Goal: Task Accomplishment & Management: Use online tool/utility

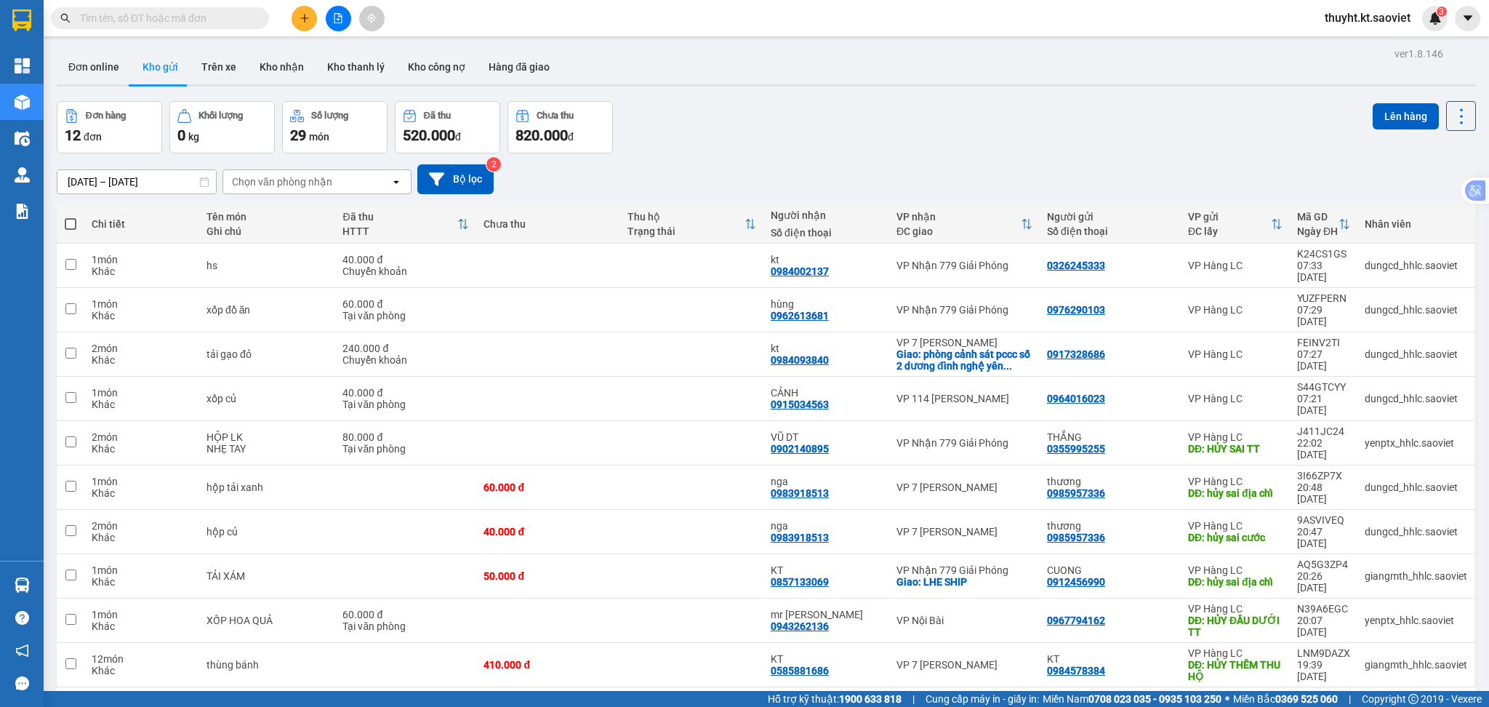
click at [1399, 699] on div "10 / trang" at bounding box center [1415, 710] width 65 height 23
click at [1398, 606] on div "100 / trang" at bounding box center [1410, 598] width 87 height 26
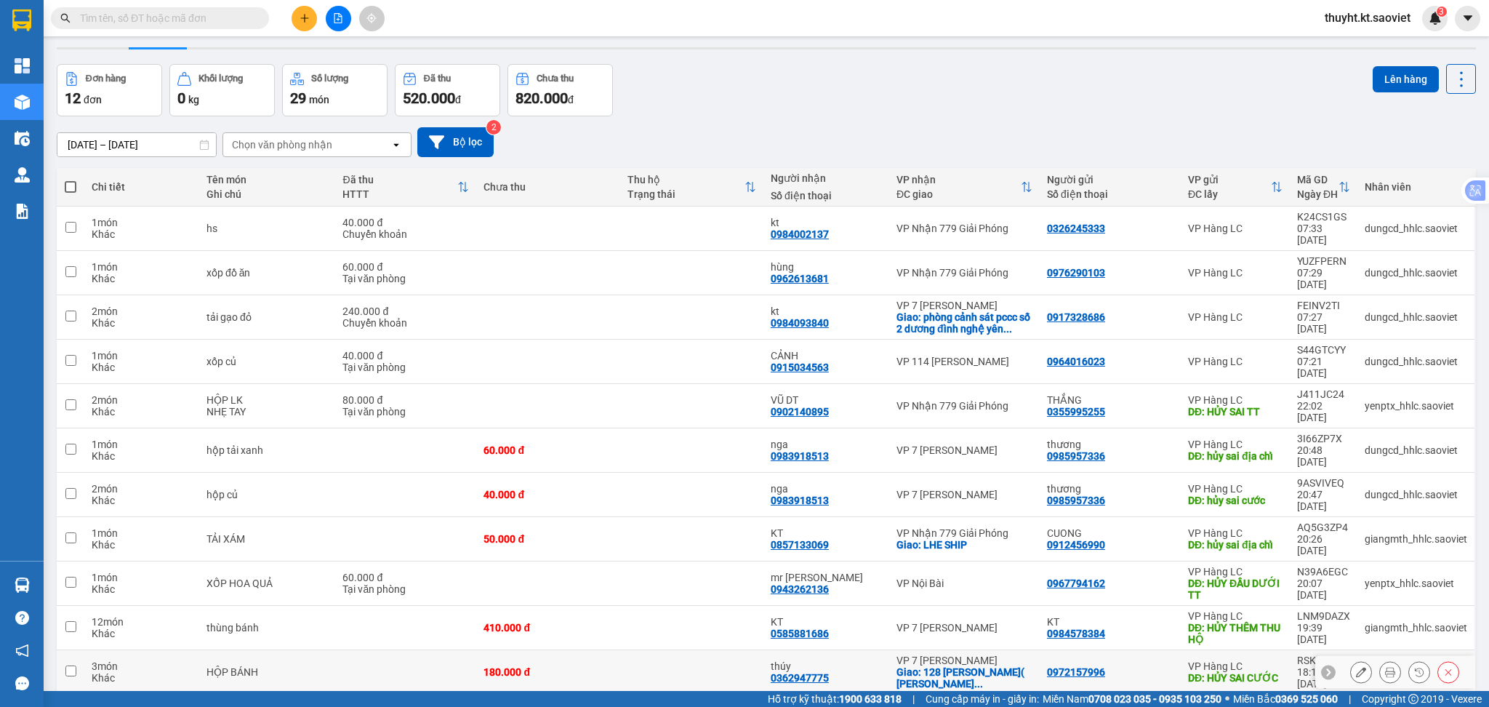
scroll to position [67, 0]
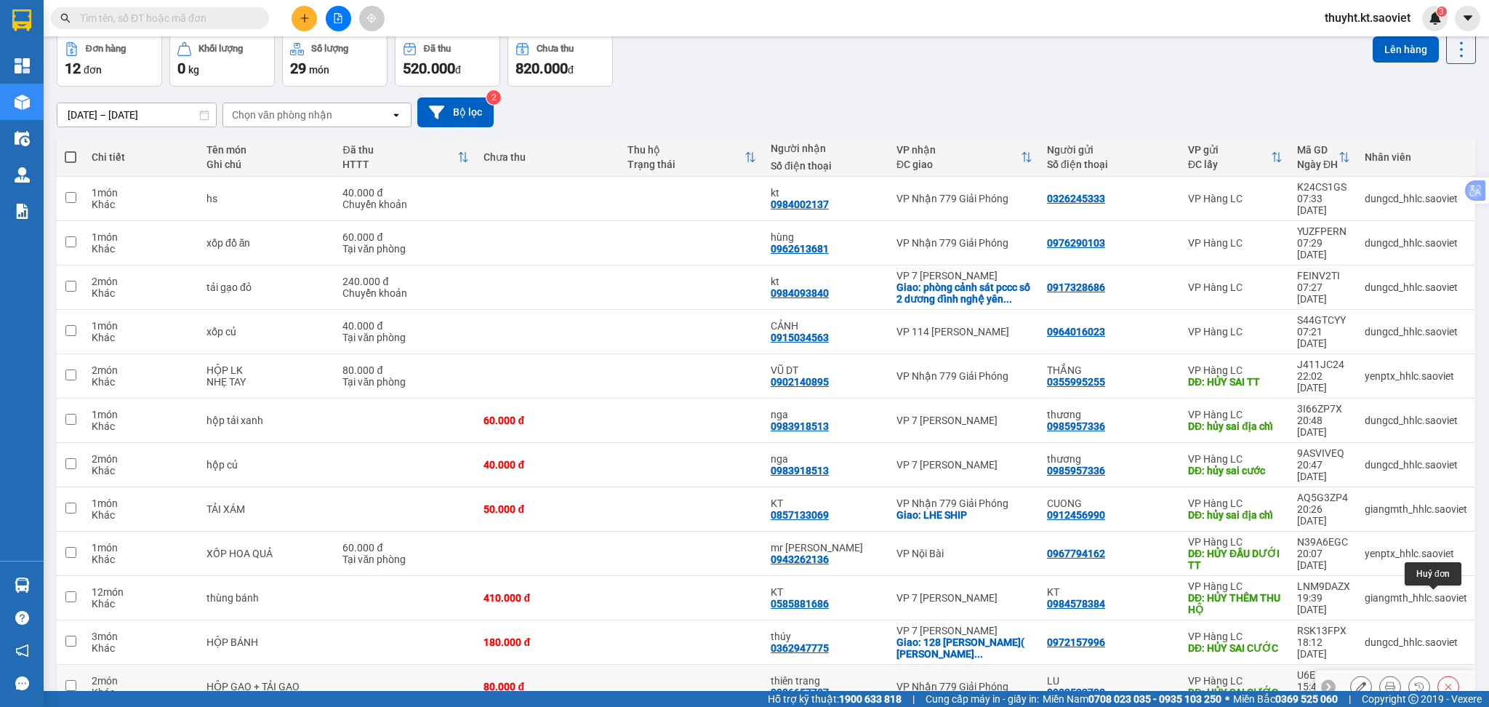
click at [1443, 681] on icon at bounding box center [1448, 686] width 10 height 10
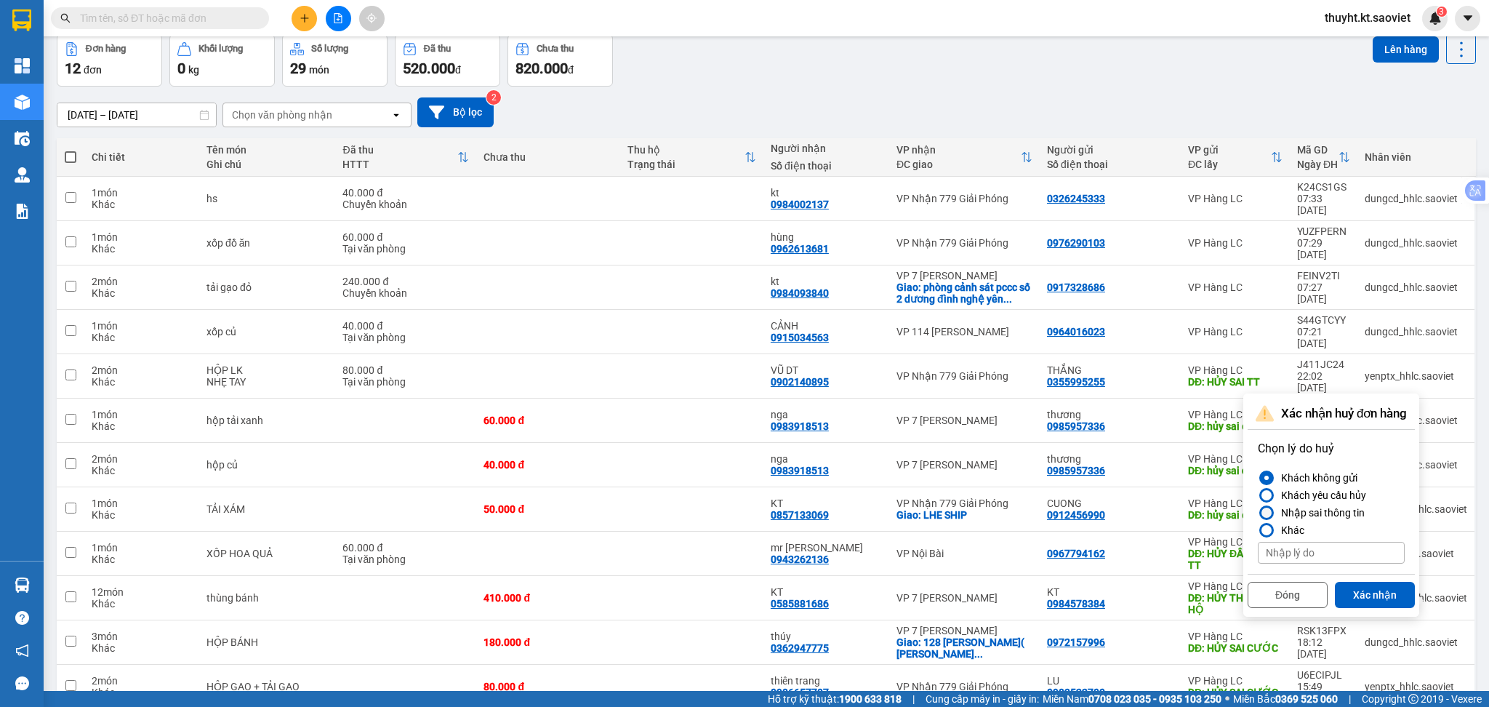
click at [1336, 511] on div "Nhập sai thông tin" at bounding box center [1319, 512] width 89 height 17
click at [1258, 513] on input "Nhập sai thông tin" at bounding box center [1258, 513] width 0 height 0
click at [1393, 588] on button "Xác nhận" at bounding box center [1375, 595] width 80 height 26
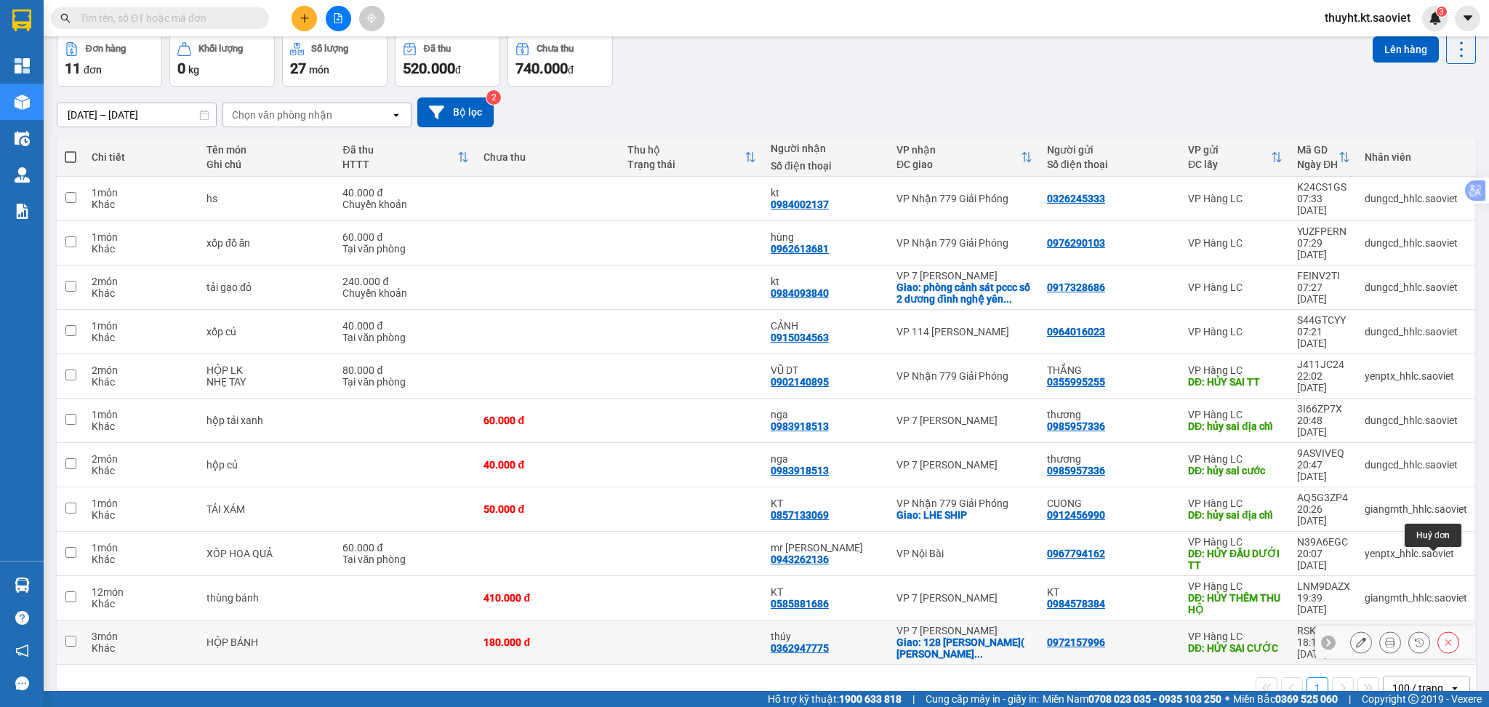
click at [1438, 630] on button at bounding box center [1448, 642] width 20 height 25
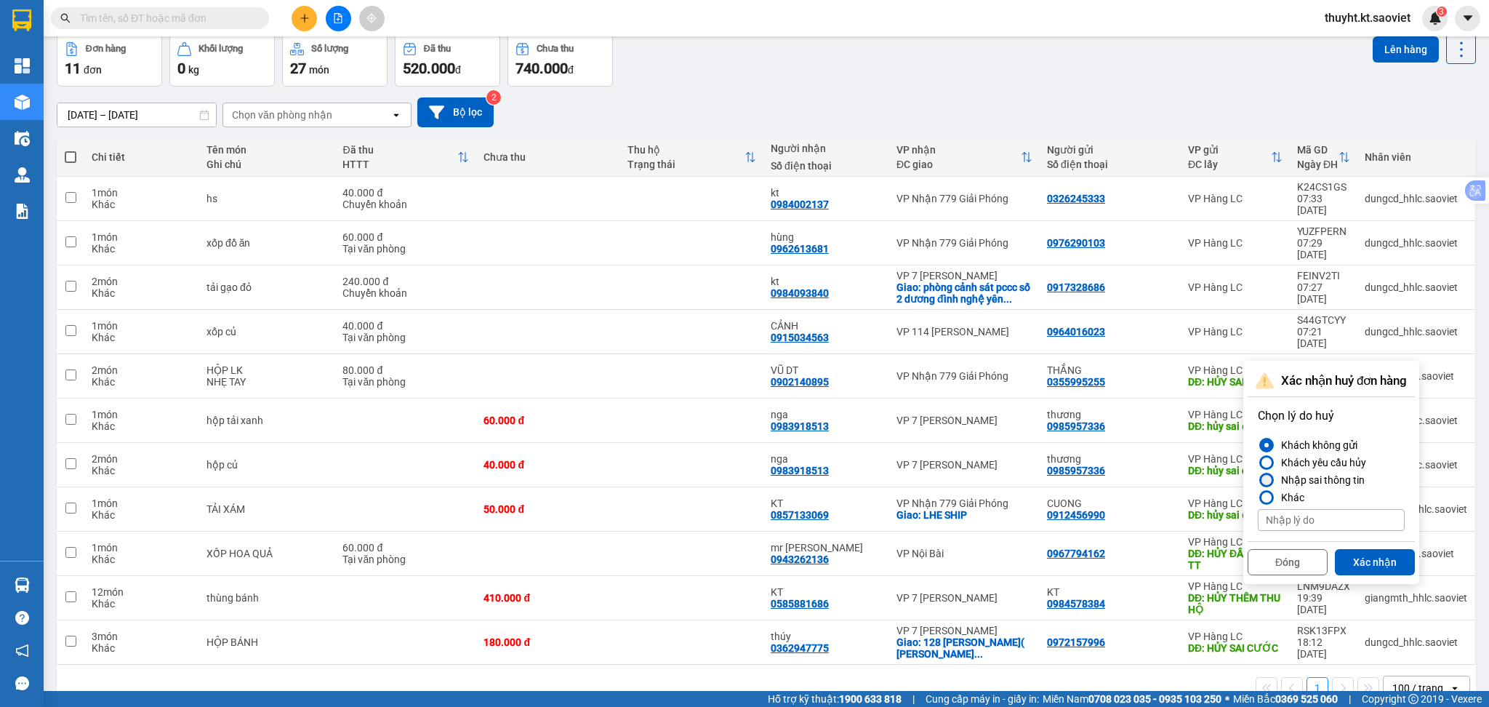
click at [1319, 475] on div "Nhập sai thông tin" at bounding box center [1319, 479] width 89 height 17
click at [1258, 480] on input "Nhập sai thông tin" at bounding box center [1258, 480] width 0 height 0
click at [1381, 552] on button "Xác nhận" at bounding box center [1375, 562] width 80 height 26
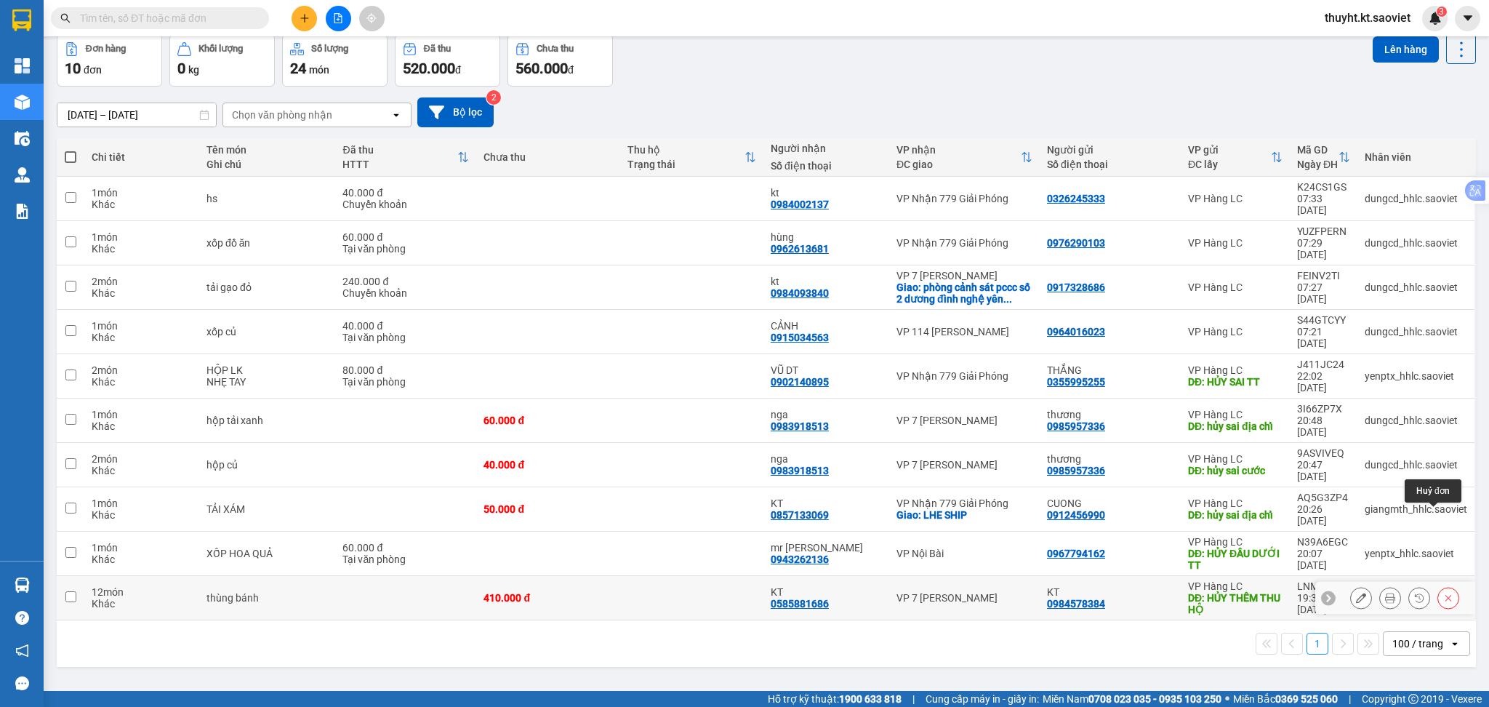
click at [1443, 592] on icon at bounding box center [1448, 597] width 10 height 10
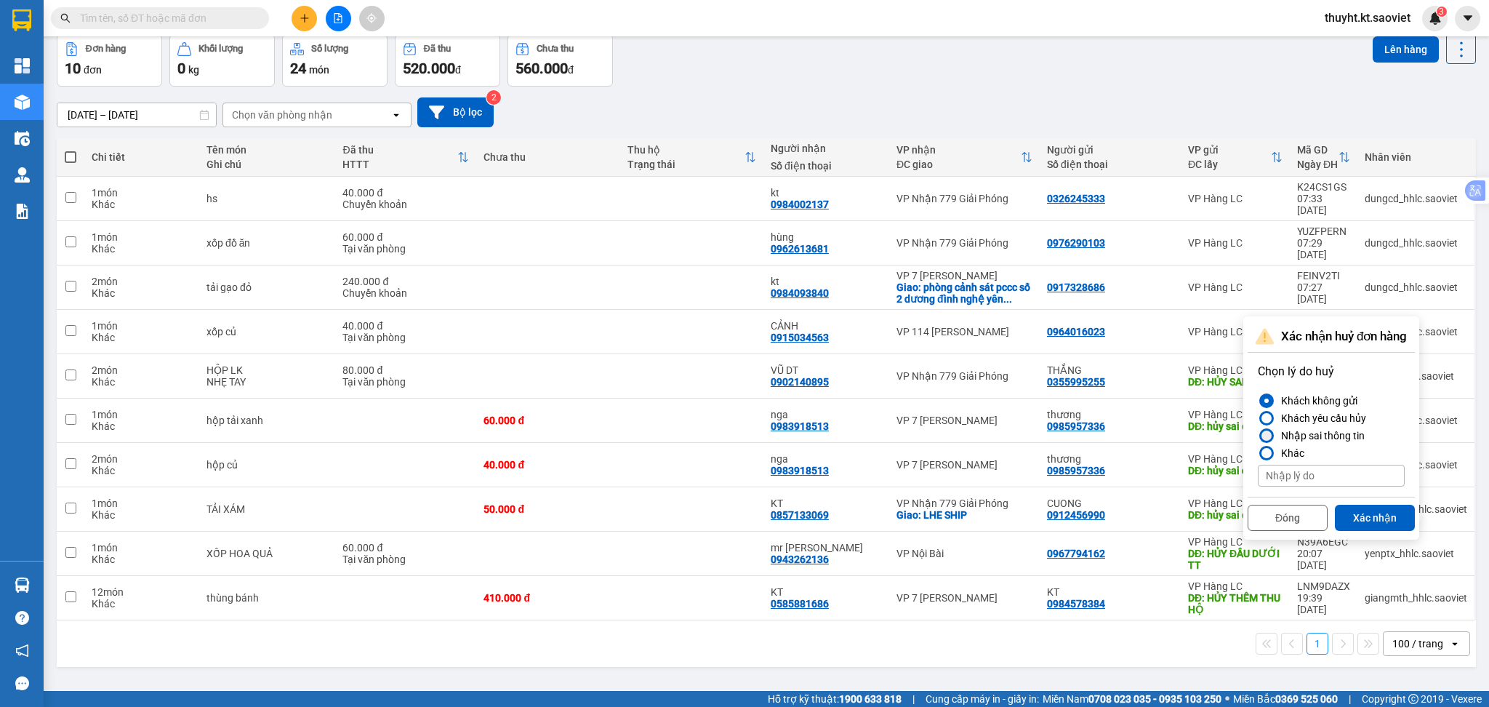
click at [1326, 429] on div "Nhập sai thông tin" at bounding box center [1319, 435] width 89 height 17
click at [1258, 435] on input "Nhập sai thông tin" at bounding box center [1258, 435] width 0 height 0
click at [1383, 512] on button "Xác nhận" at bounding box center [1375, 518] width 80 height 26
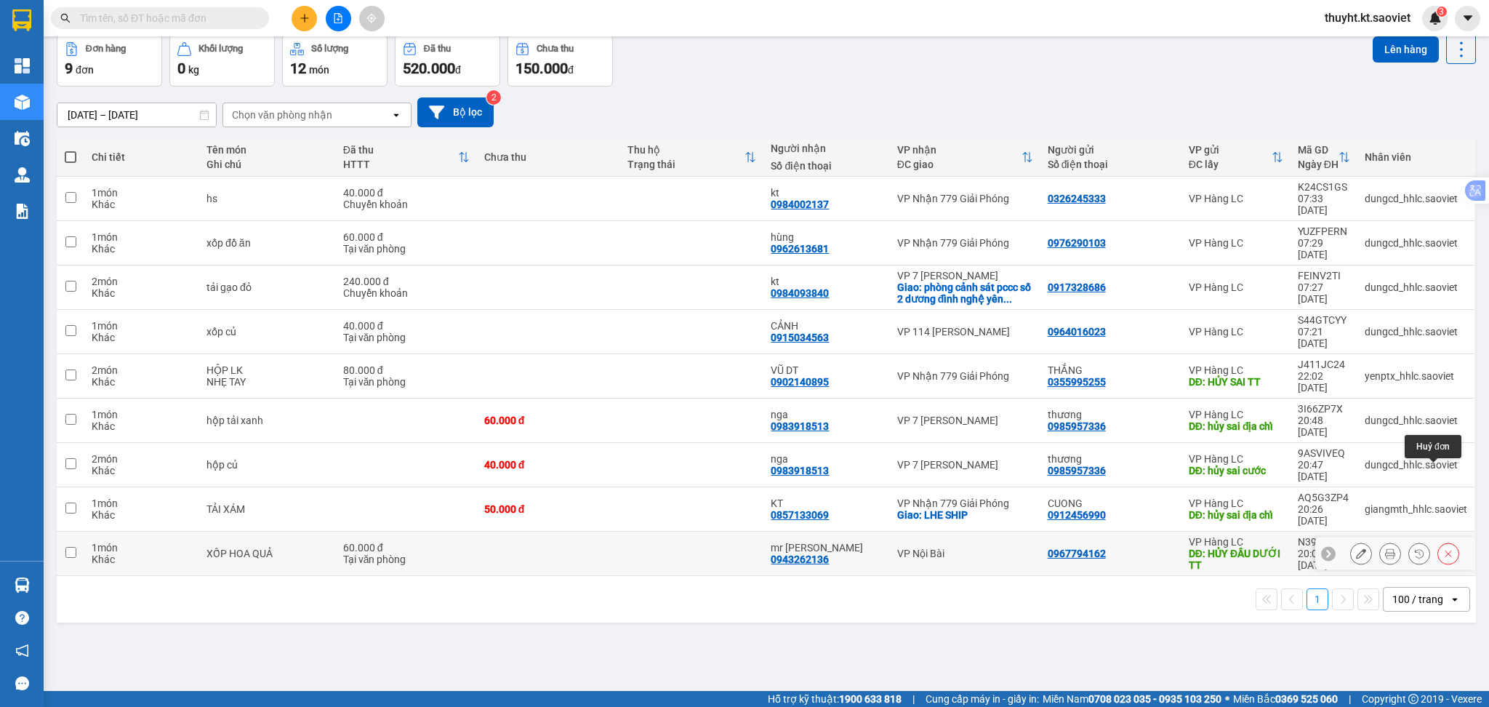
click at [1443, 548] on icon at bounding box center [1448, 553] width 10 height 10
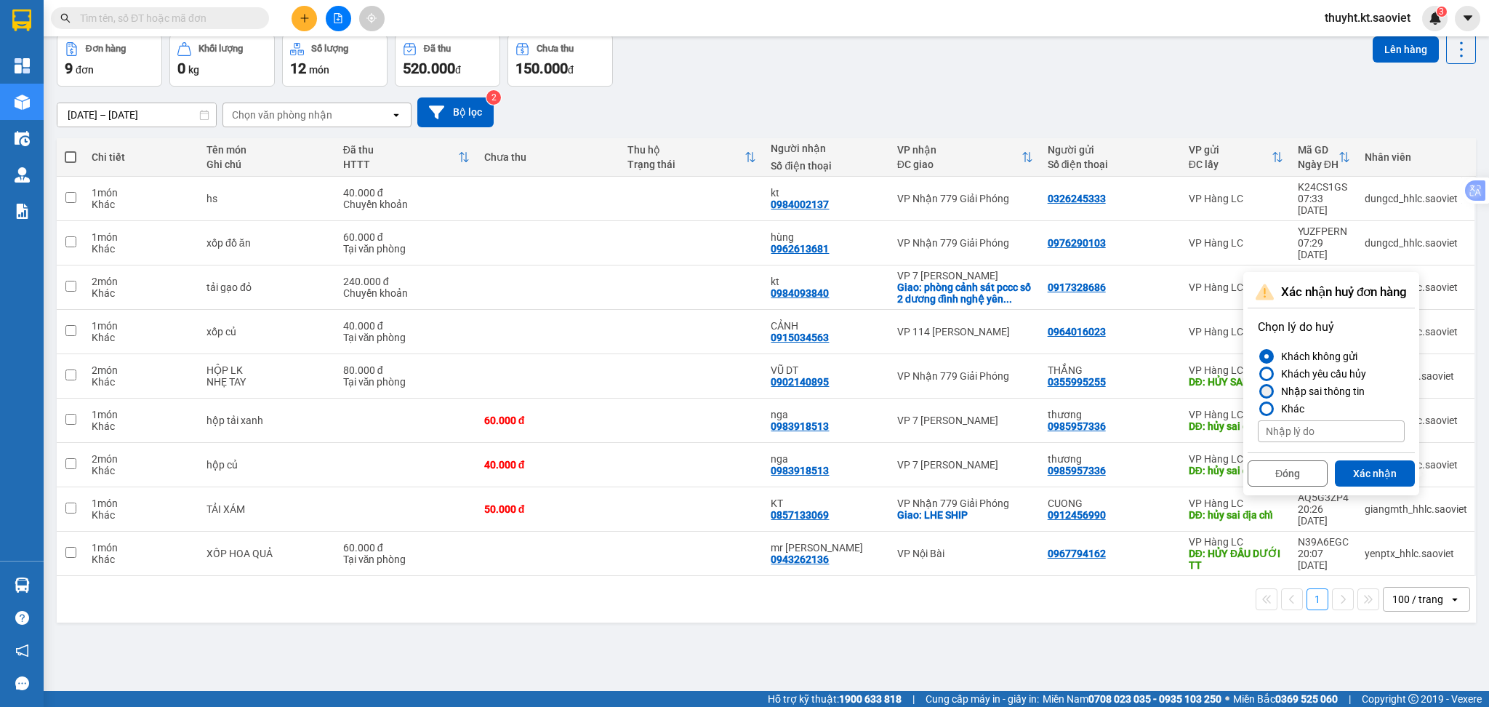
click at [1340, 384] on div "Nhập sai thông tin" at bounding box center [1319, 390] width 89 height 17
click at [1258, 391] on input "Nhập sai thông tin" at bounding box center [1258, 391] width 0 height 0
click at [1388, 473] on button "Xác nhận" at bounding box center [1375, 473] width 80 height 26
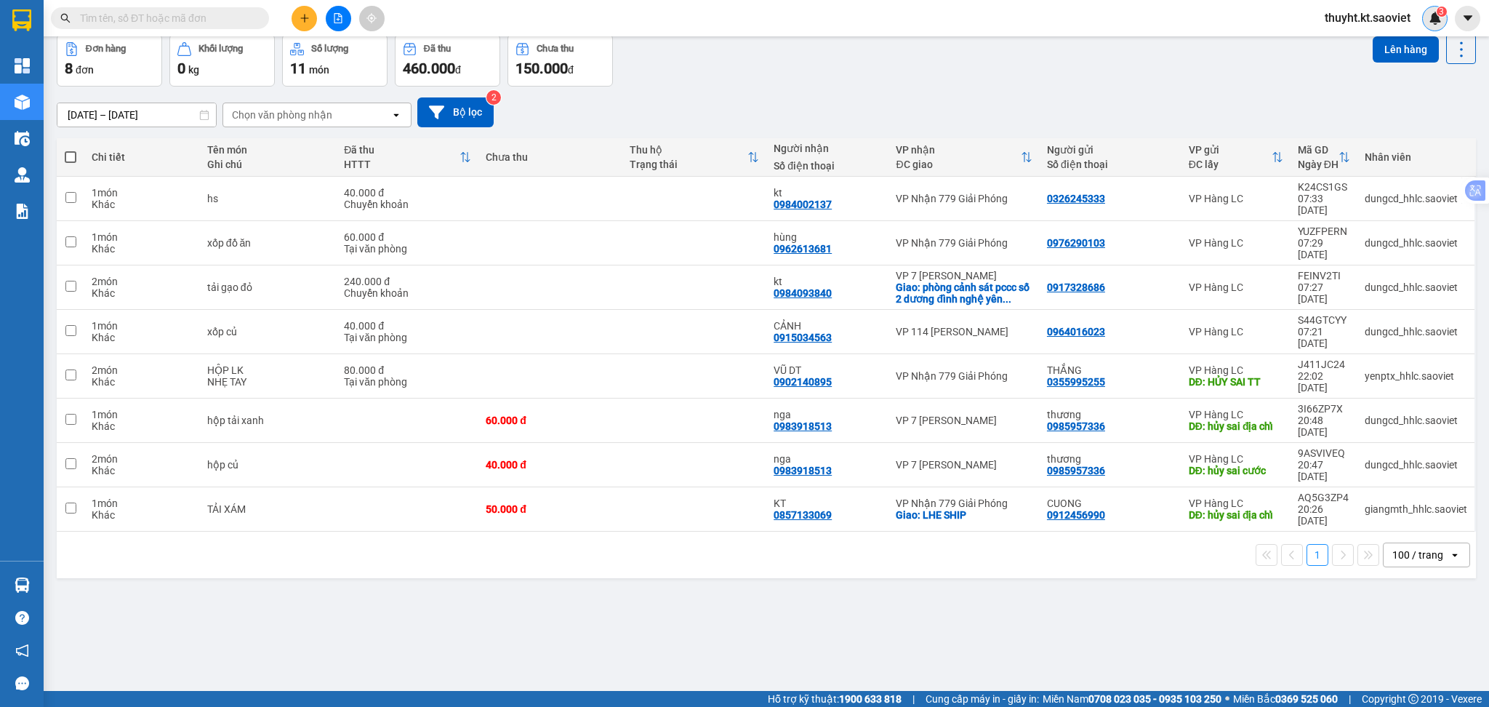
click at [1439, 15] on span "3" at bounding box center [1441, 12] width 5 height 10
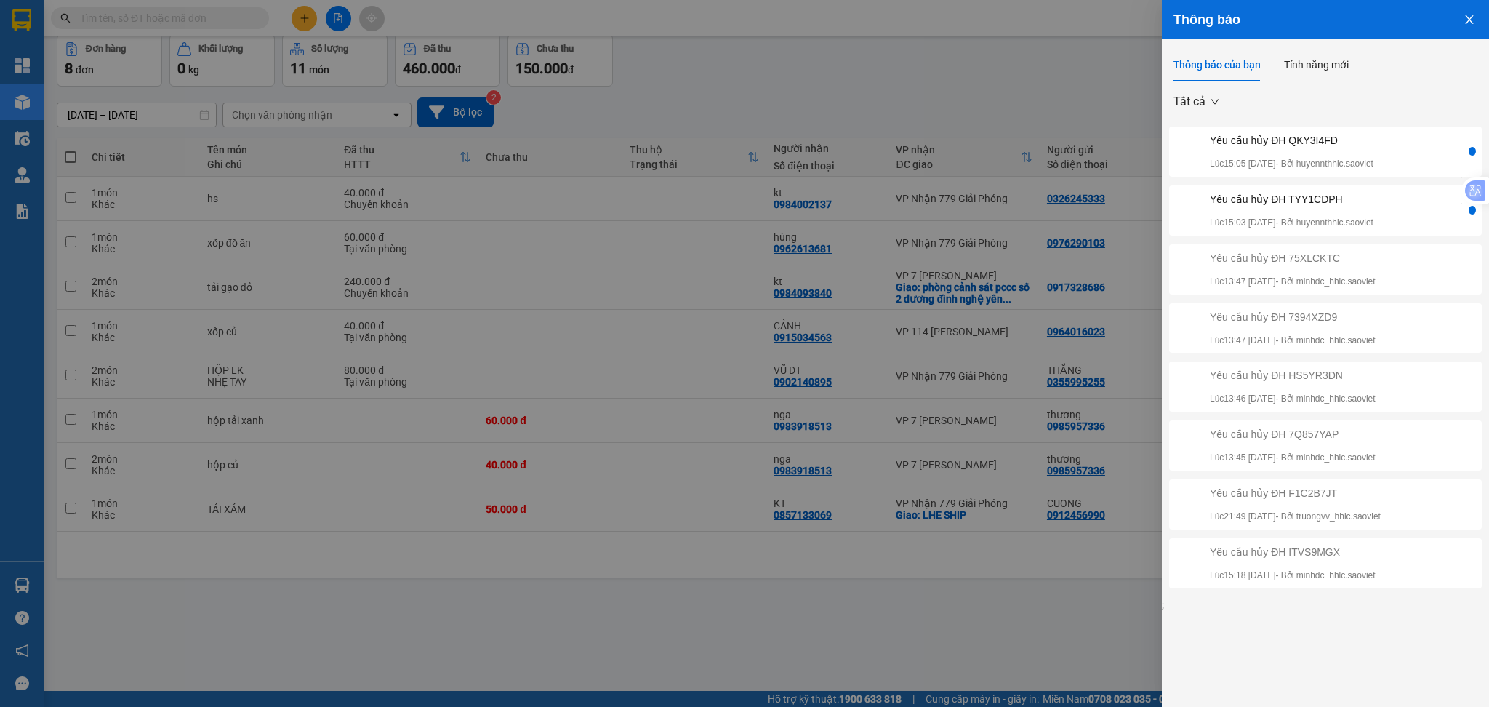
click at [1373, 140] on div "Yêu cầu hủy ĐH QKY3I4FD" at bounding box center [1292, 140] width 164 height 16
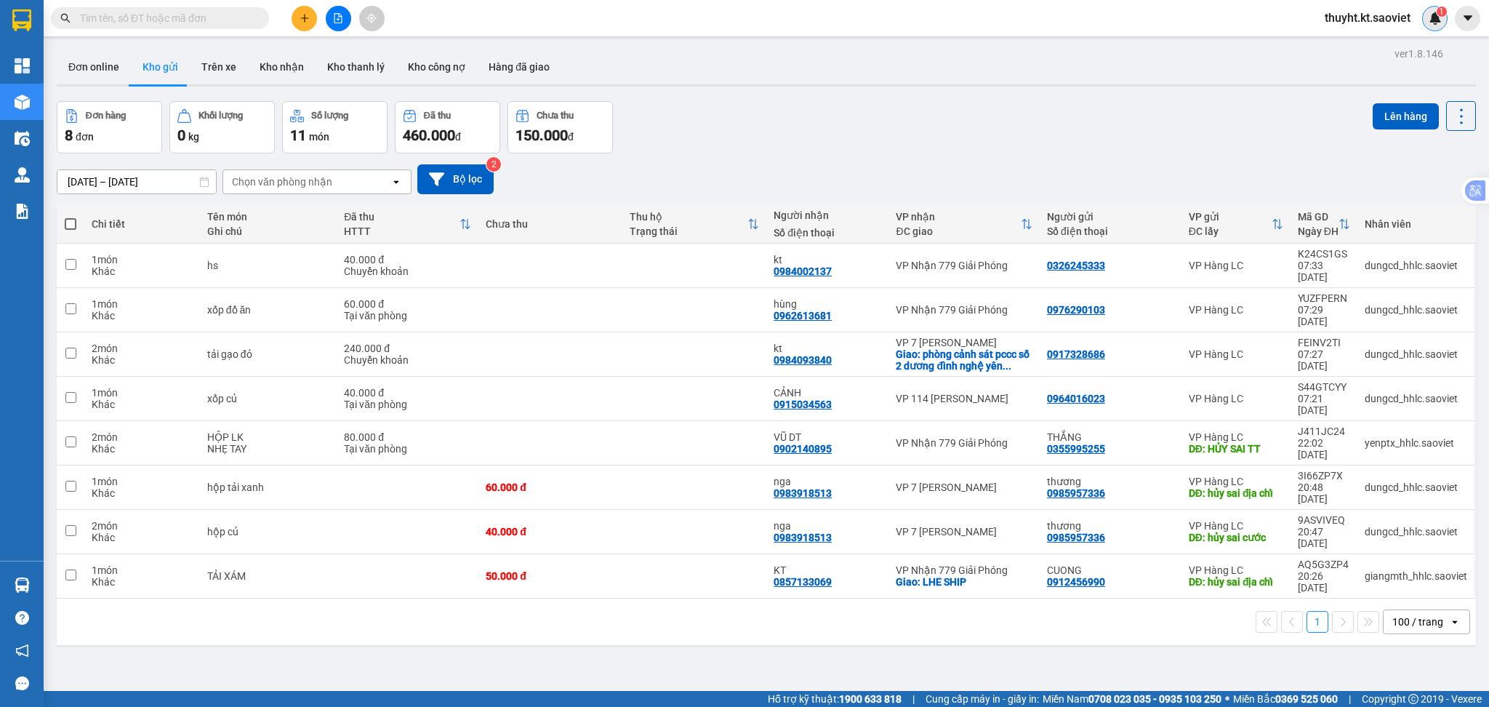
click at [1437, 18] on img at bounding box center [1434, 18] width 13 height 13
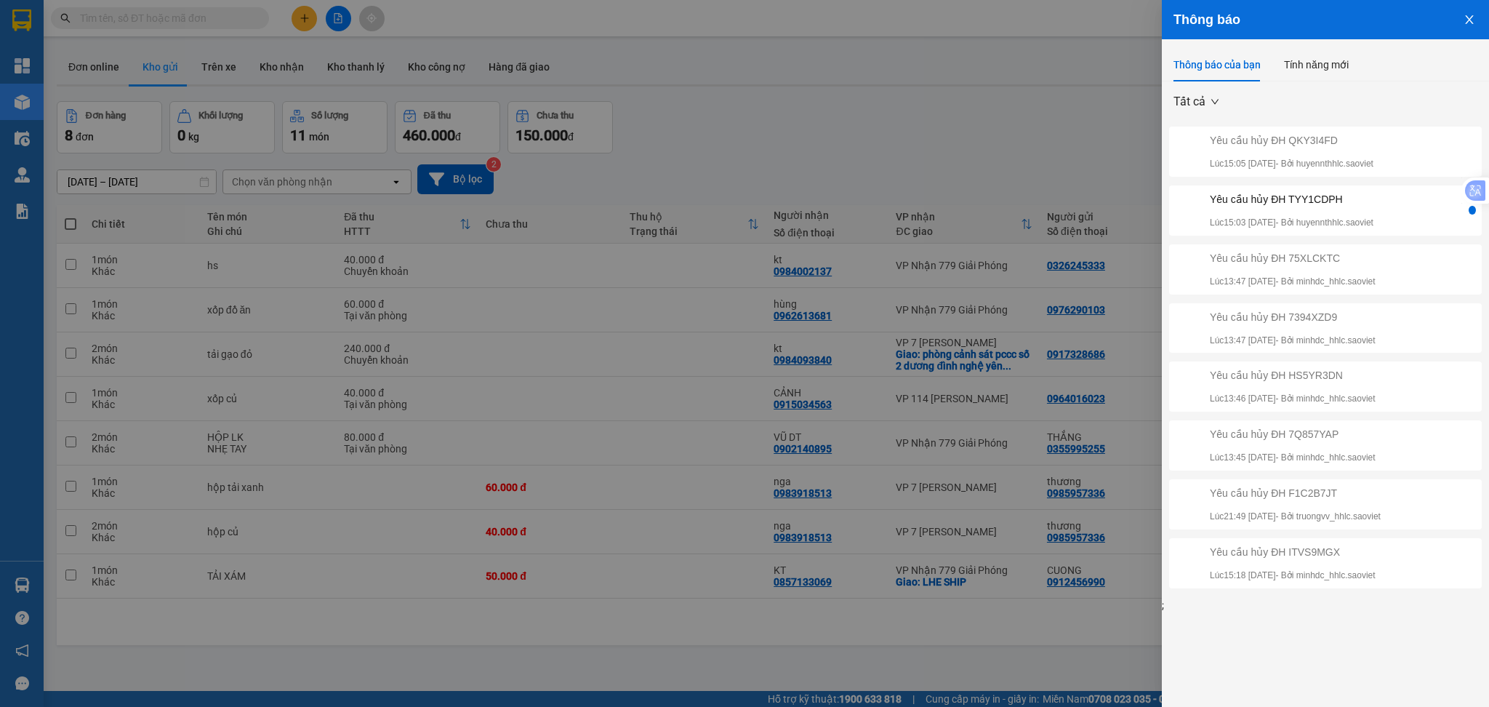
click at [1340, 204] on div "Yêu cầu hủy ĐH TYY1CDPH" at bounding box center [1292, 199] width 164 height 16
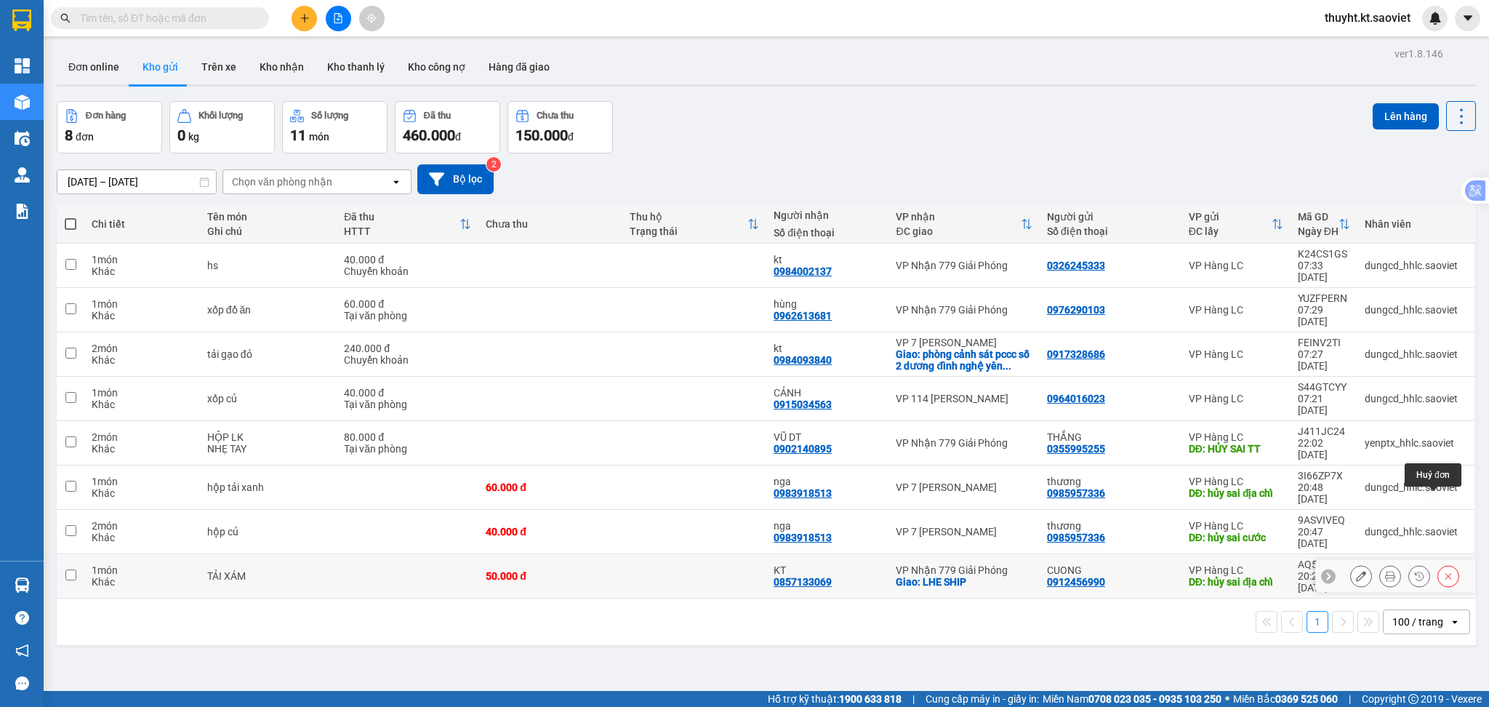
click at [1443, 571] on icon at bounding box center [1448, 576] width 10 height 10
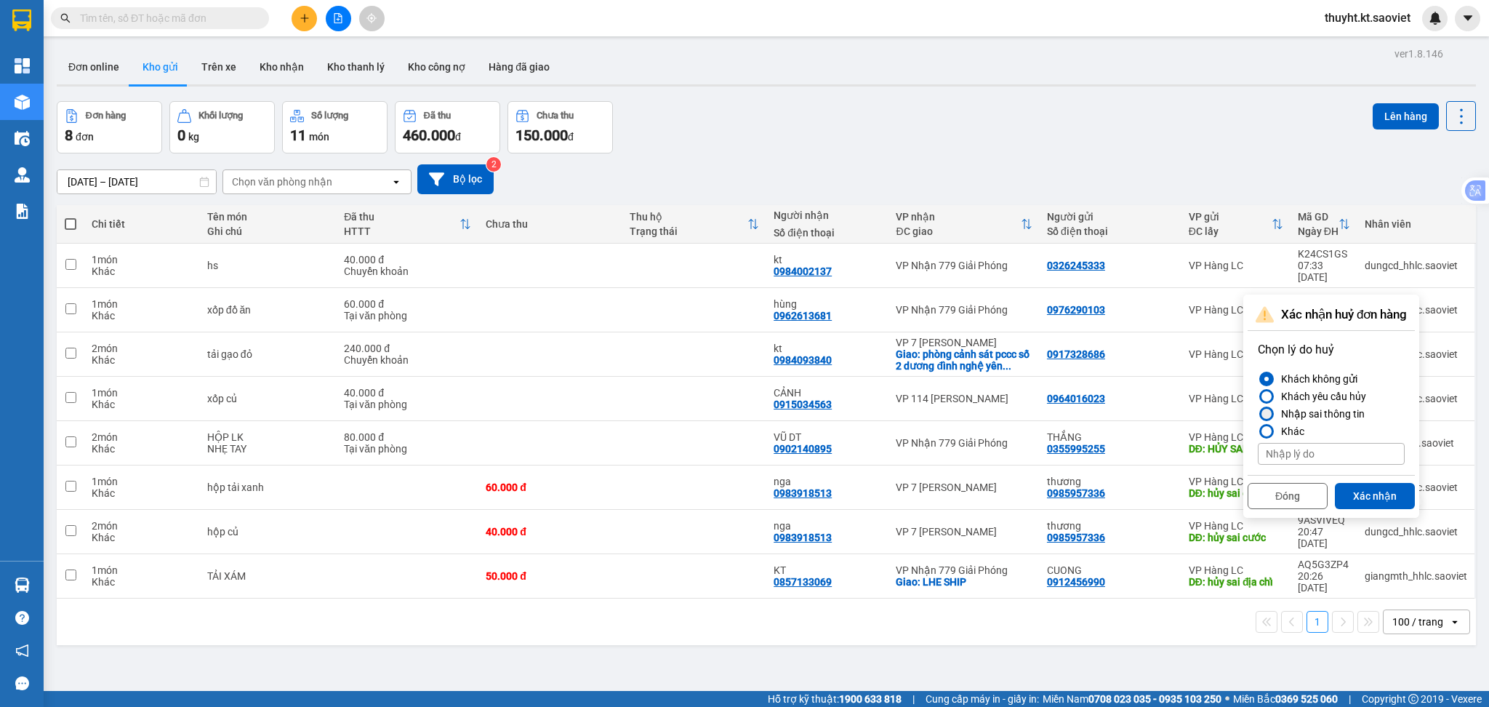
click at [1341, 410] on div "Nhập sai thông tin" at bounding box center [1319, 413] width 89 height 17
click at [1258, 414] on input "Nhập sai thông tin" at bounding box center [1258, 414] width 0 height 0
click at [1359, 486] on button "Xác nhận" at bounding box center [1375, 496] width 80 height 26
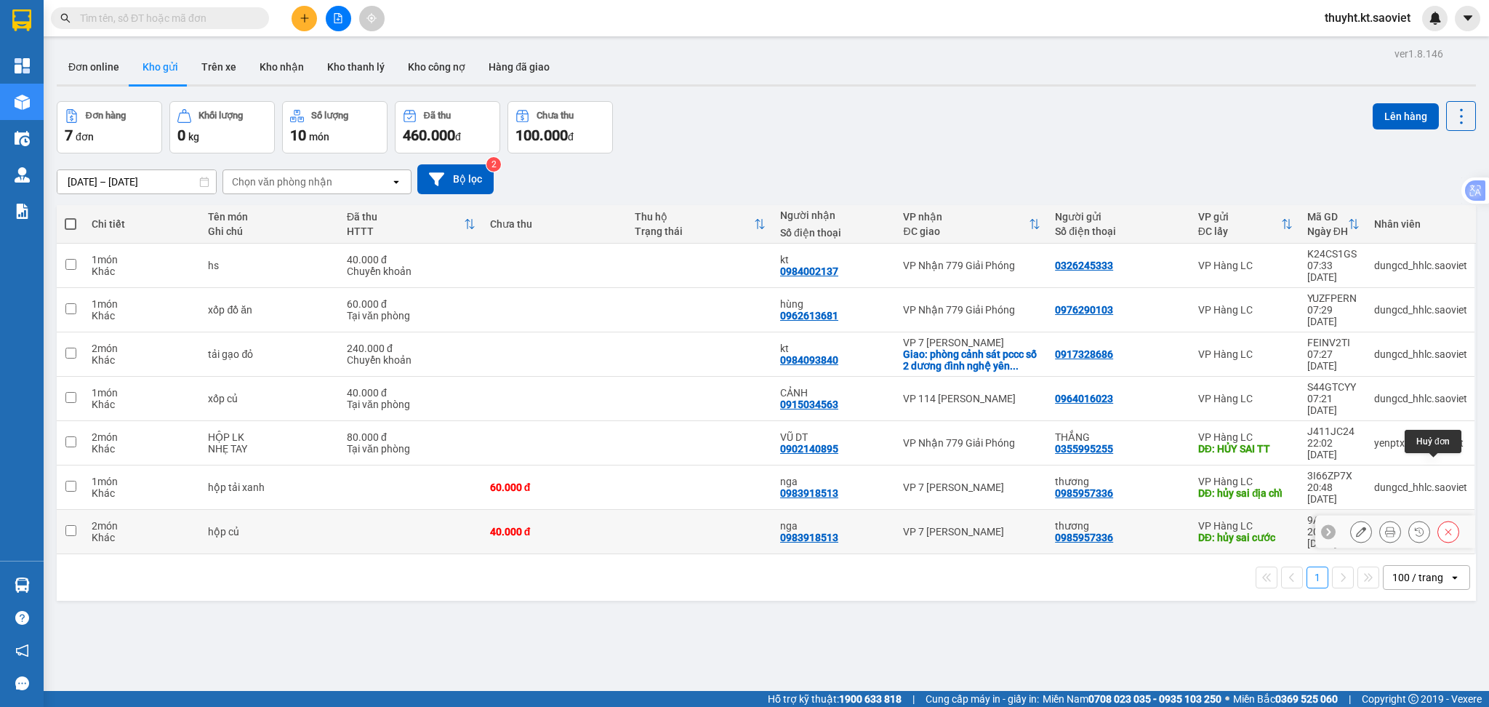
click at [1443, 526] on icon at bounding box center [1448, 531] width 10 height 10
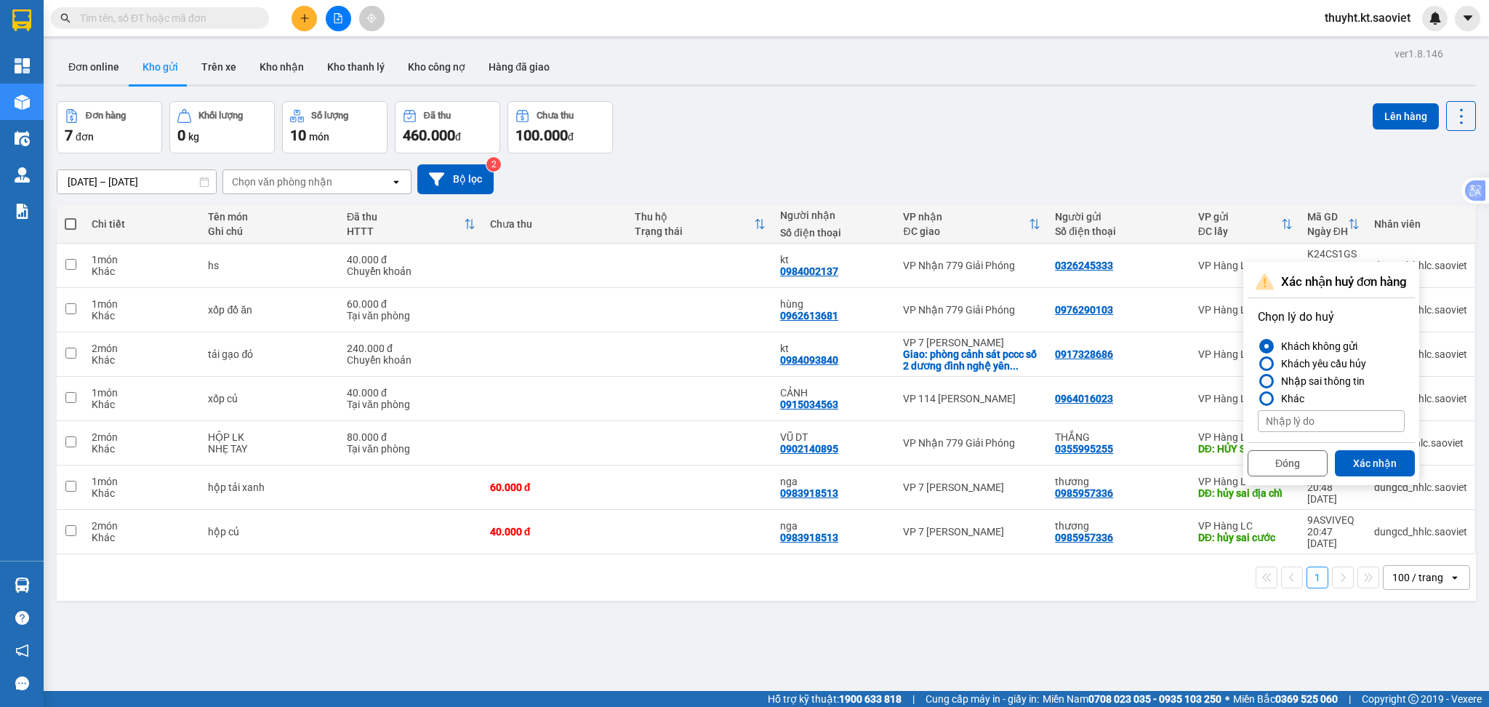
click at [1354, 377] on div "Nhập sai thông tin" at bounding box center [1319, 380] width 89 height 17
click at [1258, 381] on input "Nhập sai thông tin" at bounding box center [1258, 381] width 0 height 0
click at [1379, 456] on button "Xác nhận" at bounding box center [1375, 463] width 80 height 26
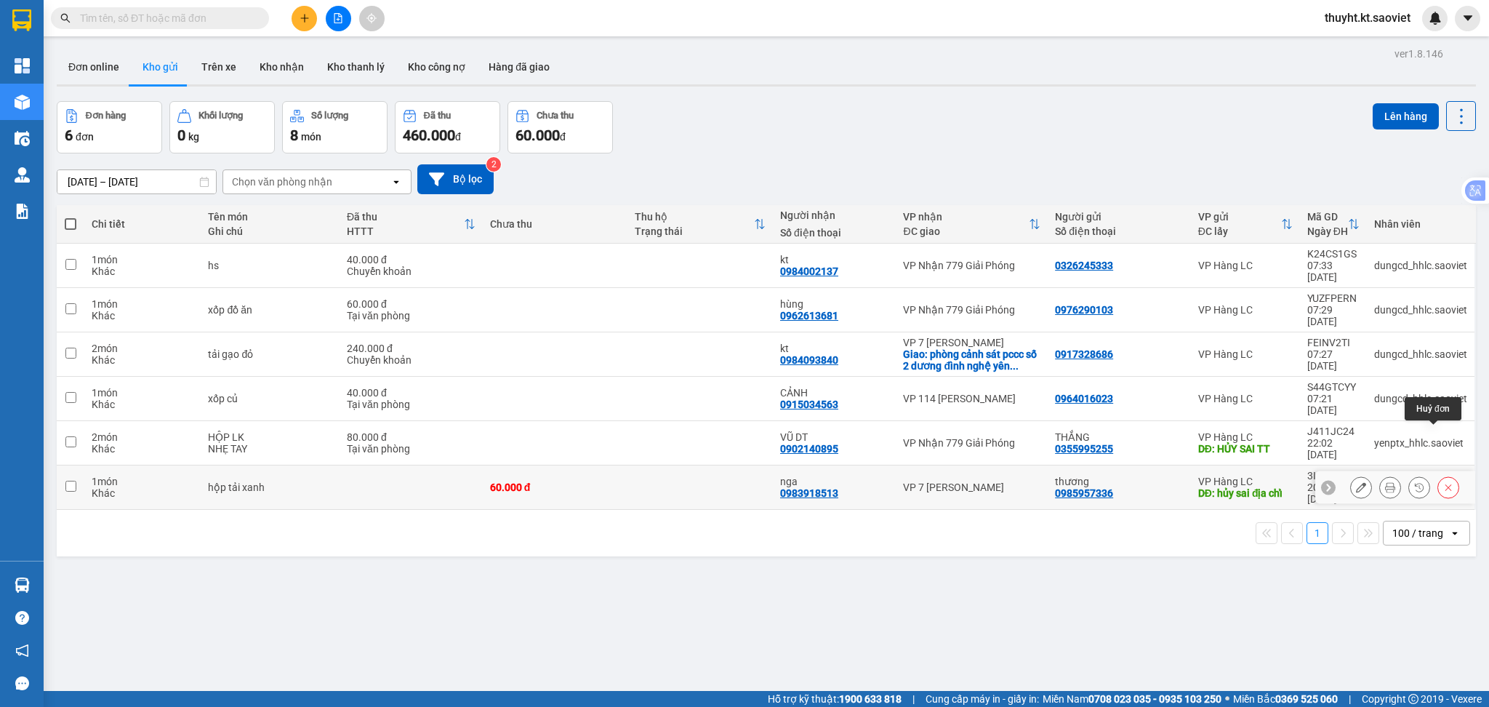
click at [1439, 475] on button at bounding box center [1448, 487] width 20 height 25
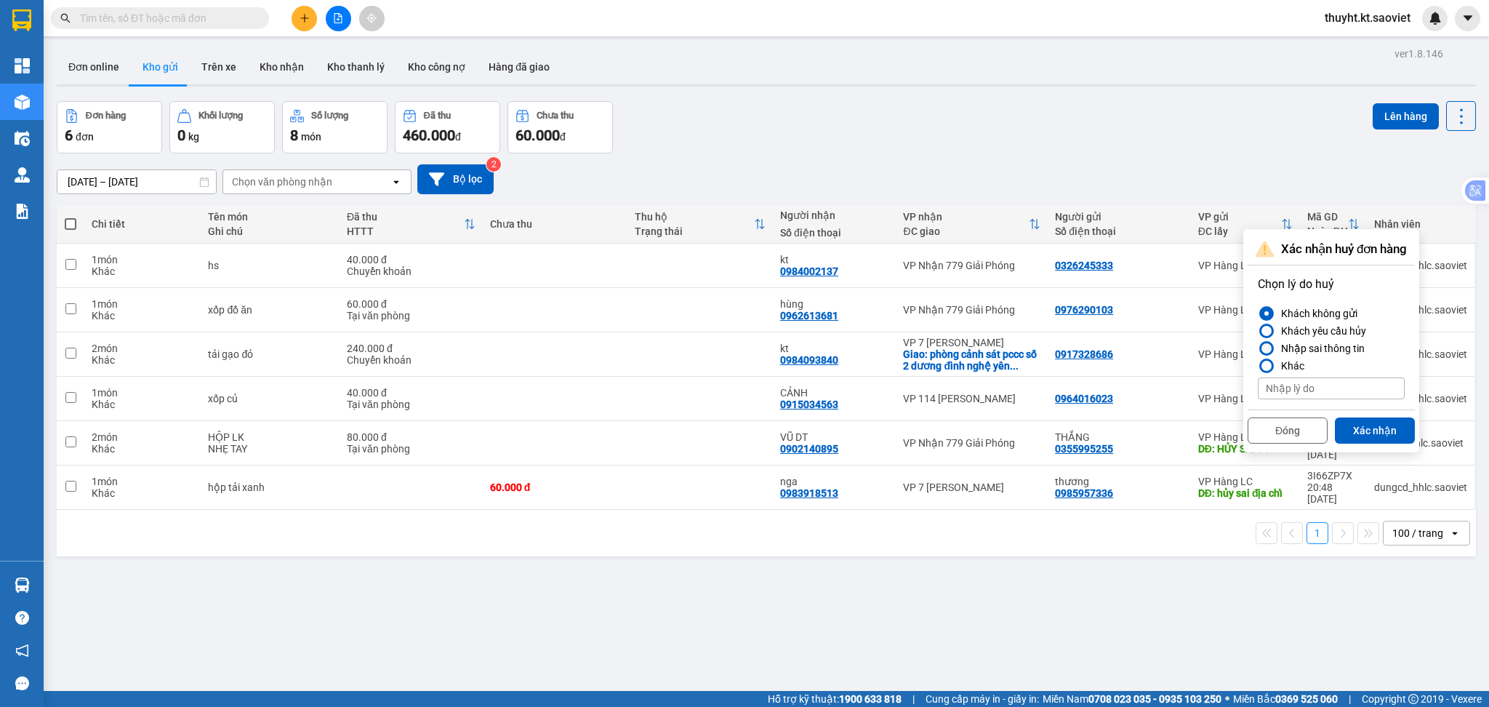
click at [1319, 354] on div "Nhập sai thông tin" at bounding box center [1319, 347] width 89 height 17
click at [1258, 348] on input "Nhập sai thông tin" at bounding box center [1258, 348] width 0 height 0
click at [1356, 422] on button "Xác nhận" at bounding box center [1375, 430] width 80 height 26
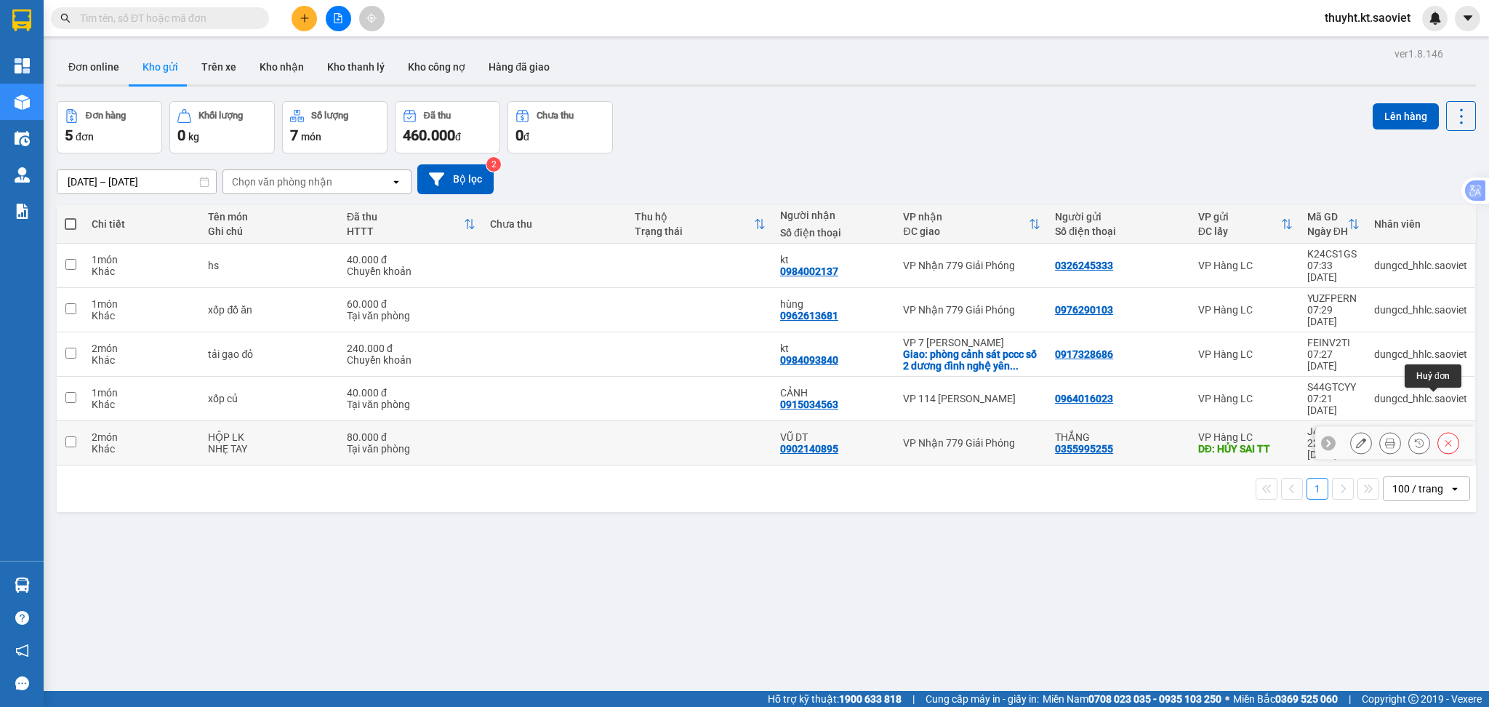
click at [1443, 438] on icon at bounding box center [1448, 443] width 10 height 10
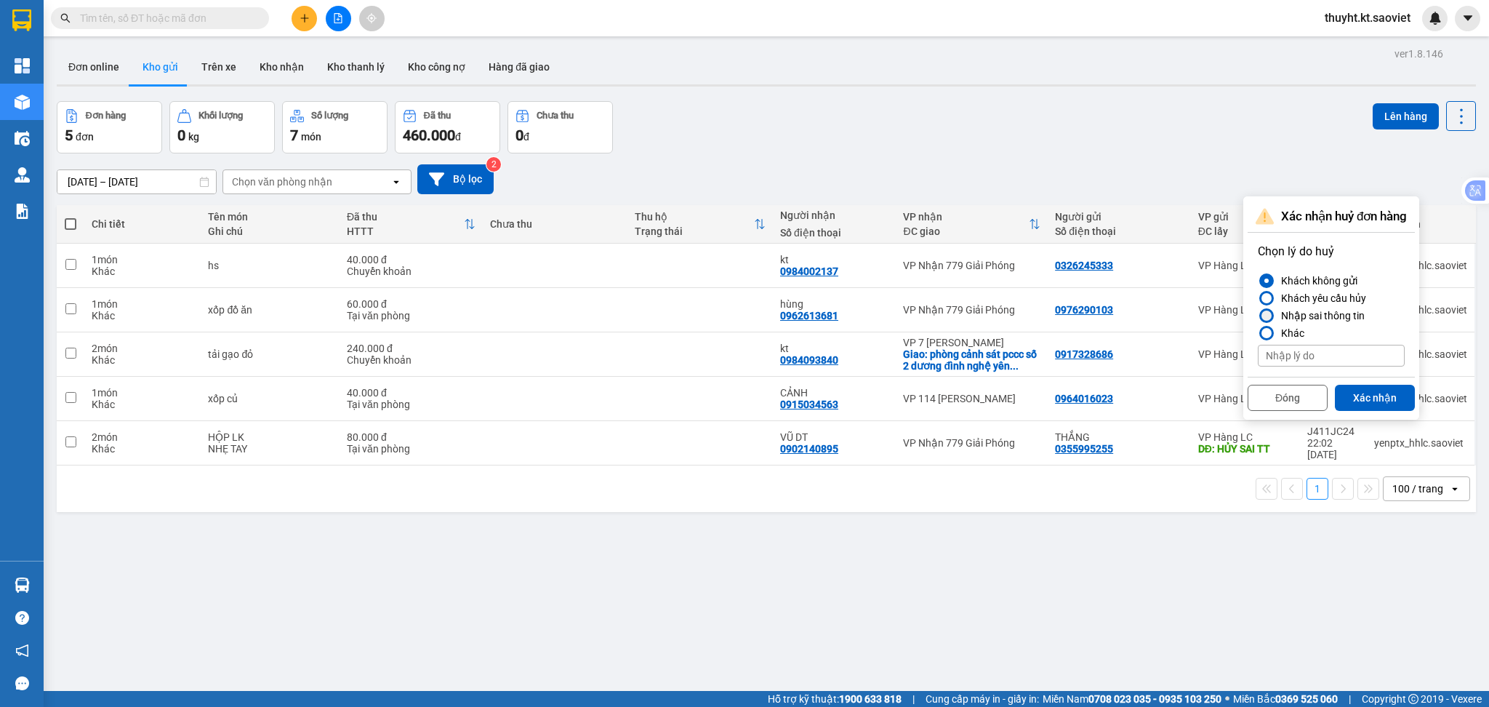
click at [1339, 314] on div "Nhập sai thông tin" at bounding box center [1319, 315] width 89 height 17
click at [1258, 315] on input "Nhập sai thông tin" at bounding box center [1258, 315] width 0 height 0
click at [1365, 401] on button "Xác nhận" at bounding box center [1375, 398] width 80 height 26
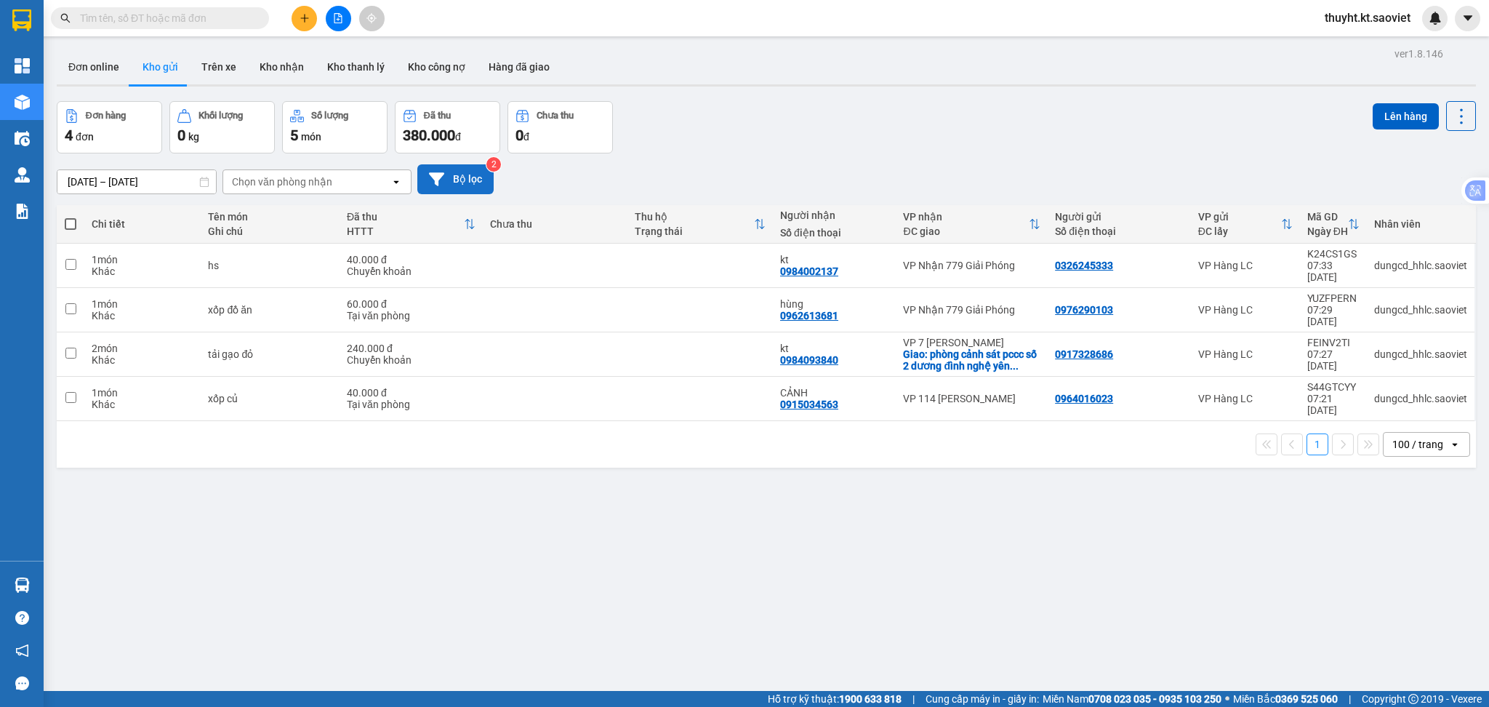
click at [446, 177] on button "Bộ lọc" at bounding box center [455, 179] width 76 height 30
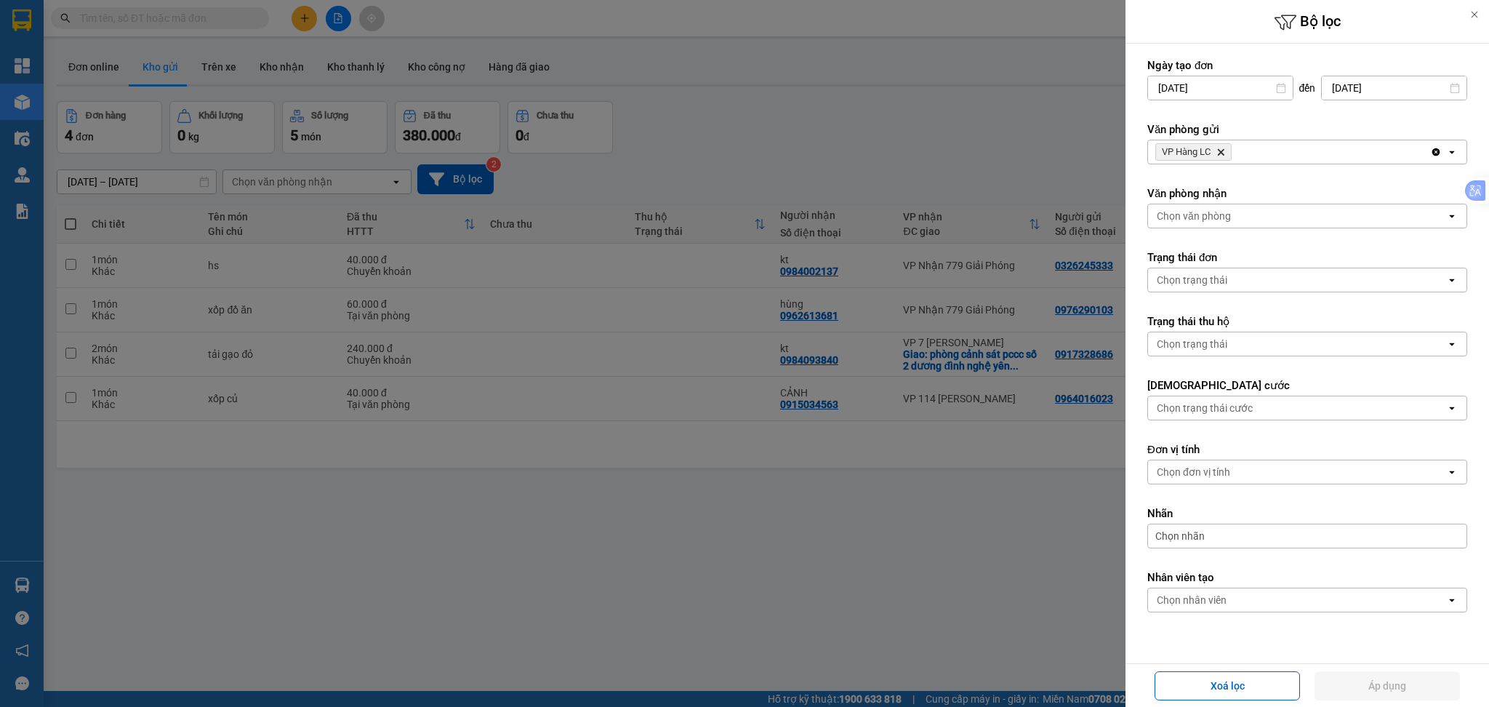
click at [1271, 160] on div "VP Hàng LC Delete" at bounding box center [1289, 151] width 282 height 23
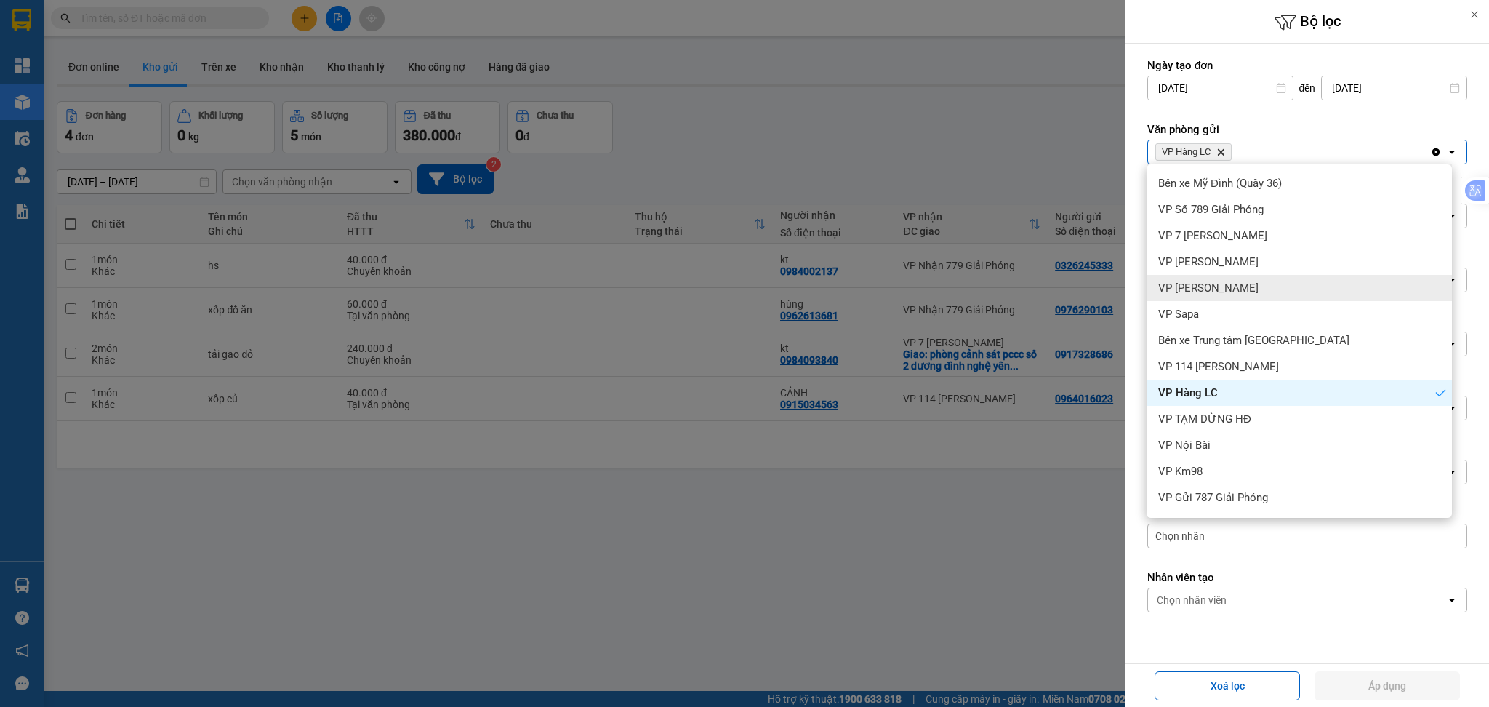
click at [1248, 282] on div "VP [PERSON_NAME]" at bounding box center [1298, 288] width 305 height 26
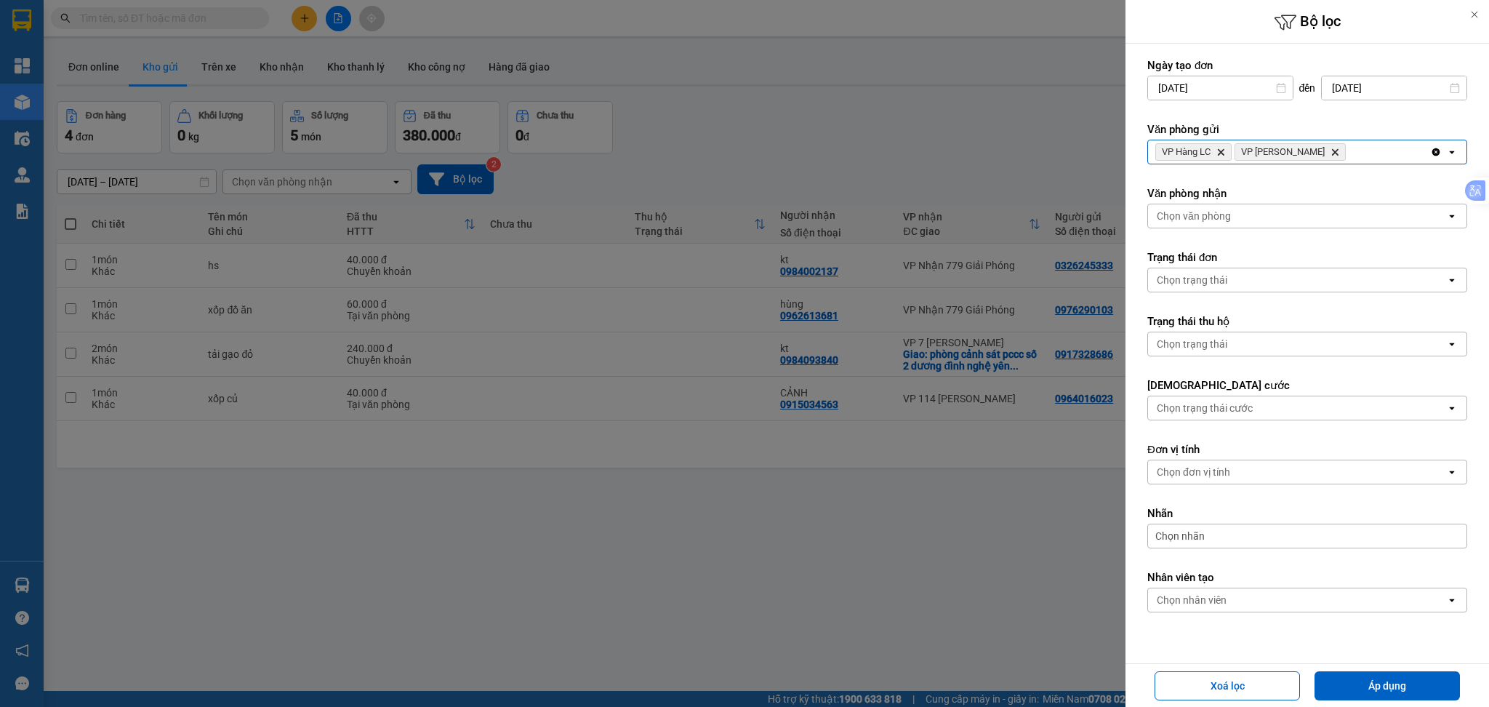
click at [1322, 154] on div "VP Hàng LC Delete VP Bảo Hà Delete" at bounding box center [1289, 151] width 282 height 23
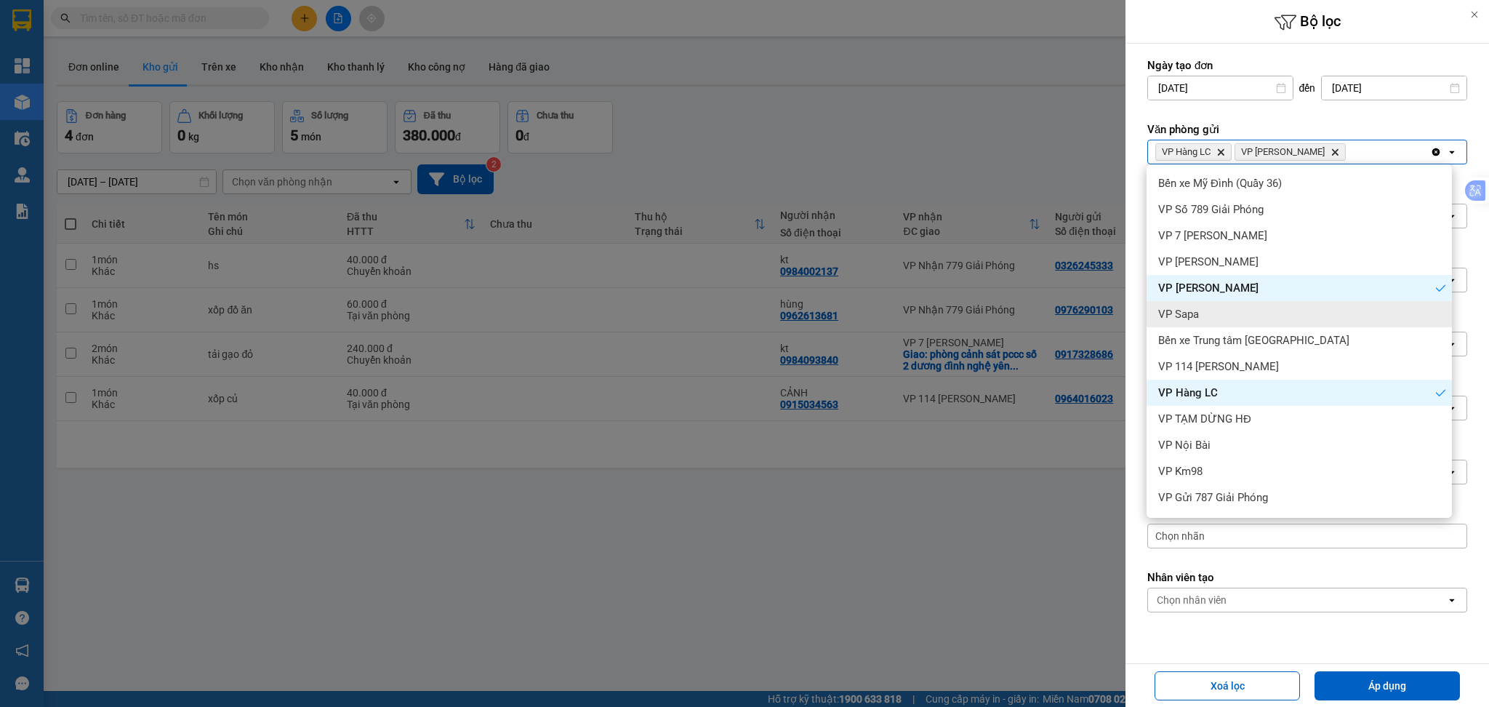
click at [1260, 308] on div "VP Sapa" at bounding box center [1298, 314] width 305 height 26
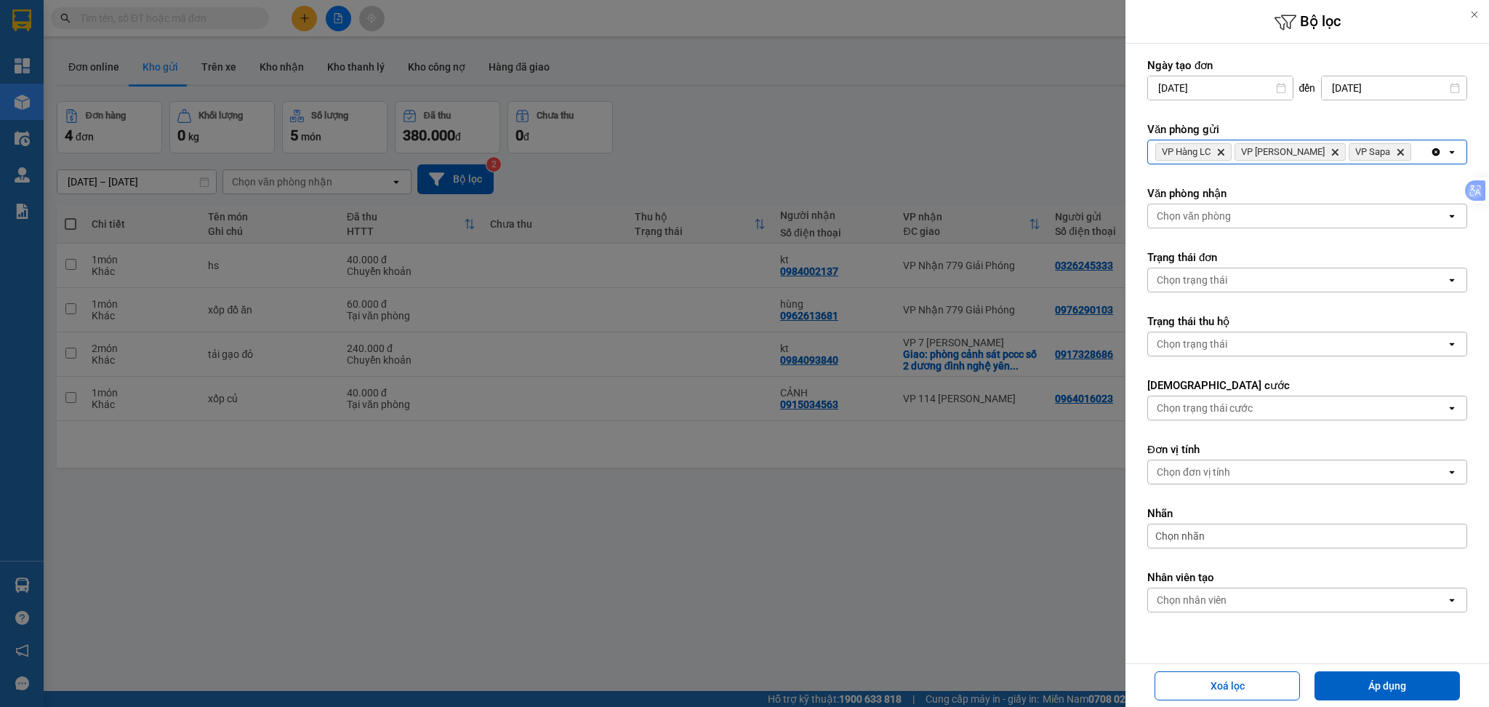
click at [1382, 155] on div "VP Hàng LC Delete VP Bảo Hà Delete VP Sapa Delete" at bounding box center [1289, 151] width 282 height 23
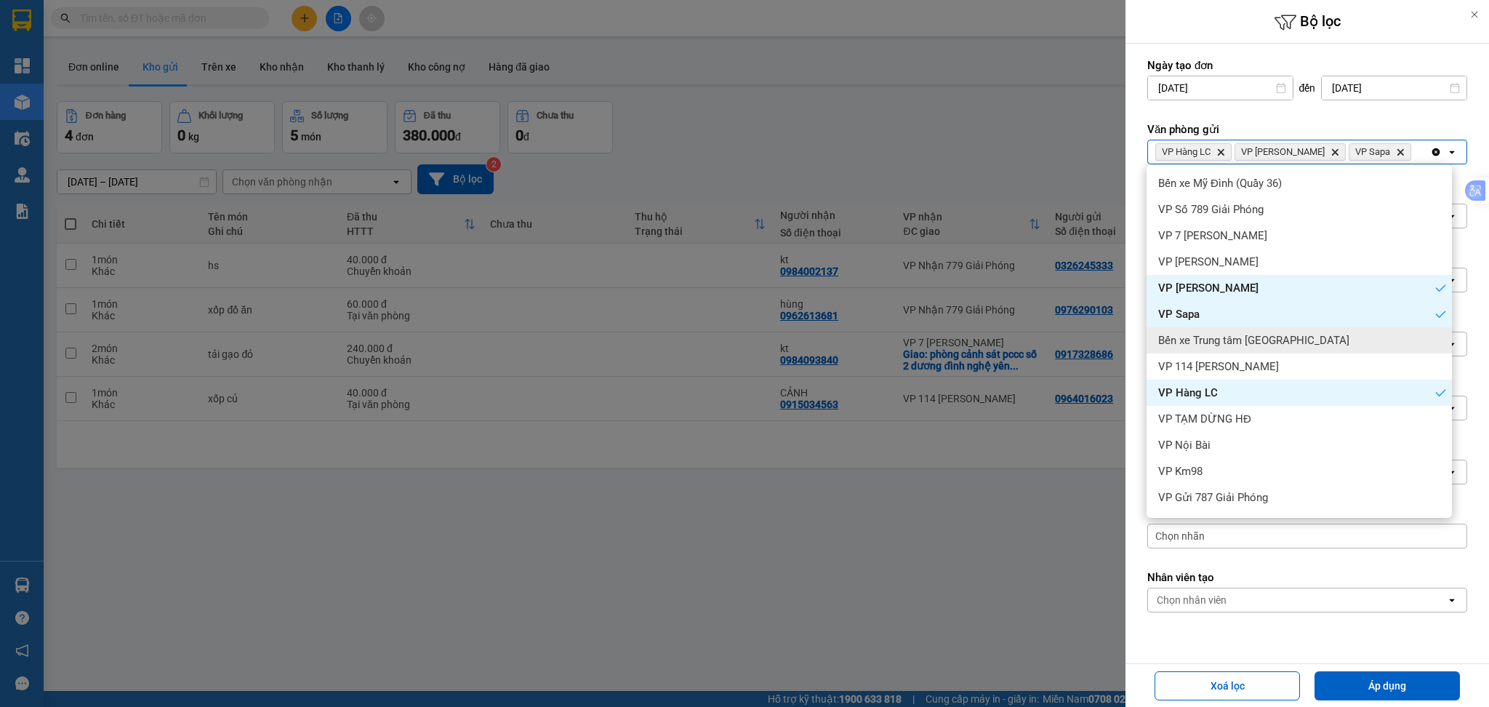
click at [1318, 343] on div "Bến xe Trung tâm [GEOGRAPHIC_DATA]" at bounding box center [1298, 340] width 305 height 26
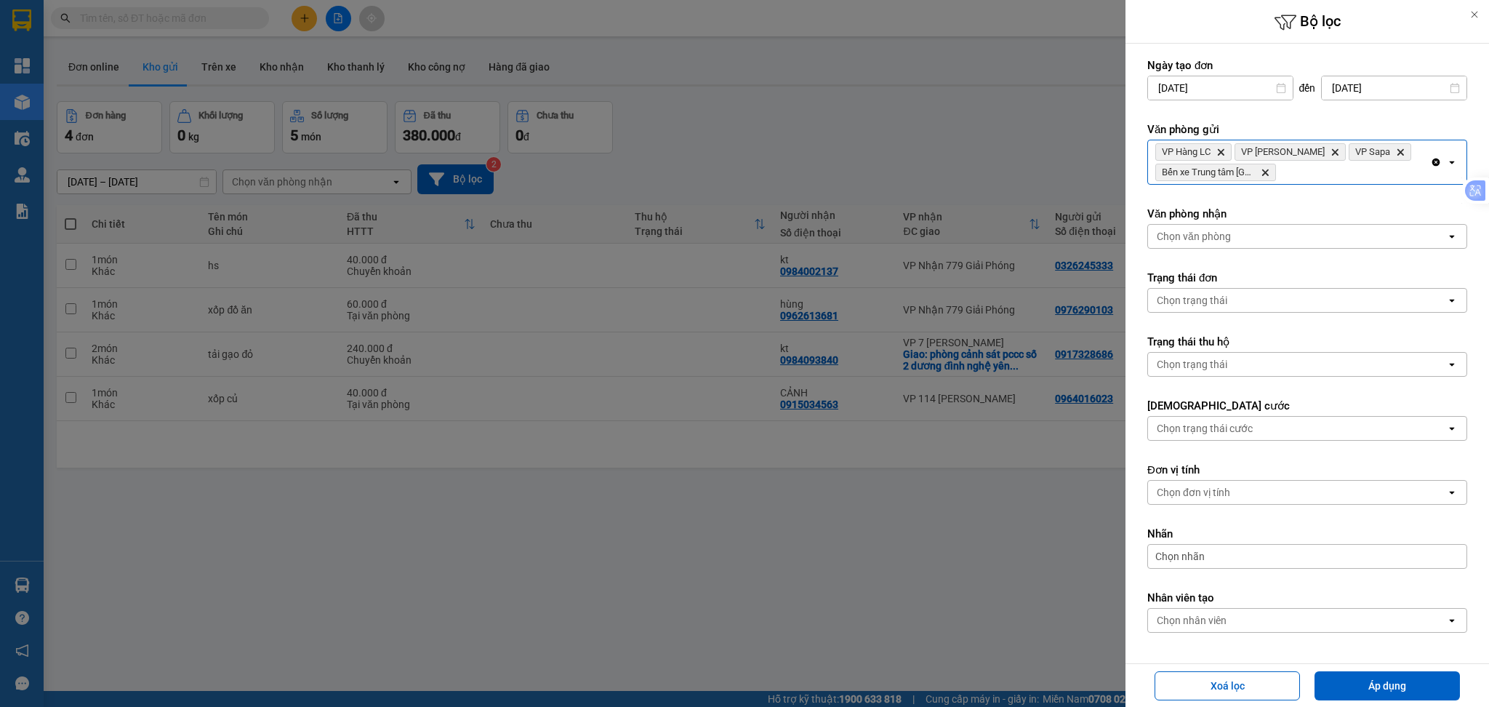
click at [1324, 177] on div "VP Hàng LC Delete VP Bảo Hà Delete VP Sapa Delete Bến xe Trung tâm Lào Cai Dele…" at bounding box center [1289, 162] width 282 height 44
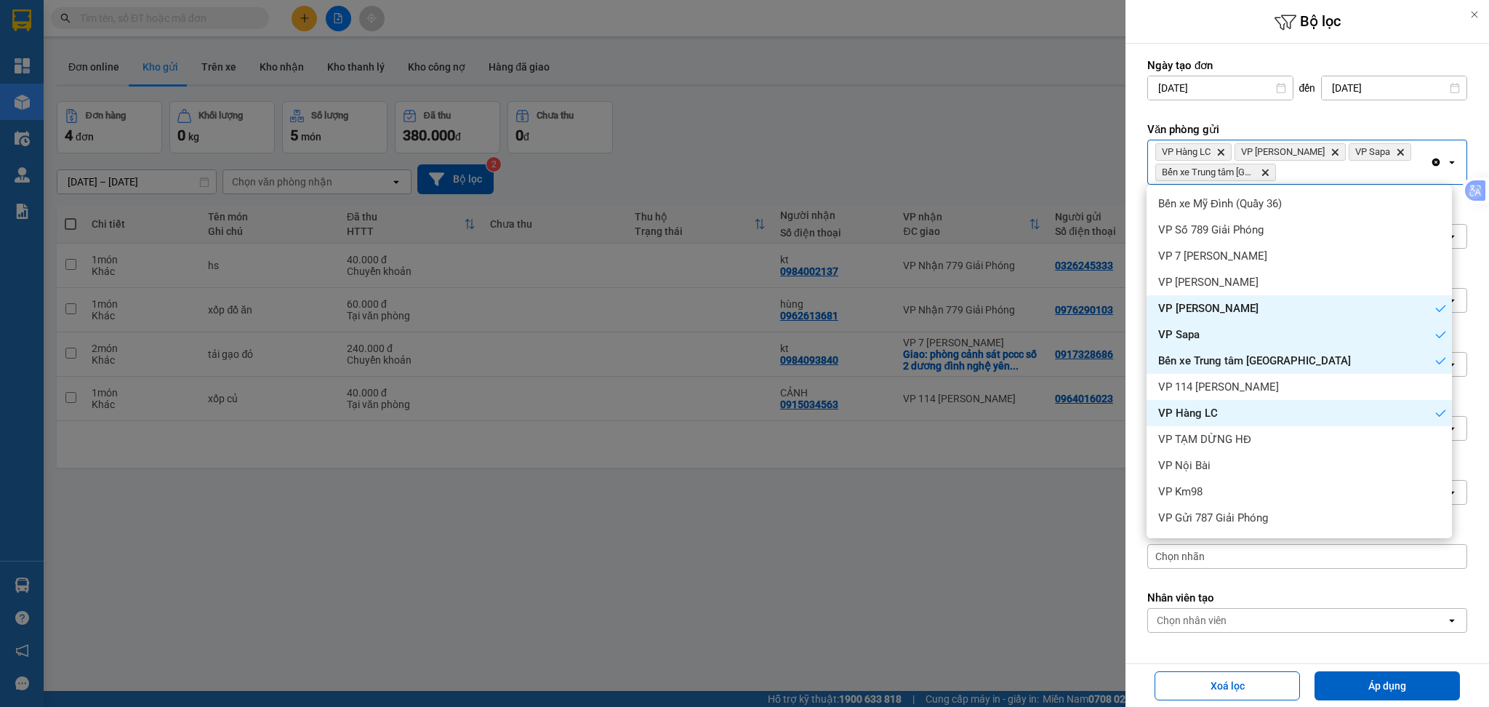
scroll to position [50, 0]
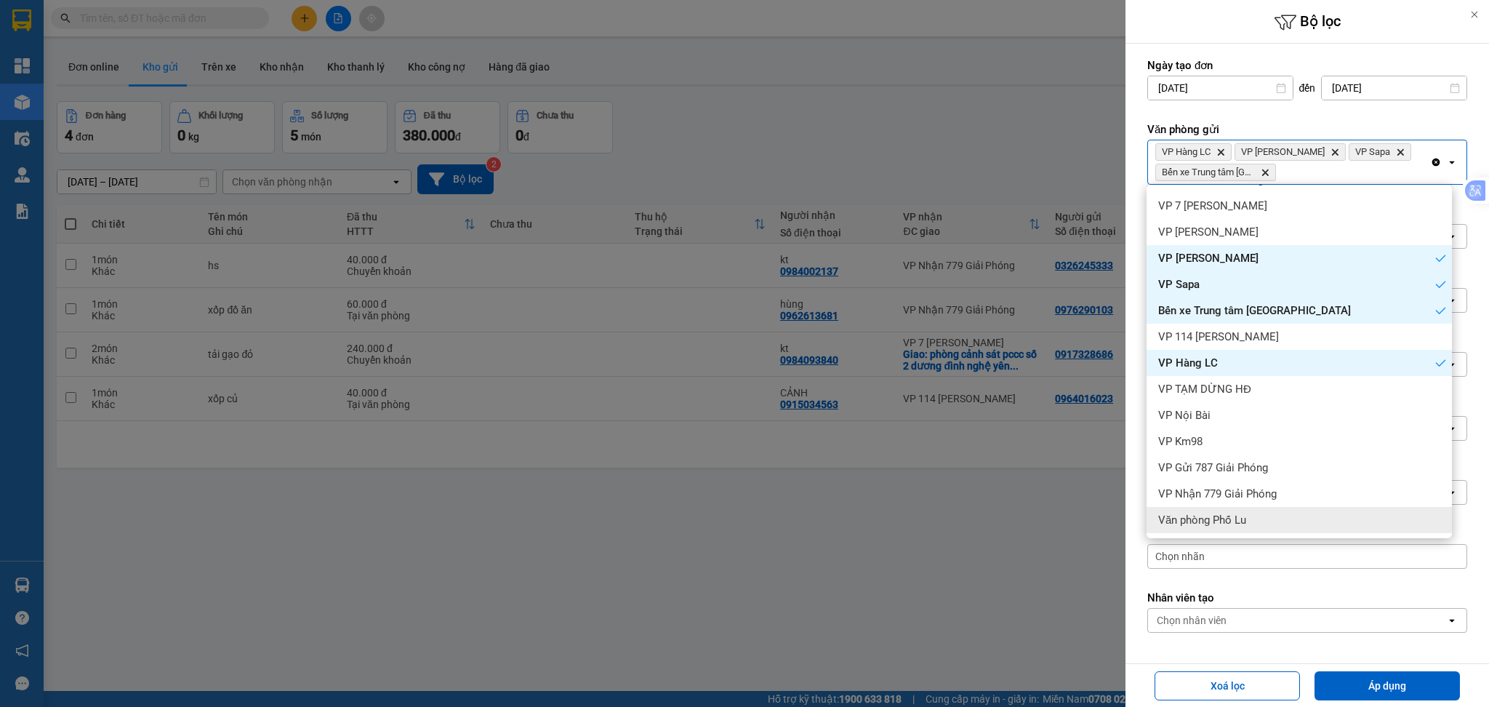
click at [1287, 515] on div "Văn phòng Phố Lu" at bounding box center [1298, 520] width 305 height 26
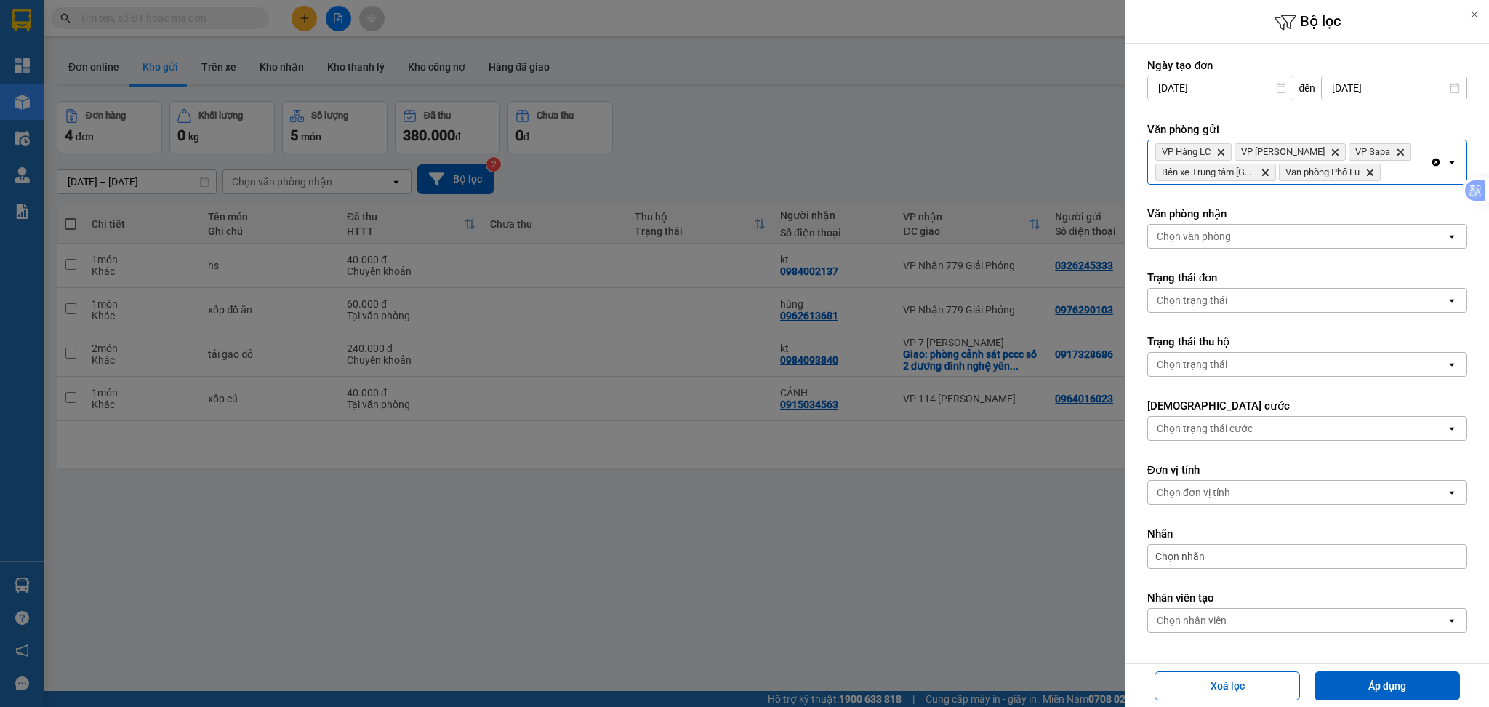
click at [1396, 173] on div "VP Hàng LC Delete VP Bảo Hà Delete VP Sapa Delete Bến xe Trung tâm Lào Cai Dele…" at bounding box center [1289, 162] width 282 height 44
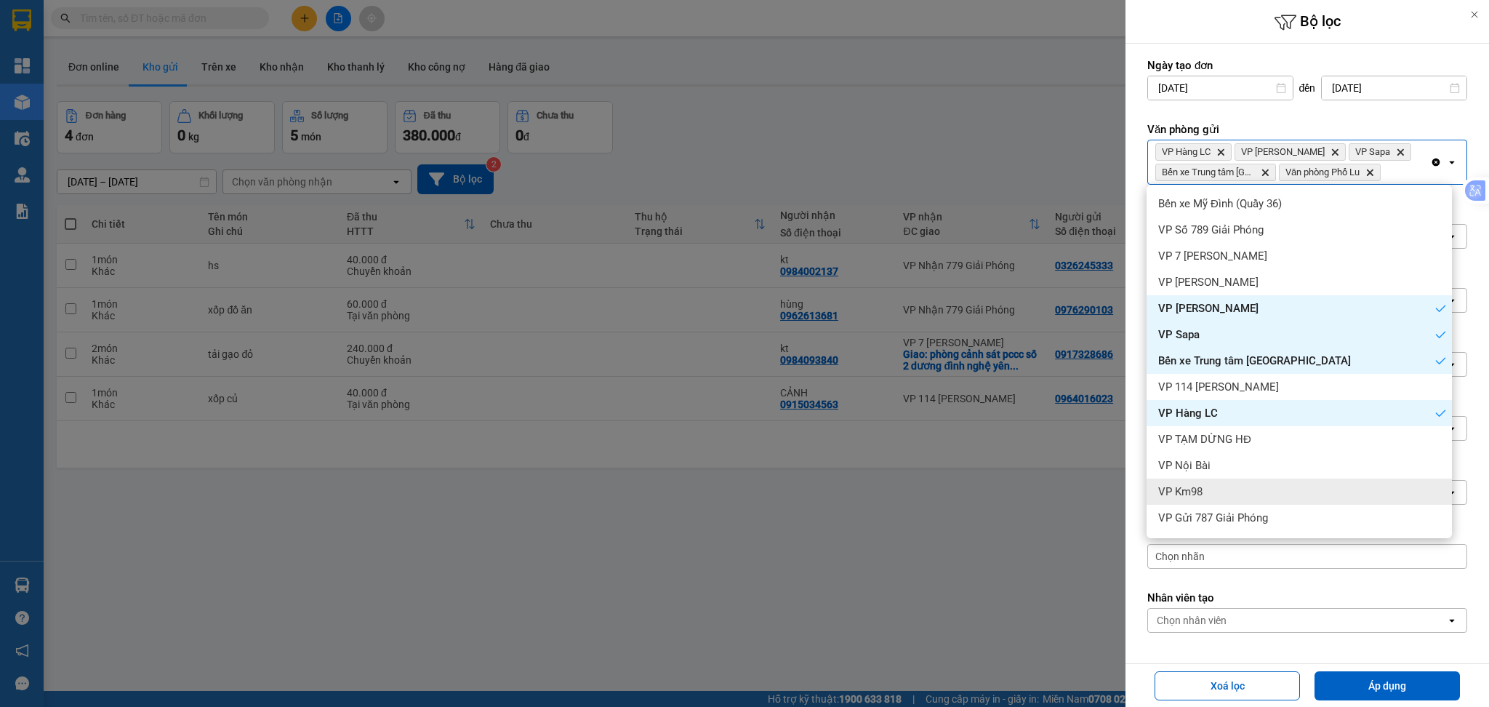
click at [1249, 481] on div "VP Km98" at bounding box center [1298, 491] width 305 height 26
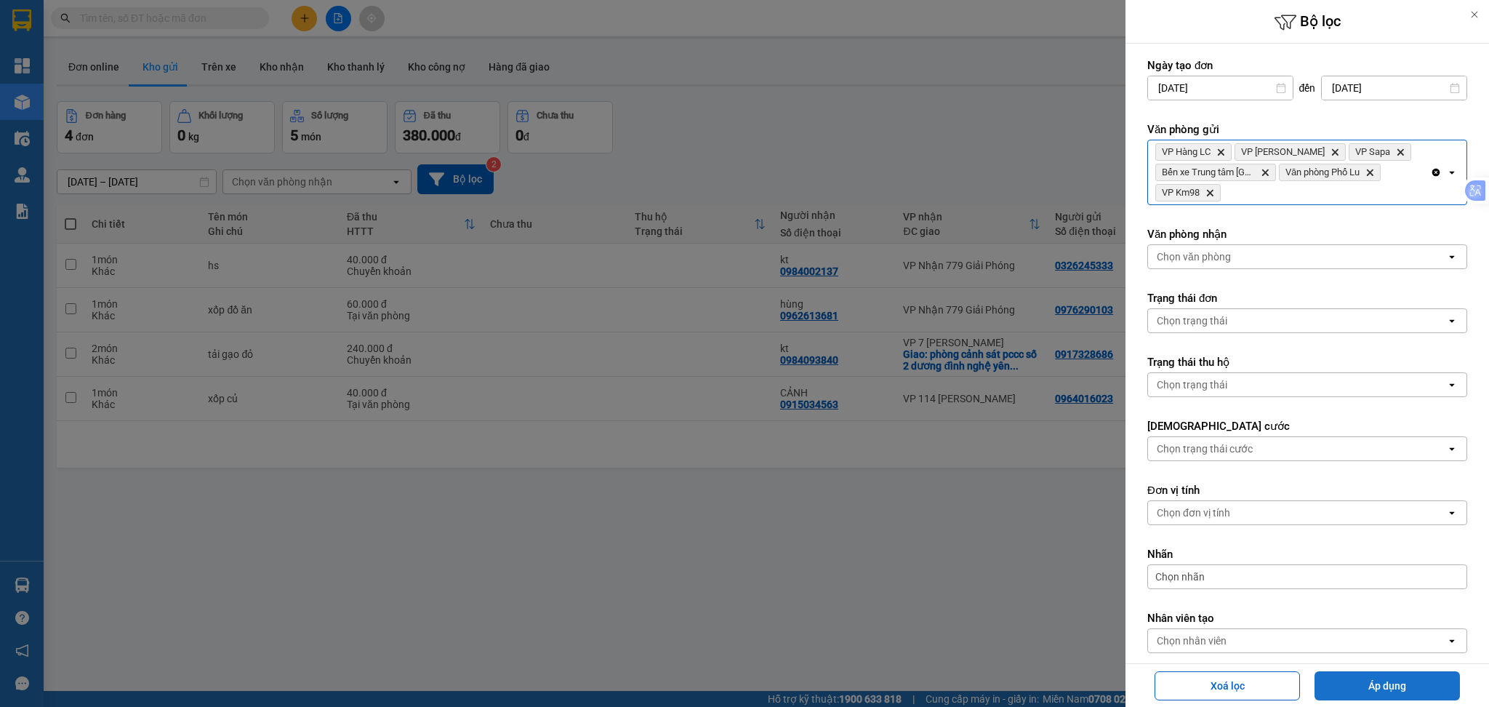
click at [1363, 680] on button "Áp dụng" at bounding box center [1386, 685] width 145 height 29
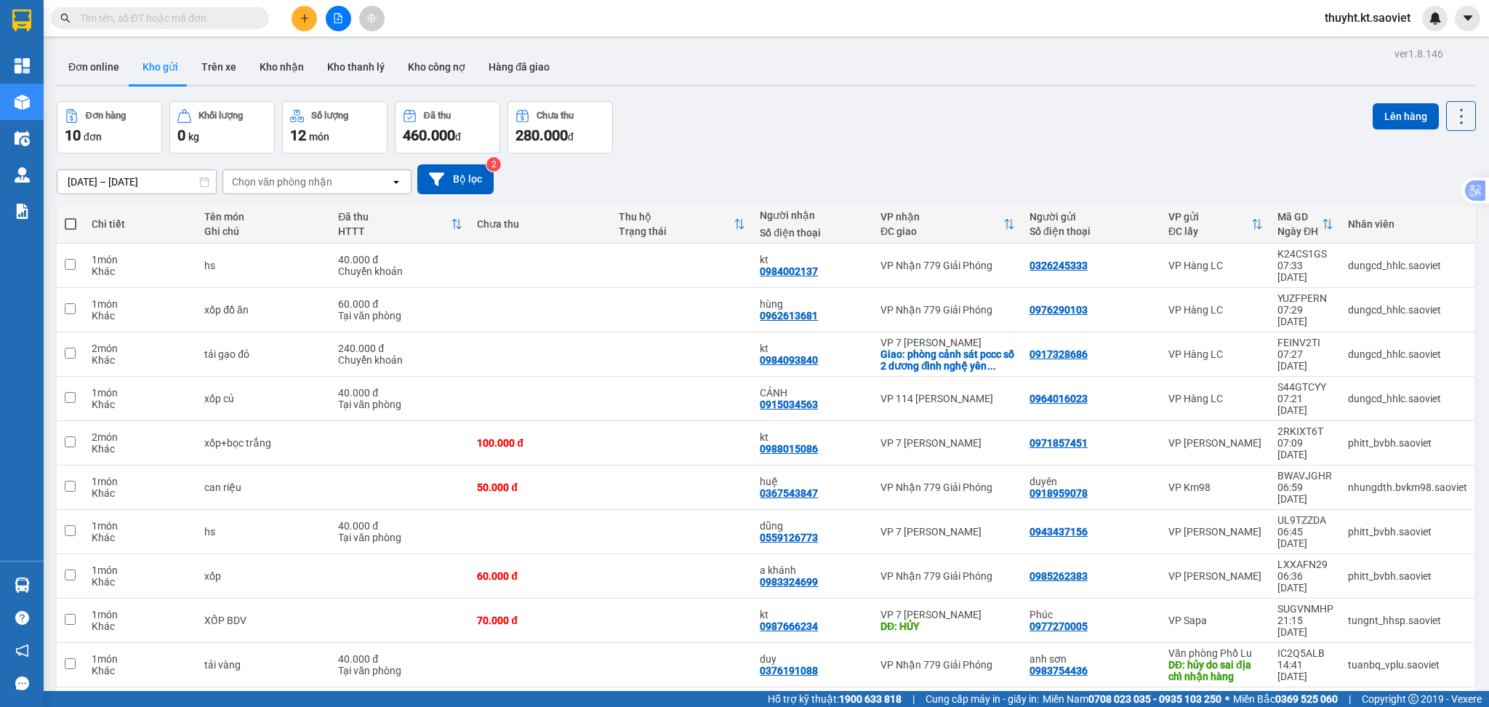
scroll to position [67, 0]
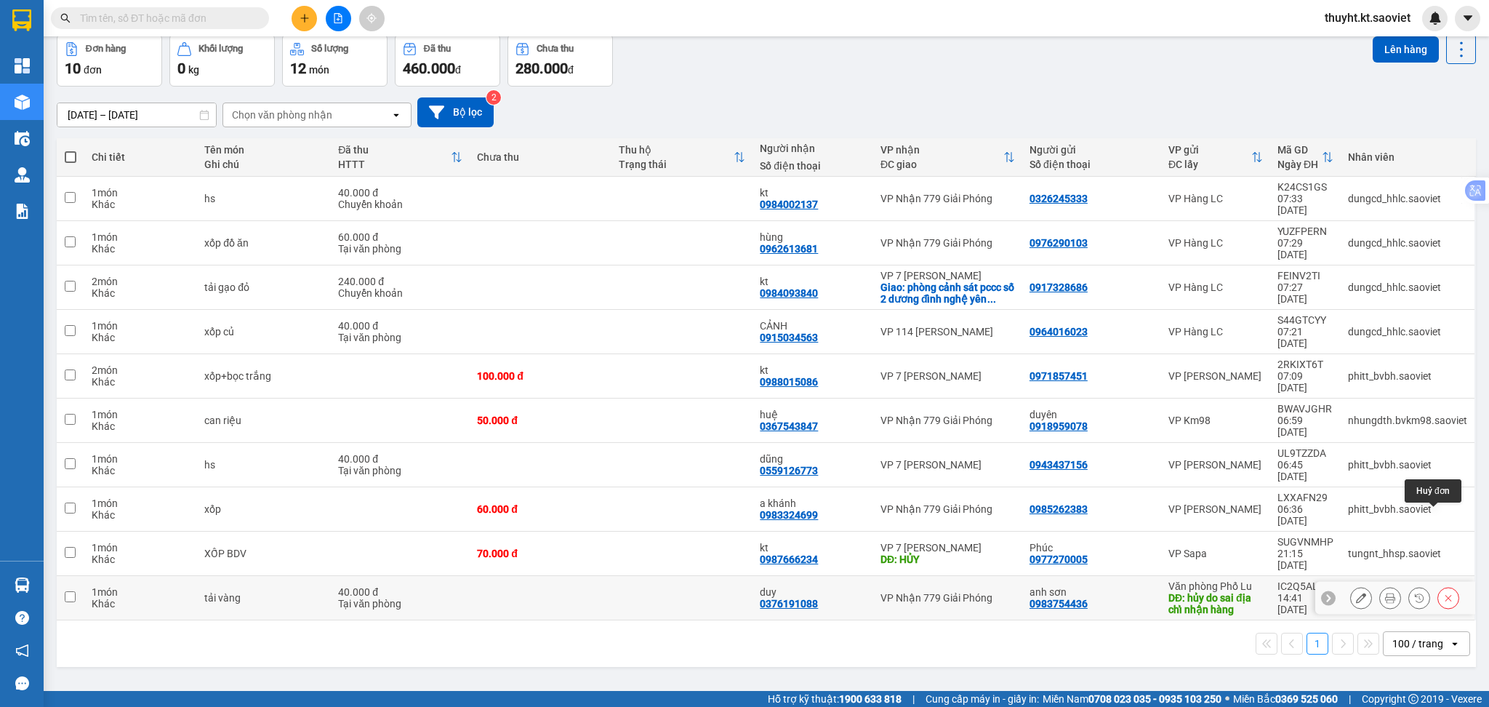
click at [1443, 592] on icon at bounding box center [1448, 597] width 10 height 10
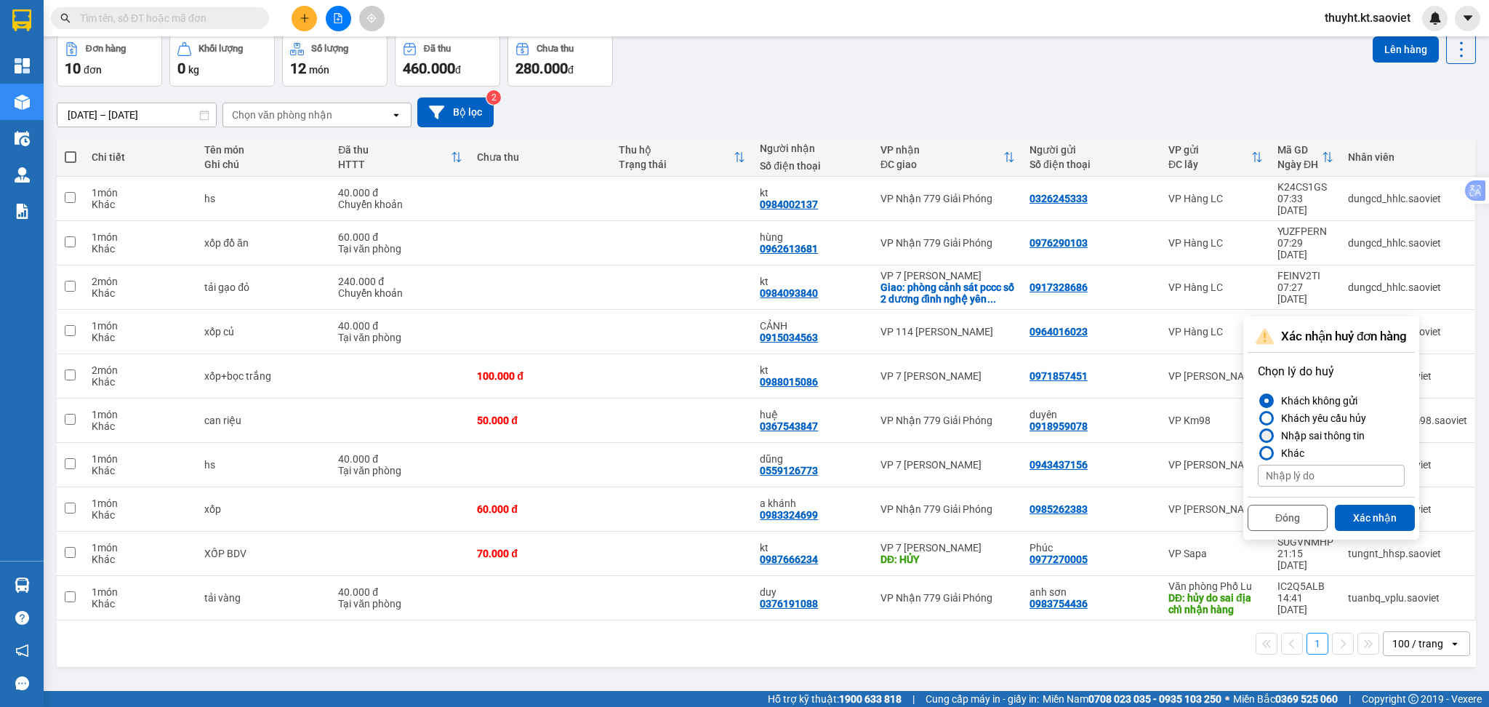
click at [1333, 429] on div "Nhập sai thông tin" at bounding box center [1319, 435] width 89 height 17
click at [1258, 435] on input "Nhập sai thông tin" at bounding box center [1258, 435] width 0 height 0
click at [1378, 530] on div "Đóng Xác nhận" at bounding box center [1330, 516] width 167 height 39
click at [1366, 521] on button "Xác nhận" at bounding box center [1375, 518] width 80 height 26
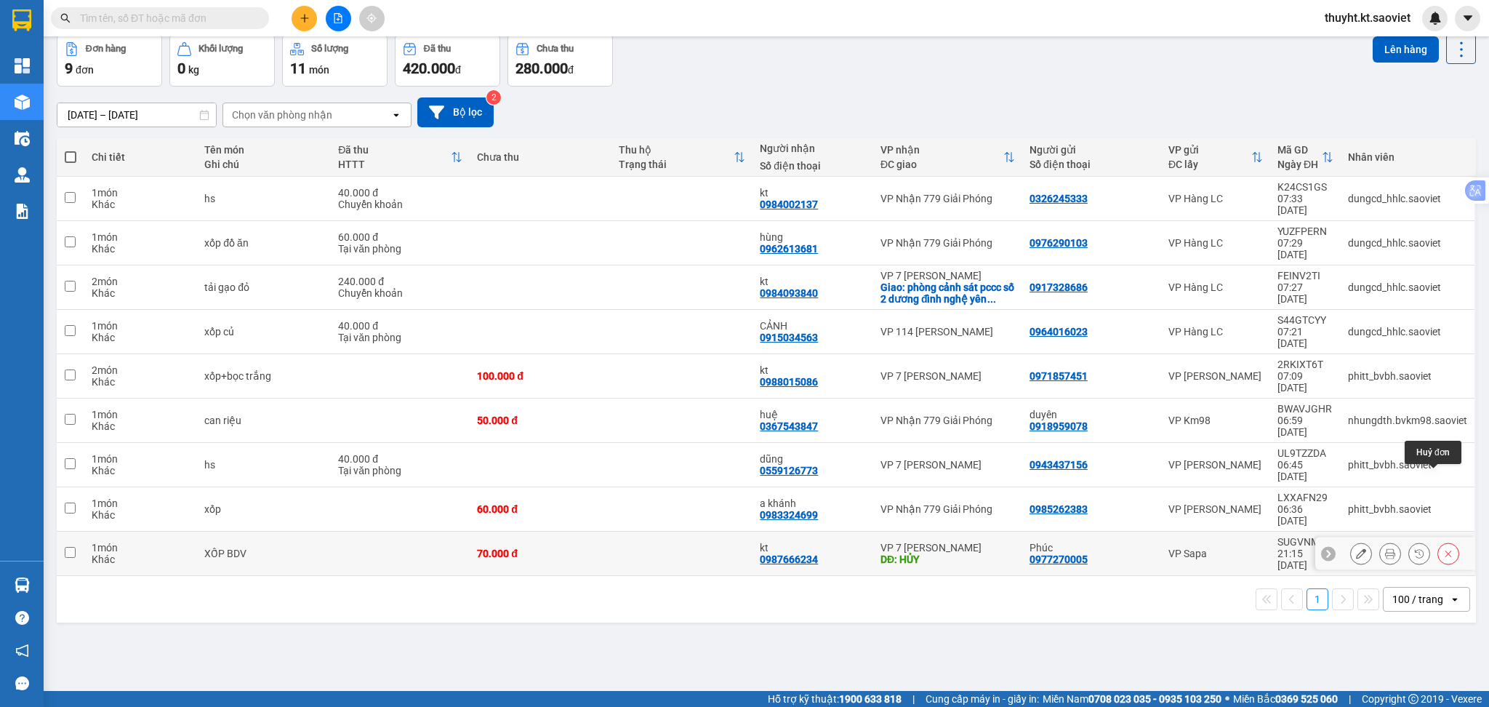
click at [1443, 548] on icon at bounding box center [1448, 553] width 10 height 10
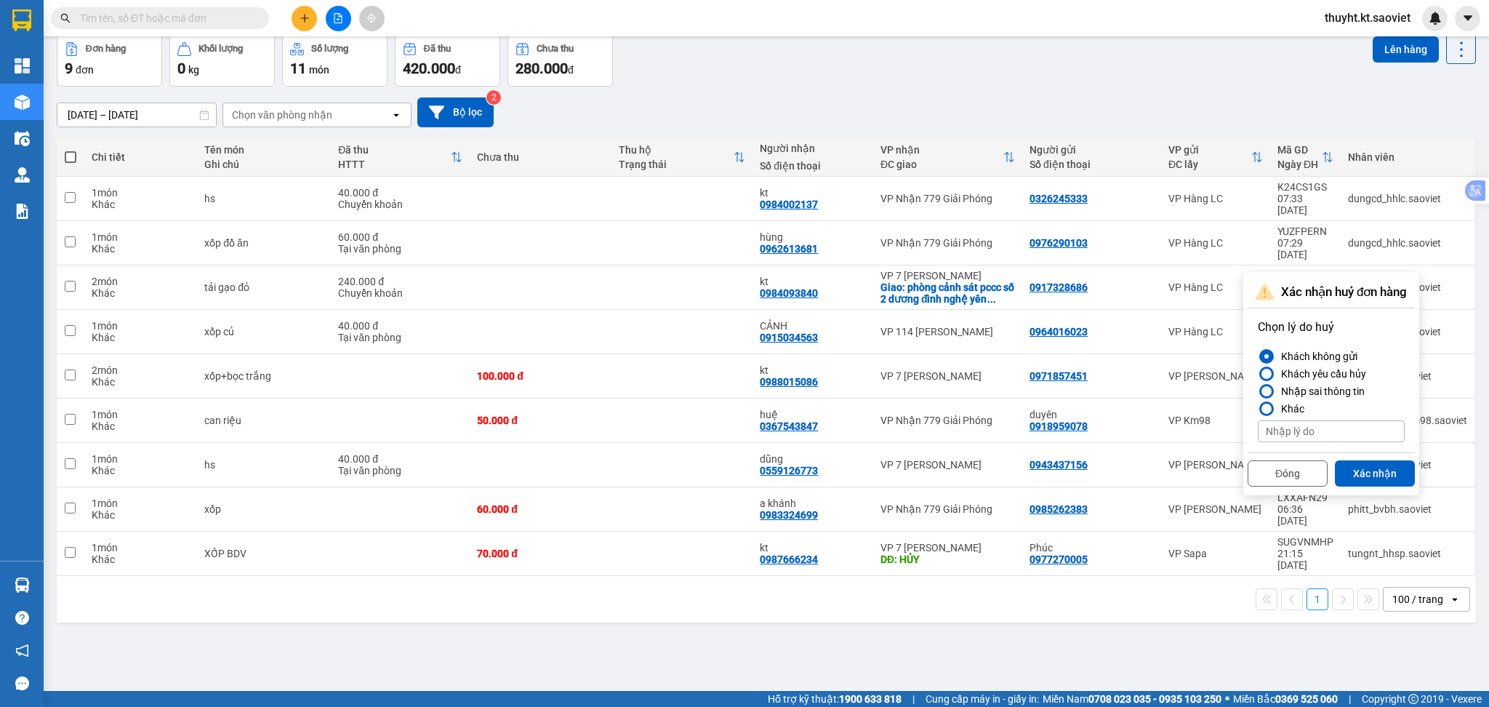
click at [1311, 396] on div "Nhập sai thông tin" at bounding box center [1319, 390] width 89 height 17
click at [1258, 391] on input "Nhập sai thông tin" at bounding box center [1258, 391] width 0 height 0
click at [1362, 459] on div "Đóng Xác nhận" at bounding box center [1330, 471] width 167 height 39
click at [1364, 468] on button "Xác nhận" at bounding box center [1375, 473] width 80 height 26
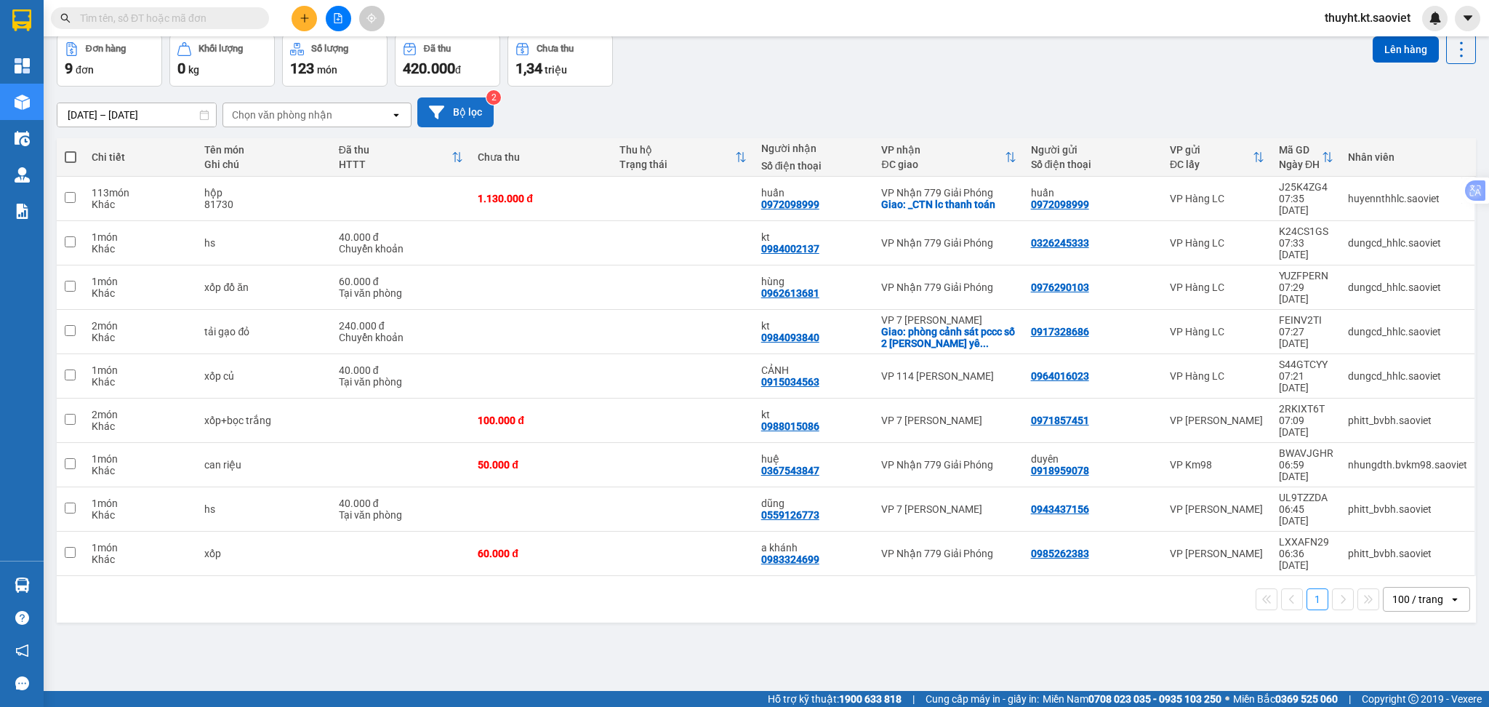
click at [443, 110] on icon at bounding box center [436, 112] width 15 height 15
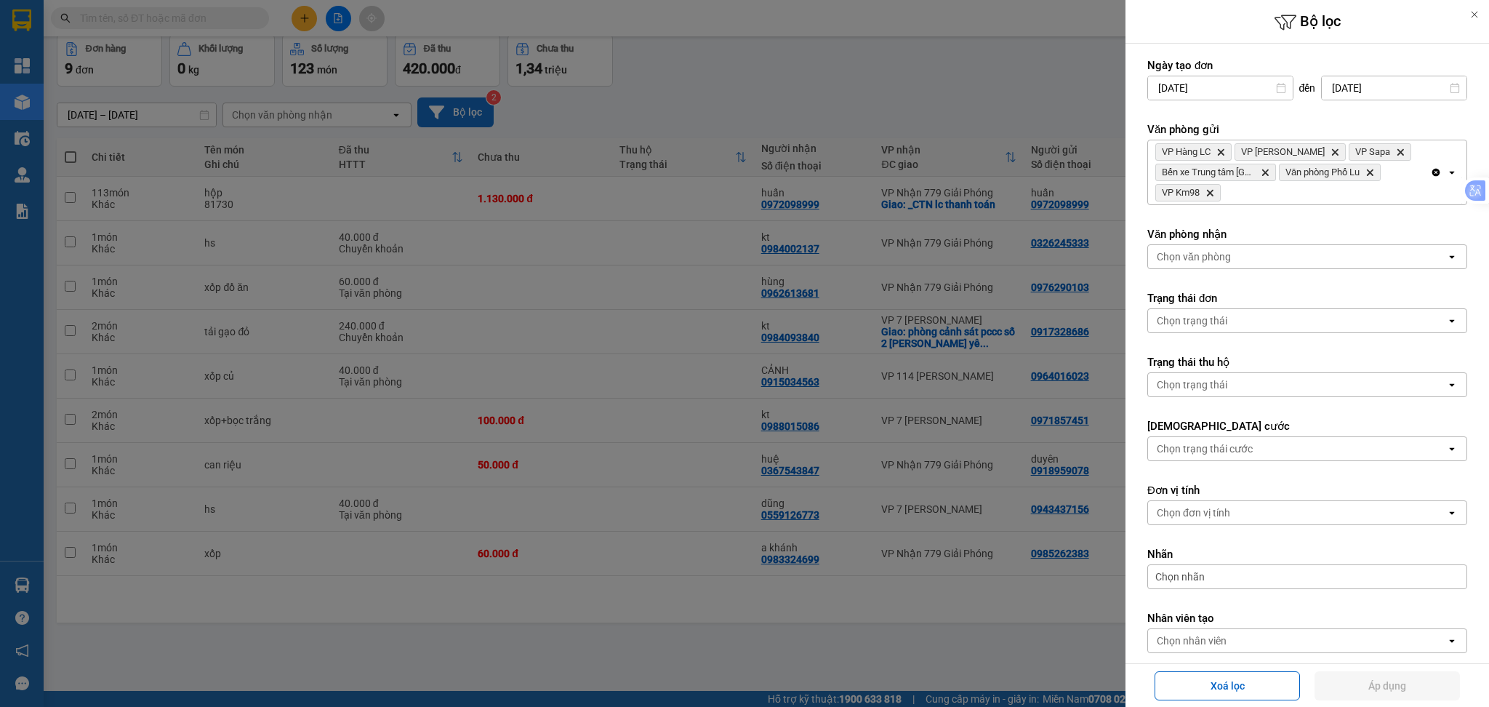
click at [1394, 88] on input "14/10/2025" at bounding box center [1394, 87] width 145 height 23
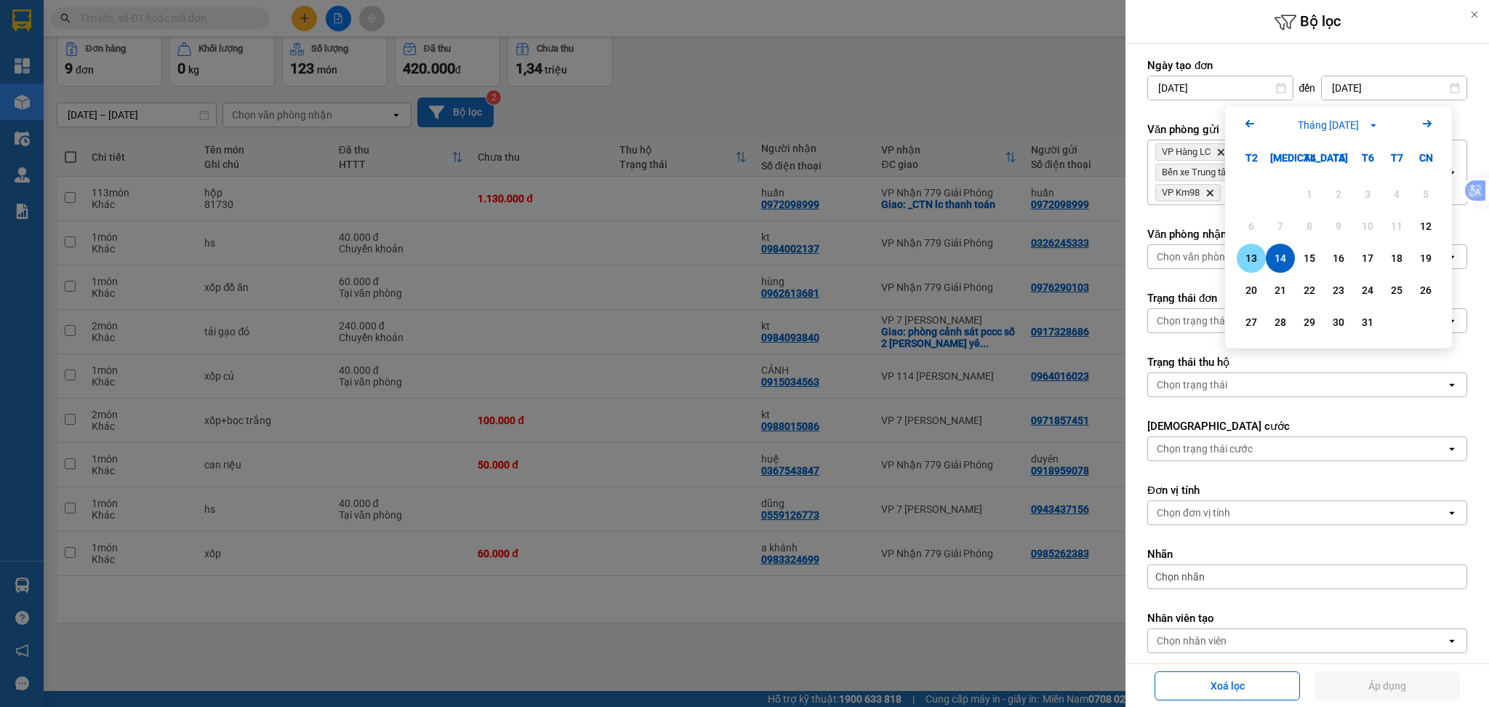
click at [1249, 257] on div "13" at bounding box center [1251, 257] width 20 height 17
type input "[DATE]"
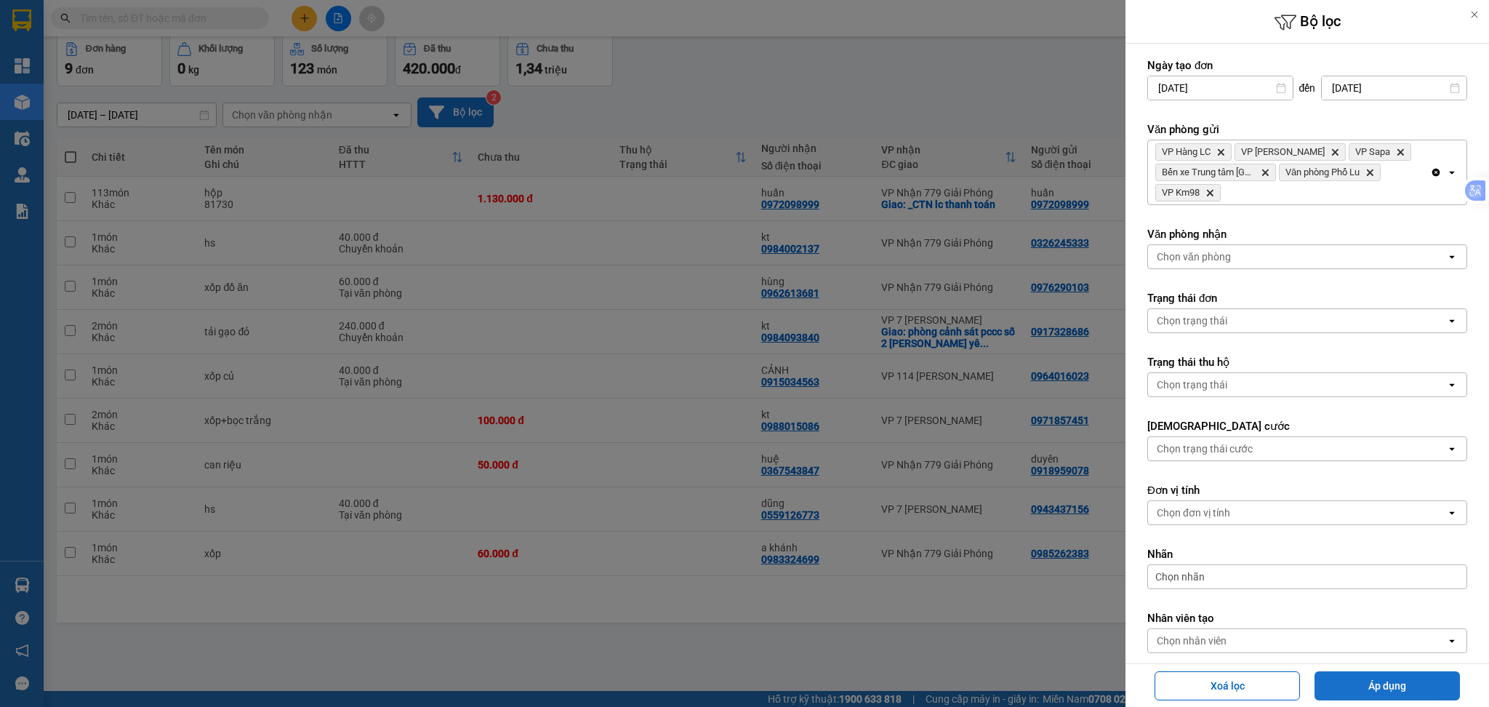
click at [1369, 691] on button "Áp dụng" at bounding box center [1386, 685] width 145 height 29
type input "[DATE] – [DATE]"
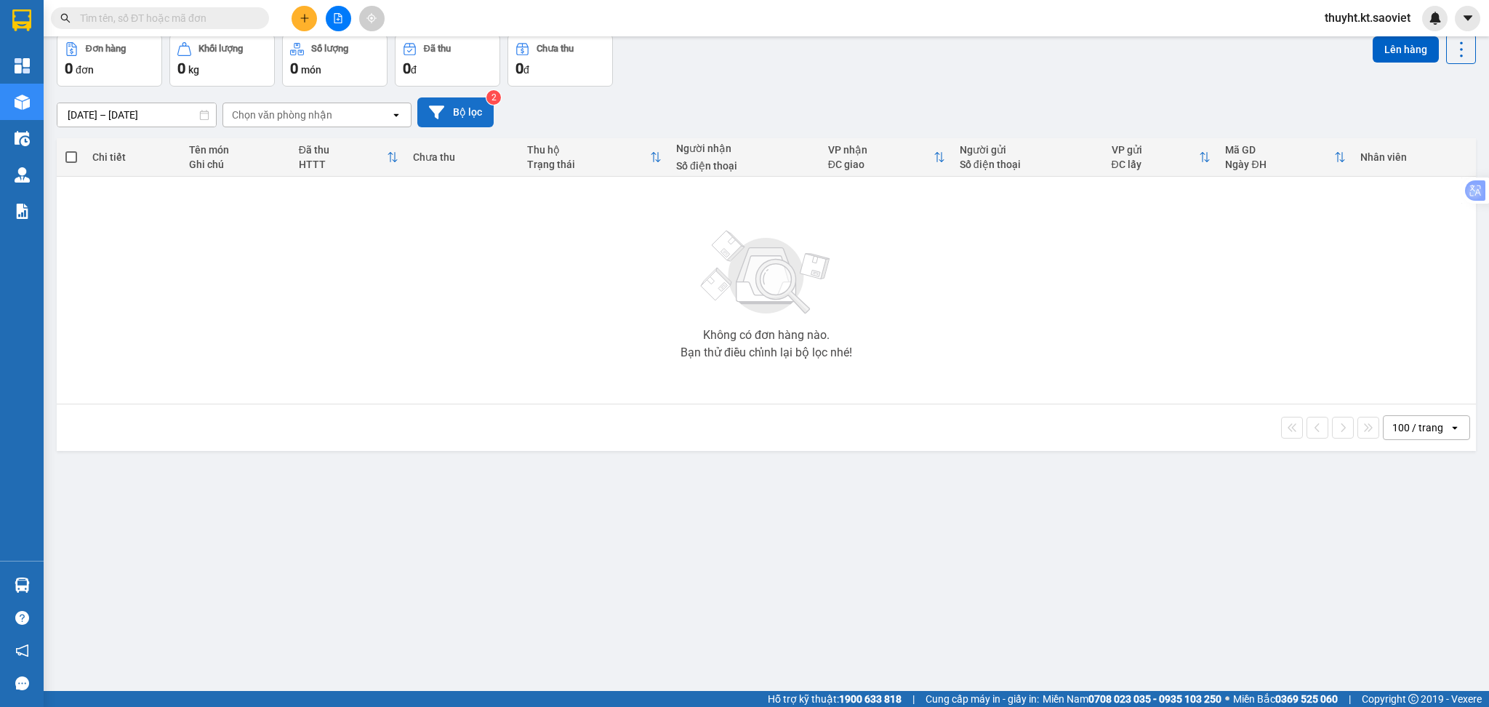
click at [466, 108] on button "Bộ lọc" at bounding box center [455, 112] width 76 height 30
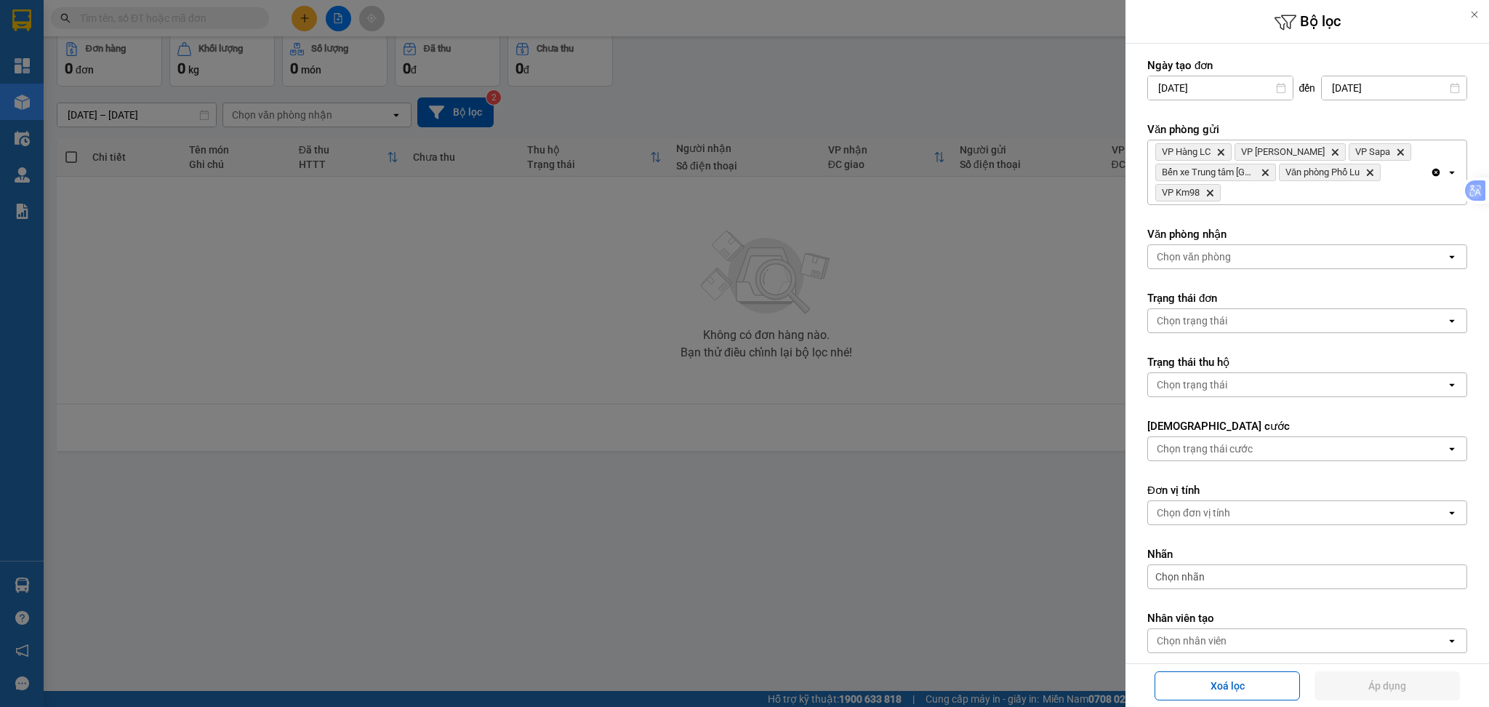
click at [867, 68] on div at bounding box center [744, 353] width 1489 height 707
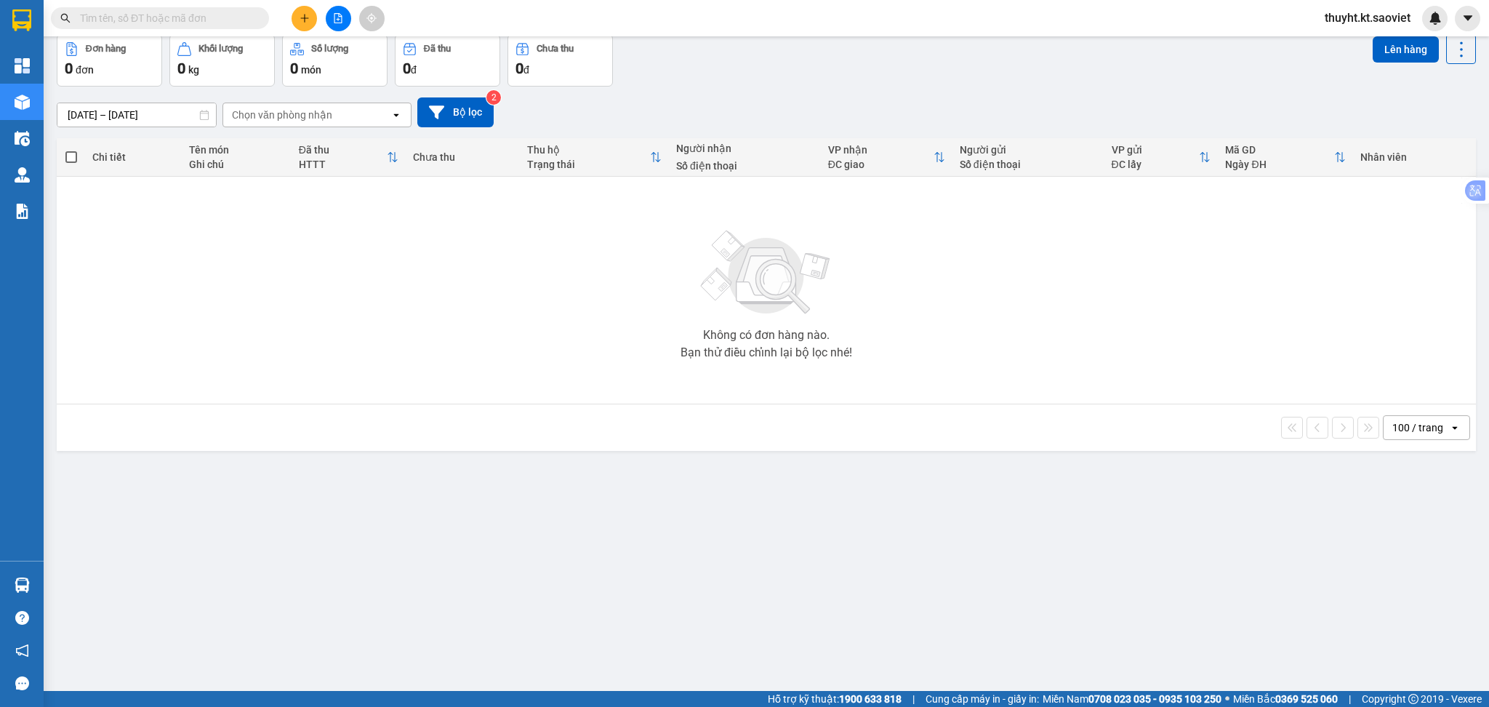
click at [138, 21] on input "text" at bounding box center [166, 18] width 172 height 16
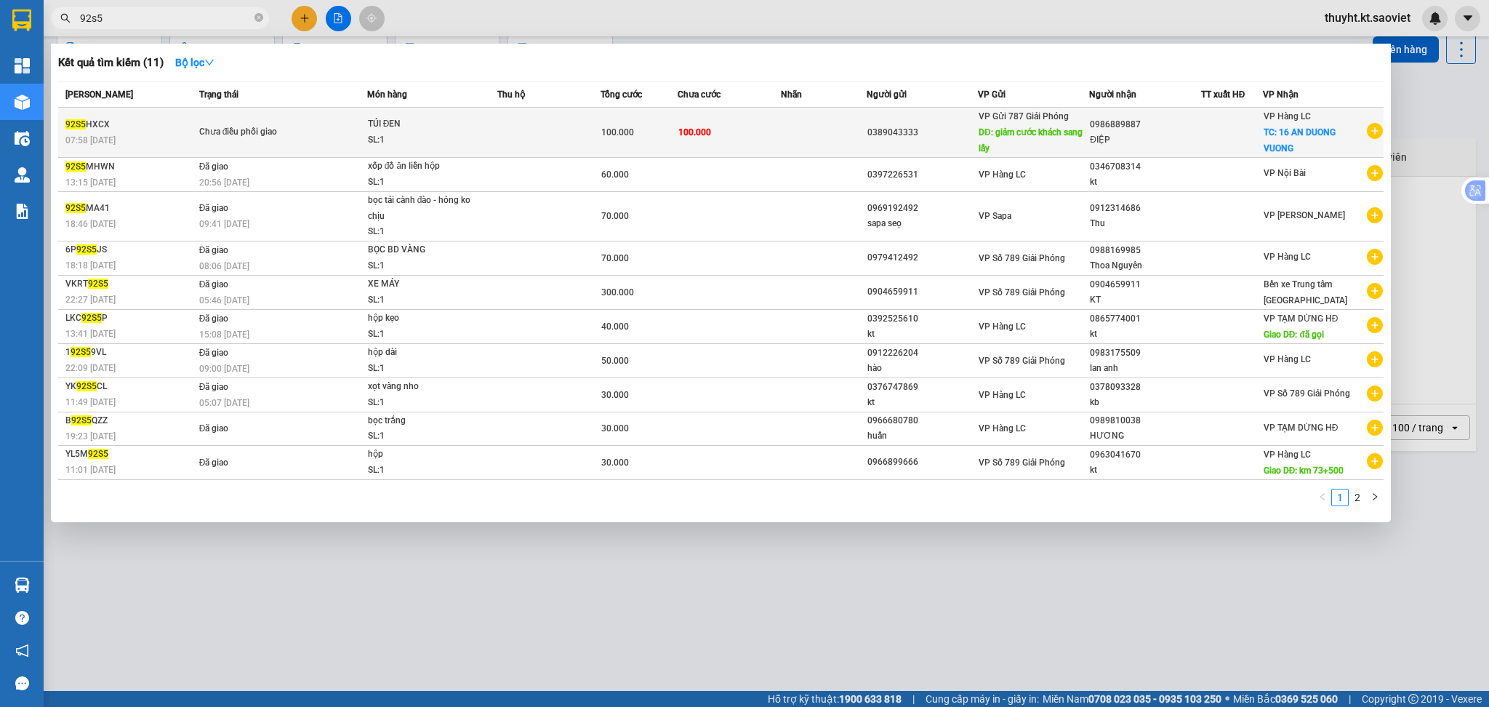
type input "92s5"
click at [419, 139] on div "SL: 1" at bounding box center [422, 140] width 109 height 16
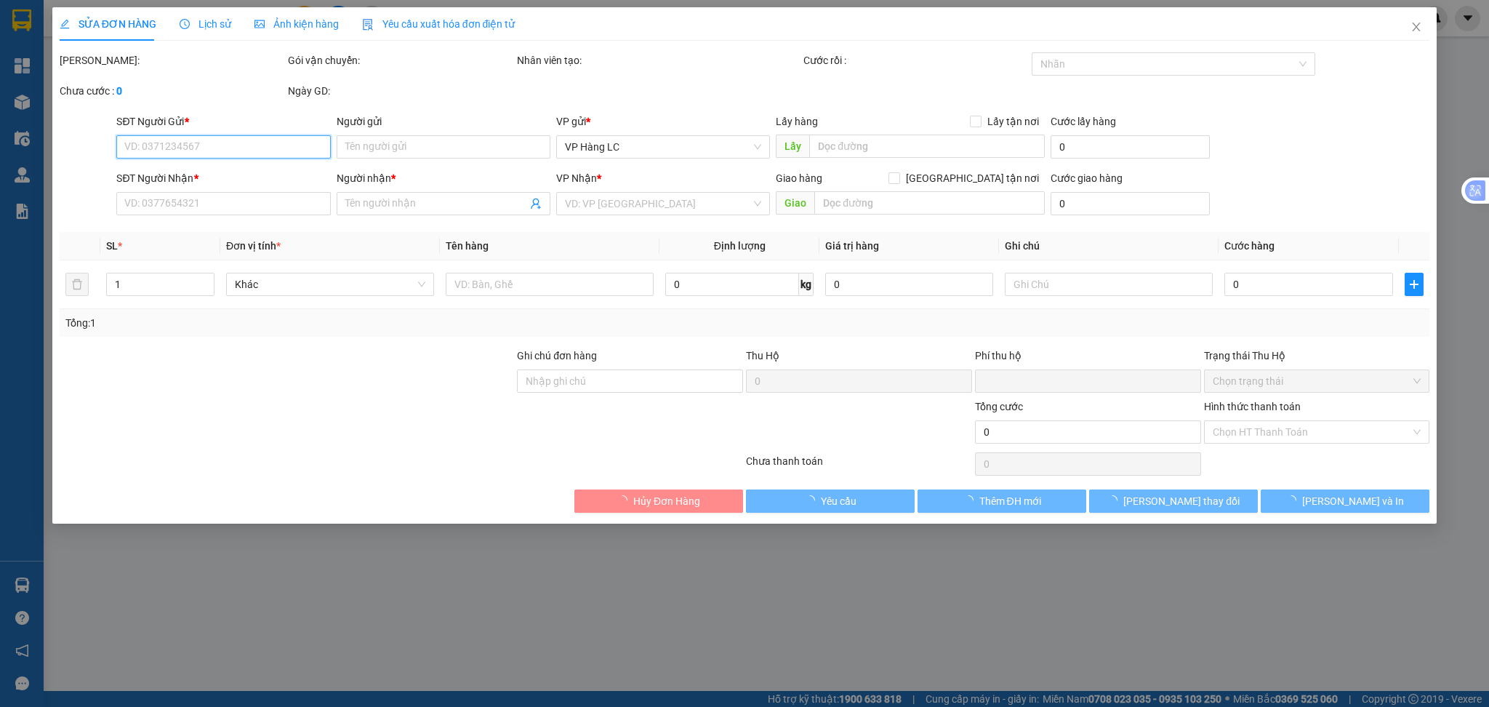
type input "0389043333"
type input "giảm cước khách sang lấy"
type input "0986889887"
type input "ĐIỆP"
checkbox input "true"
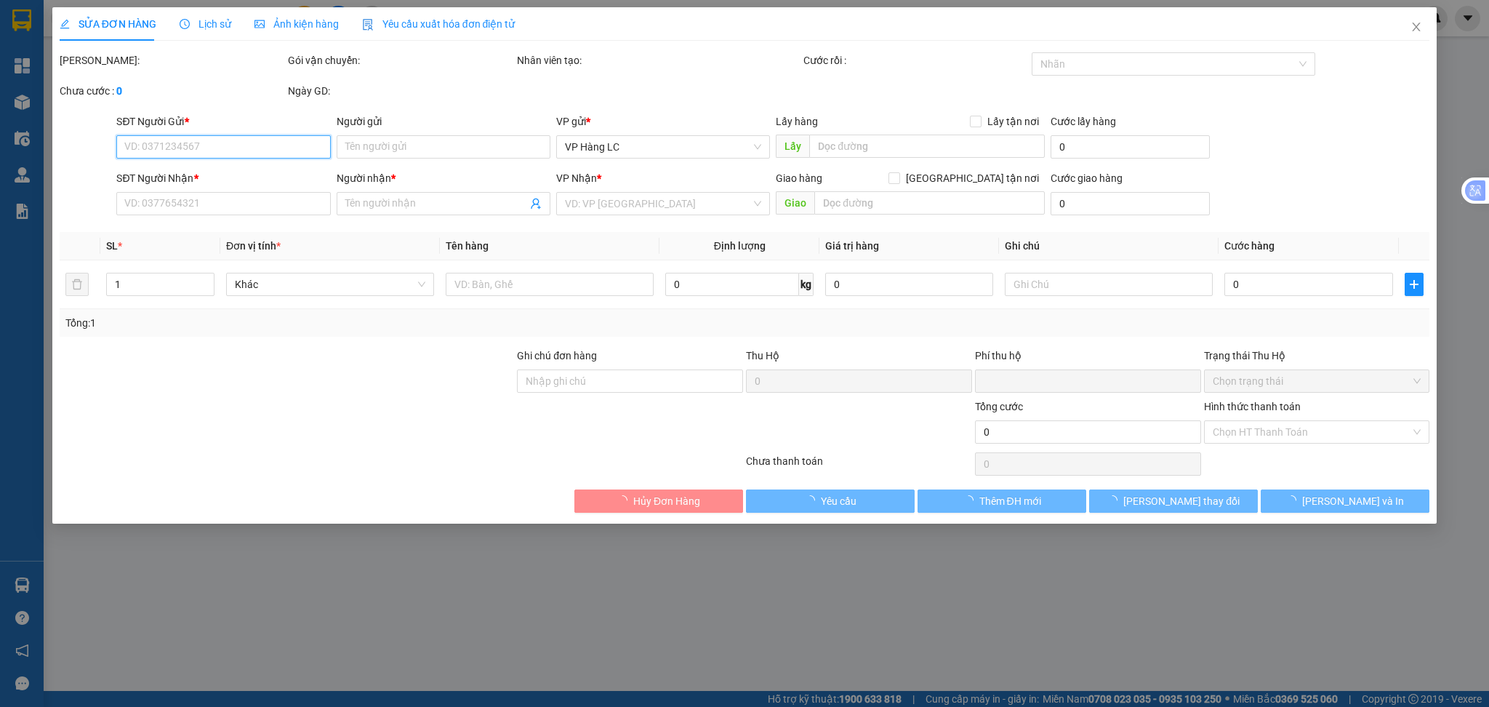
type input "16 AN DUONG VUONG"
type input "0"
type input "100.000"
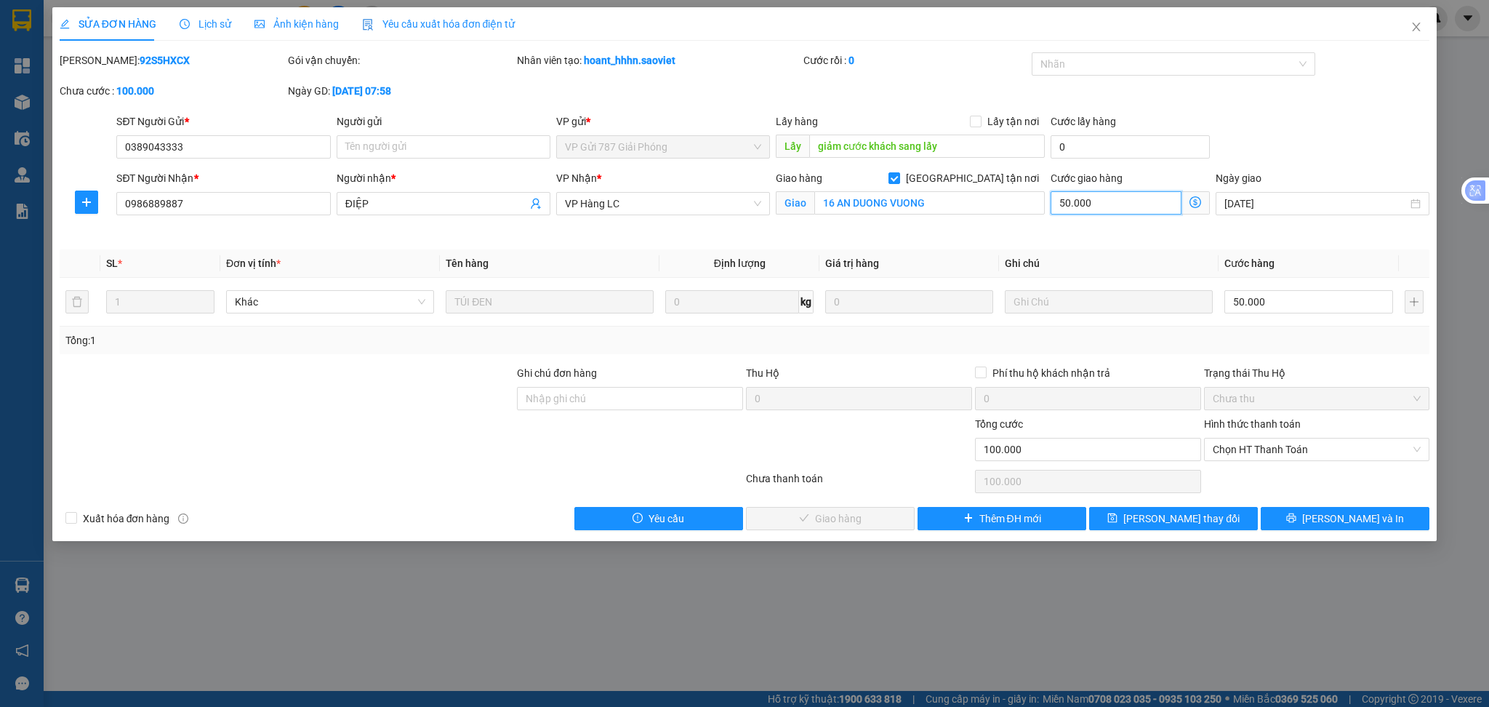
click at [1128, 197] on input "50.000" at bounding box center [1115, 202] width 131 height 23
type input "50.000"
type input "0"
click at [1177, 513] on span "Lưu thay đổi" at bounding box center [1181, 518] width 116 height 16
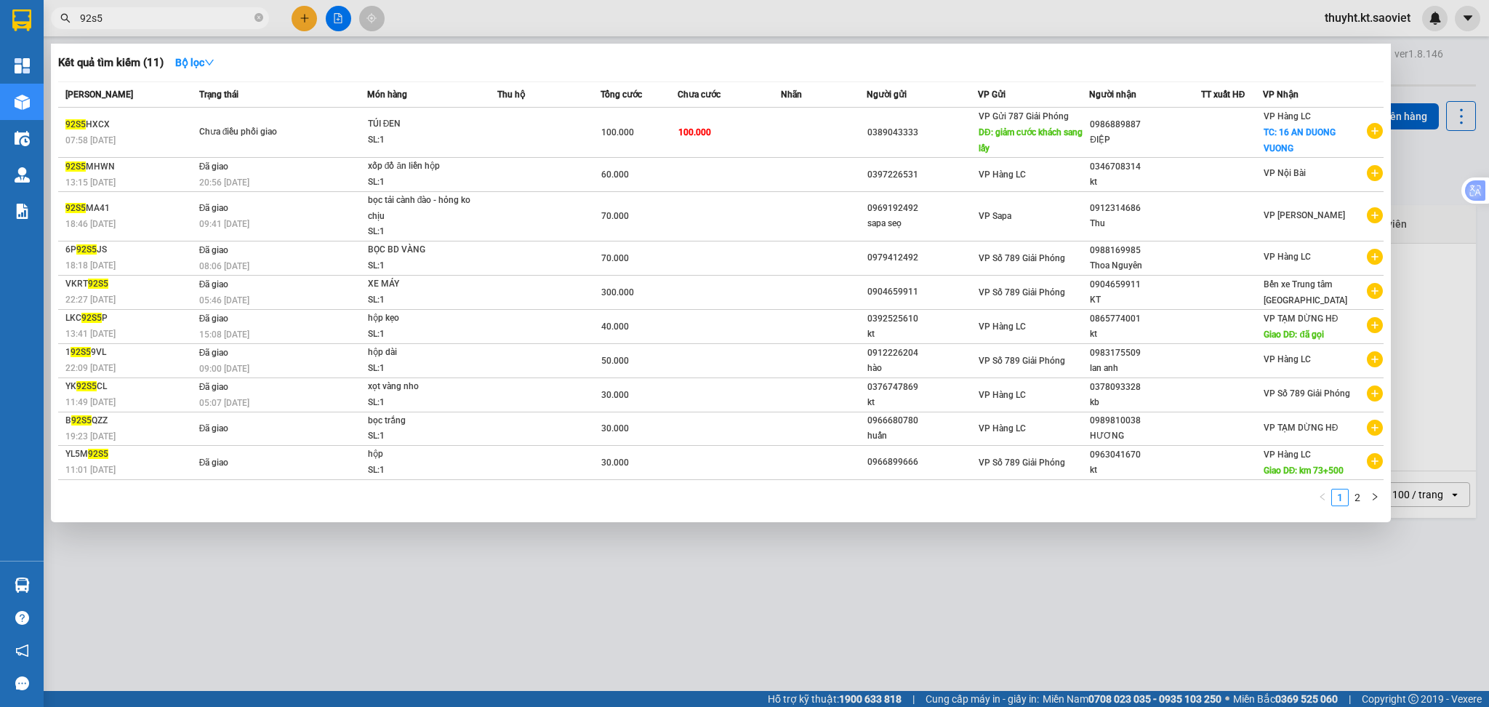
drag, startPoint x: 126, startPoint y: 18, endPoint x: 55, endPoint y: 19, distance: 72.0
click at [55, 19] on span "92s5" at bounding box center [160, 18] width 218 height 22
paste input "0372626608"
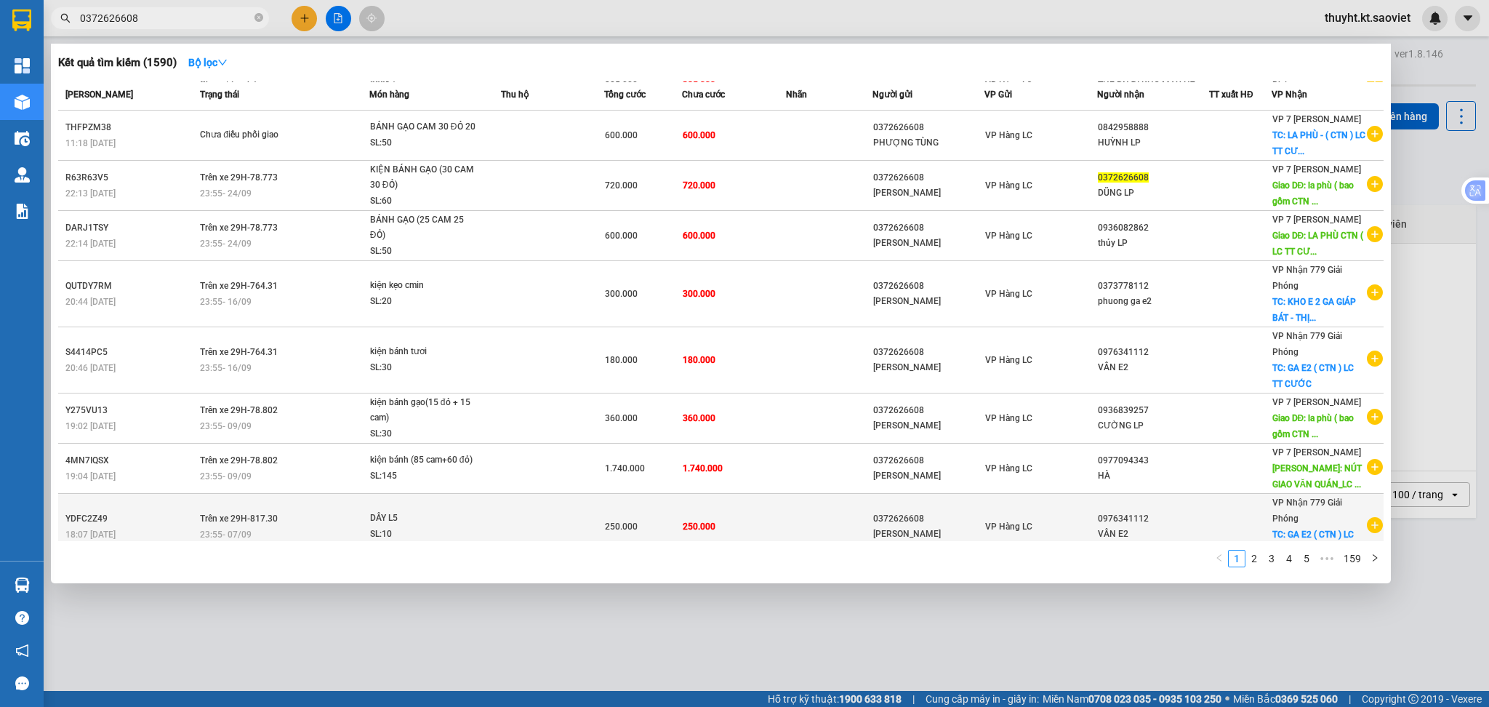
scroll to position [118, 0]
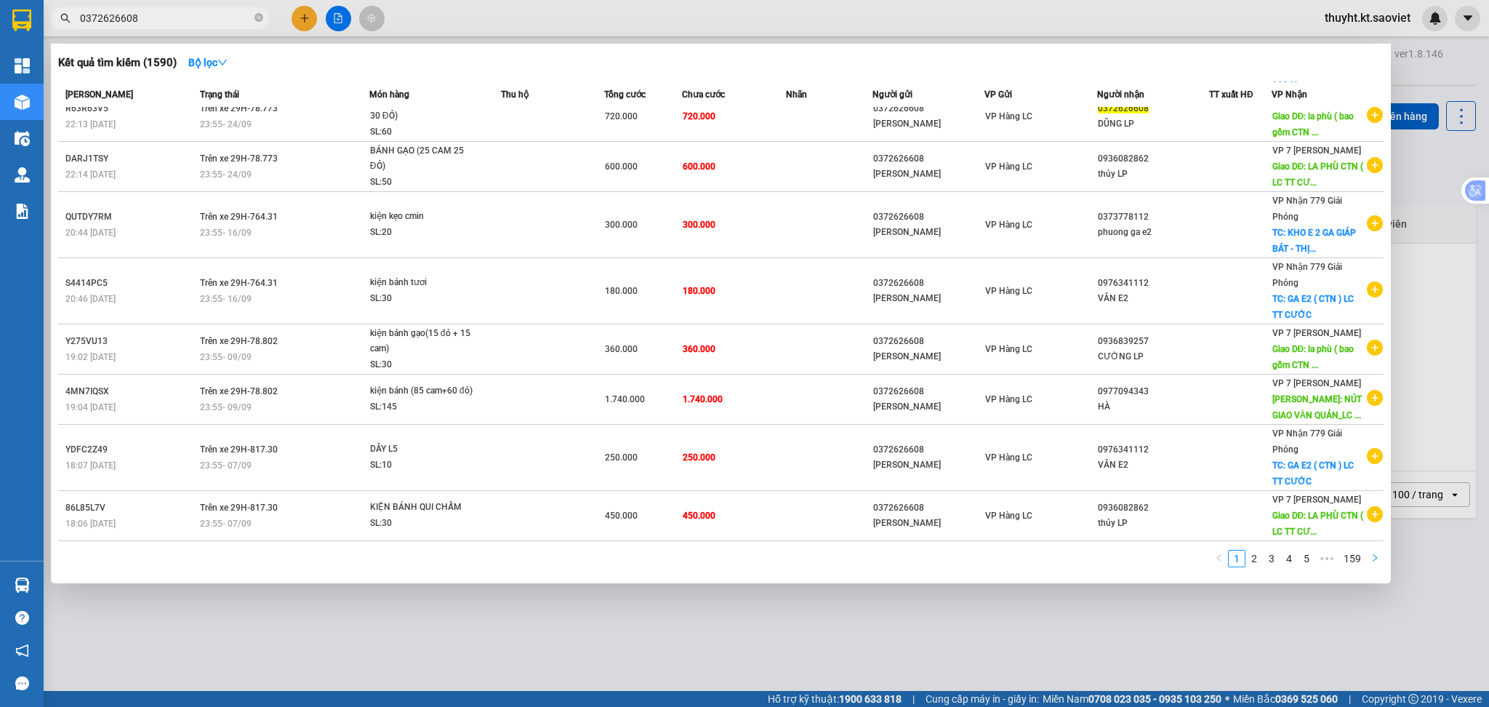
type input "0372626608"
click at [1375, 557] on icon "right" at bounding box center [1374, 557] width 4 height 7
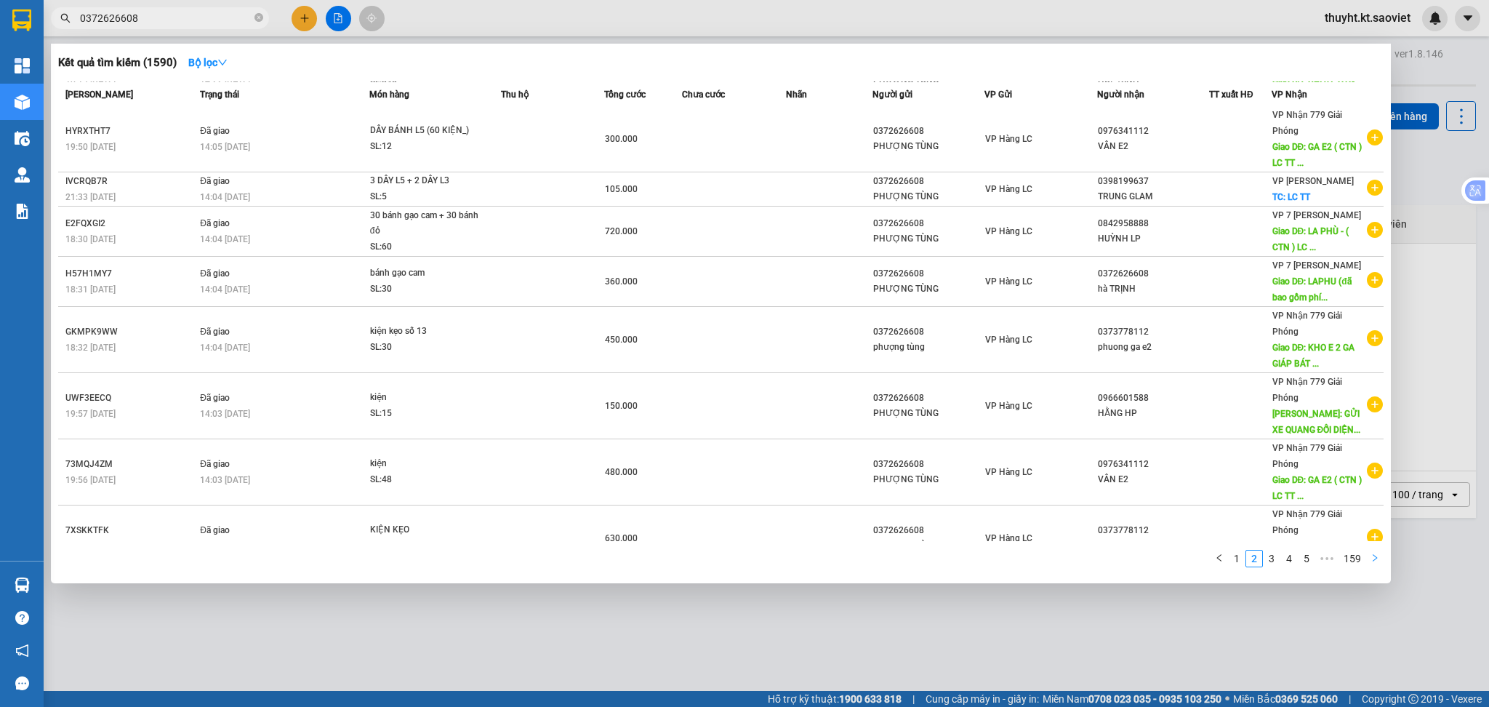
click at [1373, 556] on icon "right" at bounding box center [1374, 557] width 9 height 9
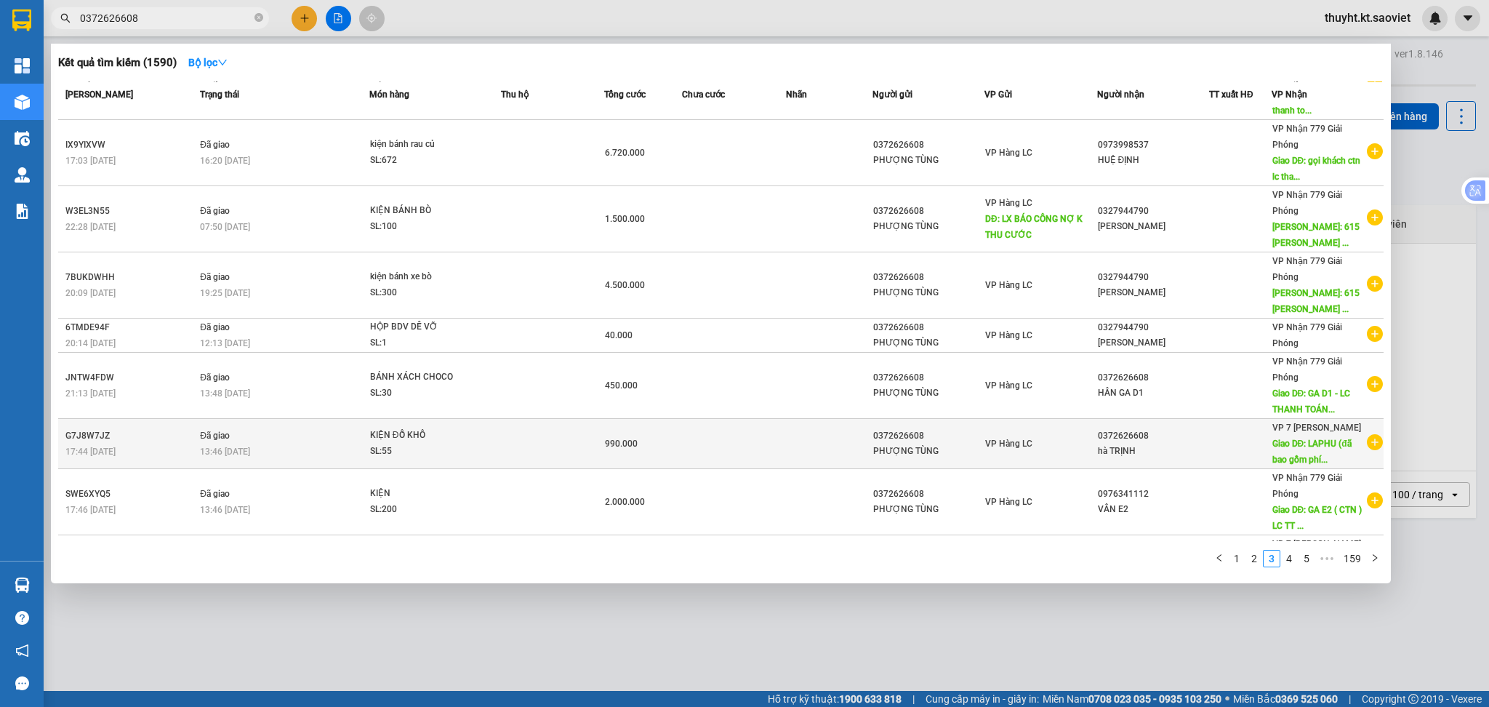
scroll to position [0, 0]
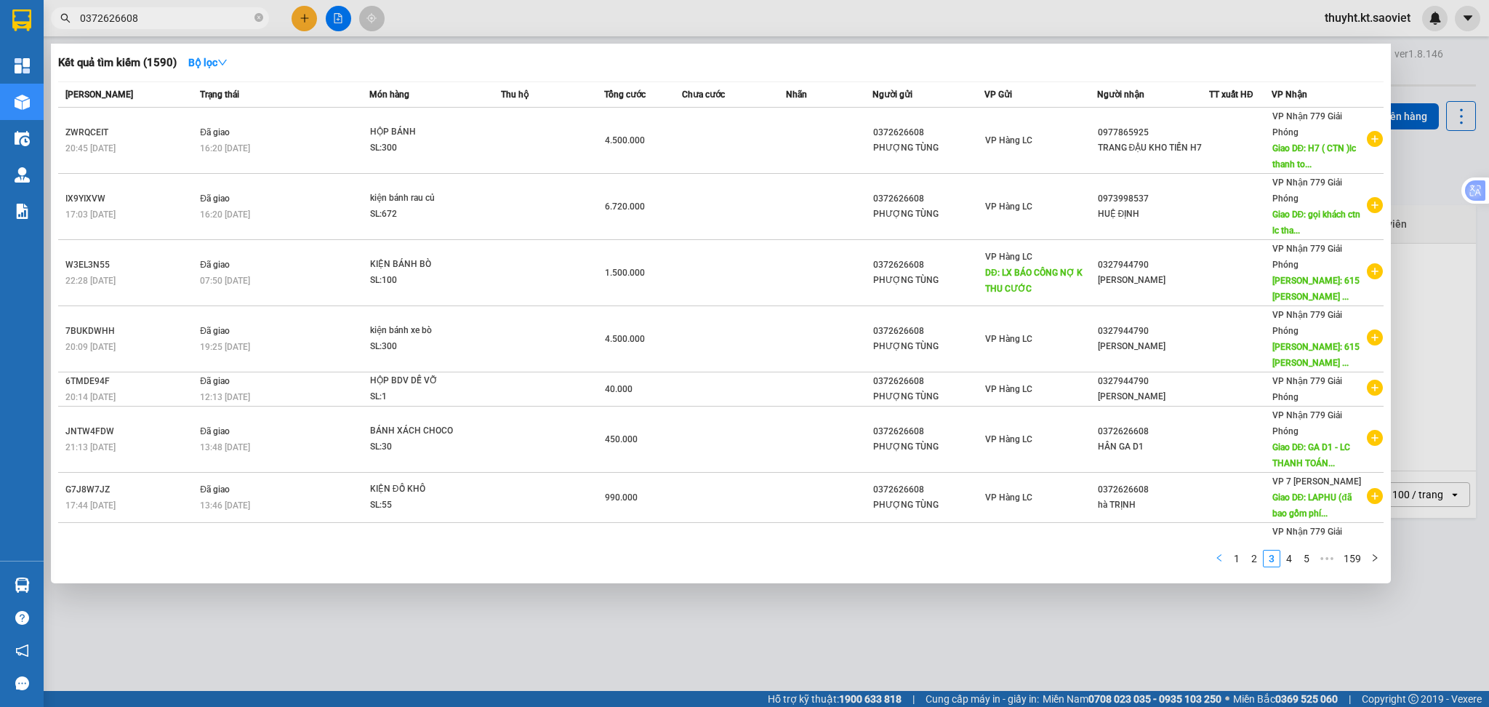
click at [1222, 556] on icon "left" at bounding box center [1219, 557] width 9 height 9
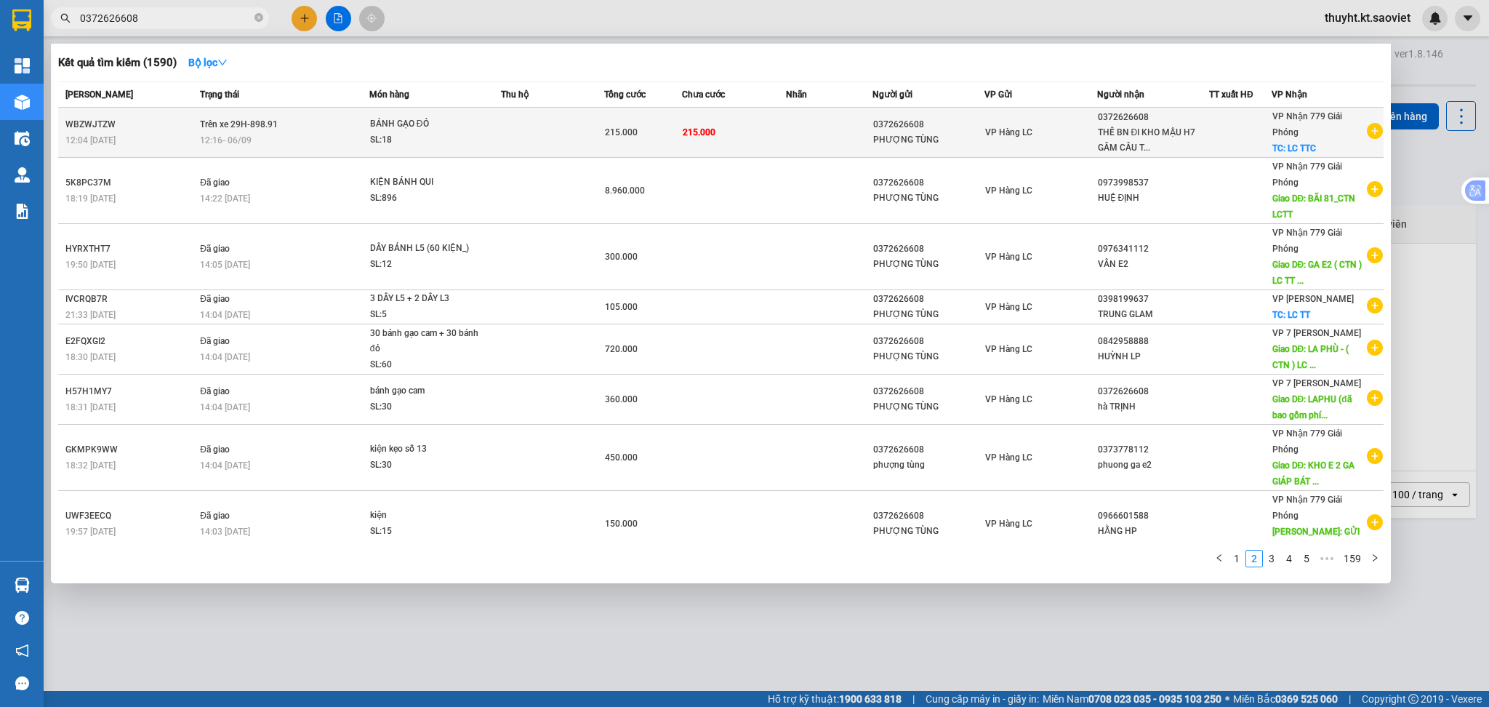
click at [638, 153] on td "215.000" at bounding box center [643, 133] width 78 height 50
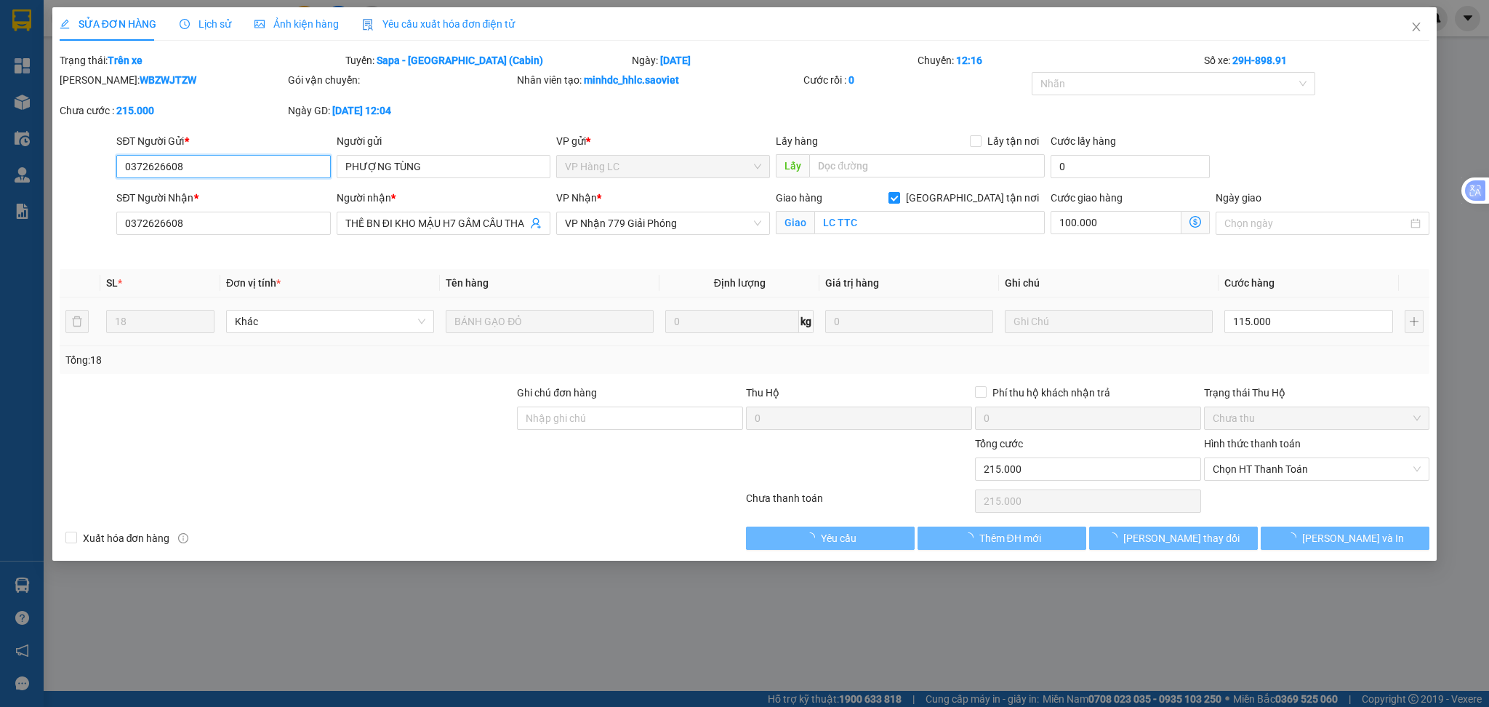
type input "0372626608"
type input "PHƯỢNG TÙNG"
type input "0372626608"
type input "THẾ BN ĐI KHO MẬU H7 GẦM CẦU THANH TRÌ"
checkbox input "true"
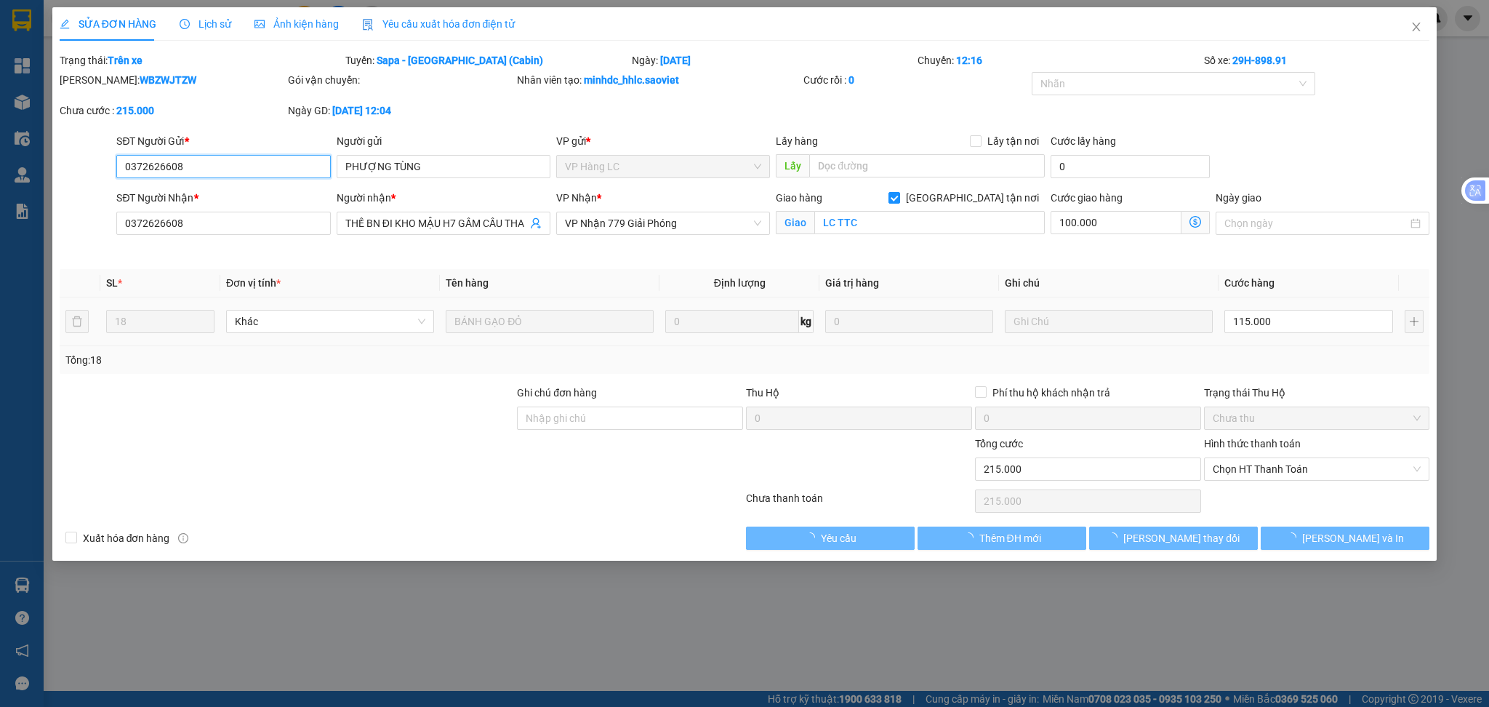
type input "LC TTC"
type input "0"
type input "215.000"
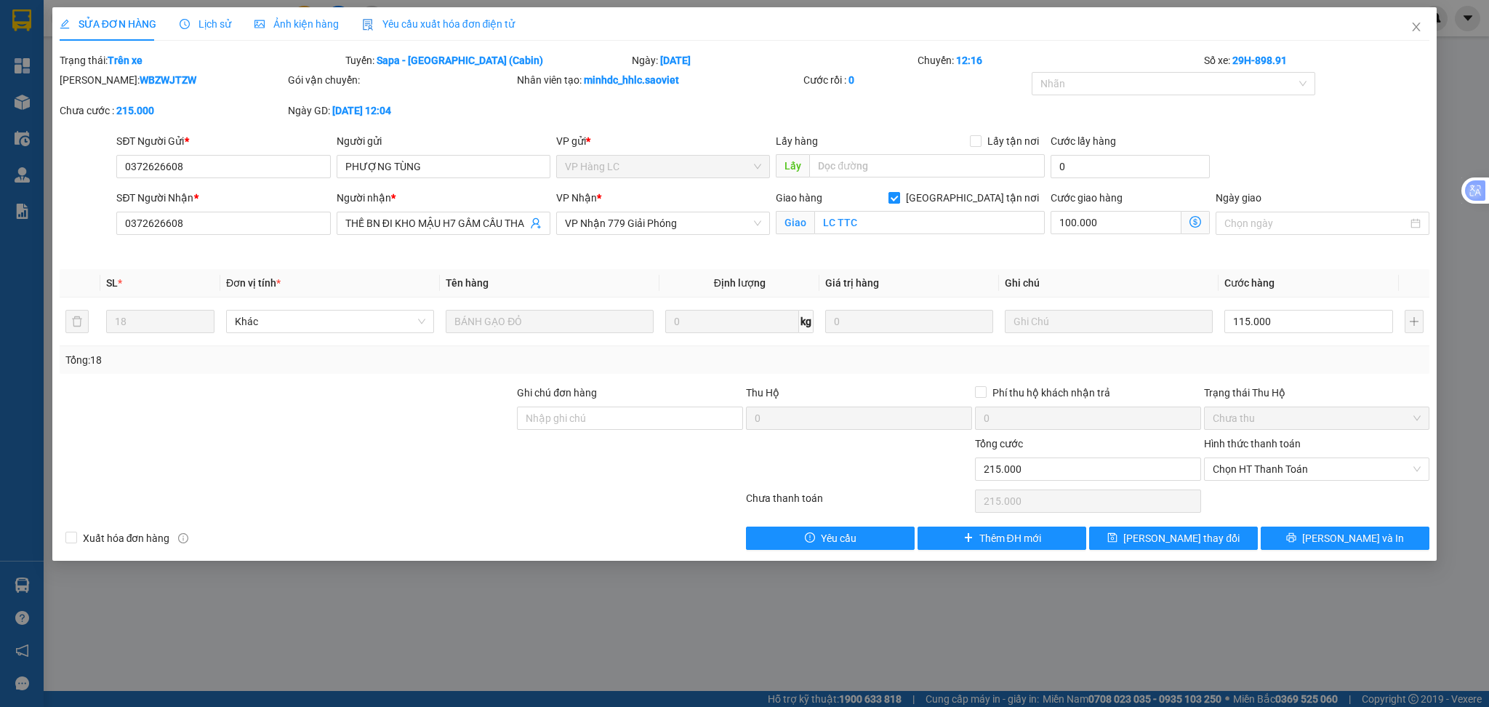
click at [899, 193] on input "Giao tận nơi" at bounding box center [893, 197] width 10 height 10
checkbox input "false"
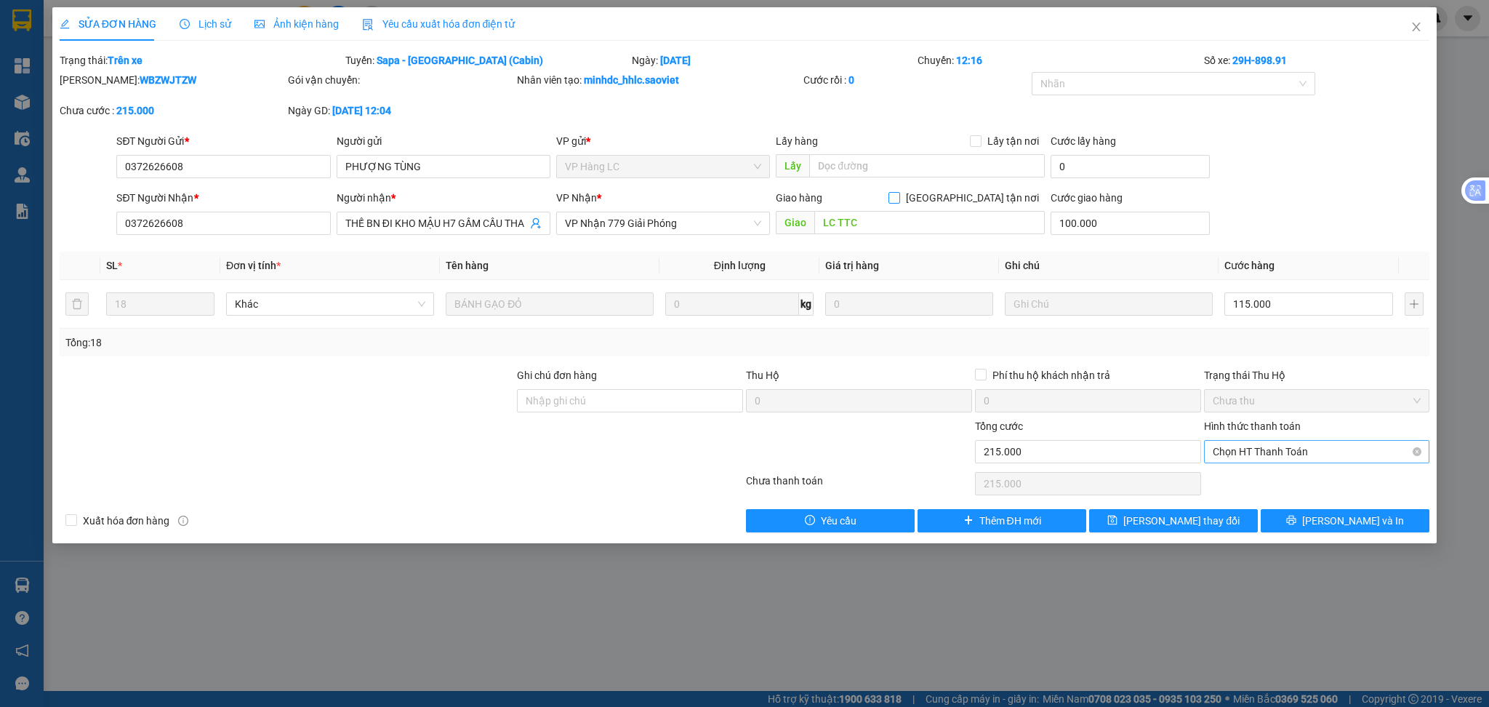
click at [1258, 451] on span "Chọn HT Thanh Toán" at bounding box center [1317, 452] width 209 height 22
click at [1256, 493] on div "Chuyển khoản" at bounding box center [1317, 503] width 226 height 23
type input "0"
click at [1181, 521] on span "Lưu thay đổi" at bounding box center [1181, 521] width 116 height 16
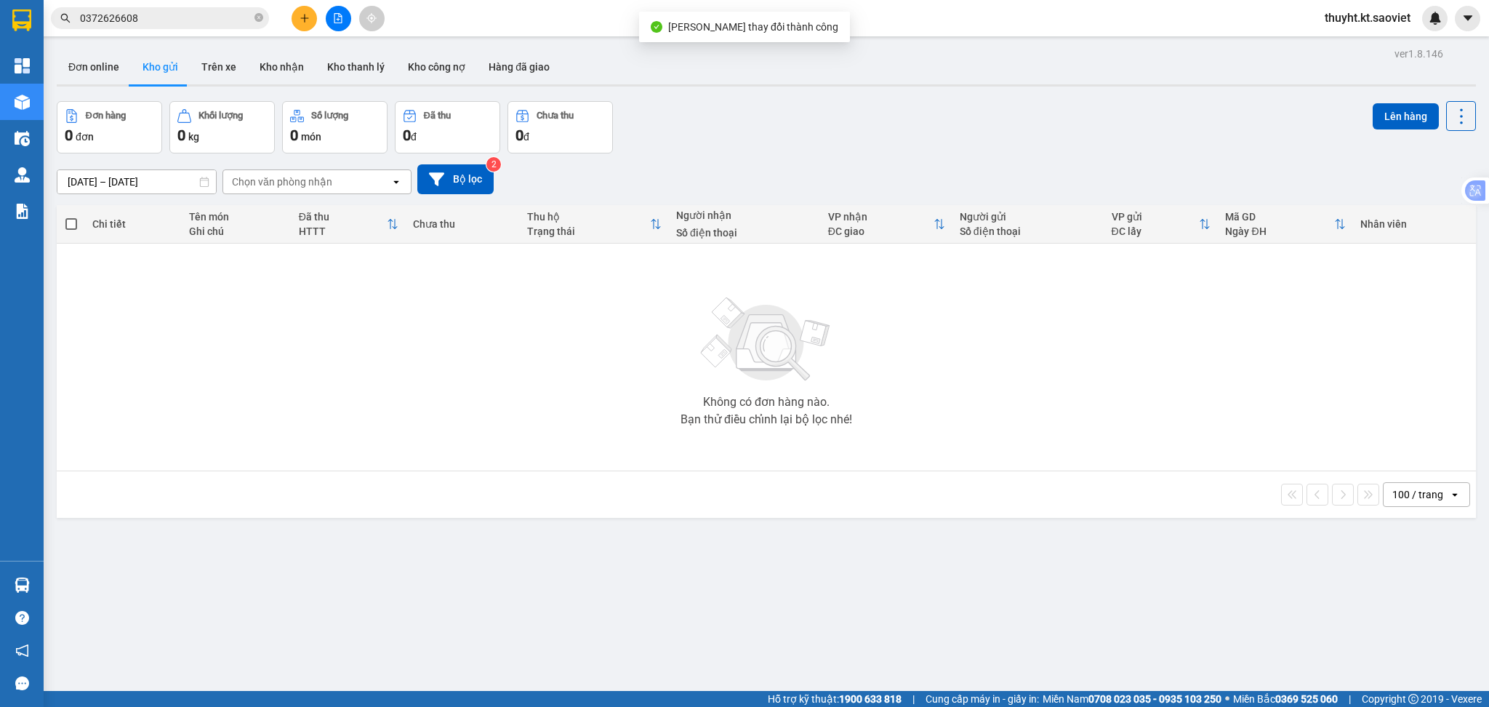
click at [180, 17] on input "0372626608" at bounding box center [166, 18] width 172 height 16
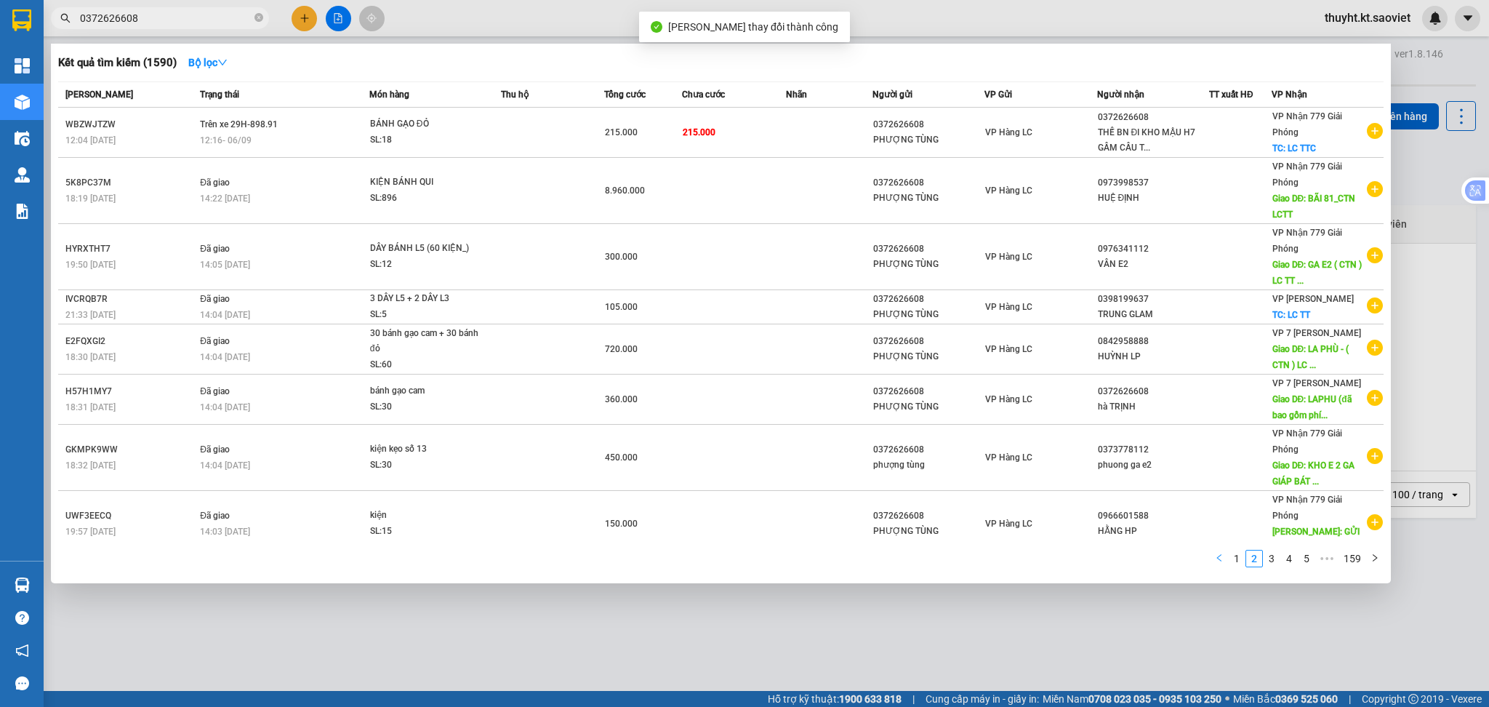
click at [1226, 556] on button "button" at bounding box center [1218, 558] width 17 height 17
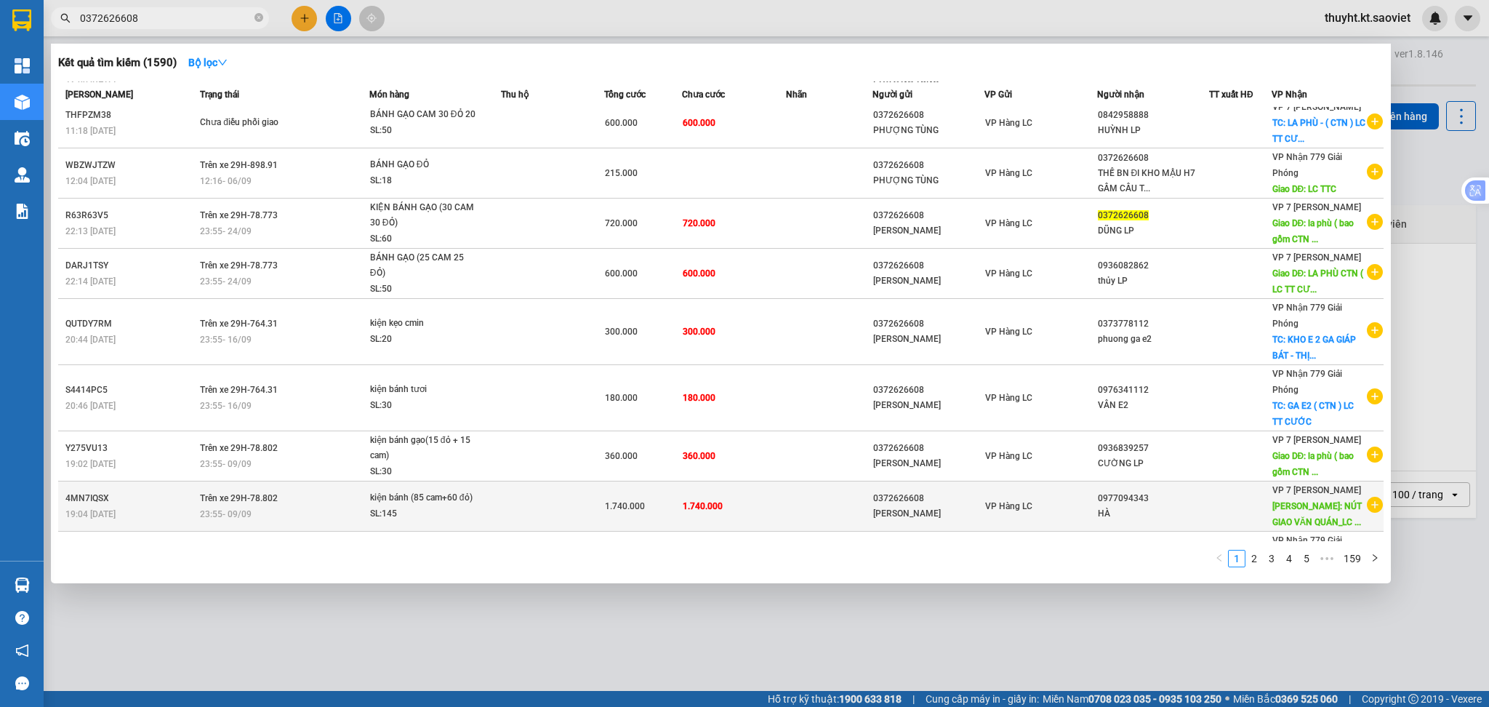
scroll to position [118, 0]
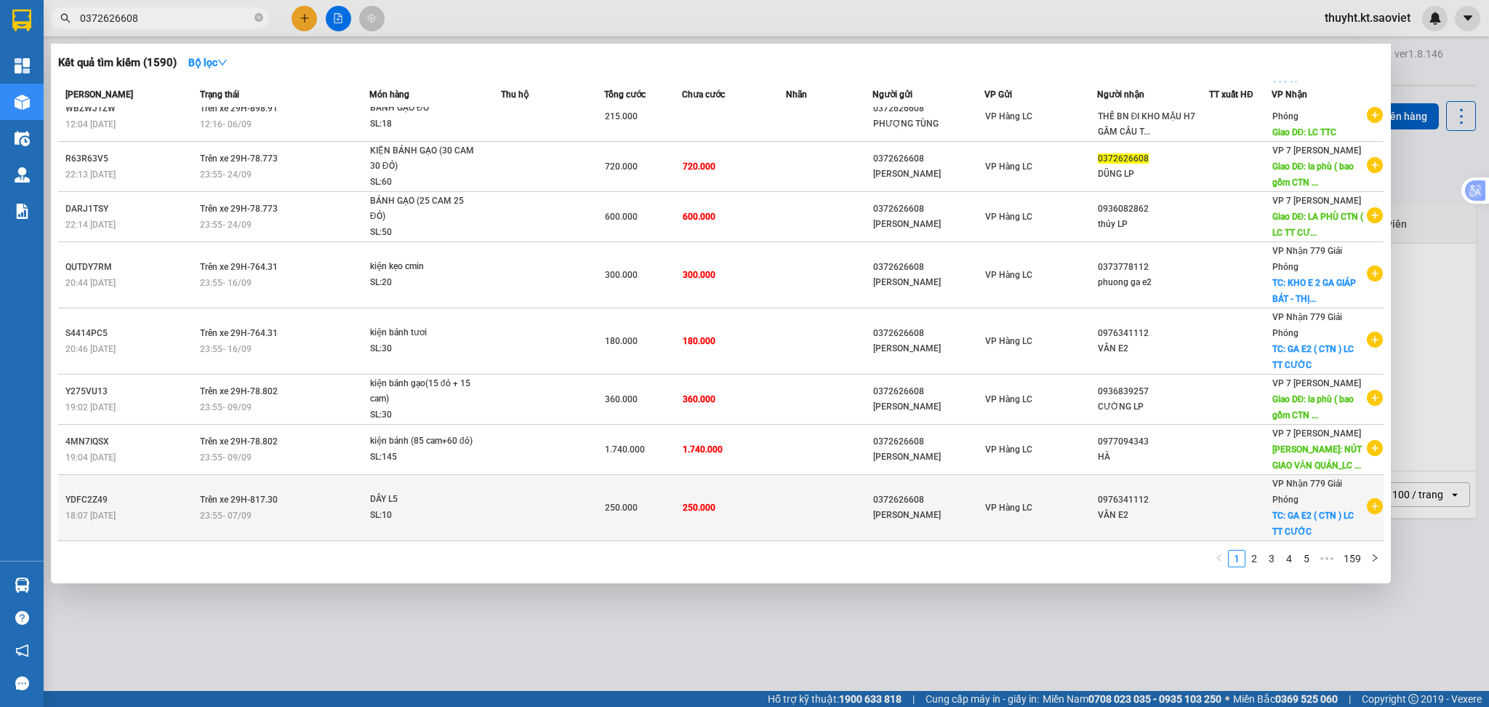
click at [912, 511] on div "PHƯƠNG TÙNG" at bounding box center [928, 514] width 111 height 15
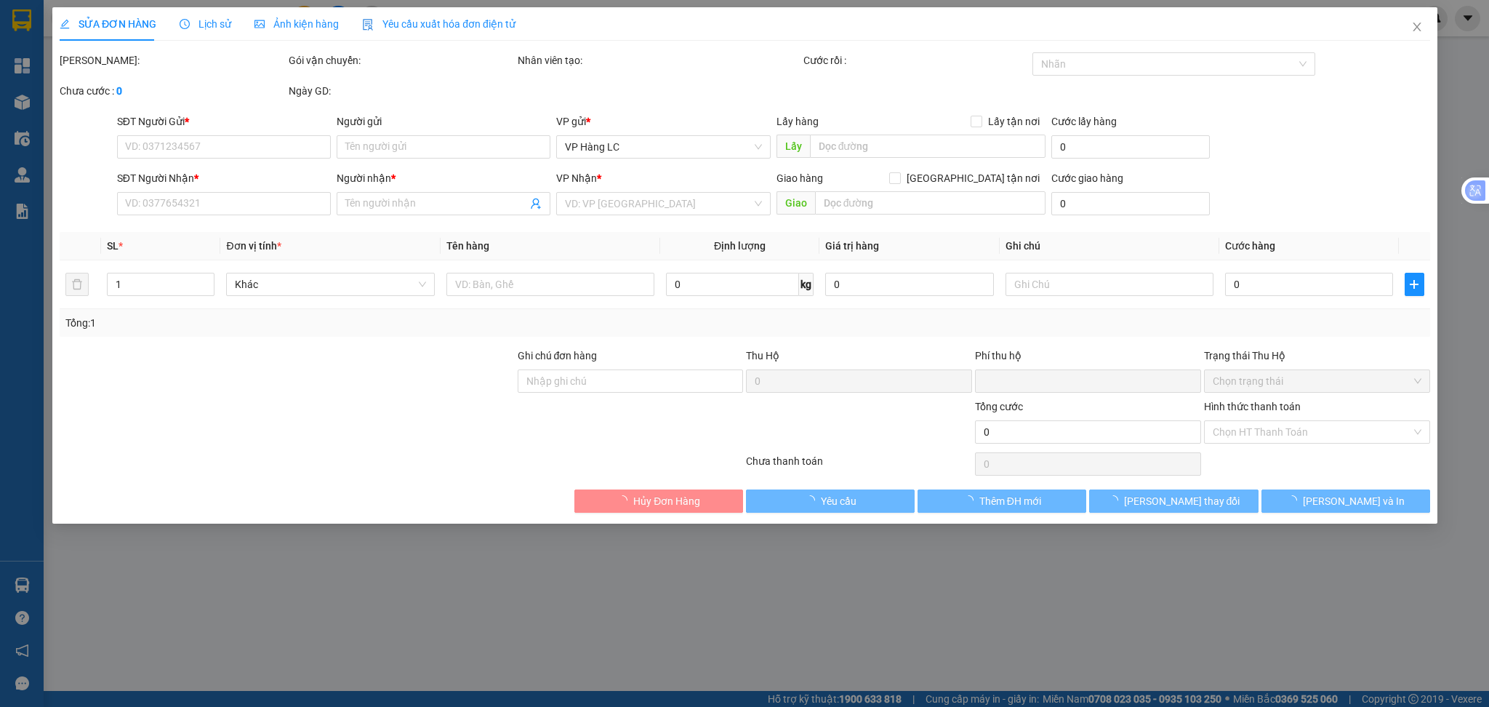
type input "0372626608"
type input "PHƯƠNG TÙNG"
type input "0976341112"
type input "VÂN E2"
checkbox input "true"
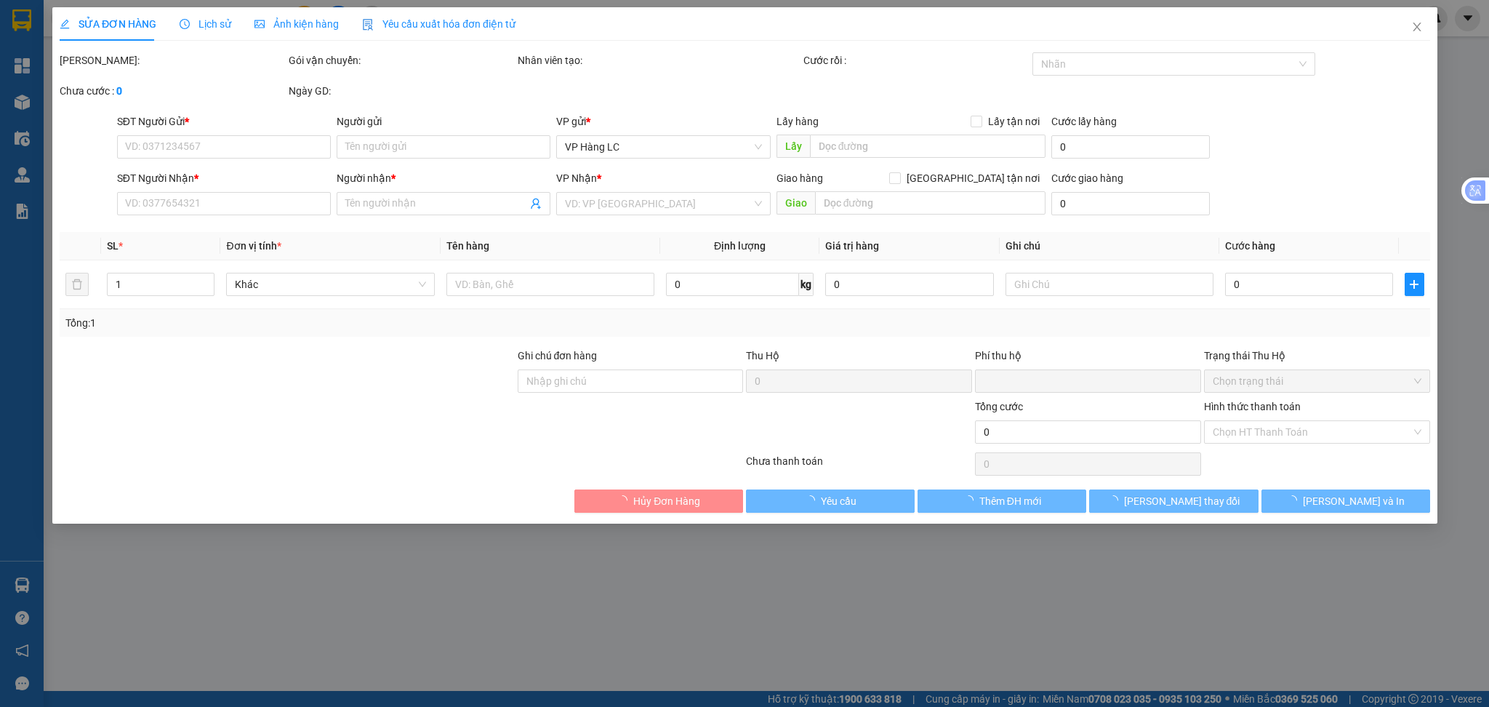
type input "GA E2 ( CTN ) LC TT CƯỚC"
type input "0"
type input "250.000"
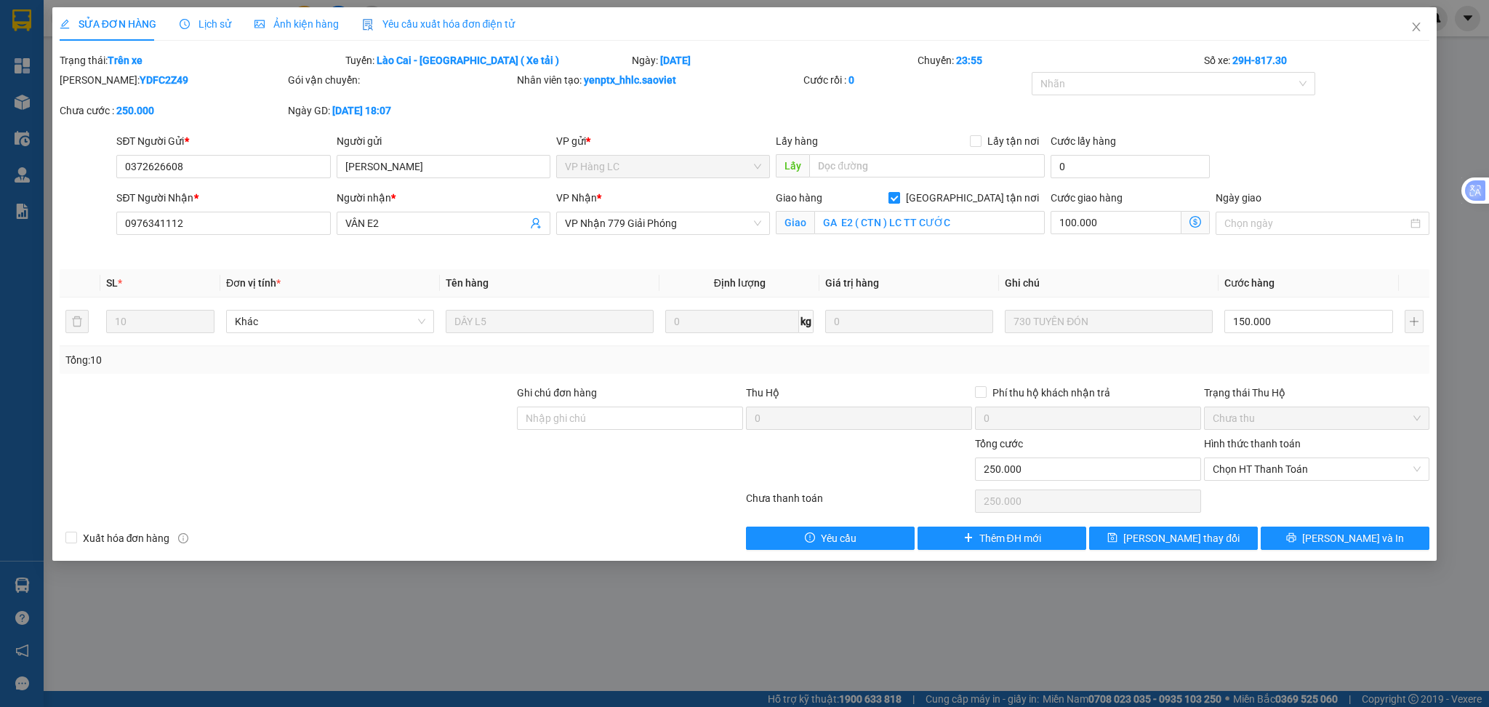
click at [899, 199] on input "Giao tận nơi" at bounding box center [893, 197] width 10 height 10
checkbox input "false"
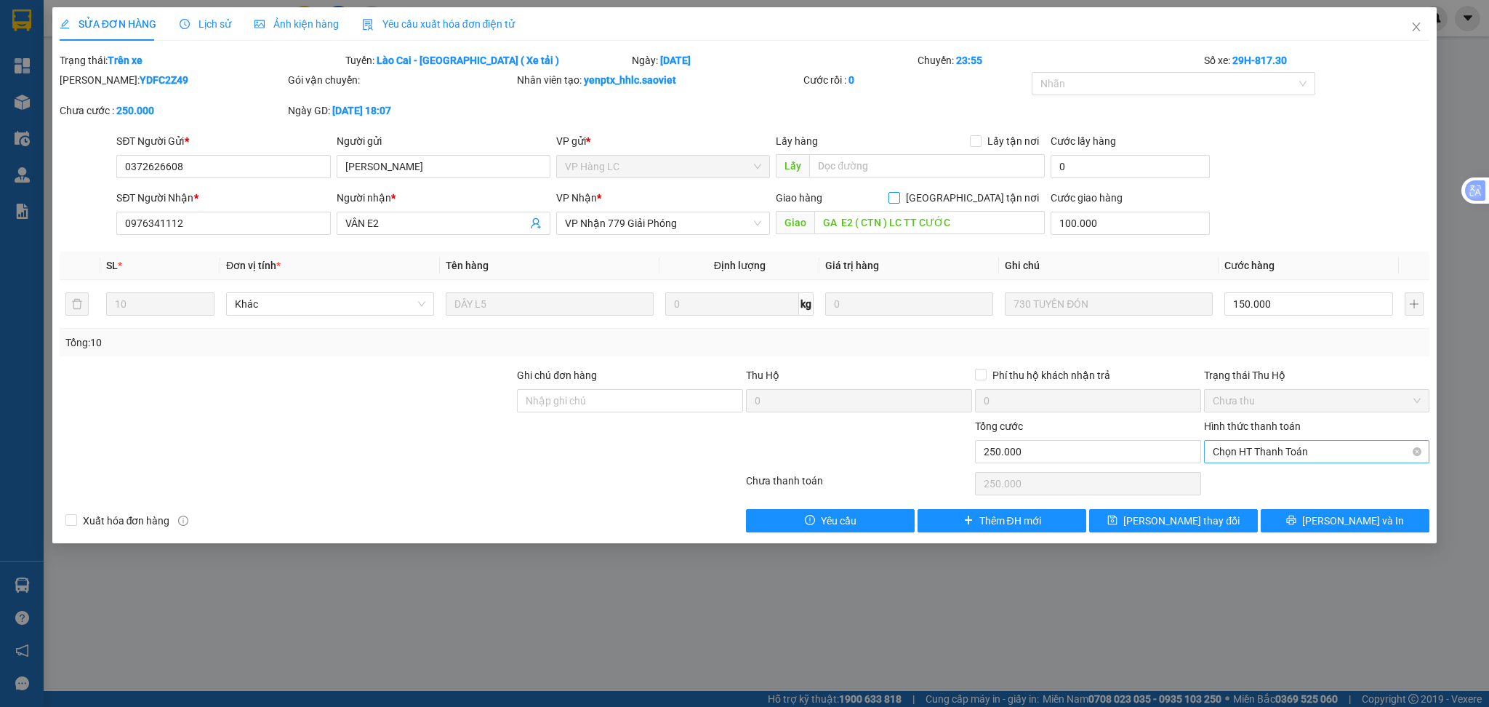
click at [1278, 457] on span "Chọn HT Thanh Toán" at bounding box center [1317, 452] width 209 height 22
click at [1273, 499] on div "Chuyển khoản" at bounding box center [1317, 504] width 209 height 16
type input "0"
click at [1179, 526] on span "Lưu thay đổi" at bounding box center [1181, 521] width 116 height 16
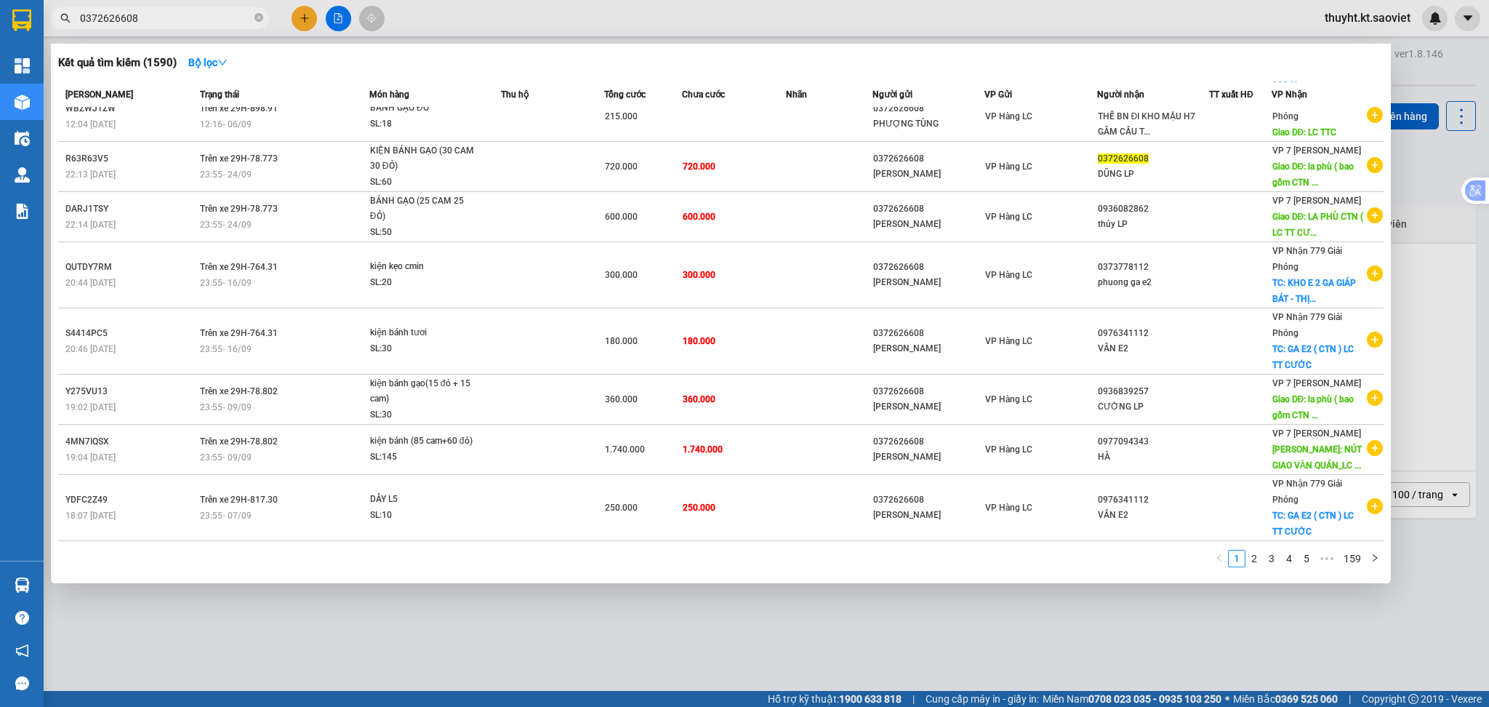
click at [153, 16] on input "0372626608" at bounding box center [166, 18] width 172 height 16
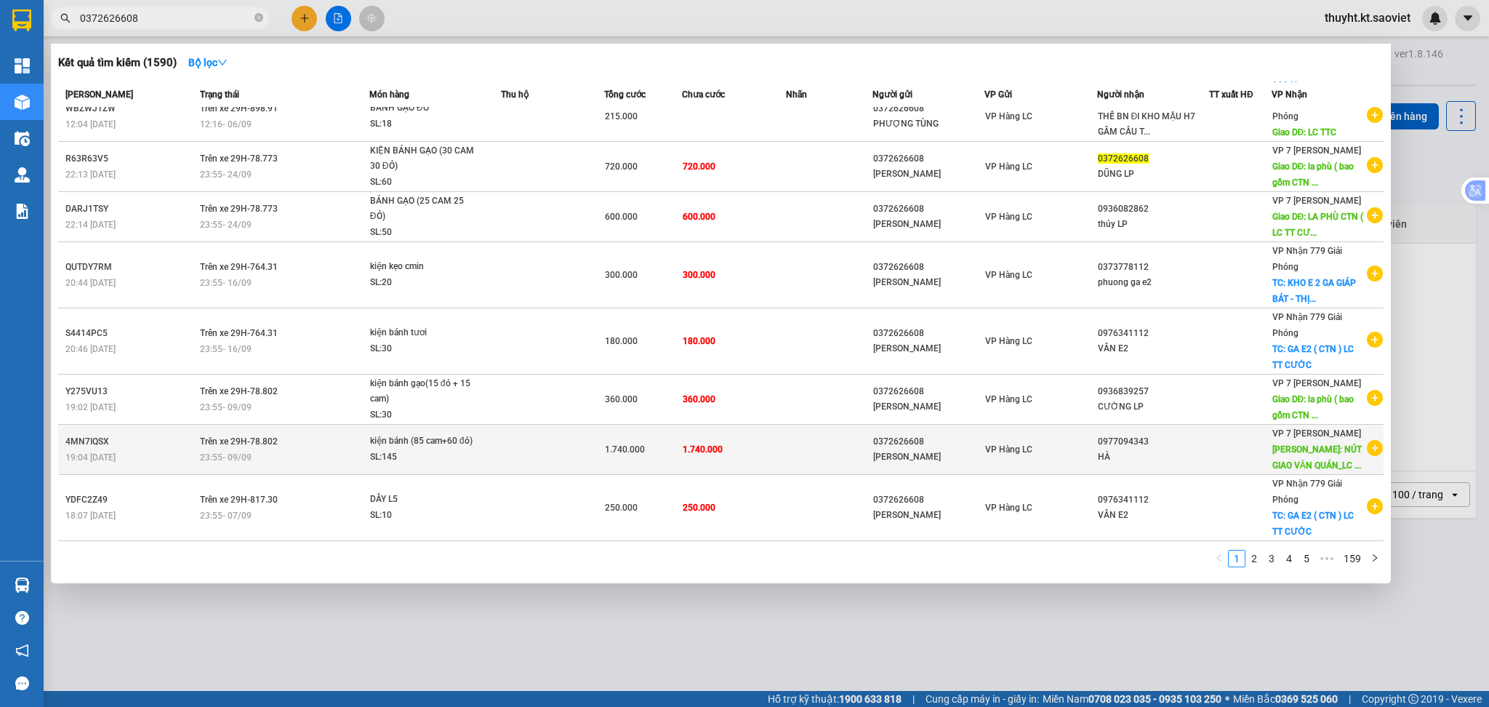
click at [659, 440] on td "1.740.000" at bounding box center [643, 450] width 78 height 50
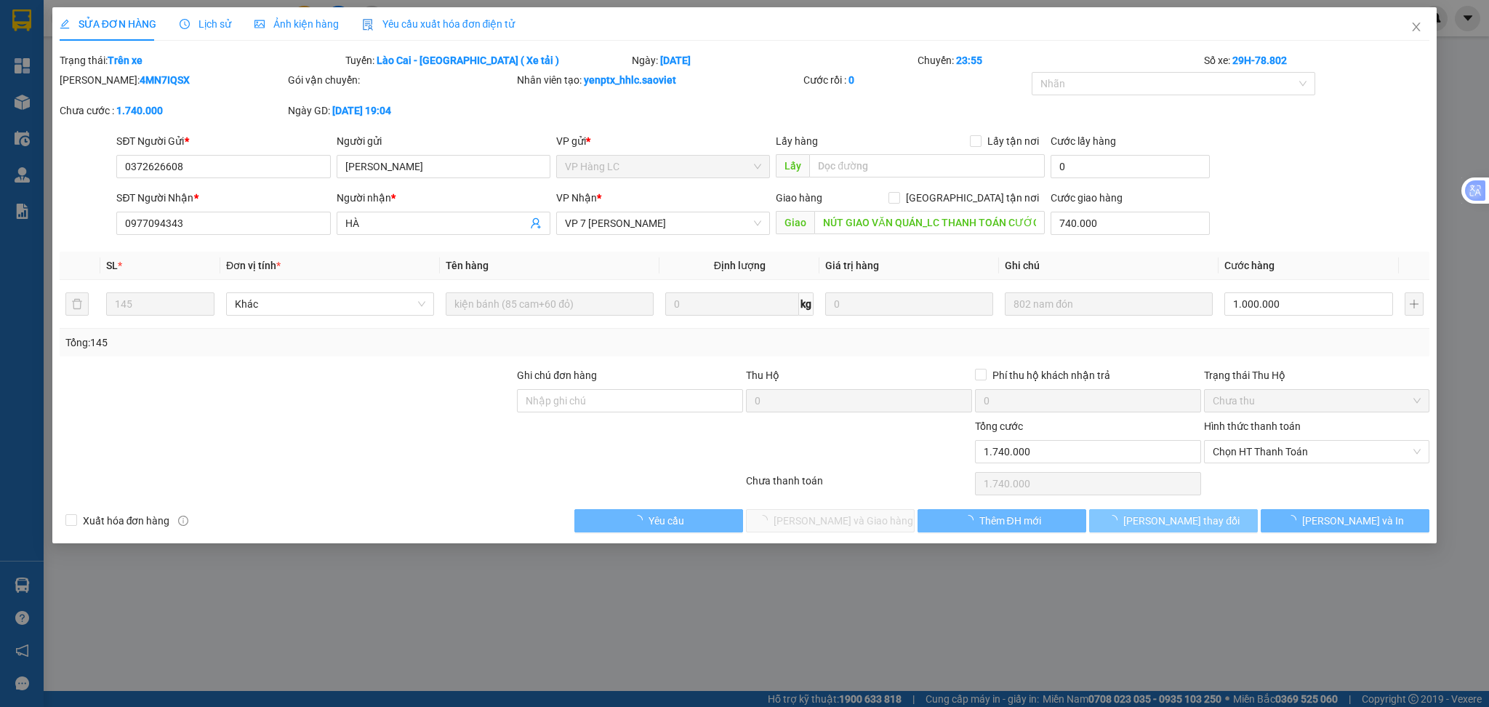
type input "0372626608"
type input "PHƯƠNG TÙNG"
type input "0977094343"
type input "HÀ"
type input "NÚT GIAO VĂN QUÁN_LC THANH TOÁN CƯỚC"
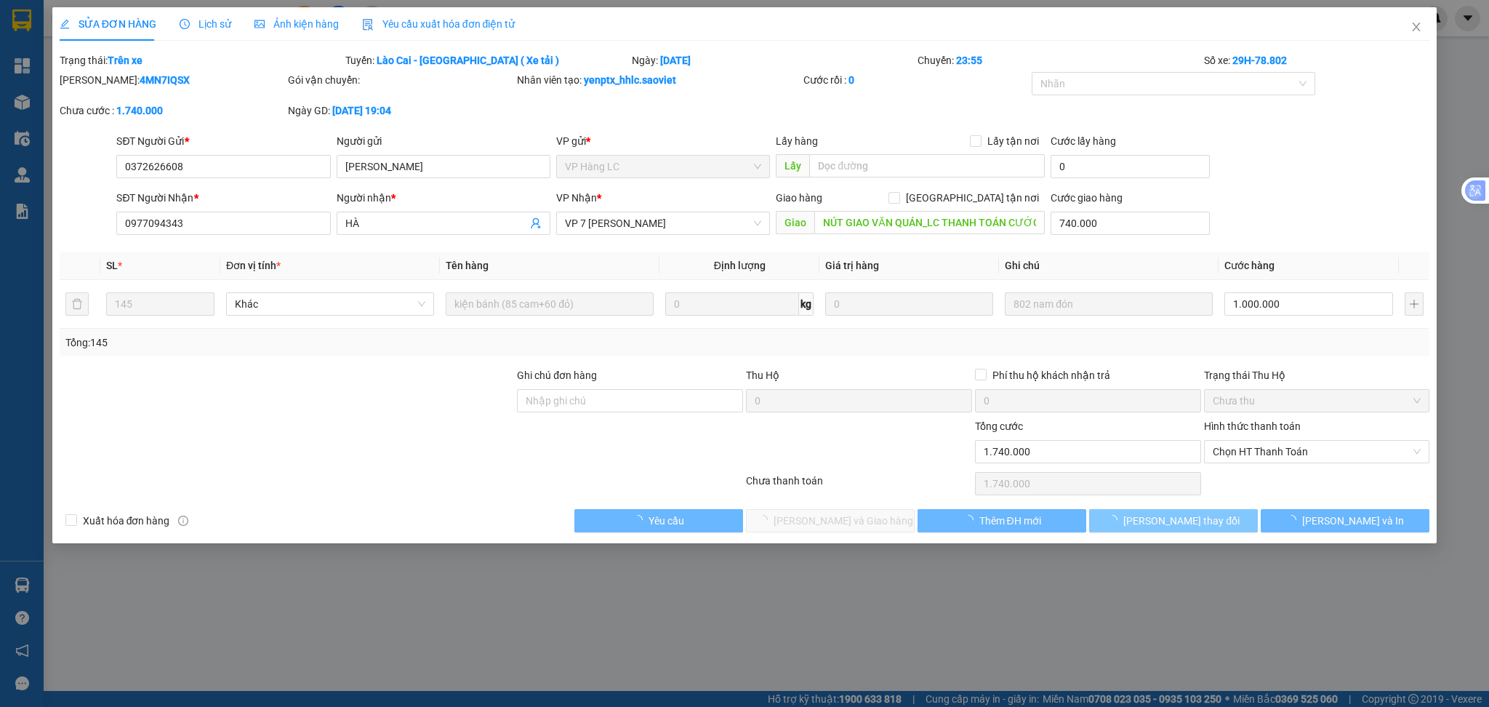
type input "740.000"
type input "0"
type input "1.740.000"
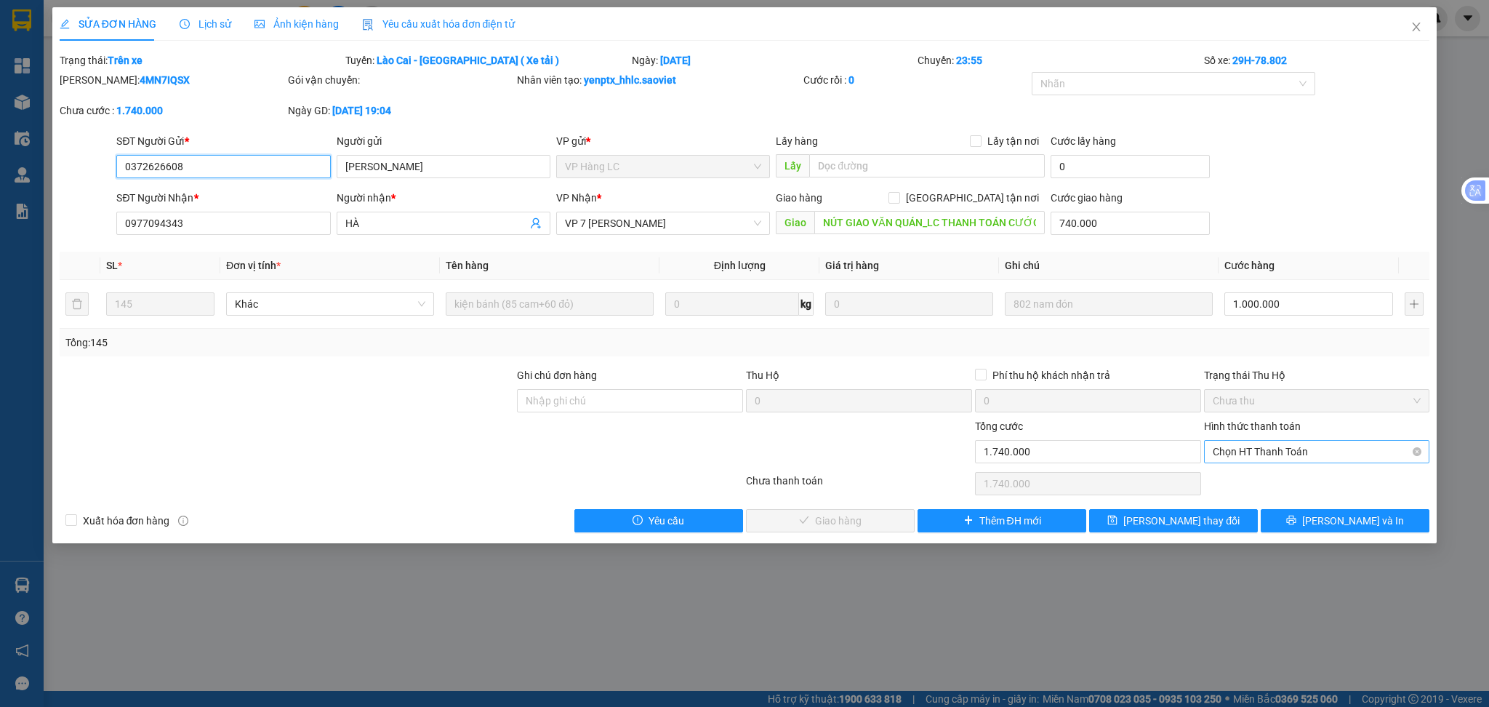
click at [1256, 454] on span "Chọn HT Thanh Toán" at bounding box center [1317, 452] width 209 height 22
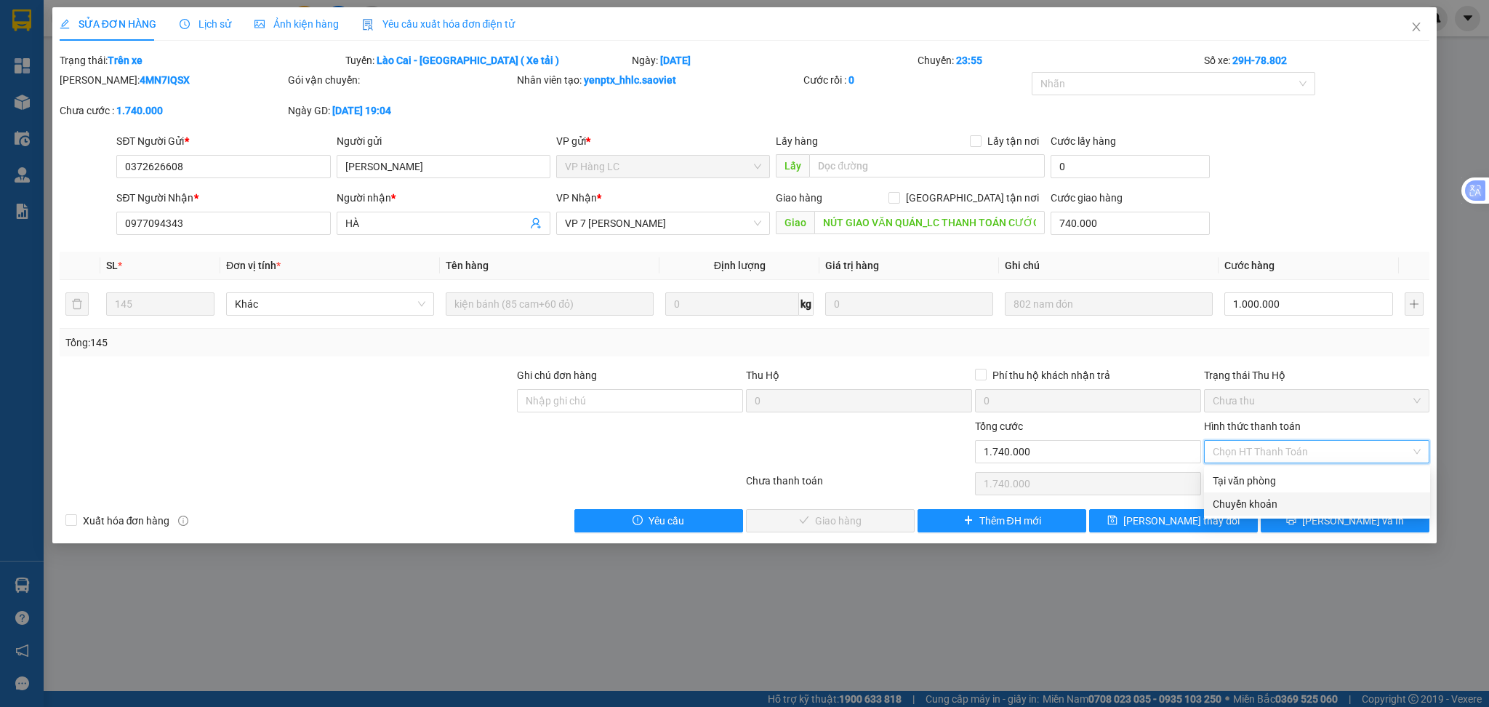
click at [1261, 502] on div "Chuyển khoản" at bounding box center [1317, 504] width 209 height 16
type input "0"
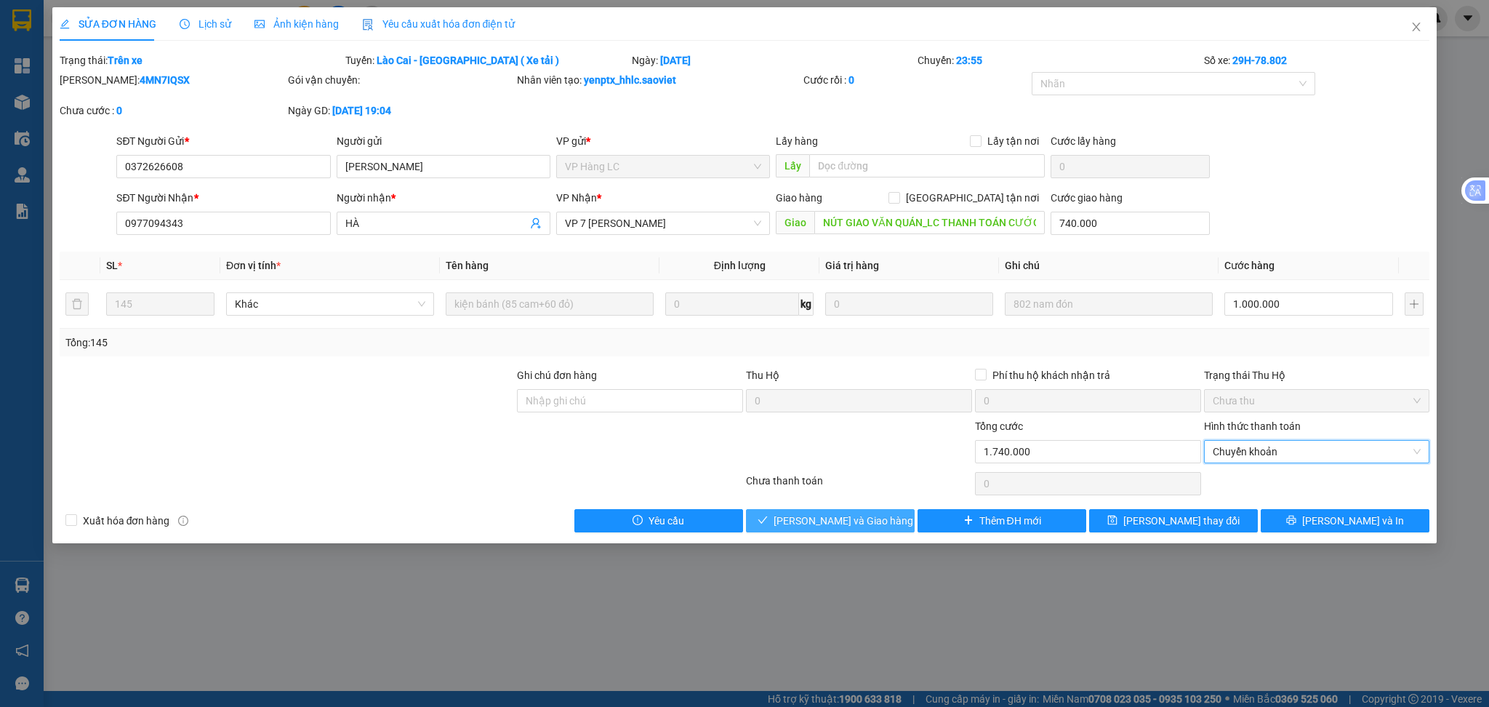
click at [869, 519] on span "Lưu và Giao hàng" at bounding box center [843, 521] width 140 height 16
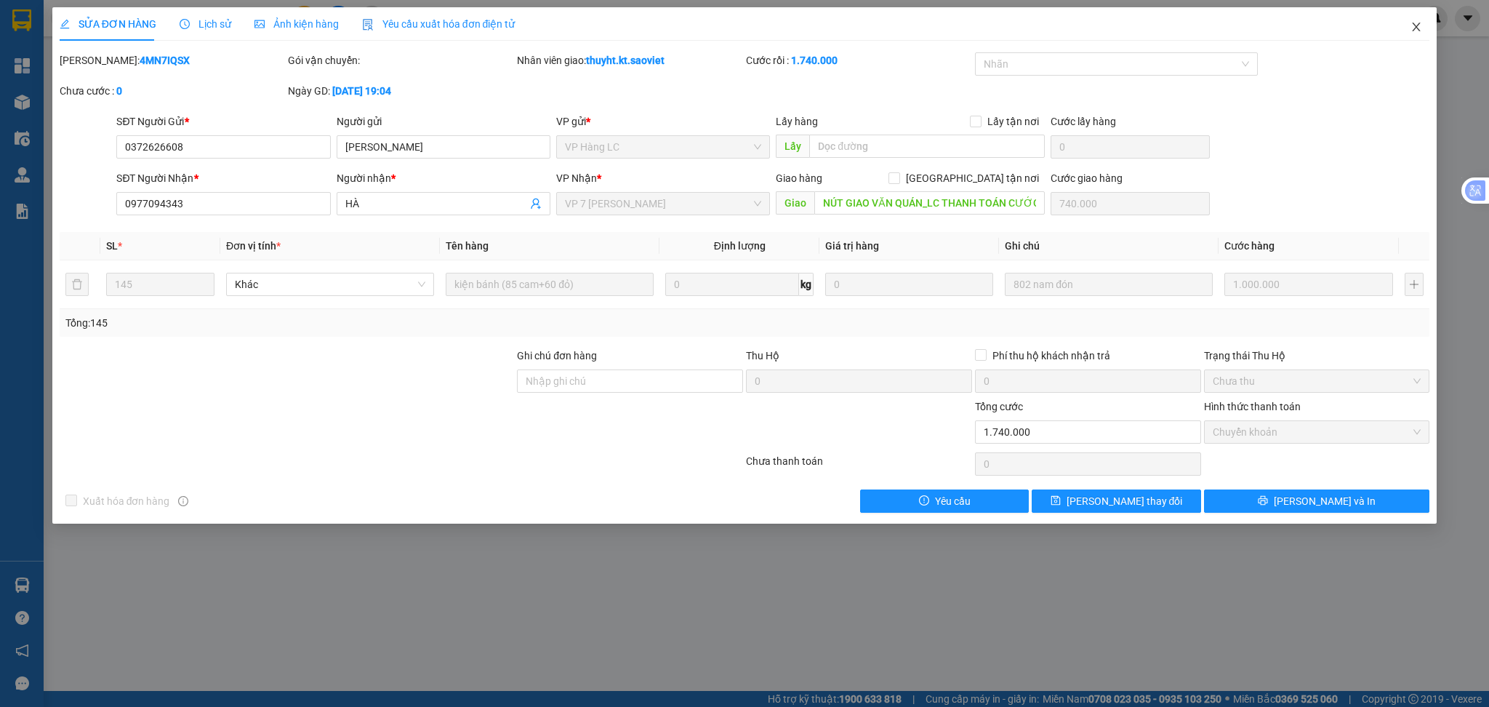
click at [1420, 25] on icon "close" at bounding box center [1416, 27] width 12 height 12
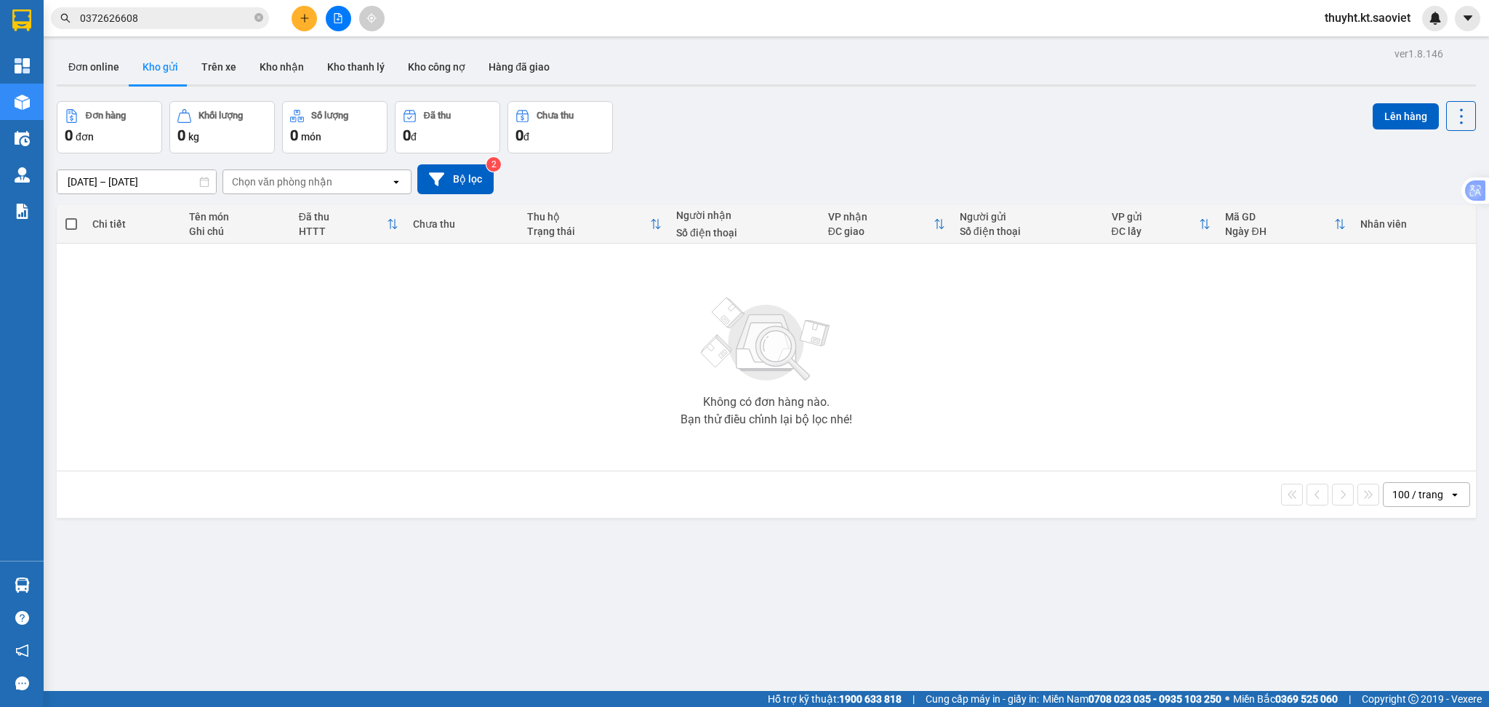
click at [179, 15] on input "0372626608" at bounding box center [166, 18] width 172 height 16
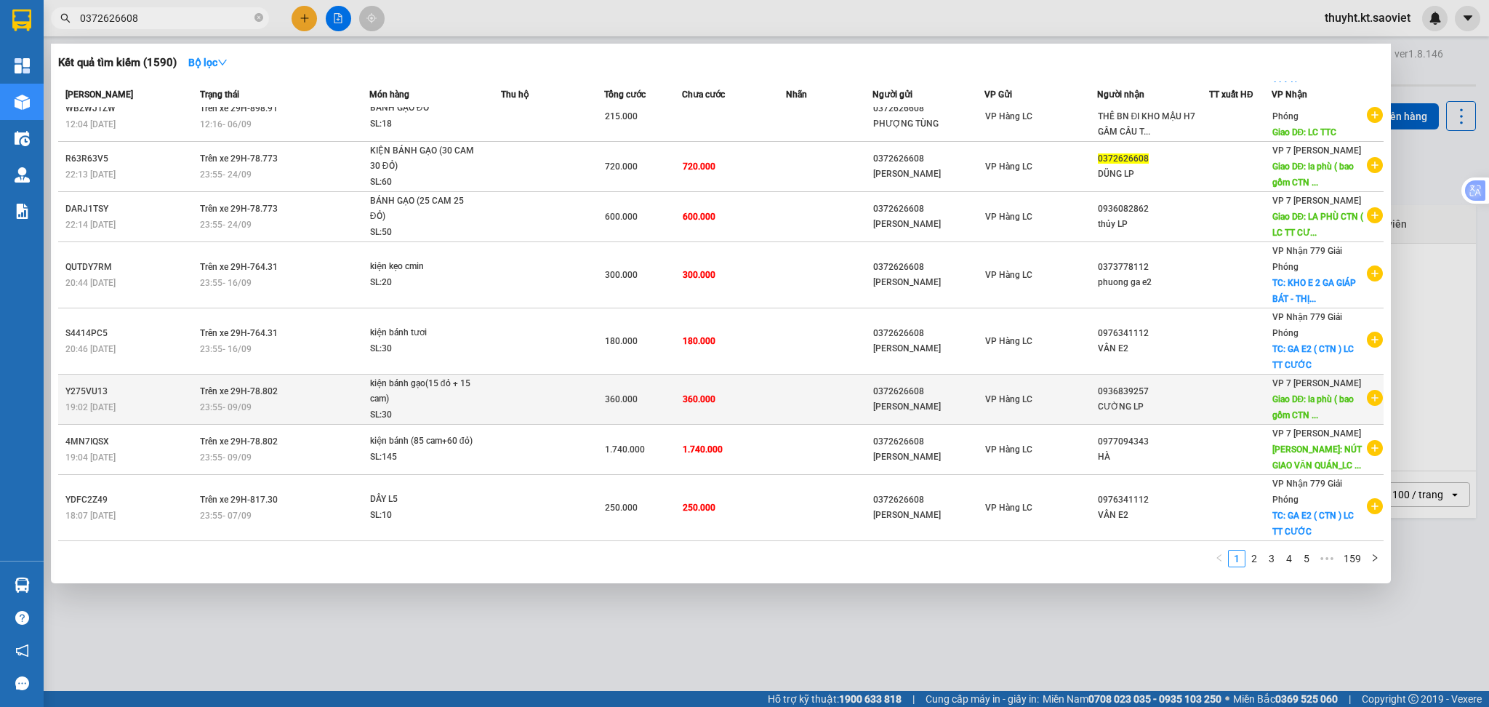
click at [843, 409] on td at bounding box center [829, 399] width 87 height 50
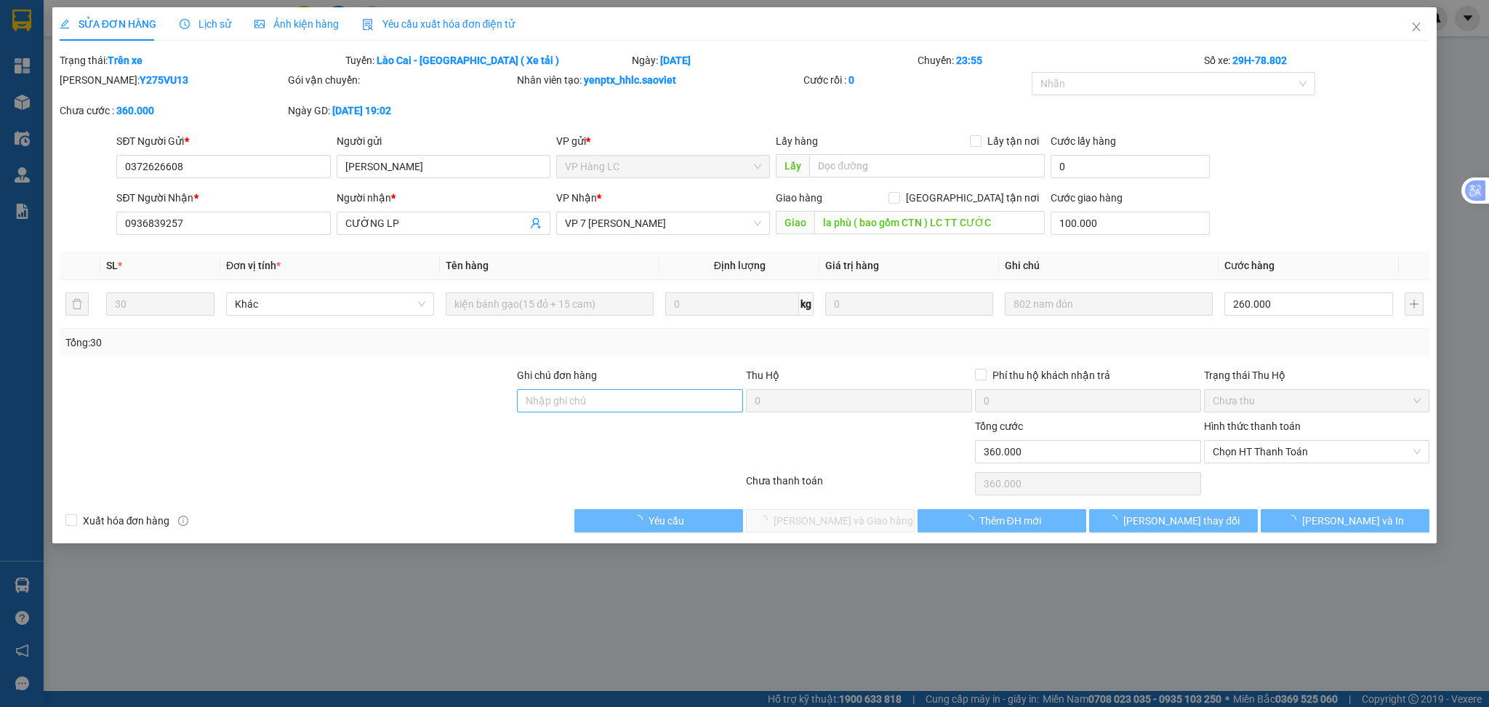
type input "0372626608"
type input "PHƯƠNG TÙNG"
type input "0936839257"
type input "CƯỜNG LP"
type input "la phù ( bao gồm CTN ) LC TT CƯỚC"
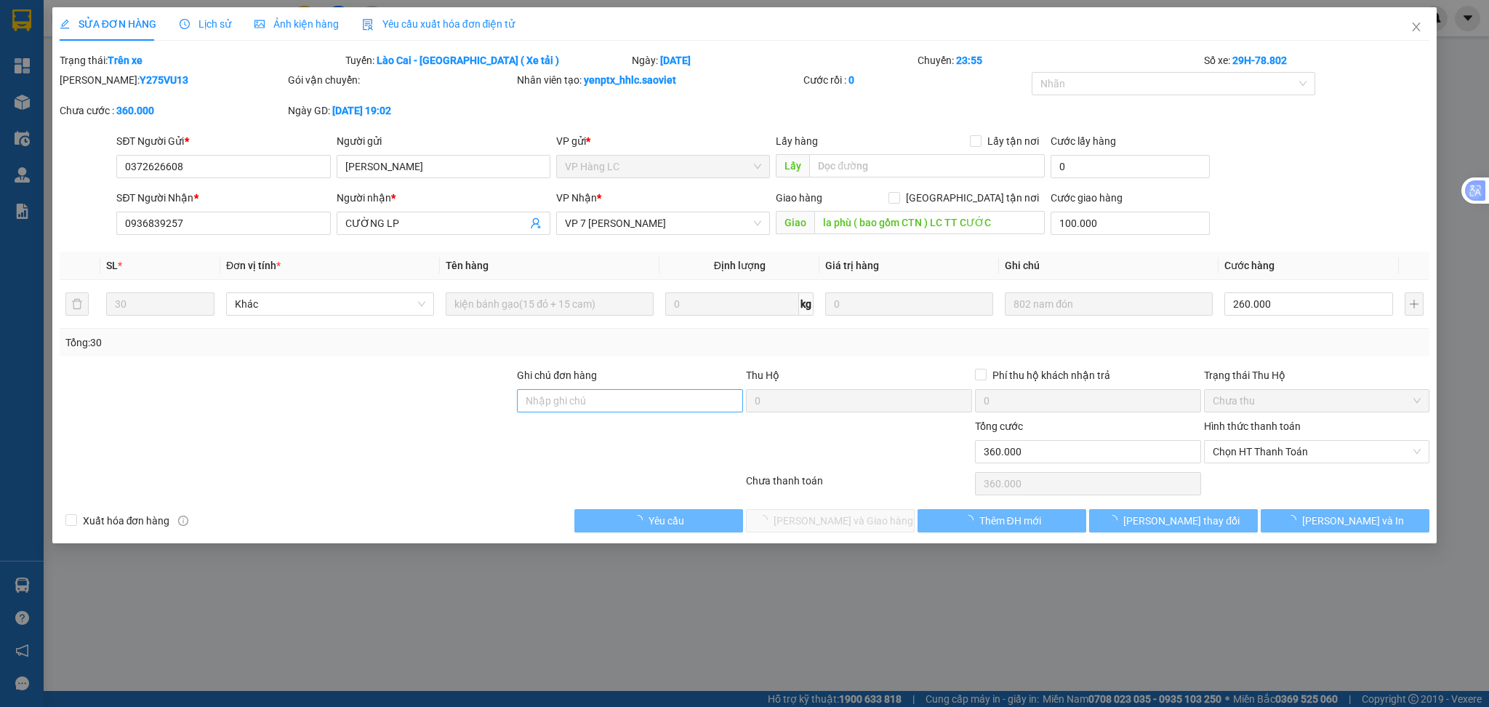
type input "100.000"
type input "0"
type input "360.000"
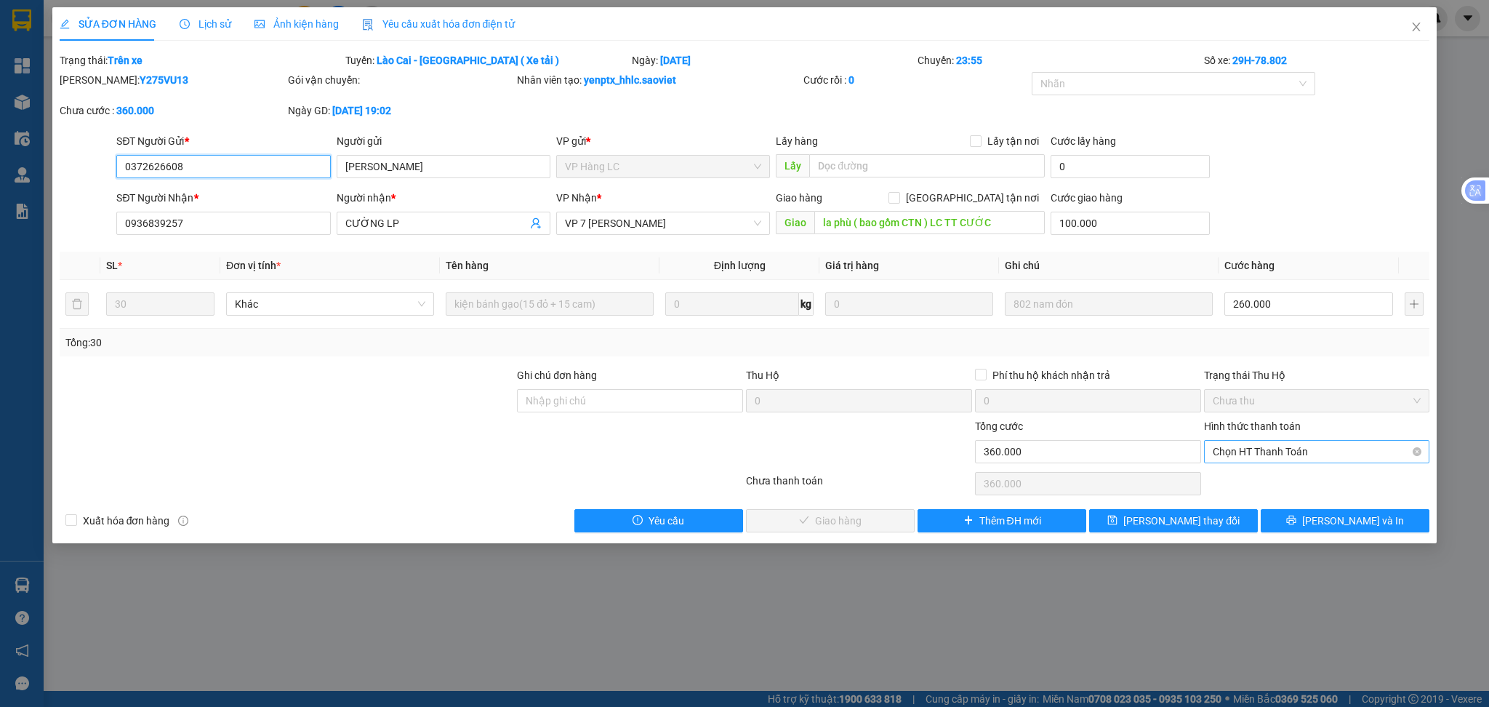
click at [1271, 454] on span "Chọn HT Thanh Toán" at bounding box center [1317, 452] width 209 height 22
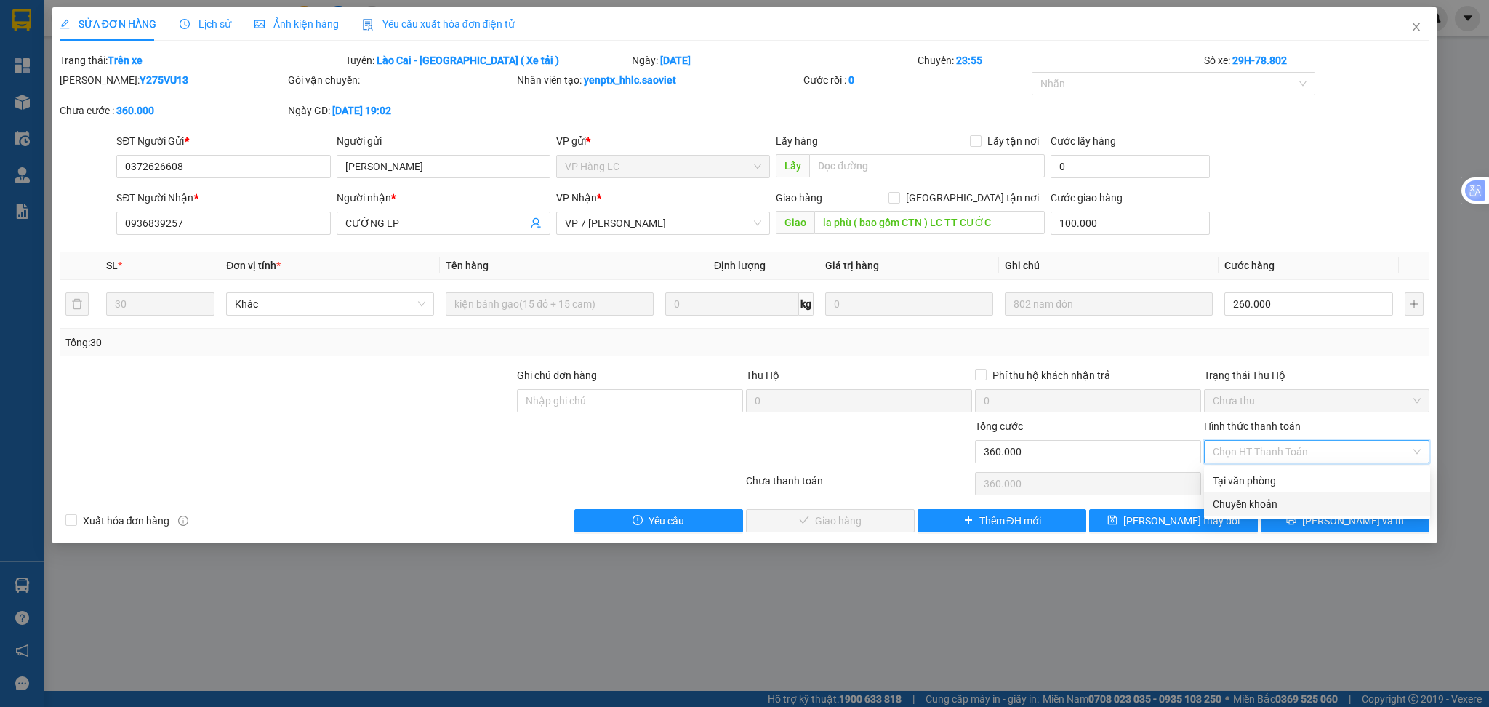
click at [1266, 499] on div "Chuyển khoản" at bounding box center [1317, 504] width 209 height 16
type input "0"
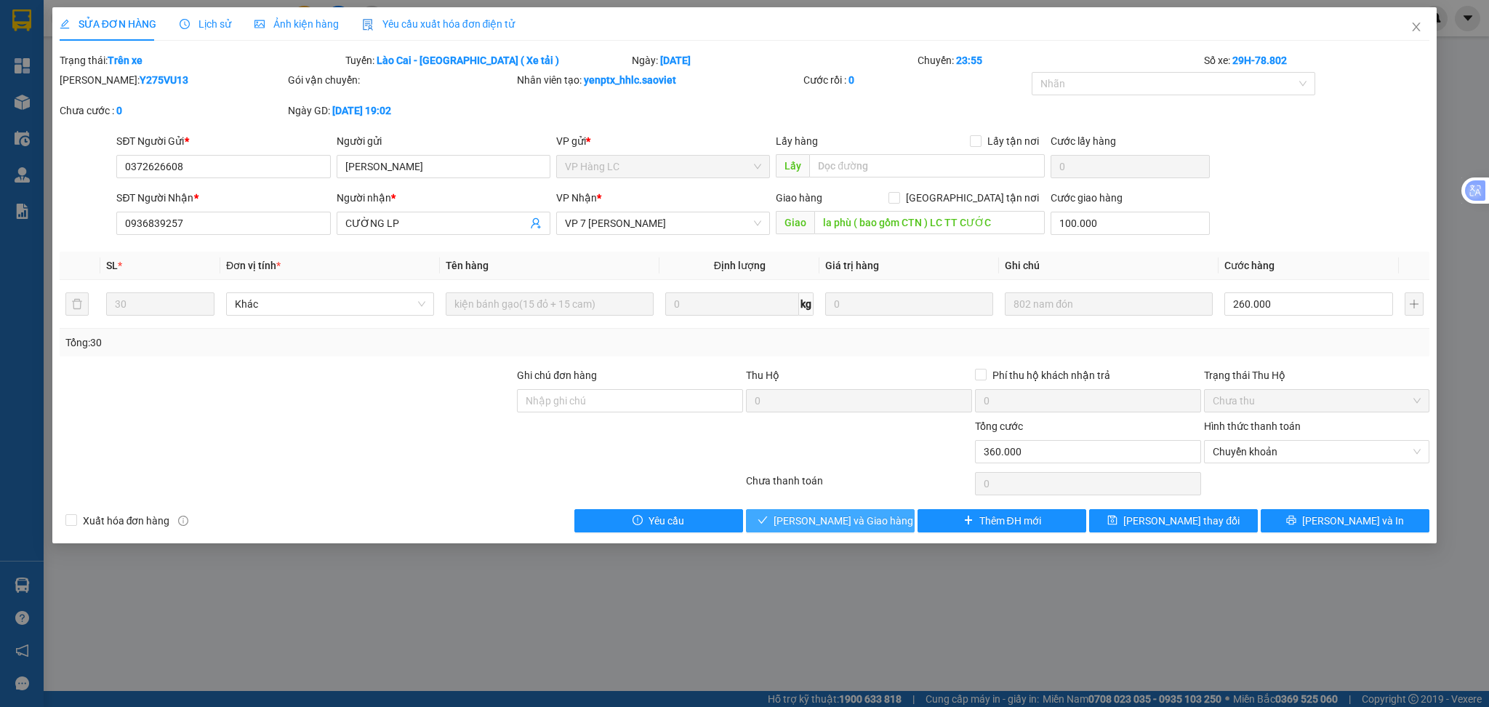
click at [837, 515] on span "Lưu và Giao hàng" at bounding box center [843, 521] width 140 height 16
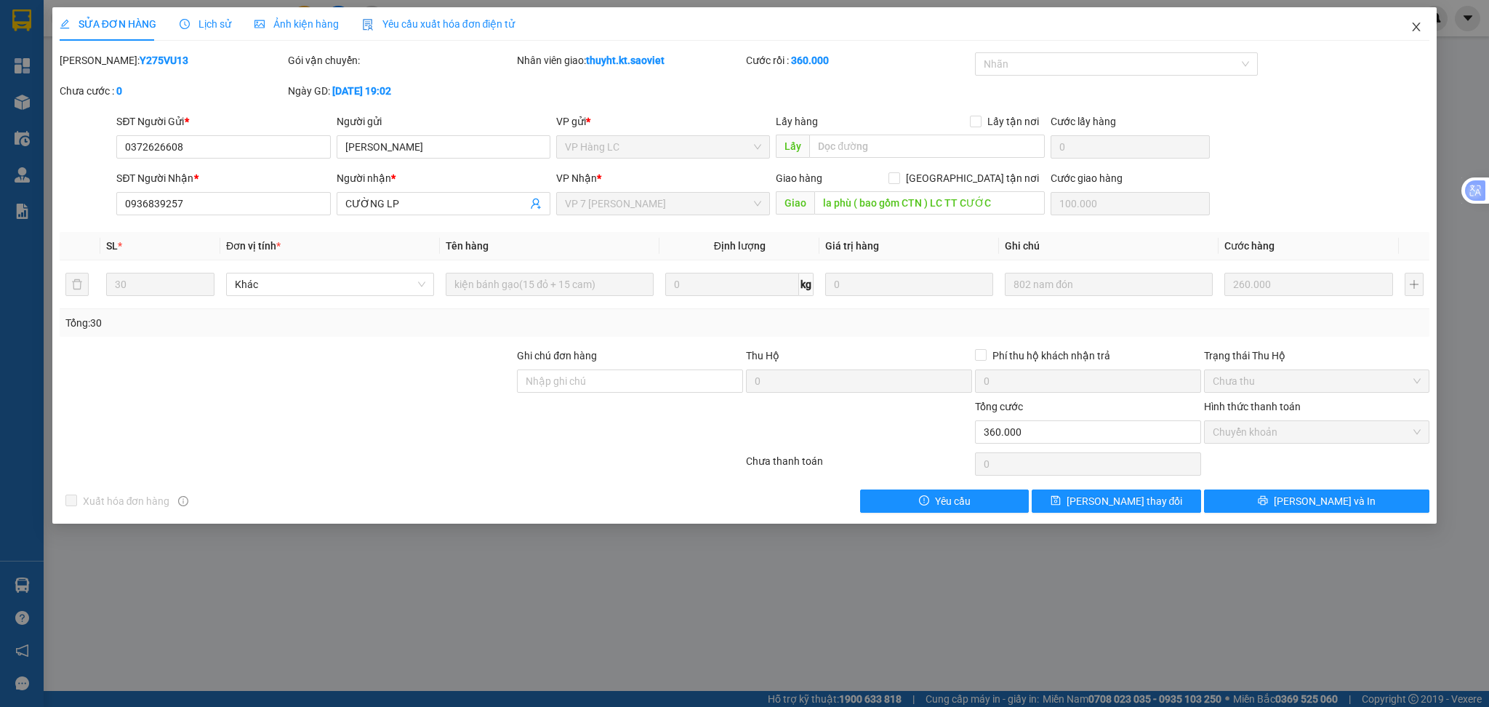
click at [1421, 28] on icon "close" at bounding box center [1416, 27] width 12 height 12
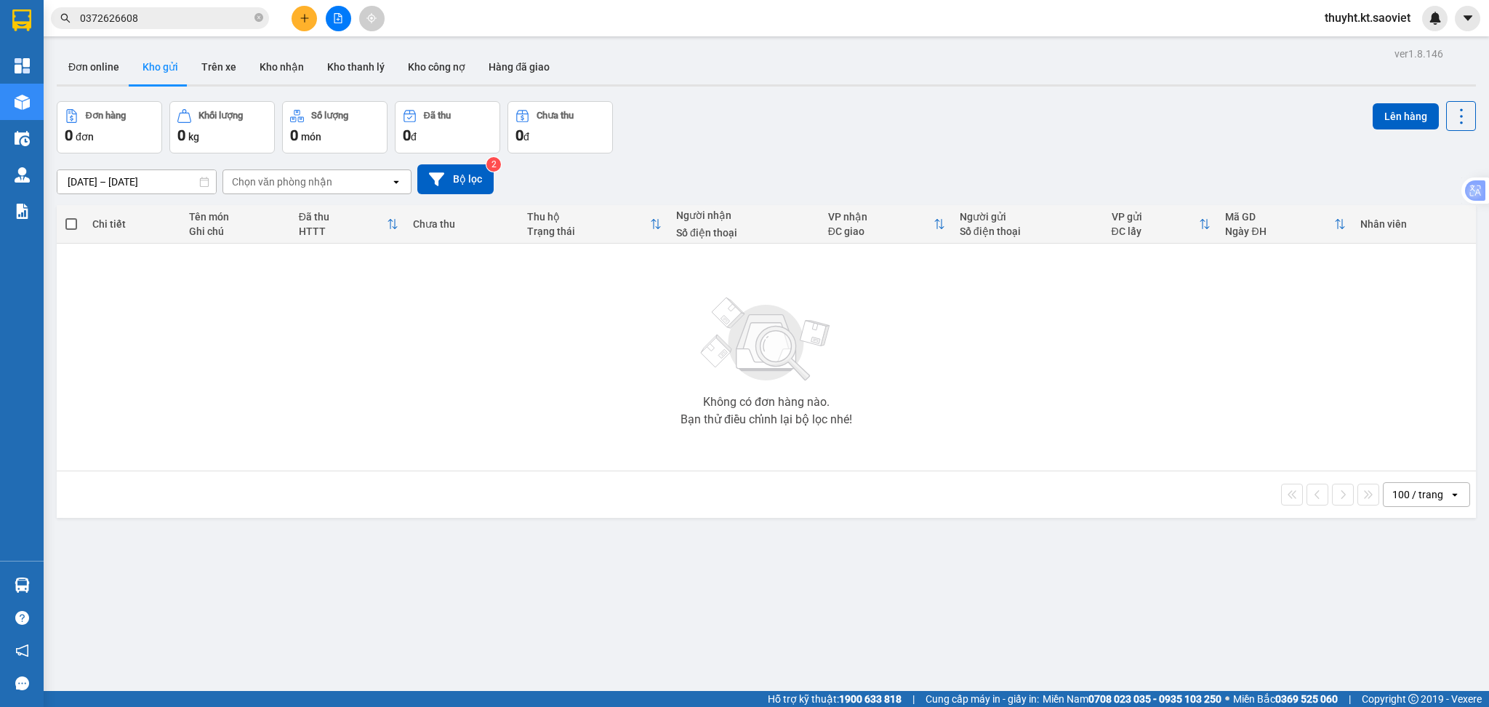
click at [143, 18] on input "0372626608" at bounding box center [166, 18] width 172 height 16
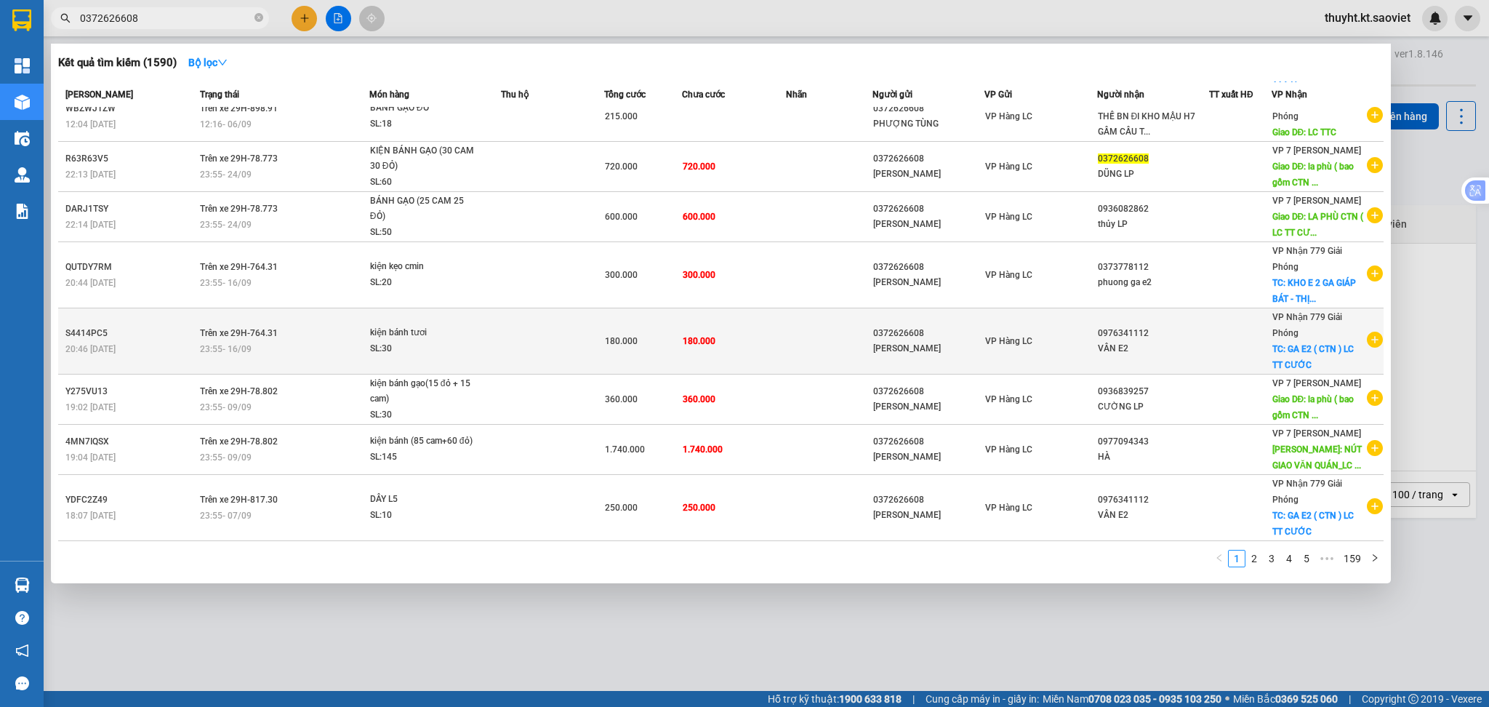
click at [763, 342] on td "180.000" at bounding box center [734, 341] width 104 height 66
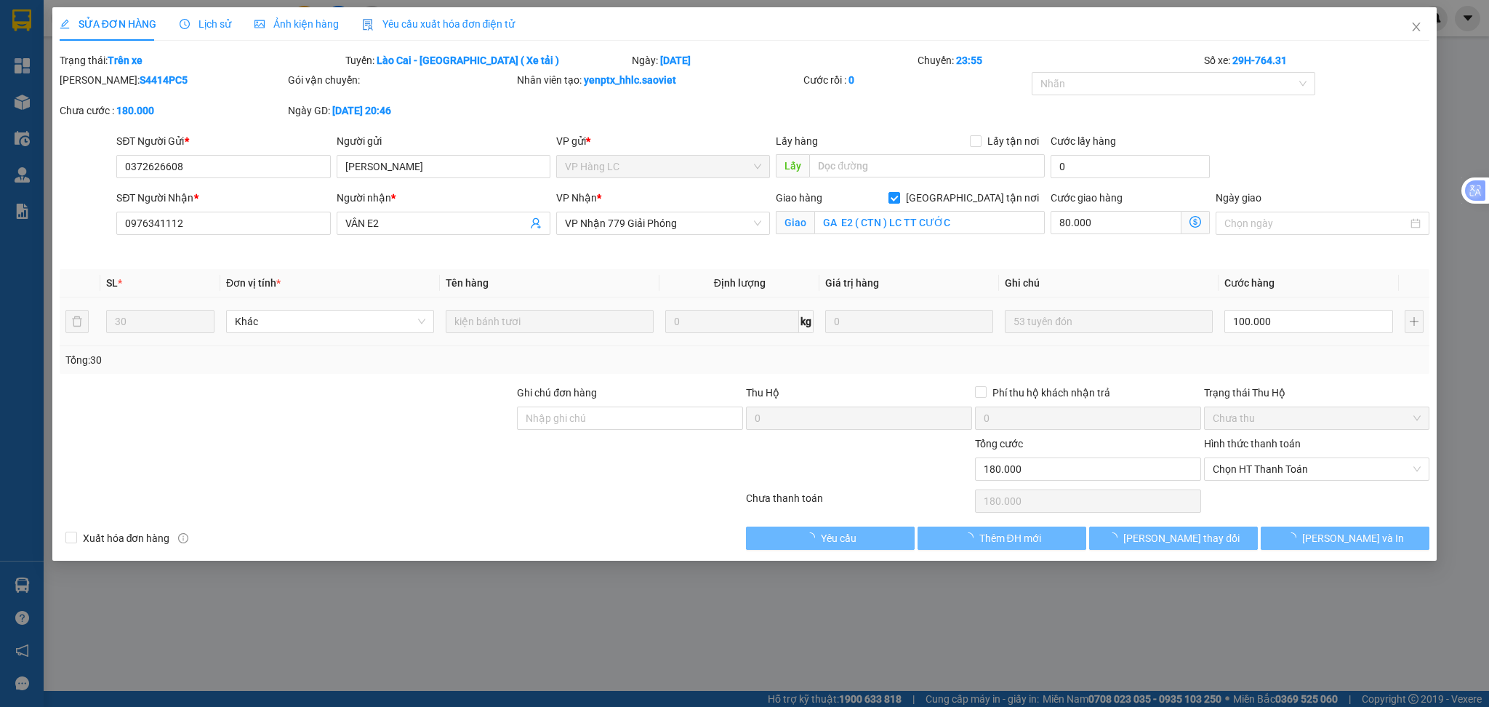
type input "0372626608"
type input "PHƯƠNG TÙNG"
type input "0976341112"
type input "VÂN E2"
checkbox input "true"
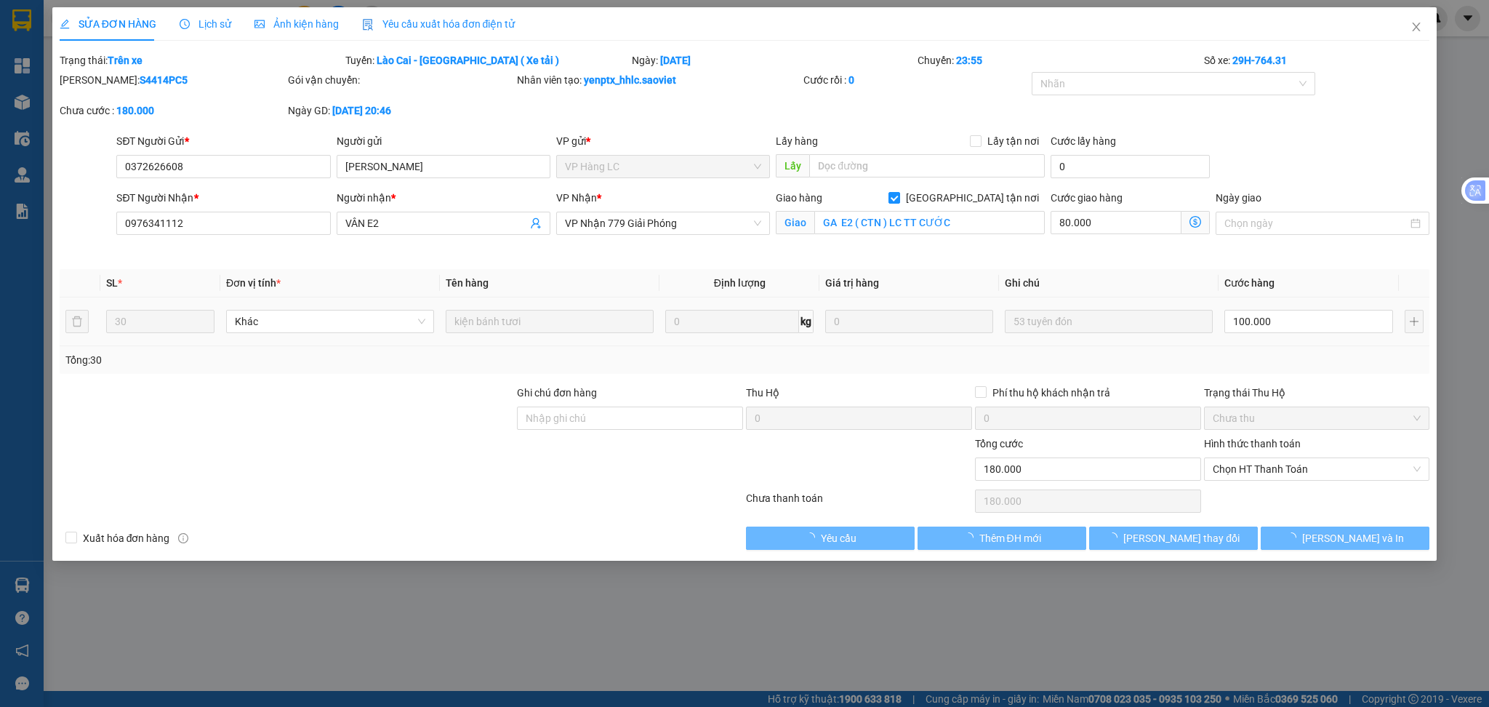
type input "GA E2 ( CTN ) LC TT CƯỚC"
type input "0"
type input "180.000"
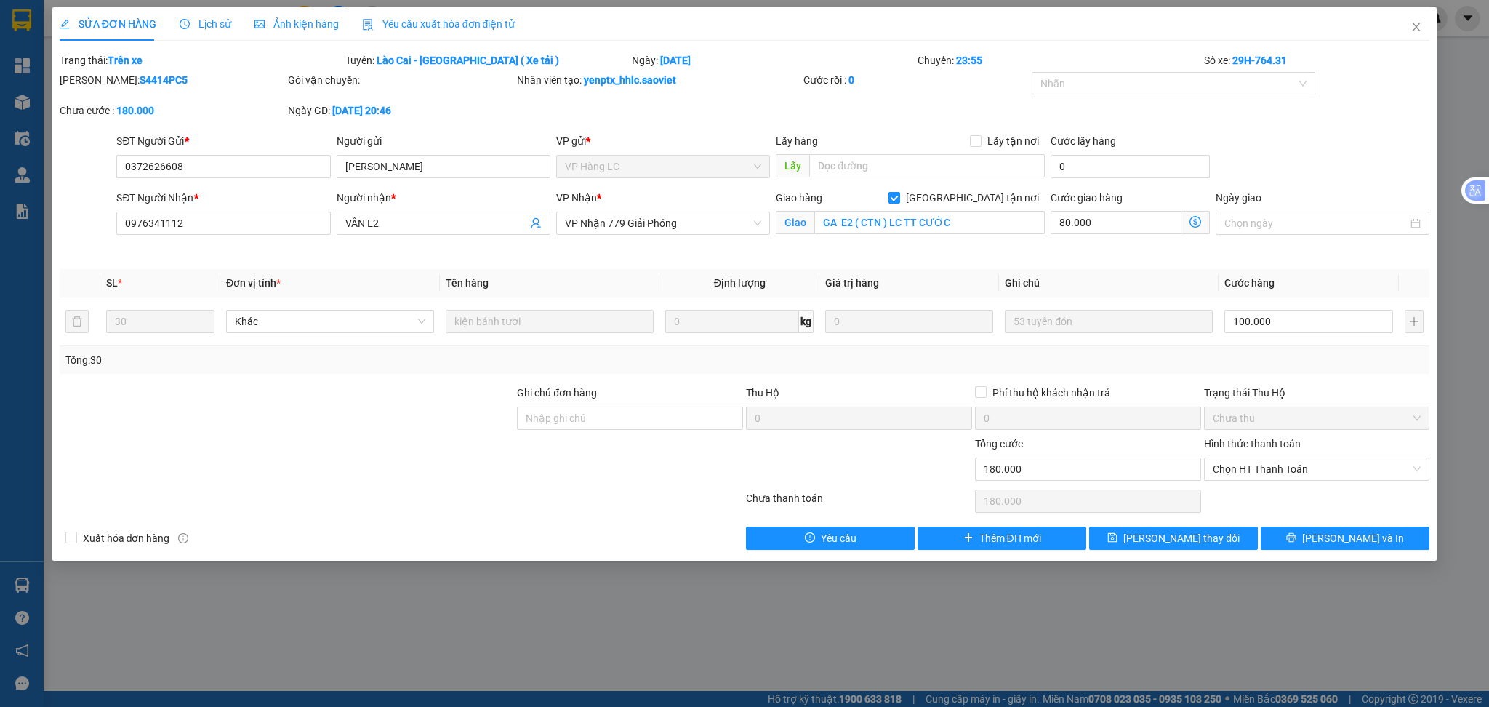
click at [899, 198] on input "Giao tận nơi" at bounding box center [893, 197] width 10 height 10
checkbox input "false"
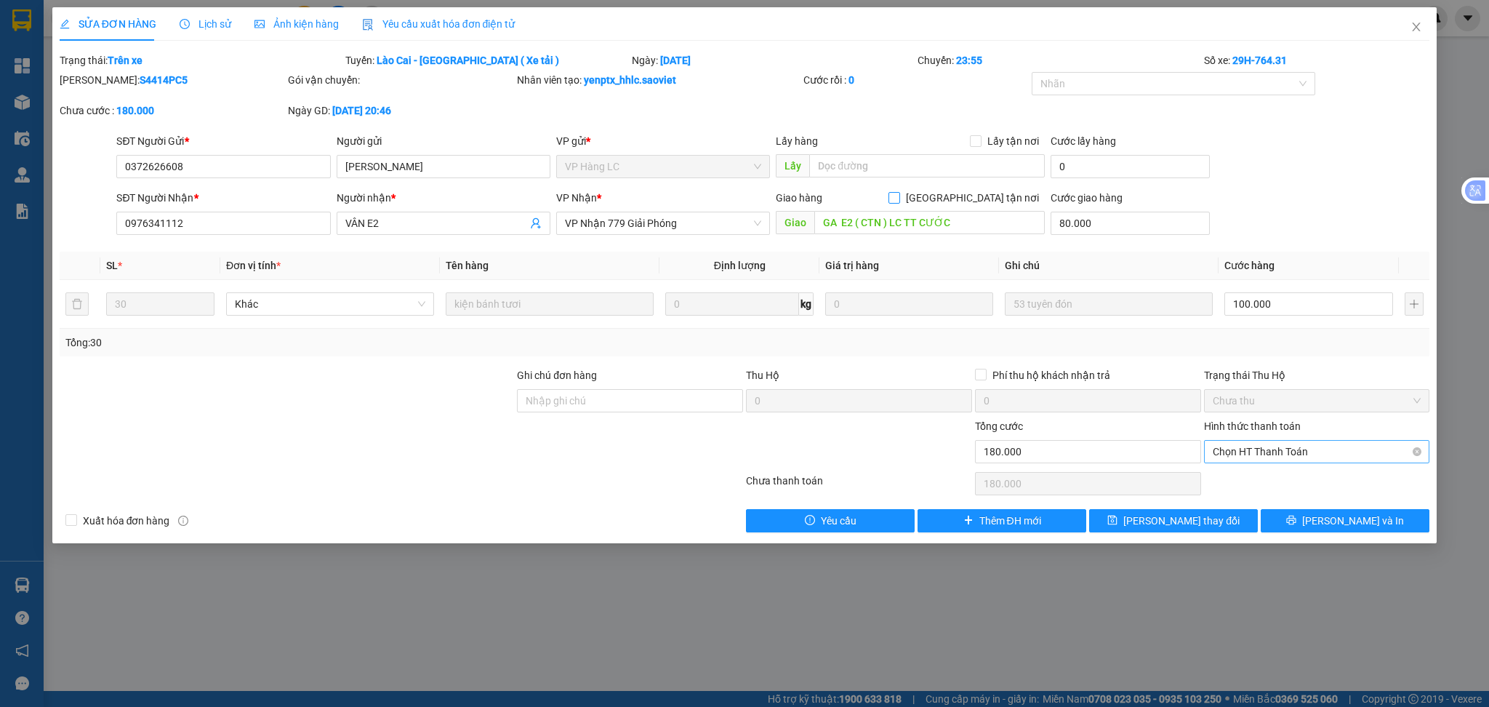
click at [1299, 443] on span "Chọn HT Thanh Toán" at bounding box center [1317, 452] width 209 height 22
click at [1255, 503] on div "Chuyển khoản" at bounding box center [1317, 504] width 209 height 16
type input "0"
click at [1213, 519] on button "Lưu thay đổi" at bounding box center [1173, 520] width 169 height 23
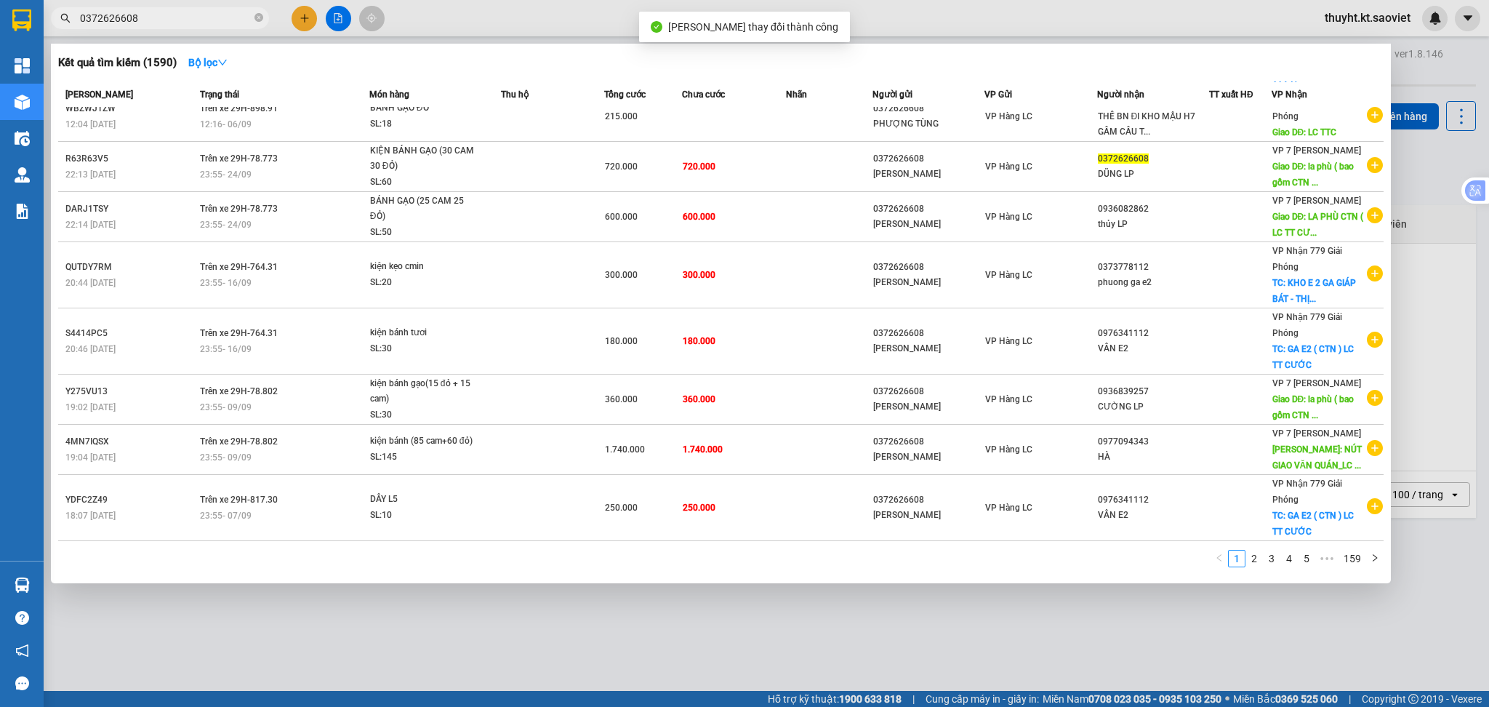
click at [173, 19] on input "0372626608" at bounding box center [166, 18] width 172 height 16
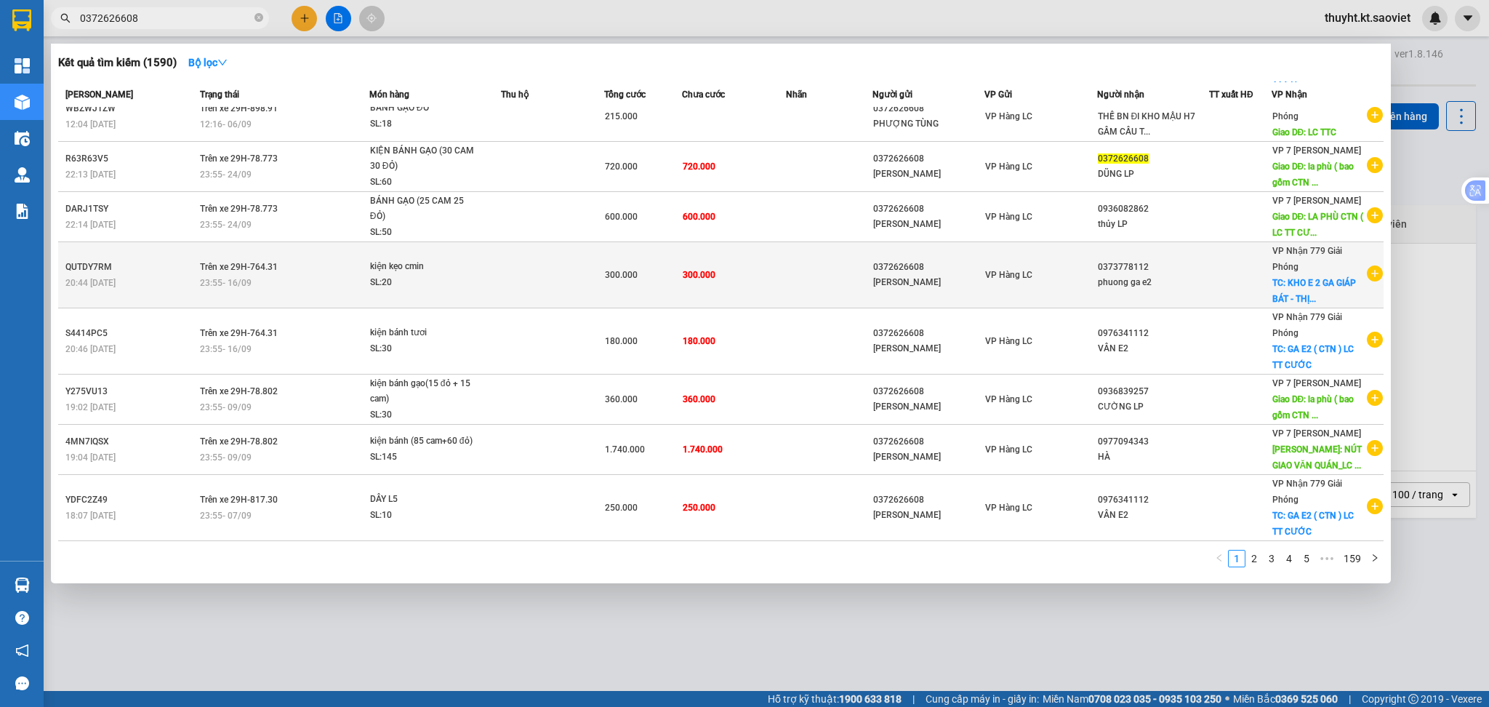
click at [682, 273] on td "300.000" at bounding box center [734, 275] width 104 height 66
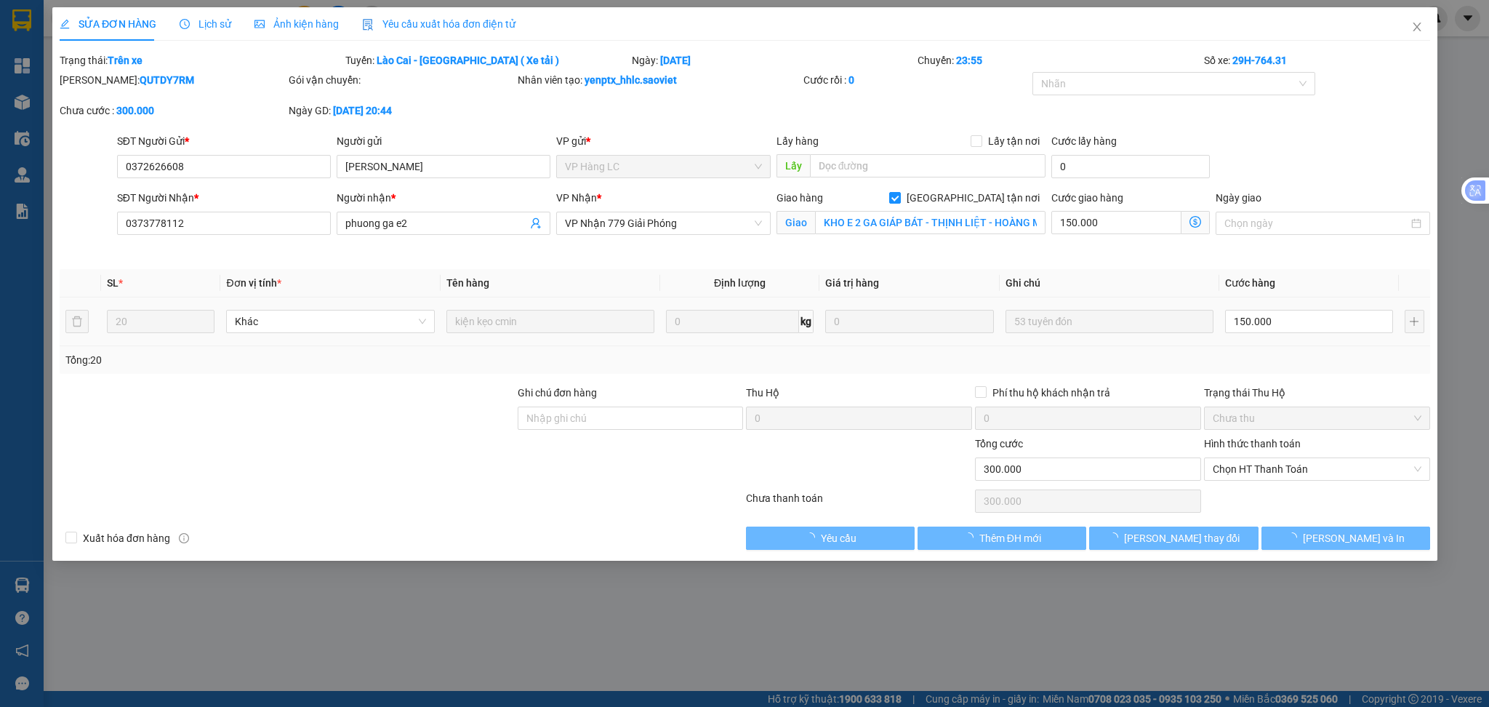
type input "0372626608"
type input "PHƯƠNG TÙNG"
type input "0373778112"
type input "phuong ga e2"
checkbox input "true"
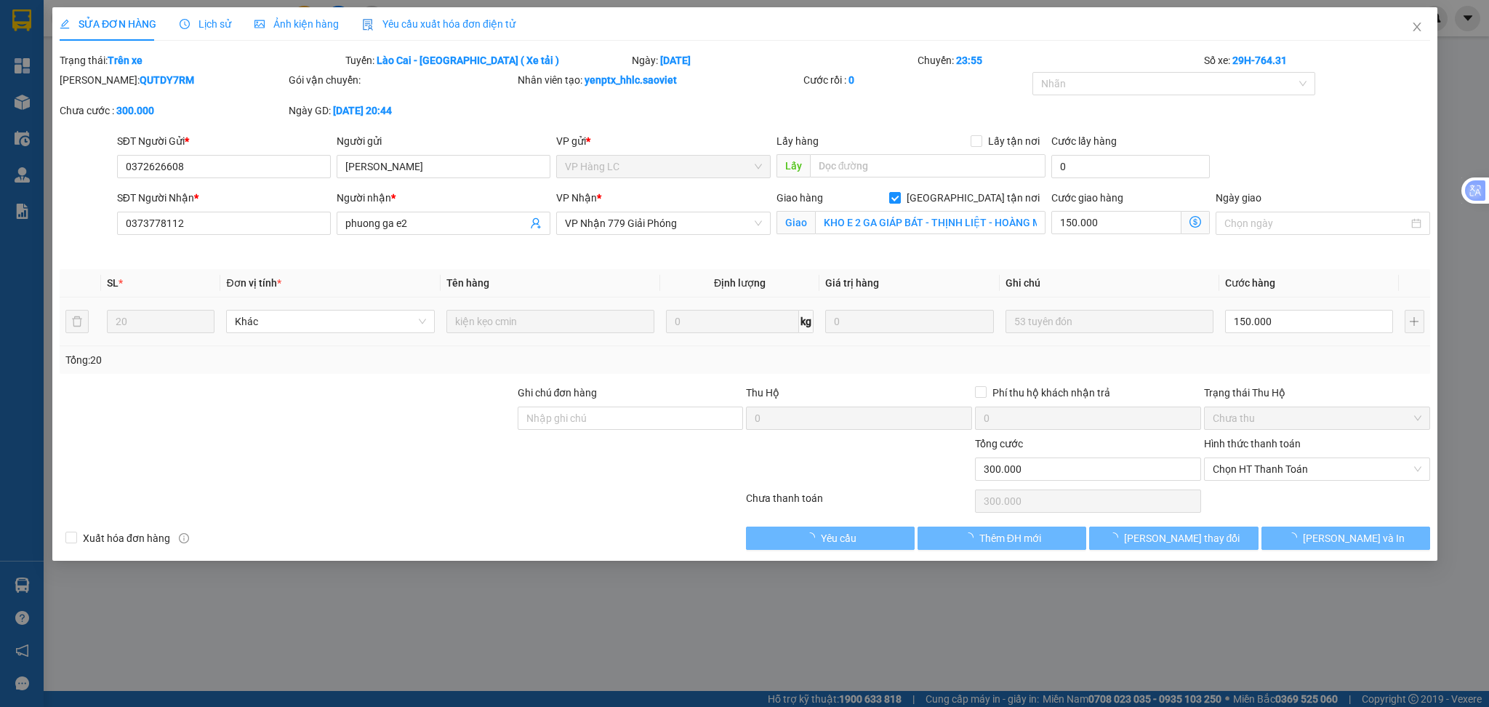
type input "KHO E 2 GA GIÁP BÁT - THỊNH LIỆT - HOÀNG MAI - LC THANH TOÁN"
type input "0"
type input "300.000"
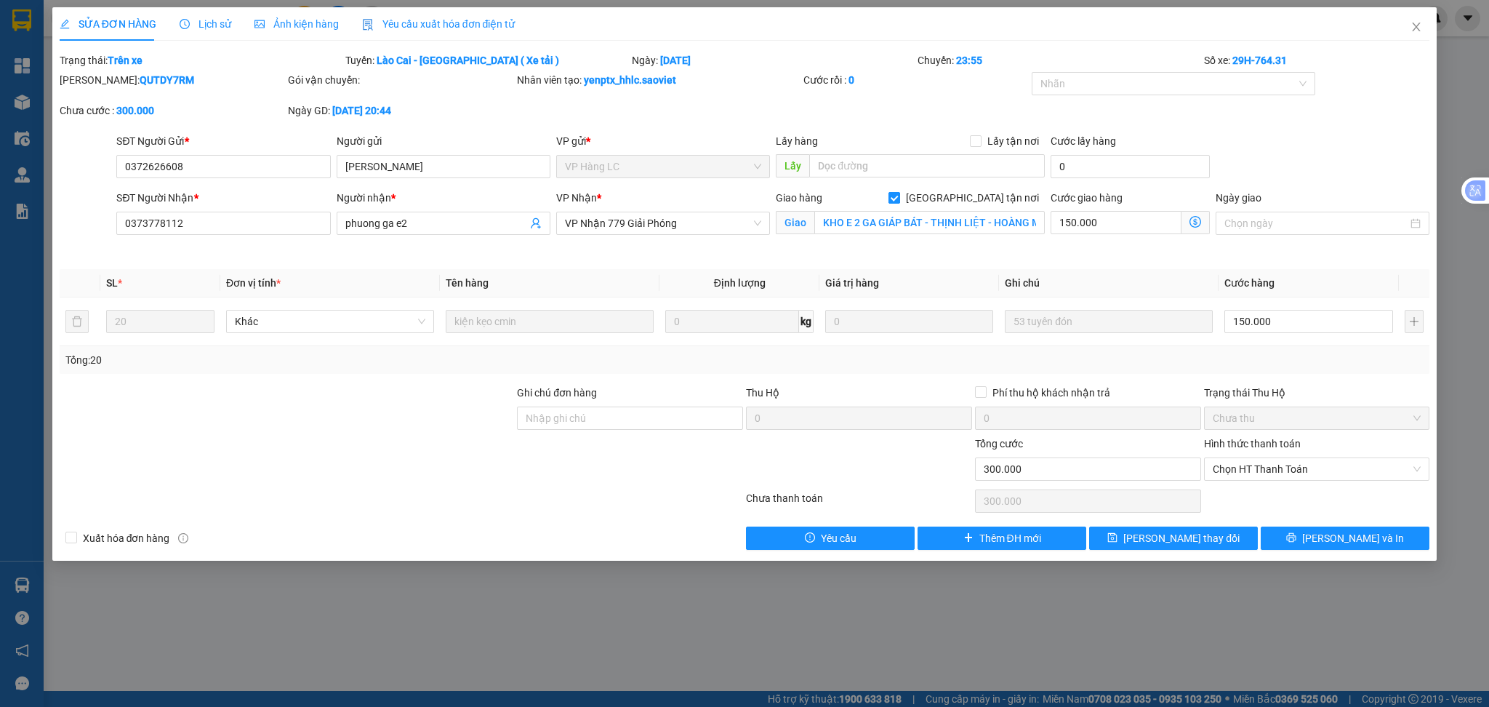
click at [899, 200] on input "Giao tận nơi" at bounding box center [893, 197] width 10 height 10
checkbox input "false"
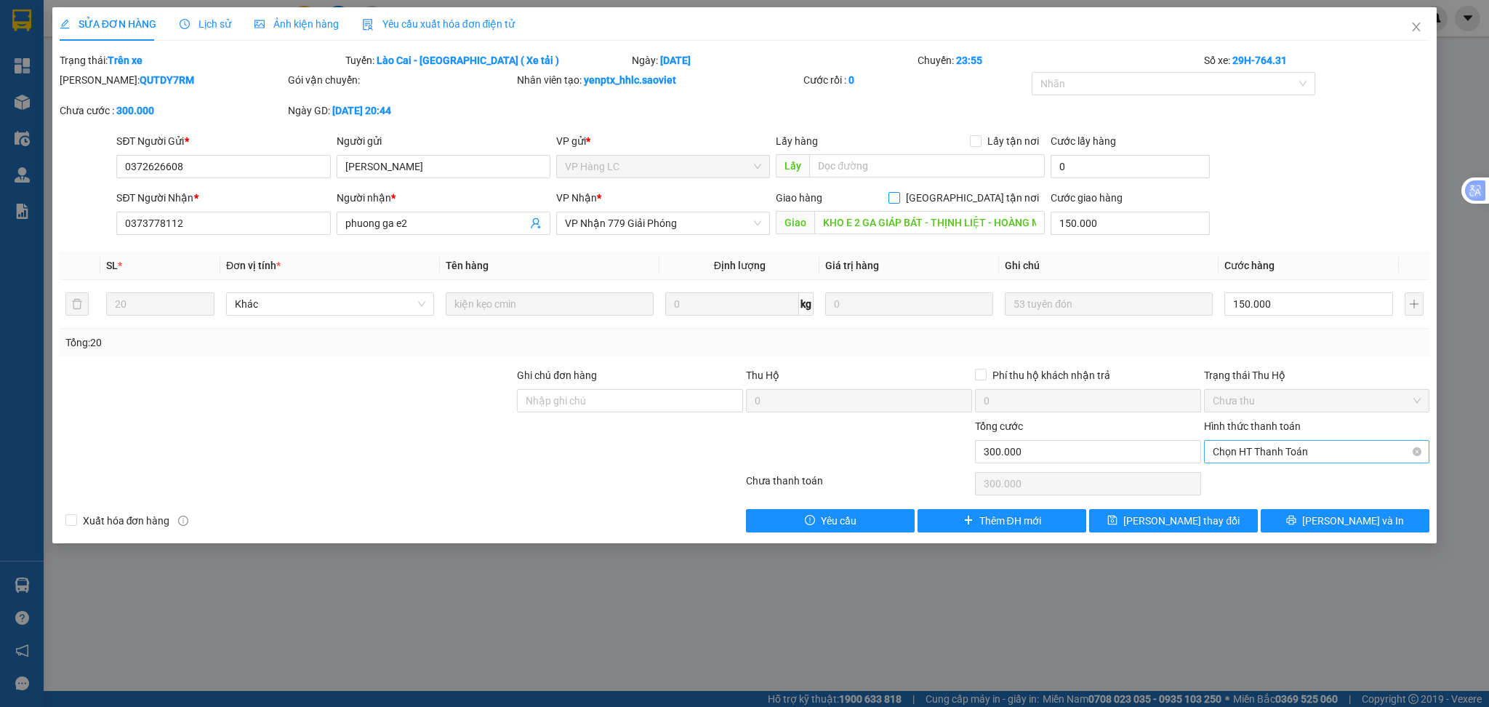
click at [1269, 443] on span "Chọn HT Thanh Toán" at bounding box center [1317, 452] width 209 height 22
click at [1263, 499] on div "Chuyển khoản" at bounding box center [1317, 504] width 209 height 16
type input "0"
click at [1181, 516] on span "Lưu thay đổi" at bounding box center [1181, 521] width 116 height 16
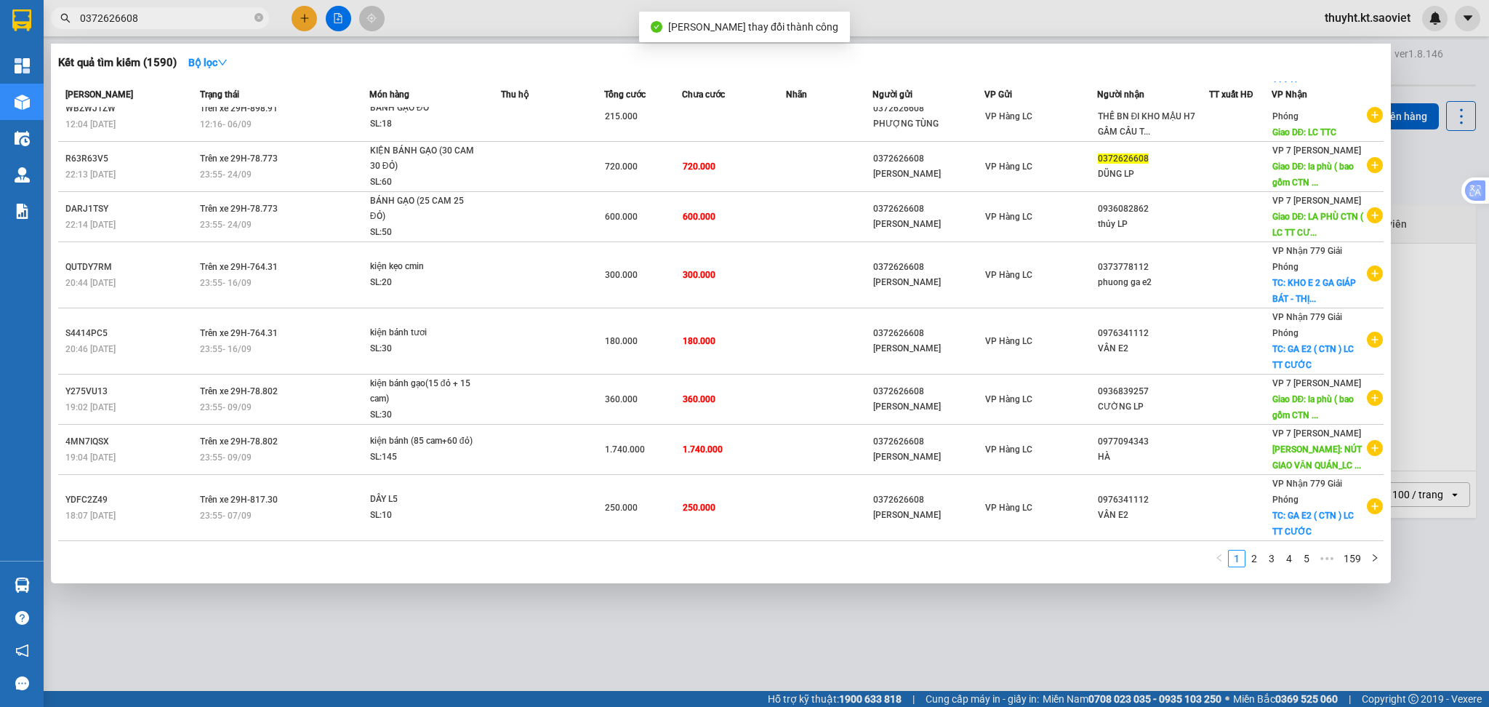
click at [191, 17] on input "0372626608" at bounding box center [166, 18] width 172 height 16
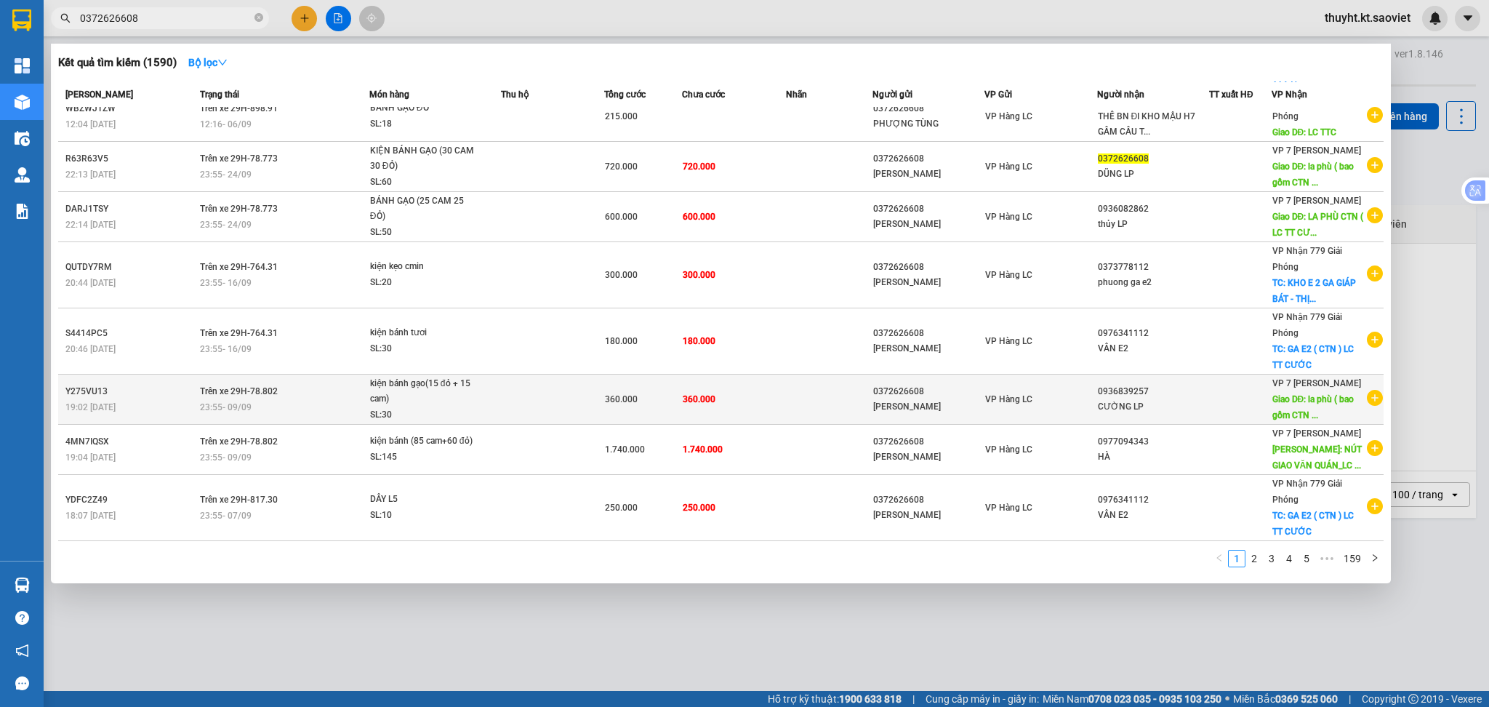
scroll to position [20, 0]
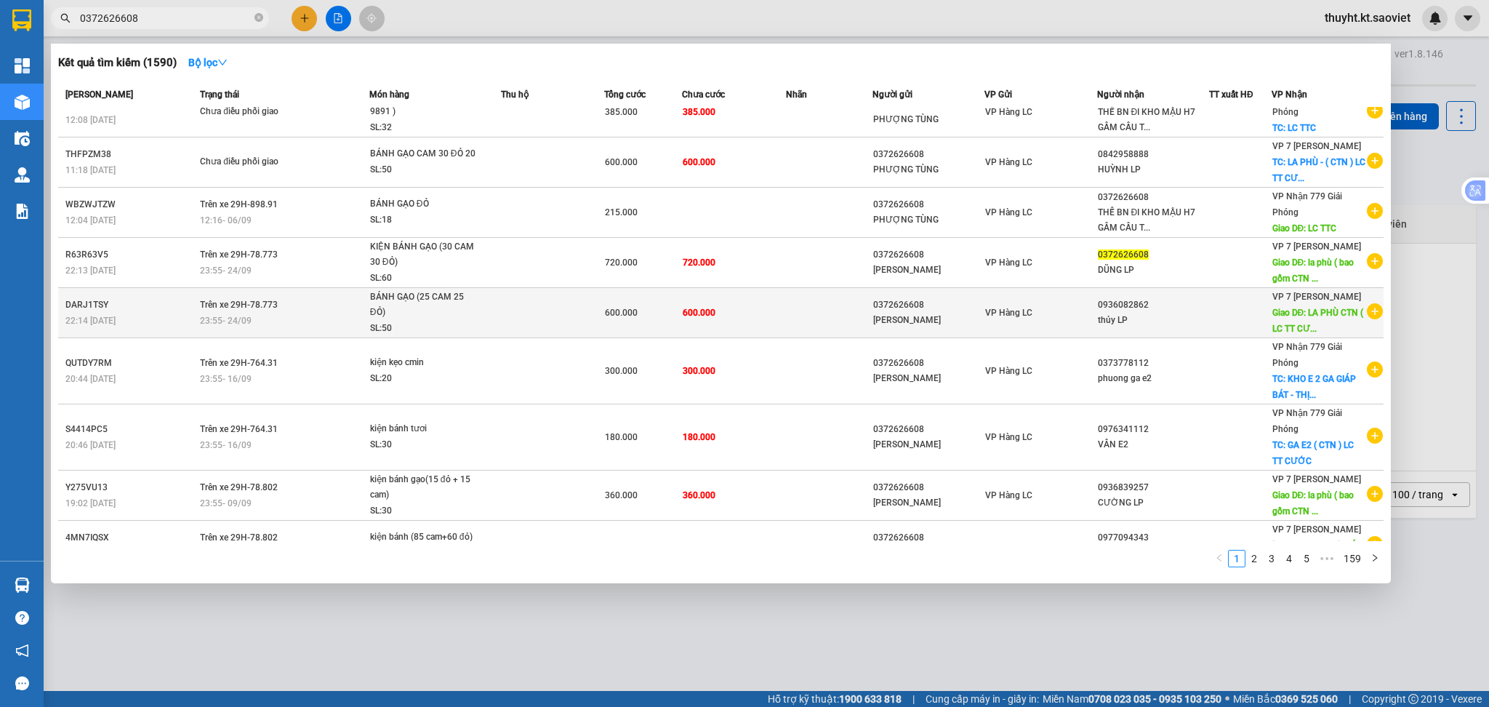
click at [773, 323] on td "600.000" at bounding box center [734, 313] width 104 height 50
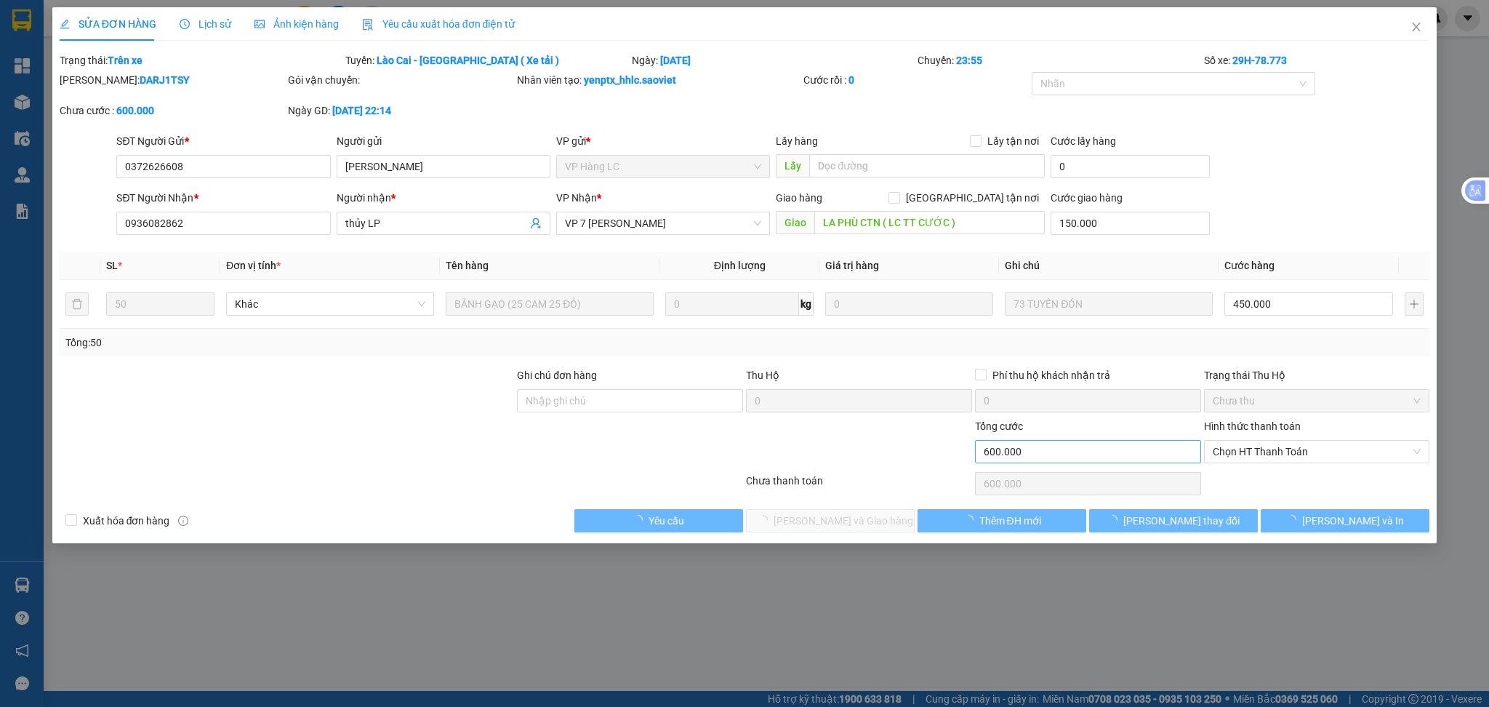
type input "0372626608"
type input "PHƯƠNG TÙNG"
type input "0936082862"
type input "thủy LP"
type input "LA PHÙ CTN ( LC TT CƯỚC )"
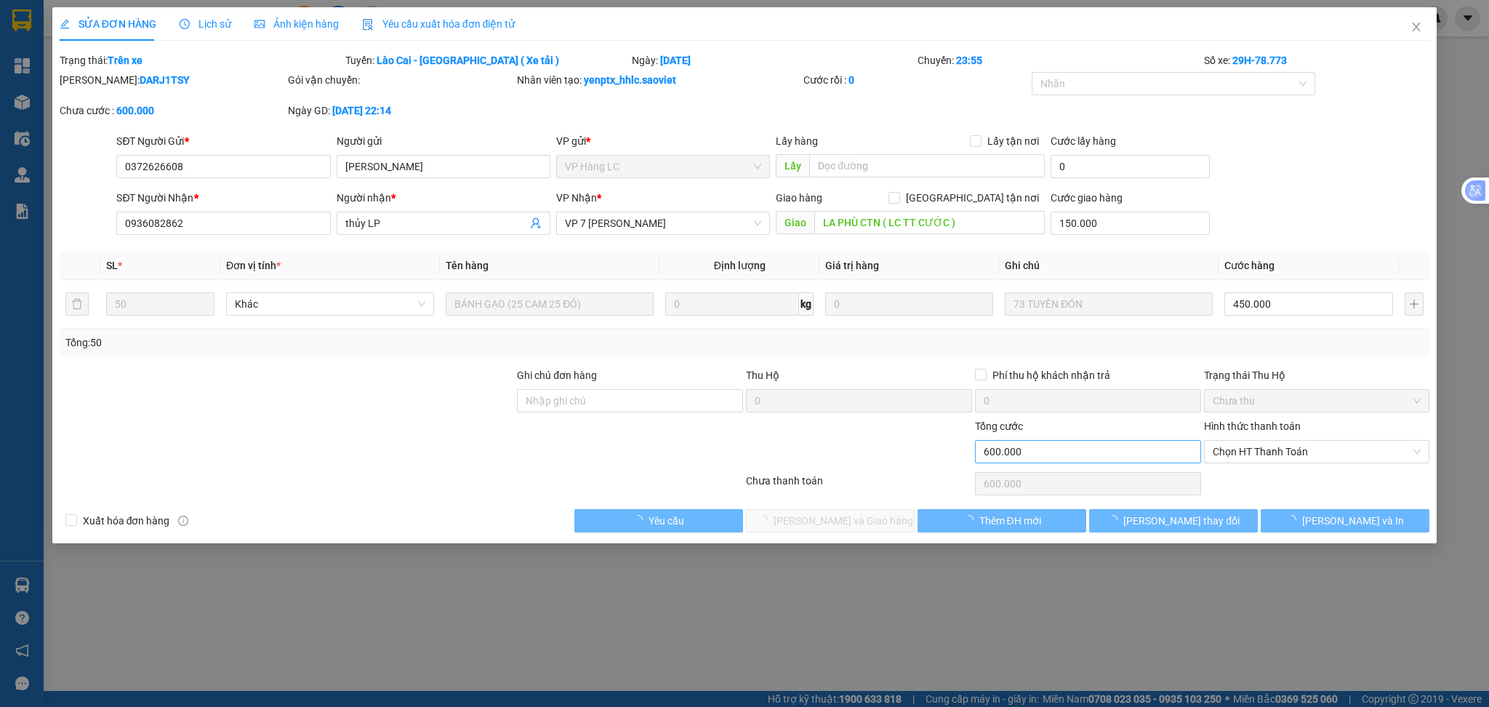
type input "150.000"
type input "0"
type input "600.000"
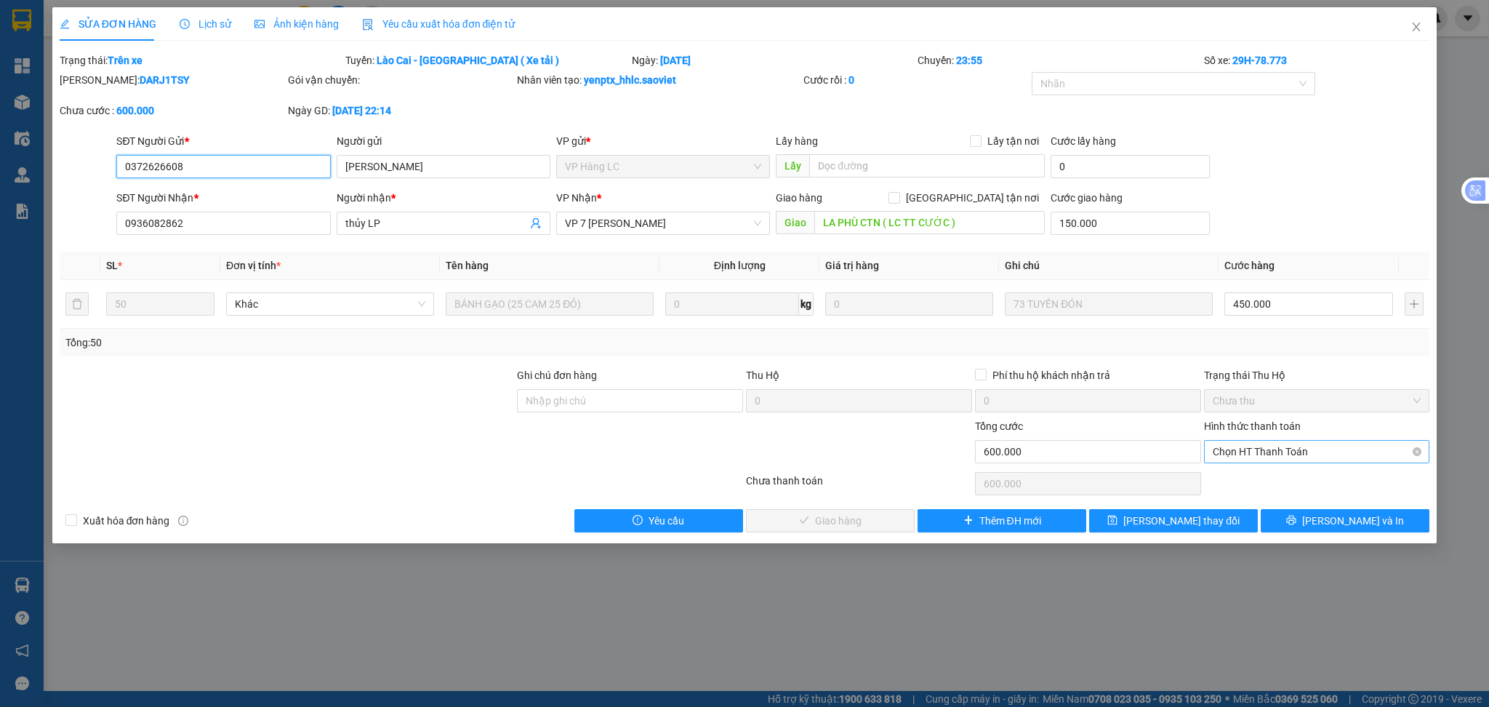
click at [1251, 458] on span "Chọn HT Thanh Toán" at bounding box center [1317, 452] width 209 height 22
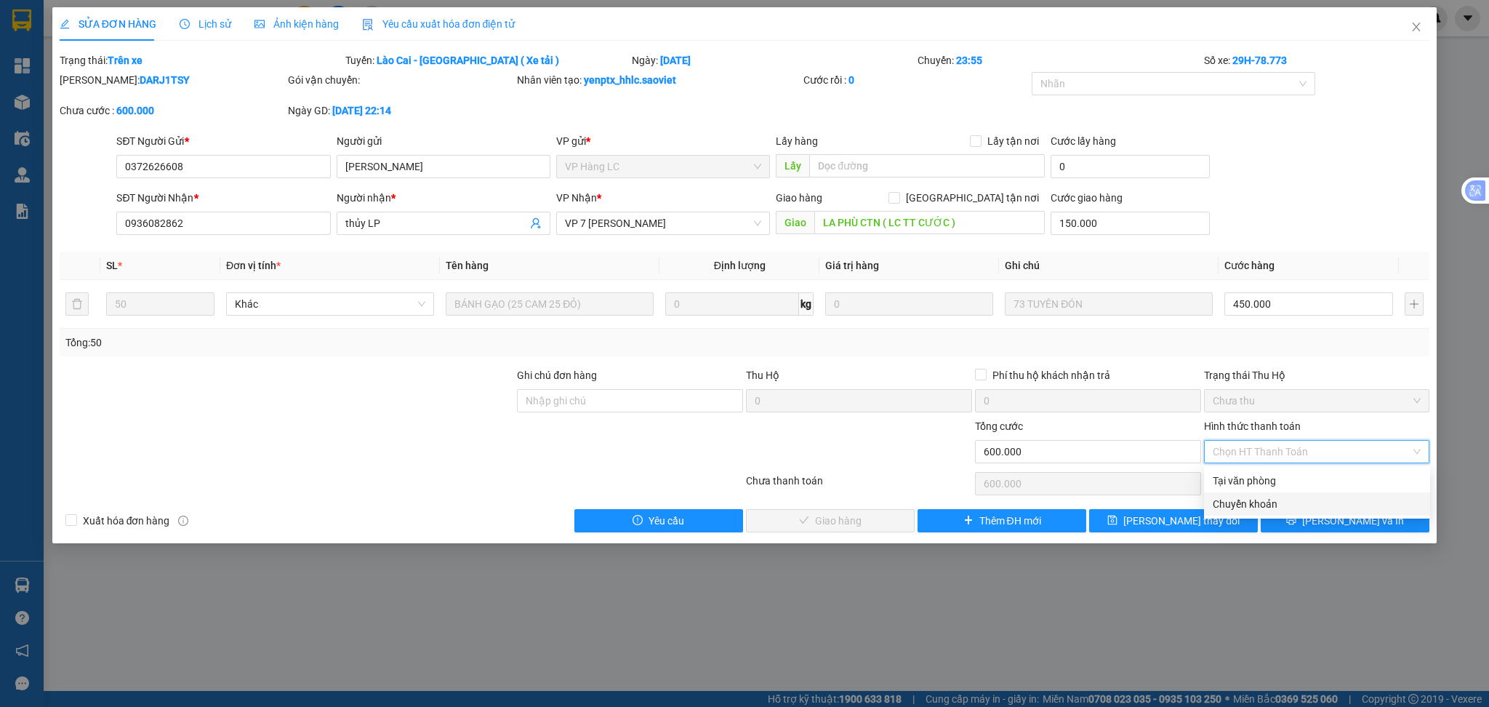
click at [1258, 502] on div "Chuyển khoản" at bounding box center [1317, 504] width 209 height 16
type input "0"
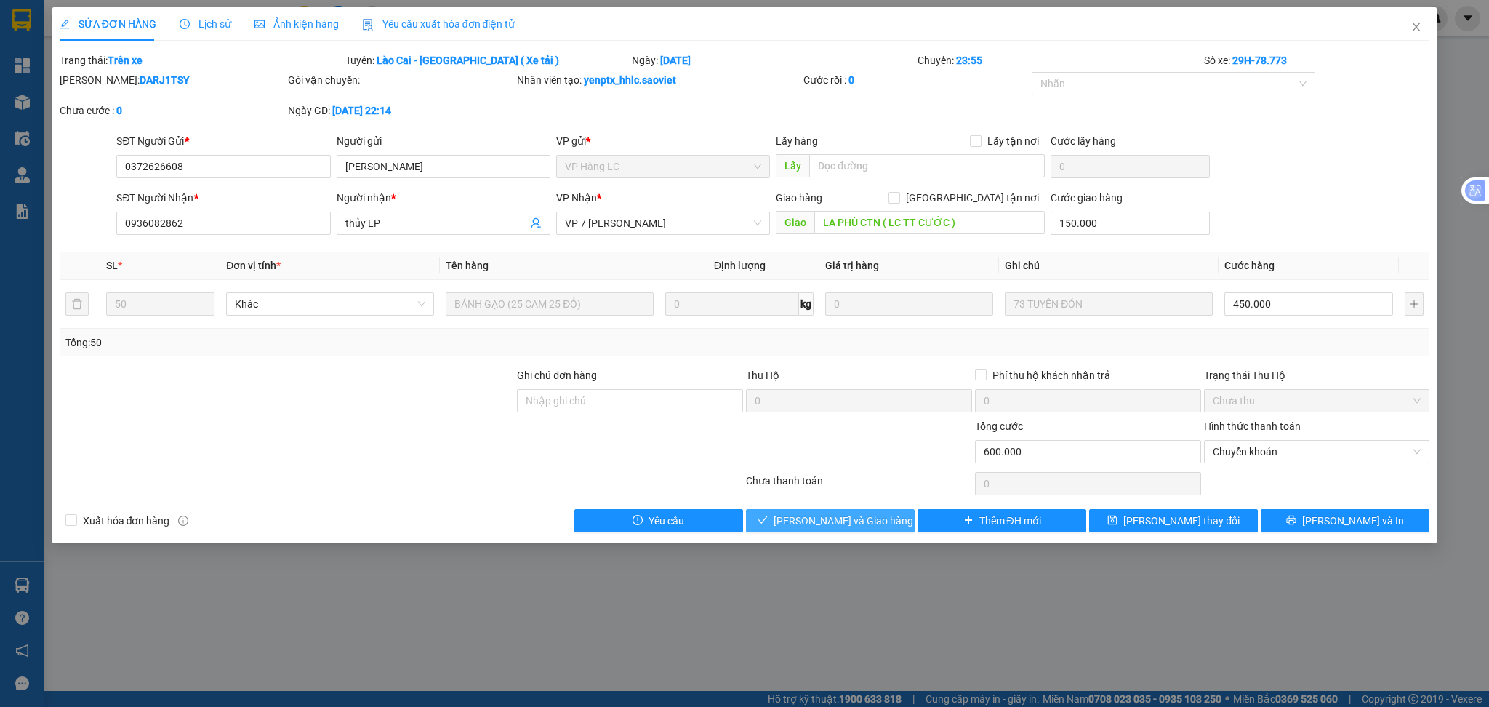
click at [865, 524] on span "Lưu và Giao hàng" at bounding box center [843, 521] width 140 height 16
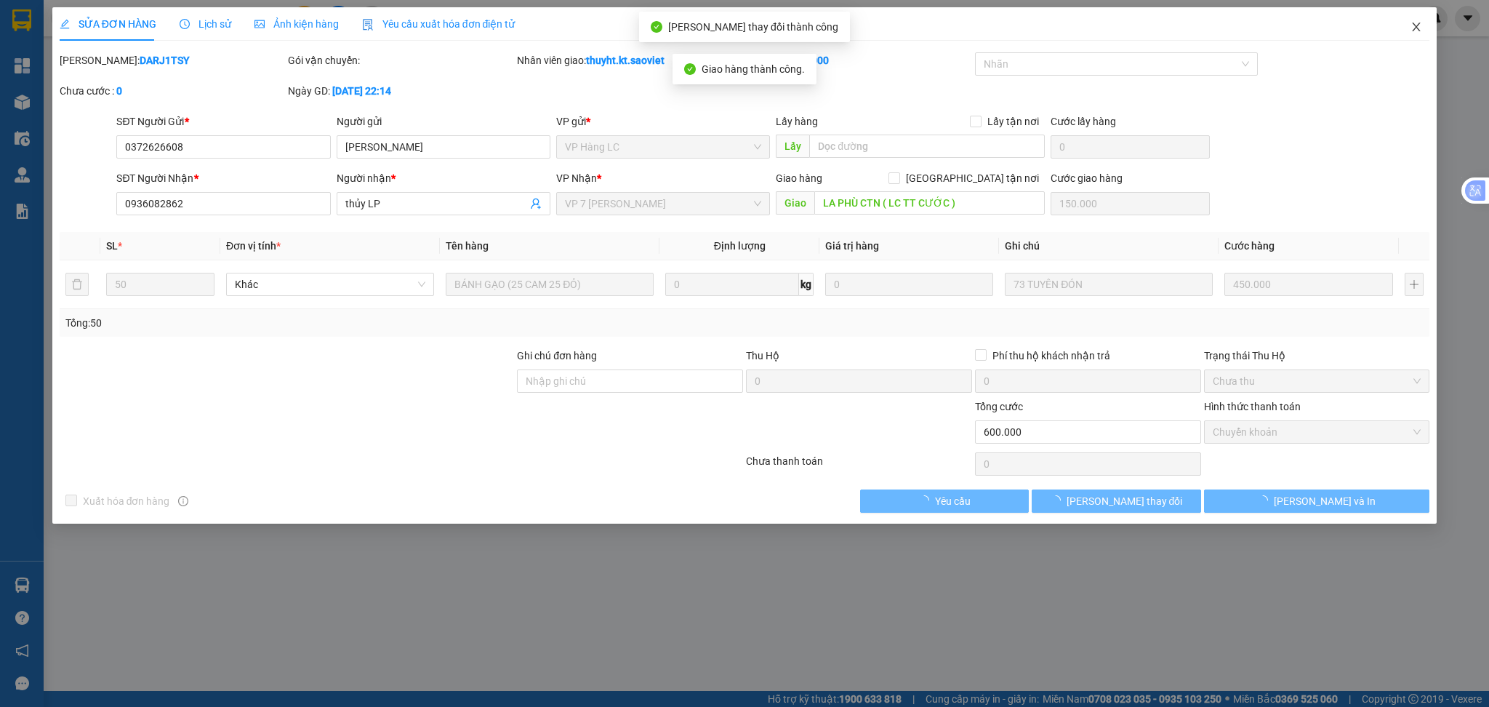
click at [1417, 31] on icon "close" at bounding box center [1416, 27] width 12 height 12
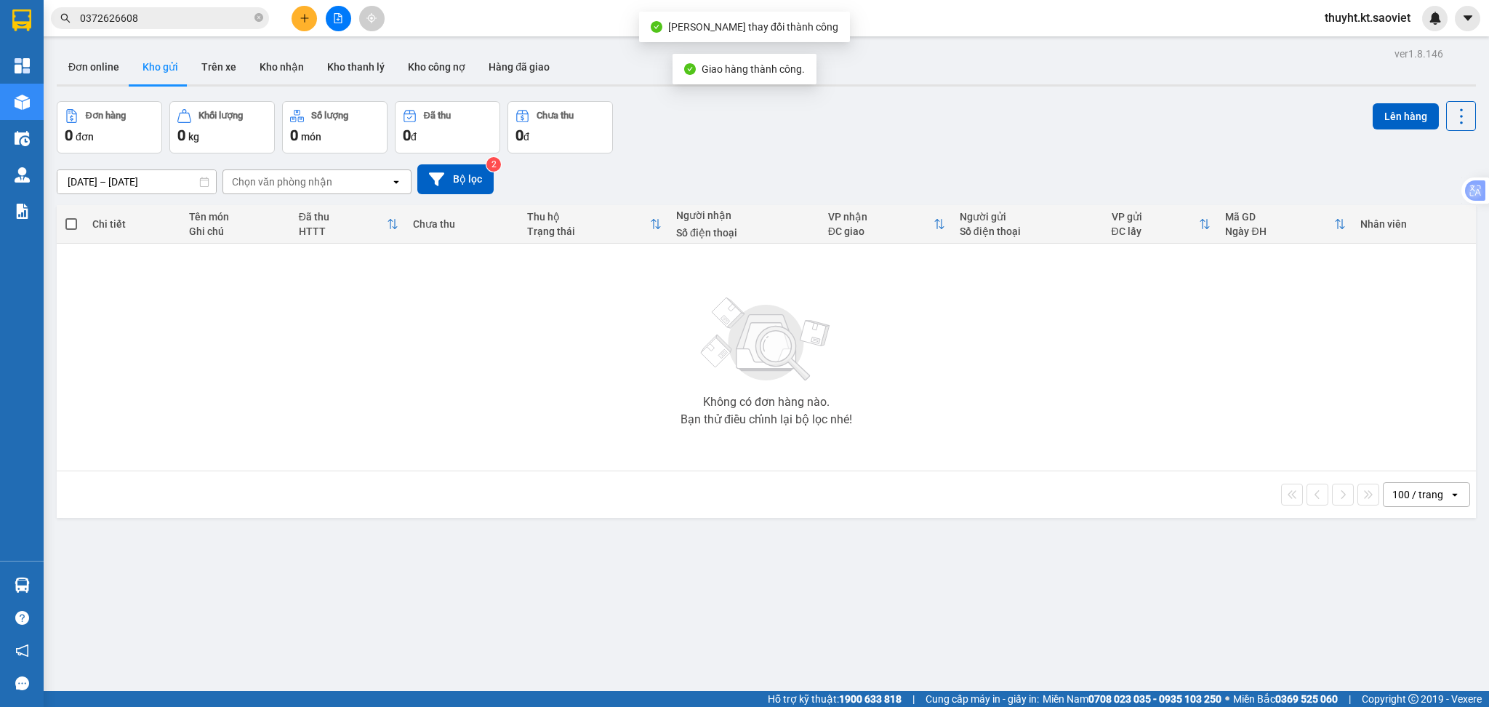
click at [173, 15] on input "0372626608" at bounding box center [166, 18] width 172 height 16
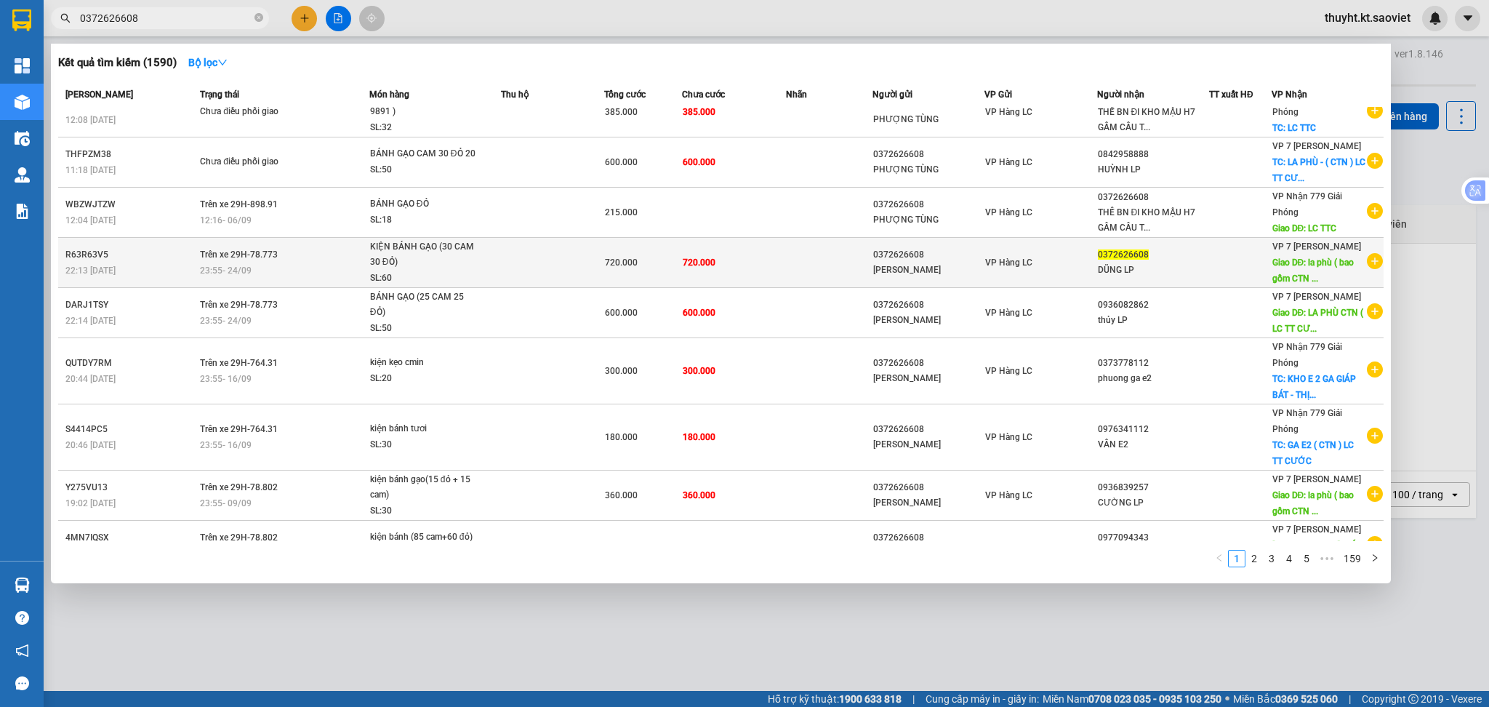
click at [713, 268] on td "720.000" at bounding box center [734, 263] width 104 height 50
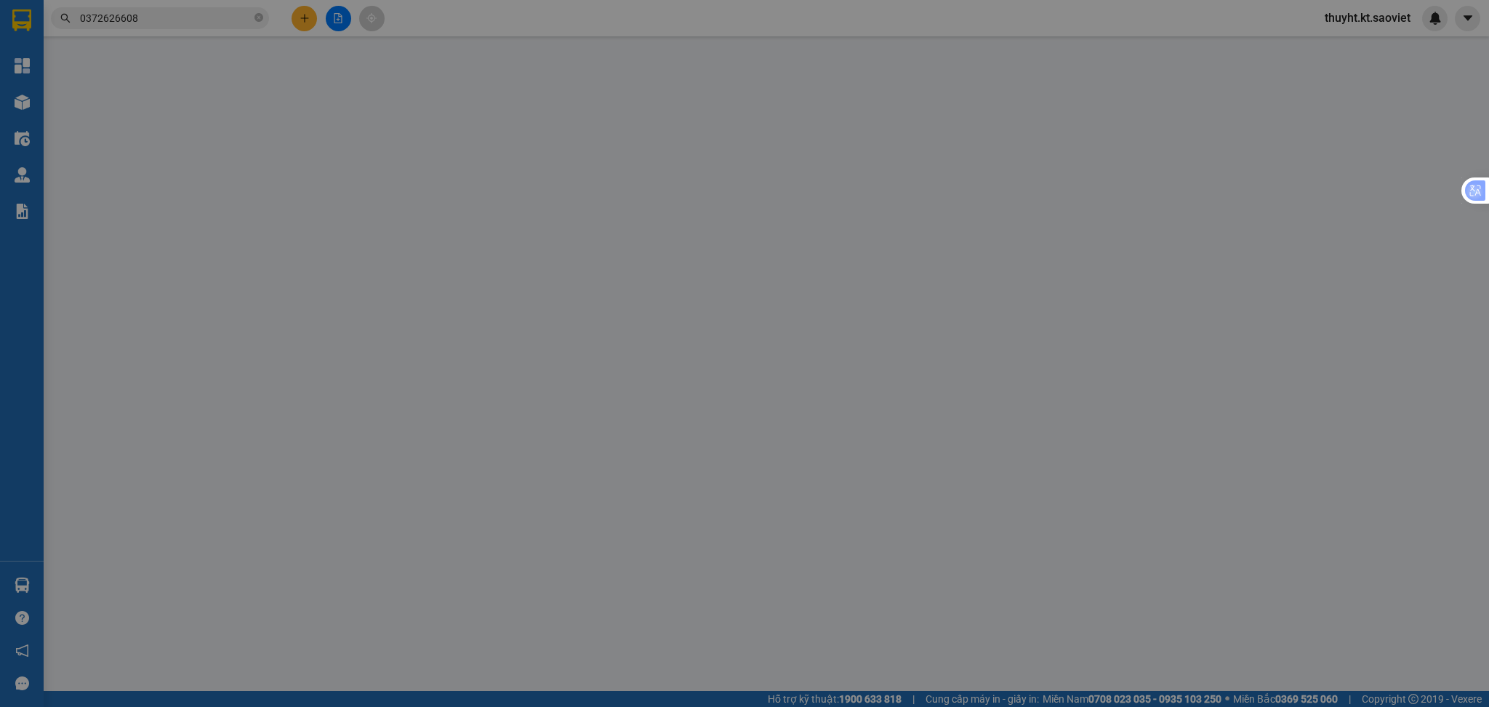
type input "0372626608"
type input "PHƯƠNG TÙNG"
type input "0372626608"
type input "DŨNG LP"
type input "la phù ( bao gồm CTN ) LC TT CƯỚC"
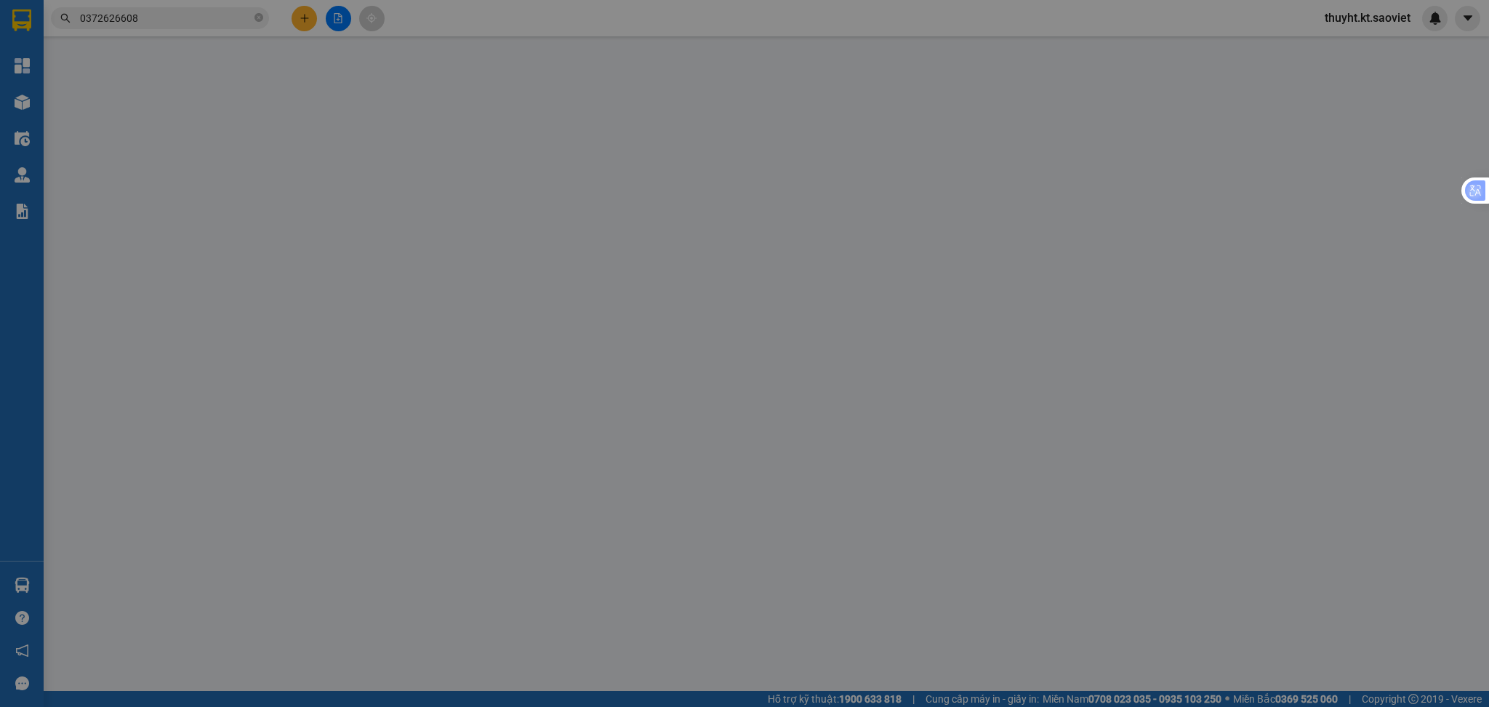
type input "200.000"
type input "0"
type input "720.000"
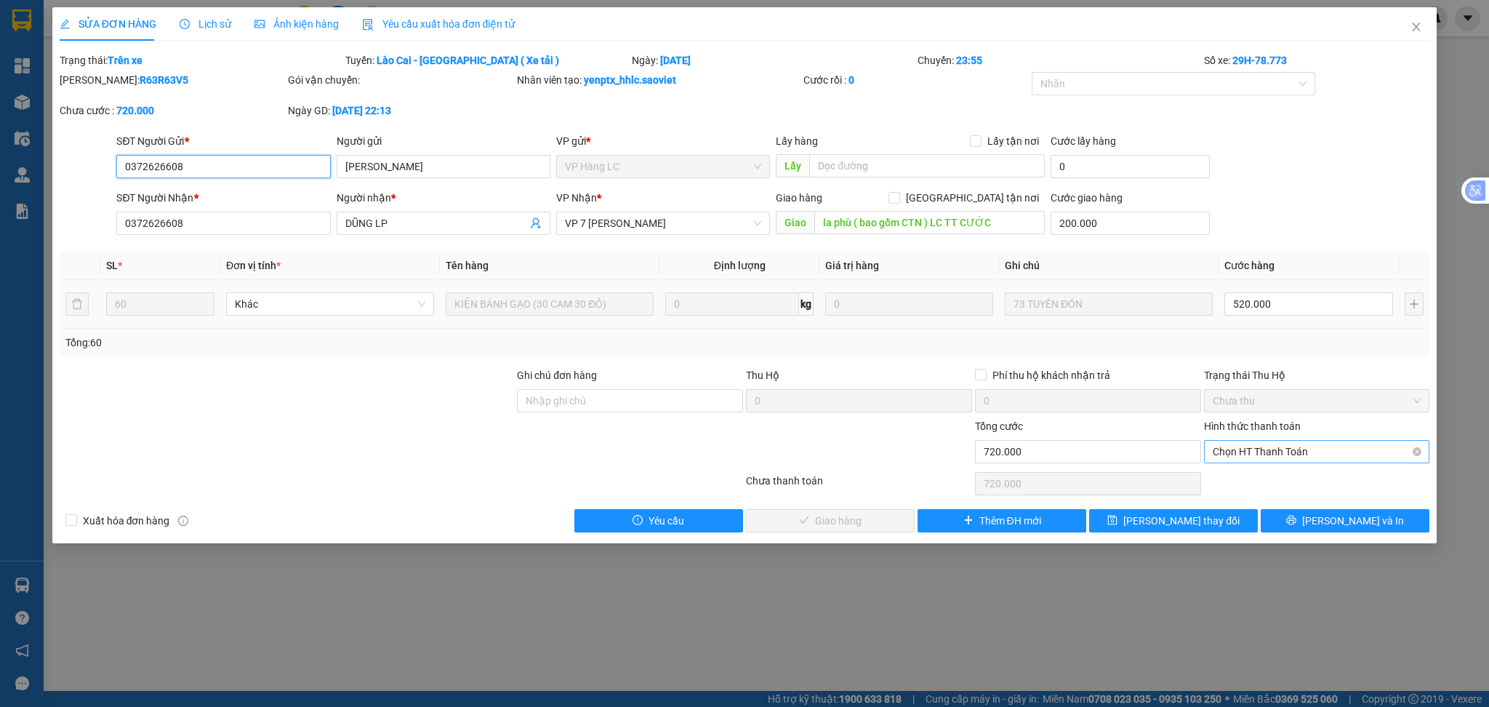
click at [1262, 449] on span "Chọn HT Thanh Toán" at bounding box center [1317, 452] width 209 height 22
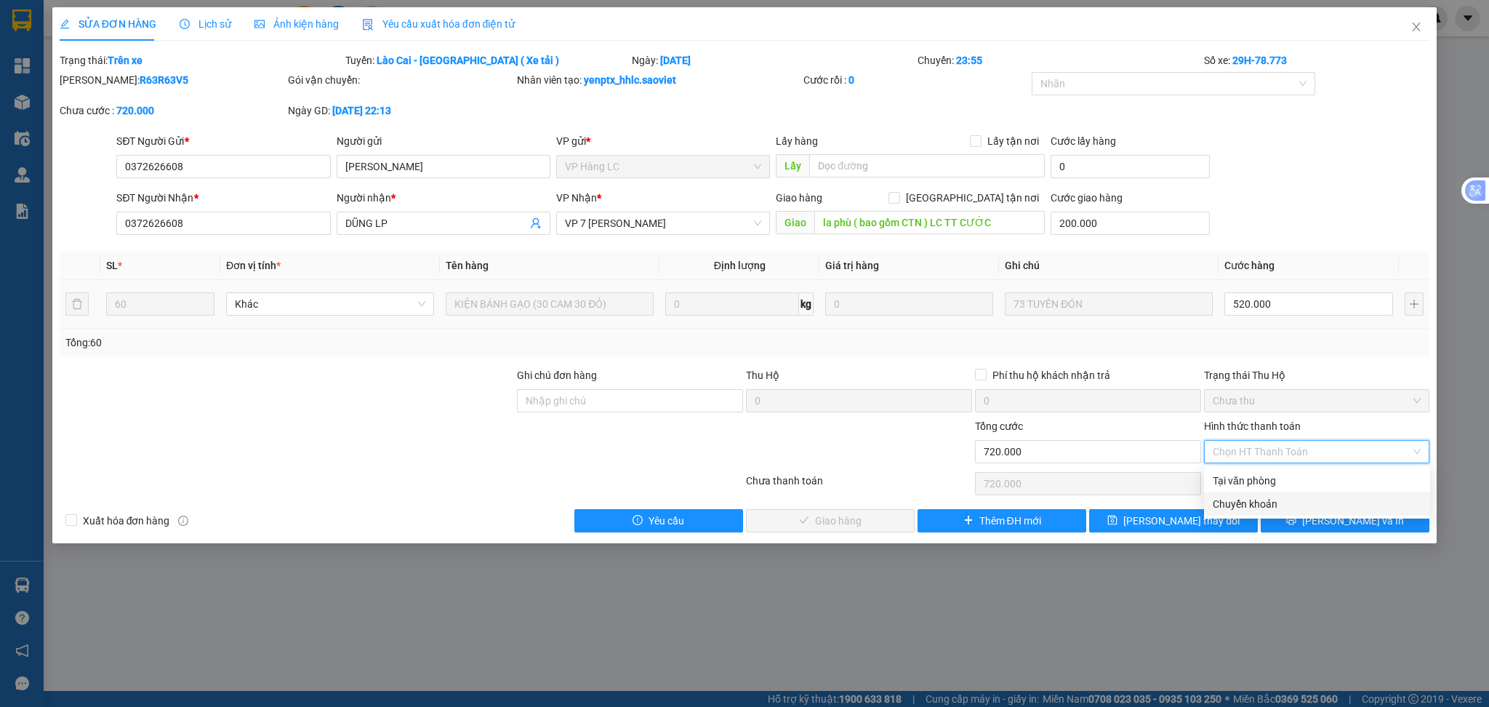
click at [1257, 501] on div "Chuyển khoản" at bounding box center [1317, 504] width 209 height 16
type input "0"
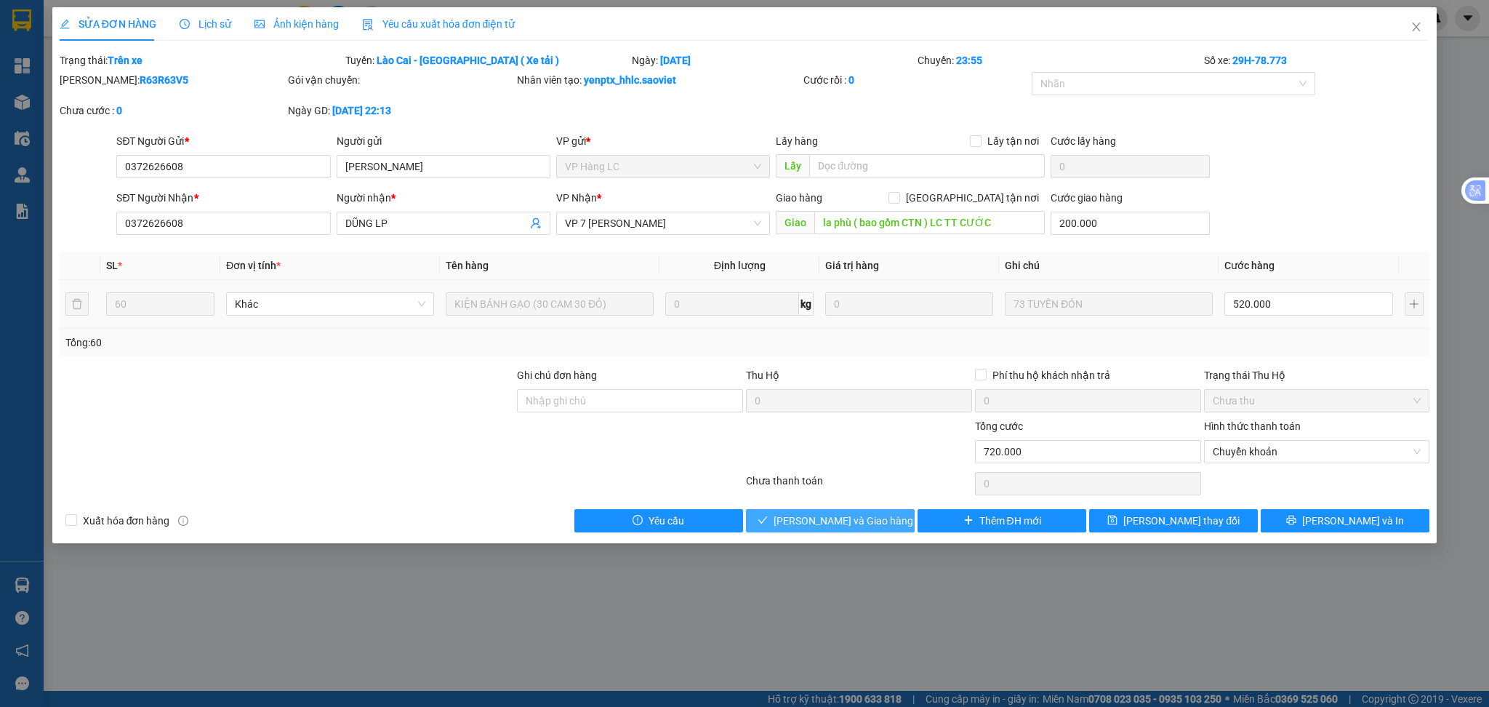
click at [868, 516] on span "Lưu và Giao hàng" at bounding box center [843, 521] width 140 height 16
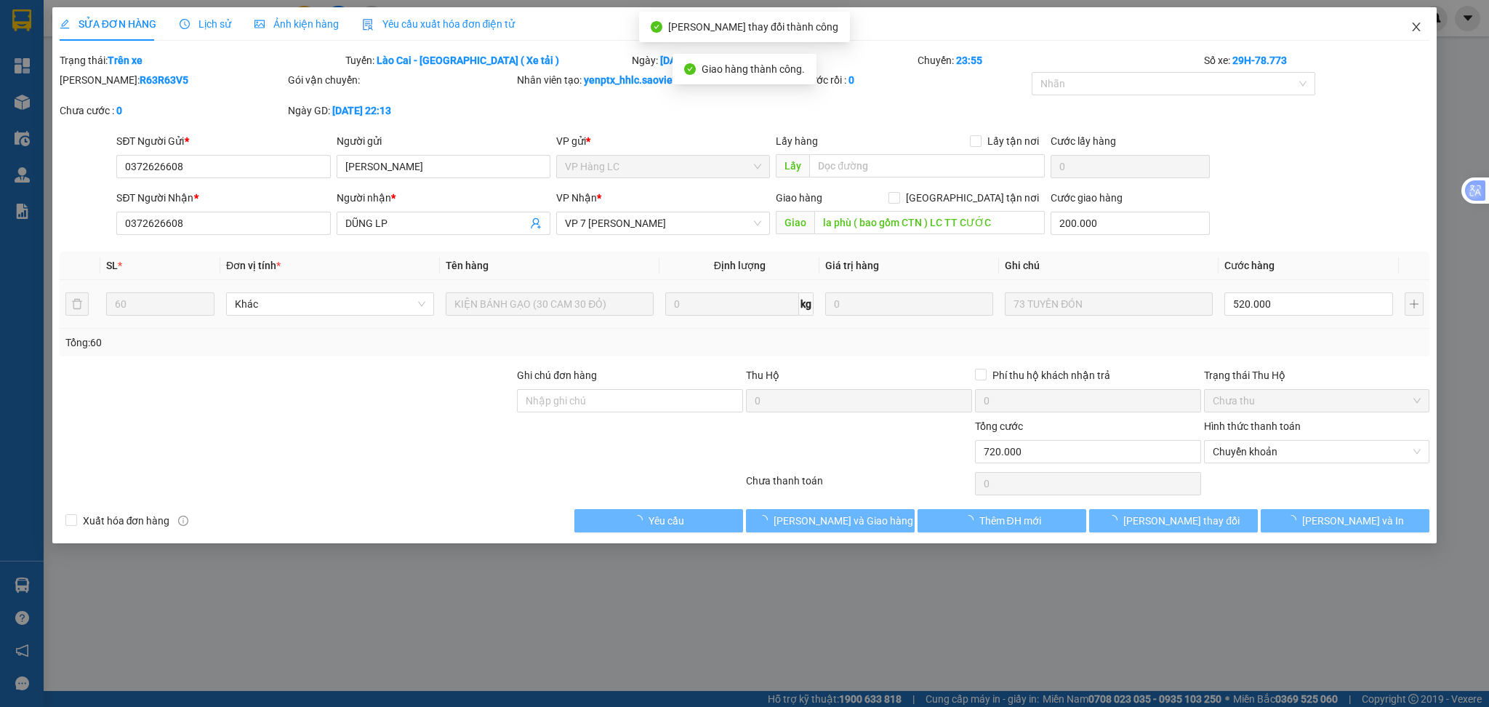
click at [1413, 29] on icon "close" at bounding box center [1416, 27] width 12 height 12
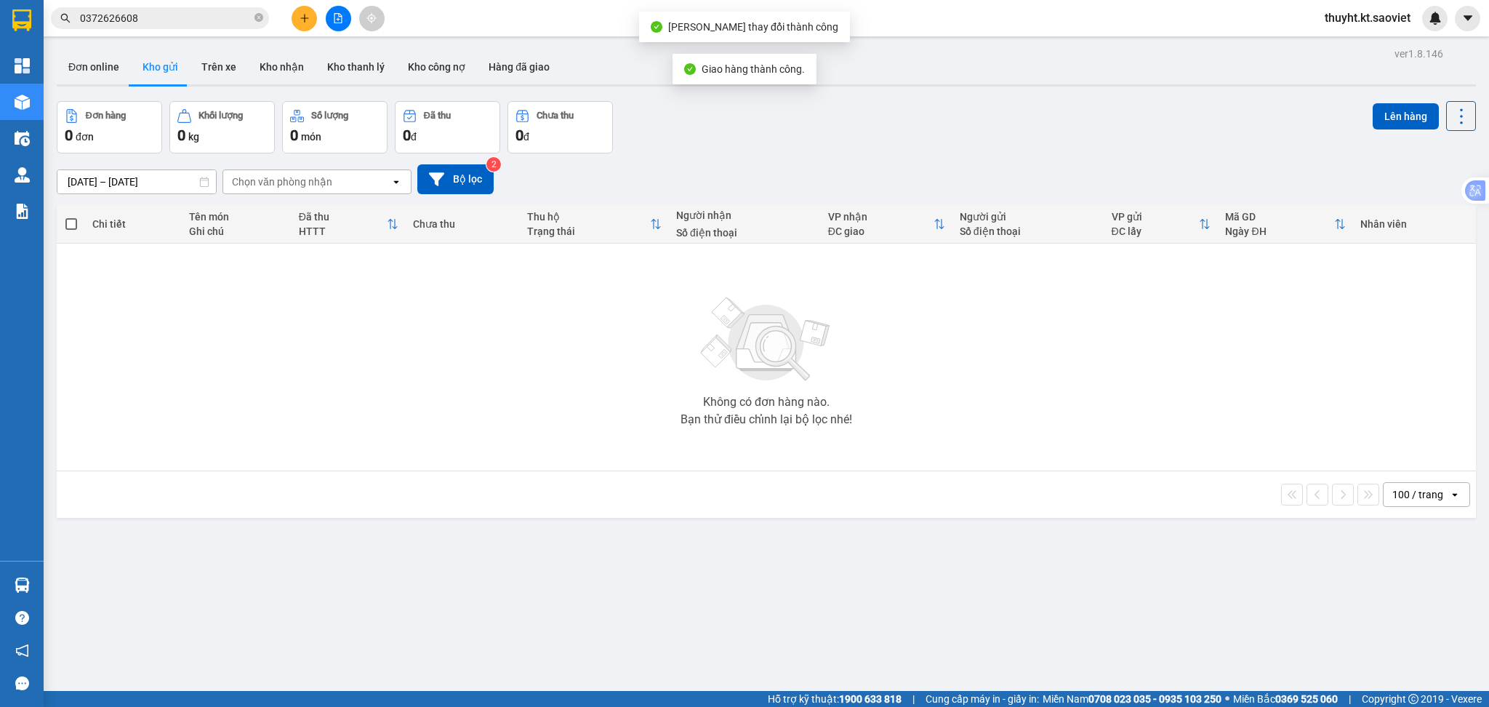
click at [204, 17] on input "0372626608" at bounding box center [166, 18] width 172 height 16
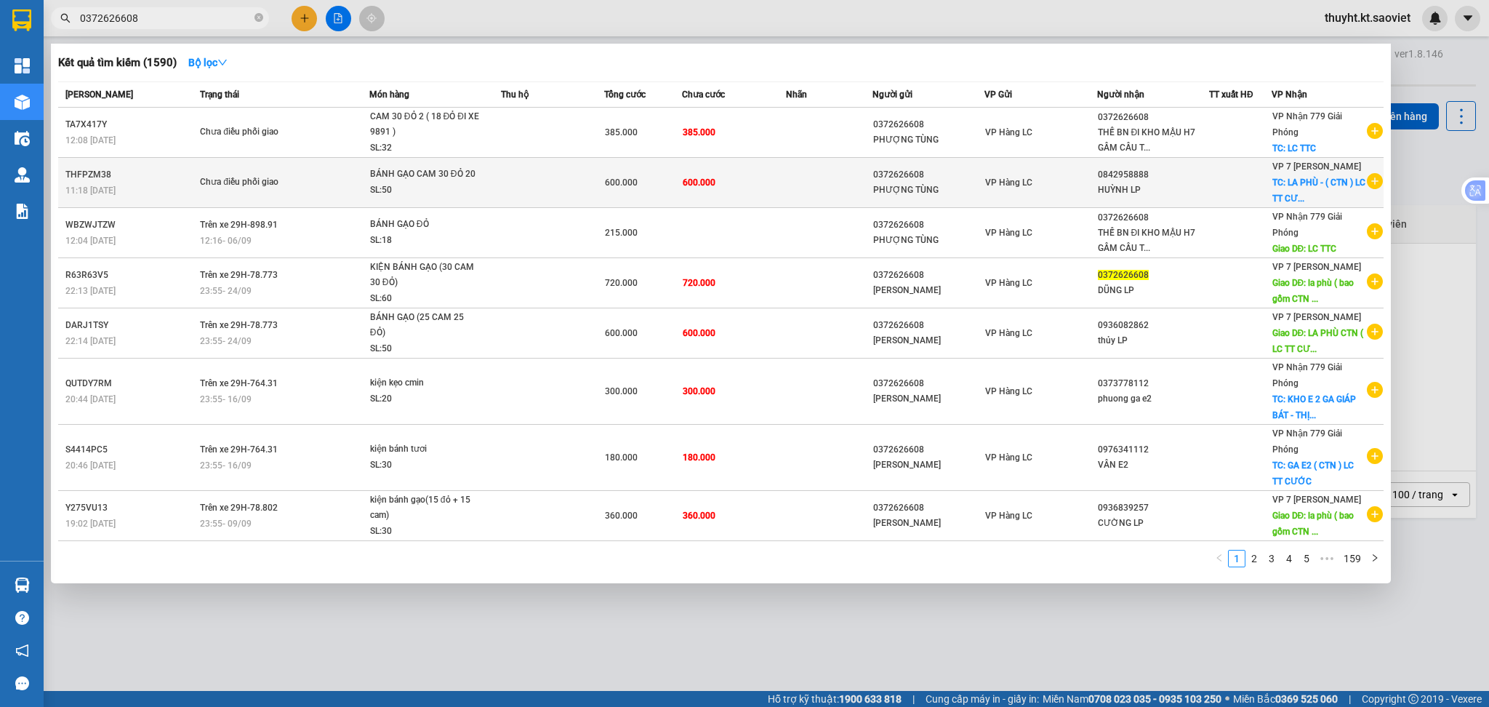
click at [847, 187] on td at bounding box center [829, 183] width 87 height 50
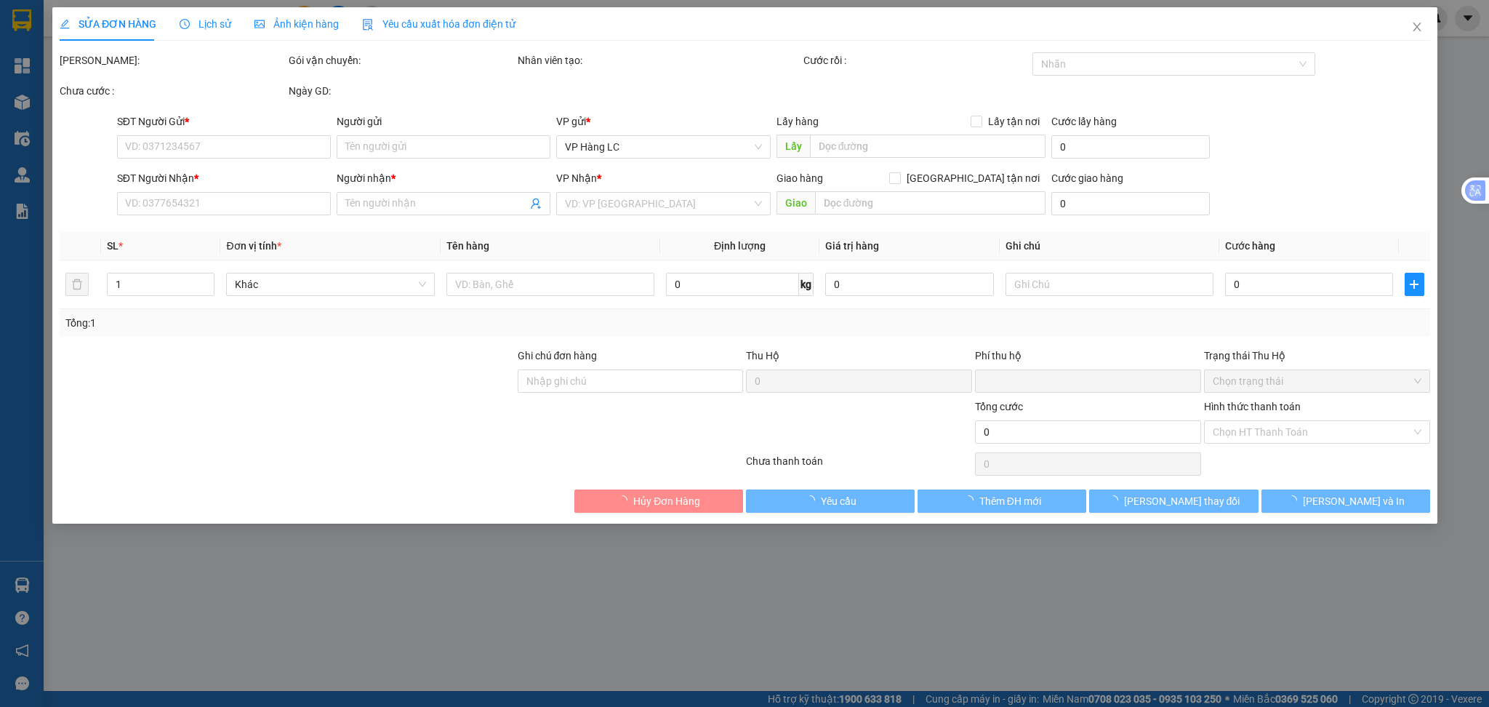
type input "0372626608"
type input "PHƯỢNG TÙNG"
type input "0842958888"
type input "HUỲNH LP"
checkbox input "true"
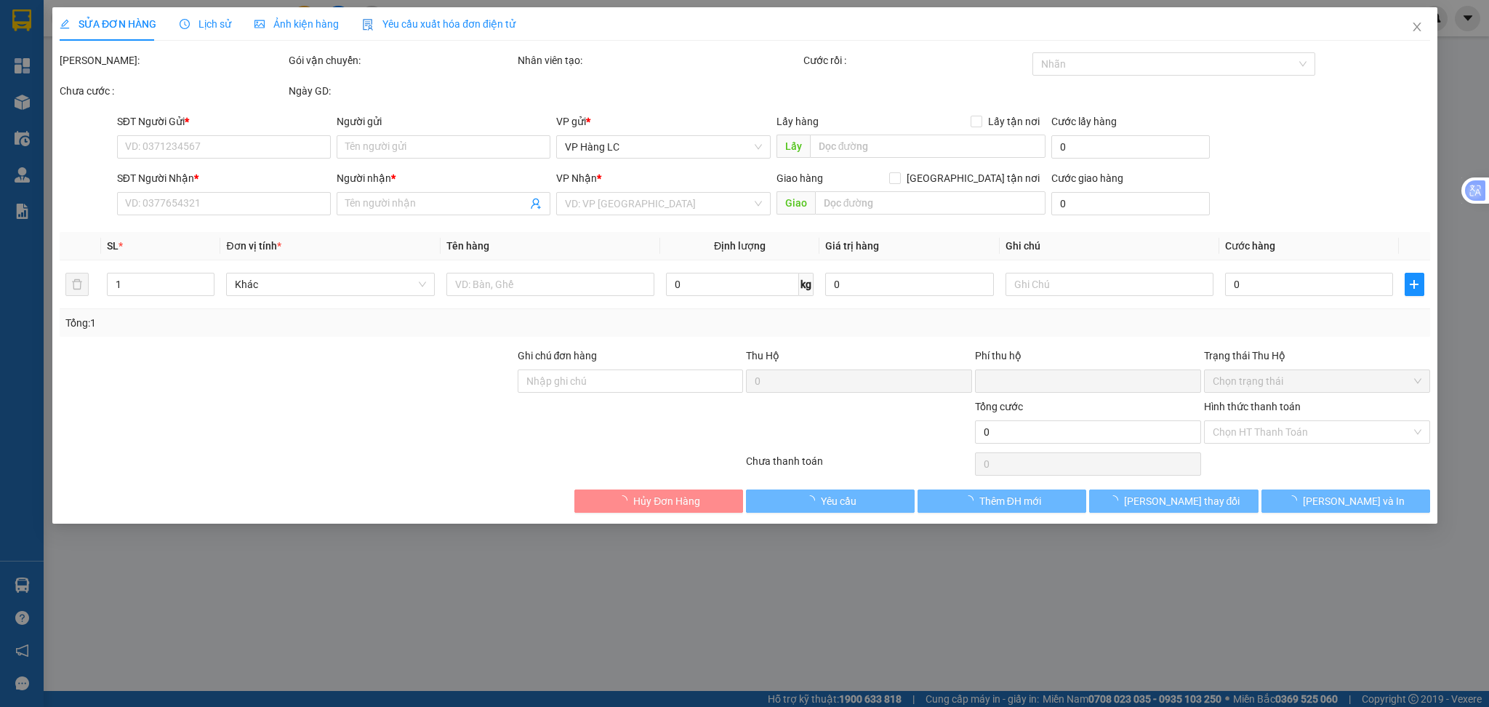
type input "LA PHÙ - ( CTN ) LC TT CƯỚC"
type input "0"
type input "600.000"
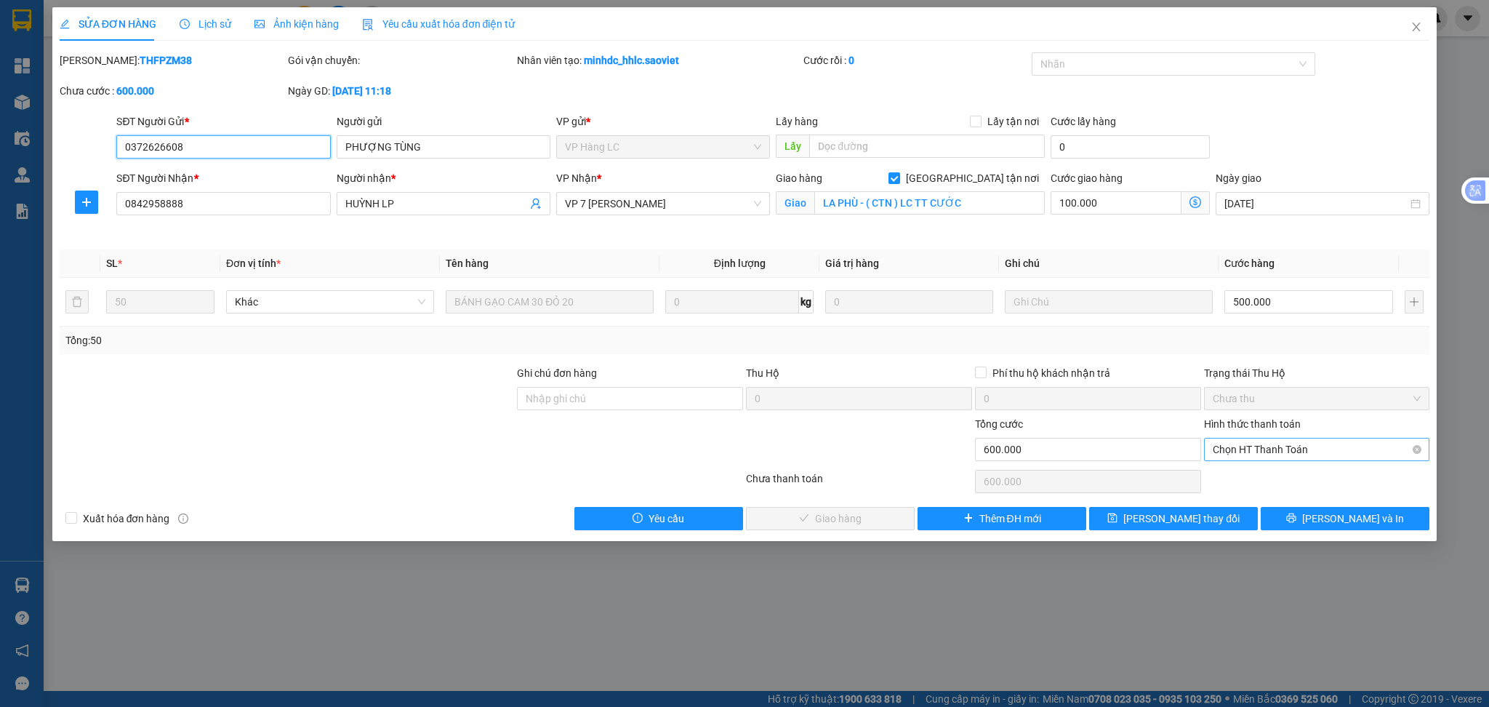
click at [1261, 451] on span "Chọn HT Thanh Toán" at bounding box center [1317, 449] width 209 height 22
click at [1259, 501] on div "Chuyển khoản" at bounding box center [1317, 502] width 209 height 16
type input "0"
click at [857, 523] on span "Lưu và Giao hàng" at bounding box center [843, 518] width 140 height 16
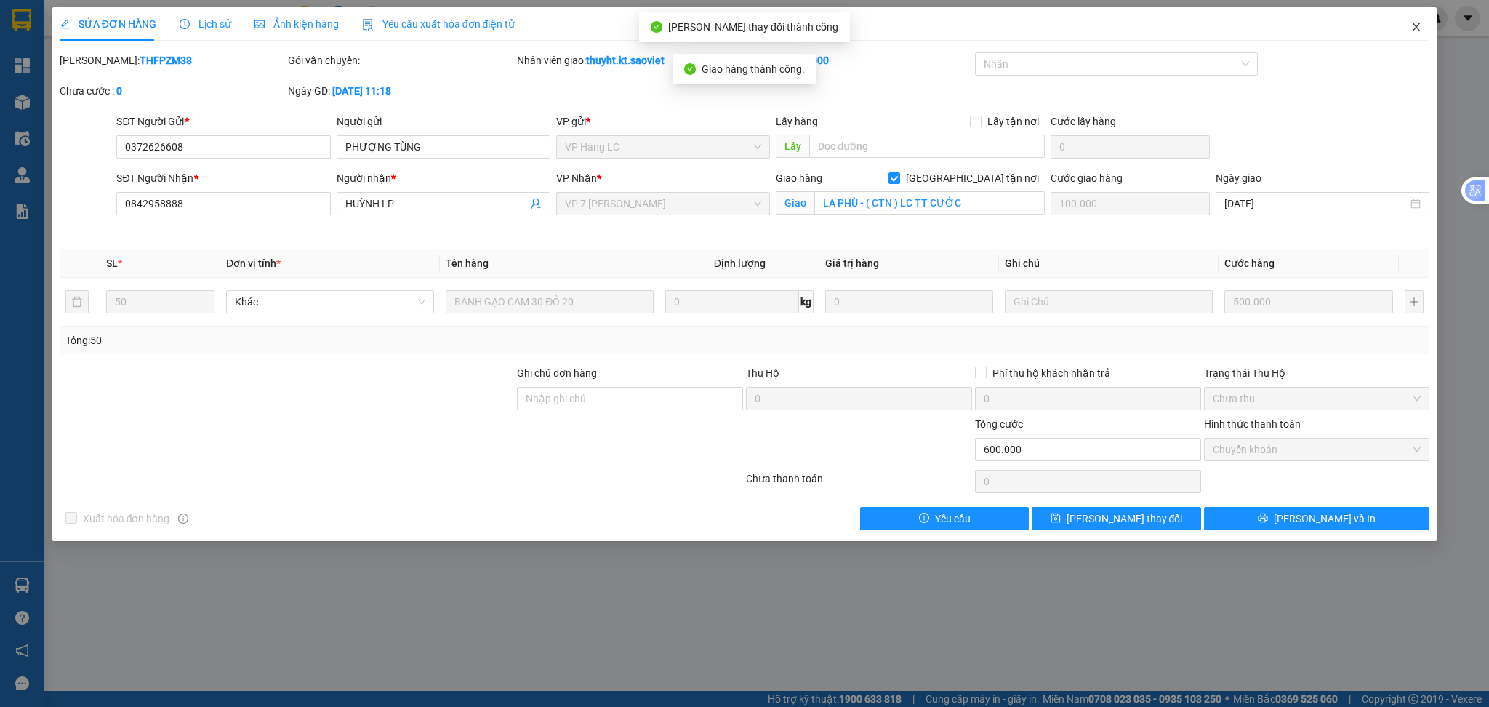
click at [1410, 33] on icon "close" at bounding box center [1416, 27] width 12 height 12
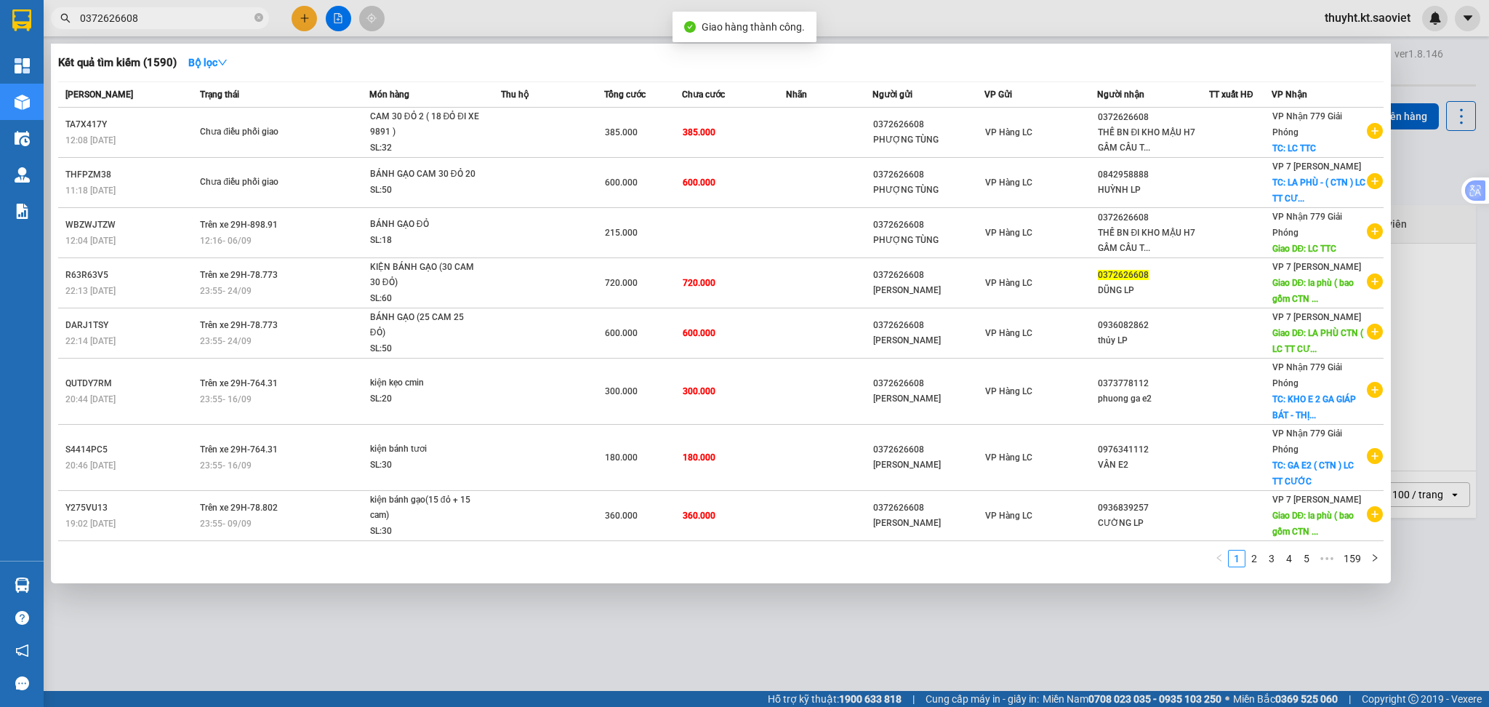
click at [158, 20] on input "0372626608" at bounding box center [166, 18] width 172 height 16
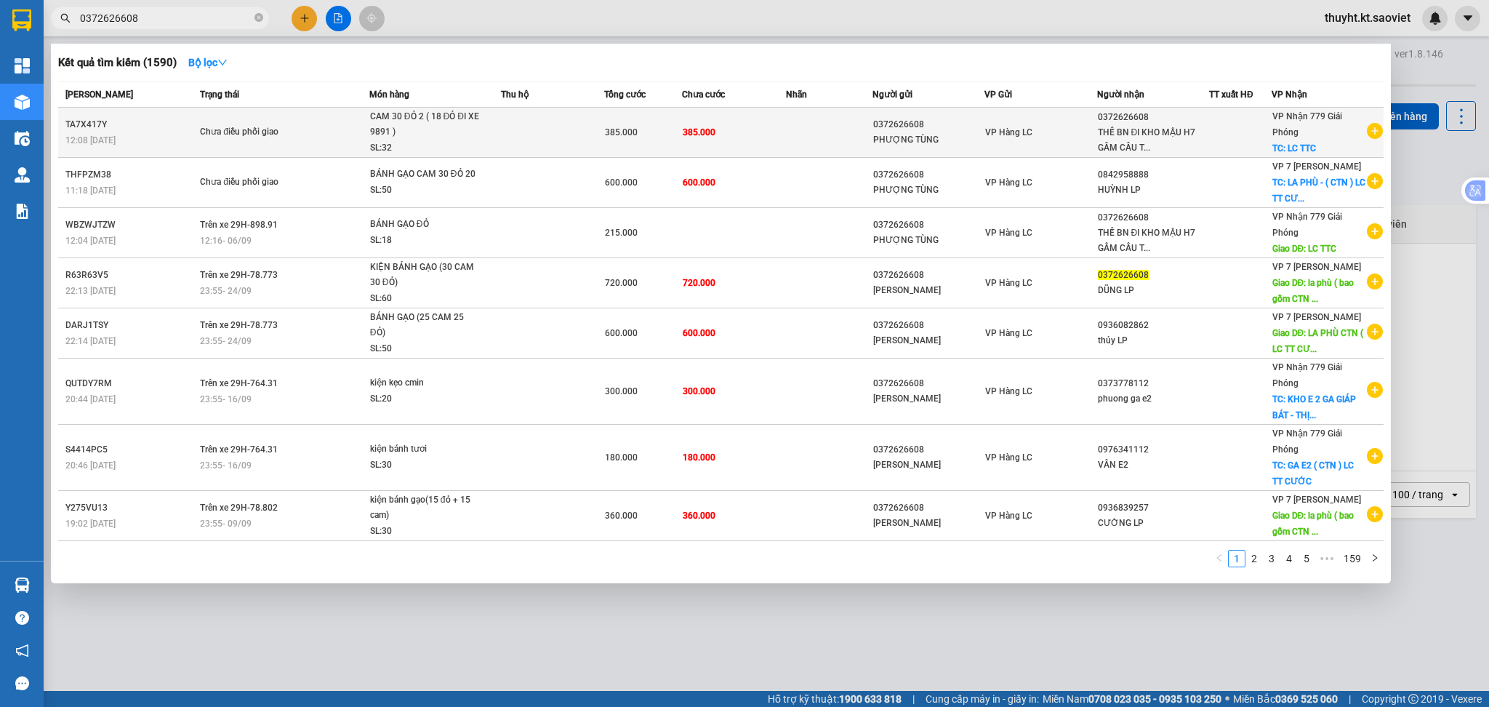
click at [731, 142] on td "385.000" at bounding box center [734, 133] width 104 height 50
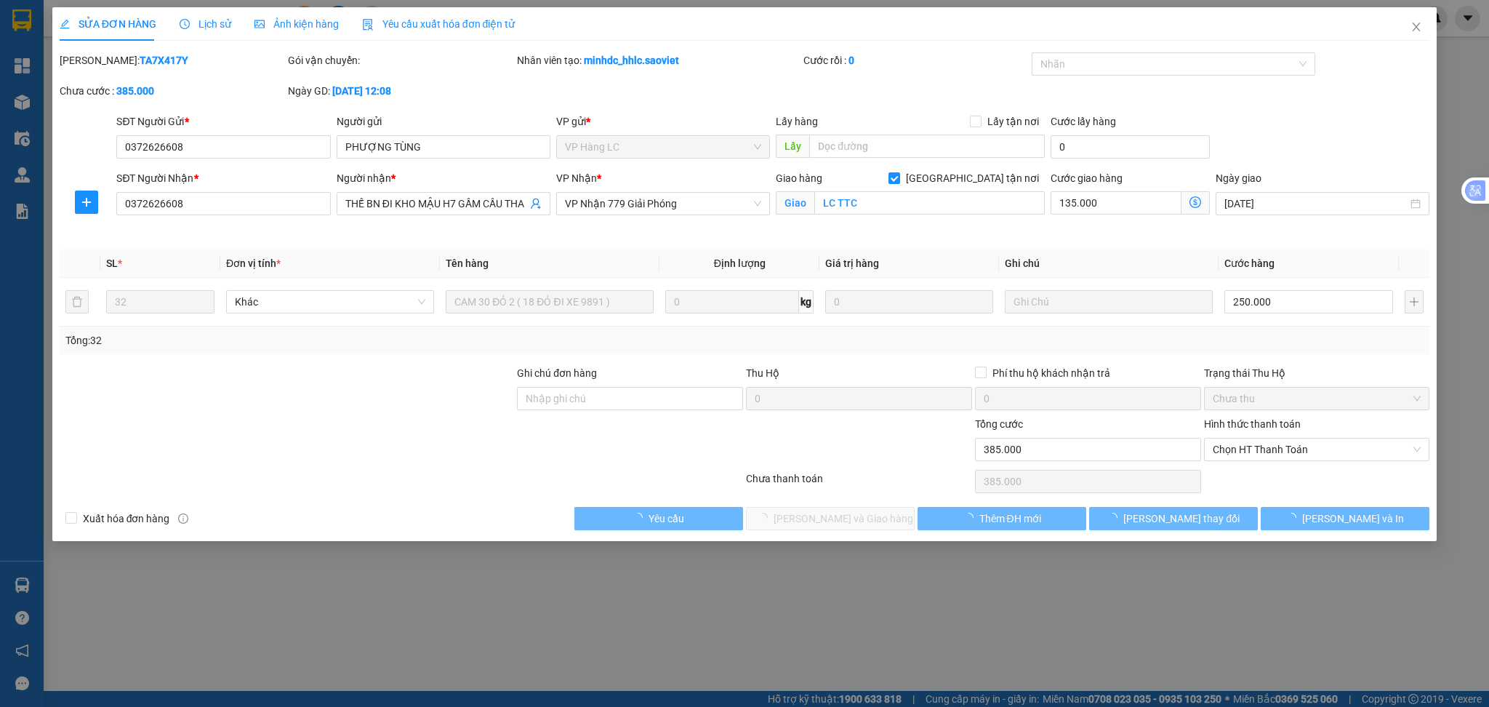
type input "0372626608"
type input "PHƯỢNG TÙNG"
type input "0372626608"
type input "THẾ BN ĐI KHO MẬU H7 GẦM CẦU THANH TRÌ"
checkbox input "true"
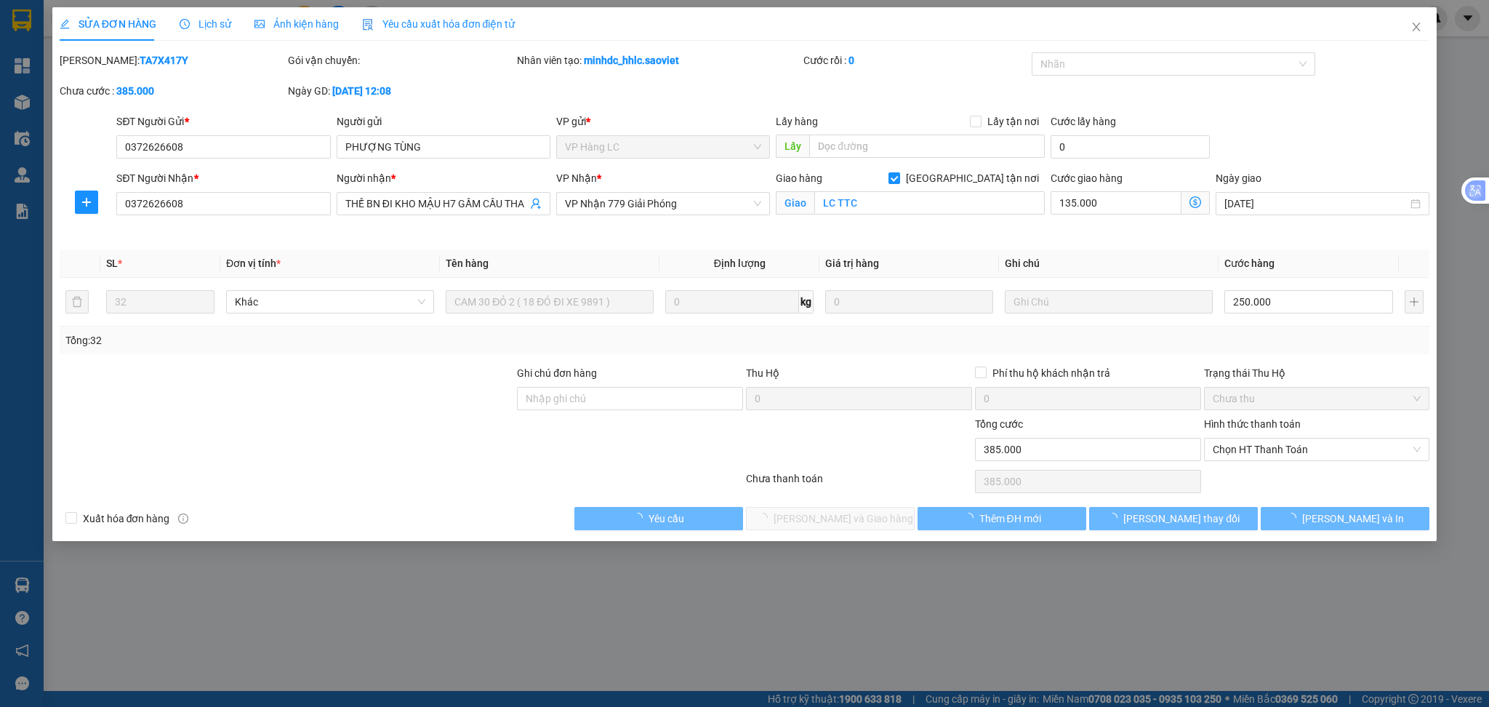
type input "LC TTC"
type input "0"
type input "385.000"
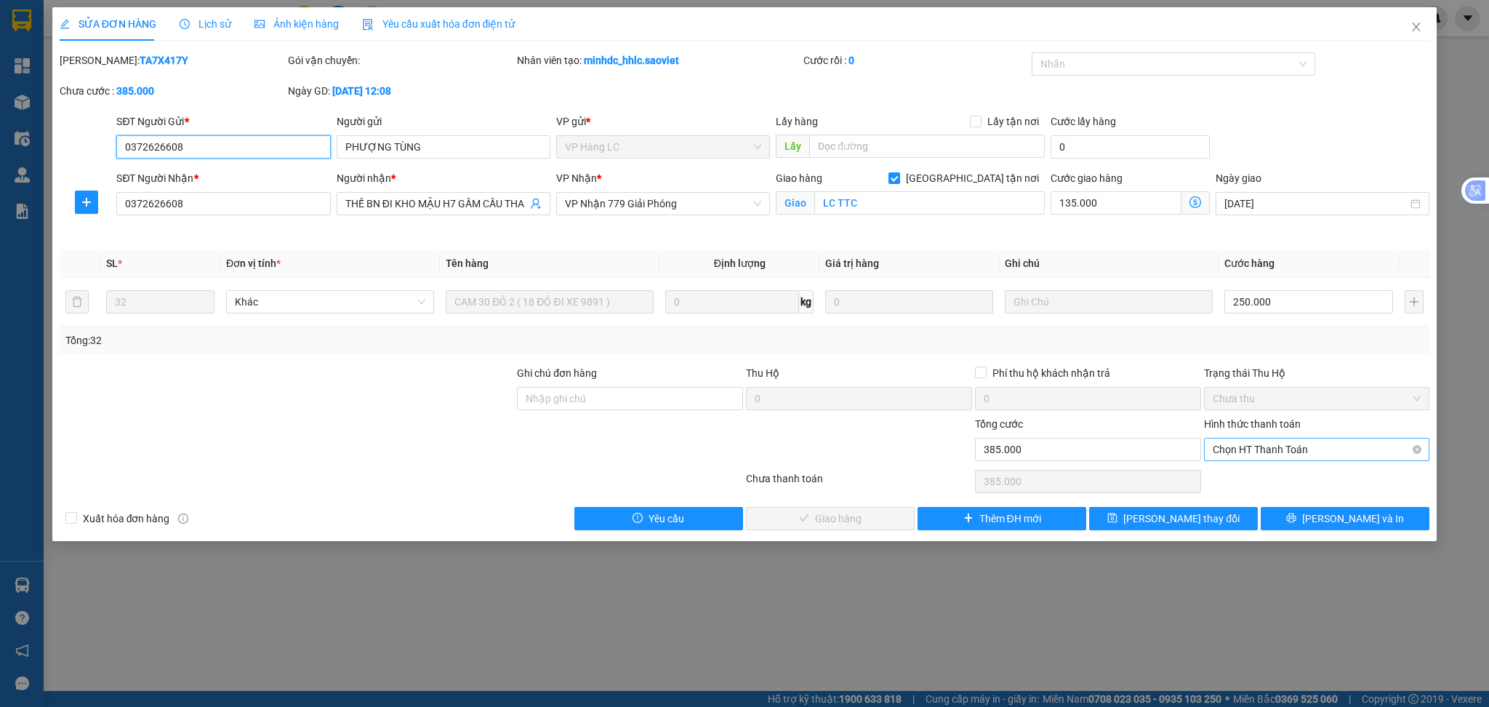
click at [1268, 449] on span "Chọn HT Thanh Toán" at bounding box center [1317, 449] width 209 height 22
click at [1264, 494] on div "Chuyển khoản" at bounding box center [1317, 502] width 209 height 16
type input "0"
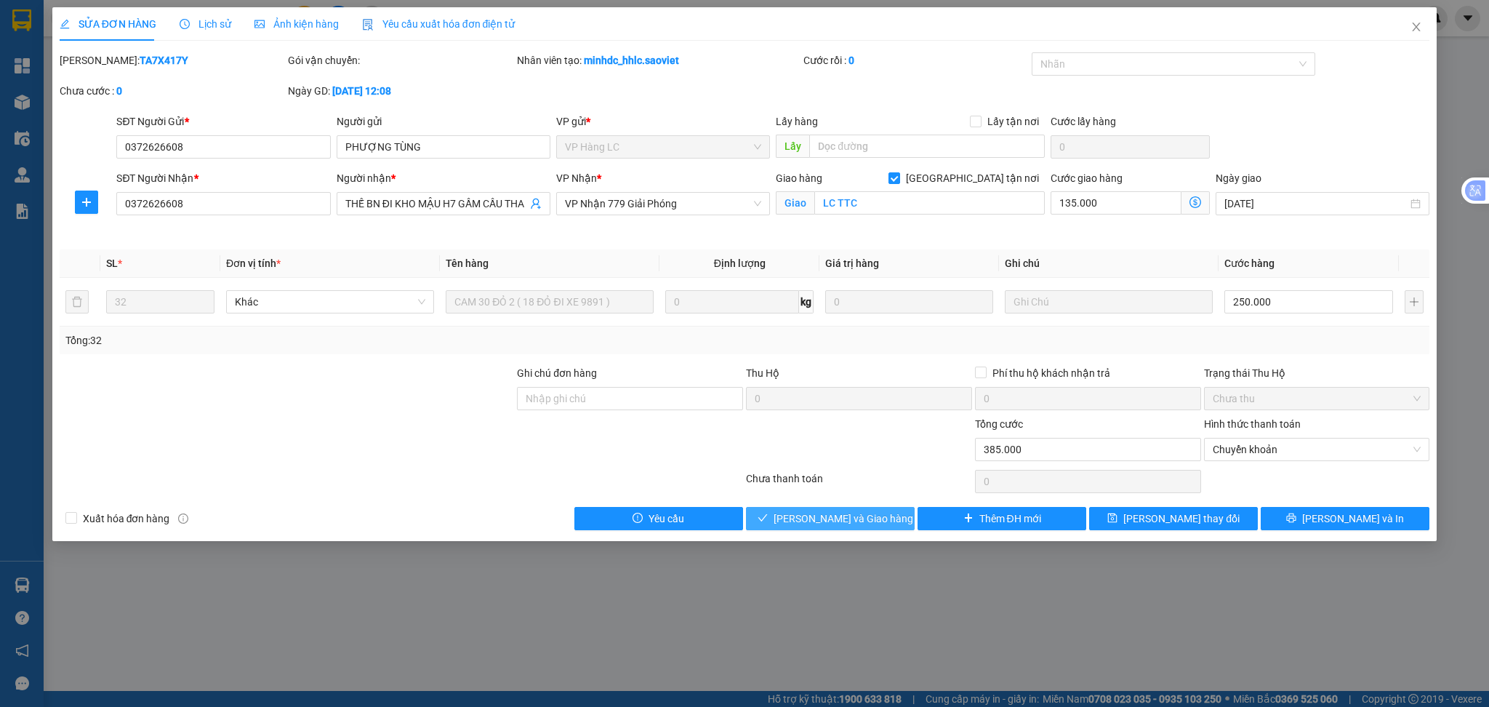
click at [875, 513] on span "Lưu và Giao hàng" at bounding box center [843, 518] width 140 height 16
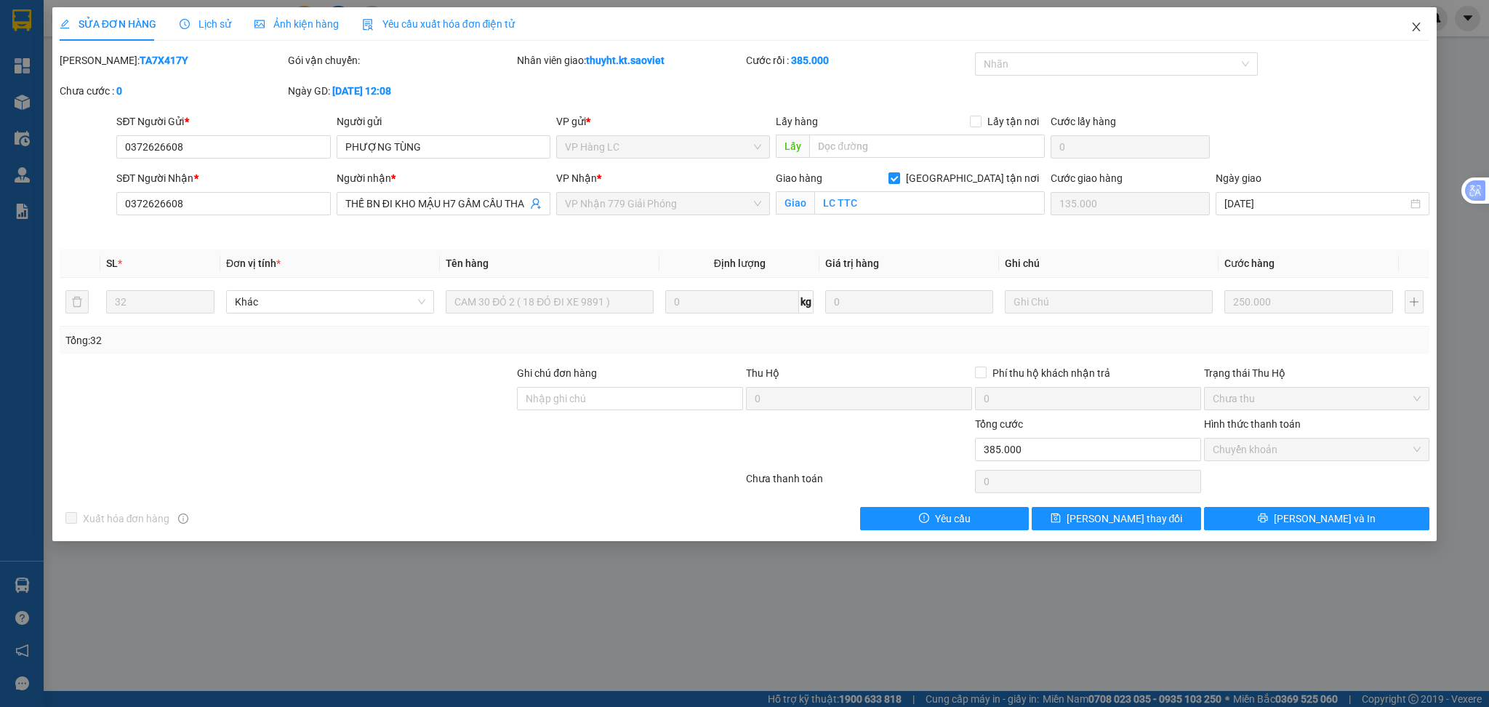
click at [1412, 28] on icon "close" at bounding box center [1416, 27] width 12 height 12
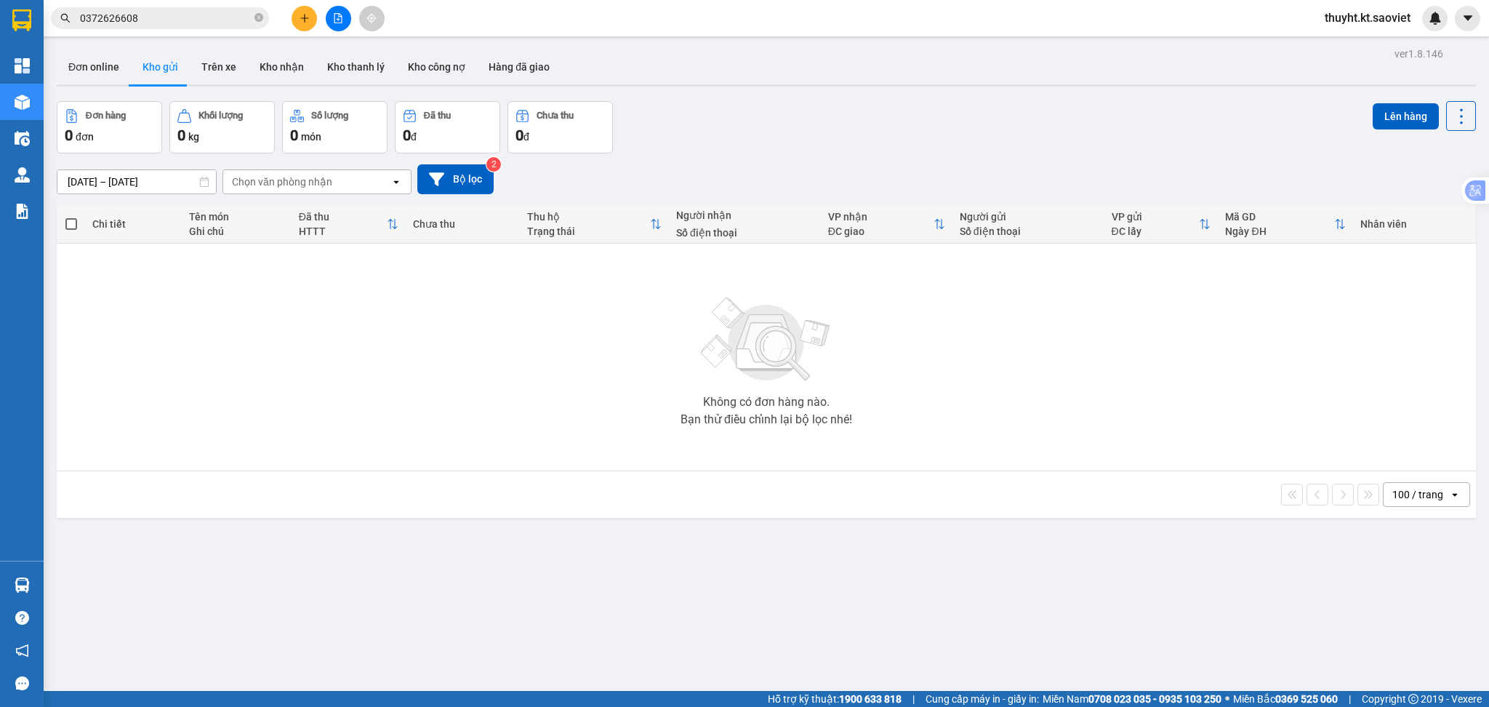
click at [164, 20] on input "0372626608" at bounding box center [166, 18] width 172 height 16
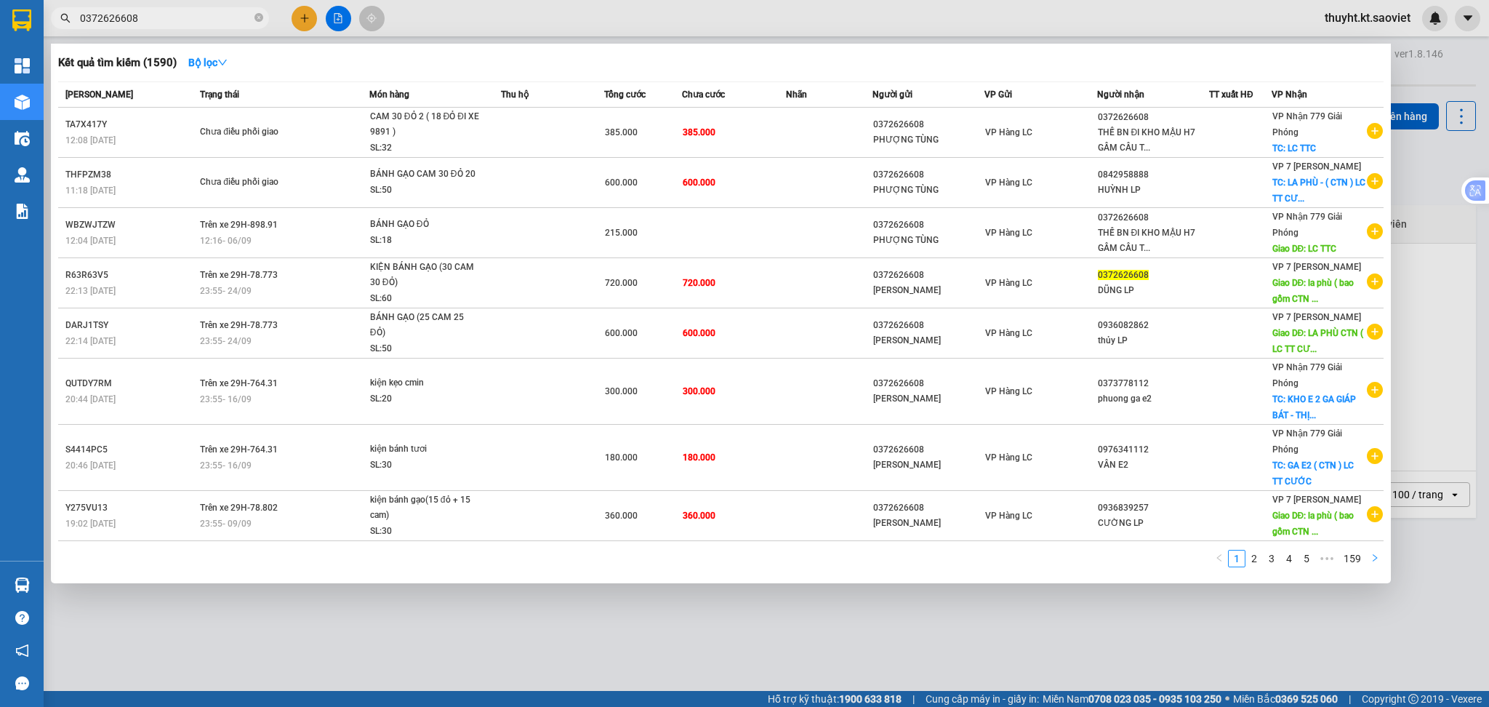
click at [1380, 558] on button "button" at bounding box center [1374, 558] width 17 height 17
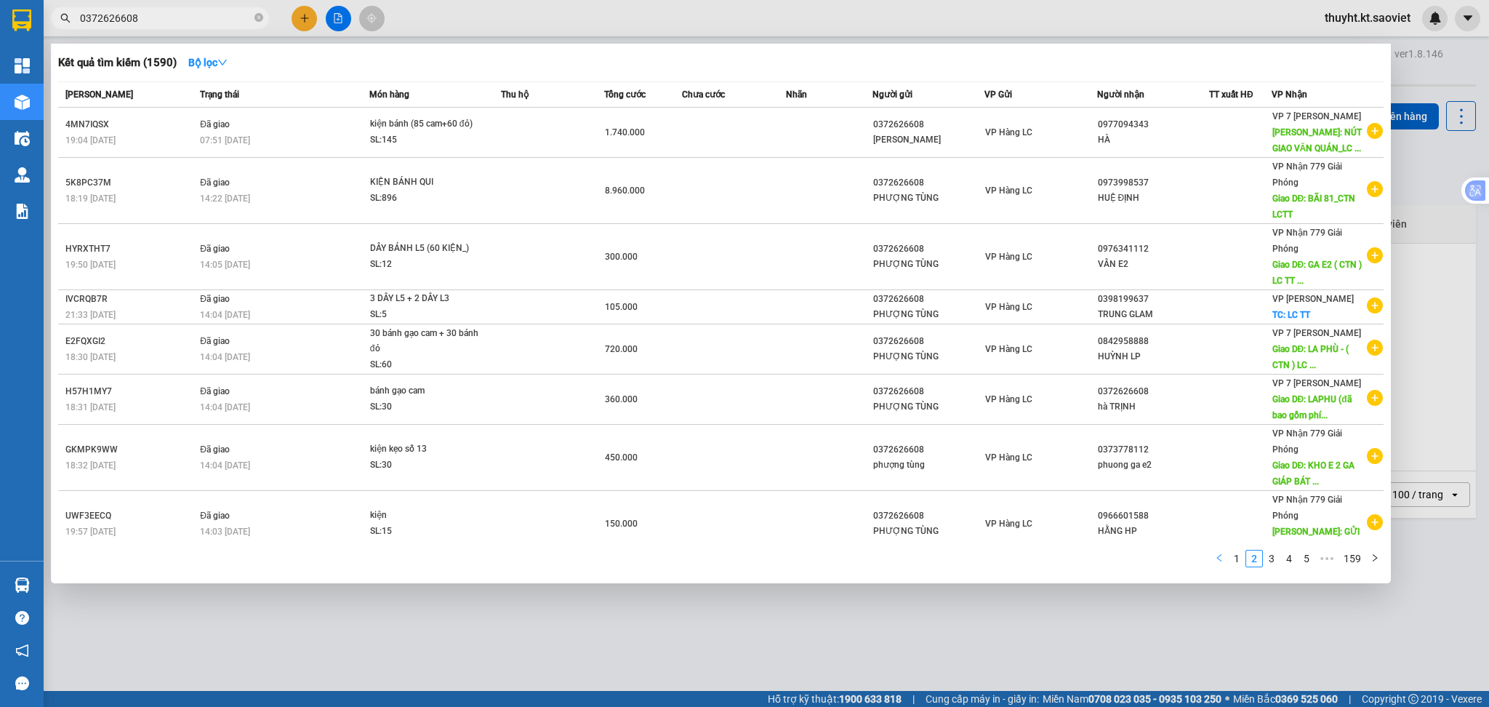
click at [1222, 560] on icon "left" at bounding box center [1219, 557] width 9 height 9
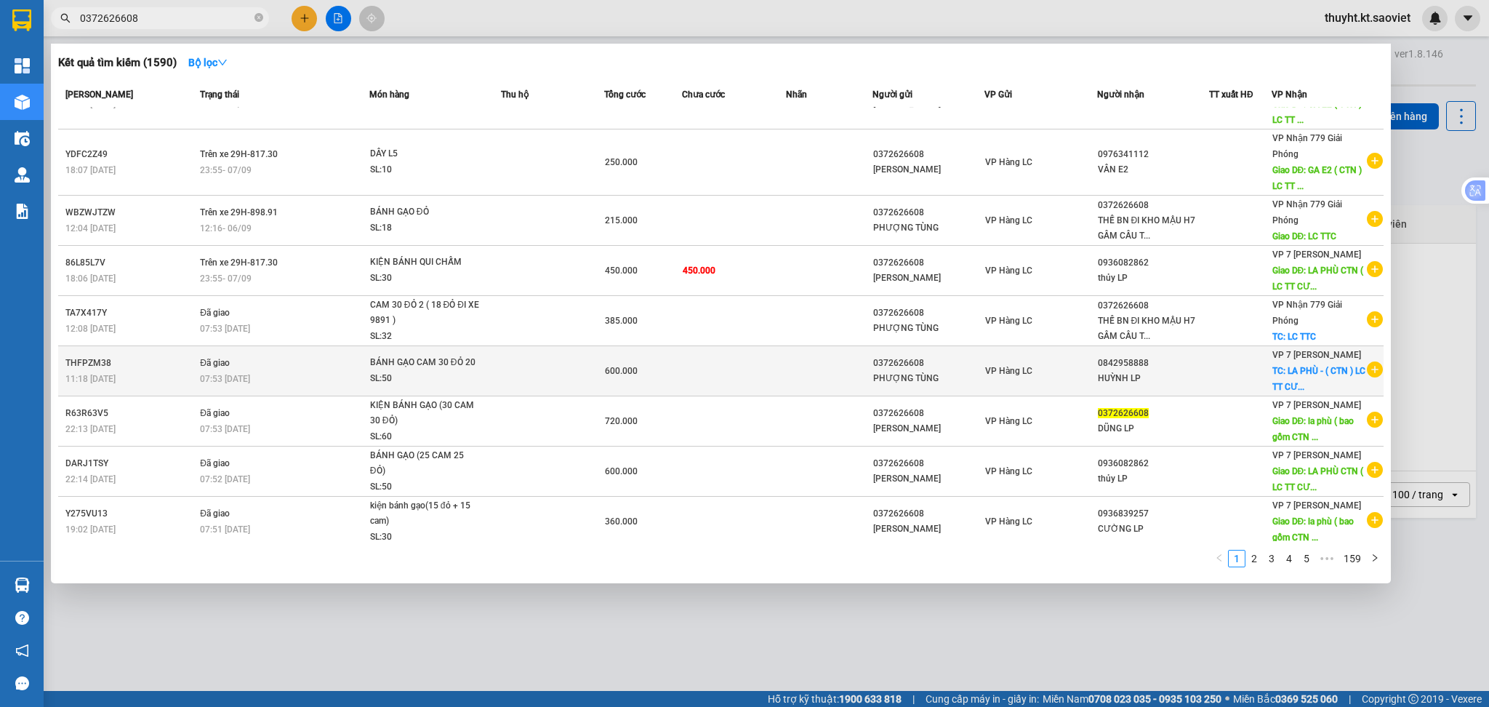
scroll to position [118, 0]
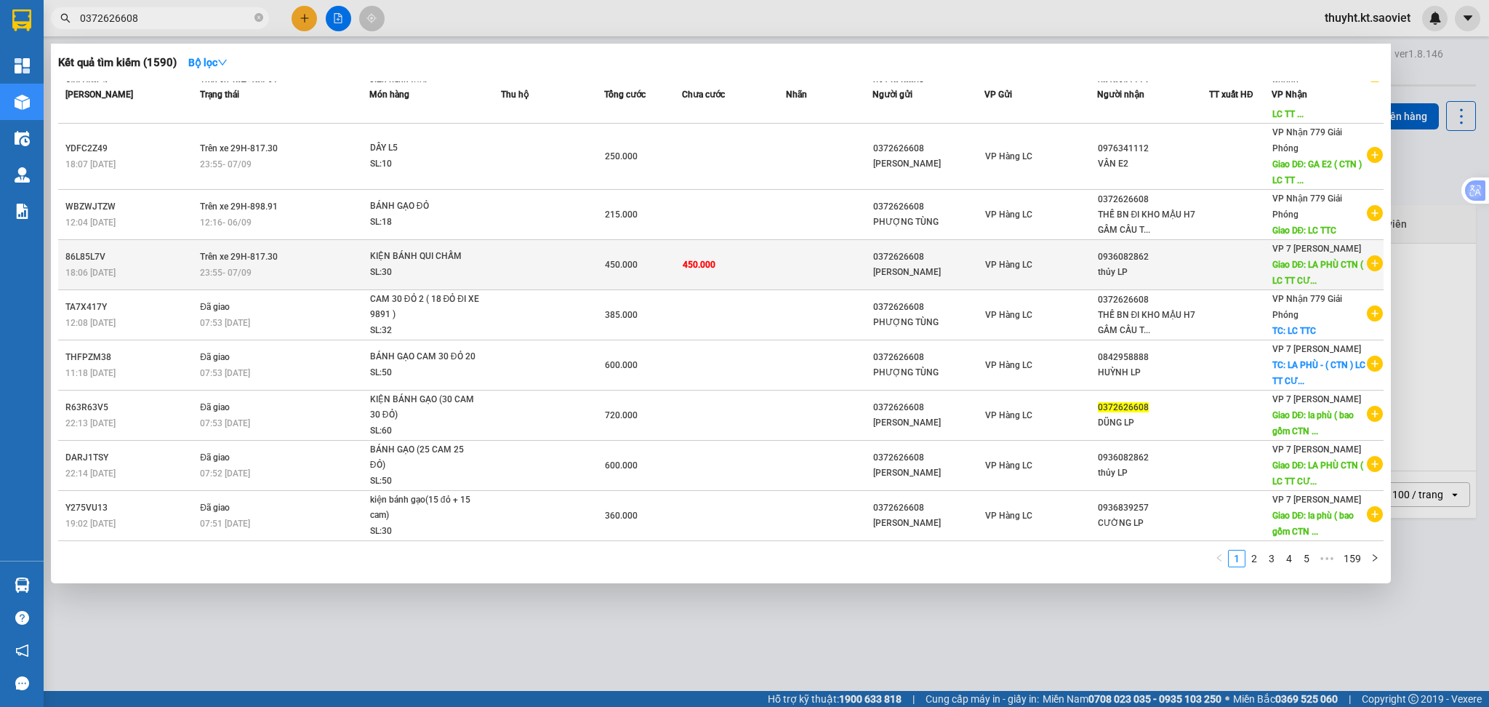
click at [753, 273] on td "450.000" at bounding box center [734, 265] width 104 height 50
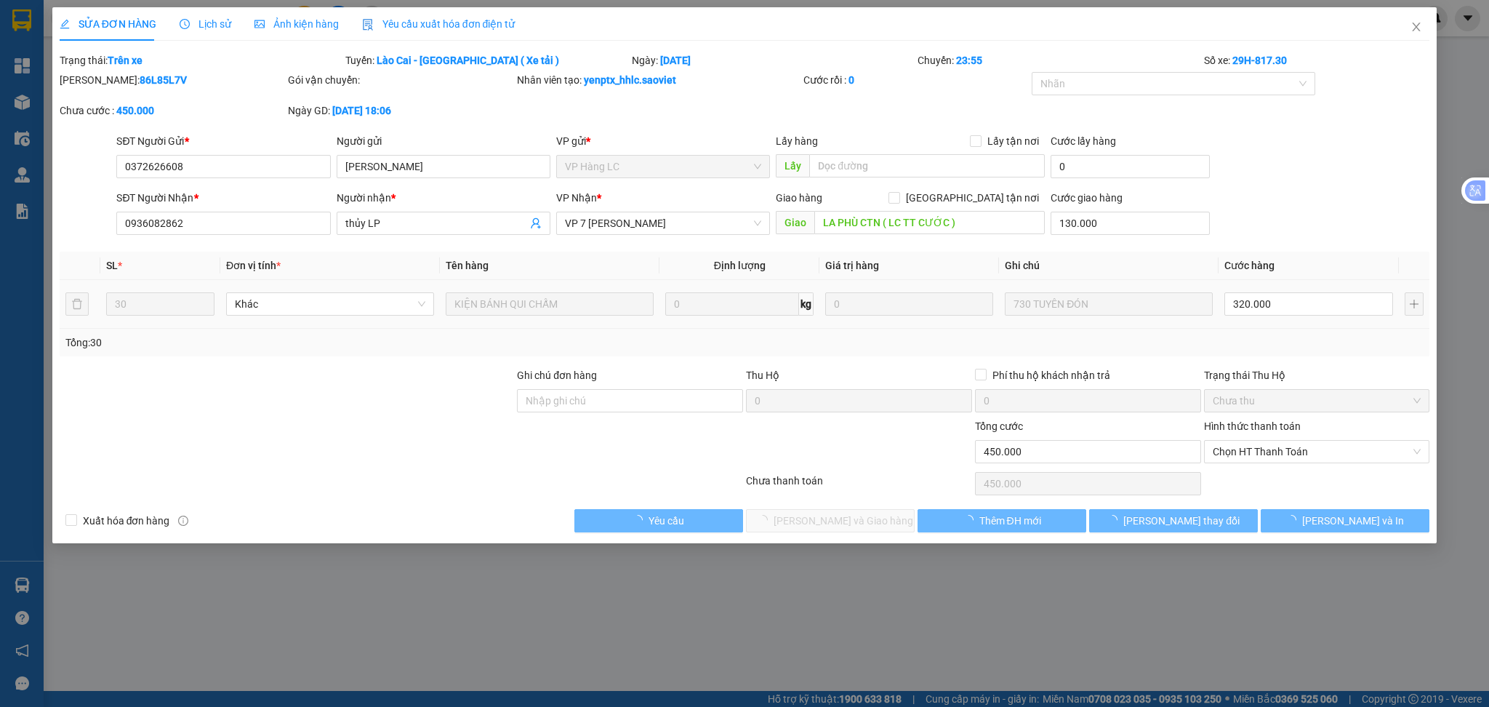
type input "0372626608"
type input "PHƯƠNG TÙNG"
type input "0936082862"
type input "thủy LP"
type input "LA PHÙ CTN ( LC TT CƯỚC )"
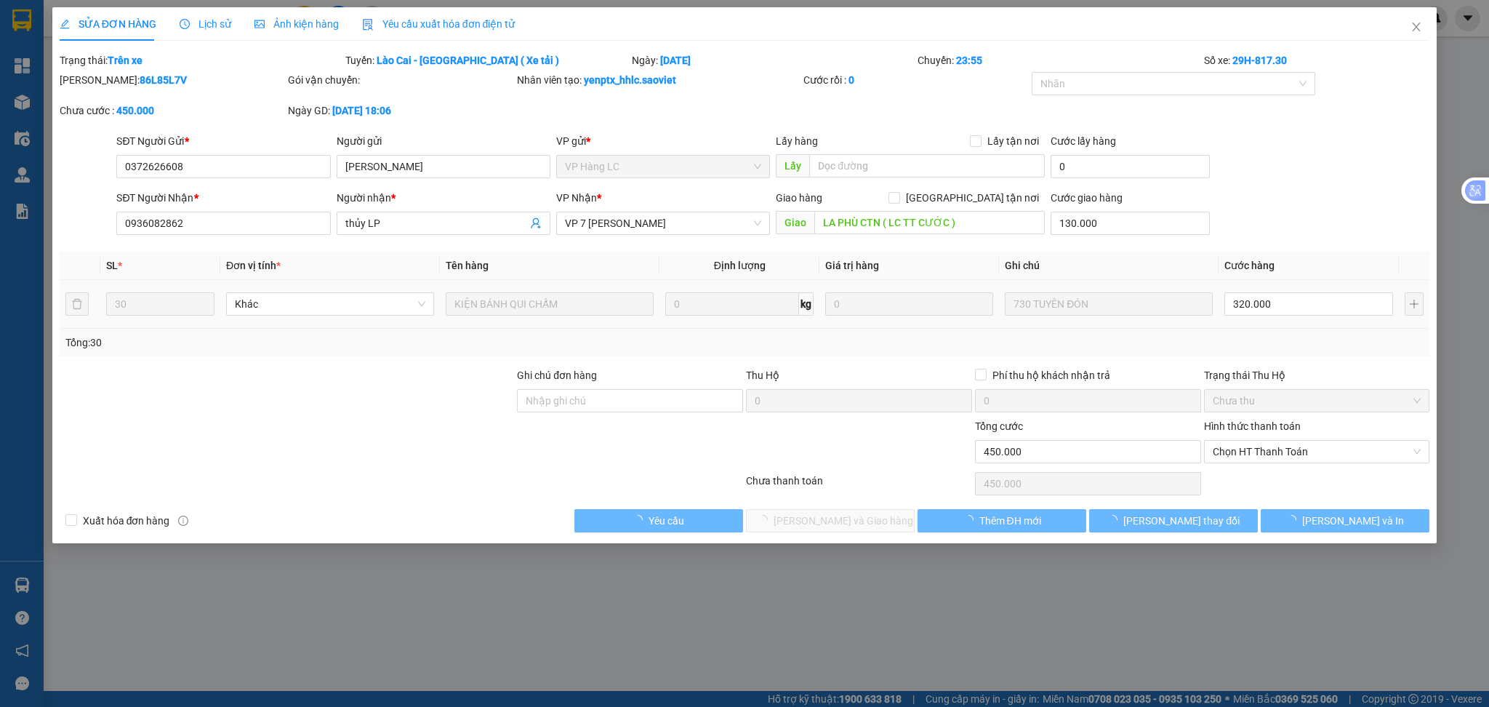
type input "130.000"
type input "0"
type input "450.000"
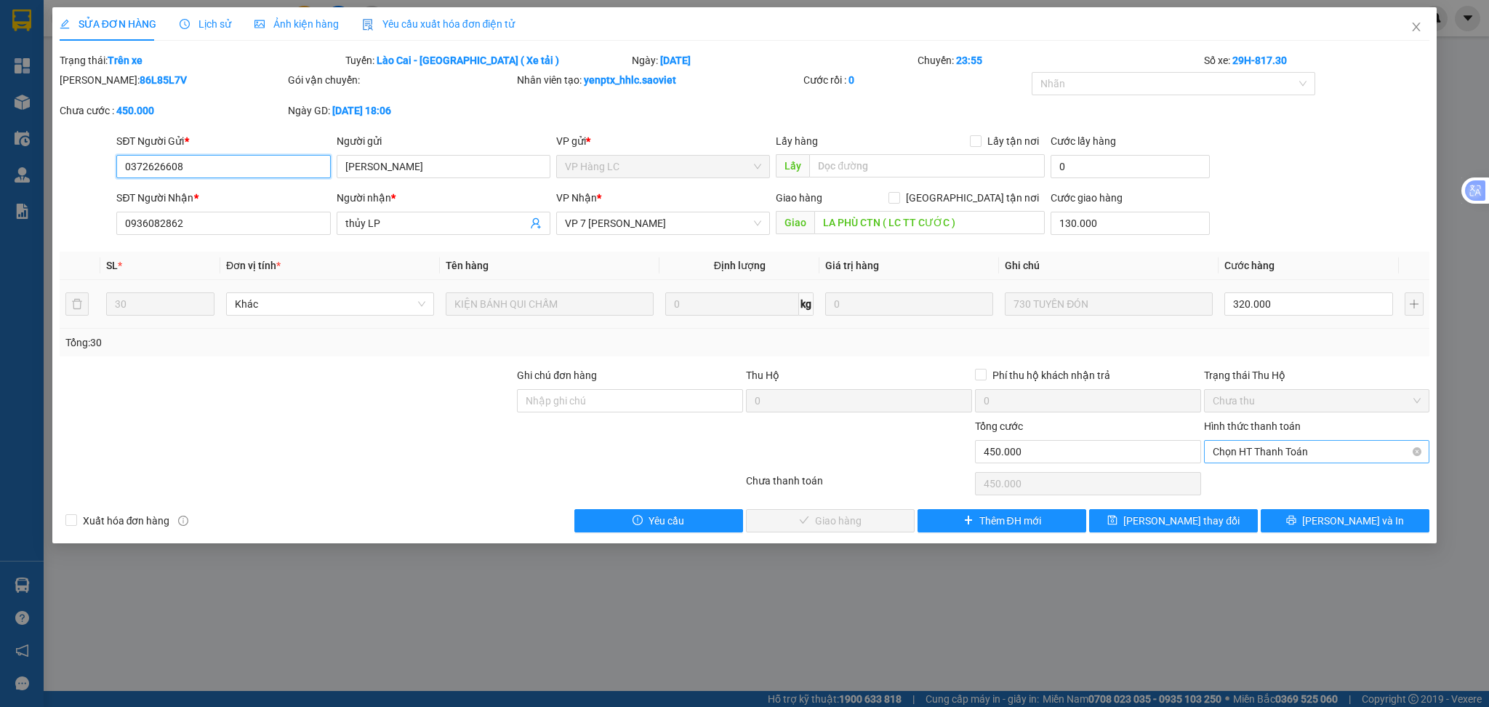
click at [1242, 455] on span "Chọn HT Thanh Toán" at bounding box center [1317, 452] width 209 height 22
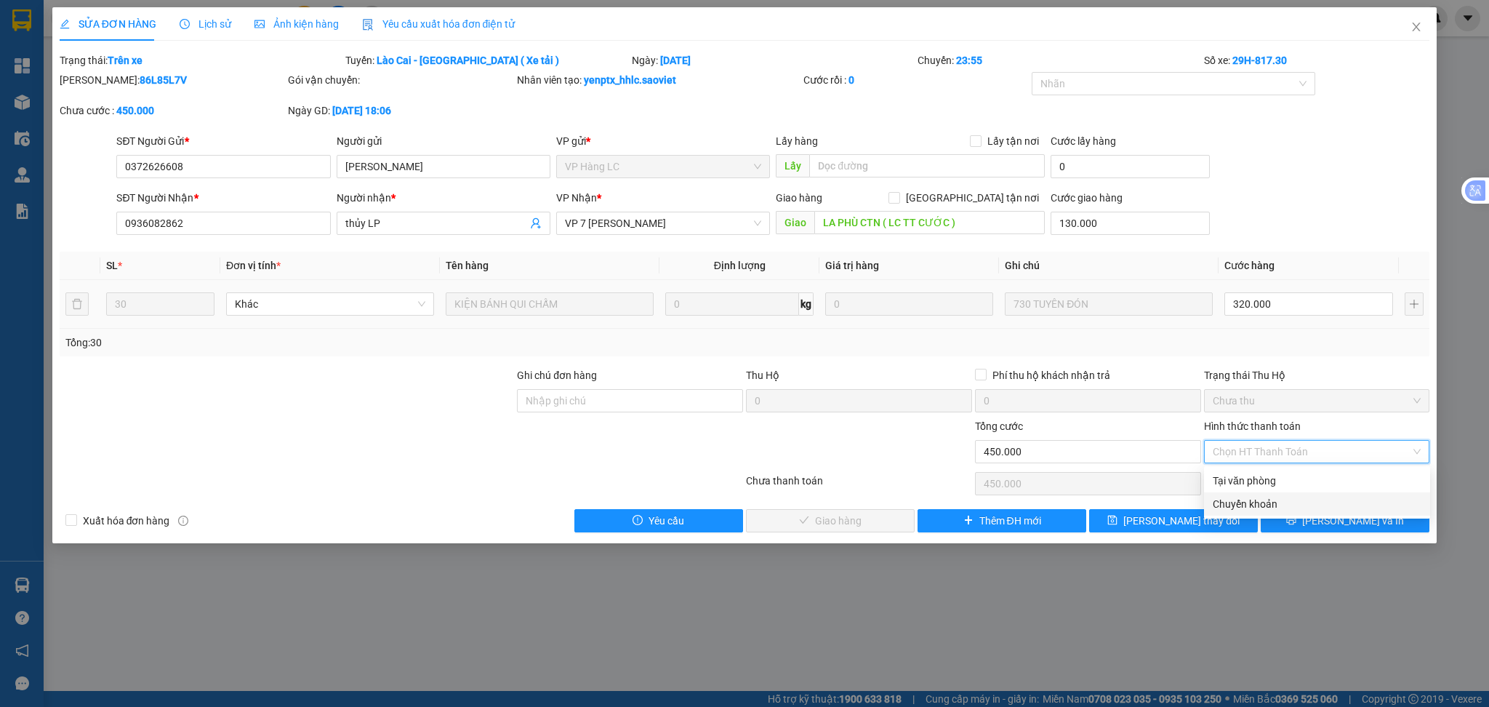
click at [1242, 500] on div "Chuyển khoản" at bounding box center [1317, 504] width 209 height 16
type input "0"
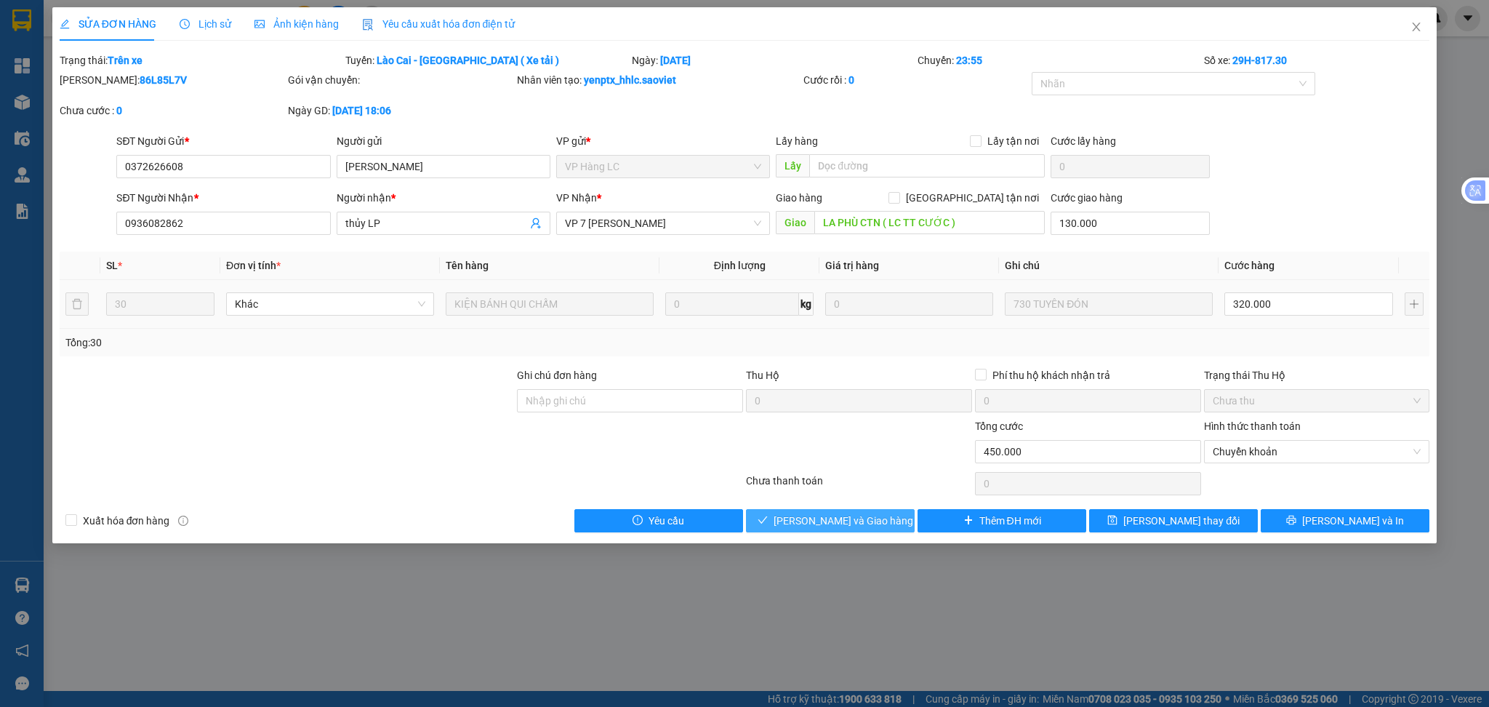
click at [806, 522] on span "Lưu và Giao hàng" at bounding box center [843, 521] width 140 height 16
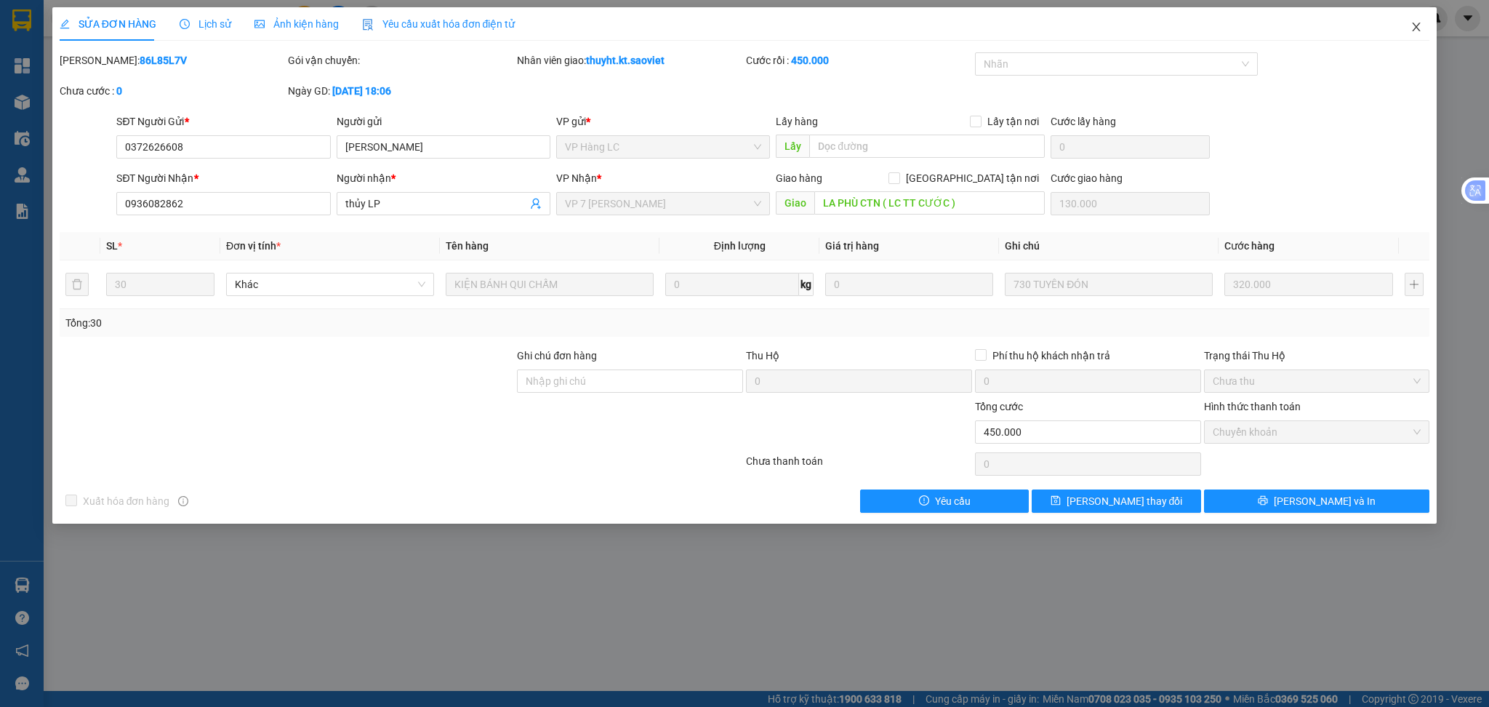
click at [1421, 29] on icon "close" at bounding box center [1416, 27] width 12 height 12
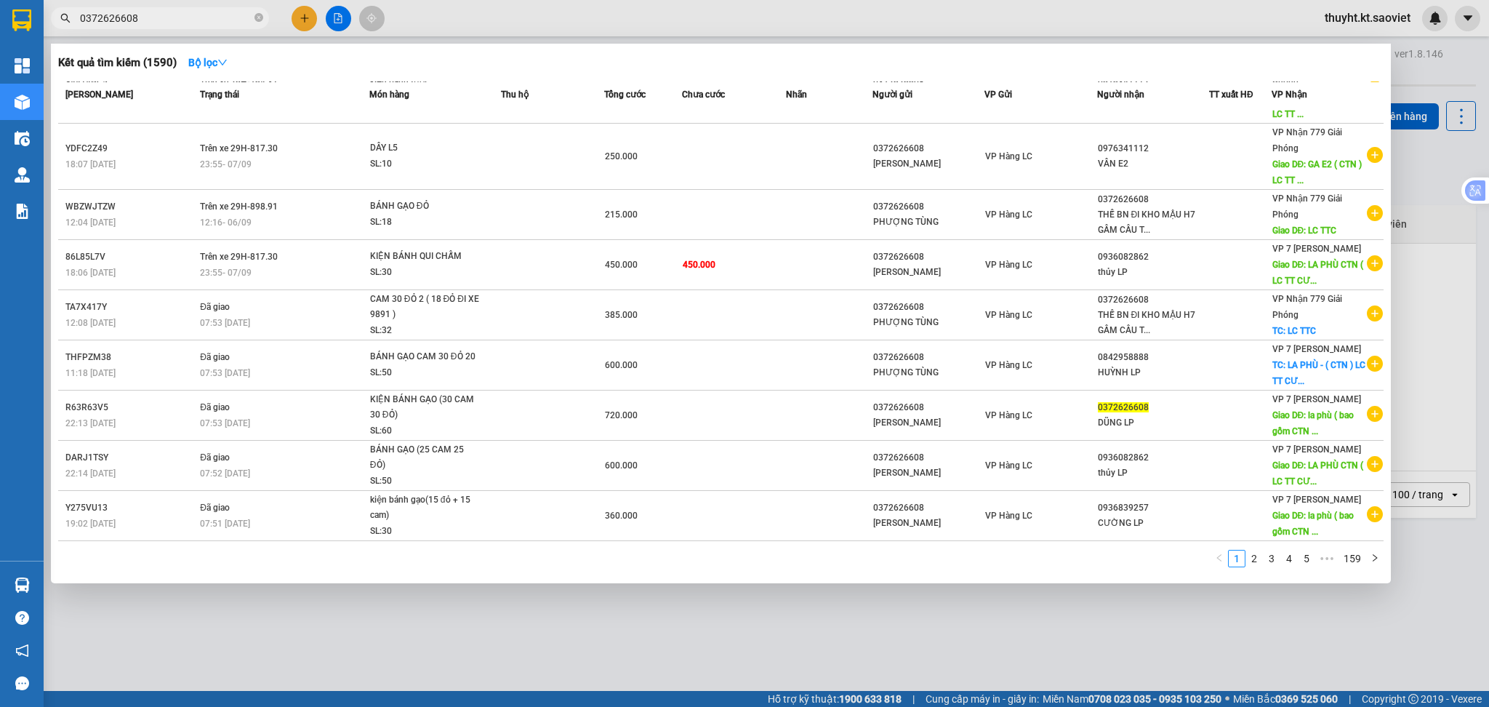
click at [153, 19] on input "0372626608" at bounding box center [166, 18] width 172 height 16
click at [1371, 554] on icon "right" at bounding box center [1374, 557] width 9 height 9
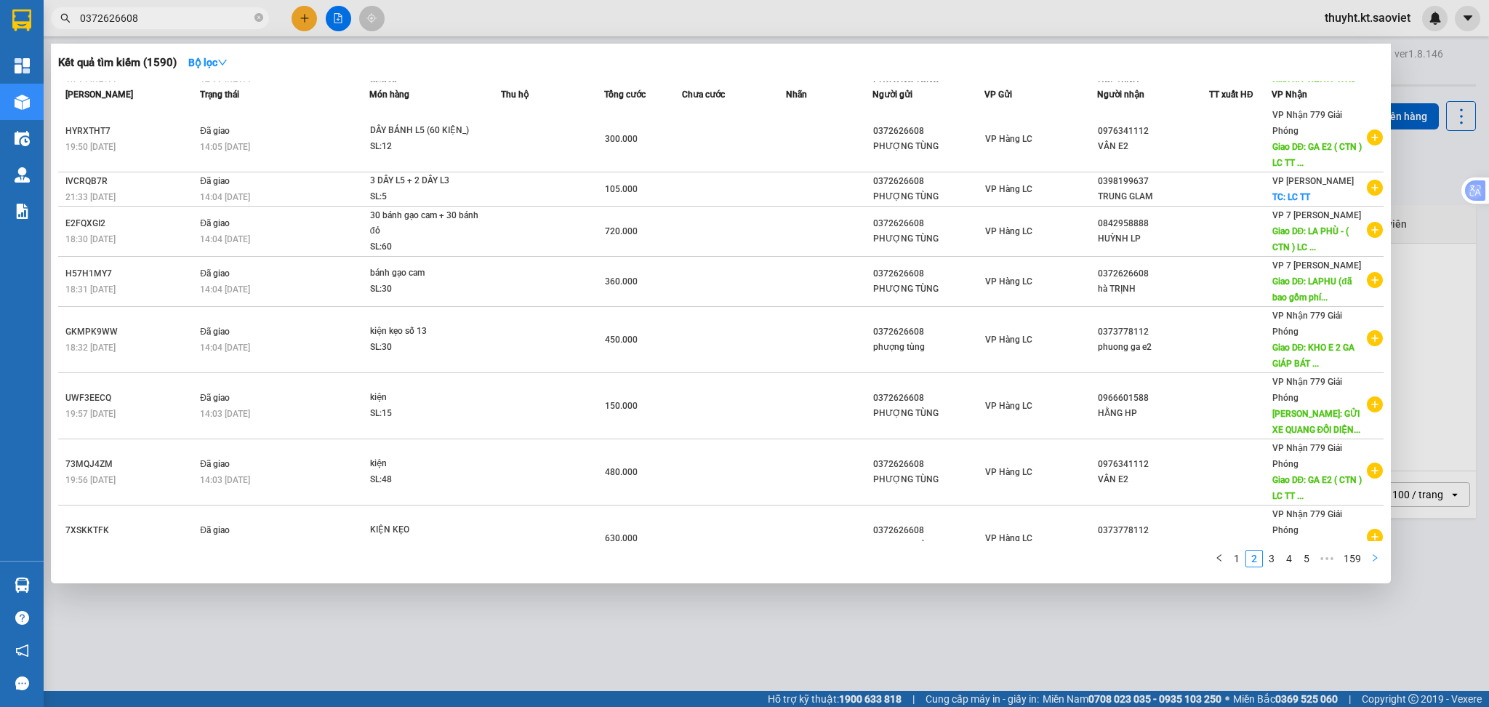
click at [1376, 559] on icon "right" at bounding box center [1374, 557] width 4 height 7
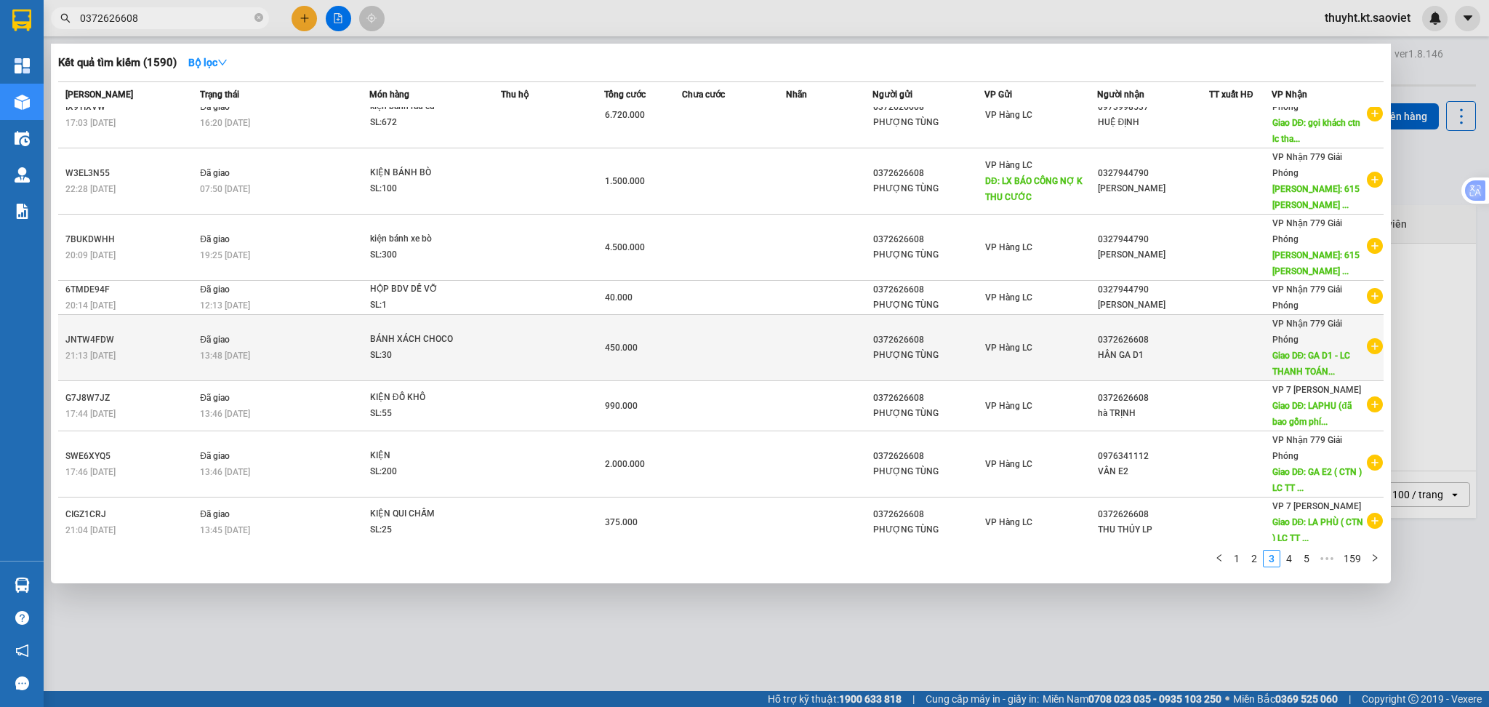
scroll to position [166, 0]
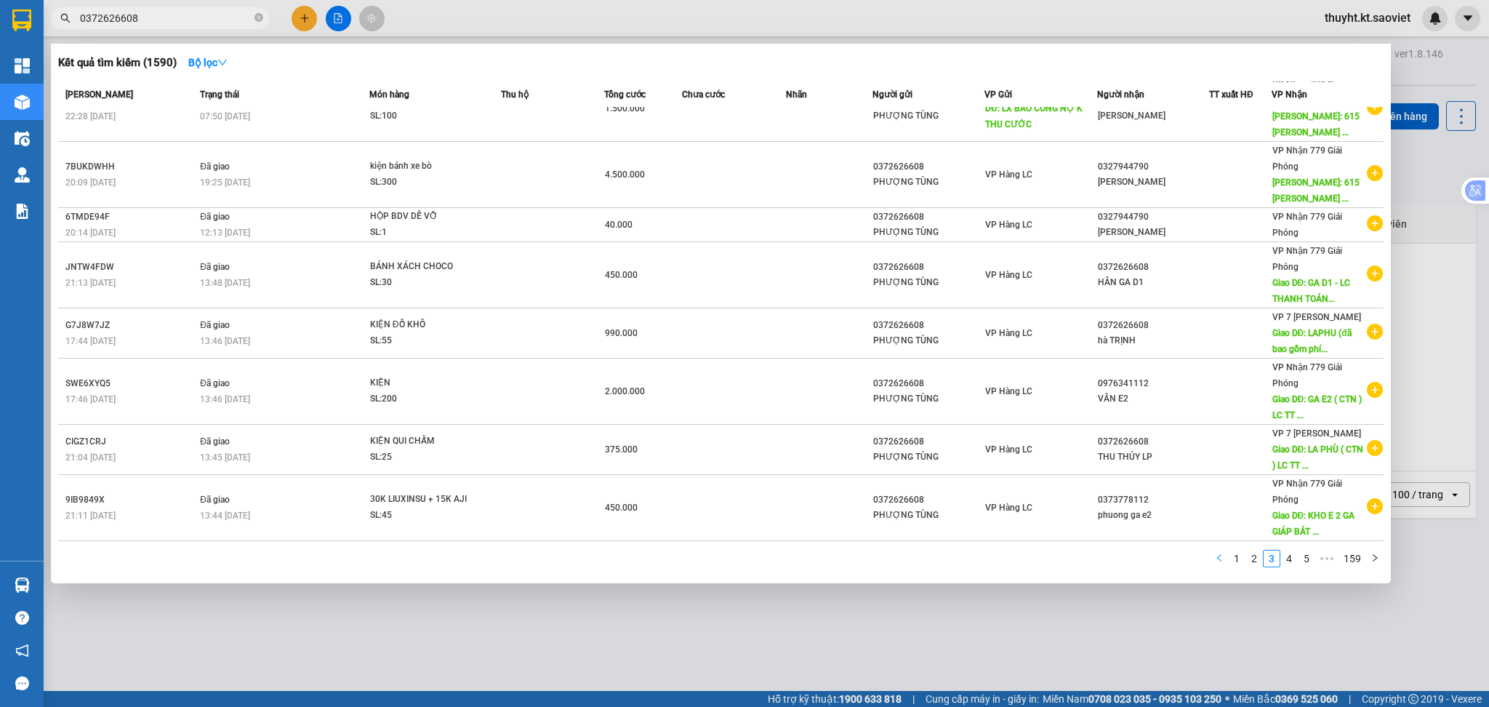
click at [1221, 559] on icon "left" at bounding box center [1219, 557] width 9 height 9
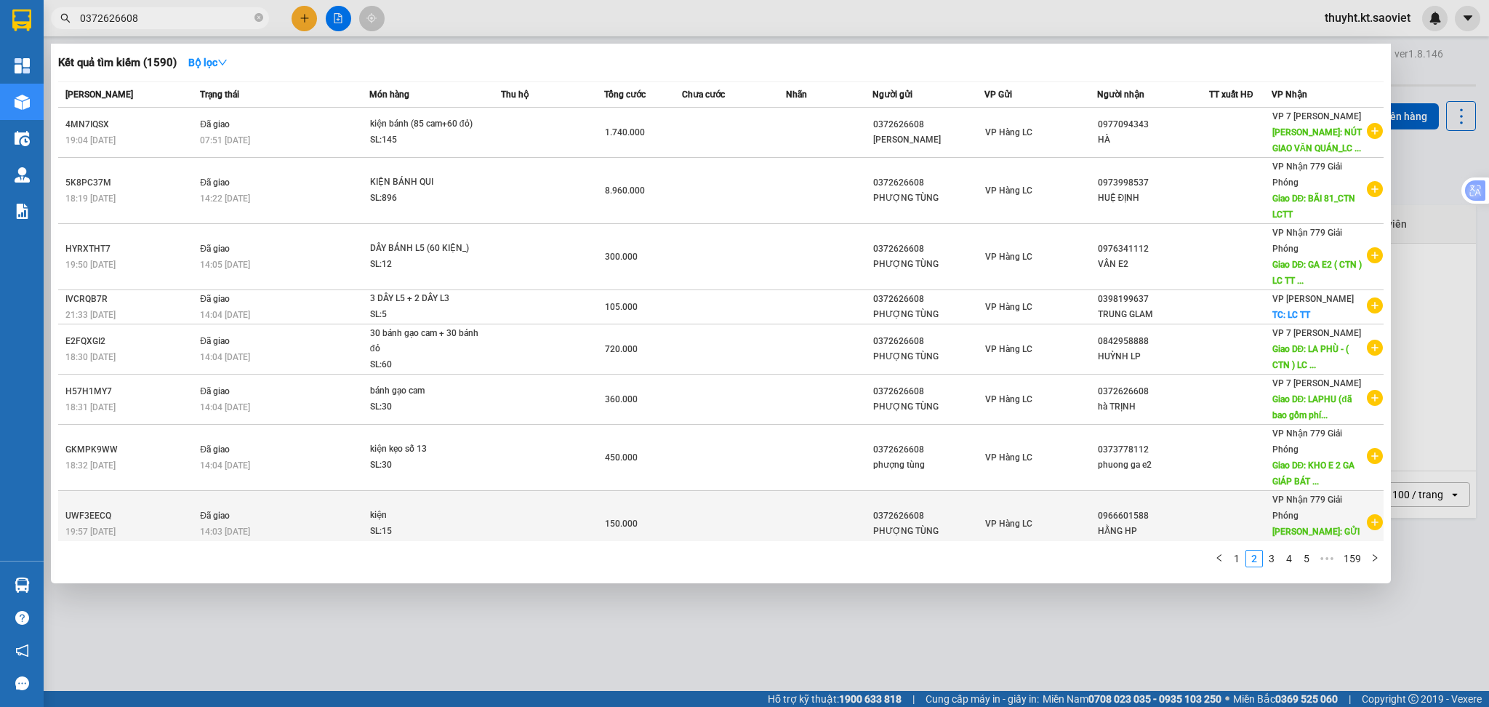
scroll to position [150, 0]
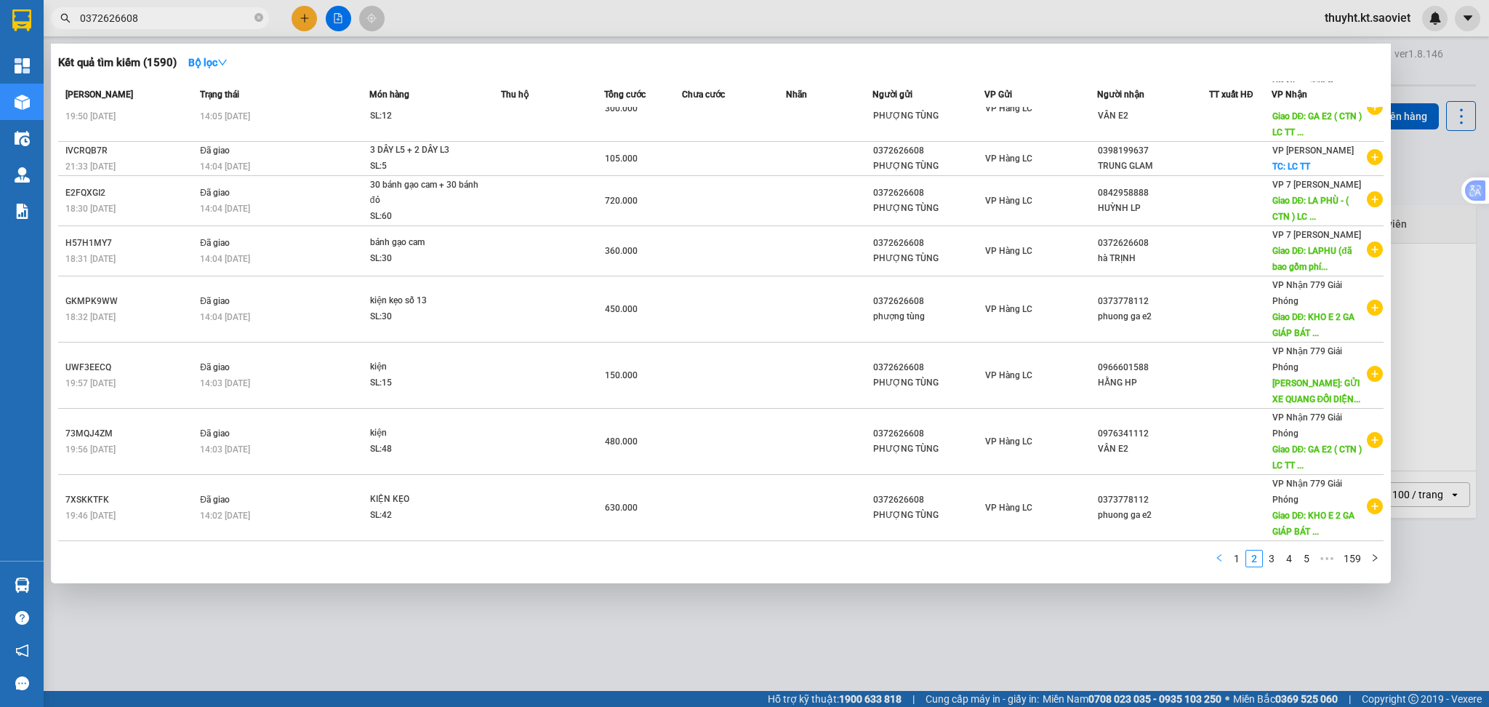
click at [1215, 558] on icon "left" at bounding box center [1219, 557] width 9 height 9
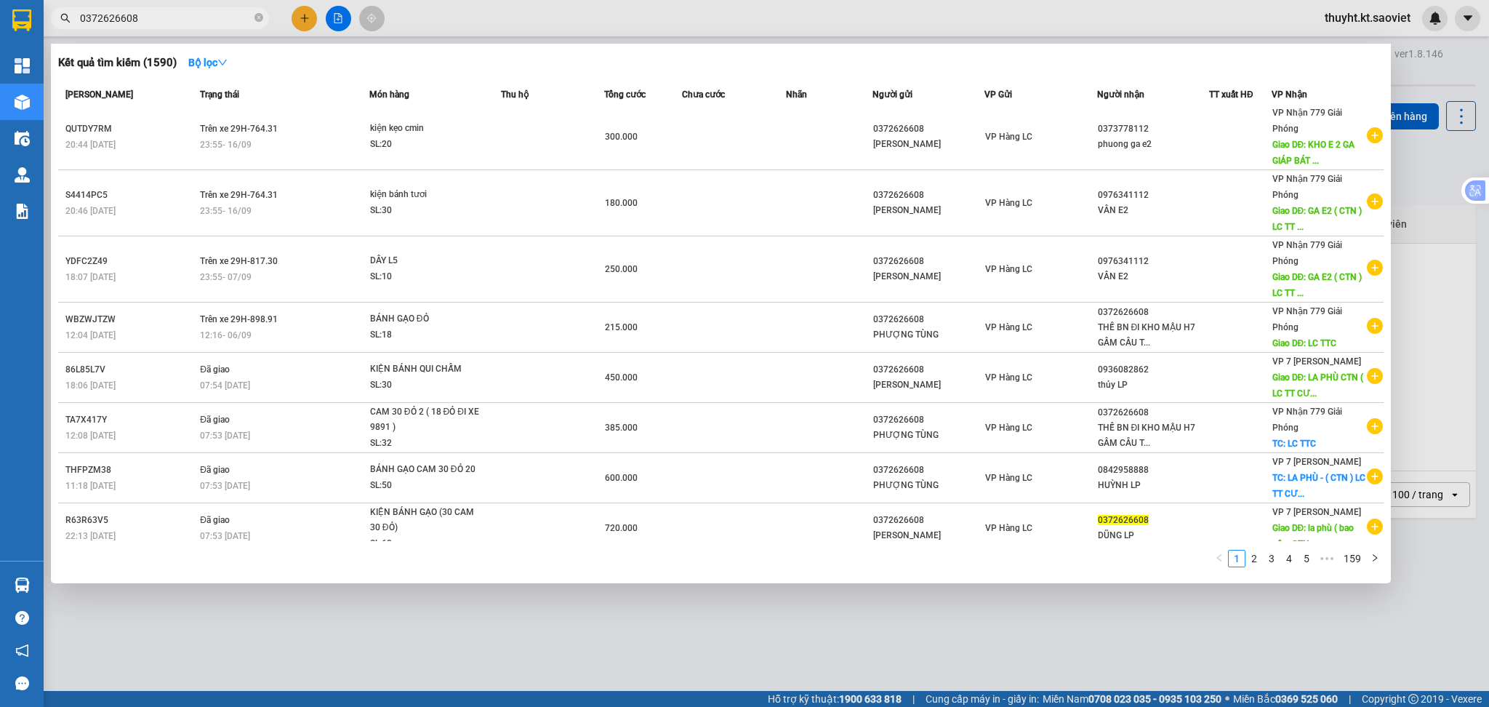
scroll to position [0, 0]
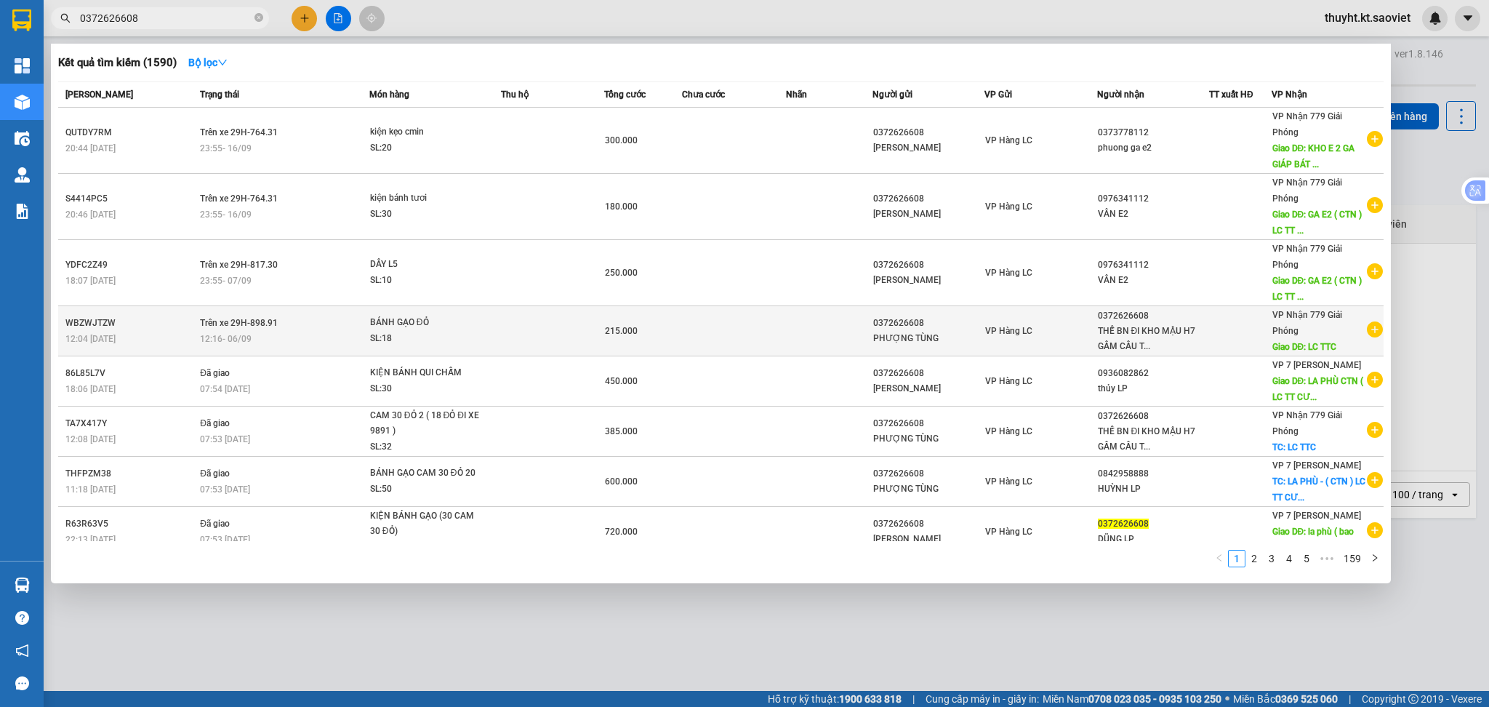
click at [1036, 315] on td "VP Hàng LC" at bounding box center [1040, 331] width 113 height 50
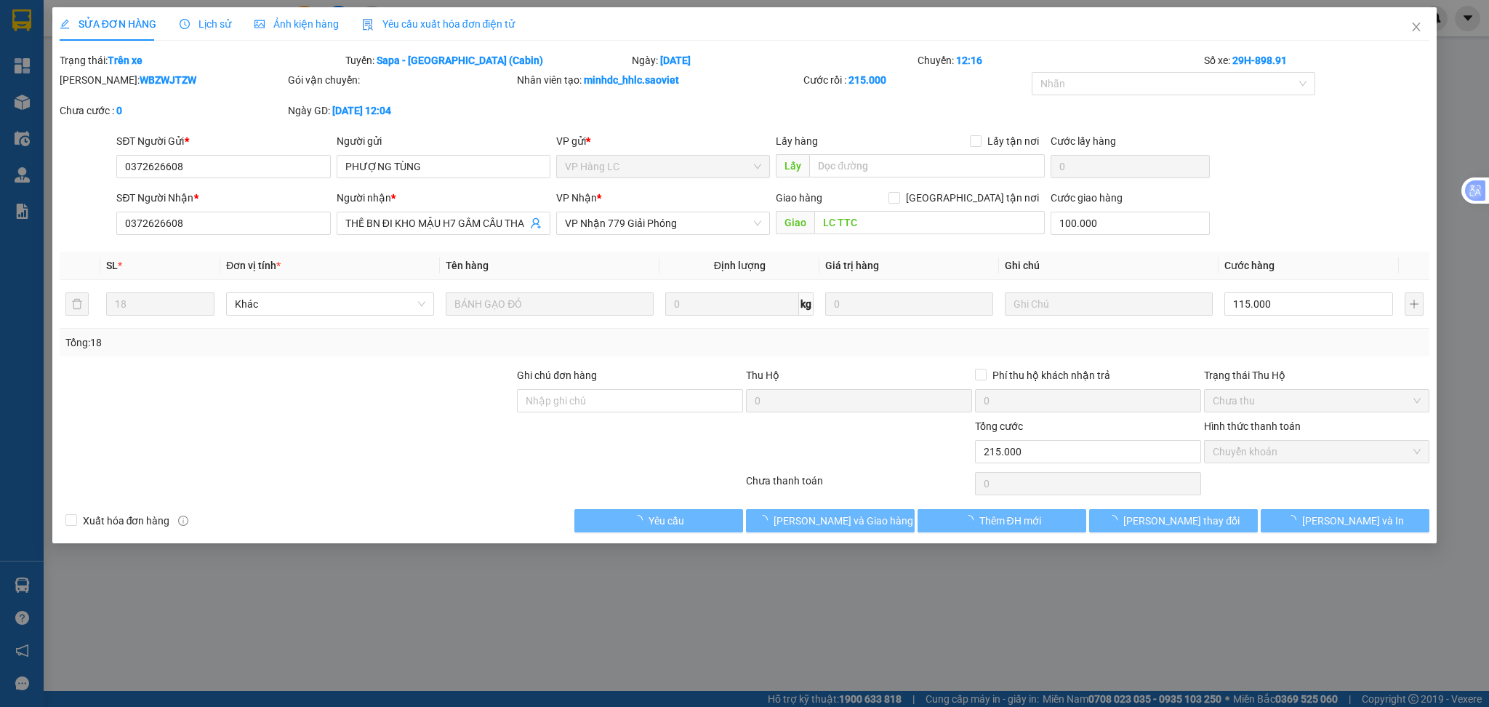
type input "0372626608"
type input "PHƯỢNG TÙNG"
type input "0372626608"
type input "THẾ BN ĐI KHO MẬU H7 GẦM CẦU THANH TRÌ"
type input "LC TTC"
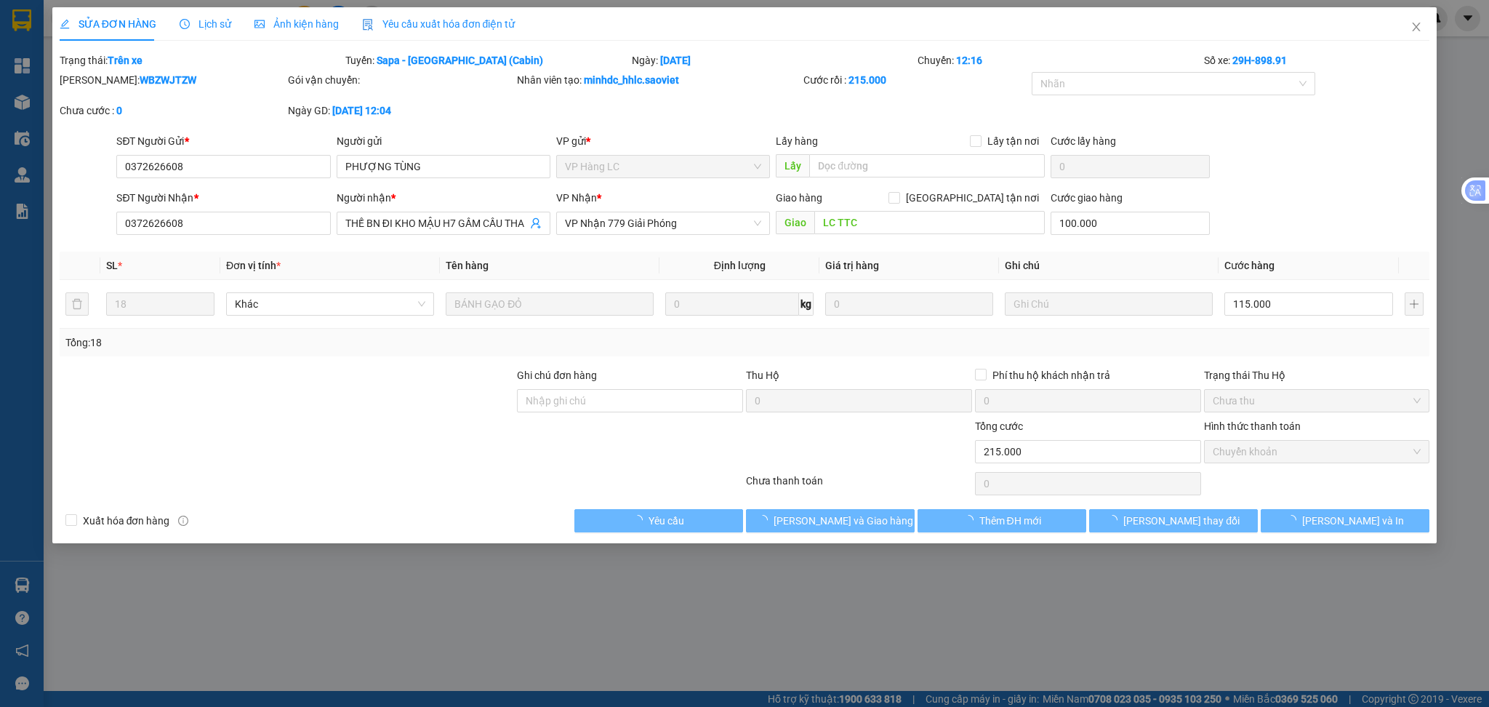
type input "100.000"
type input "0"
type input "215.000"
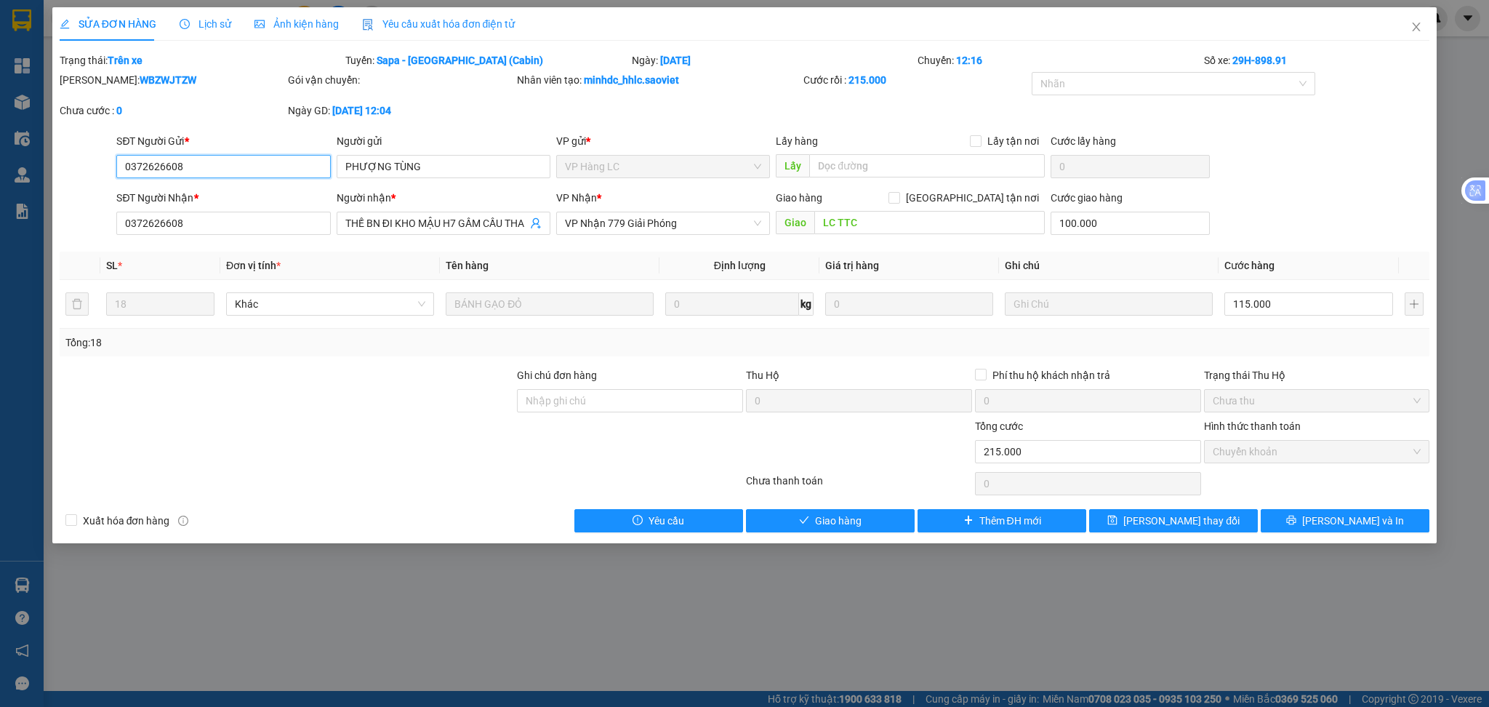
click at [1249, 454] on span "Chuyển khoản" at bounding box center [1317, 452] width 209 height 22
click at [821, 518] on span "Giao hàng" at bounding box center [838, 521] width 47 height 16
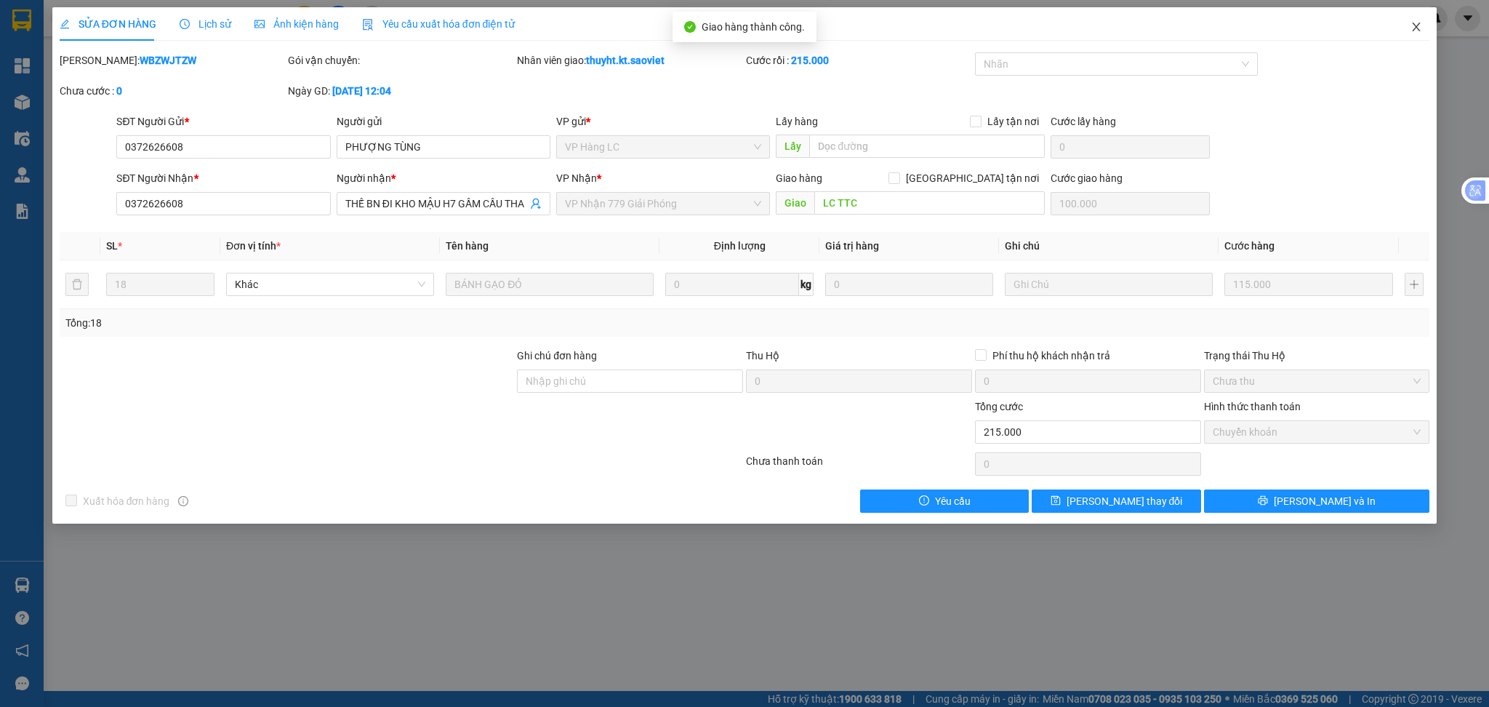
click at [1410, 23] on span "Close" at bounding box center [1416, 27] width 41 height 41
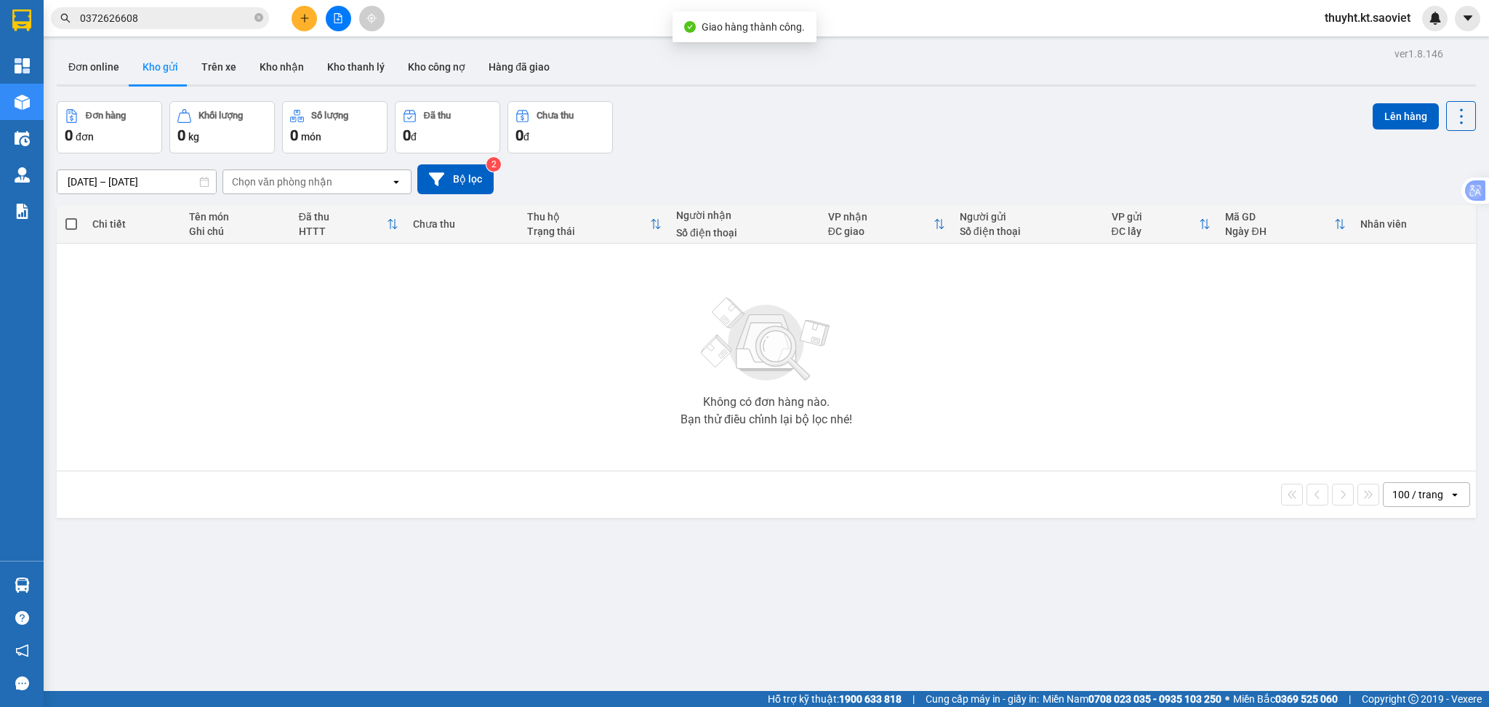
click at [148, 20] on input "0372626608" at bounding box center [166, 18] width 172 height 16
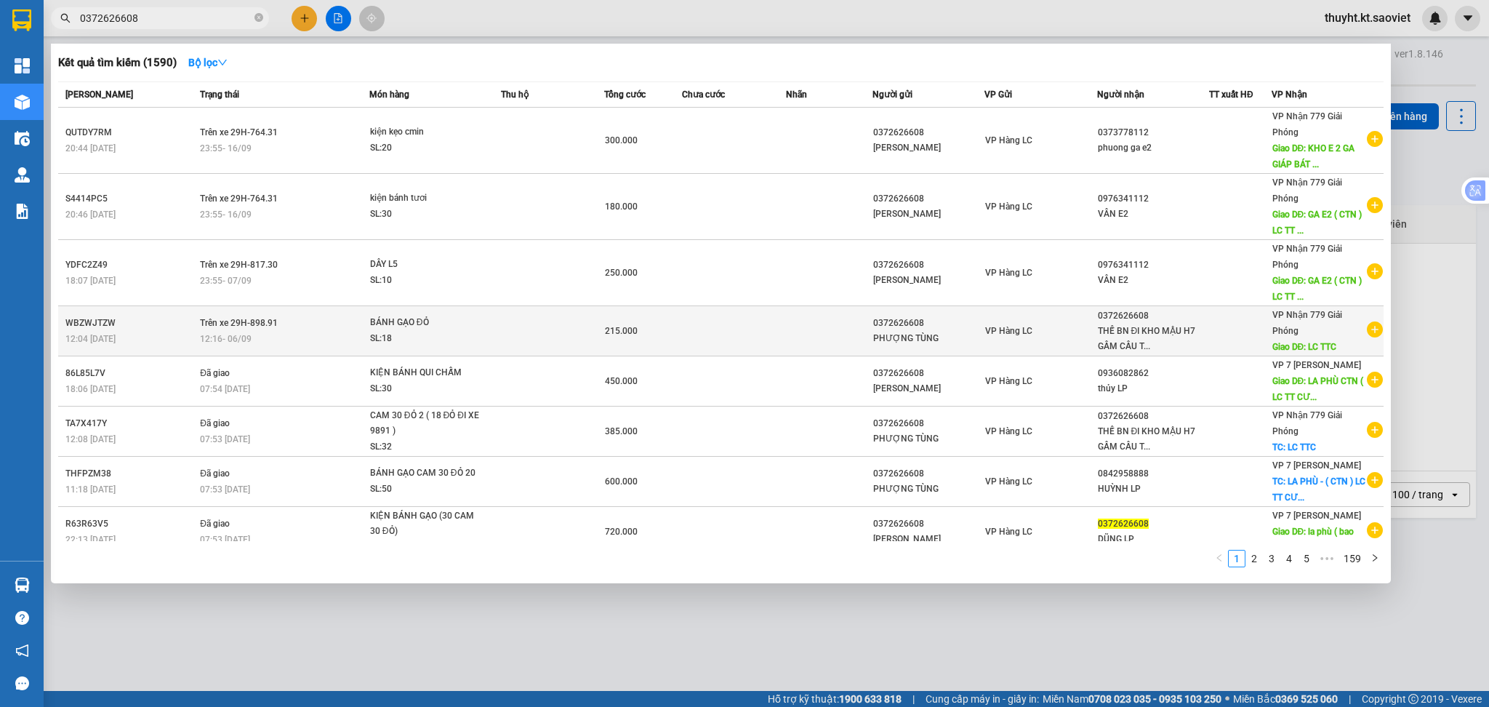
click at [745, 318] on td at bounding box center [734, 331] width 104 height 50
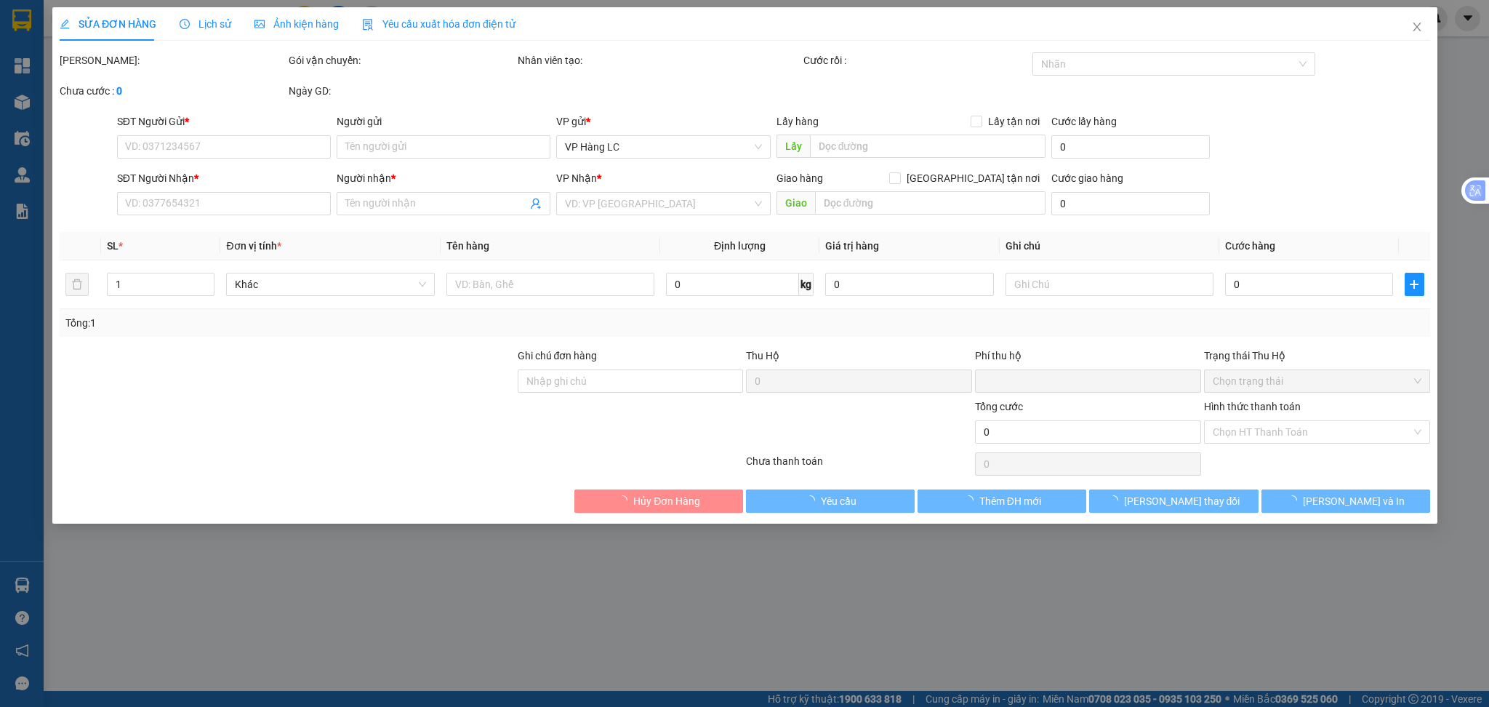
type input "0372626608"
type input "PHƯỢNG TÙNG"
type input "0372626608"
type input "THẾ BN ĐI KHO MẬU H7 GẦM CẦU THANH TRÌ"
type input "LC TTC"
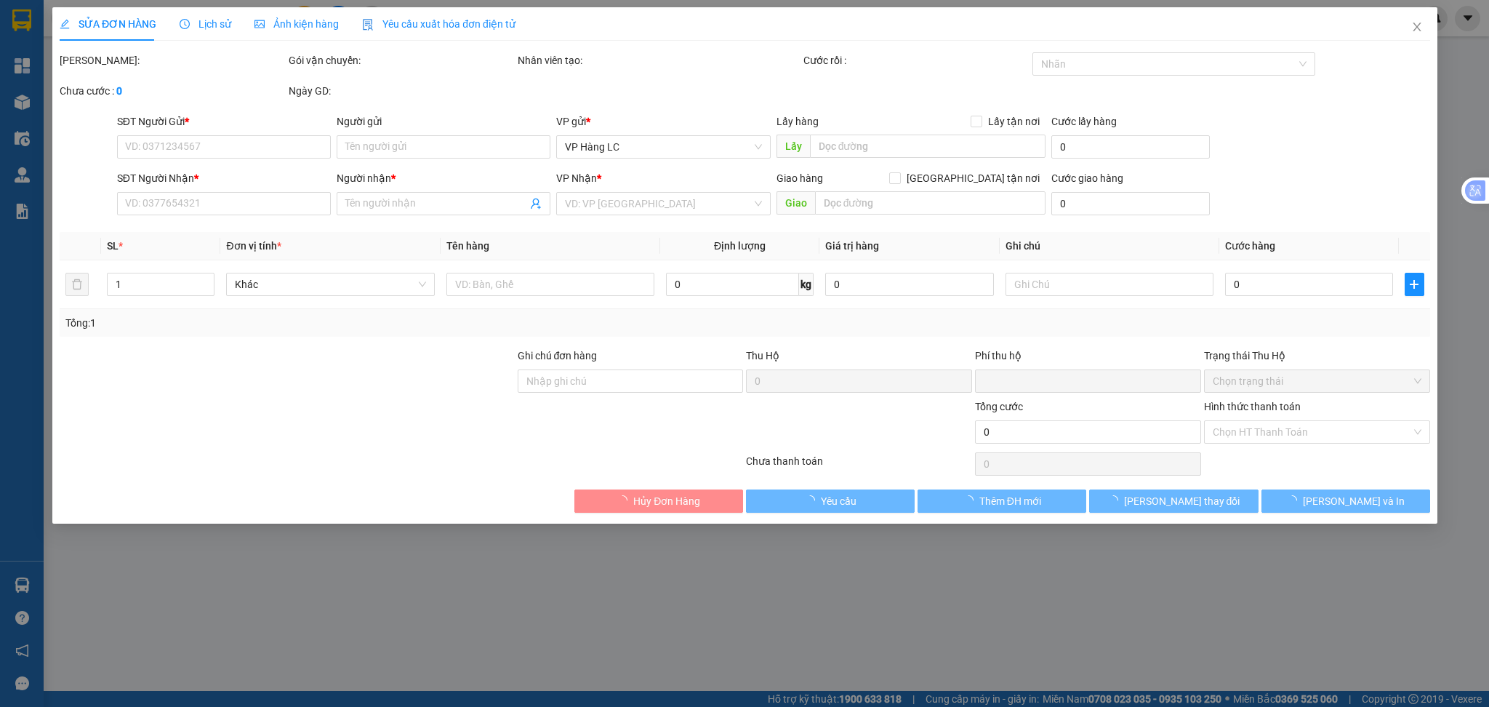
type input "100.000"
type input "0"
type input "215.000"
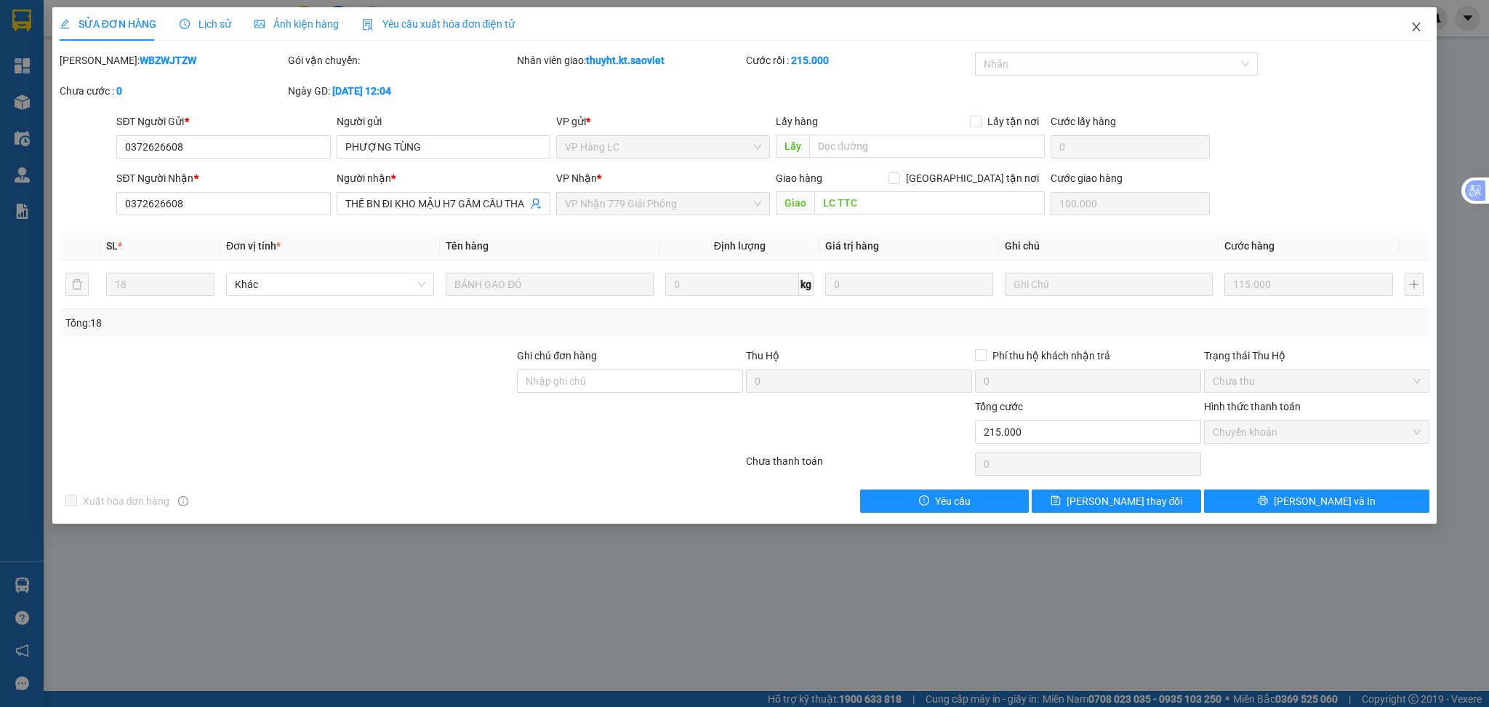
click at [1421, 27] on icon "close" at bounding box center [1416, 27] width 12 height 12
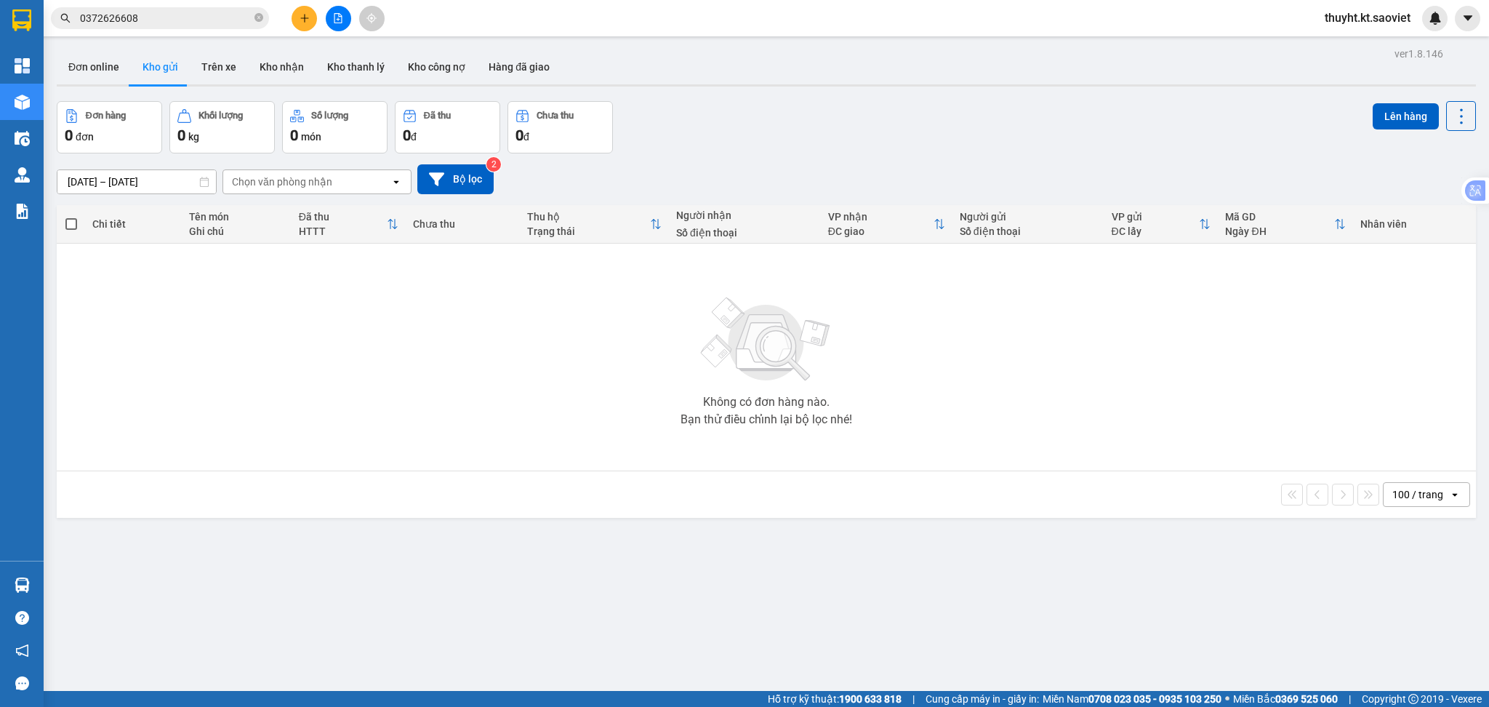
click at [199, 19] on input "0372626608" at bounding box center [166, 18] width 172 height 16
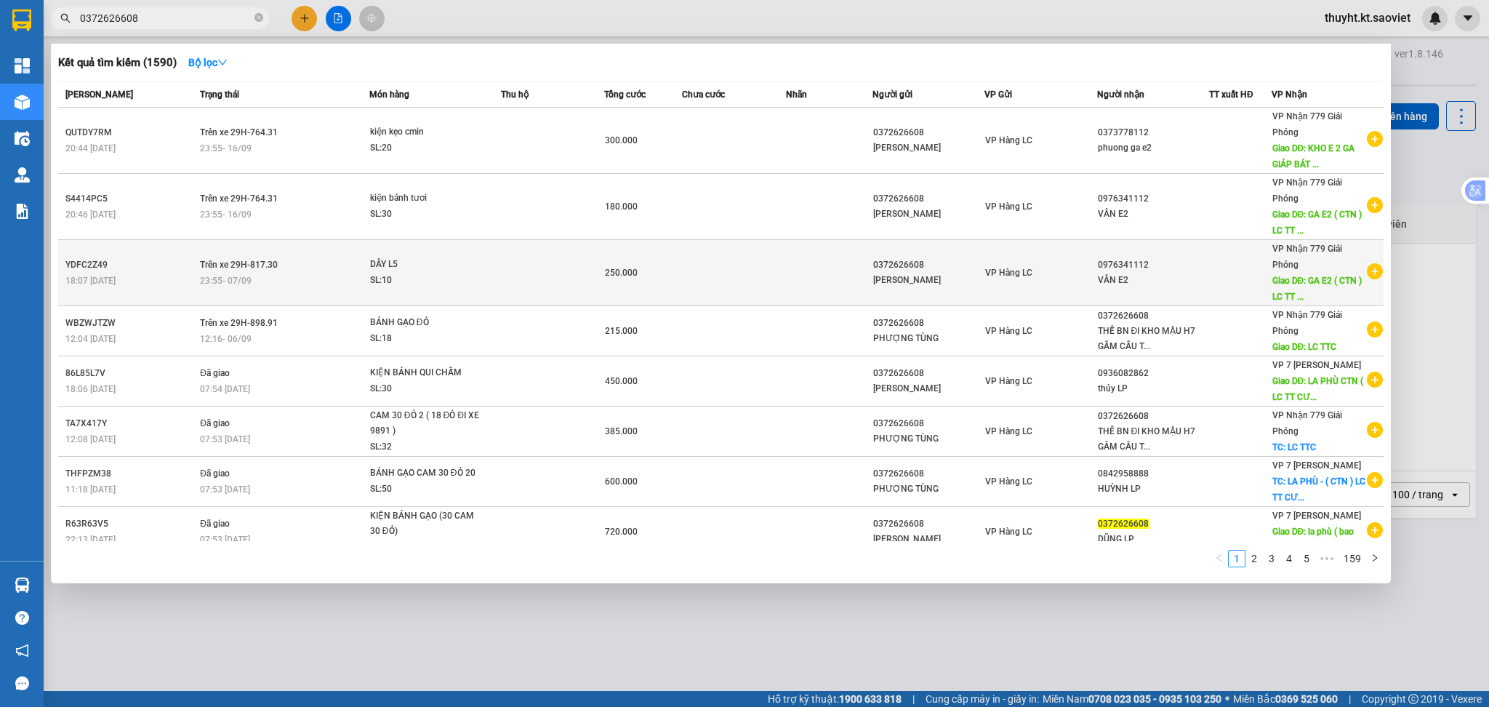
click at [1312, 271] on div "VP Nhận 779 Giải Phóng Giao DĐ: GA E2 ( CTN ) LC TT ..." at bounding box center [1319, 273] width 94 height 64
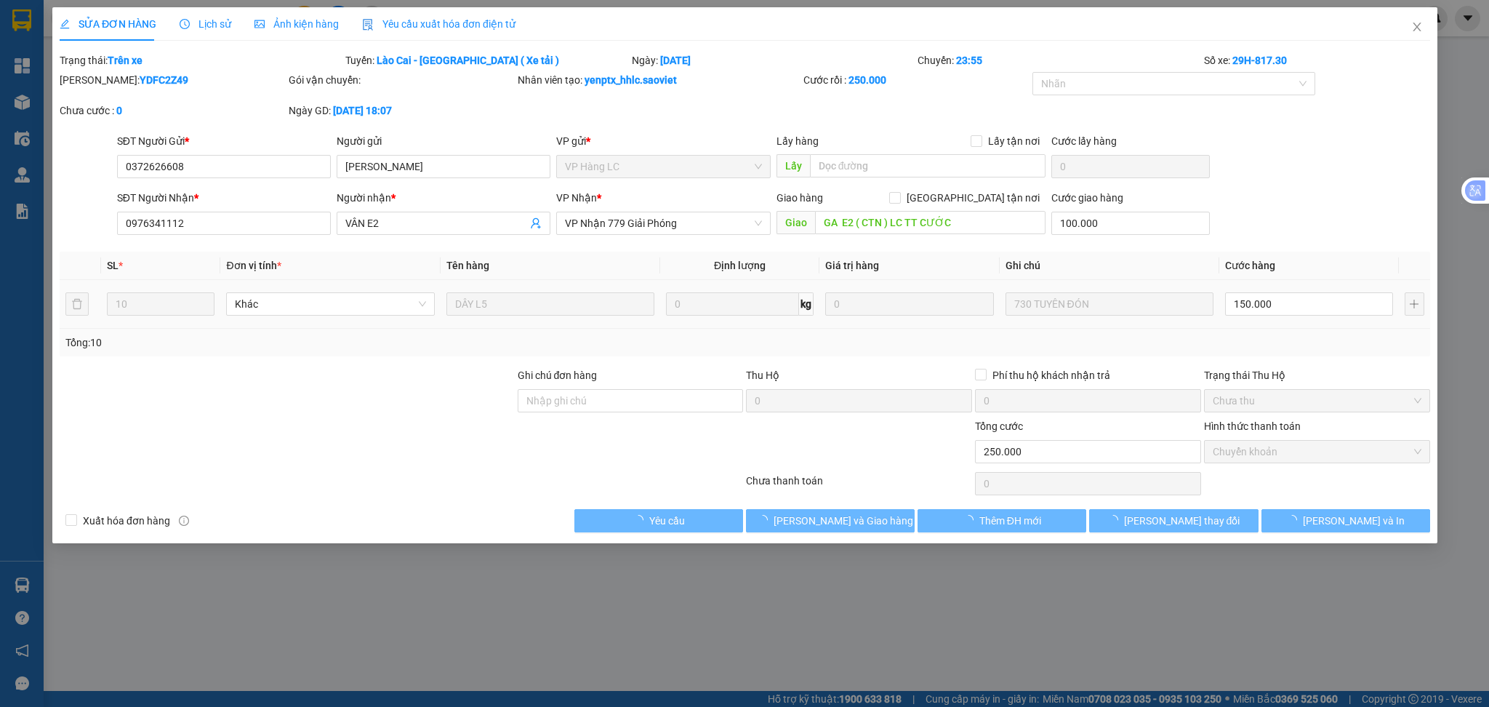
type input "0372626608"
type input "PHƯƠNG TÙNG"
type input "0976341112"
type input "VÂN E2"
type input "GA E2 ( CTN ) LC TT CƯỚC"
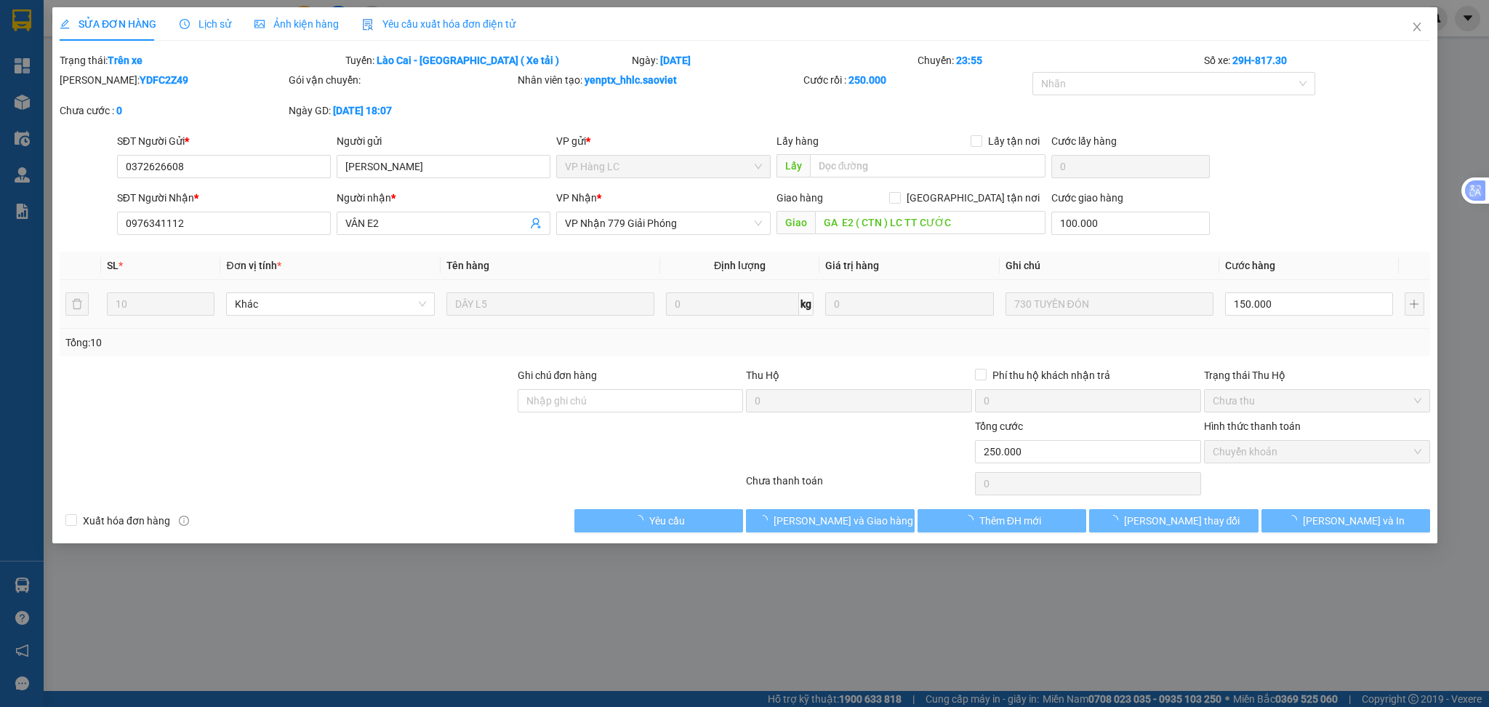
type input "100.000"
type input "0"
type input "250.000"
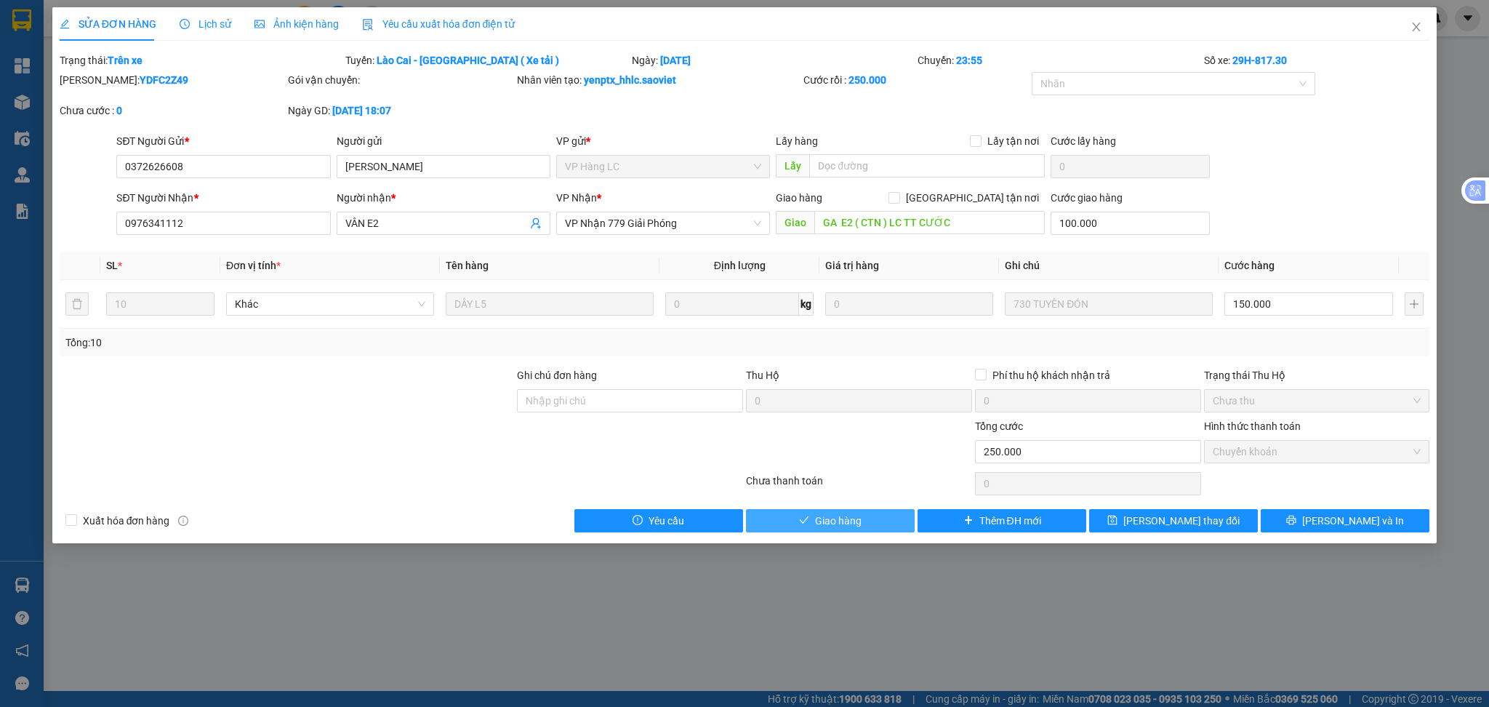
click at [843, 523] on span "Giao hàng" at bounding box center [838, 521] width 47 height 16
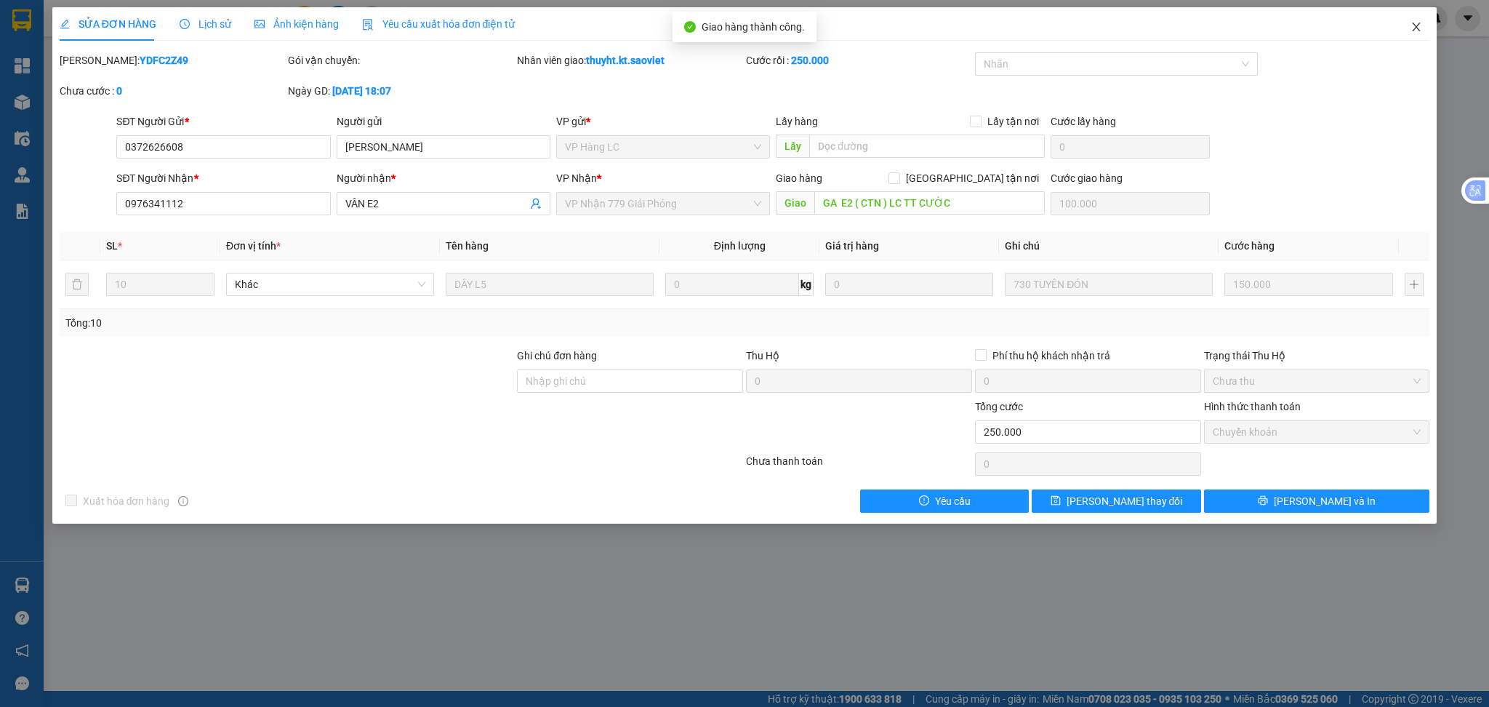
click at [1412, 28] on icon "close" at bounding box center [1416, 27] width 12 height 12
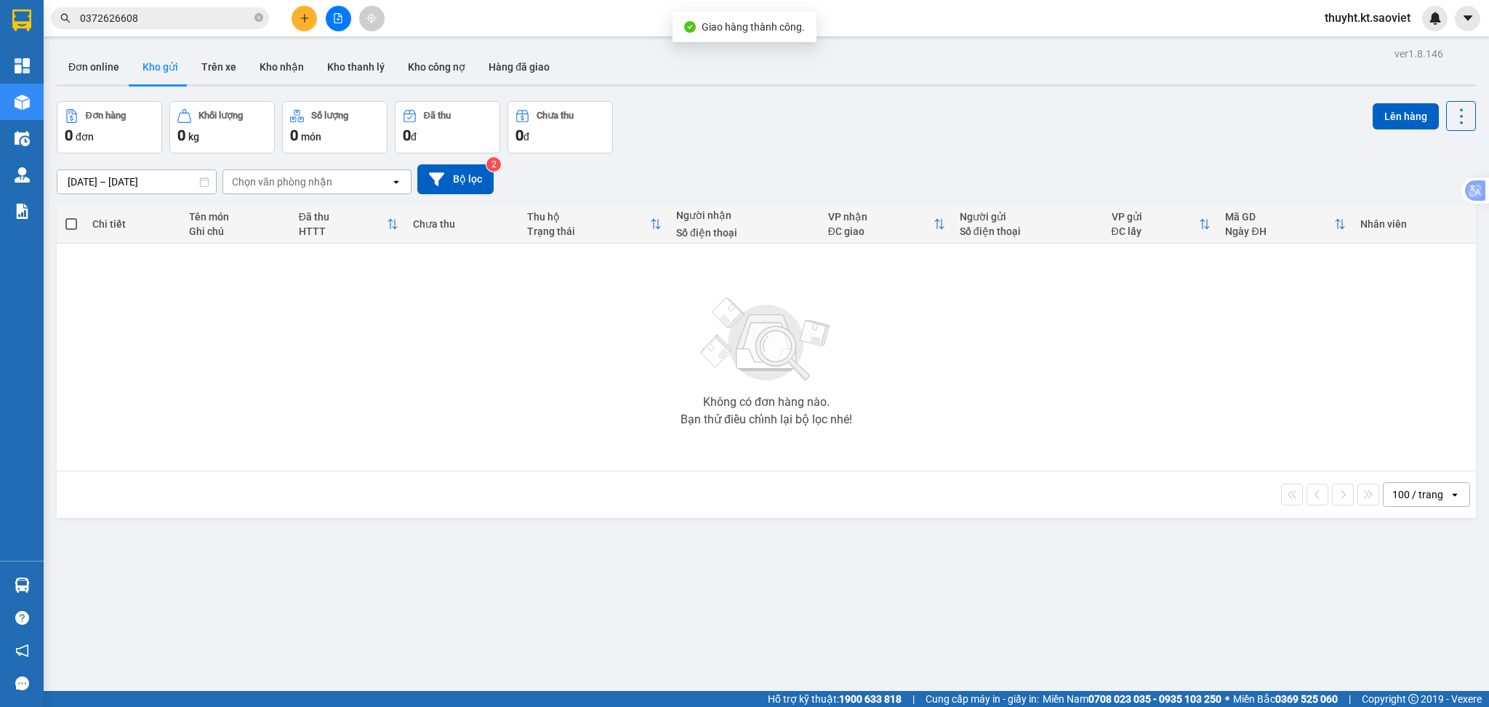
click at [160, 11] on input "0372626608" at bounding box center [166, 18] width 172 height 16
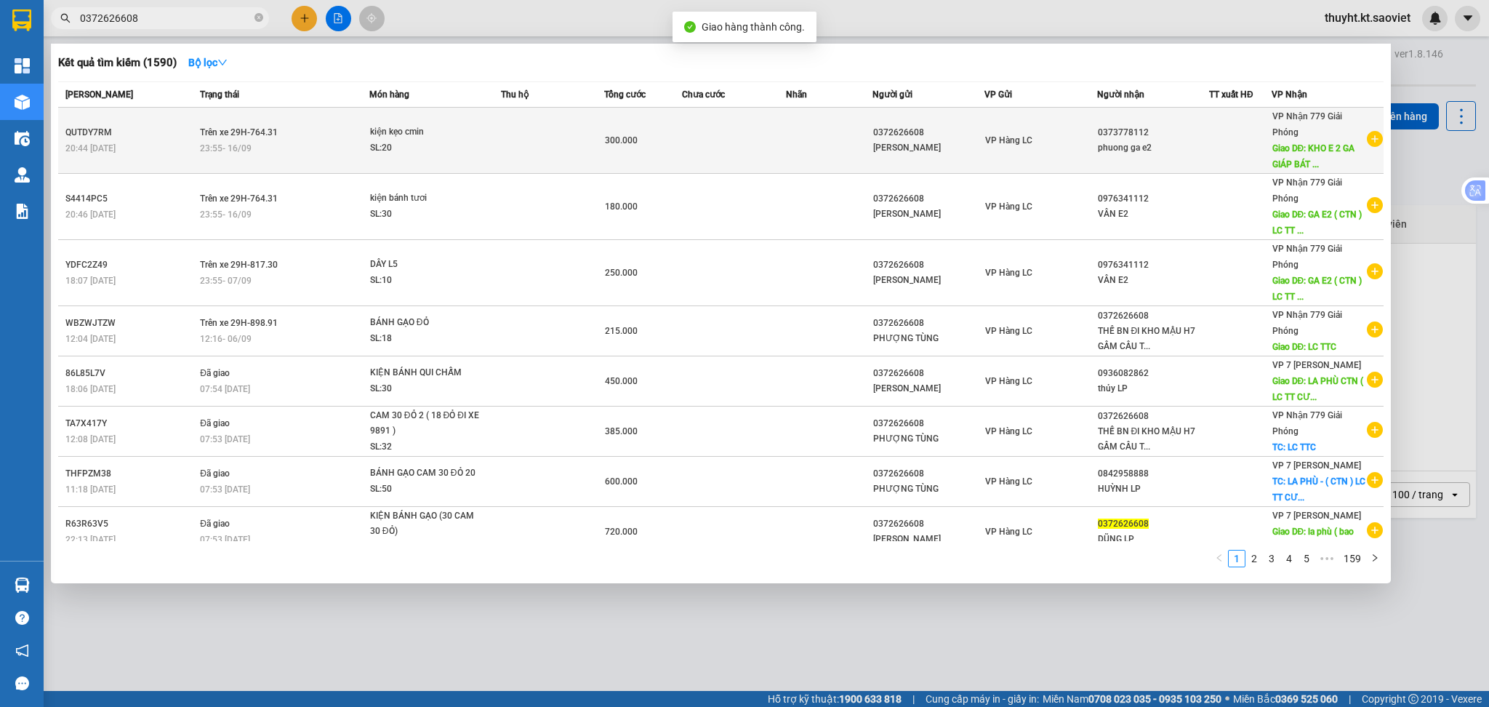
click at [682, 145] on td at bounding box center [734, 141] width 104 height 66
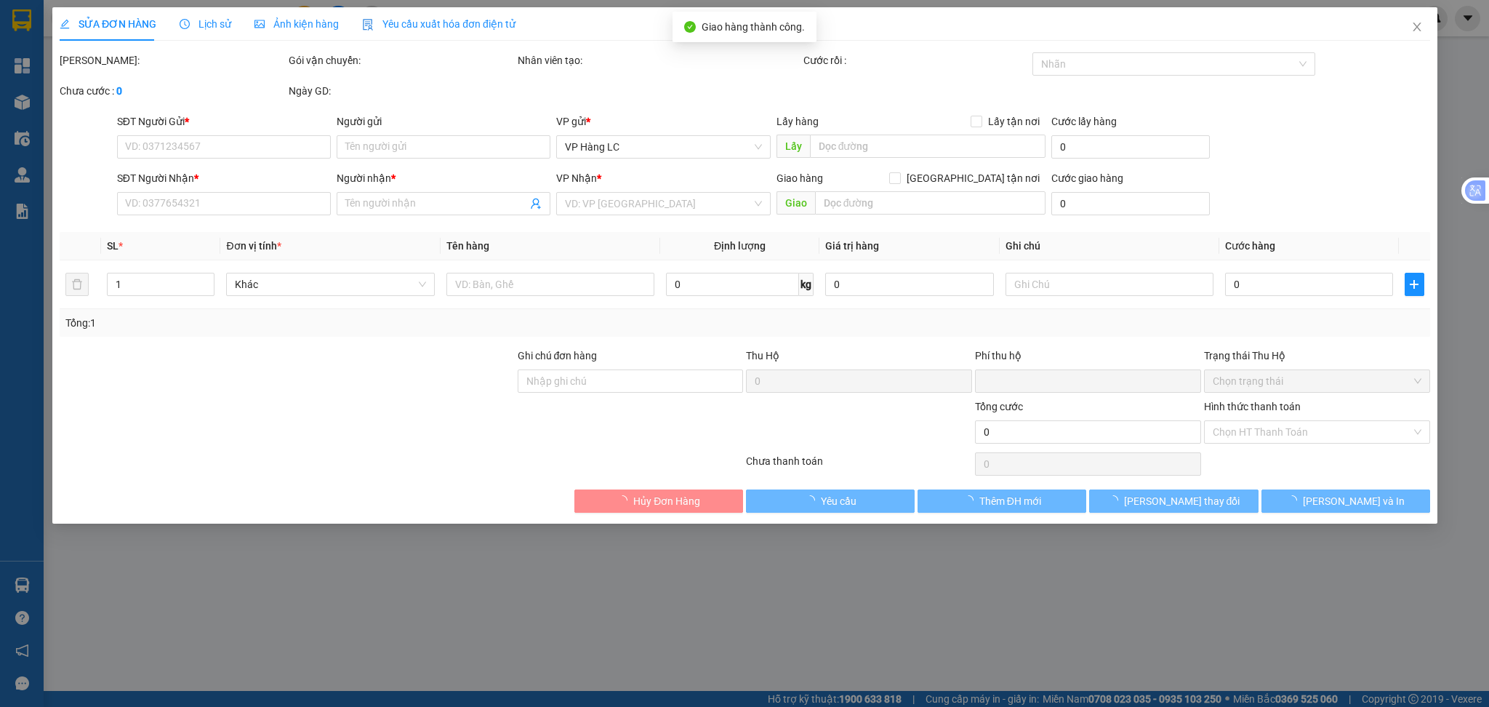
type input "0372626608"
type input "PHƯƠNG TÙNG"
type input "0373778112"
type input "phuong ga e2"
type input "KHO E 2 GA GIÁP BÁT - THỊNH LIỆT - HOÀNG MAI - LC THANH TOÁN"
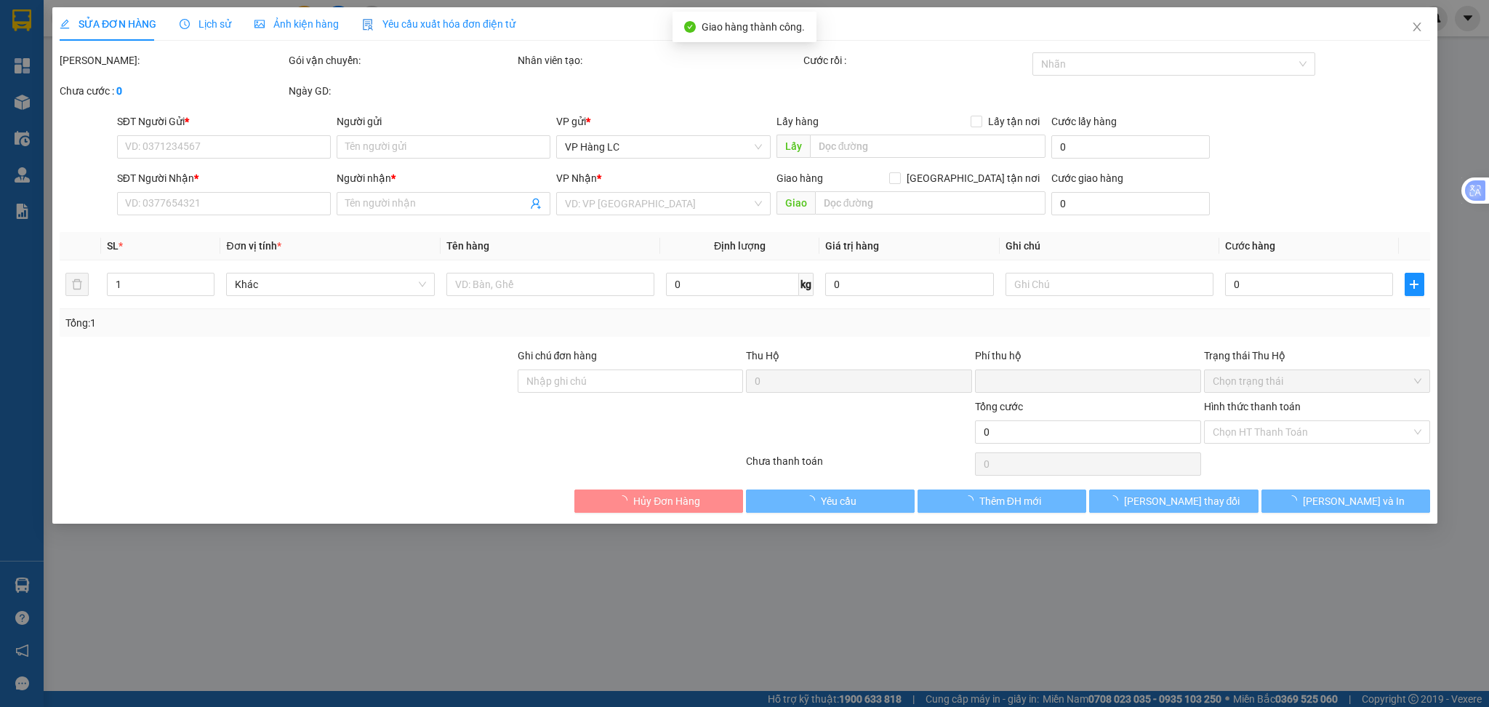
type input "150.000"
type input "0"
type input "300.000"
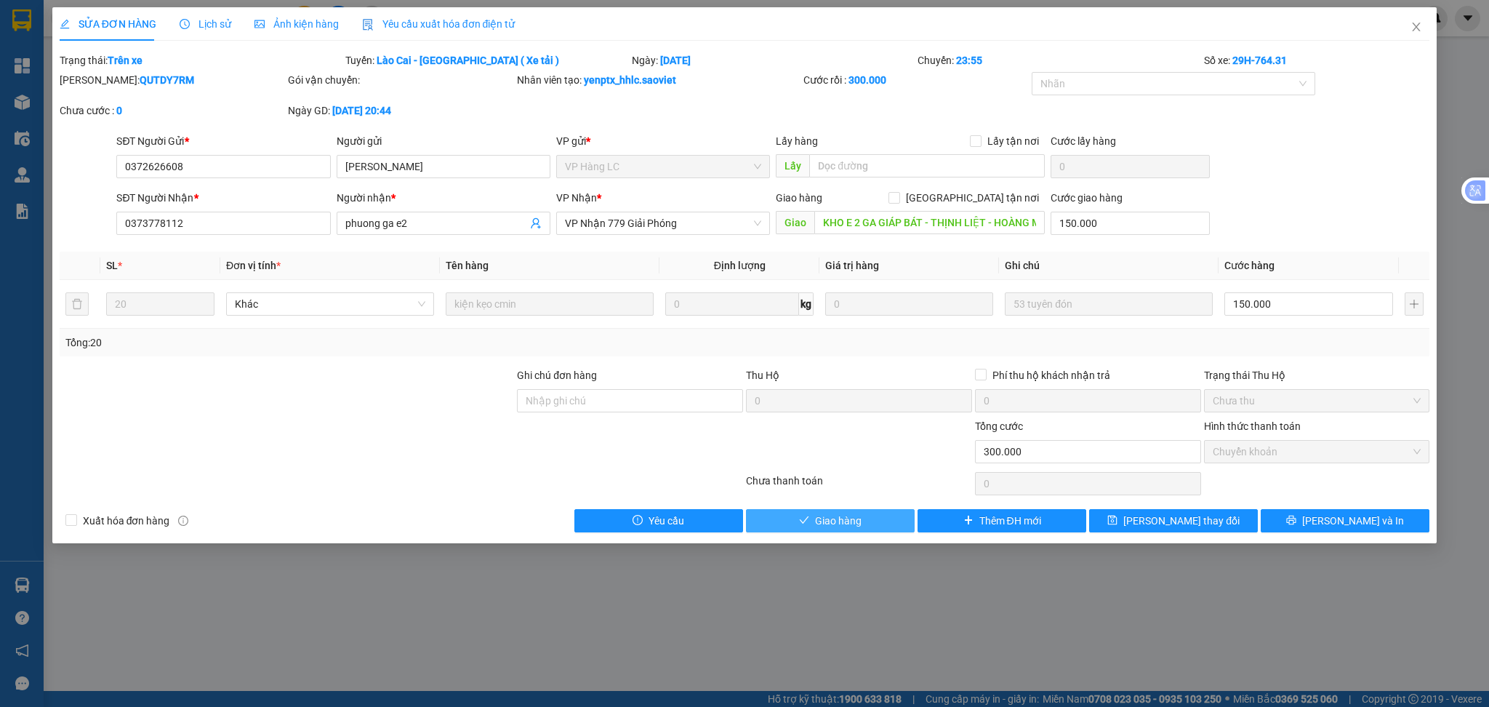
click at [843, 529] on button "Giao hàng" at bounding box center [830, 520] width 169 height 23
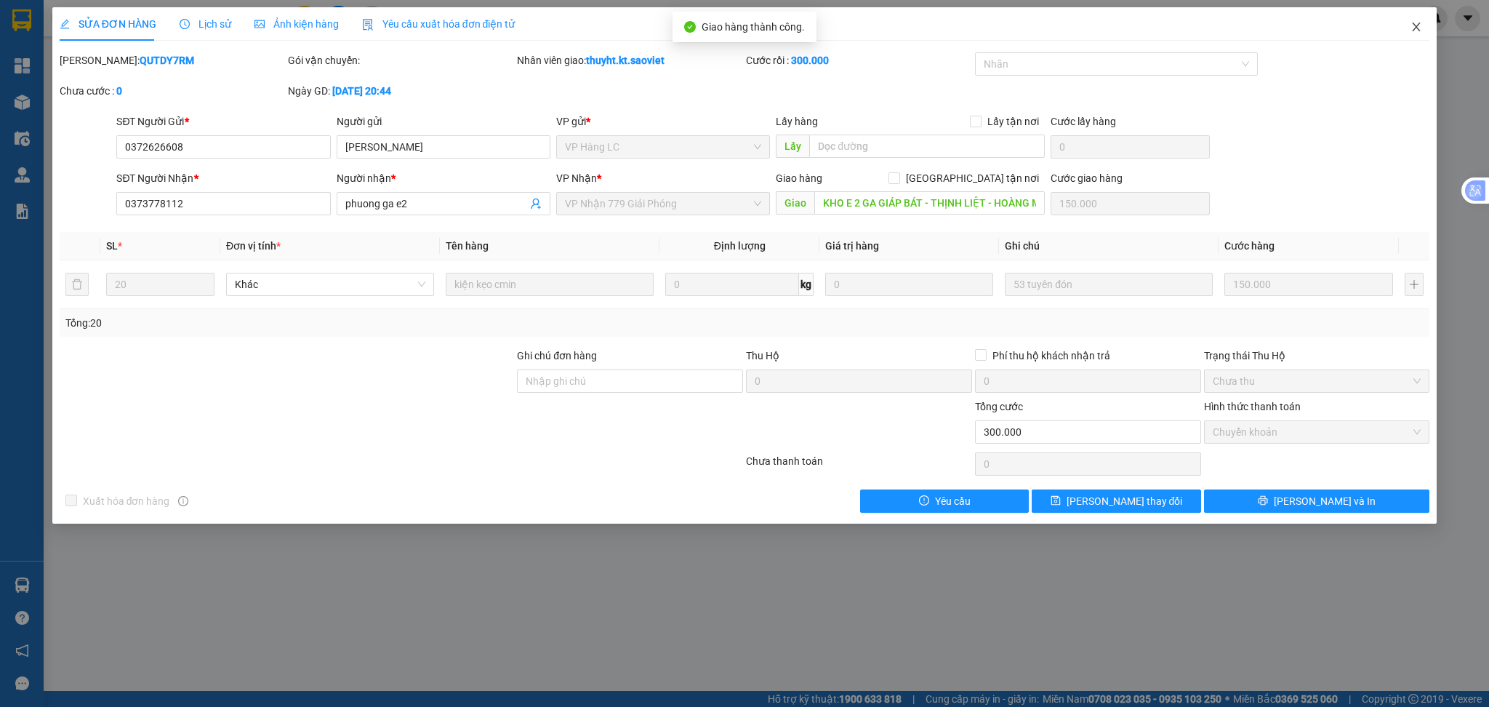
click at [1415, 24] on icon "close" at bounding box center [1416, 27] width 12 height 12
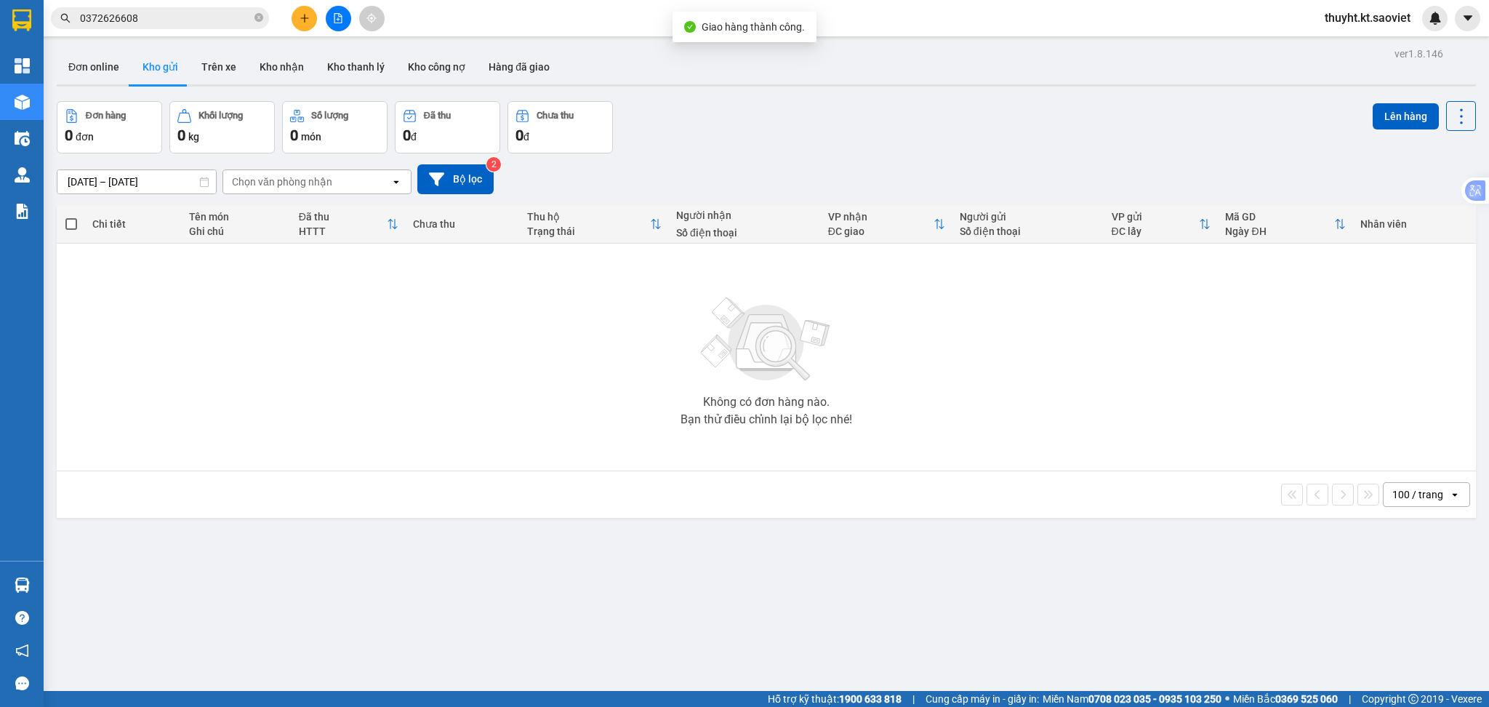
click at [161, 24] on input "0372626608" at bounding box center [166, 18] width 172 height 16
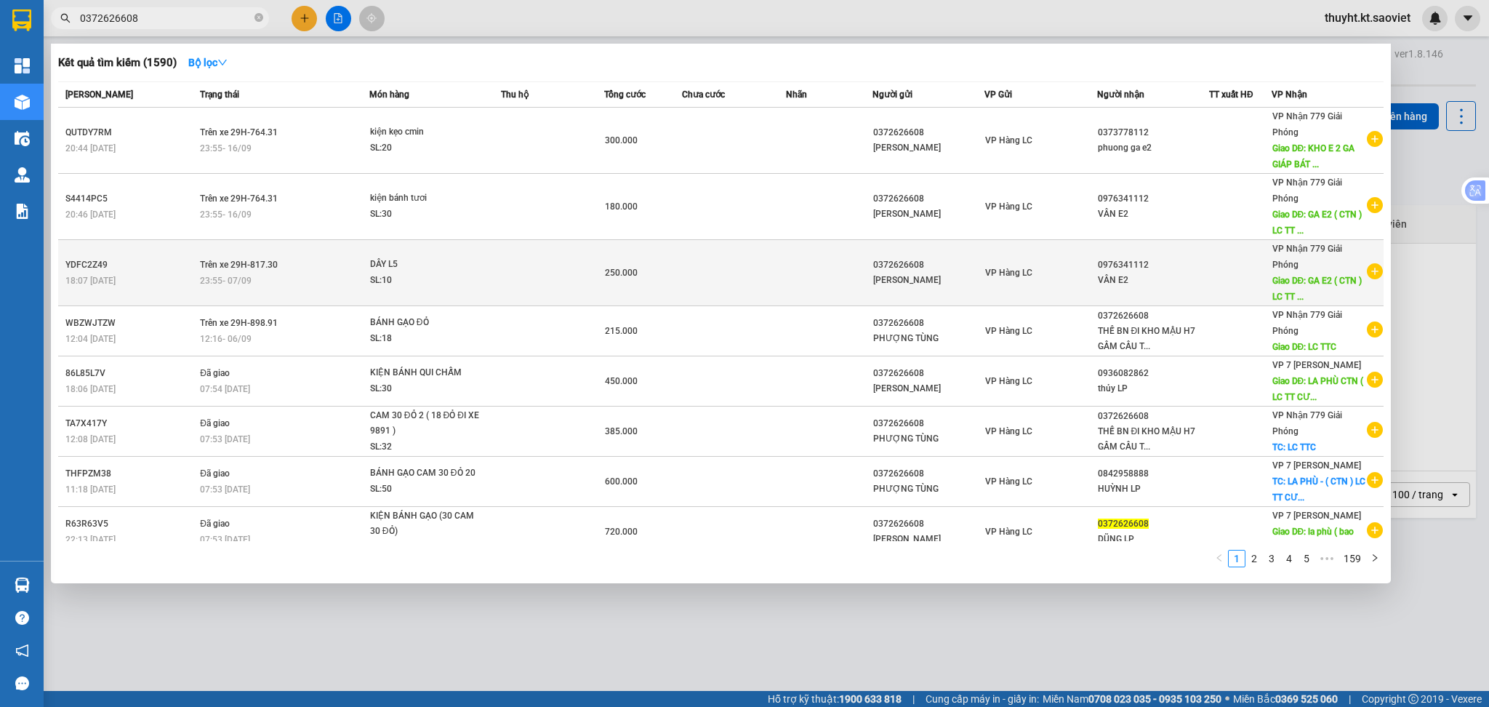
click at [593, 305] on td at bounding box center [553, 273] width 104 height 66
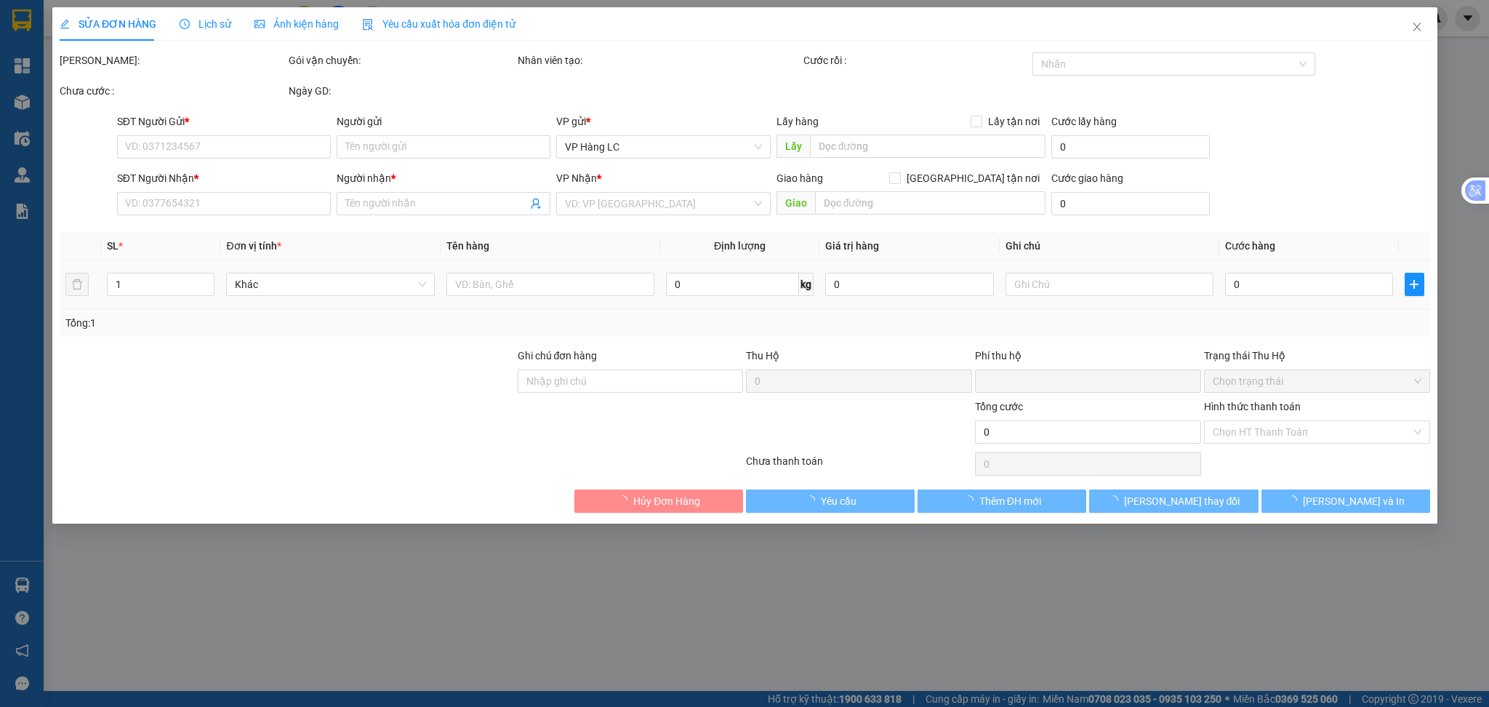
type input "0372626608"
type input "PHƯƠNG TÙNG"
type input "0976341112"
type input "VÂN E2"
type input "GA E2 ( CTN ) LC TT CƯỚC"
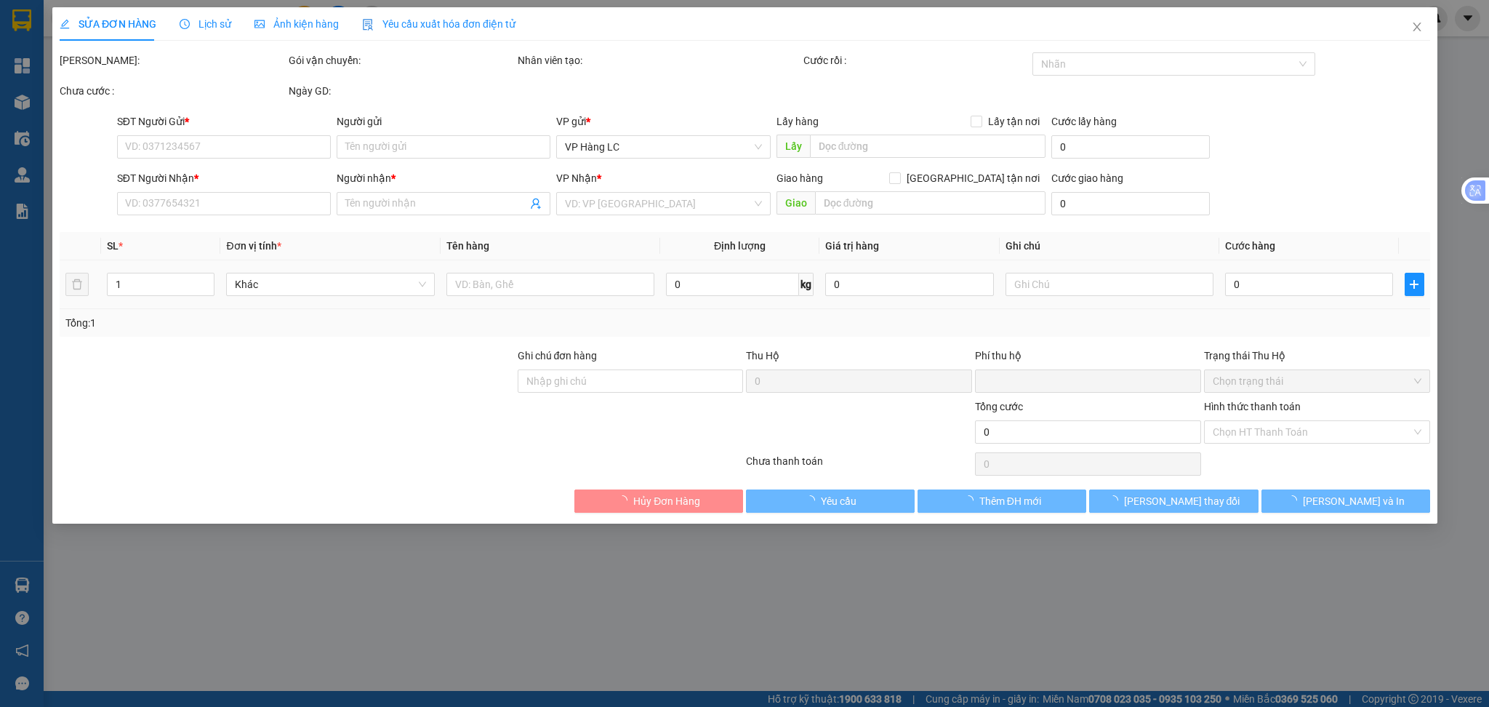
type input "100.000"
type input "0"
type input "250.000"
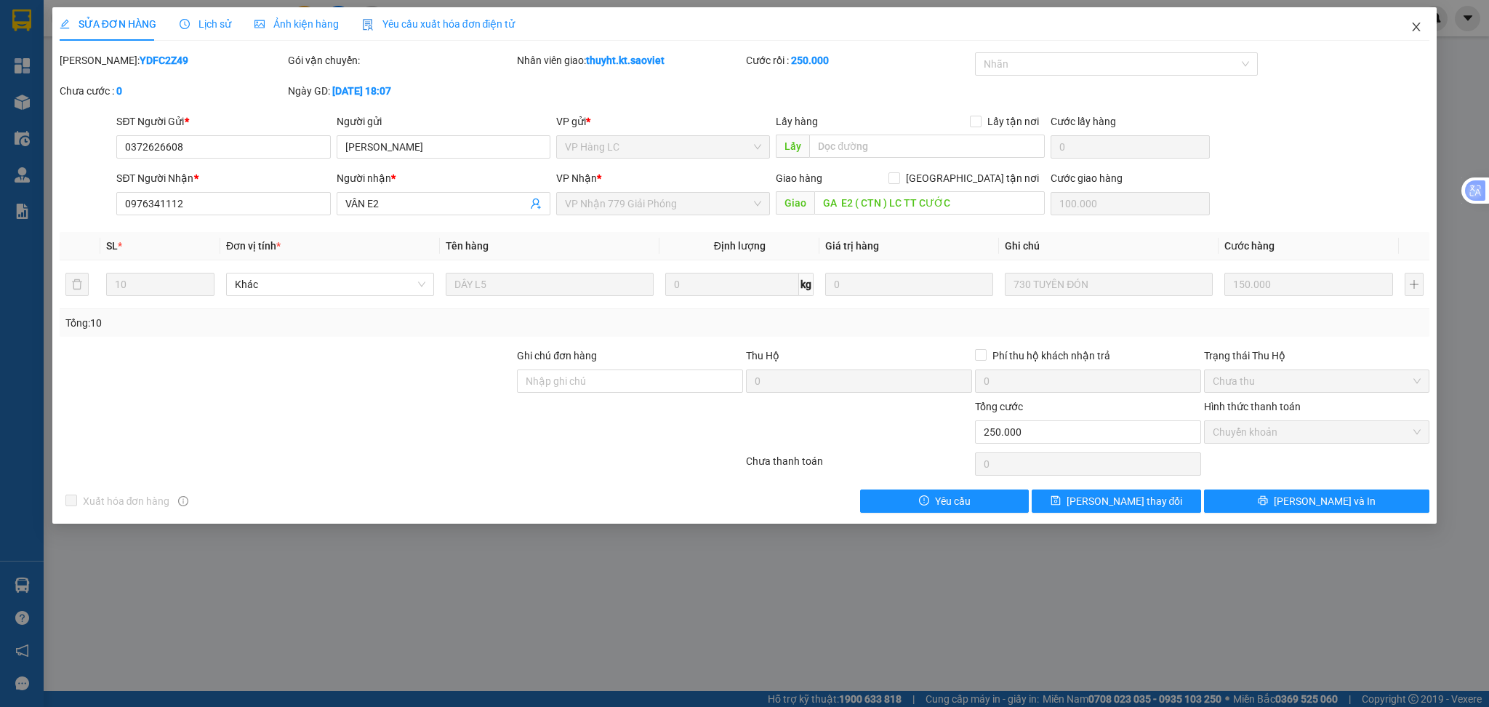
click at [1417, 28] on icon "close" at bounding box center [1416, 27] width 12 height 12
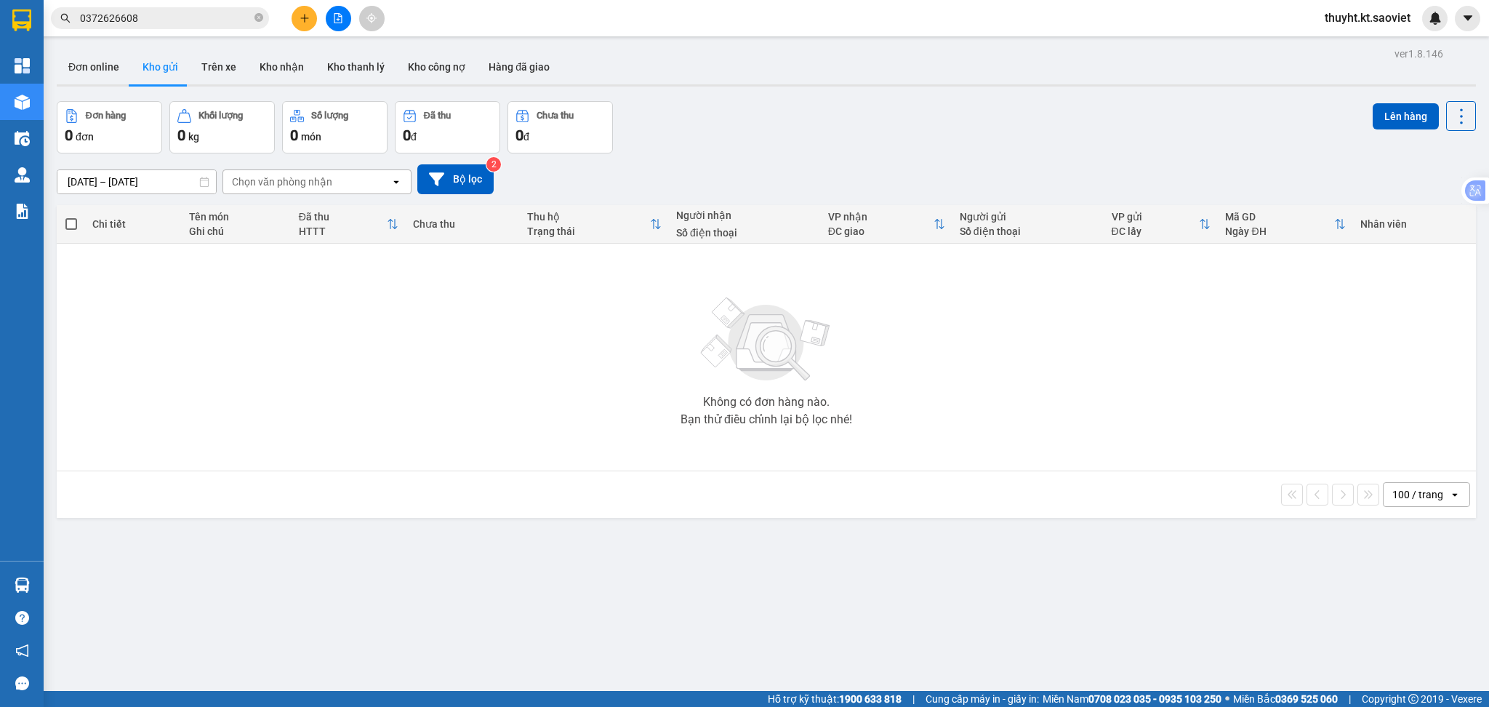
click at [164, 12] on input "0372626608" at bounding box center [166, 18] width 172 height 16
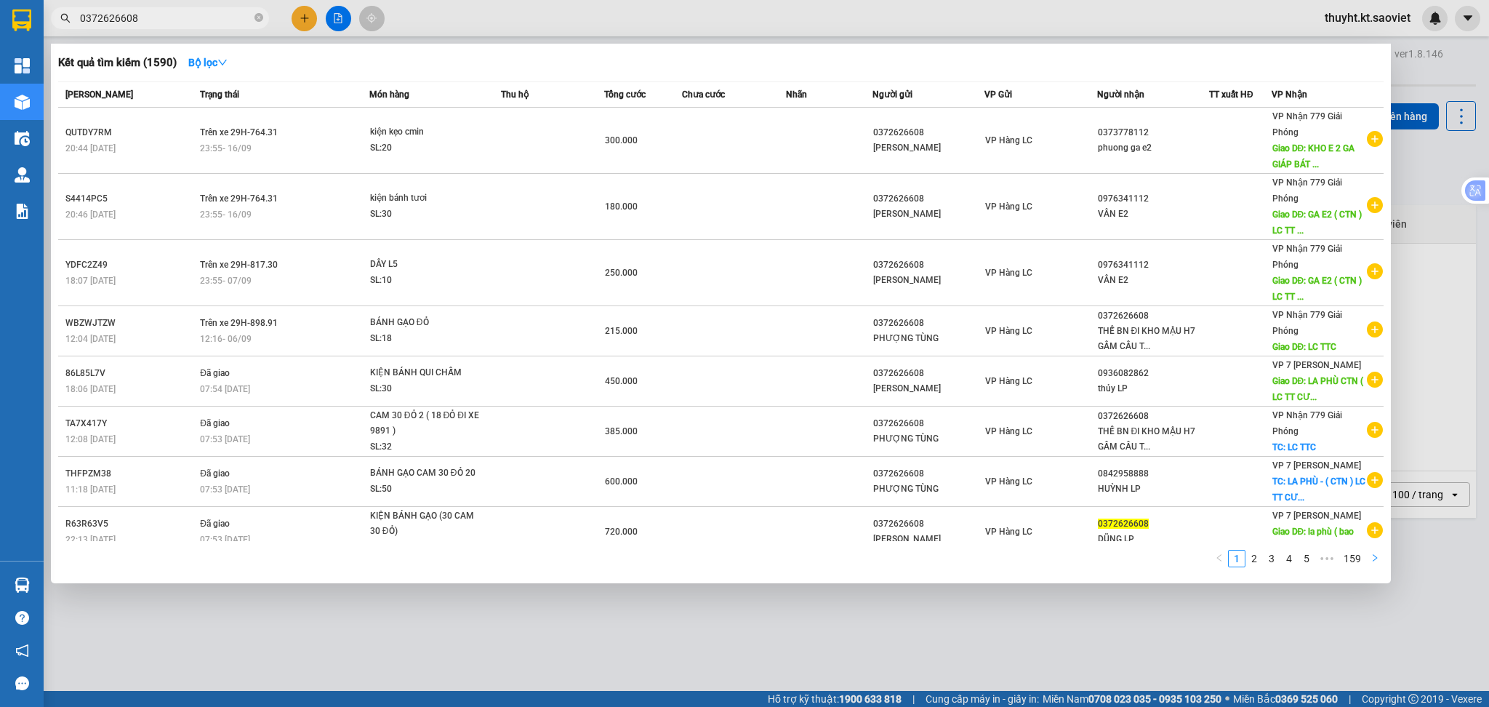
click at [1372, 556] on icon "right" at bounding box center [1374, 557] width 9 height 9
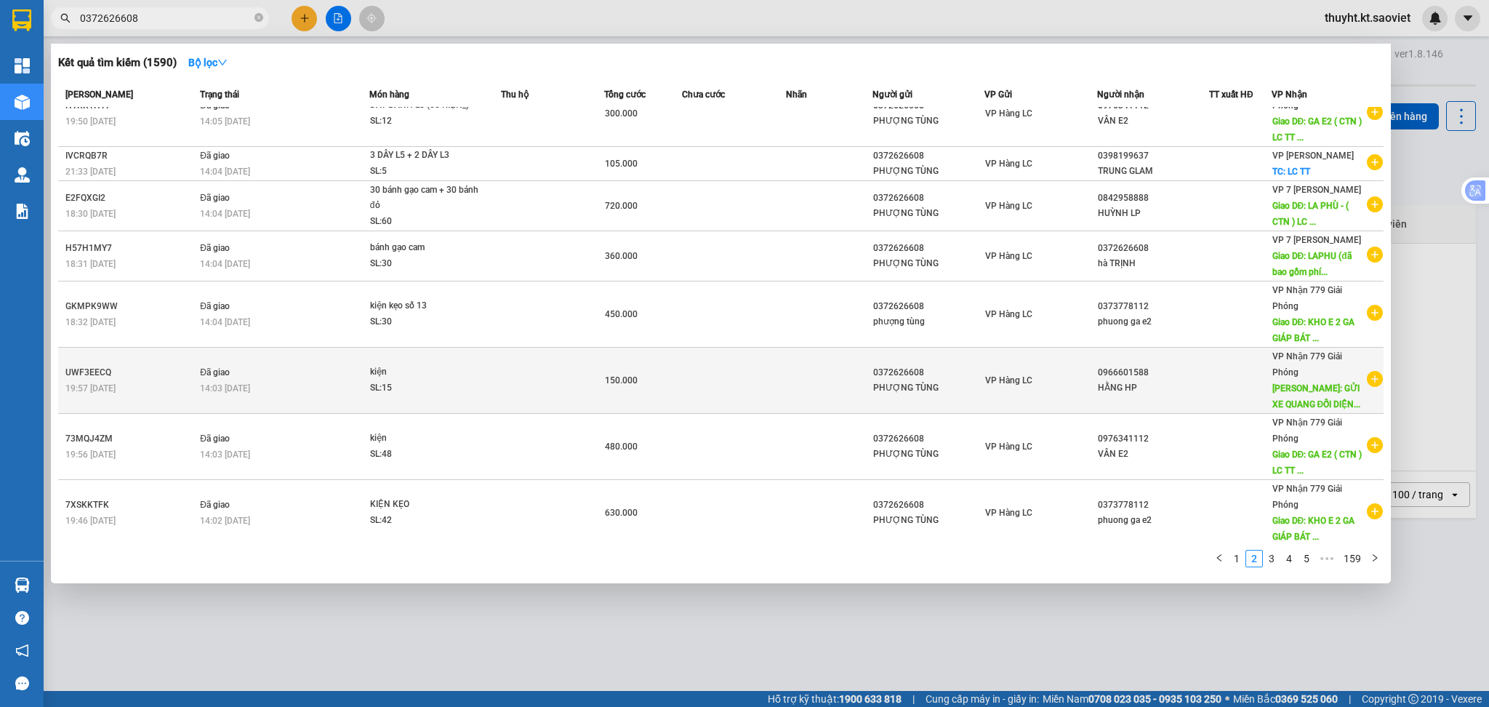
scroll to position [150, 0]
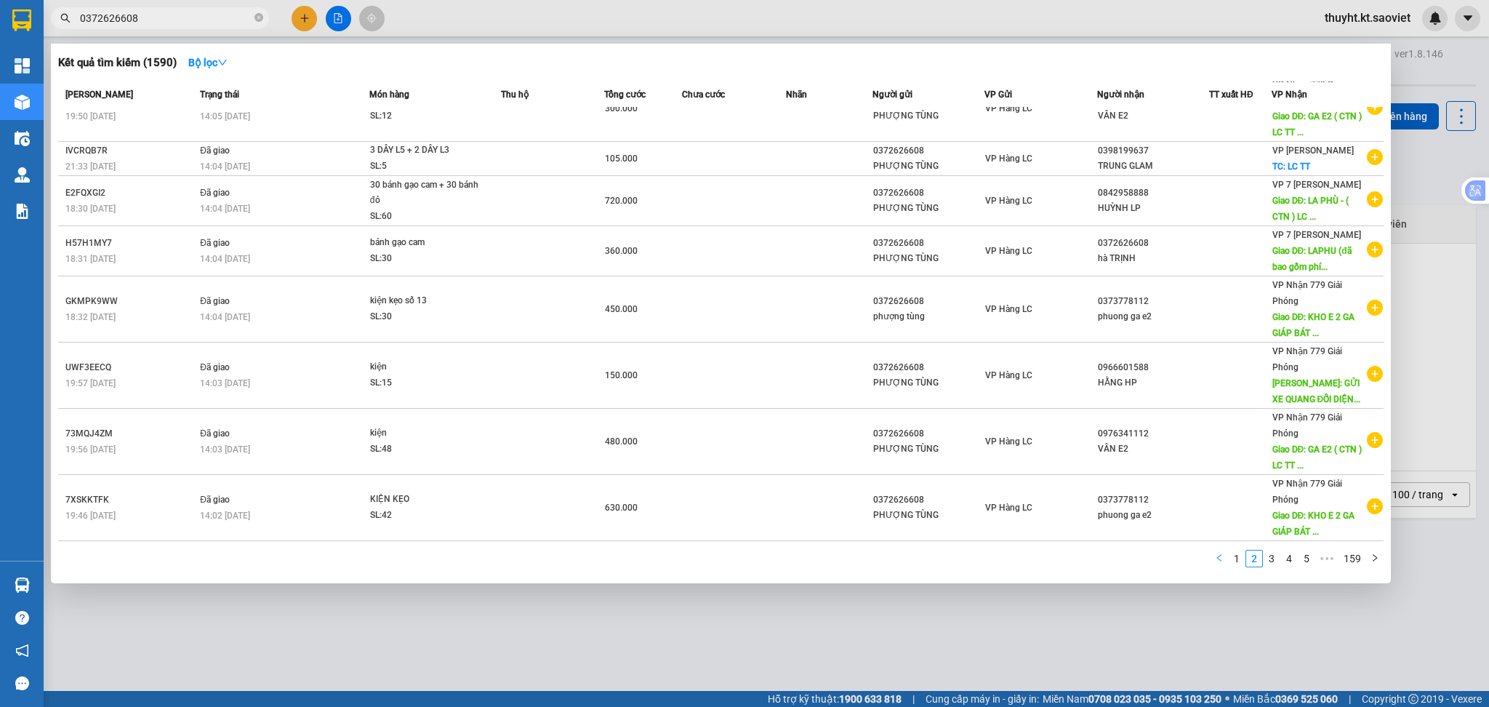
click at [1214, 560] on button "button" at bounding box center [1218, 558] width 17 height 17
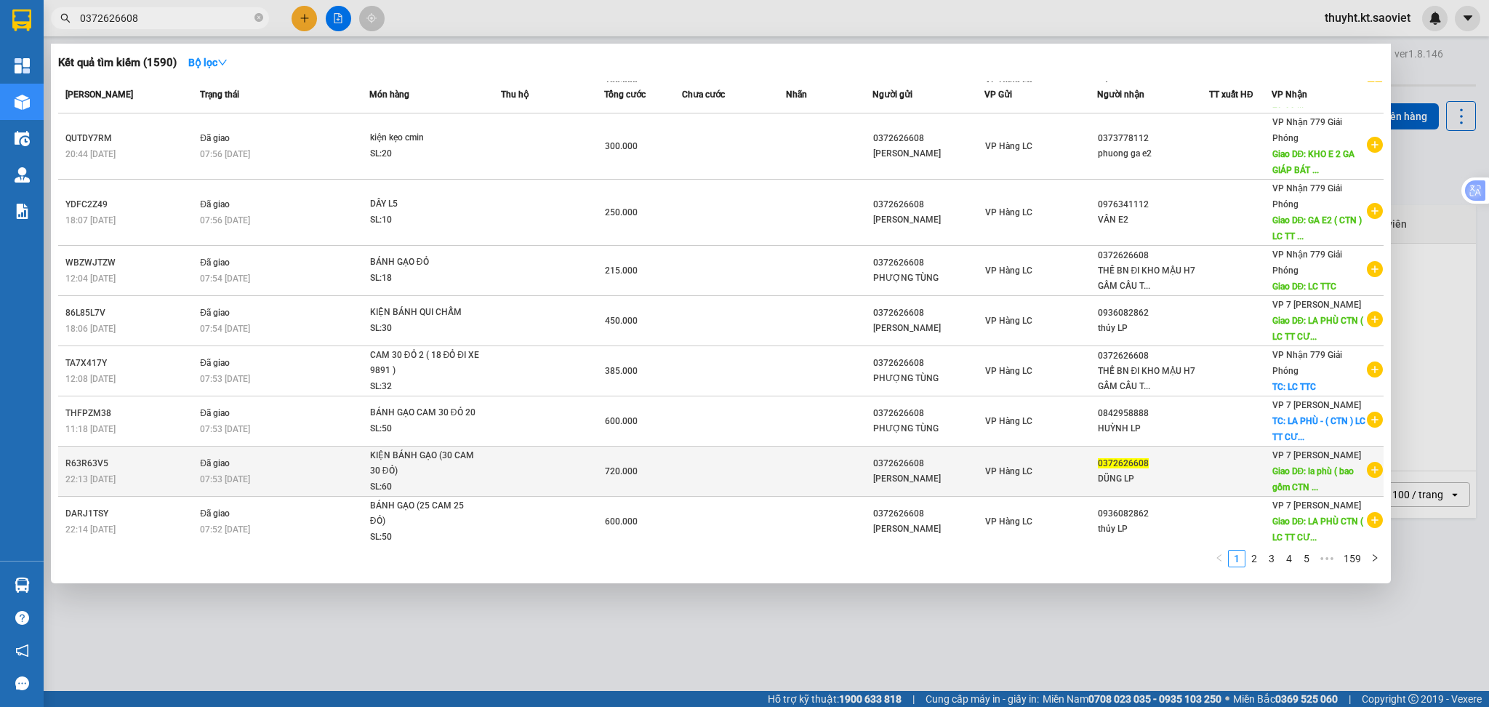
scroll to position [0, 0]
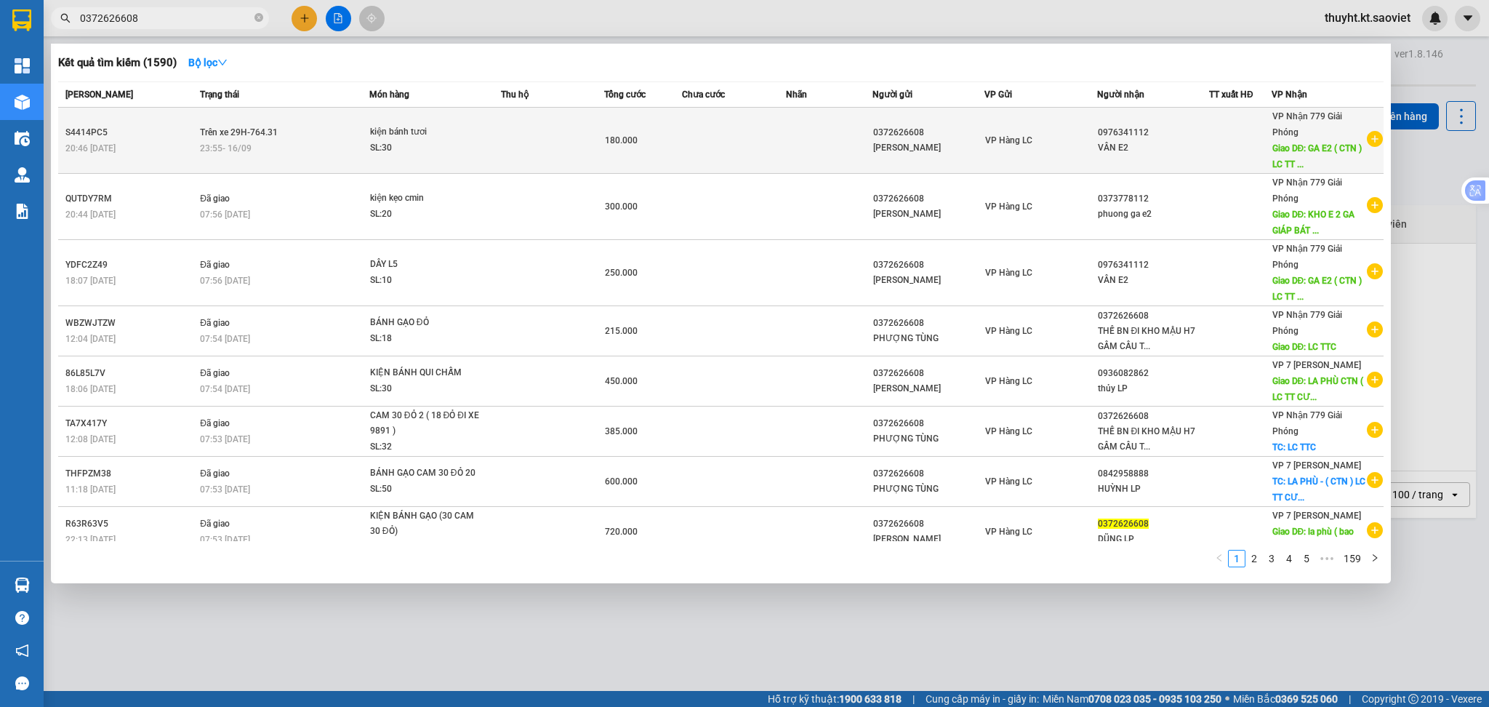
click at [845, 121] on td at bounding box center [829, 141] width 87 height 66
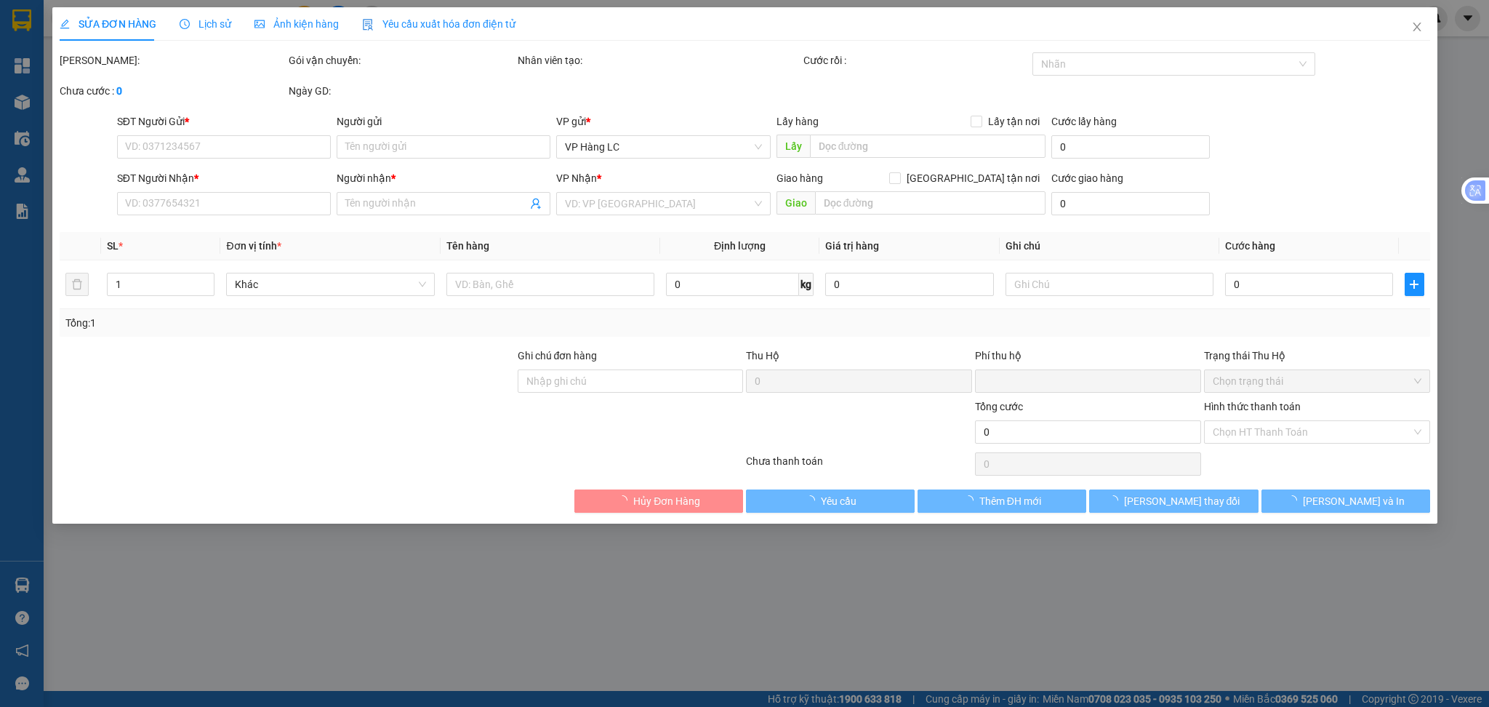
type input "0372626608"
type input "PHƯƠNG TÙNG"
type input "0976341112"
type input "VÂN E2"
type input "GA E2 ( CTN ) LC TT CƯỚC"
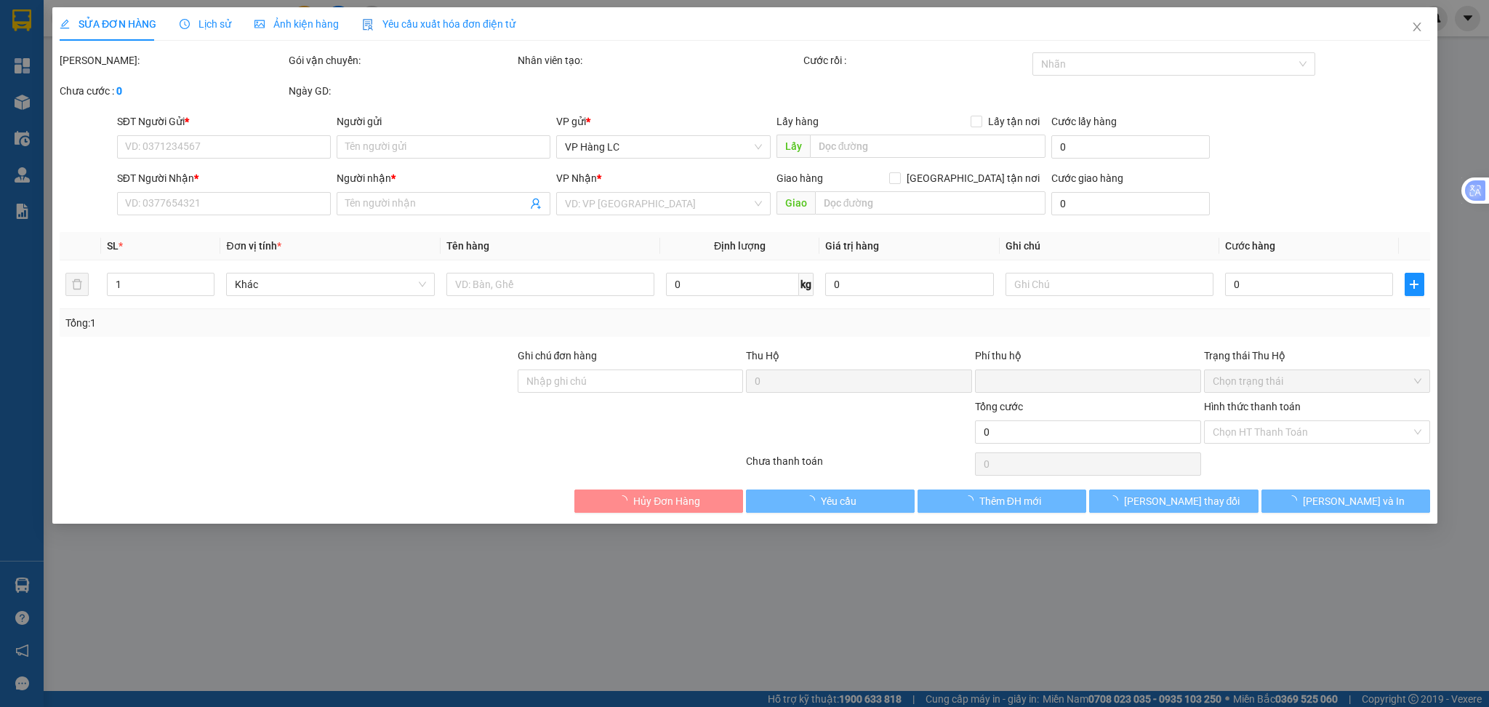
type input "80.000"
type input "0"
type input "180.000"
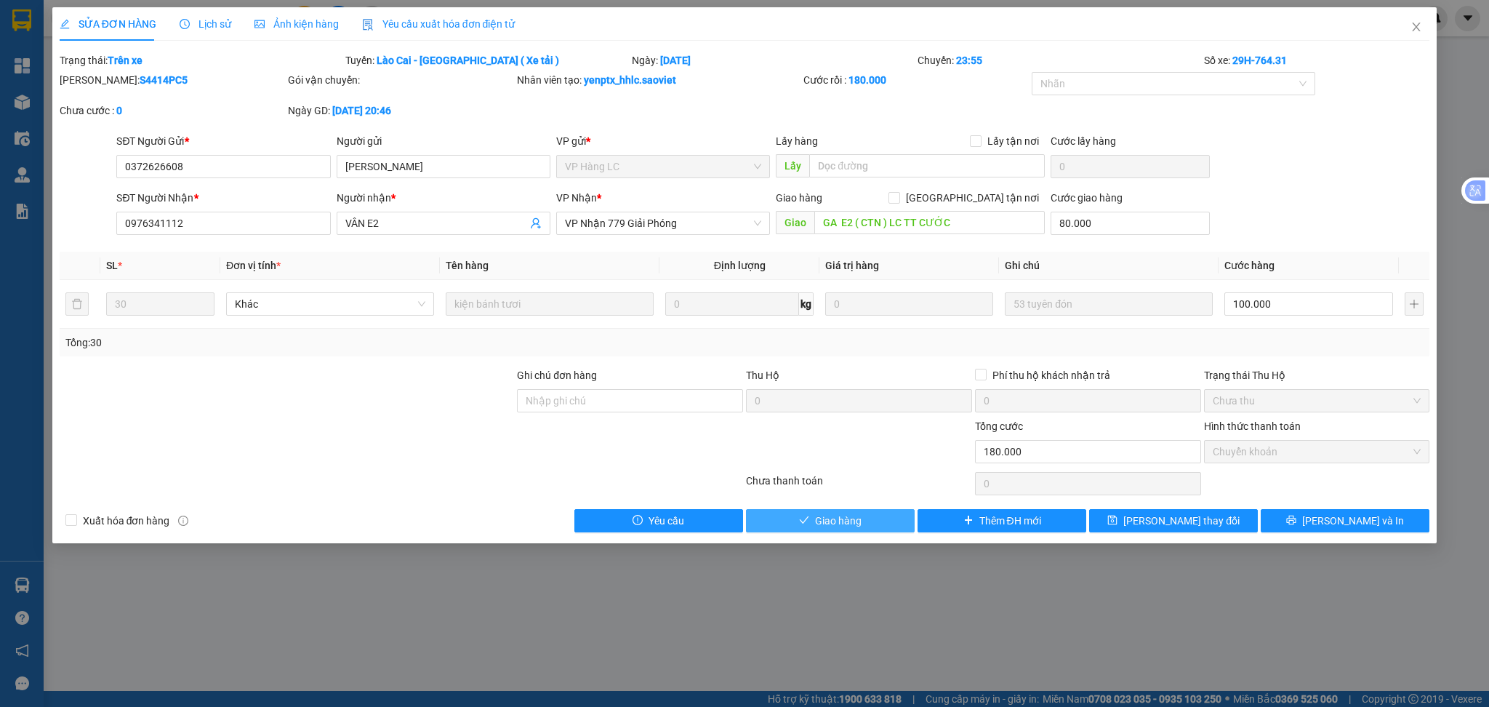
click at [869, 525] on button "Giao hàng" at bounding box center [830, 520] width 169 height 23
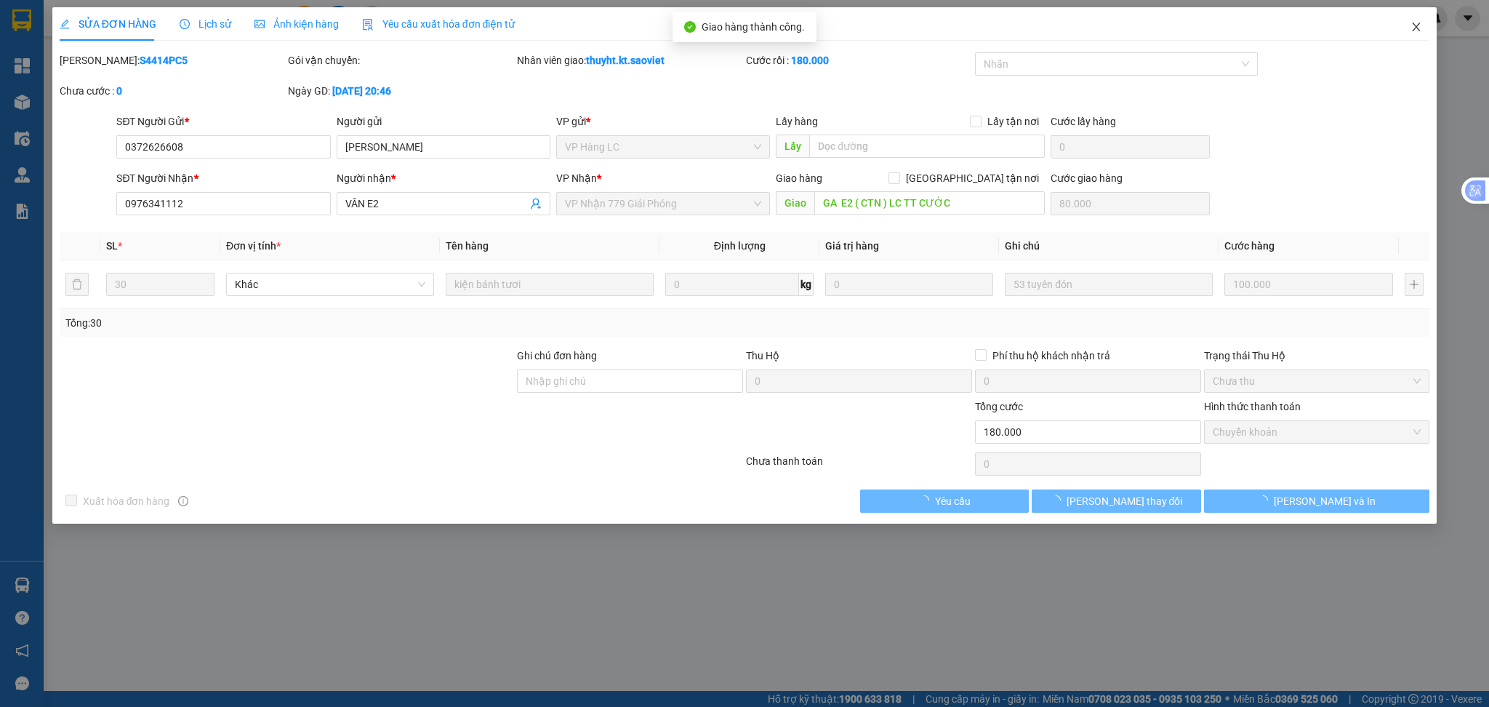
click at [1413, 23] on icon "close" at bounding box center [1416, 27] width 12 height 12
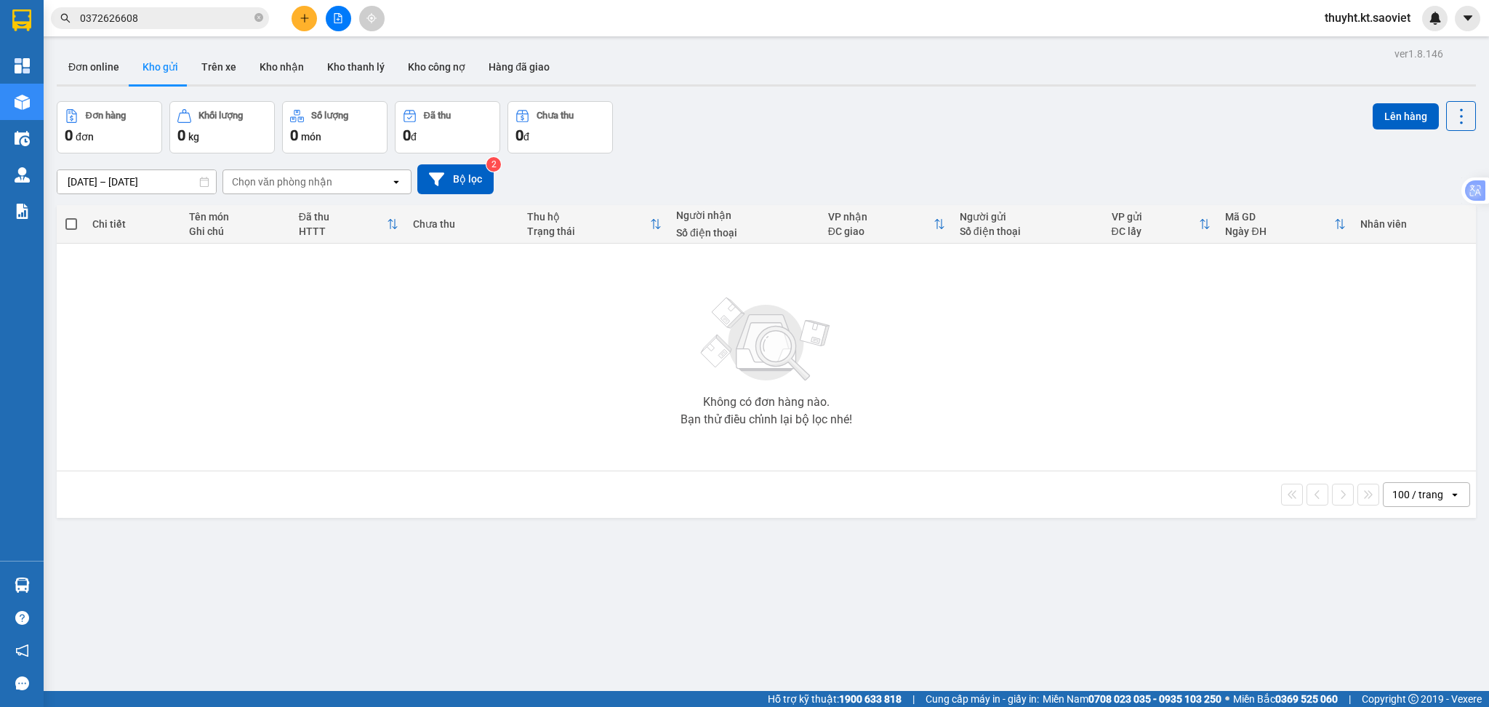
click at [172, 22] on input "0372626608" at bounding box center [166, 18] width 172 height 16
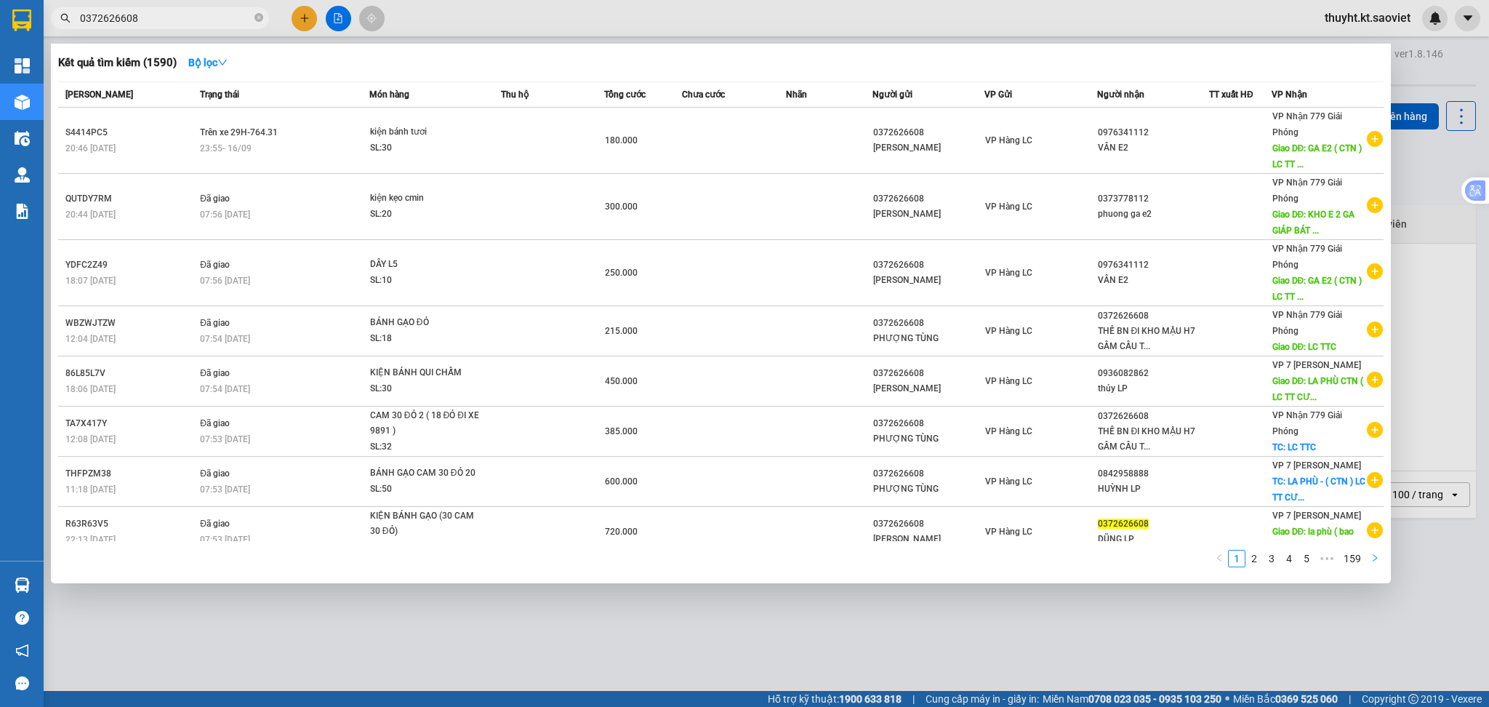
click at [1371, 563] on button "button" at bounding box center [1374, 558] width 17 height 17
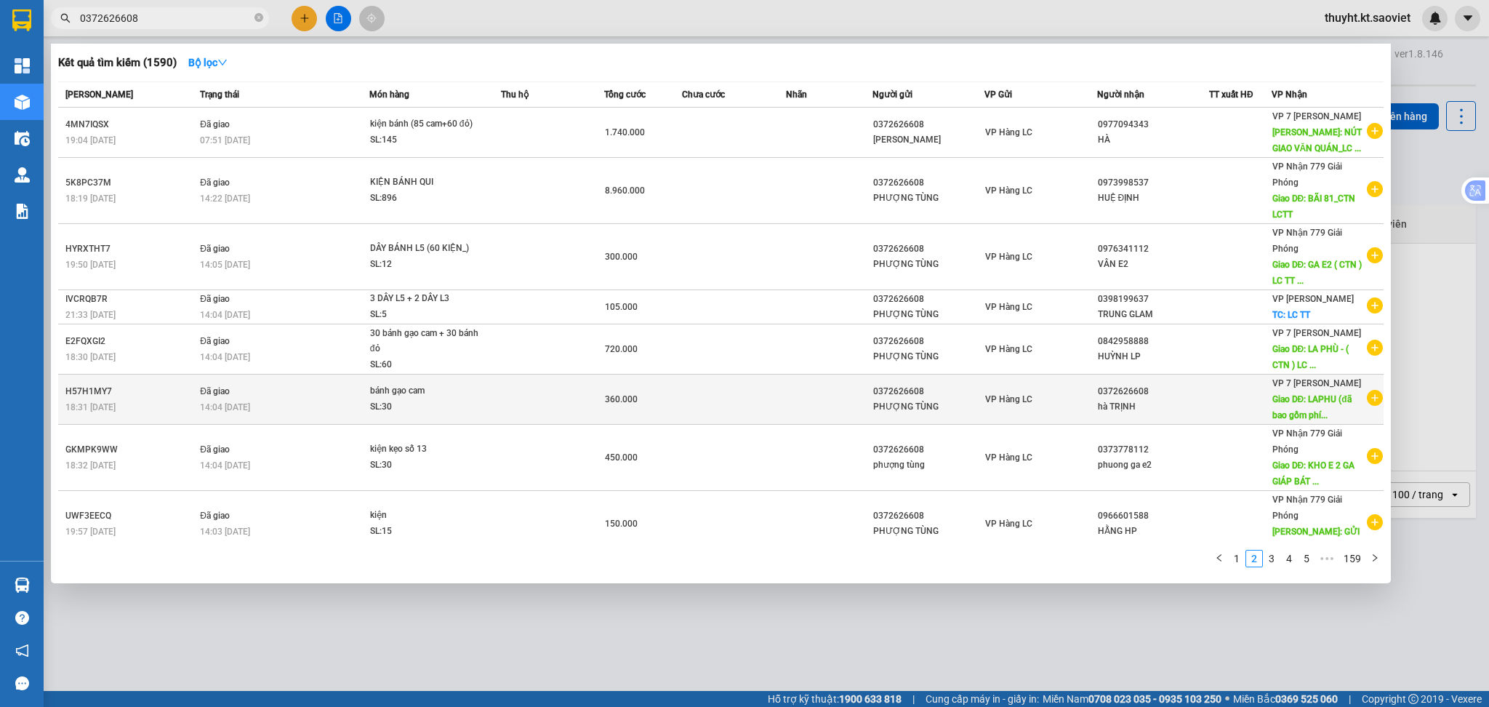
scroll to position [150, 0]
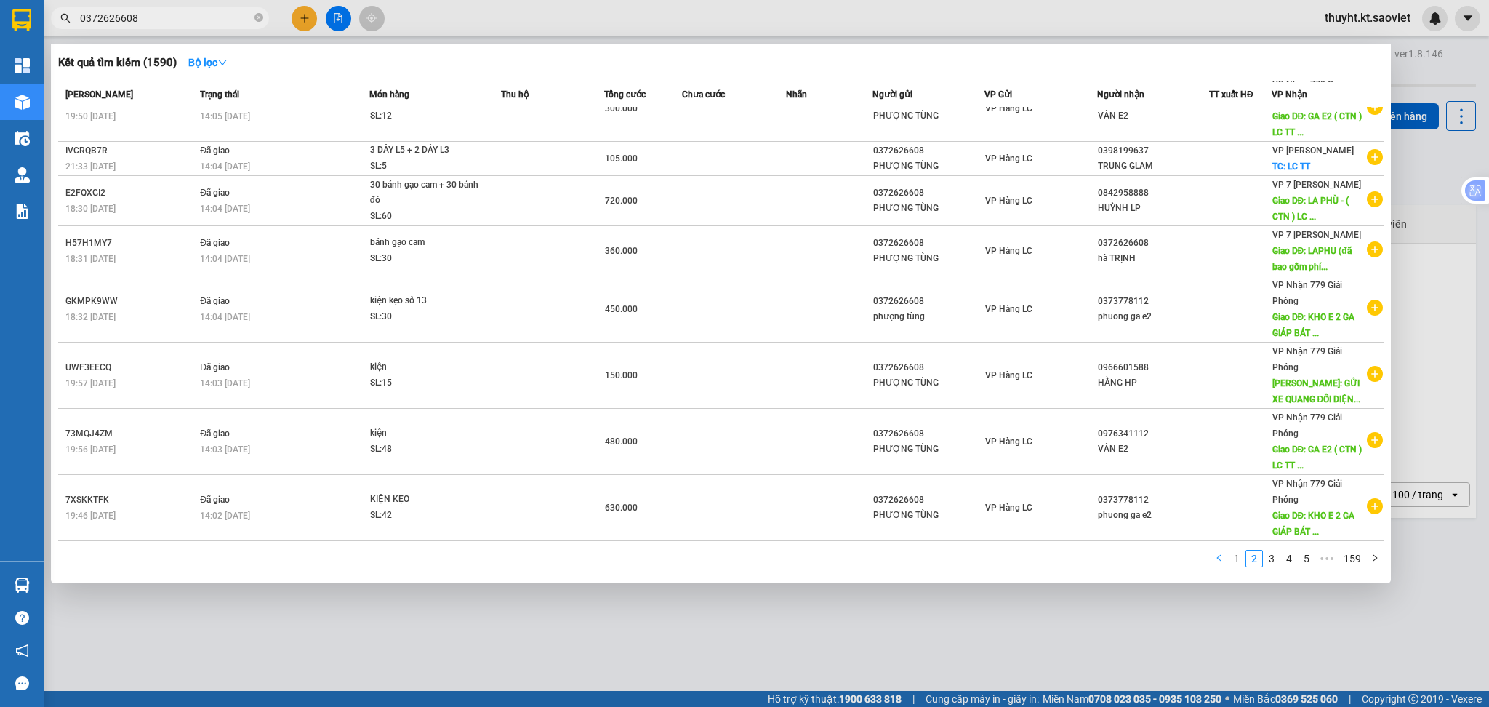
click at [1219, 562] on icon "left" at bounding box center [1219, 557] width 9 height 9
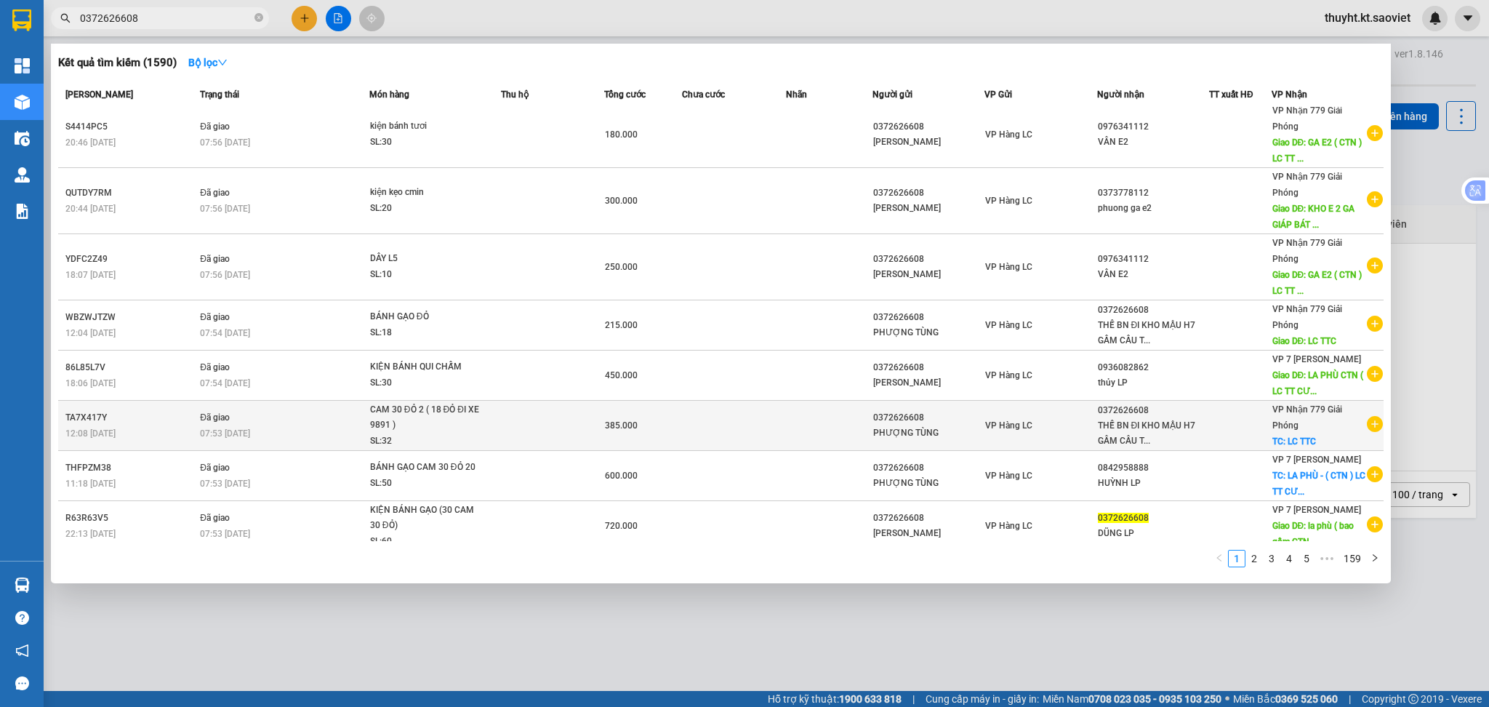
scroll to position [0, 0]
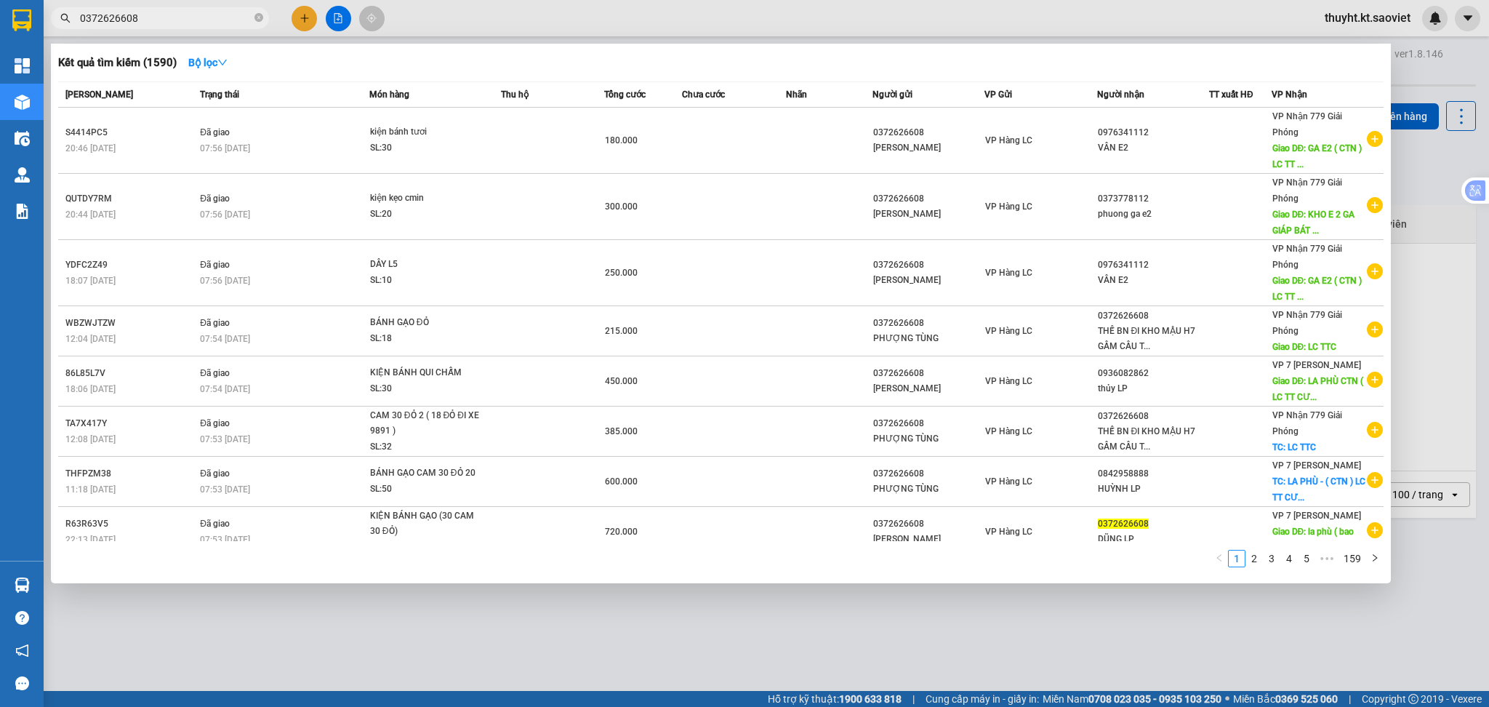
click at [693, 23] on div at bounding box center [744, 353] width 1489 height 707
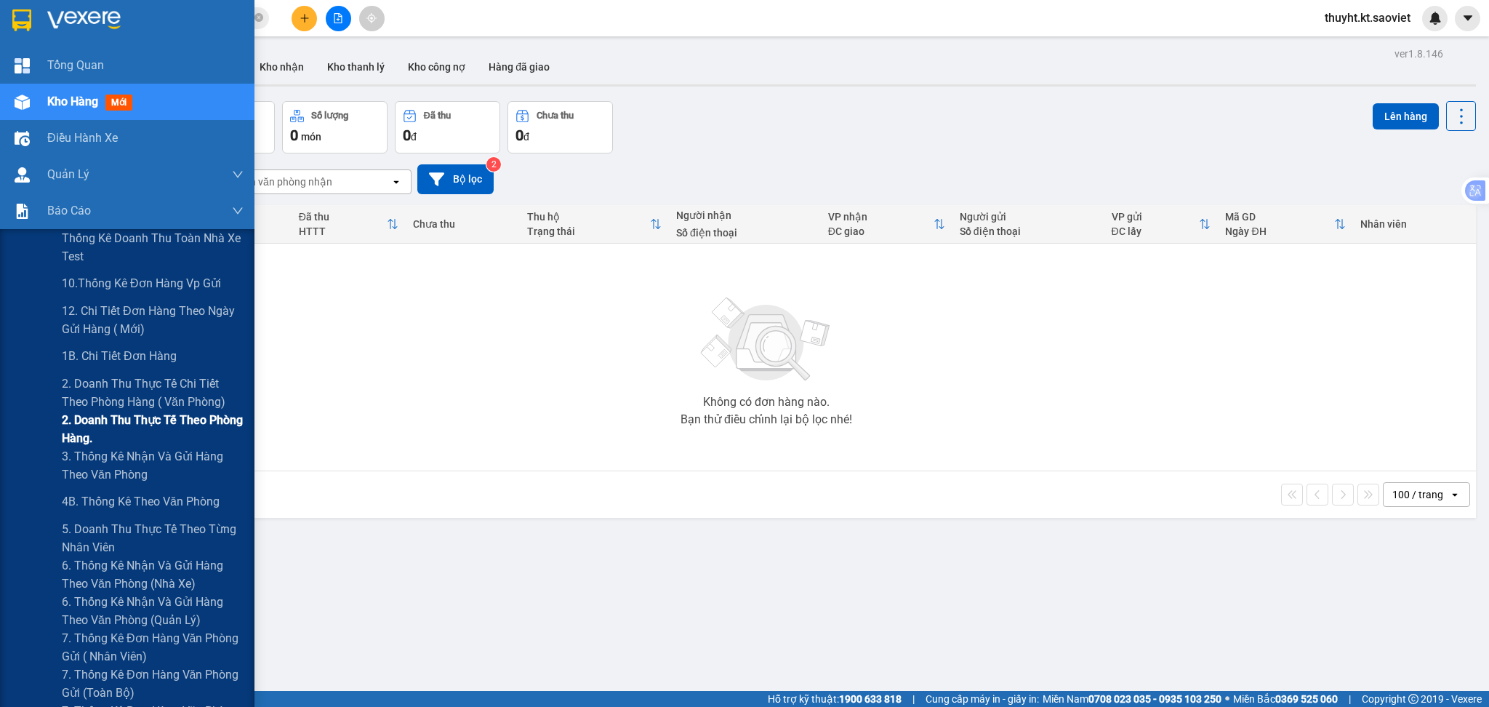
click at [174, 435] on span "2. Doanh thu thực tế theo phòng hàng." at bounding box center [153, 429] width 182 height 36
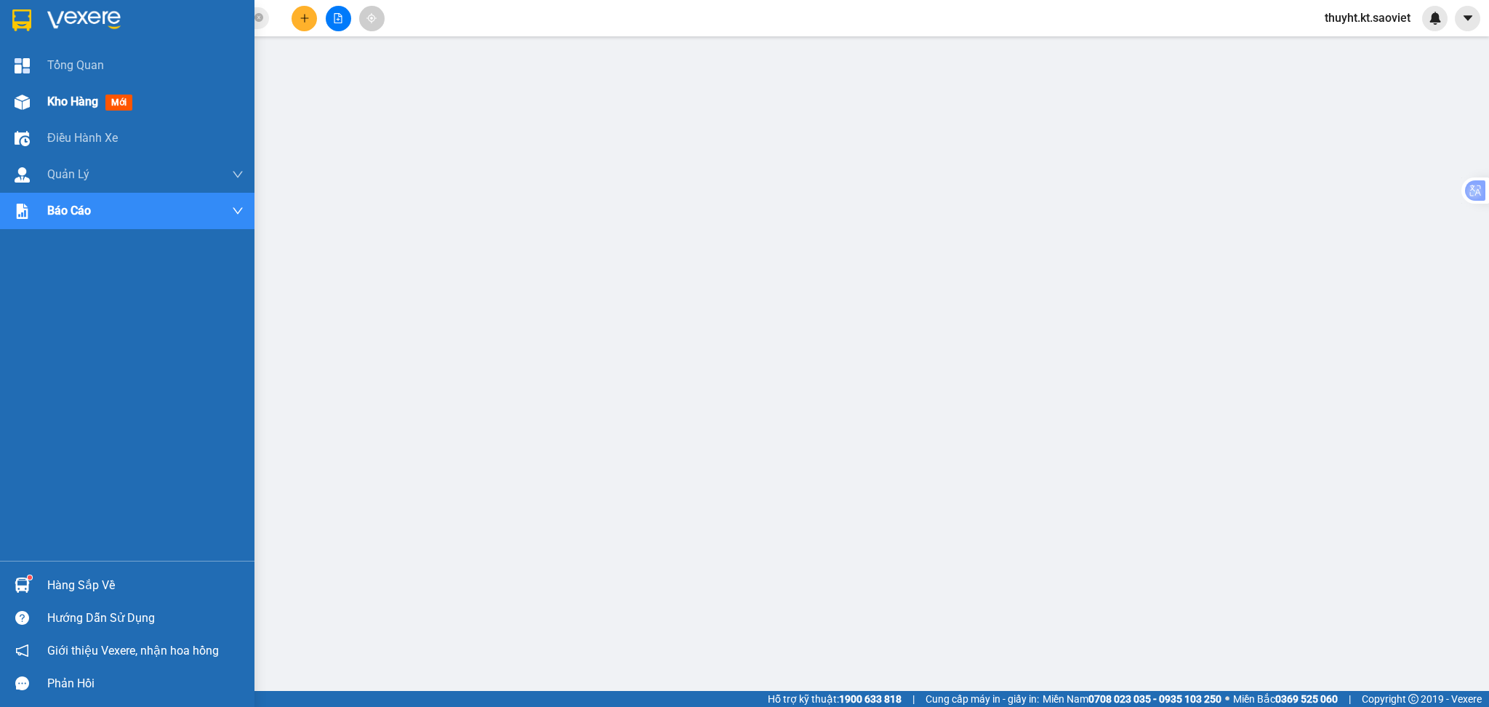
click at [27, 100] on img at bounding box center [22, 102] width 15 height 15
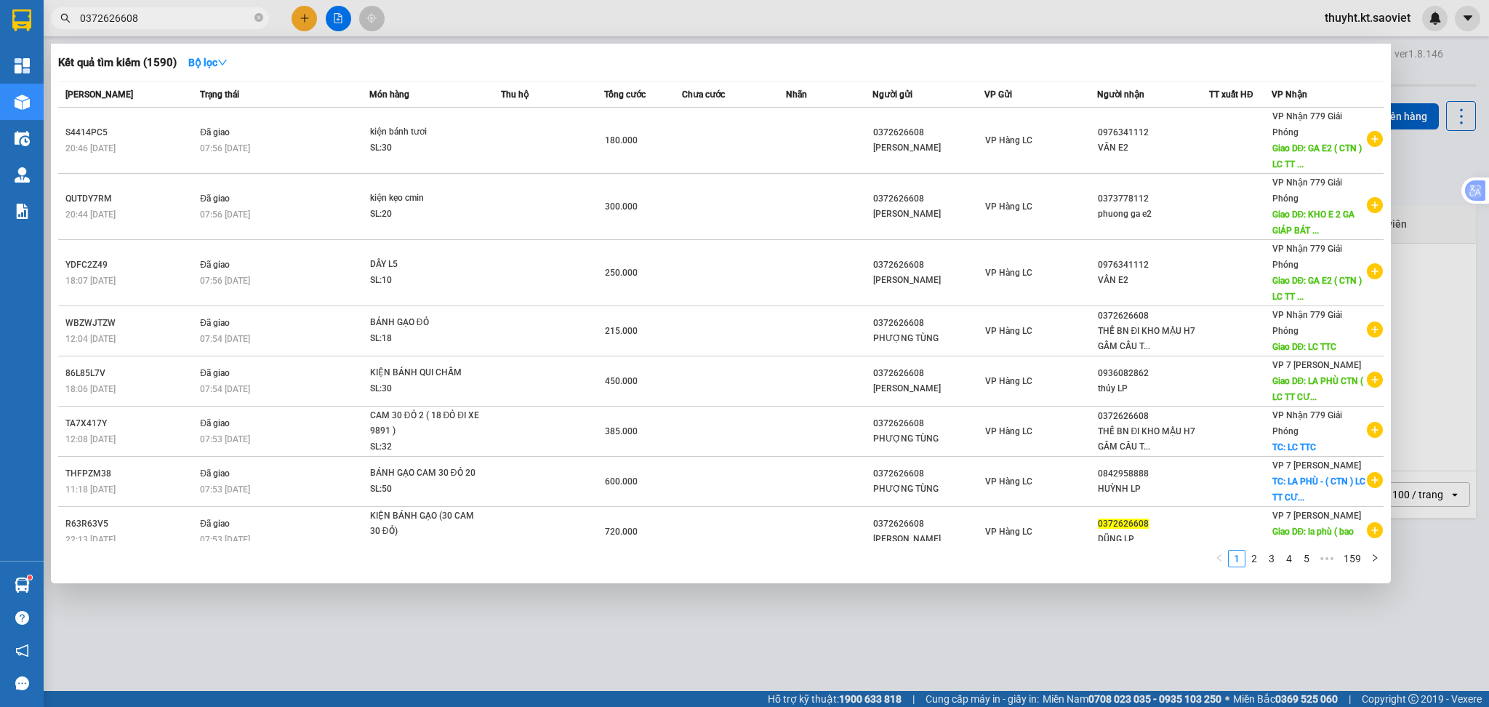
click at [146, 17] on input "0372626608" at bounding box center [166, 18] width 172 height 16
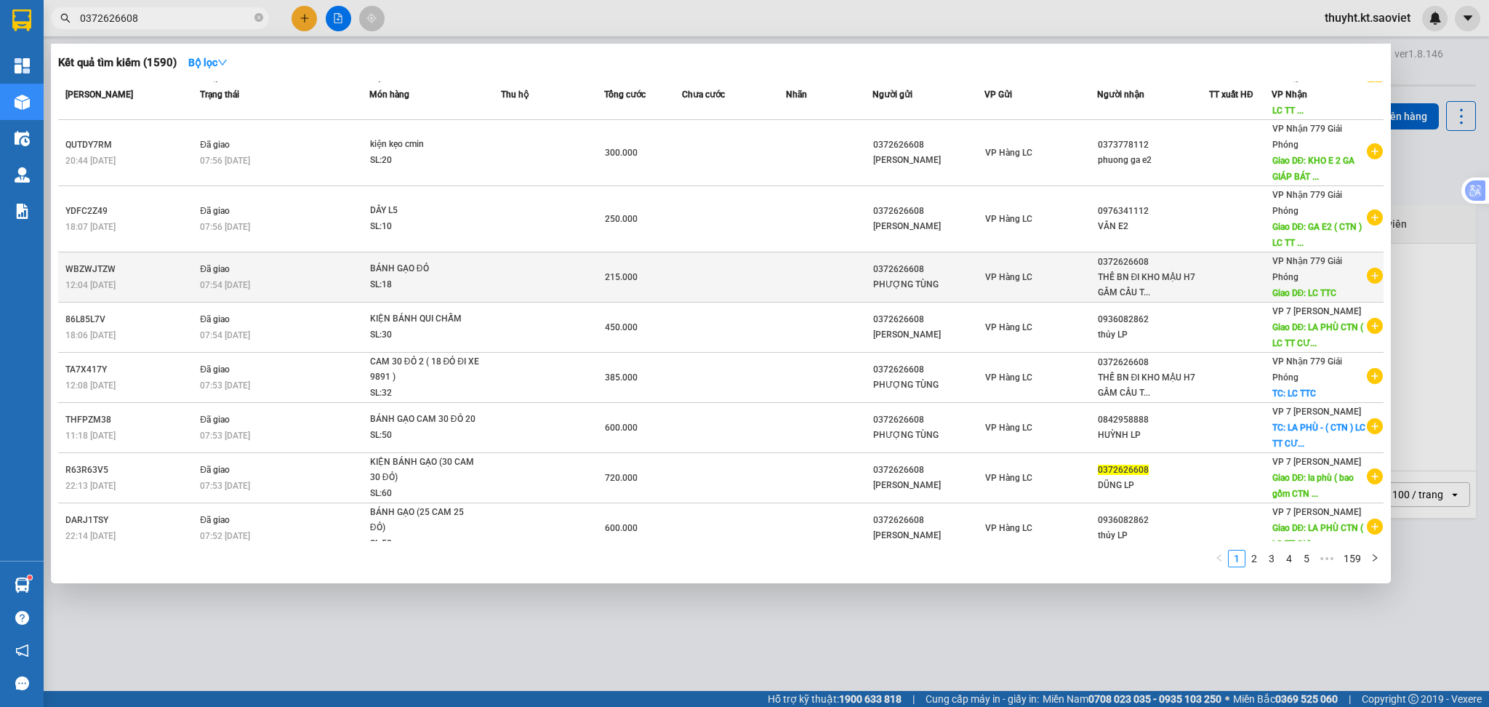
scroll to position [118, 0]
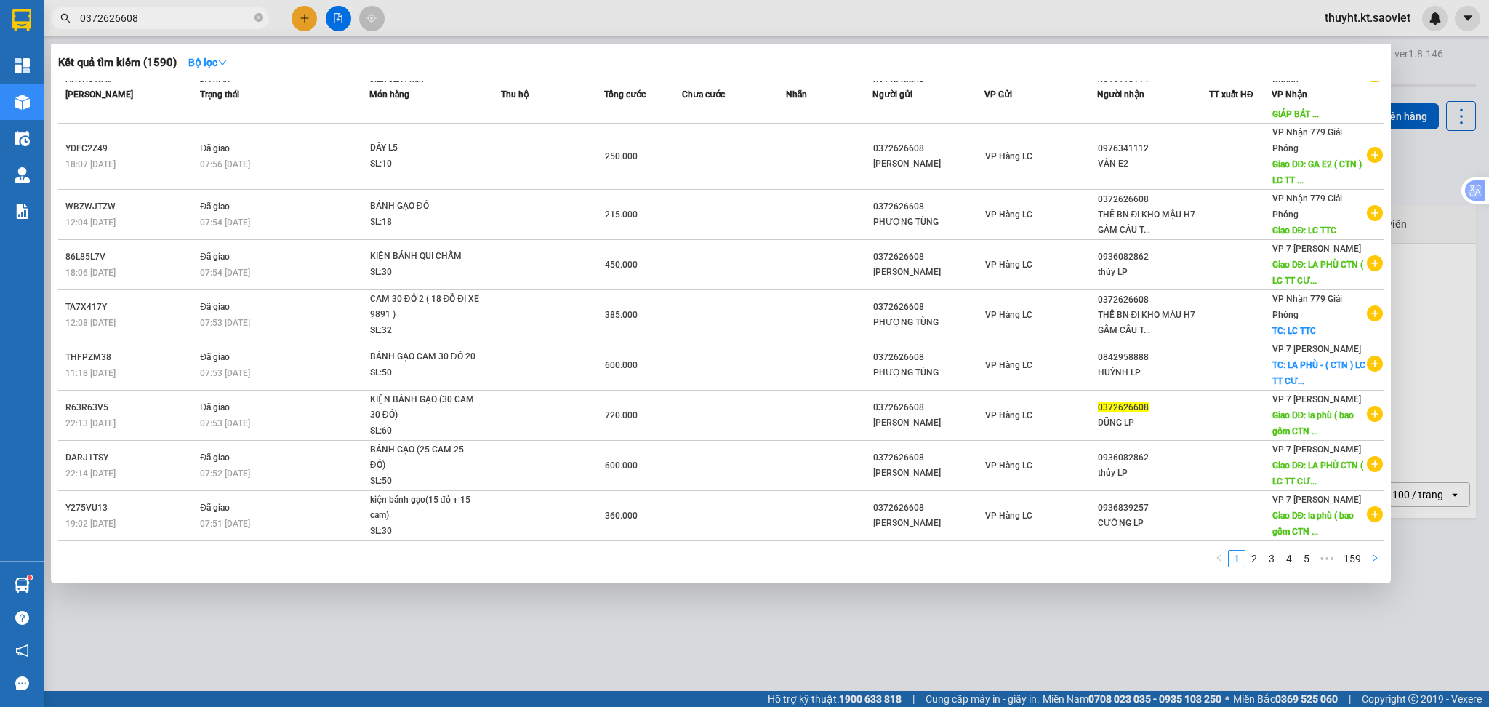
click at [1367, 562] on button "button" at bounding box center [1374, 558] width 17 height 17
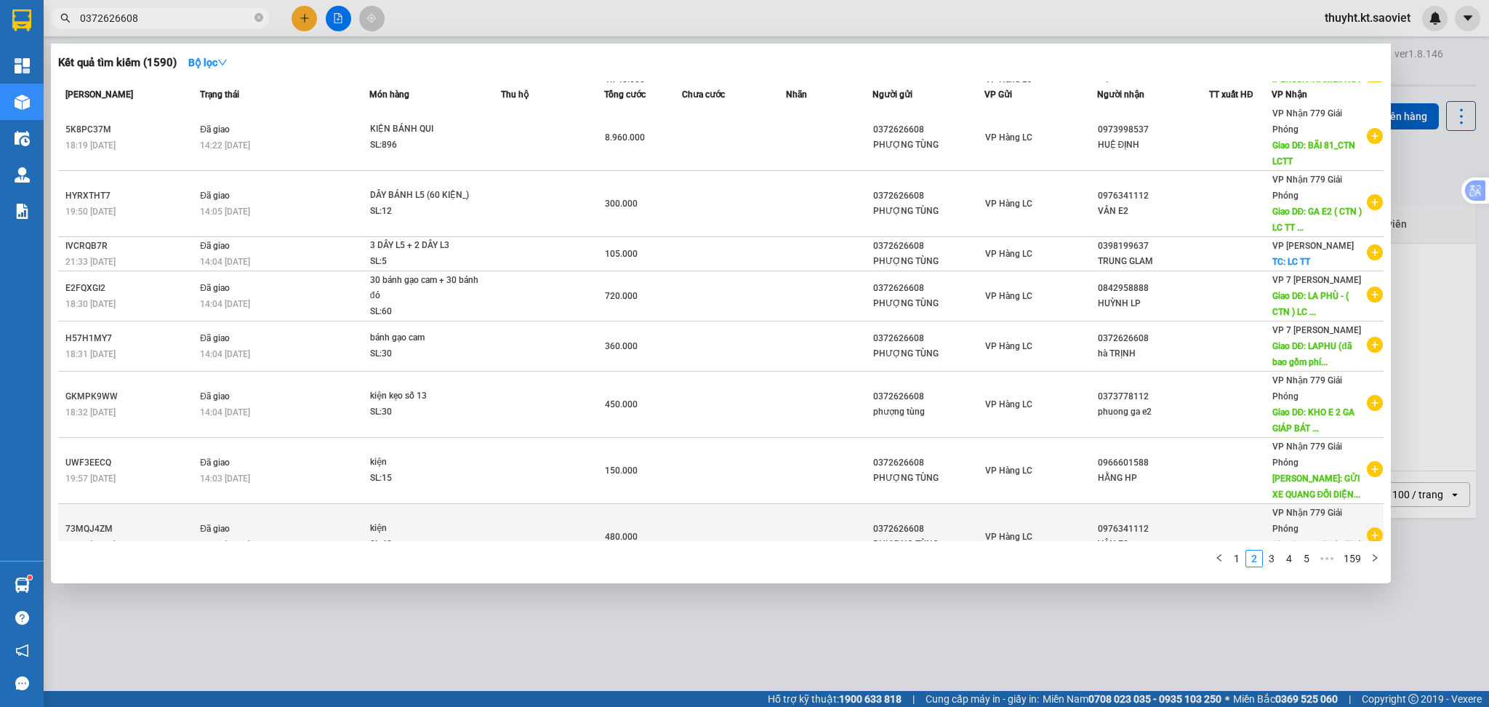
scroll to position [0, 0]
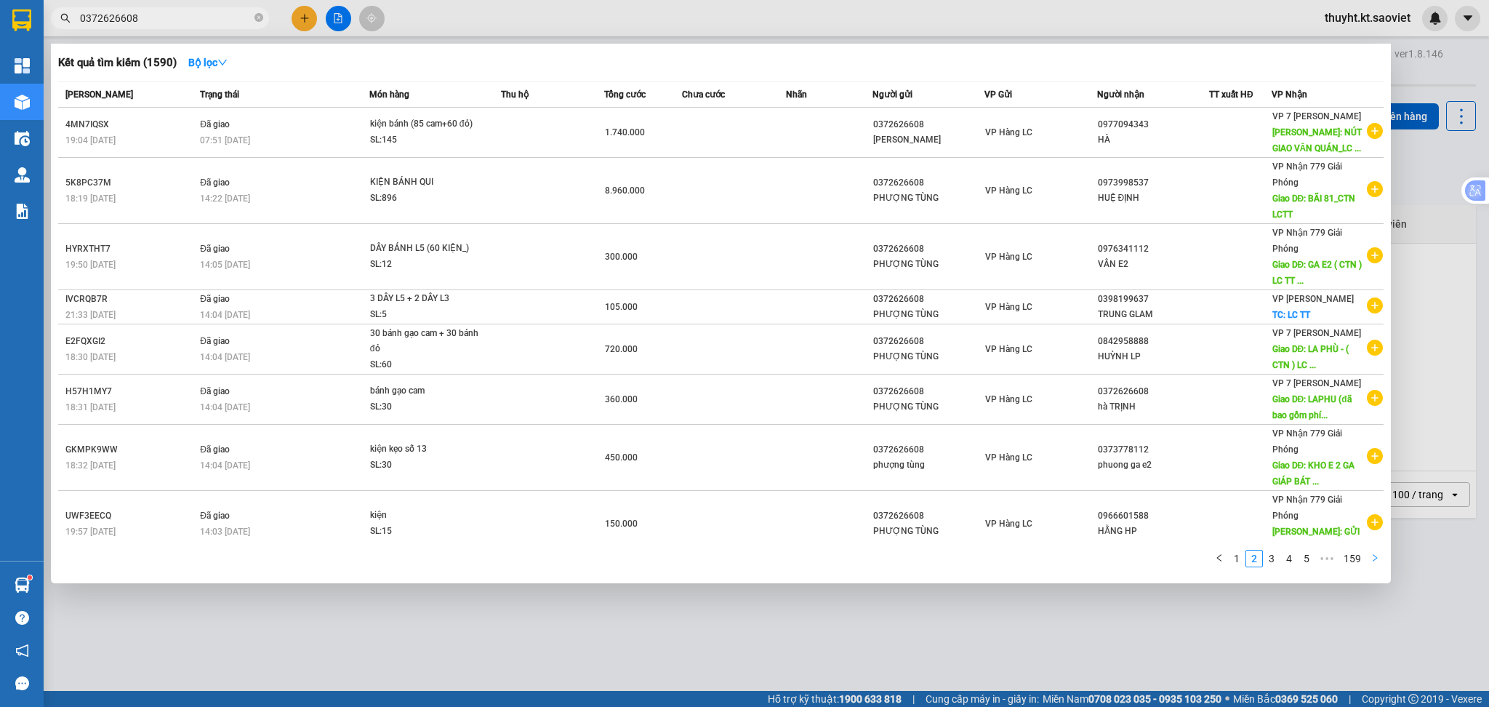
click at [1375, 557] on icon "right" at bounding box center [1374, 557] width 4 height 7
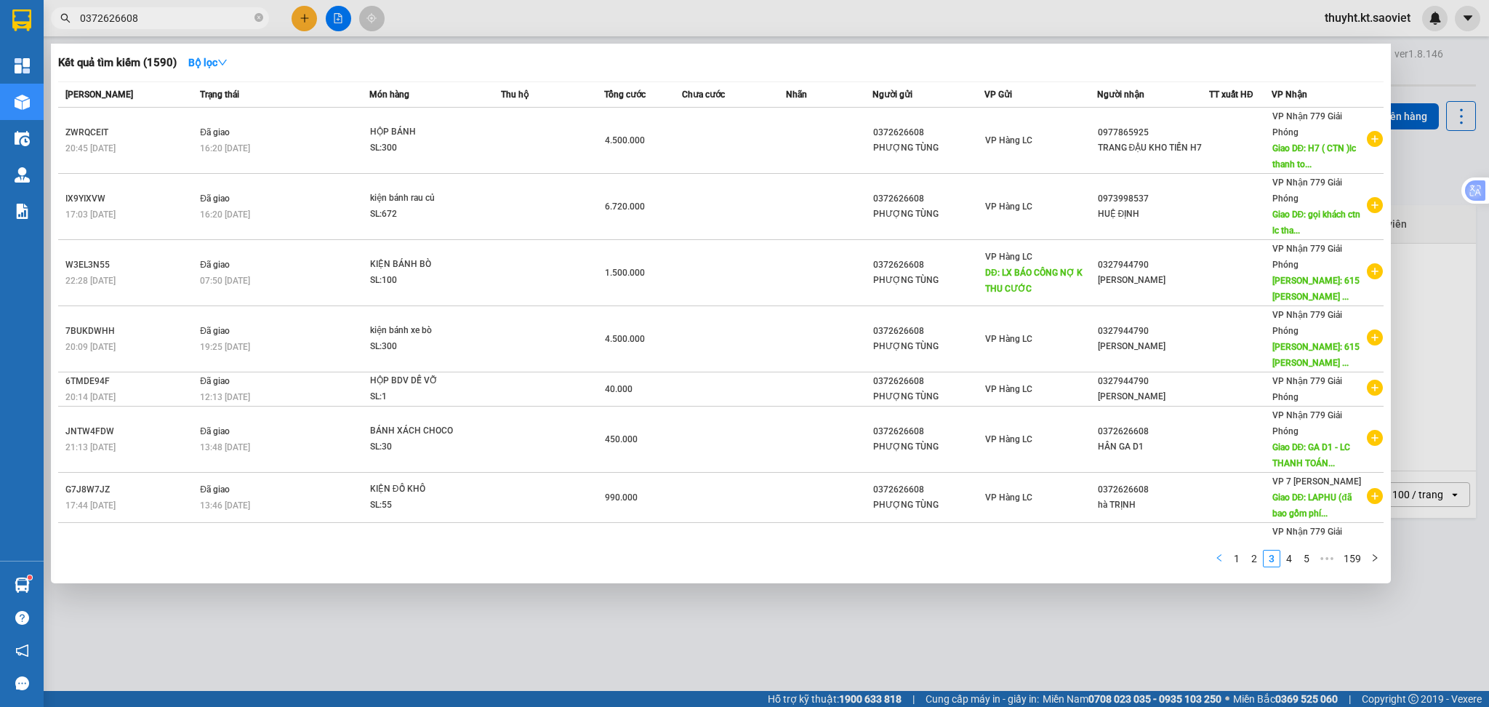
click at [1223, 561] on icon "left" at bounding box center [1219, 557] width 9 height 9
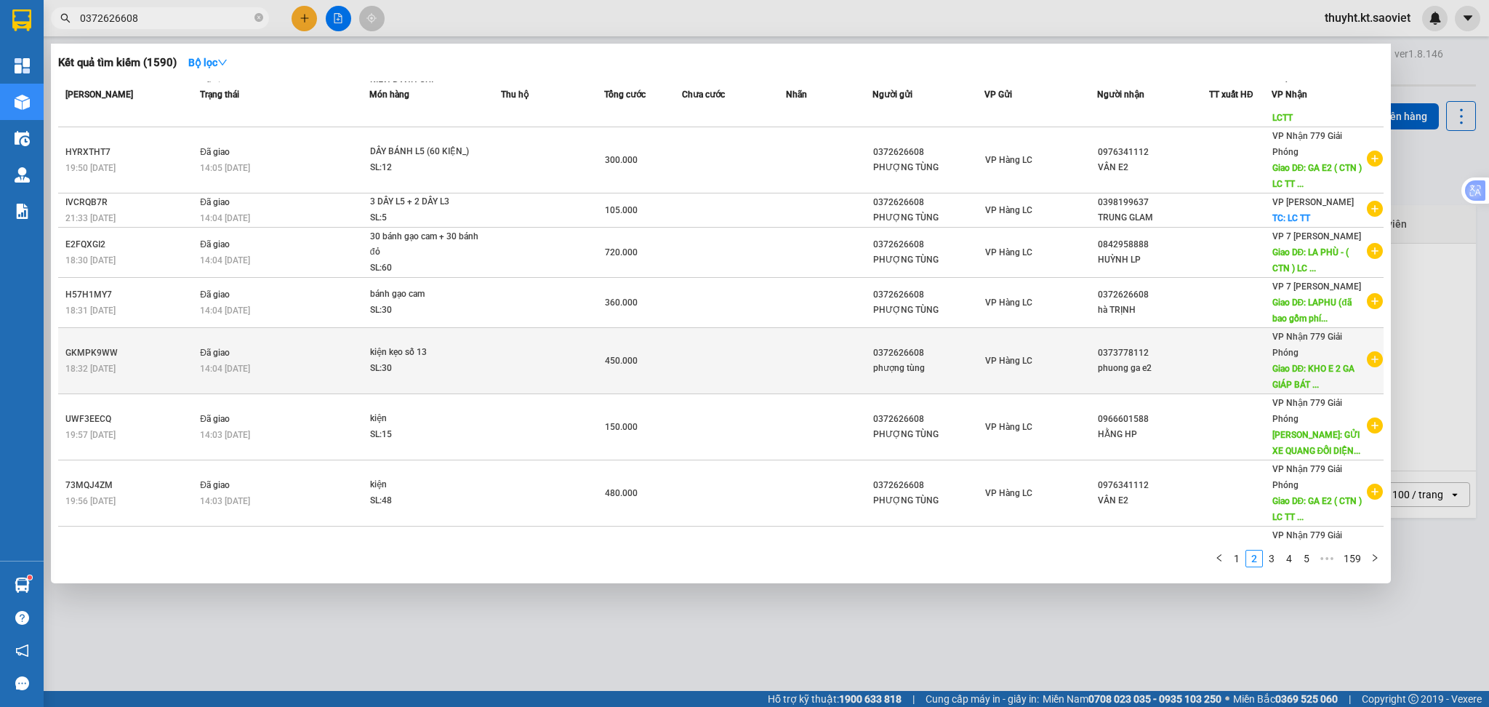
scroll to position [150, 0]
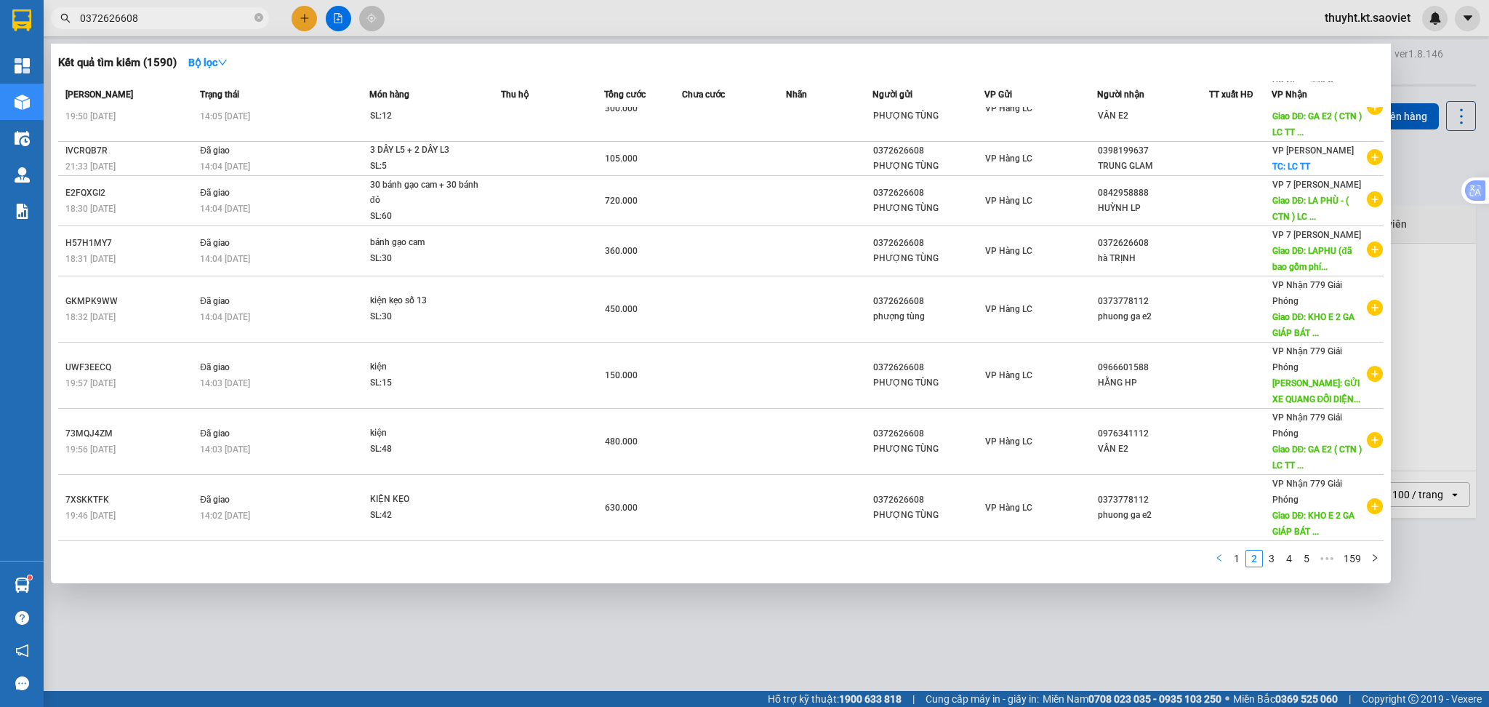
click at [1216, 563] on button "button" at bounding box center [1218, 558] width 17 height 17
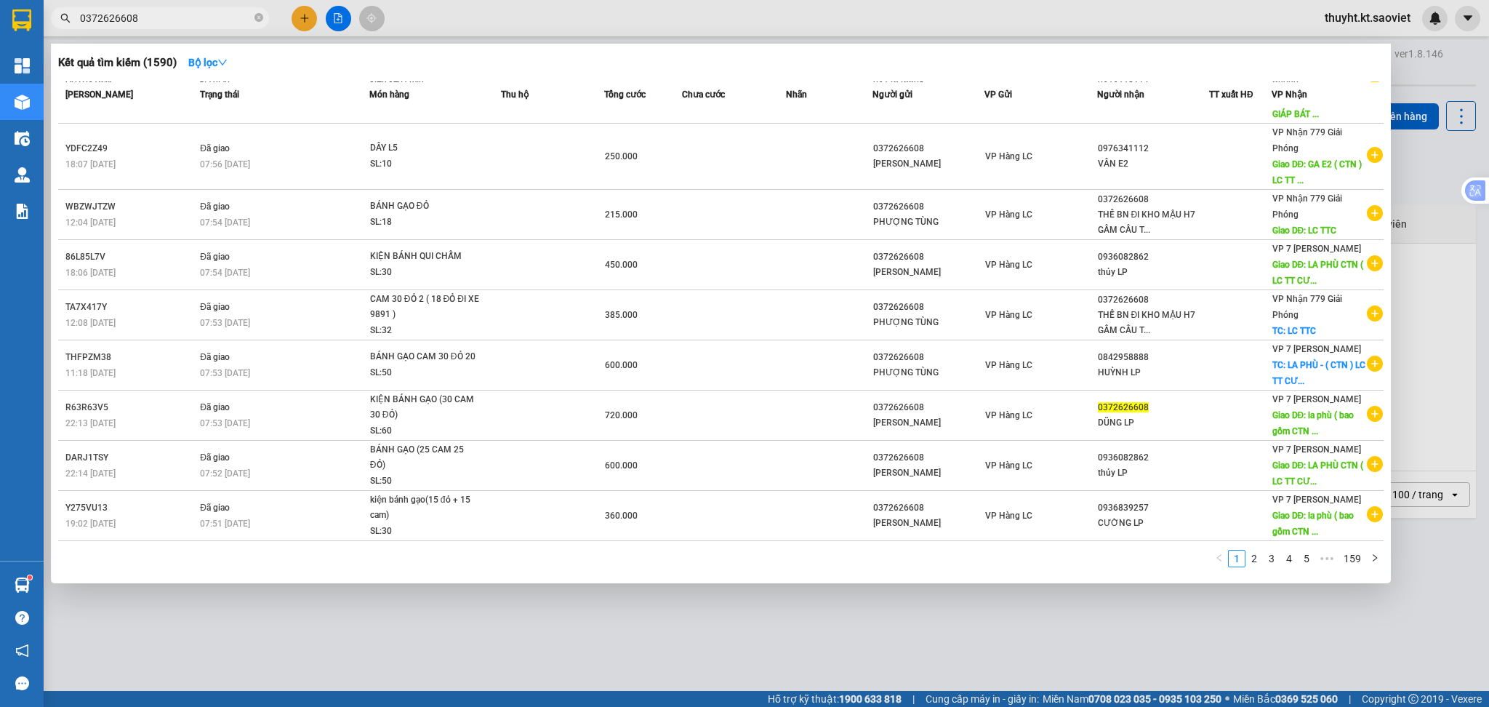
scroll to position [118, 0]
click at [1112, 657] on div at bounding box center [744, 353] width 1489 height 707
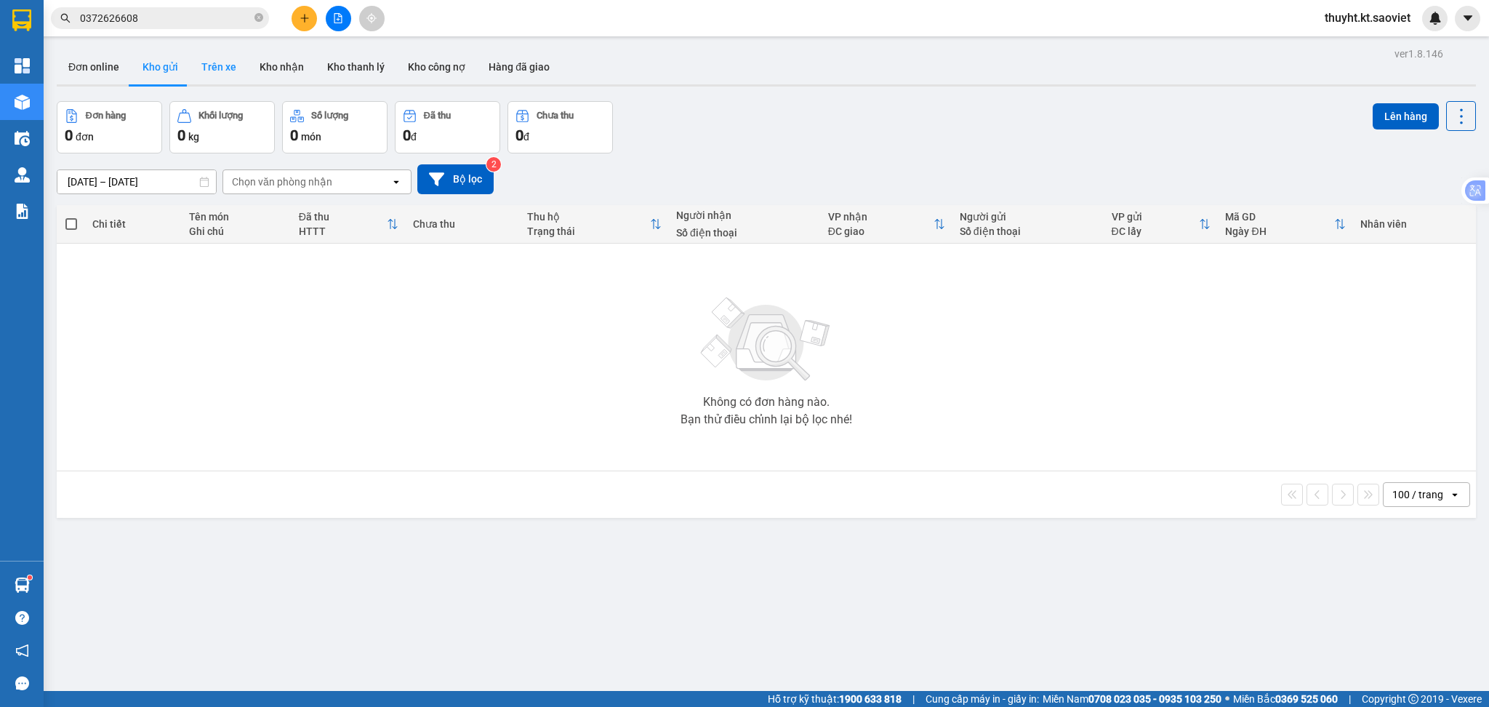
click at [210, 68] on button "Trên xe" at bounding box center [219, 66] width 58 height 35
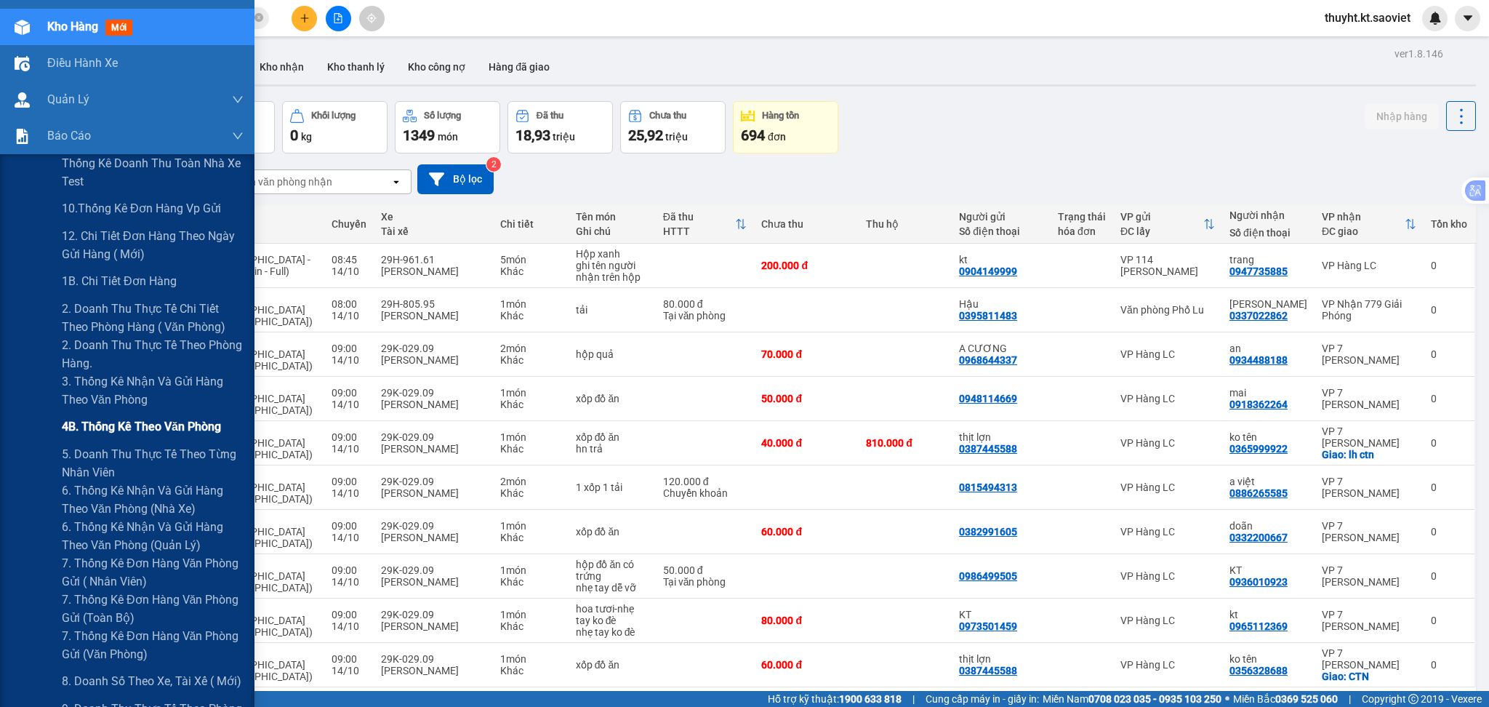
scroll to position [97, 0]
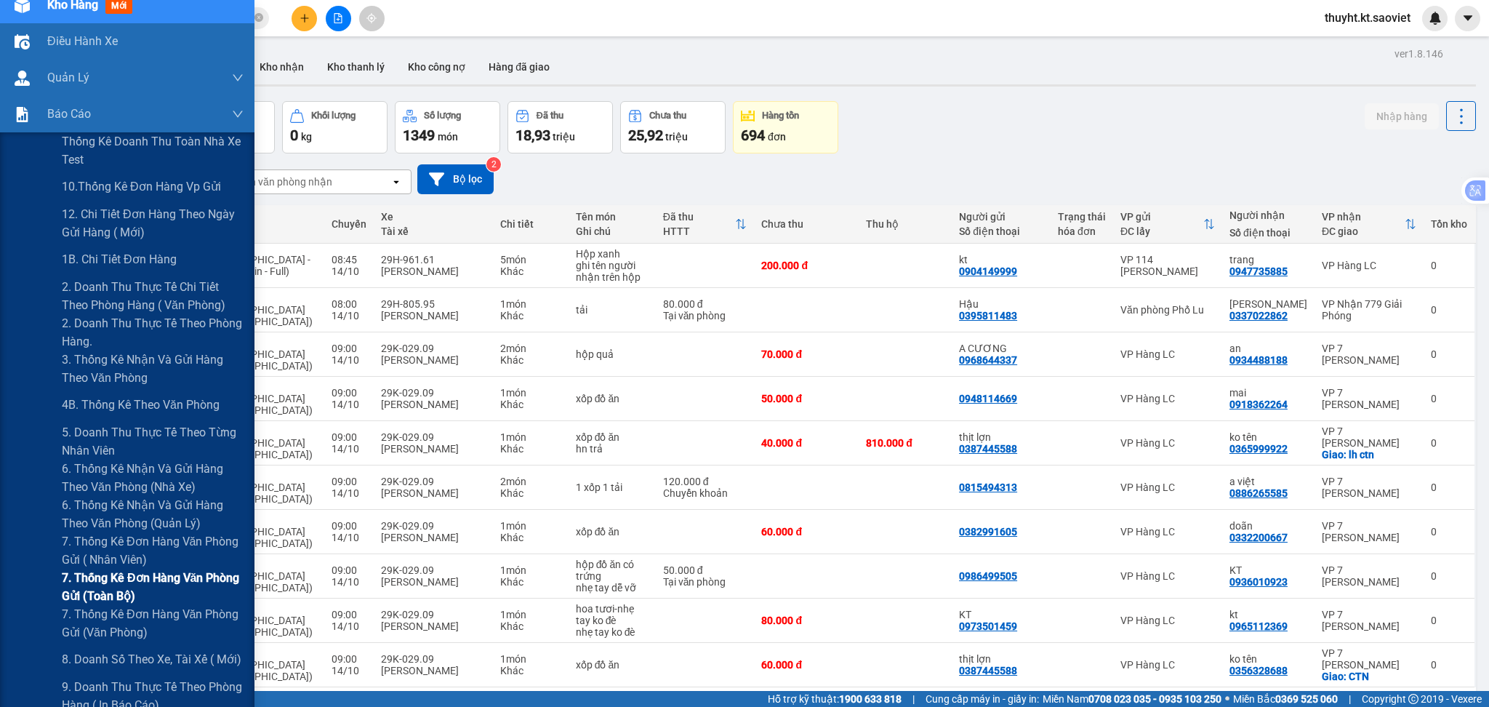
click at [170, 574] on span "7. Thống kê đơn hàng văn phòng gửi (toàn bộ)" at bounding box center [153, 586] width 182 height 36
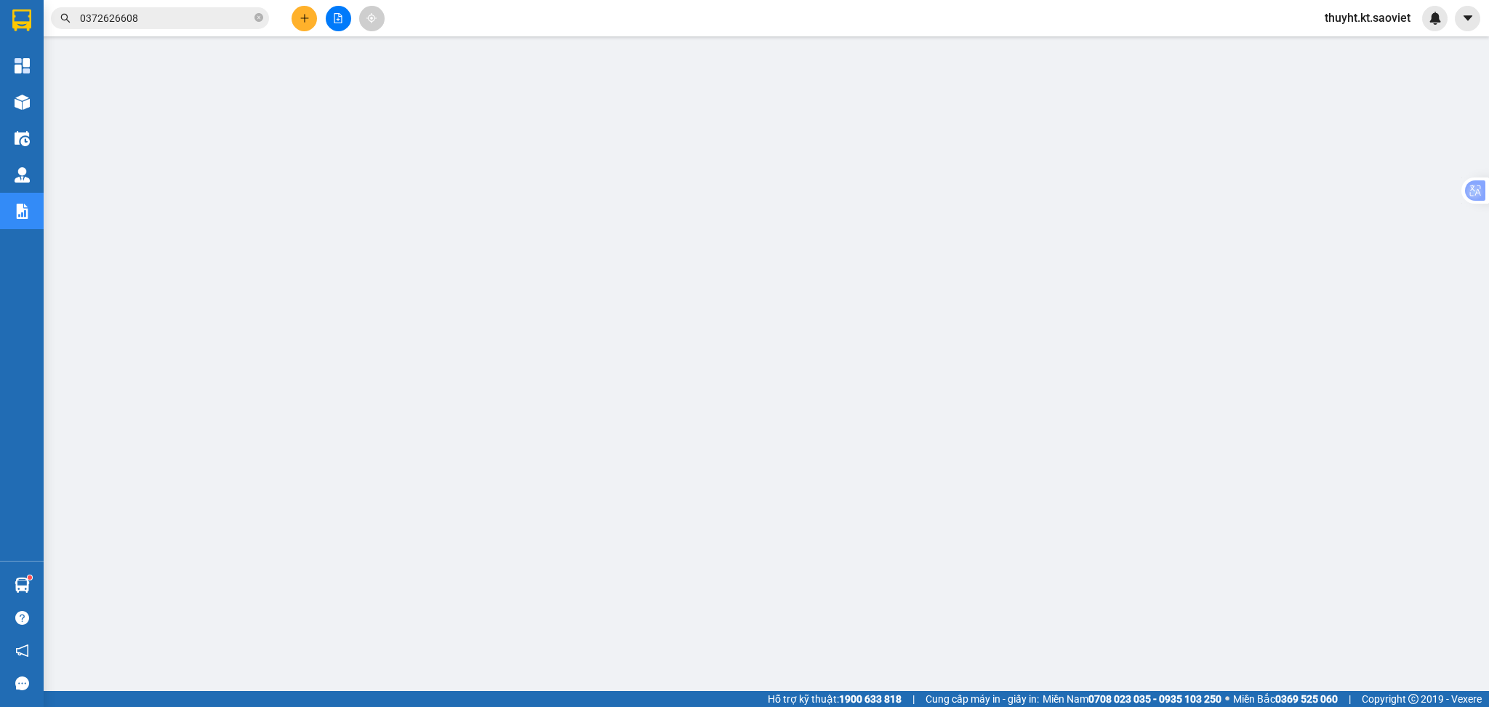
scroll to position [14, 0]
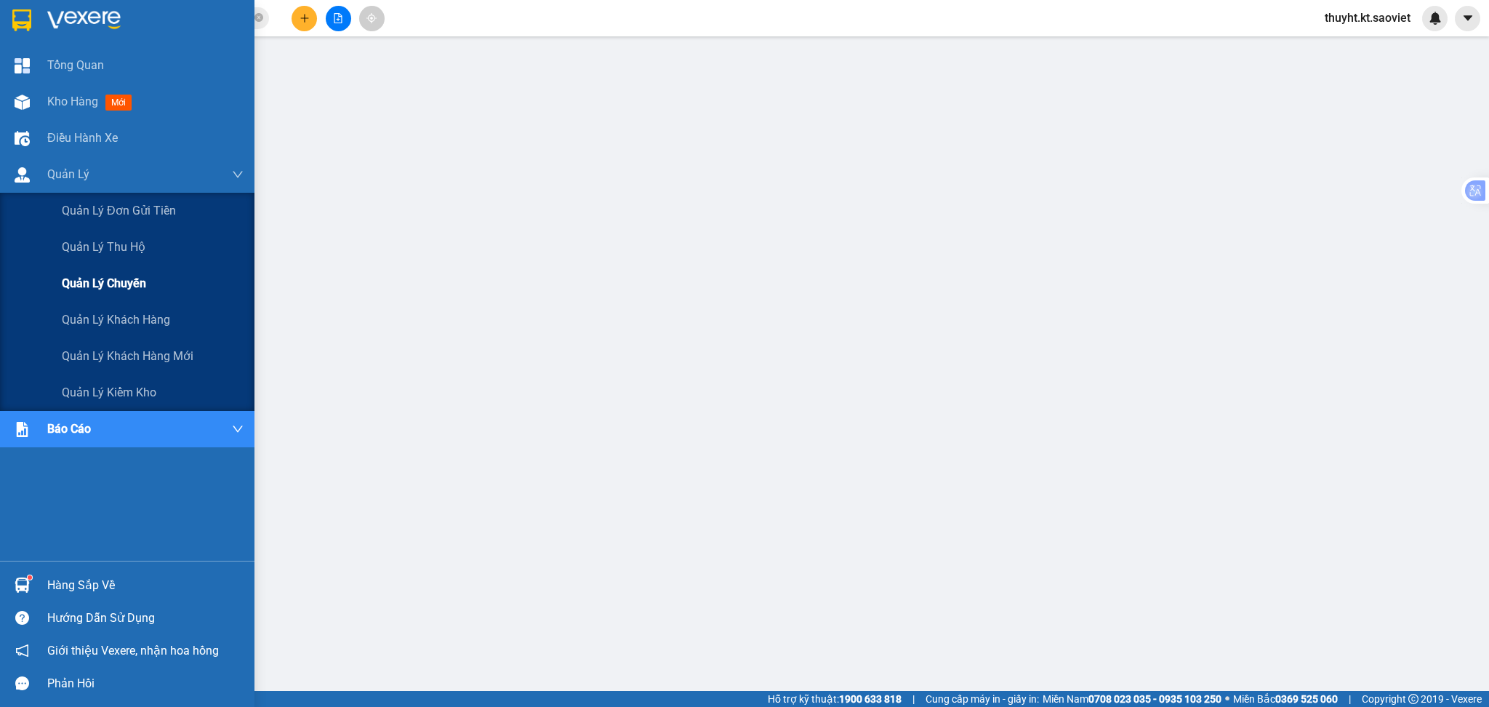
click at [145, 274] on span "Quản lý chuyến" at bounding box center [104, 283] width 84 height 18
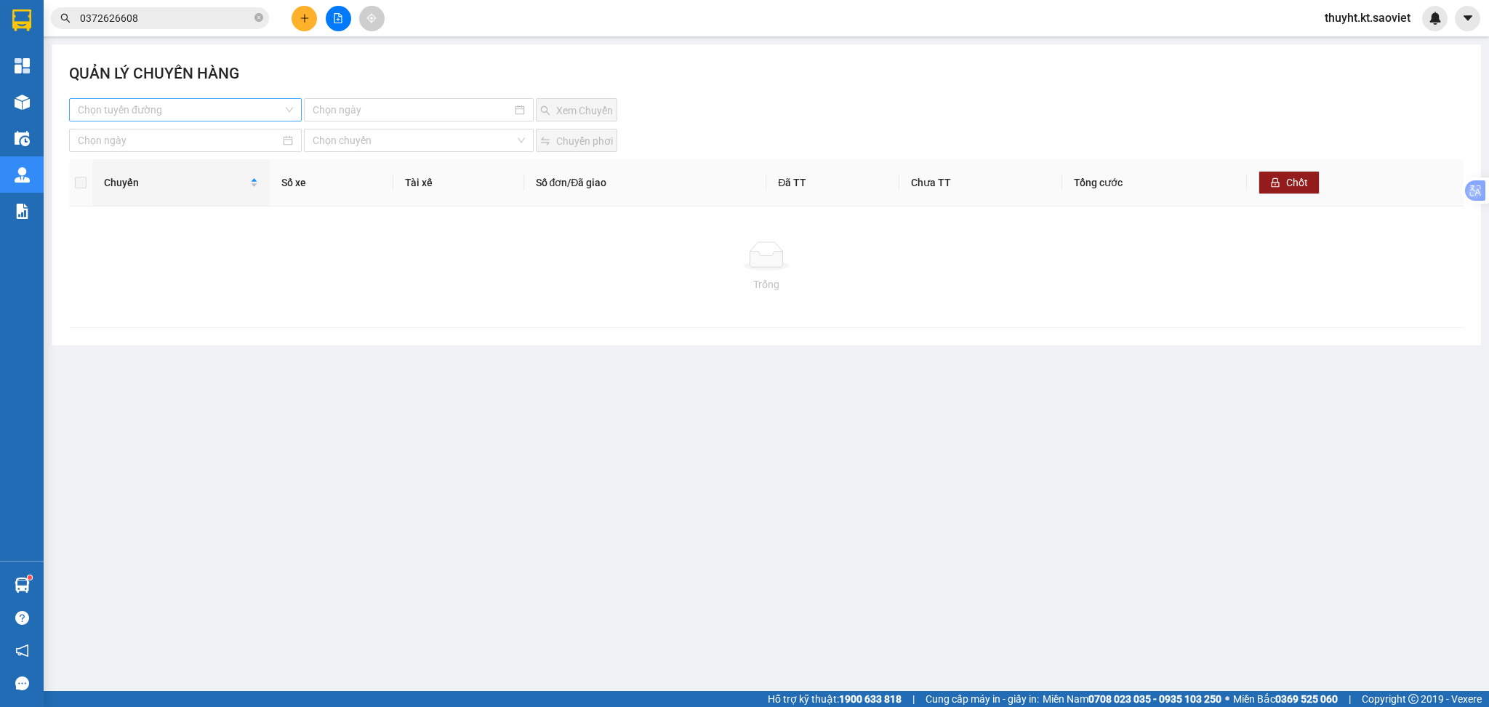
click at [193, 108] on input "search" at bounding box center [180, 110] width 205 height 22
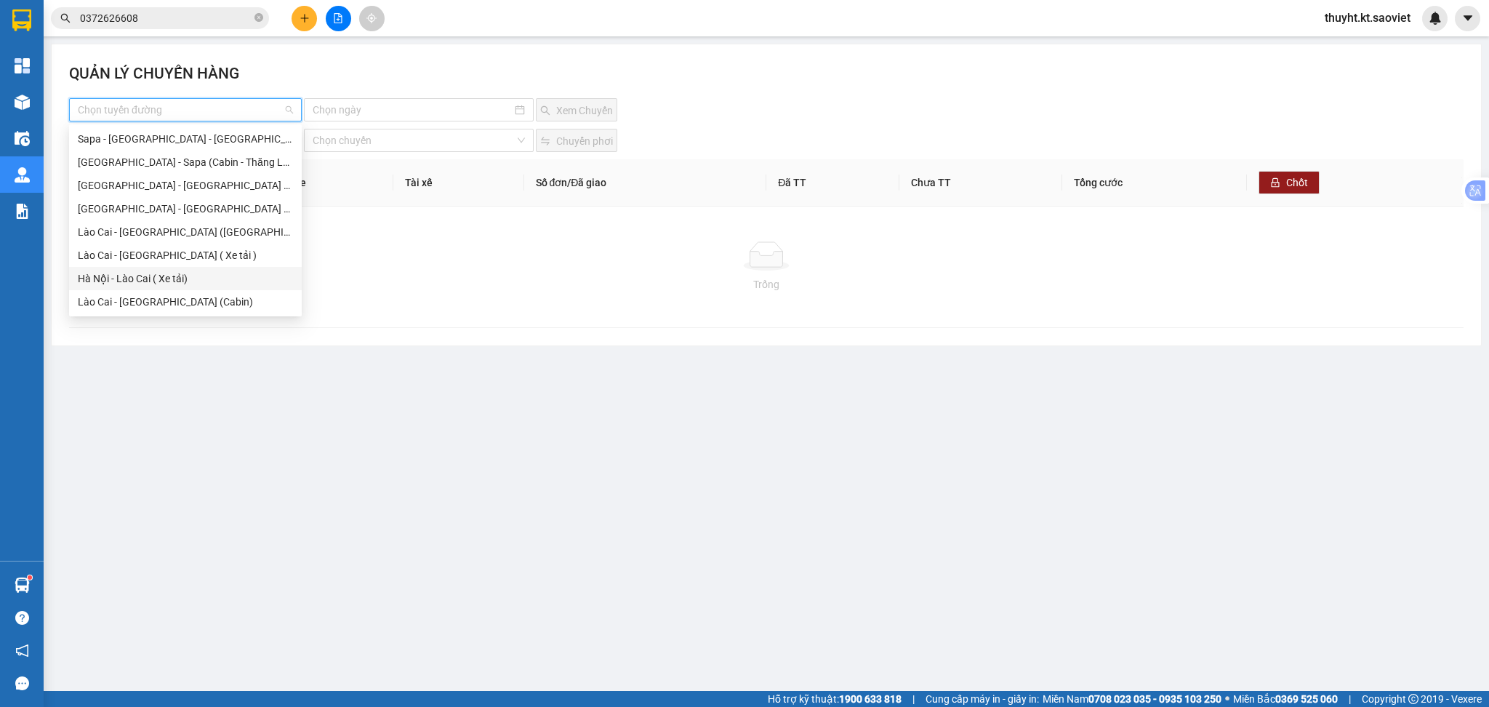
click at [182, 273] on div "Hà Nội - Lào Cai ( Xe tải)" at bounding box center [185, 278] width 215 height 16
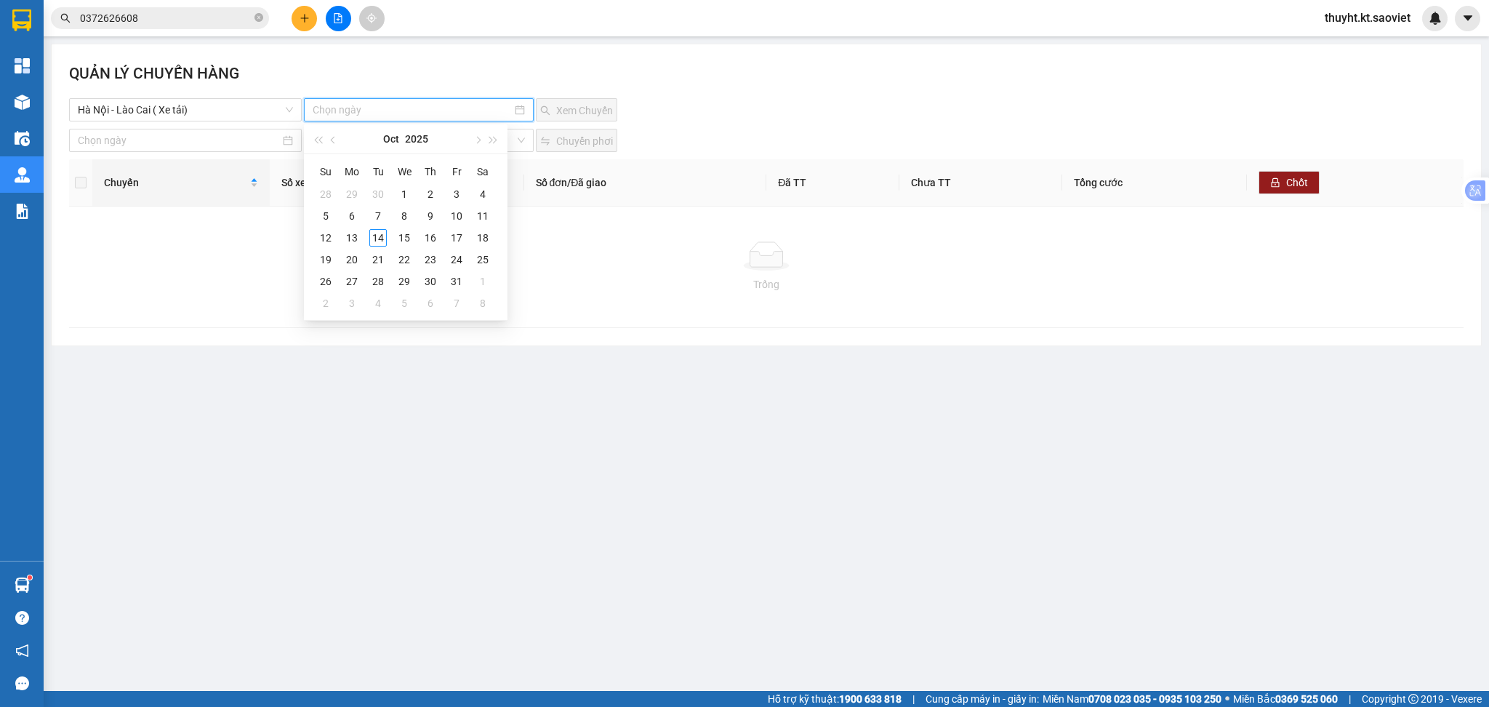
click at [404, 103] on input at bounding box center [413, 110] width 200 height 16
click at [377, 238] on div "14" at bounding box center [377, 237] width 17 height 17
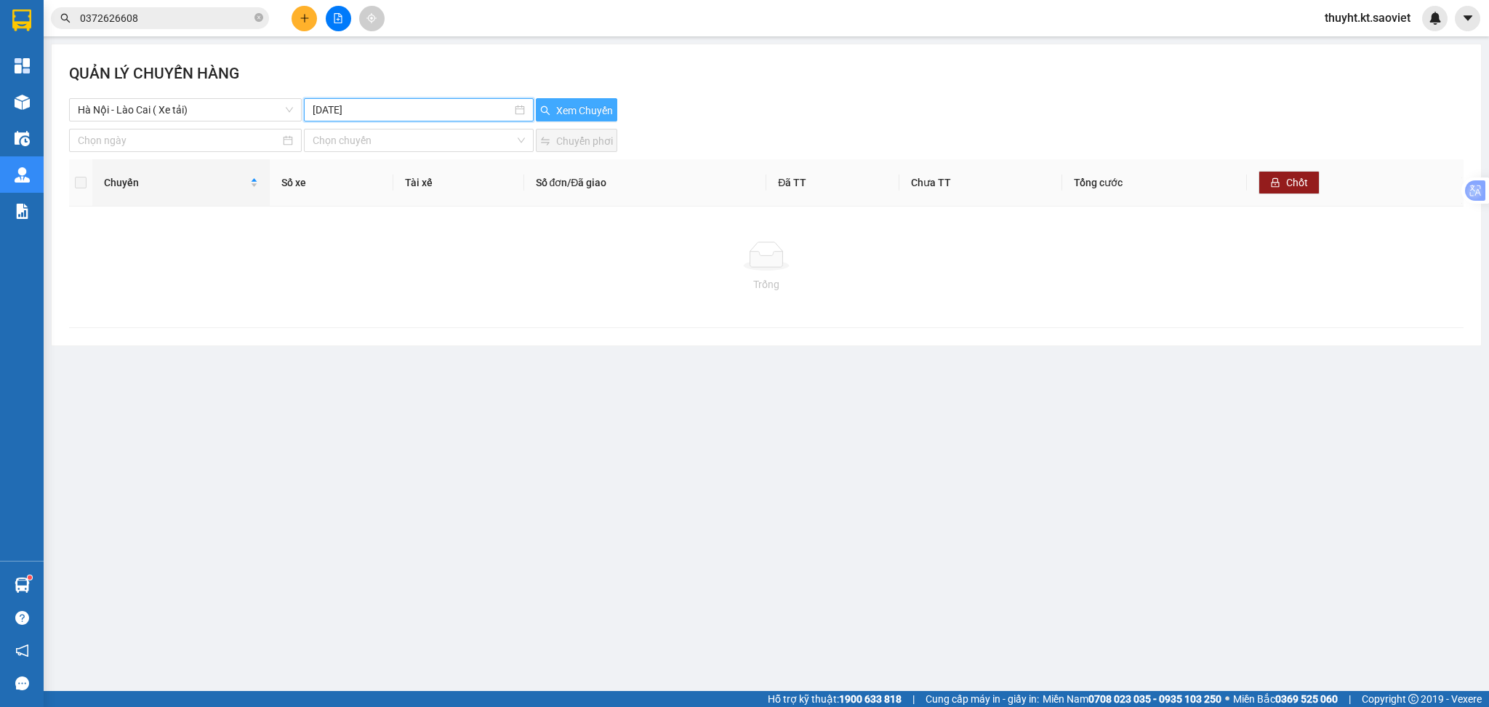
click at [565, 120] on button "Xem Chuyến" at bounding box center [576, 109] width 81 height 23
click at [565, 110] on span "Xem Chuyến" at bounding box center [584, 111] width 57 height 16
click at [419, 110] on input "14-10-2025" at bounding box center [413, 110] width 200 height 16
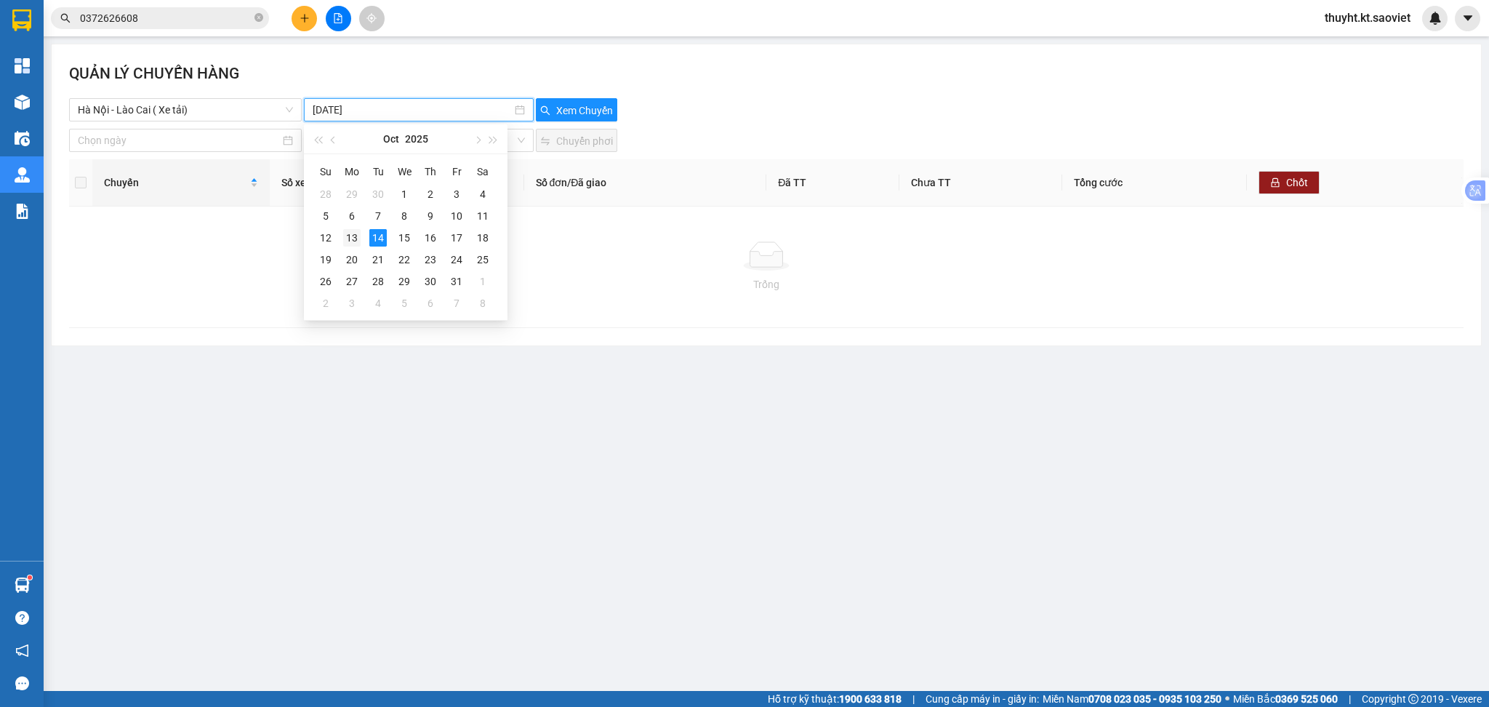
type input "[DATE]"
click at [353, 242] on div "13" at bounding box center [351, 237] width 17 height 17
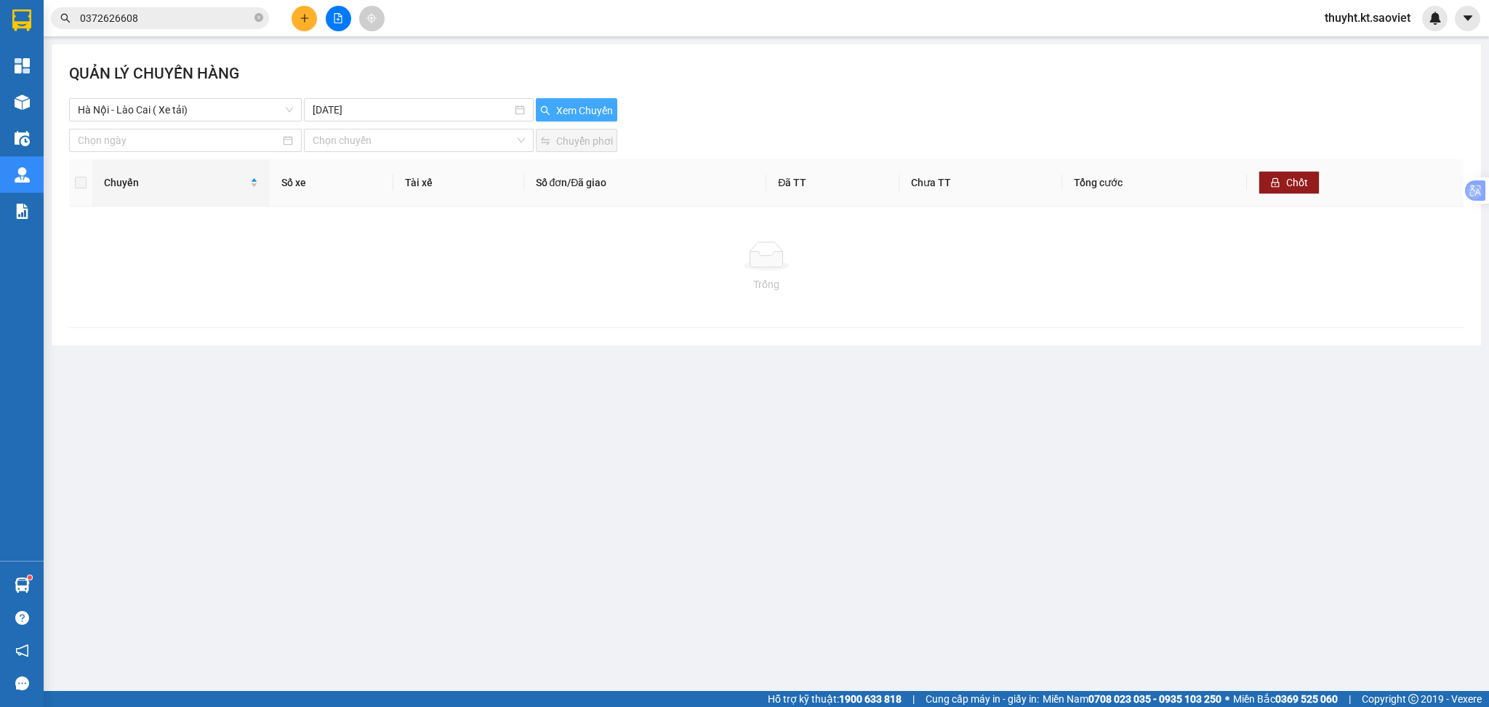
click at [578, 121] on button "Xem Chuyến" at bounding box center [576, 109] width 81 height 23
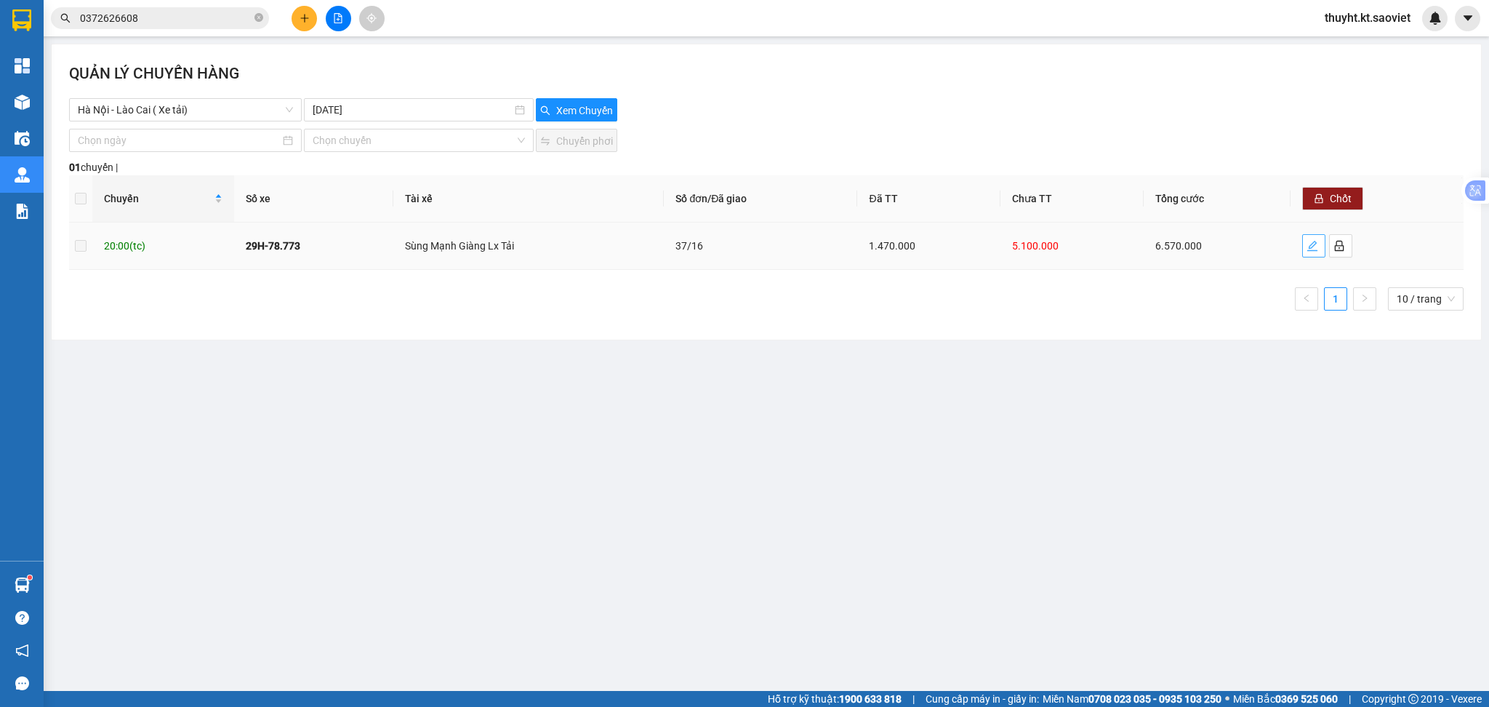
click at [1309, 244] on icon "edit" at bounding box center [1312, 246] width 10 height 10
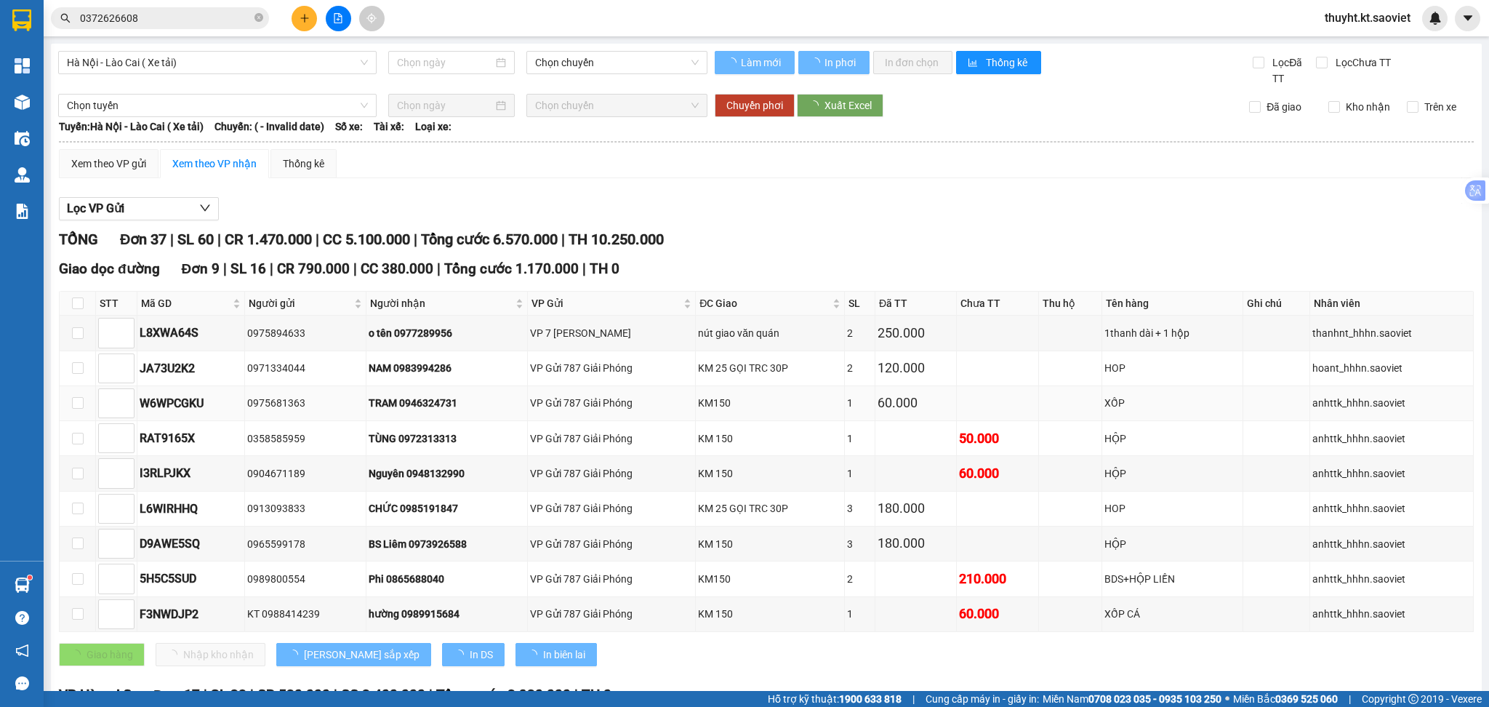
type input "[DATE]"
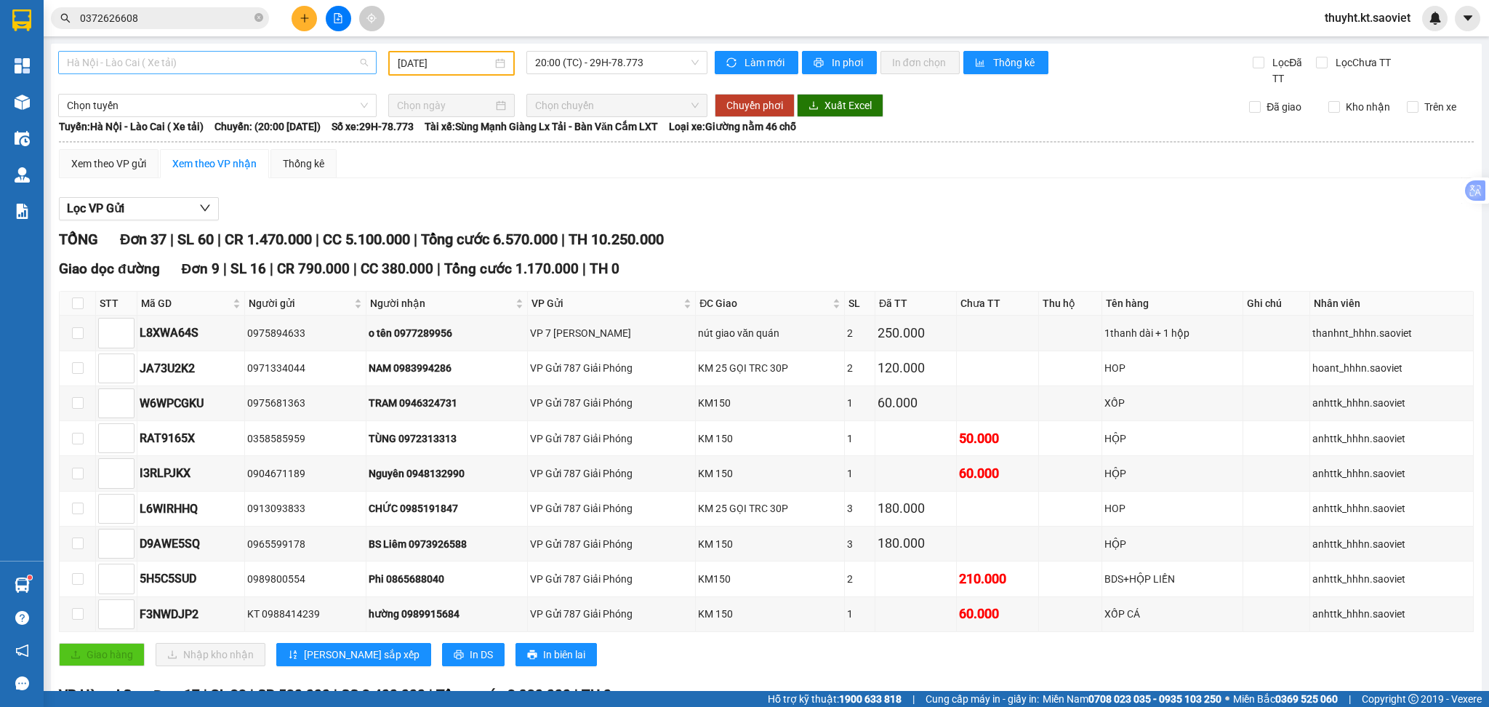
click at [183, 56] on span "Hà Nội - Lào Cai ( Xe tải)" at bounding box center [217, 63] width 301 height 22
click at [645, 71] on span "20:00 (TC) - 29H-78.773" at bounding box center [617, 63] width 164 height 22
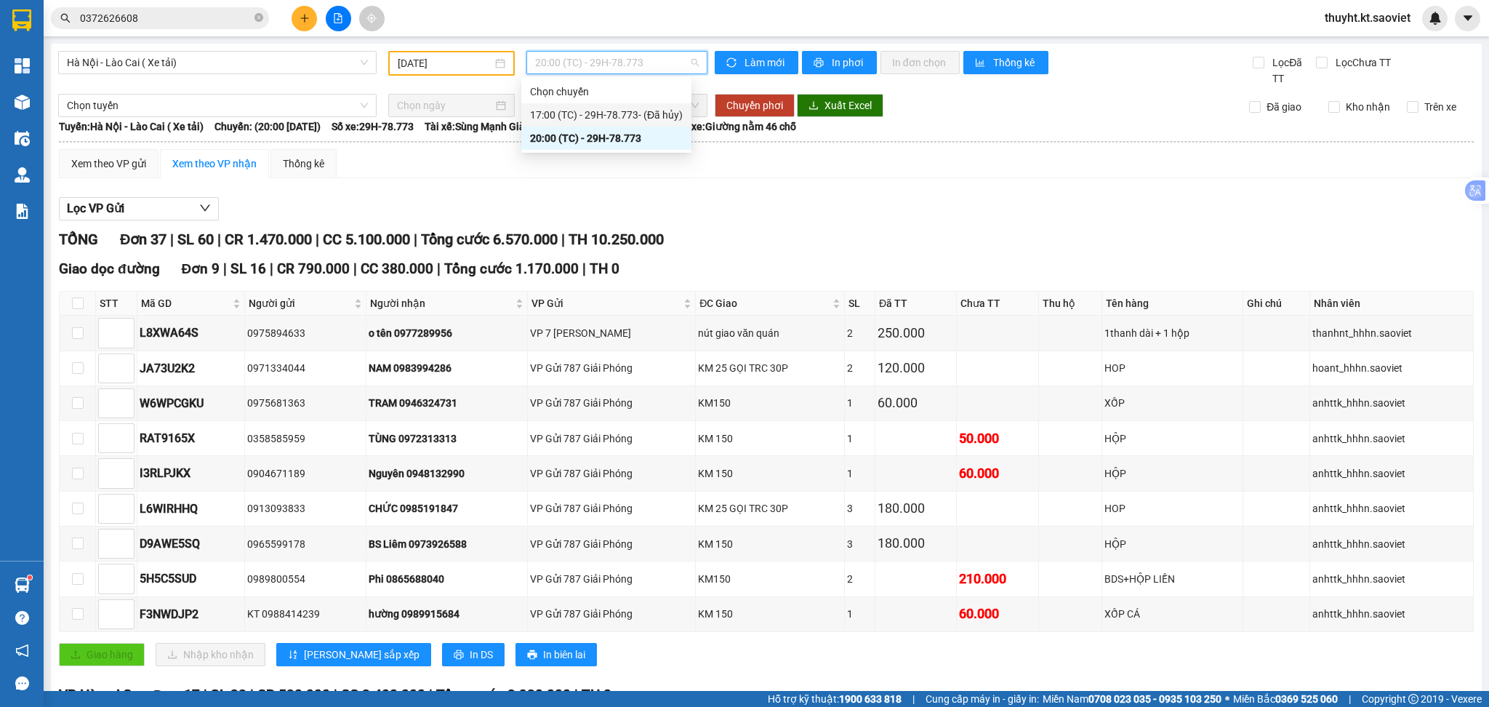
click at [633, 108] on div "17:00 (TC) - 29H-78.773 - (Đã hủy)" at bounding box center [606, 115] width 153 height 16
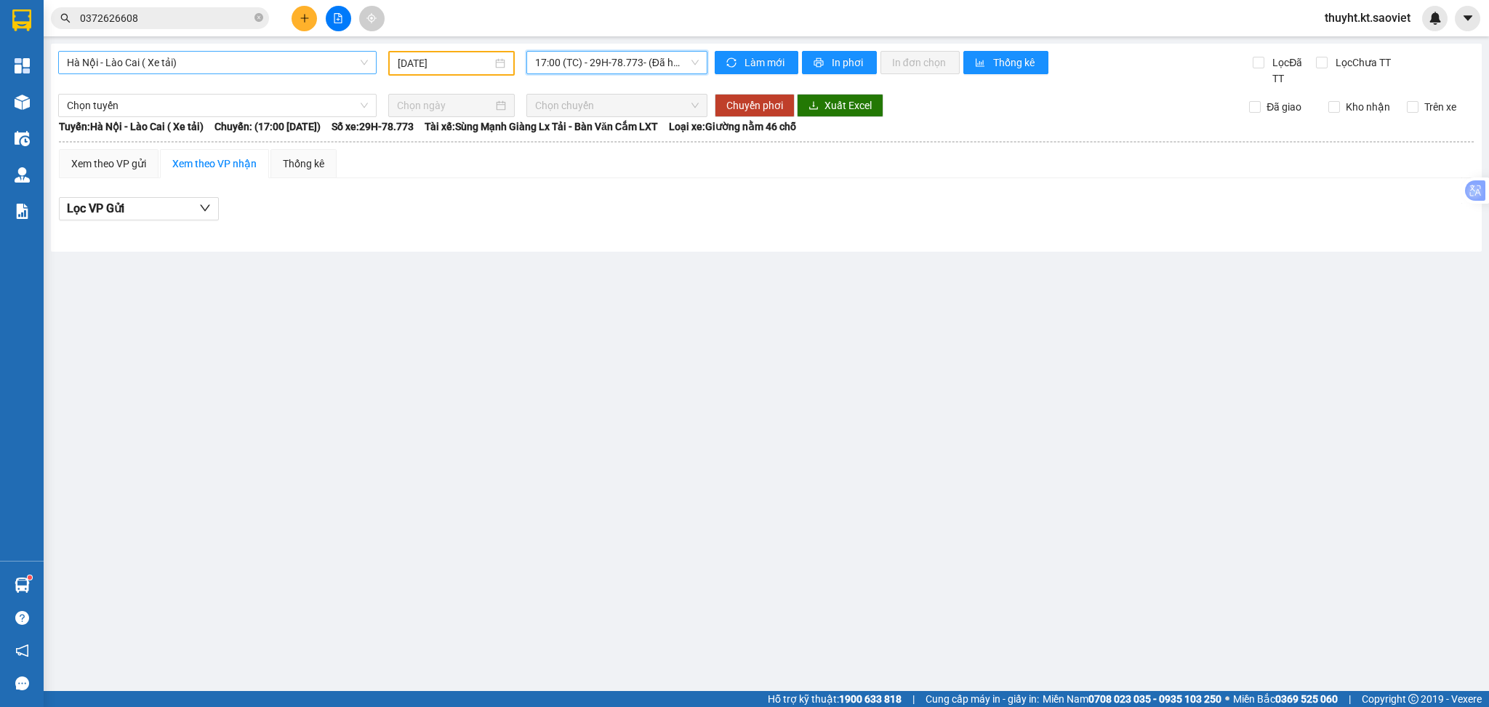
click at [222, 68] on span "Hà Nội - Lào Cai ( Xe tải)" at bounding box center [217, 63] width 301 height 22
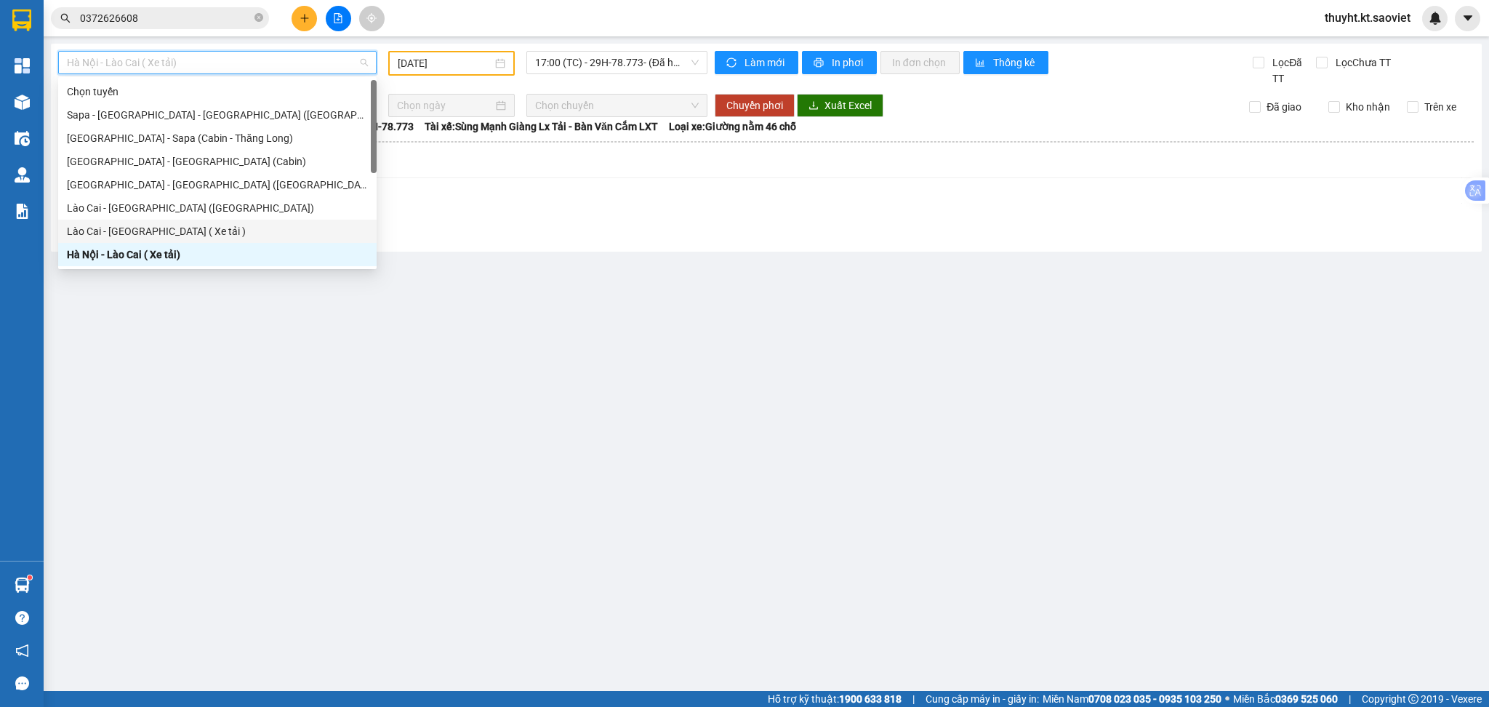
click at [116, 230] on div "Lào Cai - [GEOGRAPHIC_DATA] ( Xe tải )" at bounding box center [217, 231] width 301 height 16
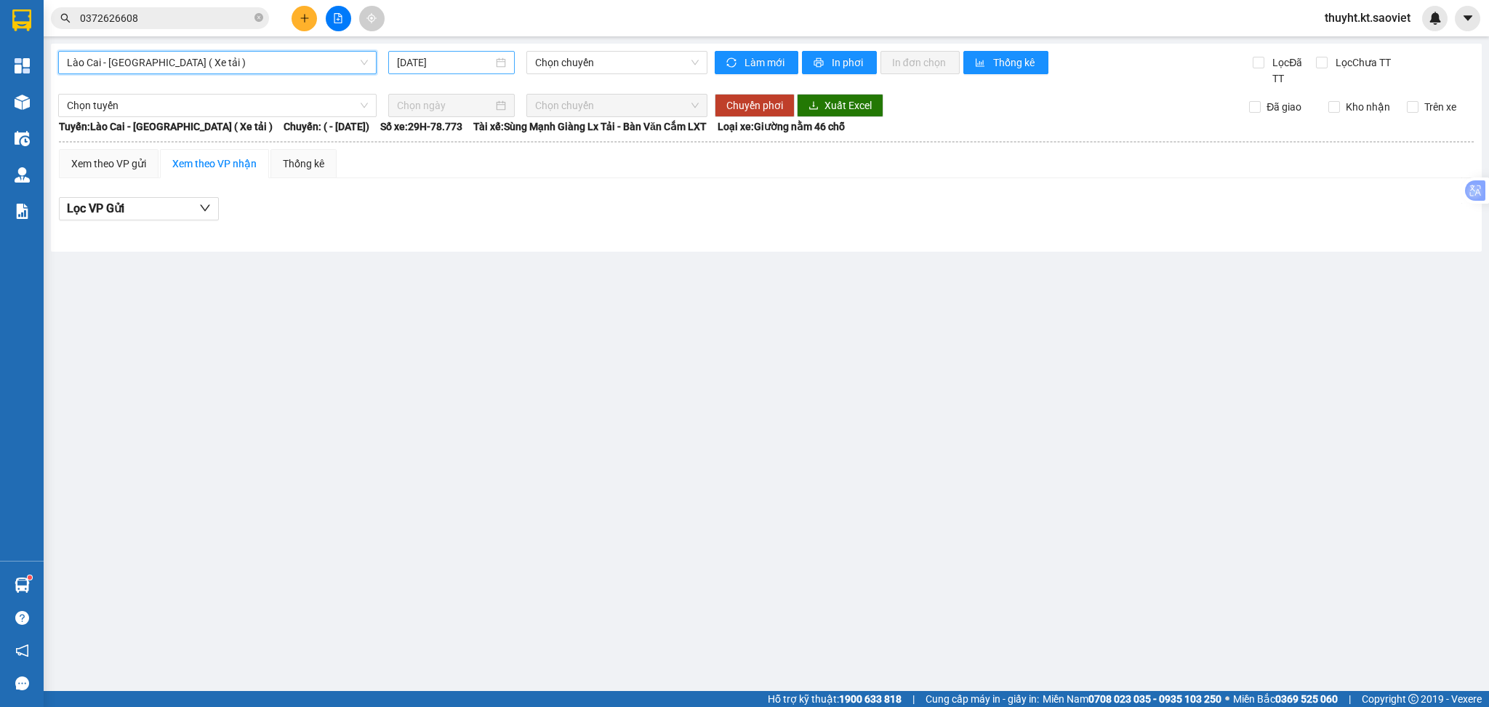
click at [489, 63] on input "14/10/2025" at bounding box center [444, 63] width 95 height 16
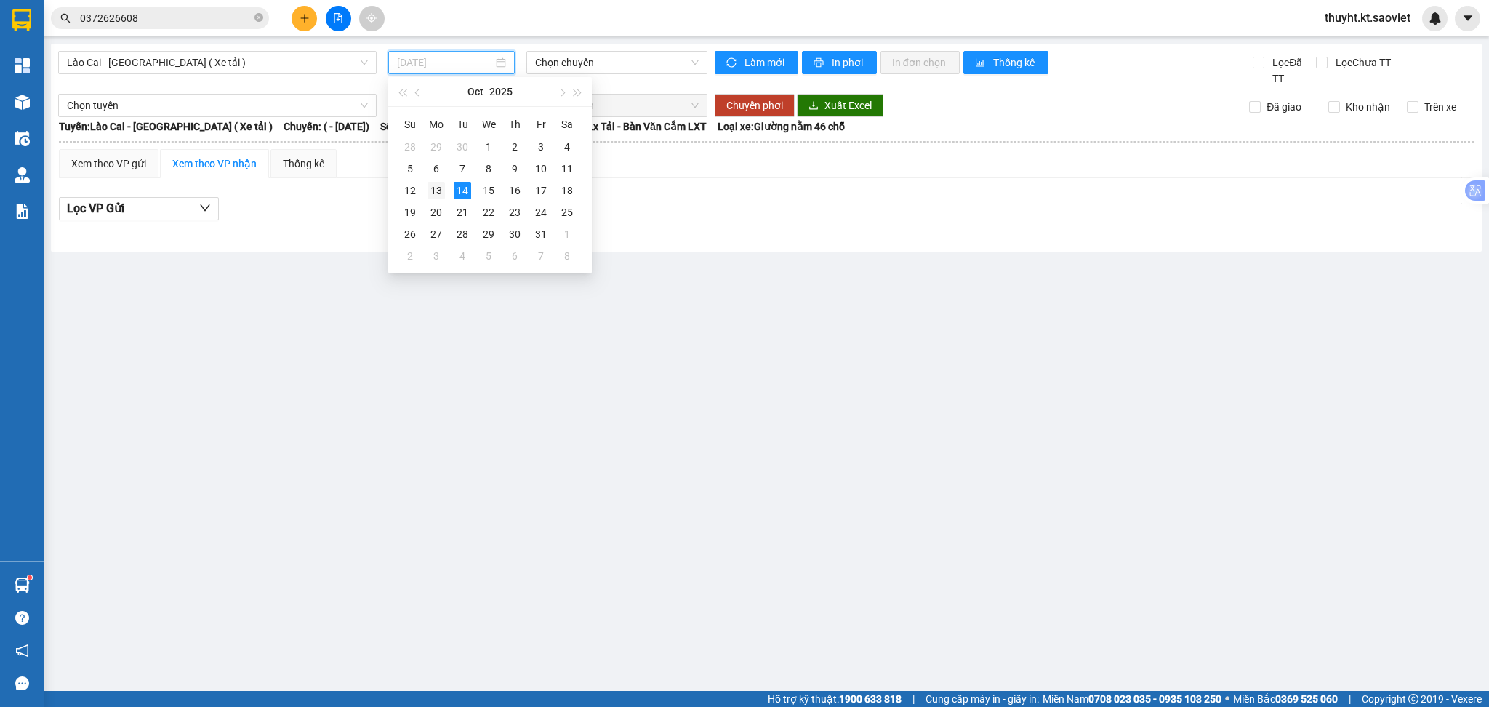
click at [435, 188] on div "13" at bounding box center [435, 190] width 17 height 17
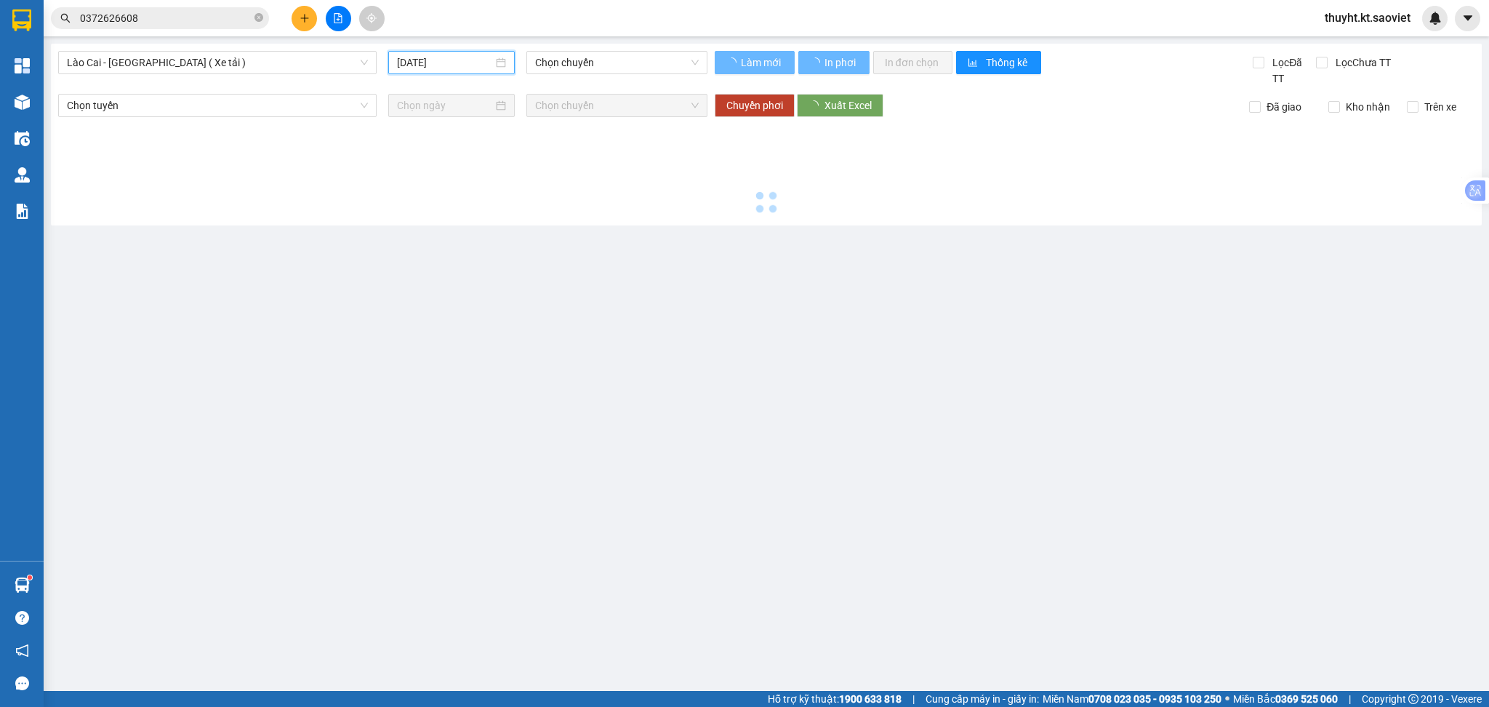
type input "[DATE]"
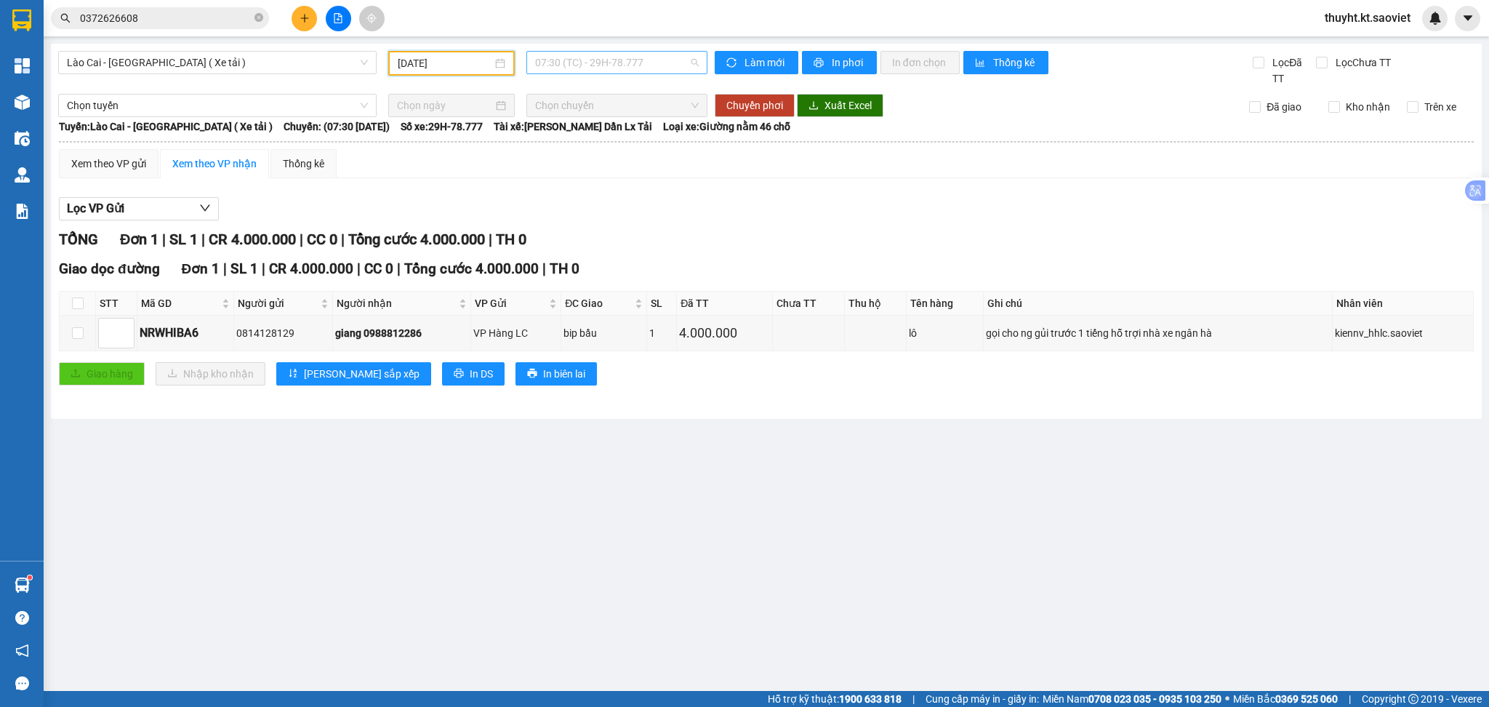
click at [595, 71] on span "07:30 (TC) - 29H-78.777" at bounding box center [617, 63] width 164 height 22
click at [617, 137] on div "23:55 (TC) - 29H-764.31" at bounding box center [591, 138] width 113 height 16
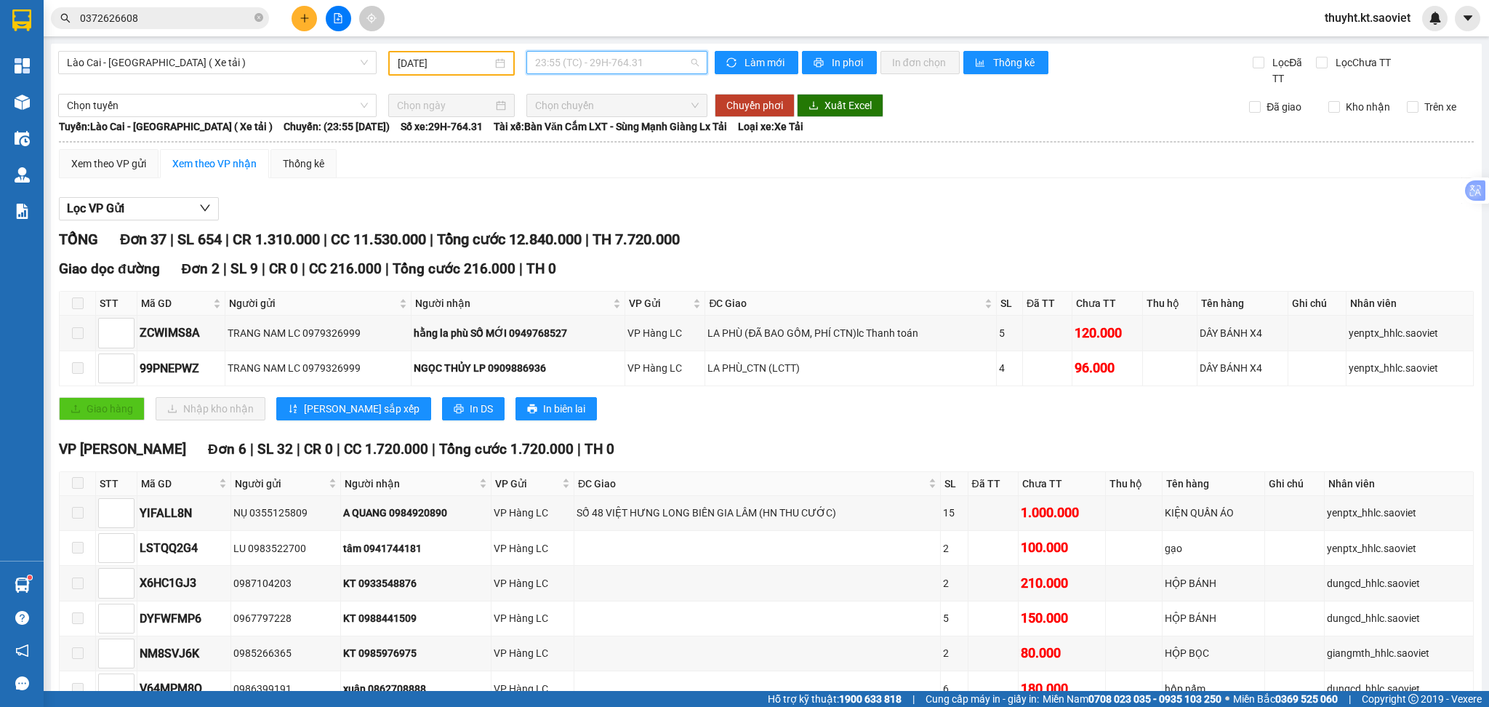
click at [571, 62] on span "23:55 (TC) - 29H-764.31" at bounding box center [617, 63] width 164 height 22
click at [582, 122] on div "07:30 (TC) - 29H-78.777" at bounding box center [586, 115] width 113 height 16
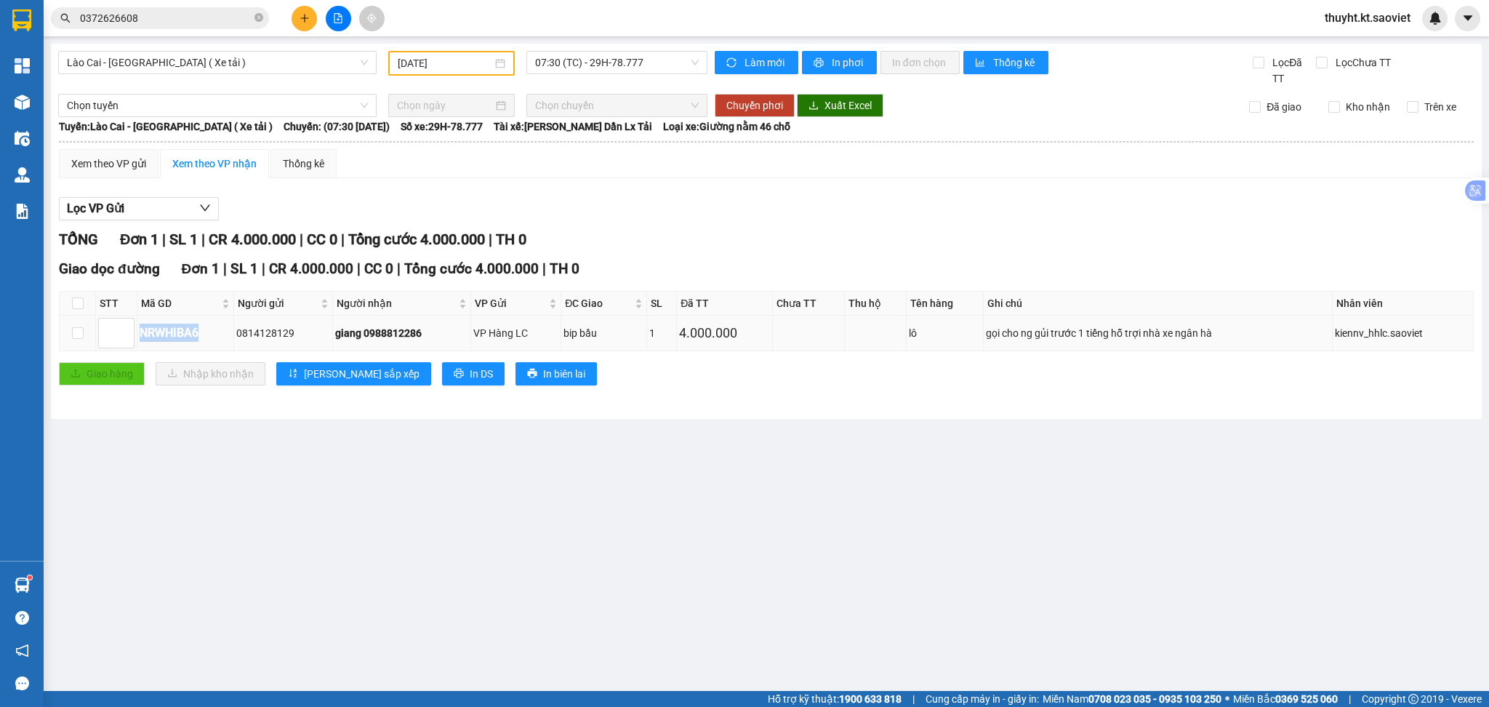
drag, startPoint x: 213, startPoint y: 333, endPoint x: 140, endPoint y: 339, distance: 73.7
click at [140, 339] on div "NRWHIBA6" at bounding box center [186, 332] width 92 height 18
copy div "NRWHIBA6"
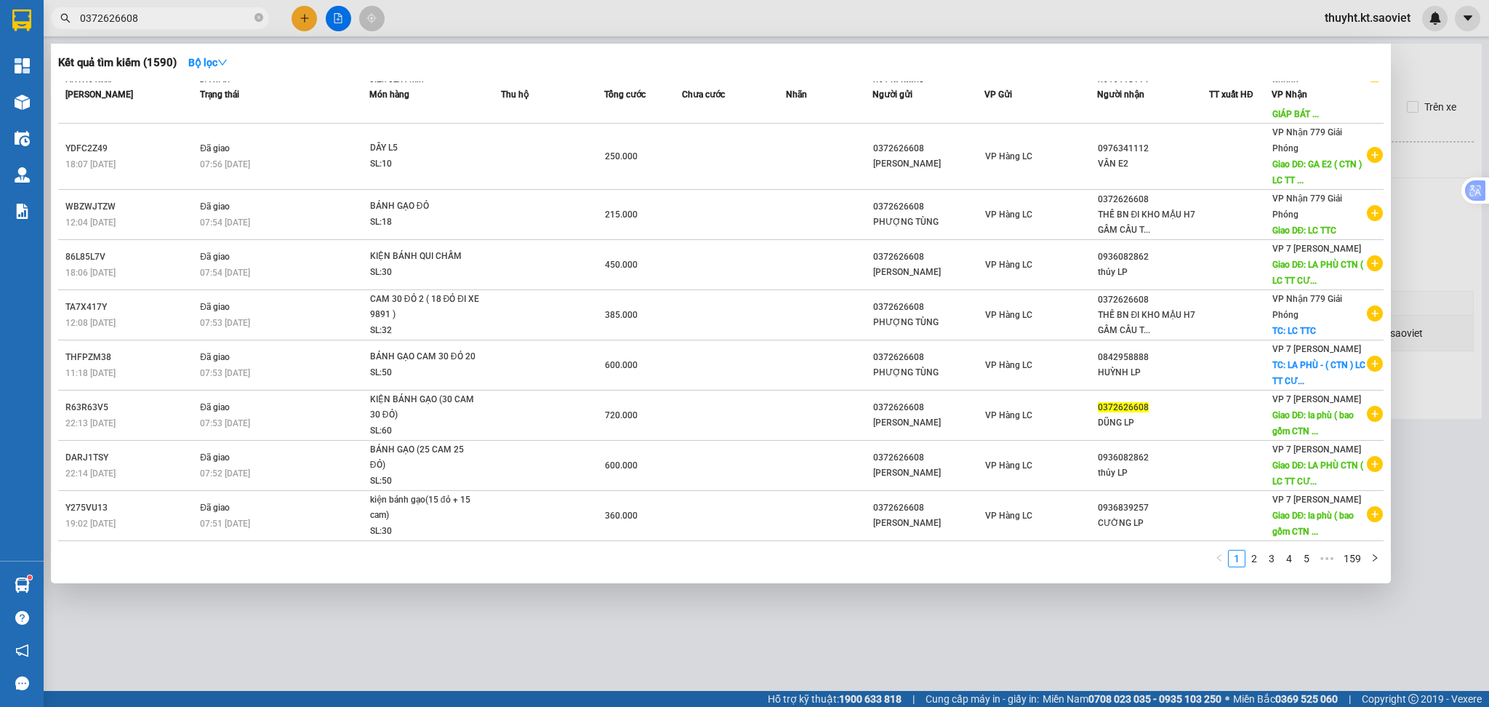
drag, startPoint x: 151, startPoint y: 17, endPoint x: 71, endPoint y: 22, distance: 80.8
click at [71, 22] on span "0372626608" at bounding box center [160, 18] width 218 height 22
paste input "NRWHIBA6"
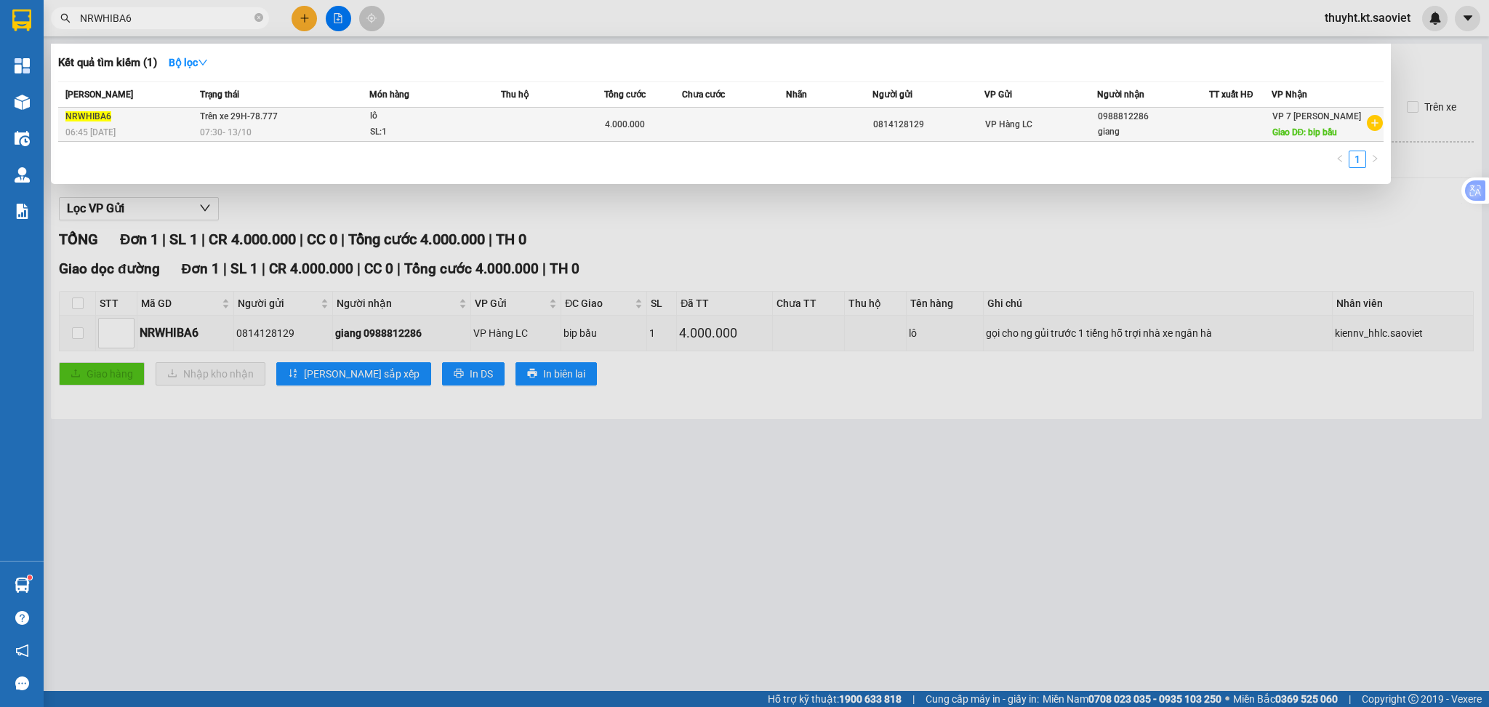
type input "NRWHIBA6"
click at [603, 134] on td at bounding box center [553, 125] width 104 height 34
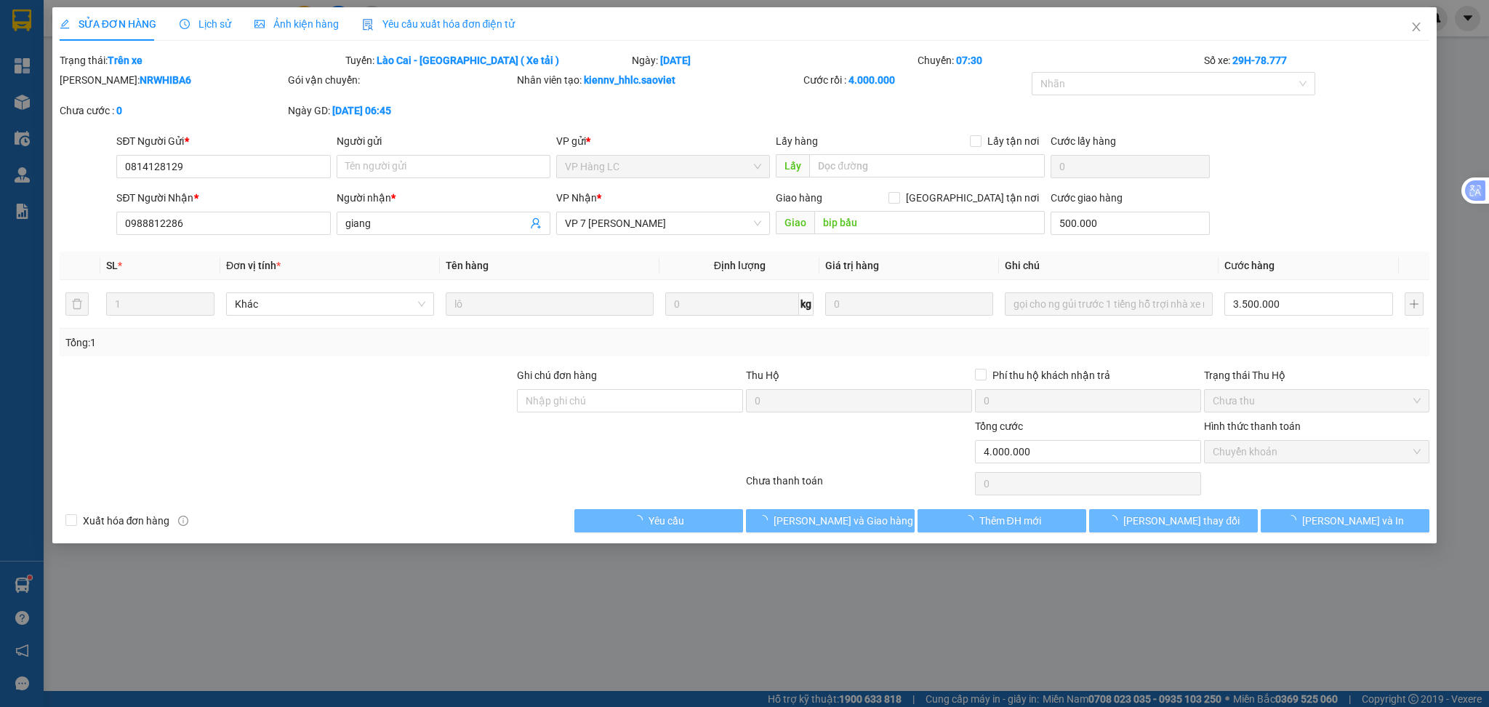
type input "0814128129"
type input "0988812286"
type input "giang"
type input "bip bầu"
type input "500.000"
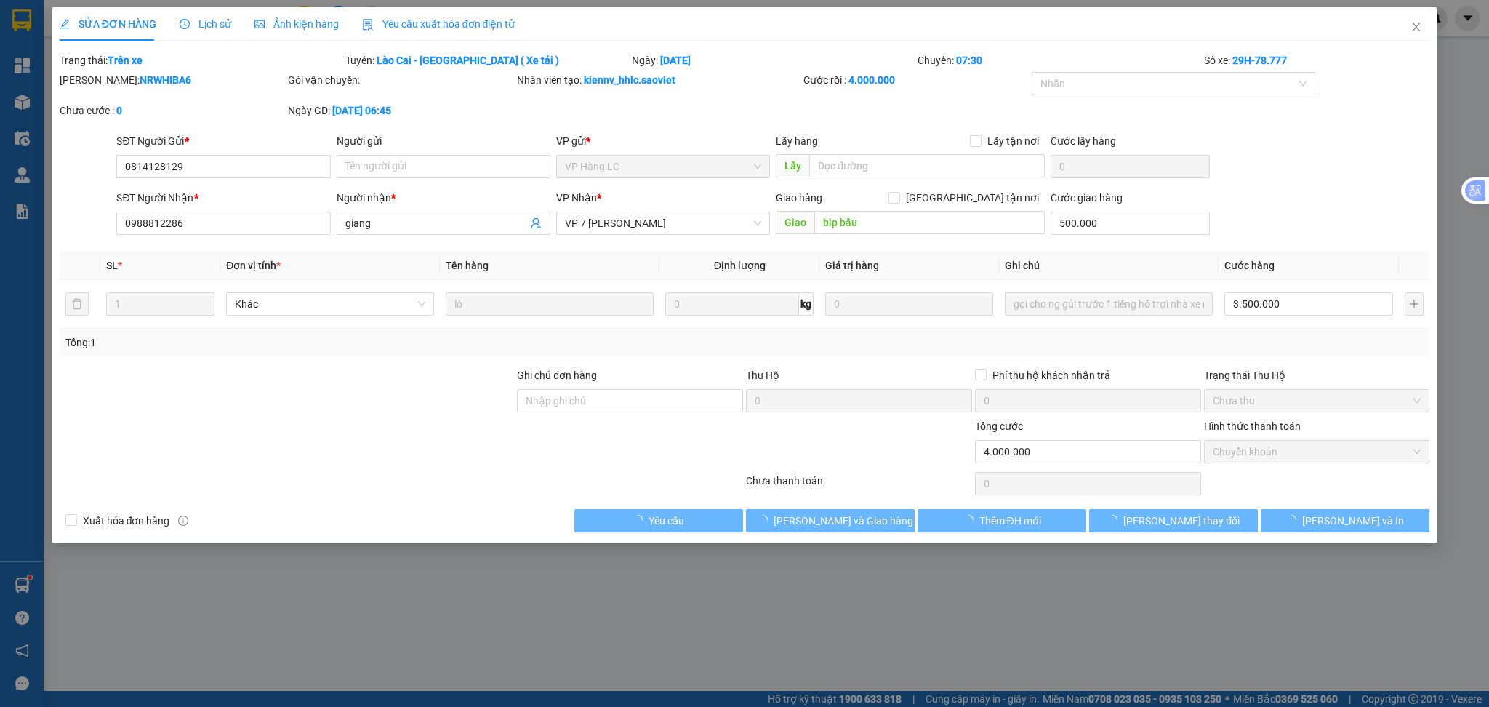
type input "0"
type input "4.000.000"
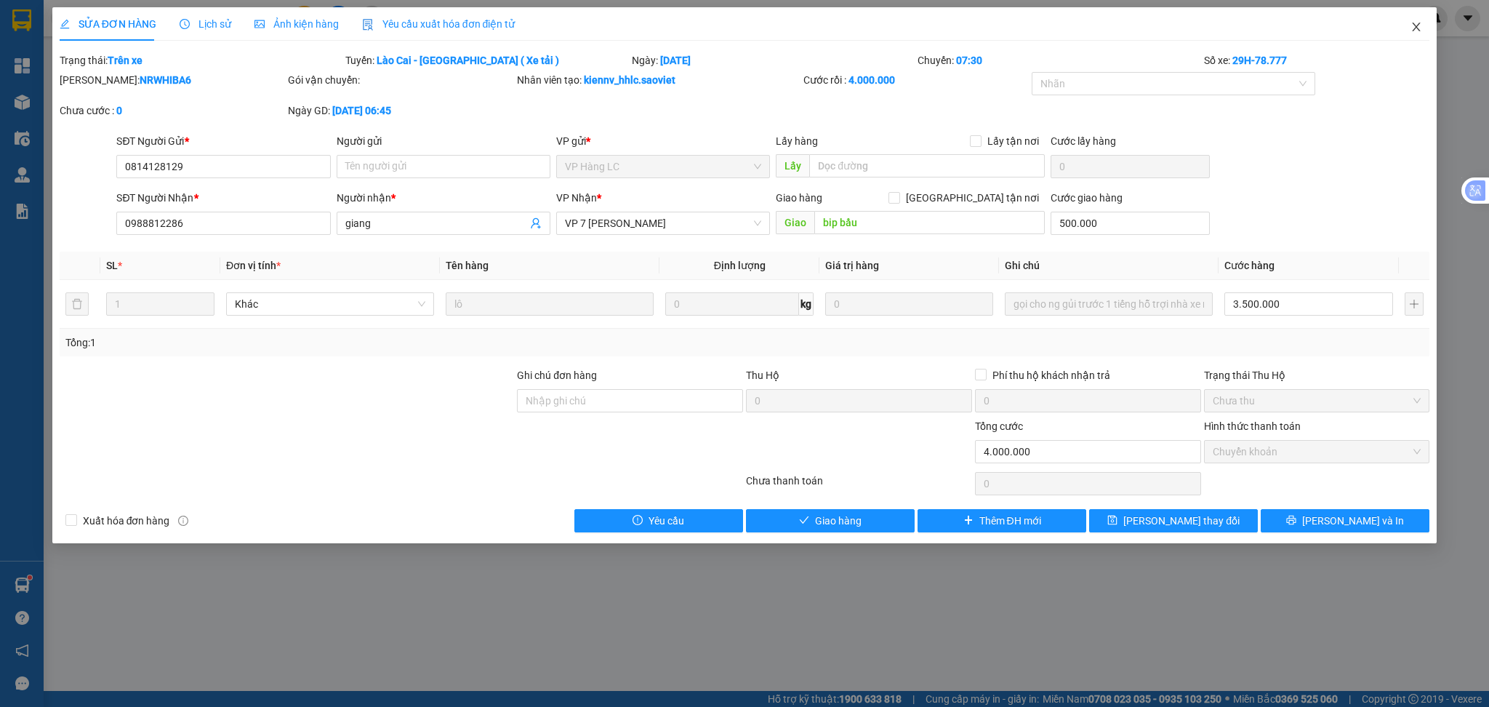
click at [1411, 26] on icon "close" at bounding box center [1416, 27] width 12 height 12
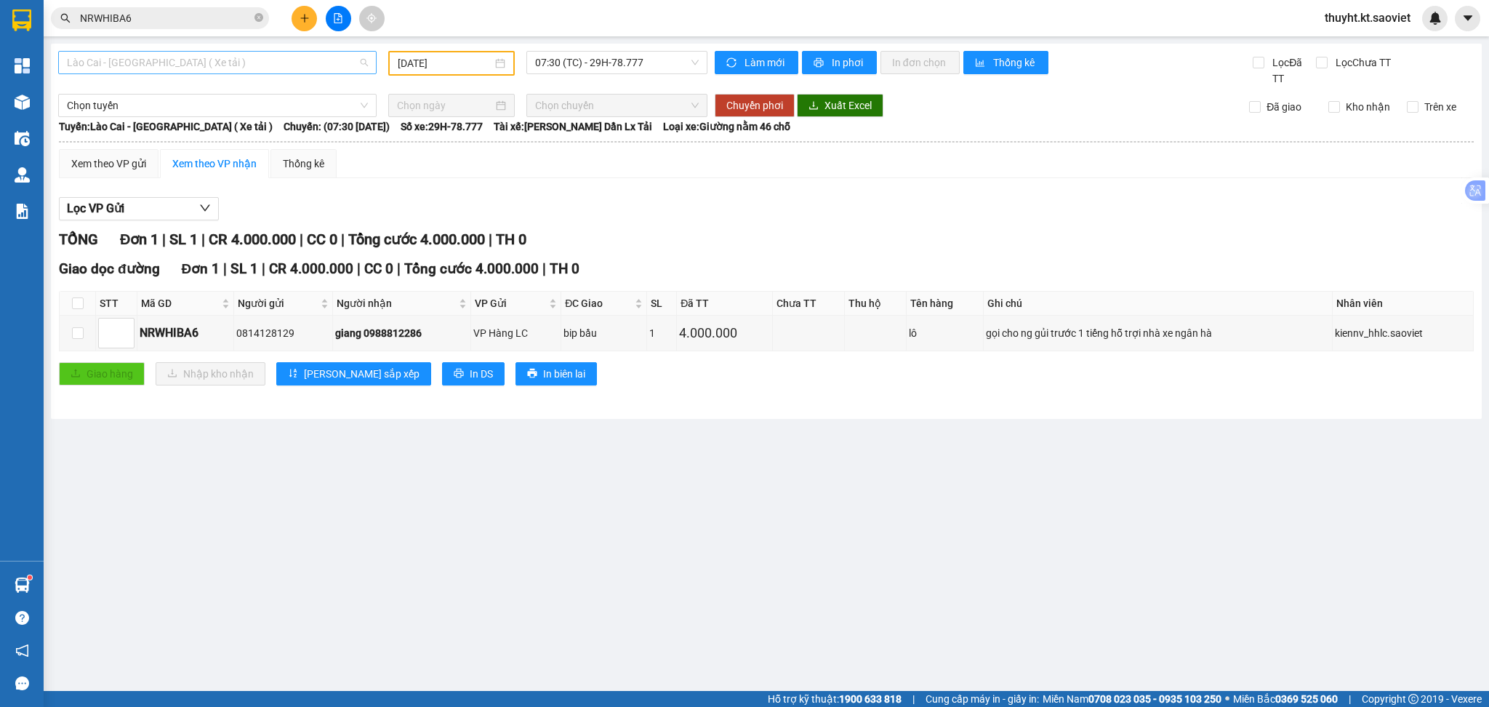
click at [235, 60] on span "Lào Cai - [GEOGRAPHIC_DATA] ( Xe tải )" at bounding box center [217, 63] width 301 height 22
click at [712, 471] on main "Lào Cai - Hà Nội ( Xe tải ) 13/10/2025 07:30 (TC) - 29H-78.777 Làm mới In phơi …" at bounding box center [744, 345] width 1489 height 691
click at [573, 71] on span "07:30 (TC) - 29H-78.777" at bounding box center [617, 63] width 164 height 22
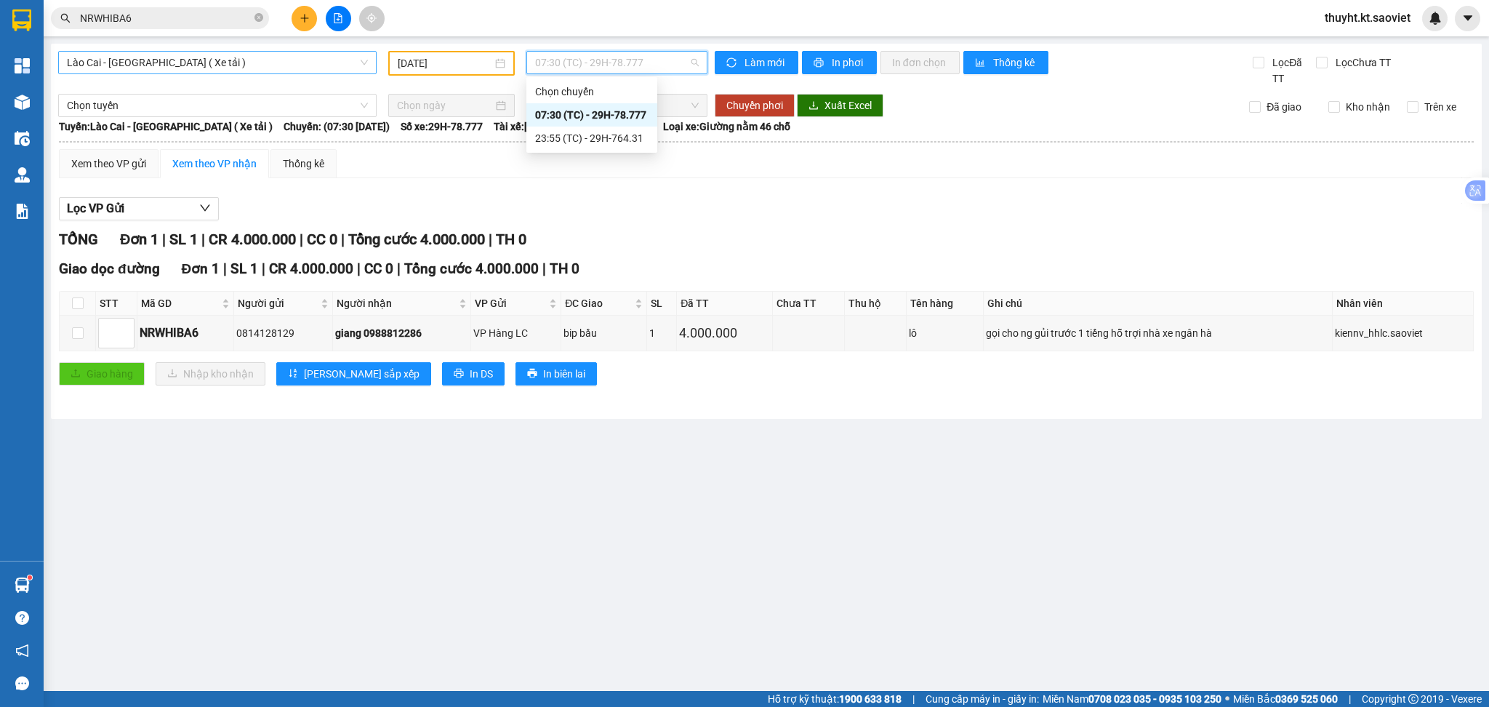
click at [268, 68] on span "Lào Cai - [GEOGRAPHIC_DATA] ( Xe tải )" at bounding box center [217, 63] width 301 height 22
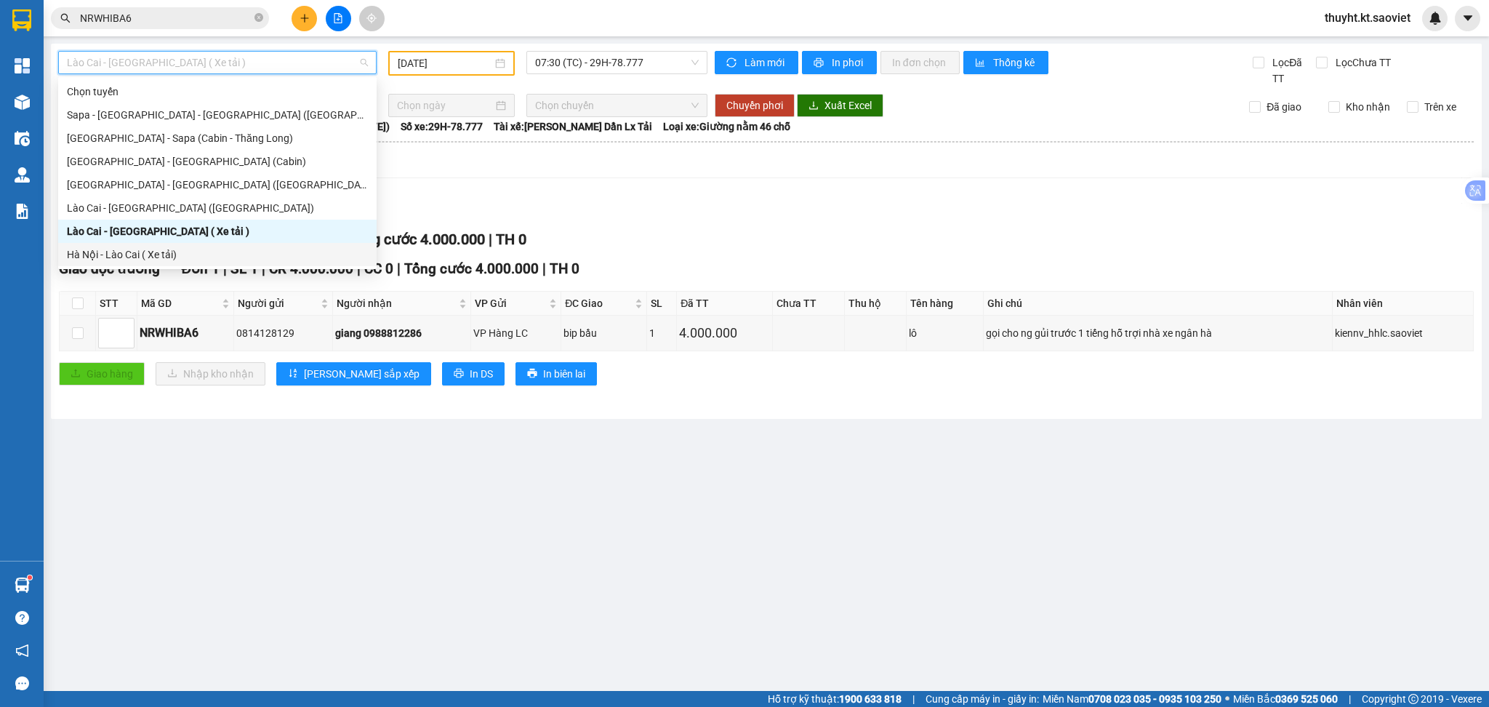
click at [169, 253] on div "Hà Nội - Lào Cai ( Xe tải)" at bounding box center [217, 254] width 301 height 16
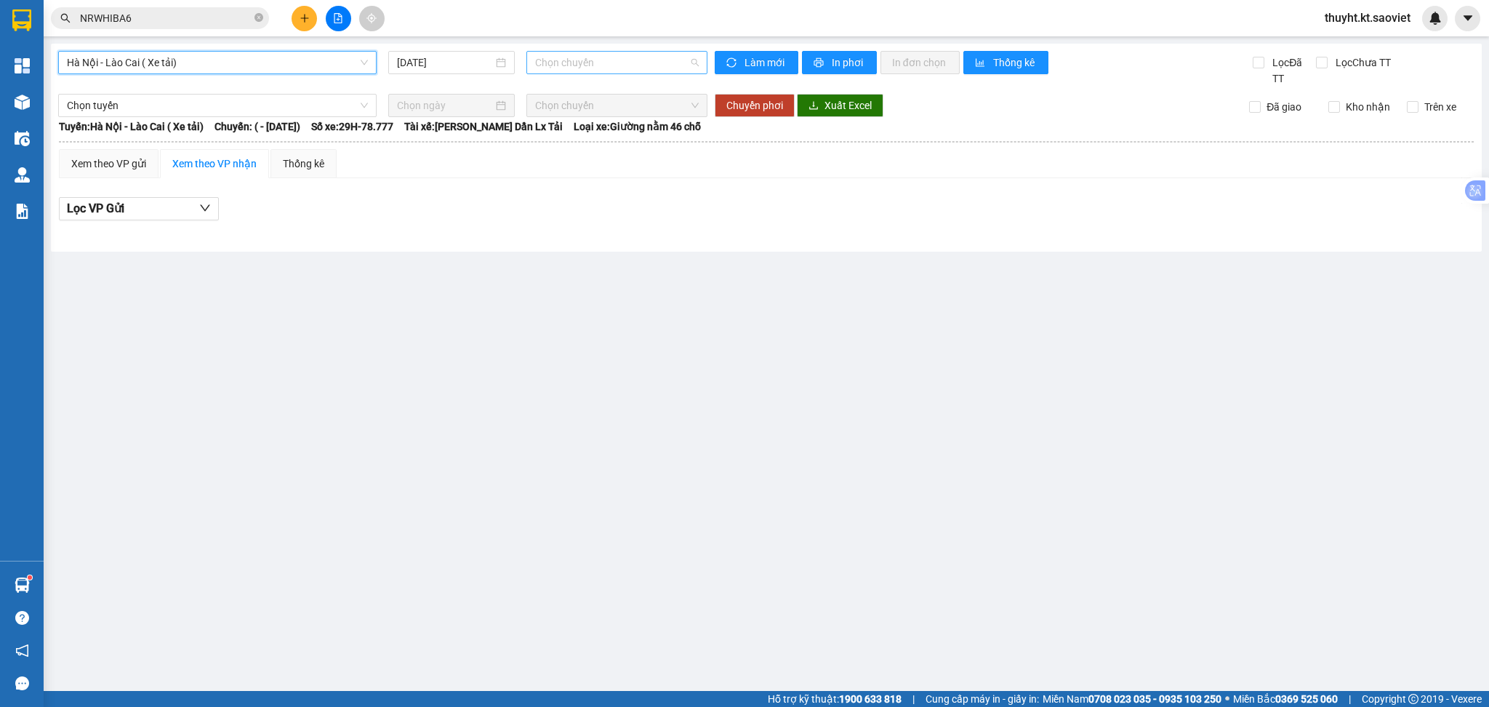
click at [595, 65] on span "Chọn chuyến" at bounding box center [617, 63] width 164 height 22
click at [513, 224] on div "Lọc VP Gửi" at bounding box center [766, 213] width 1415 height 47
click at [458, 67] on input "14/10/2025" at bounding box center [444, 63] width 95 height 16
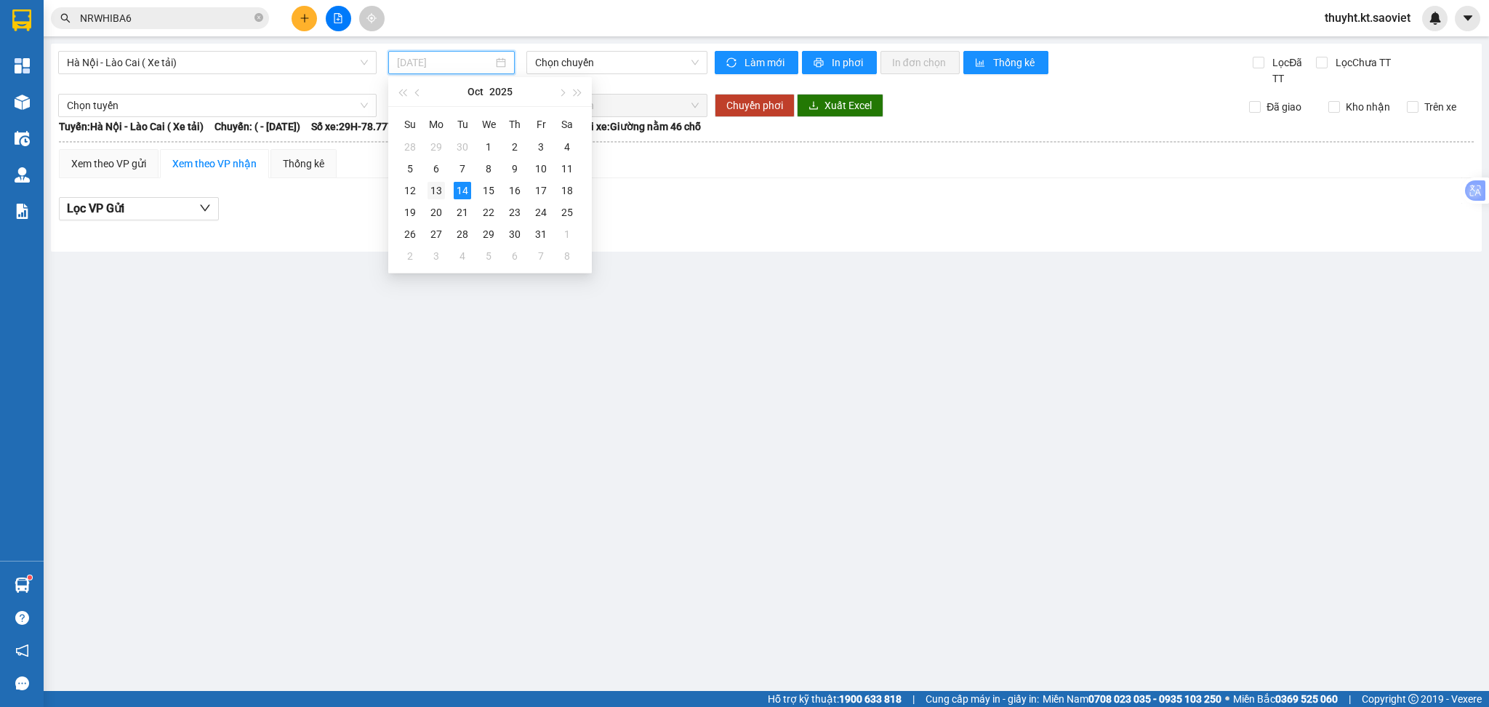
click at [442, 190] on div "13" at bounding box center [435, 190] width 17 height 17
type input "[DATE]"
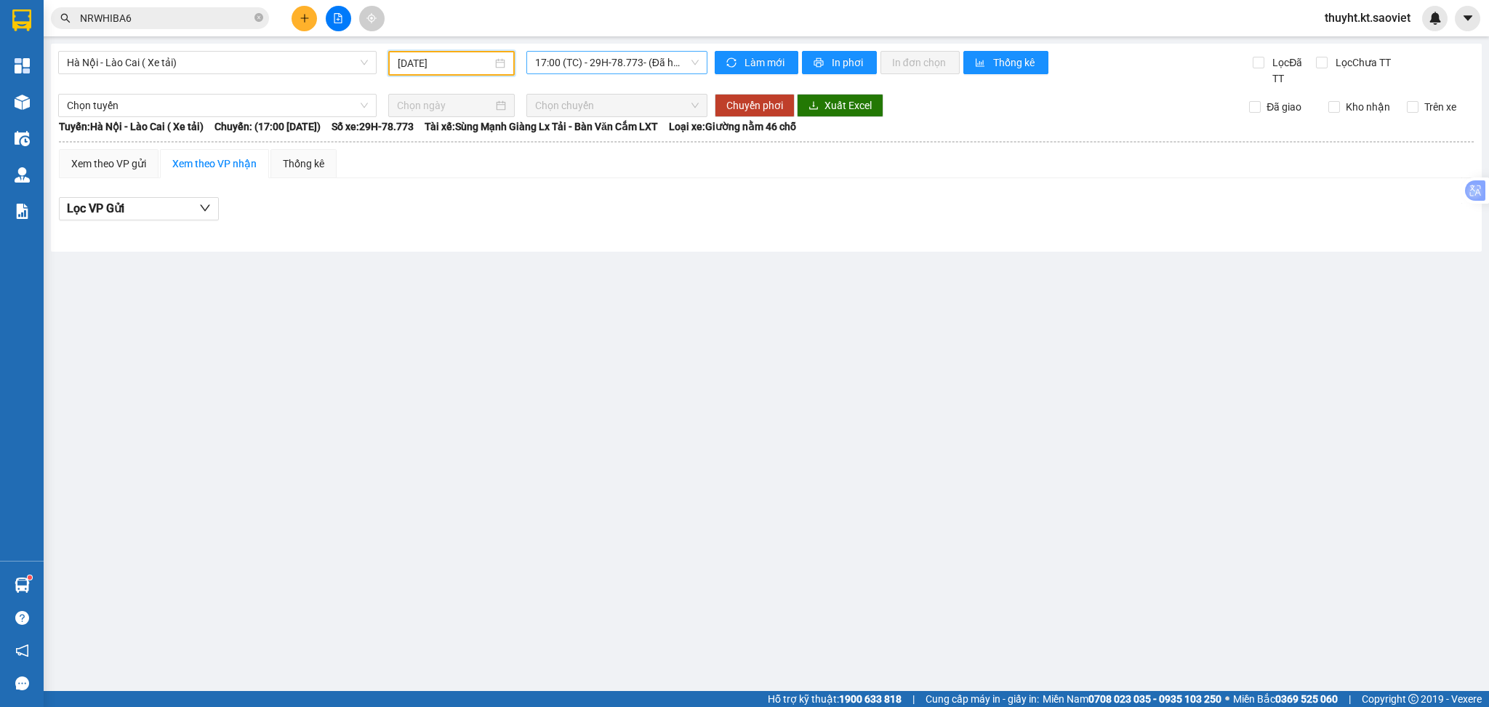
click at [601, 69] on span "17:00 (TC) - 29H-78.773 - (Đã hủy)" at bounding box center [617, 63] width 164 height 22
click at [606, 134] on div "20:00 (TC) - 29H-78.773" at bounding box center [613, 138] width 156 height 16
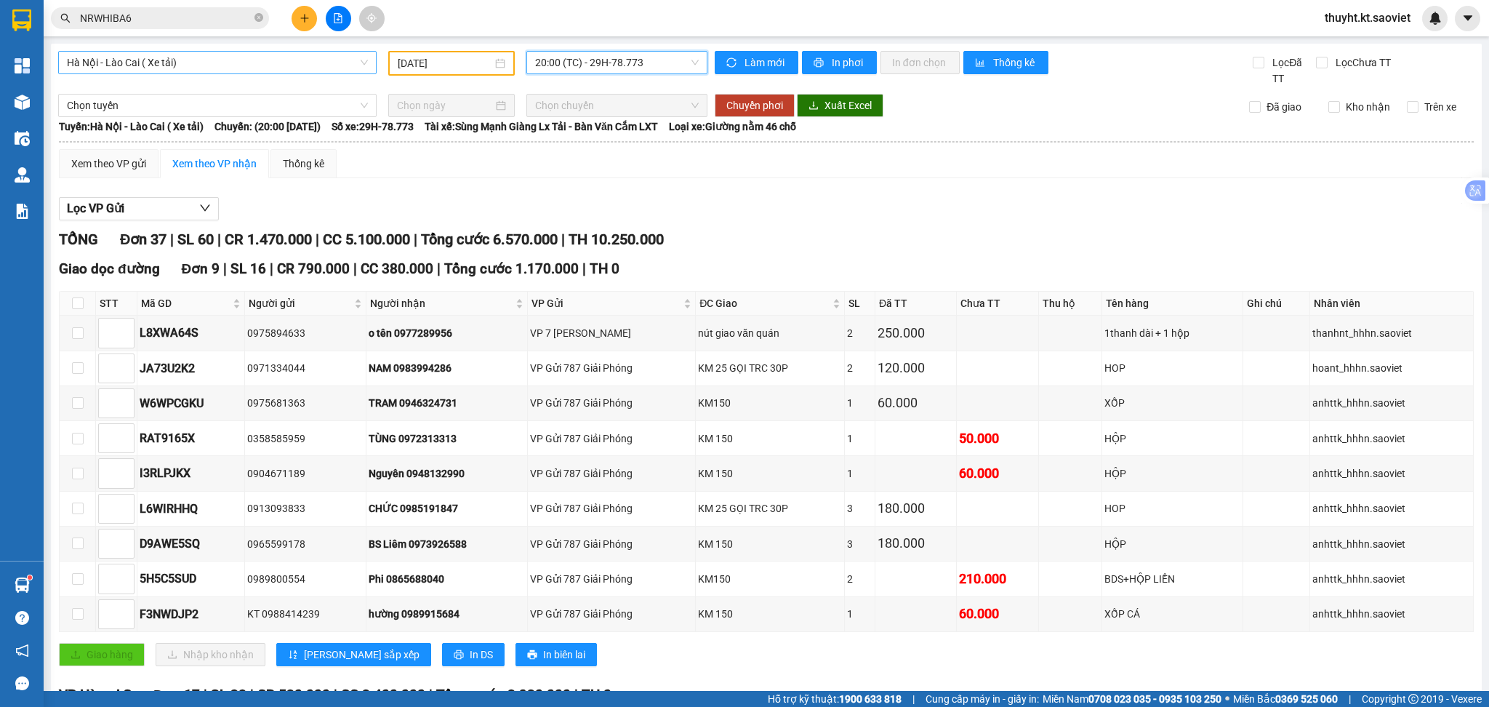
click at [261, 59] on span "Hà Nội - Lào Cai ( Xe tải)" at bounding box center [217, 63] width 301 height 22
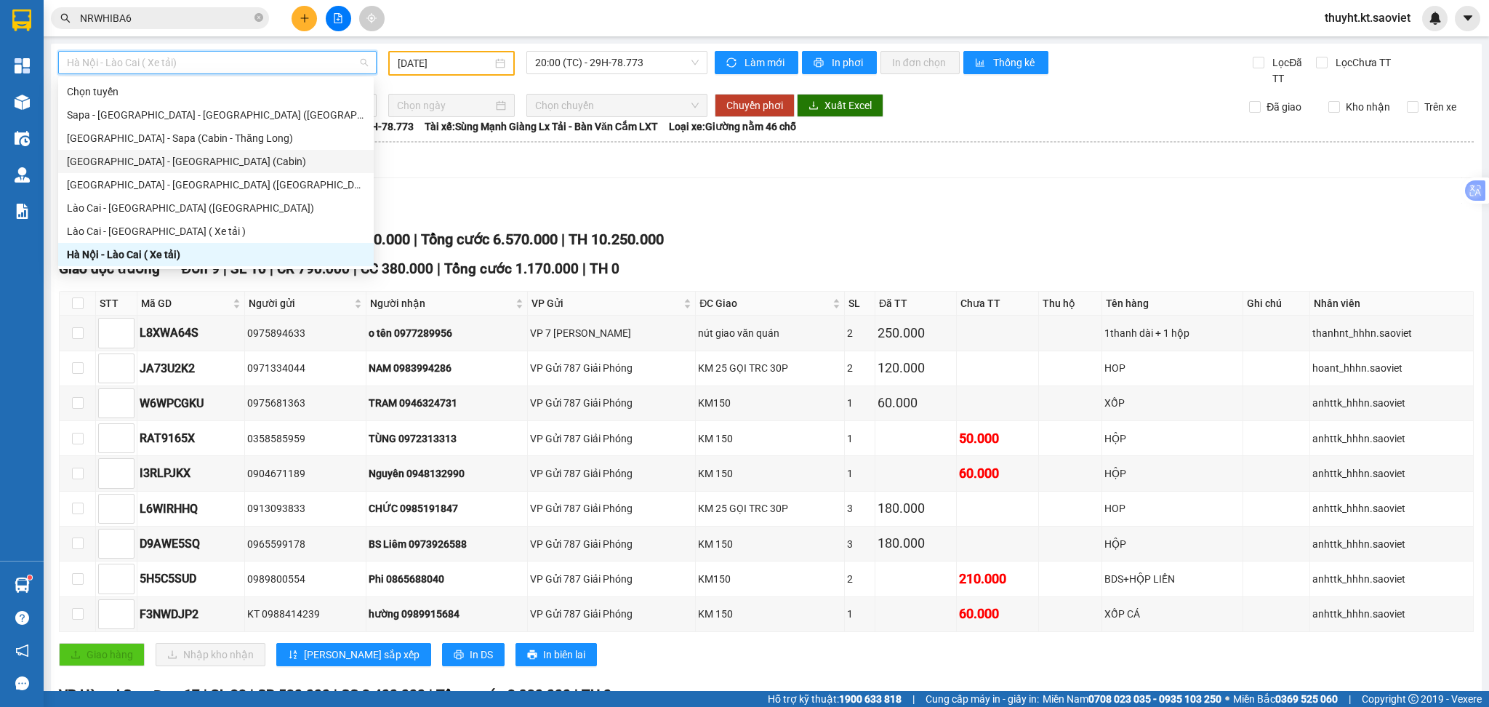
click at [164, 156] on div "[GEOGRAPHIC_DATA] - [GEOGRAPHIC_DATA] (Cabin)" at bounding box center [216, 161] width 298 height 16
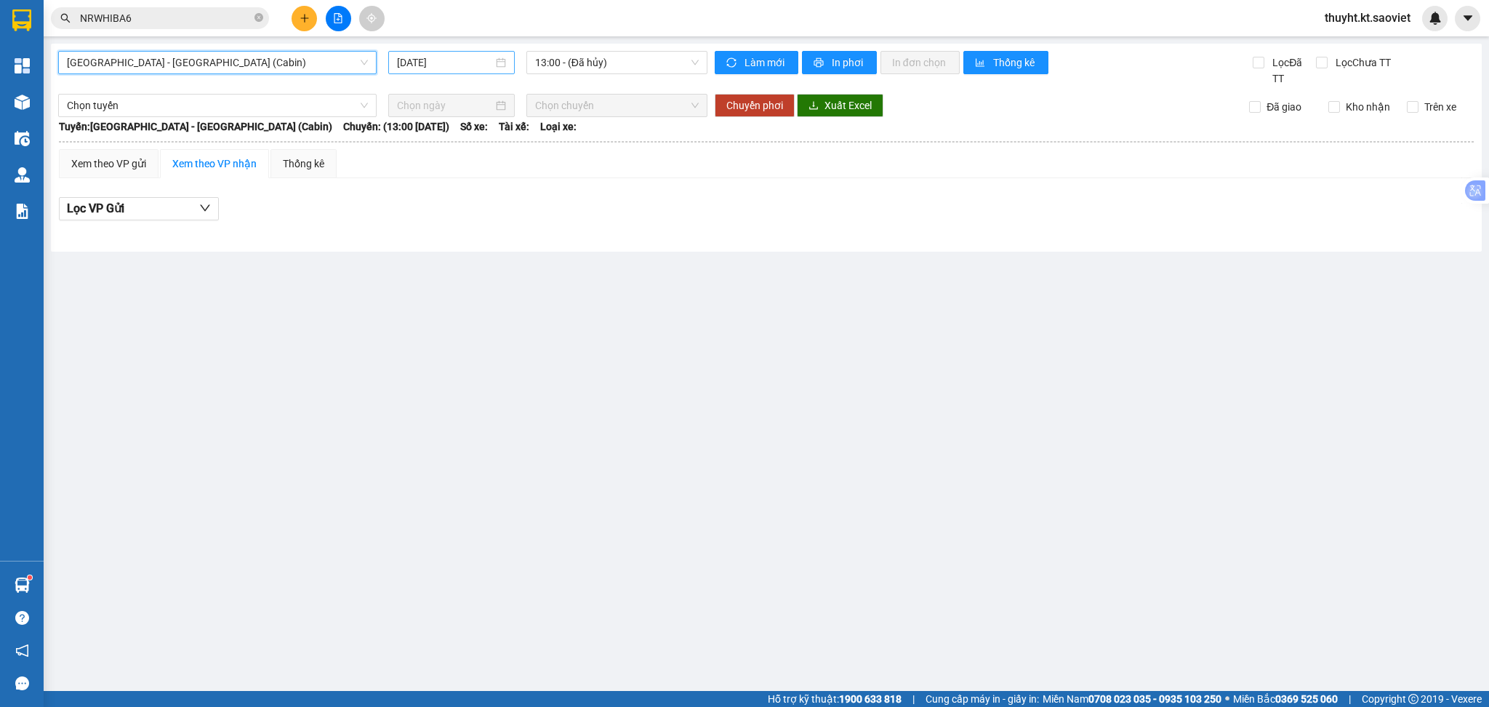
click at [465, 68] on input "14/10/2025" at bounding box center [444, 63] width 95 height 16
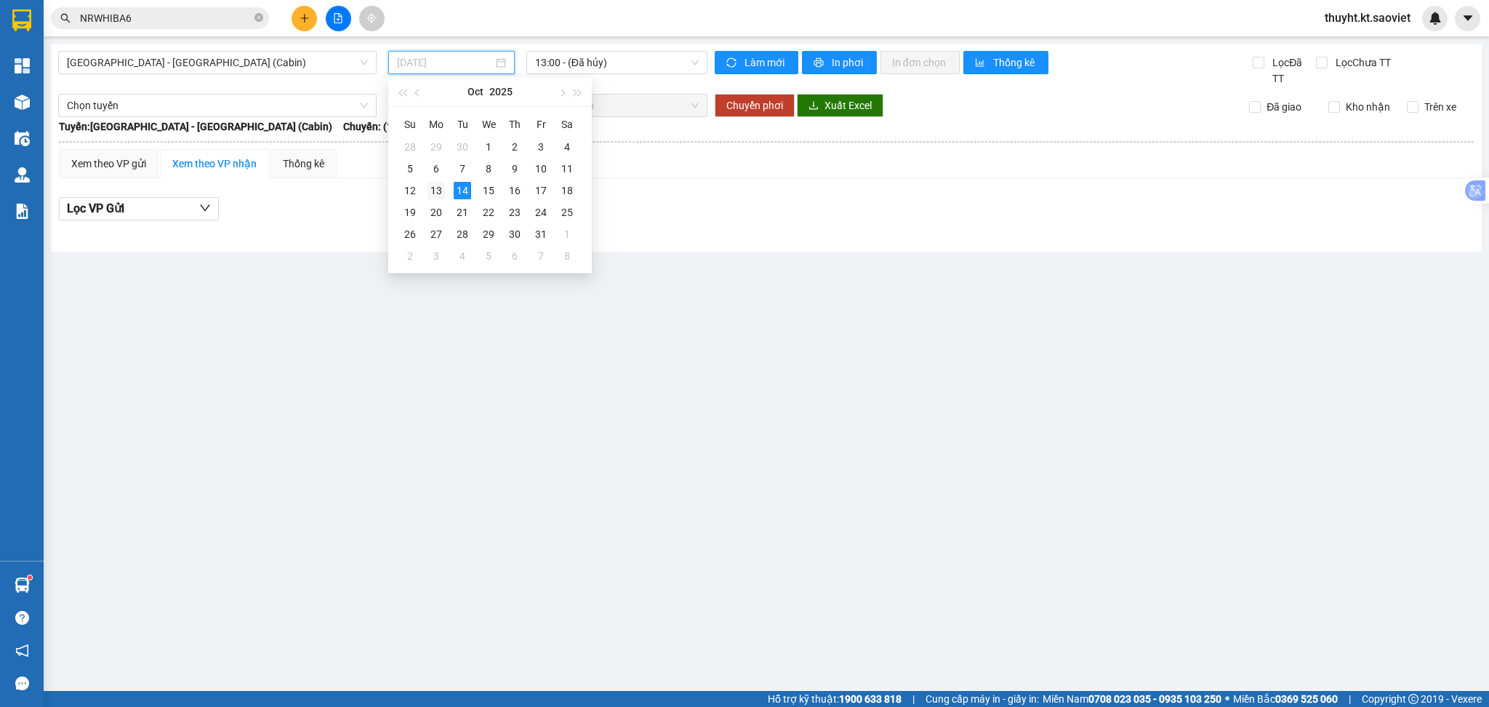
click at [438, 188] on div "13" at bounding box center [435, 190] width 17 height 17
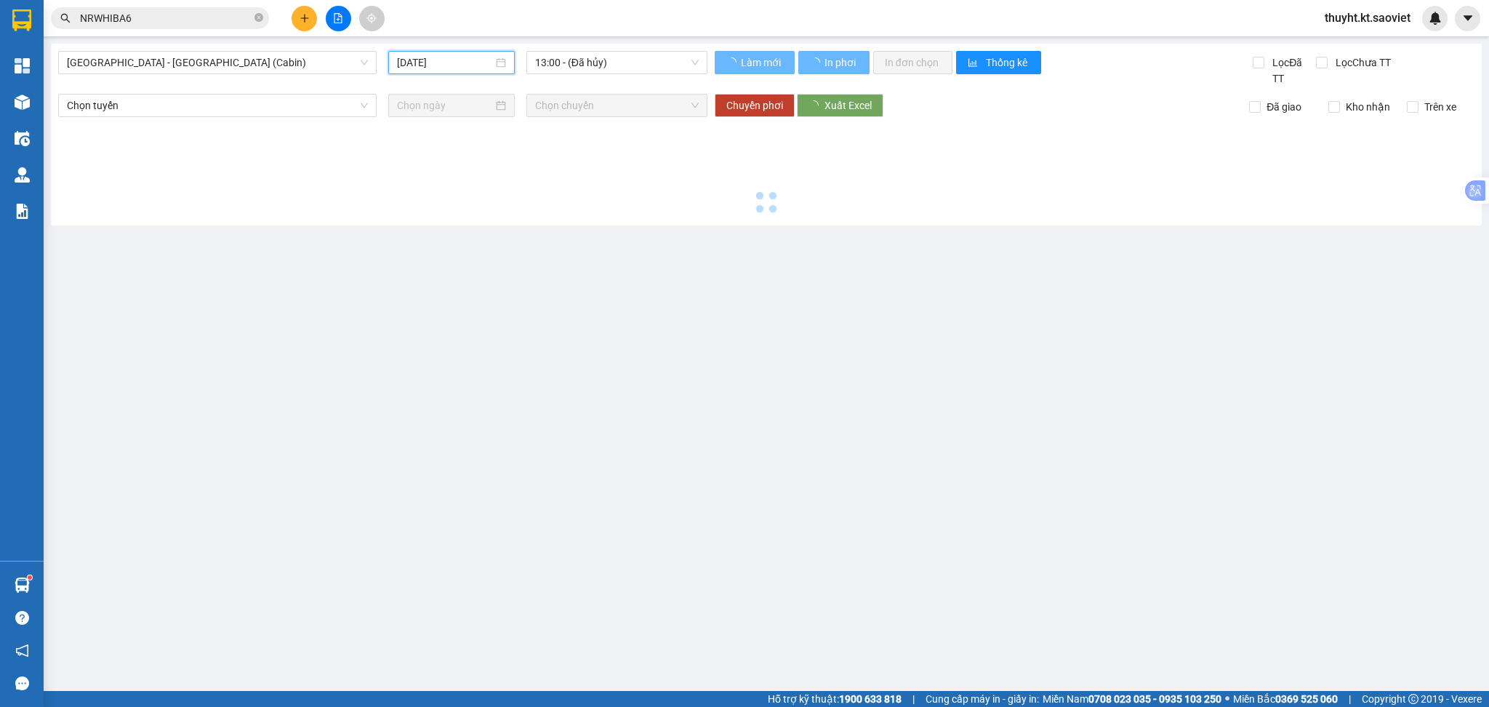
type input "[DATE]"
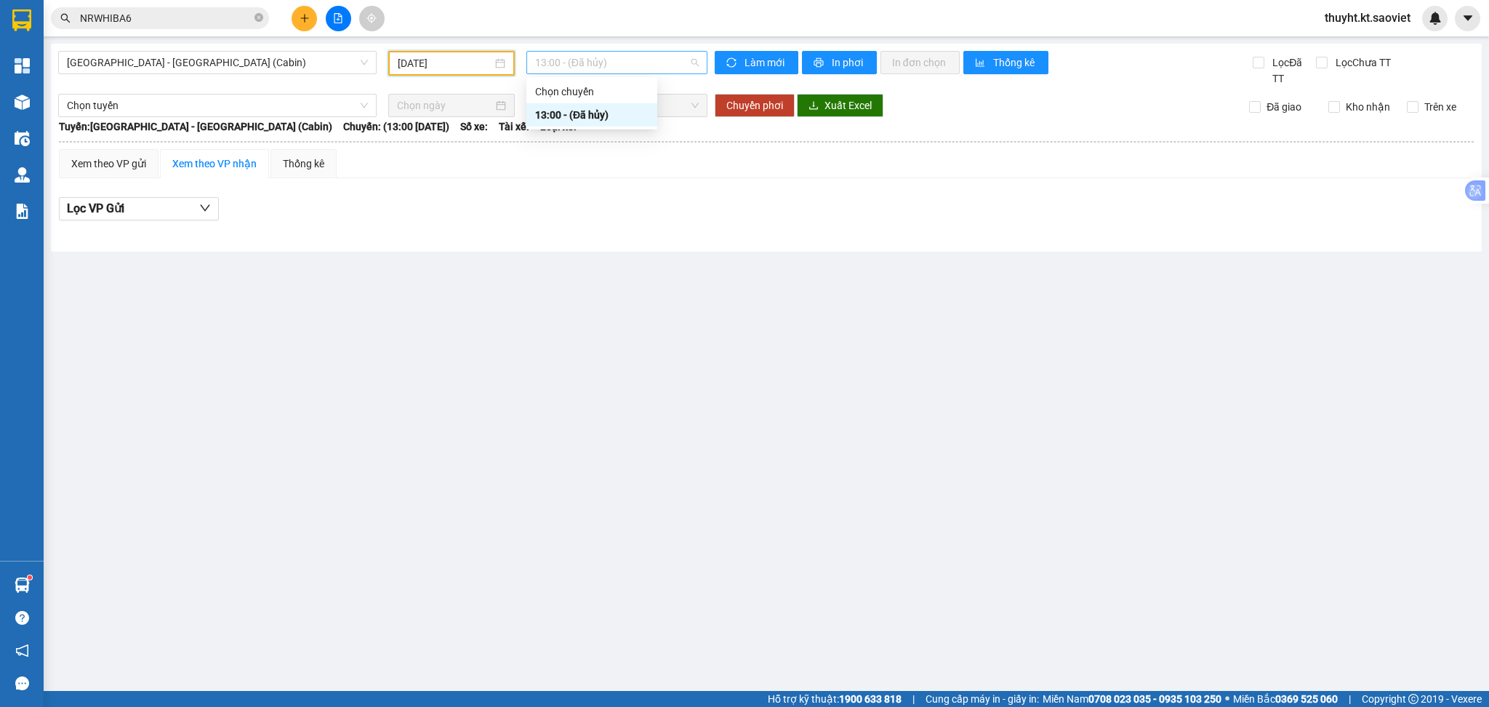
click at [595, 57] on span "13:00 - (Đã hủy)" at bounding box center [617, 63] width 164 height 22
click at [731, 215] on div "Lọc VP Gửi" at bounding box center [766, 209] width 1415 height 24
click at [273, 65] on span "[GEOGRAPHIC_DATA] - [GEOGRAPHIC_DATA] (Cabin)" at bounding box center [217, 63] width 301 height 22
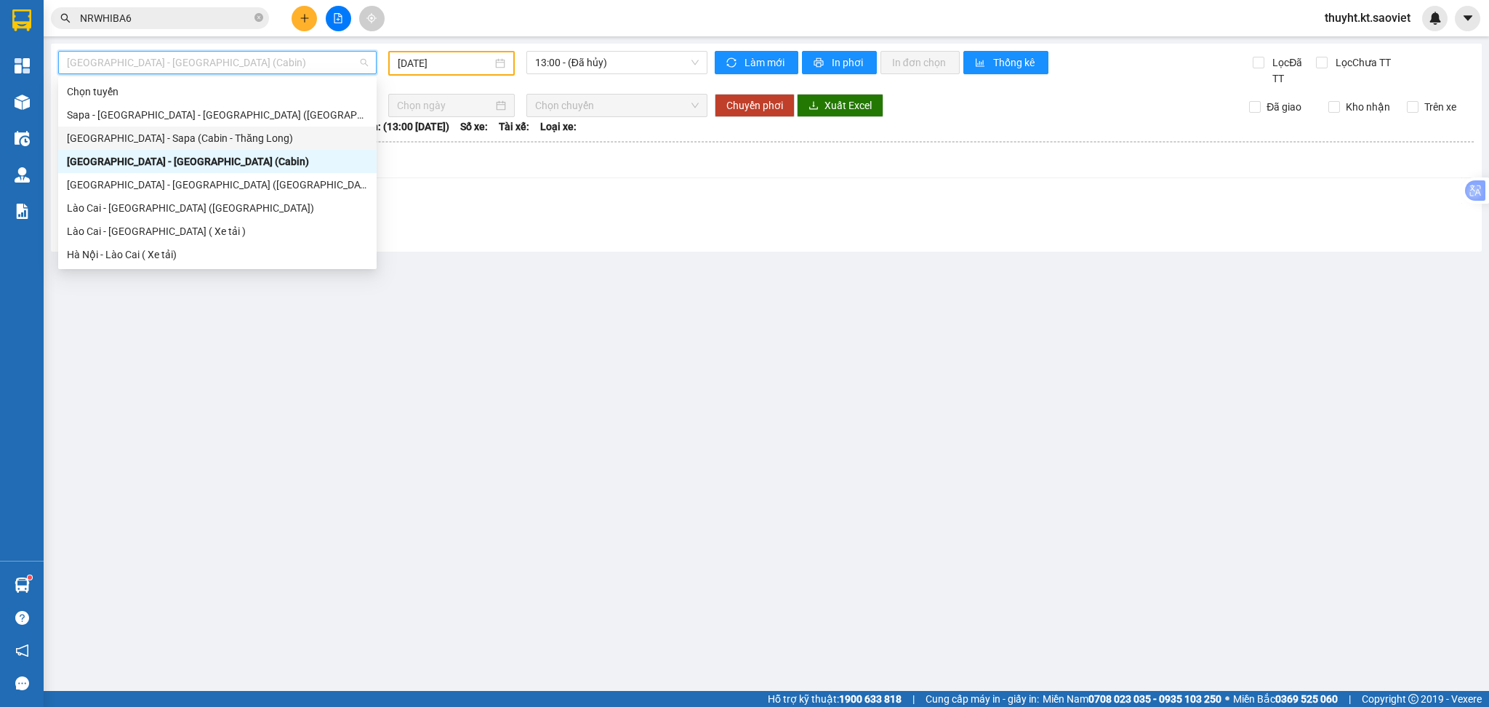
click at [199, 133] on div "[GEOGRAPHIC_DATA] - Sapa (Cabin - Thăng Long)" at bounding box center [217, 138] width 301 height 16
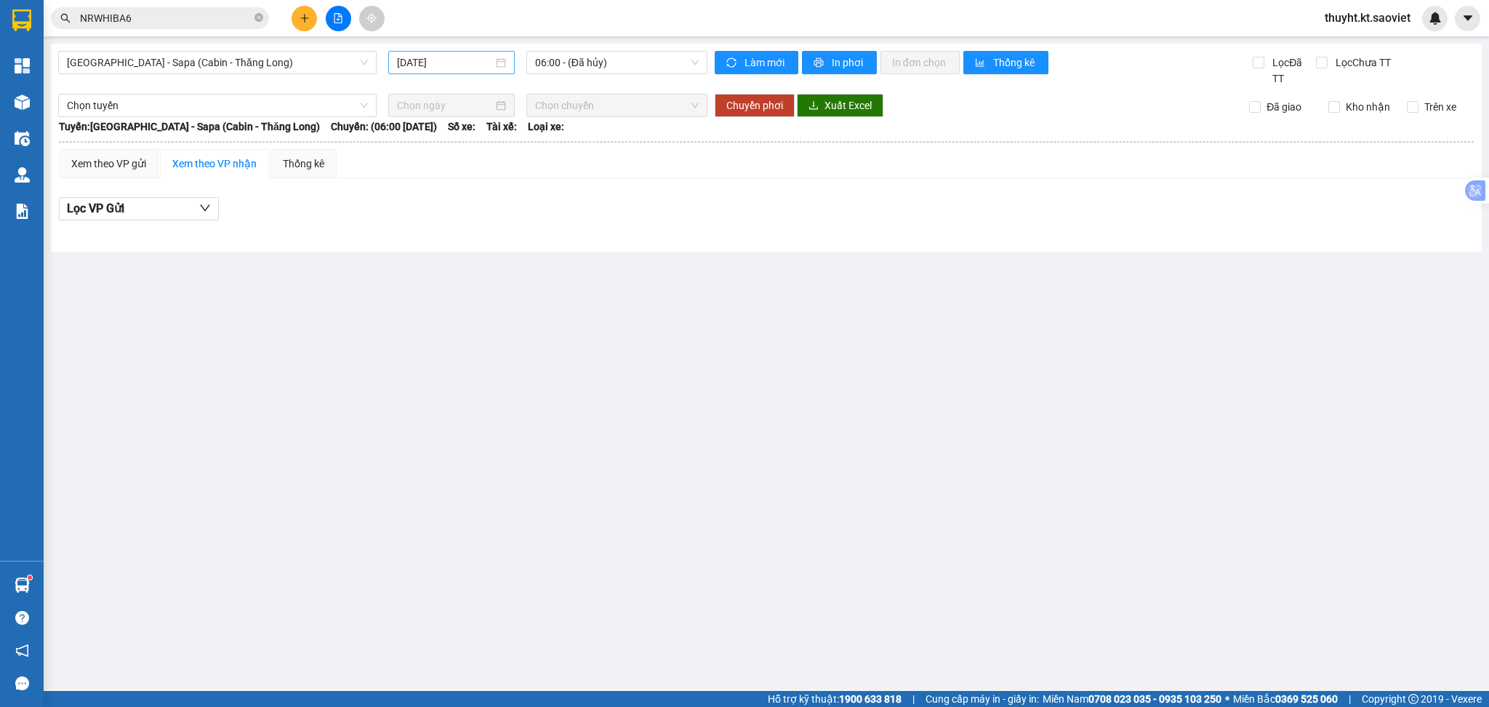
click at [419, 73] on div "14/10/2025" at bounding box center [451, 62] width 126 height 23
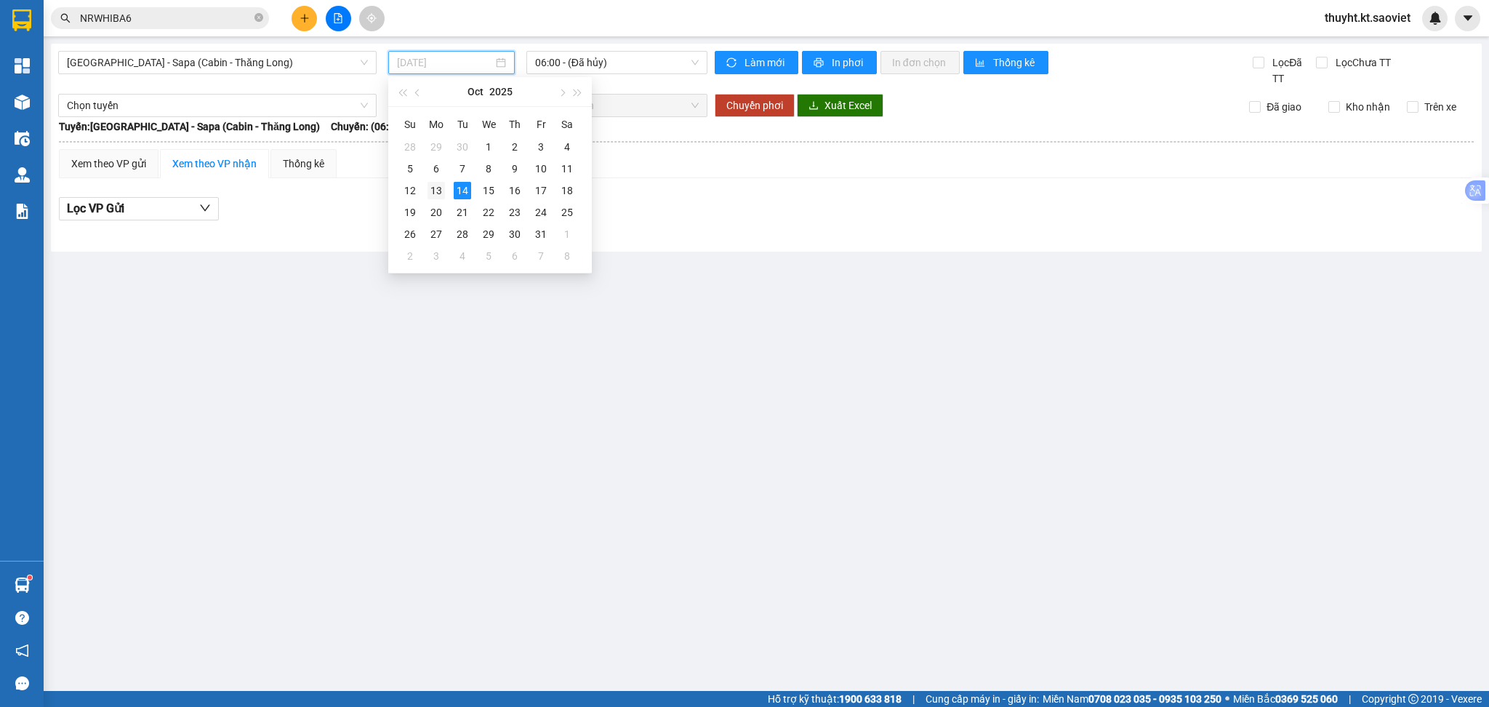
click at [443, 184] on div "13" at bounding box center [435, 190] width 17 height 17
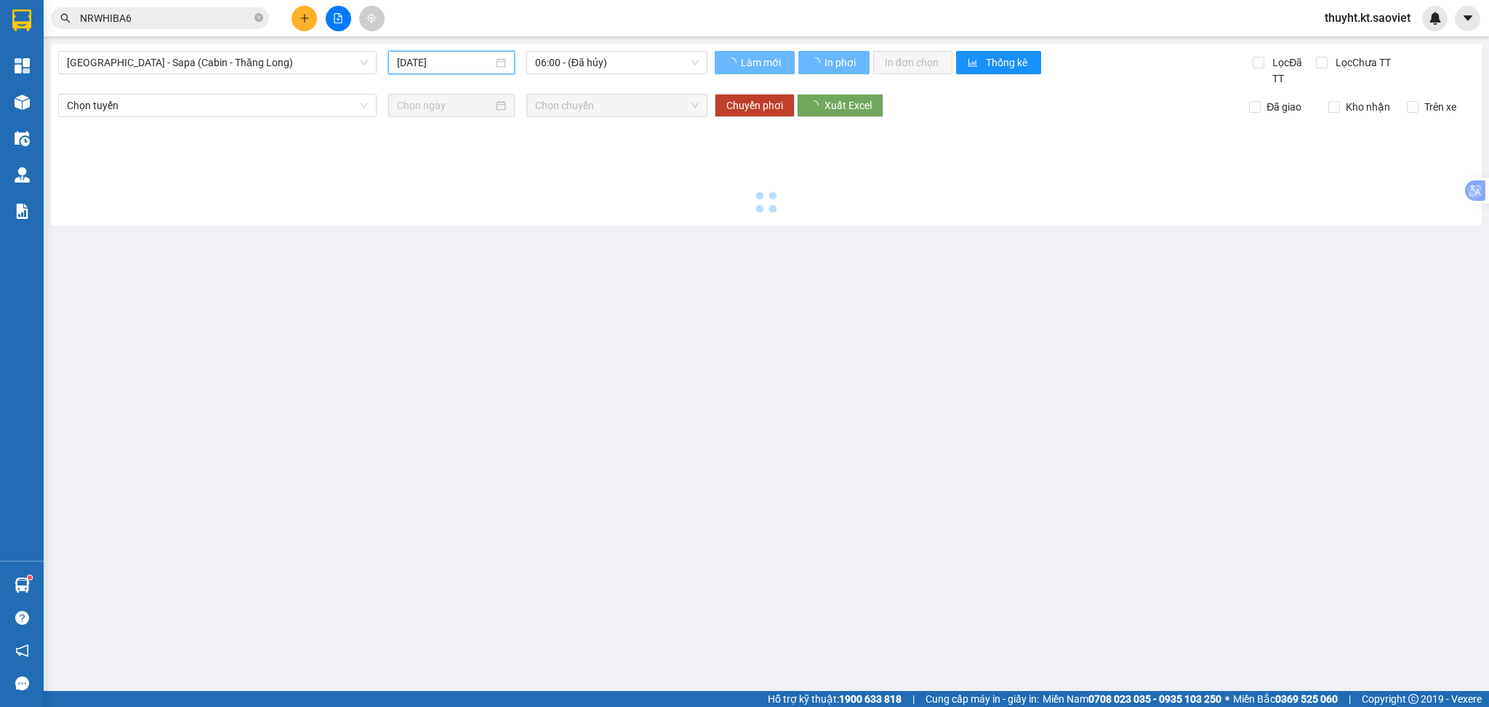
type input "[DATE]"
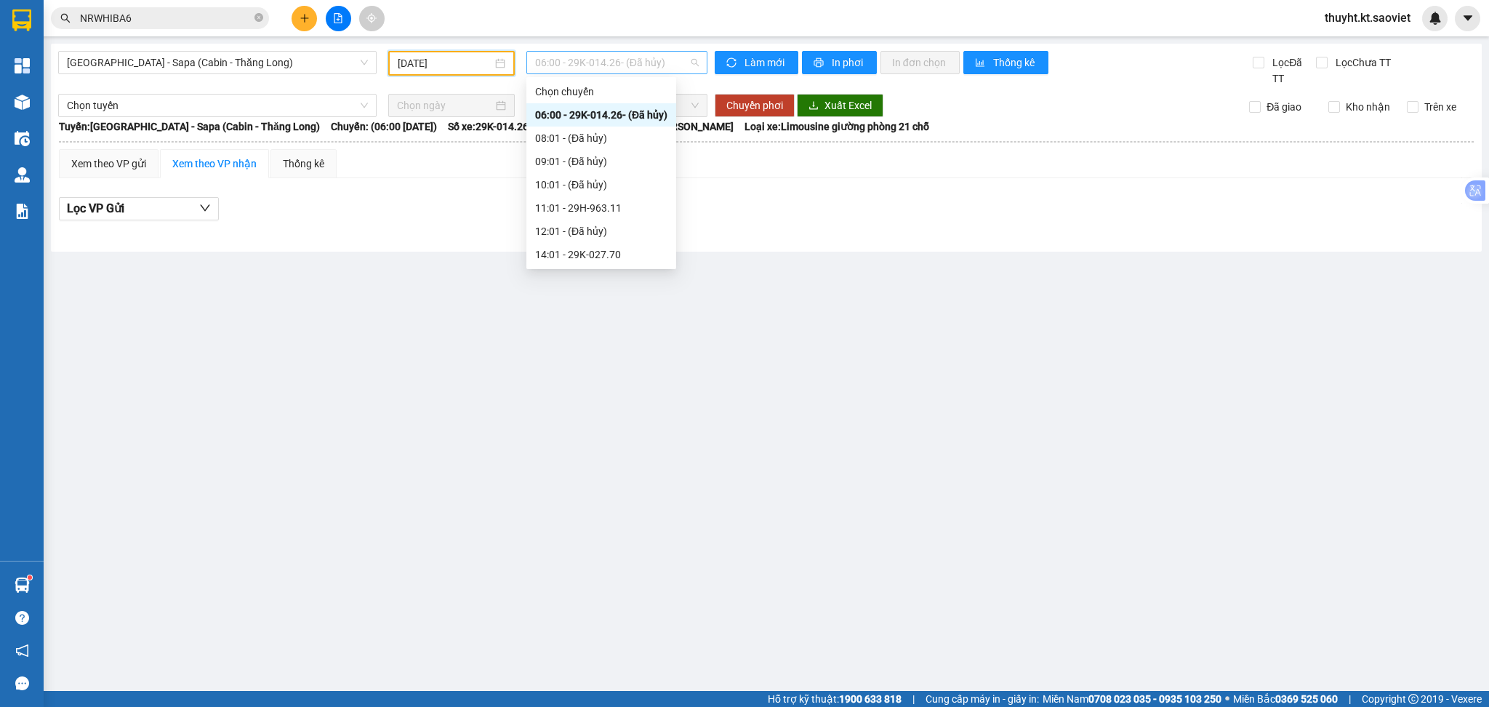
click at [615, 73] on span "06:00 - 29K-014.26 - (Đã hủy)" at bounding box center [617, 63] width 164 height 22
click at [610, 205] on div "11:01 - 29H-963.11" at bounding box center [601, 208] width 132 height 16
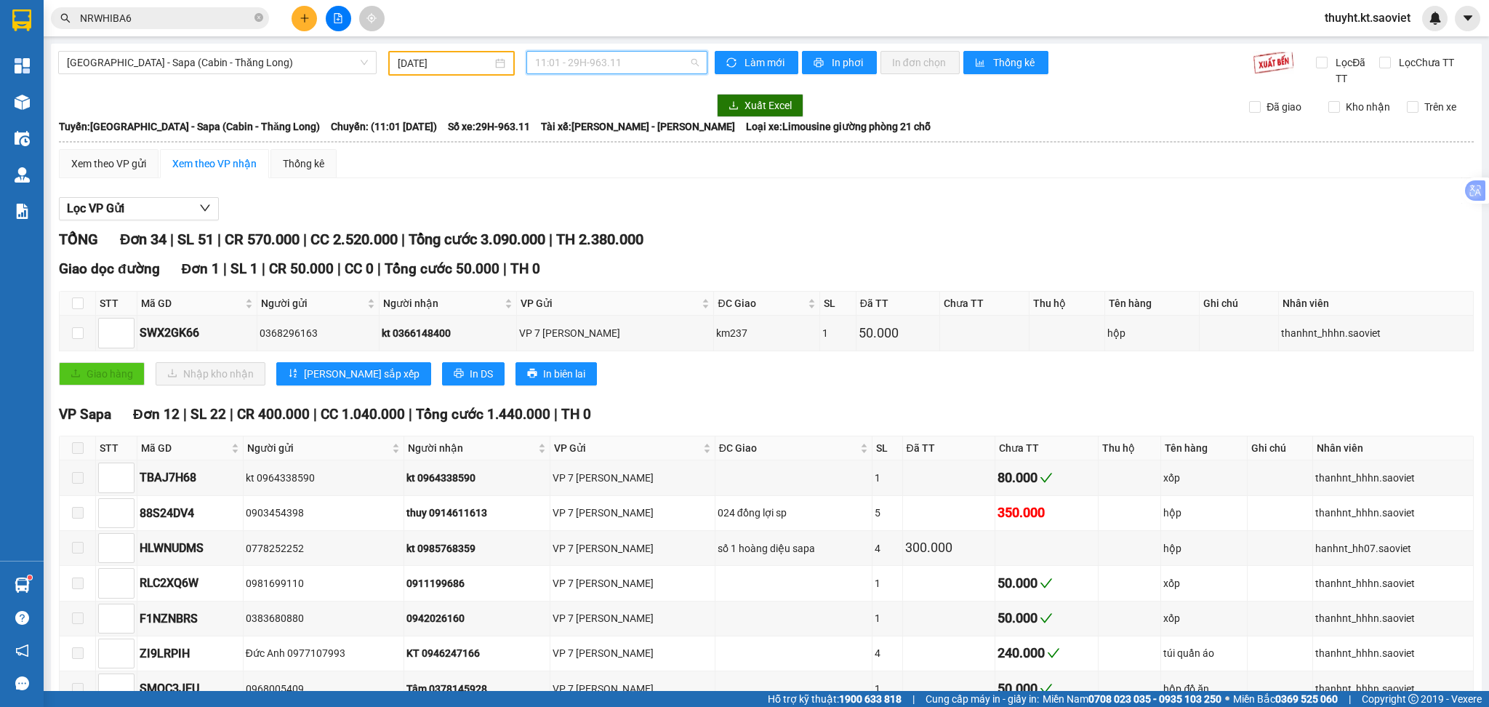
click at [593, 63] on span "11:01 - 29H-963.11" at bounding box center [617, 63] width 164 height 22
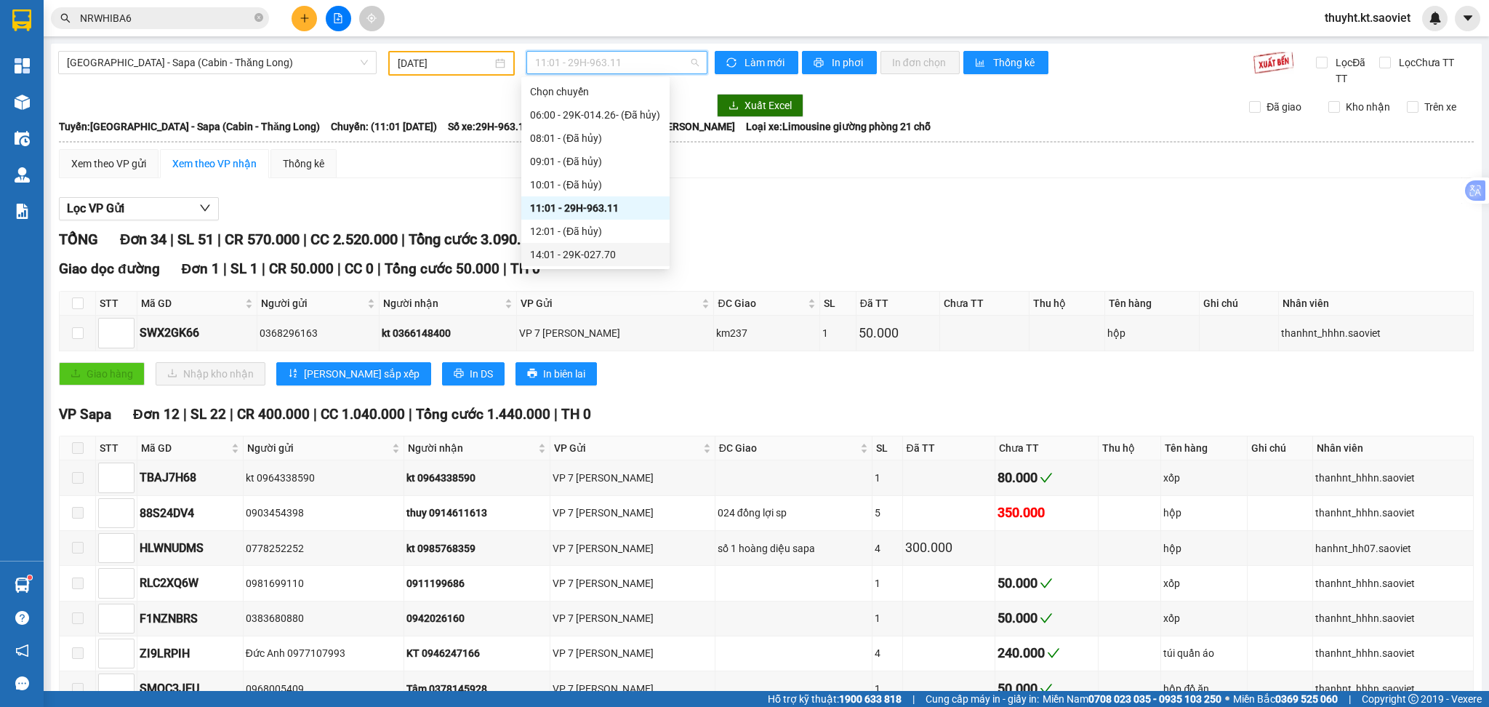
click at [617, 246] on div "14:01 - 29K-027.70" at bounding box center [595, 254] width 131 height 16
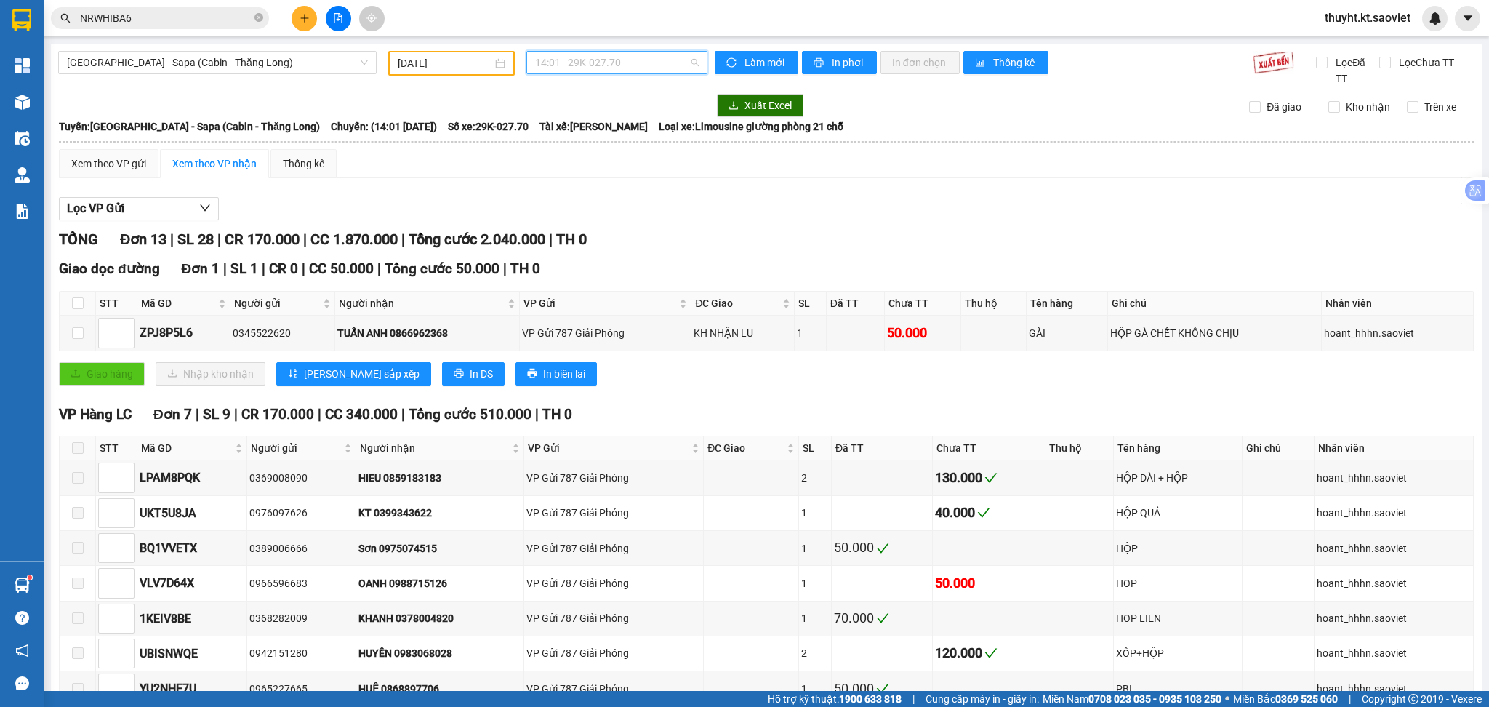
click at [614, 73] on div "14:01 - 29K-027.70" at bounding box center [616, 62] width 181 height 23
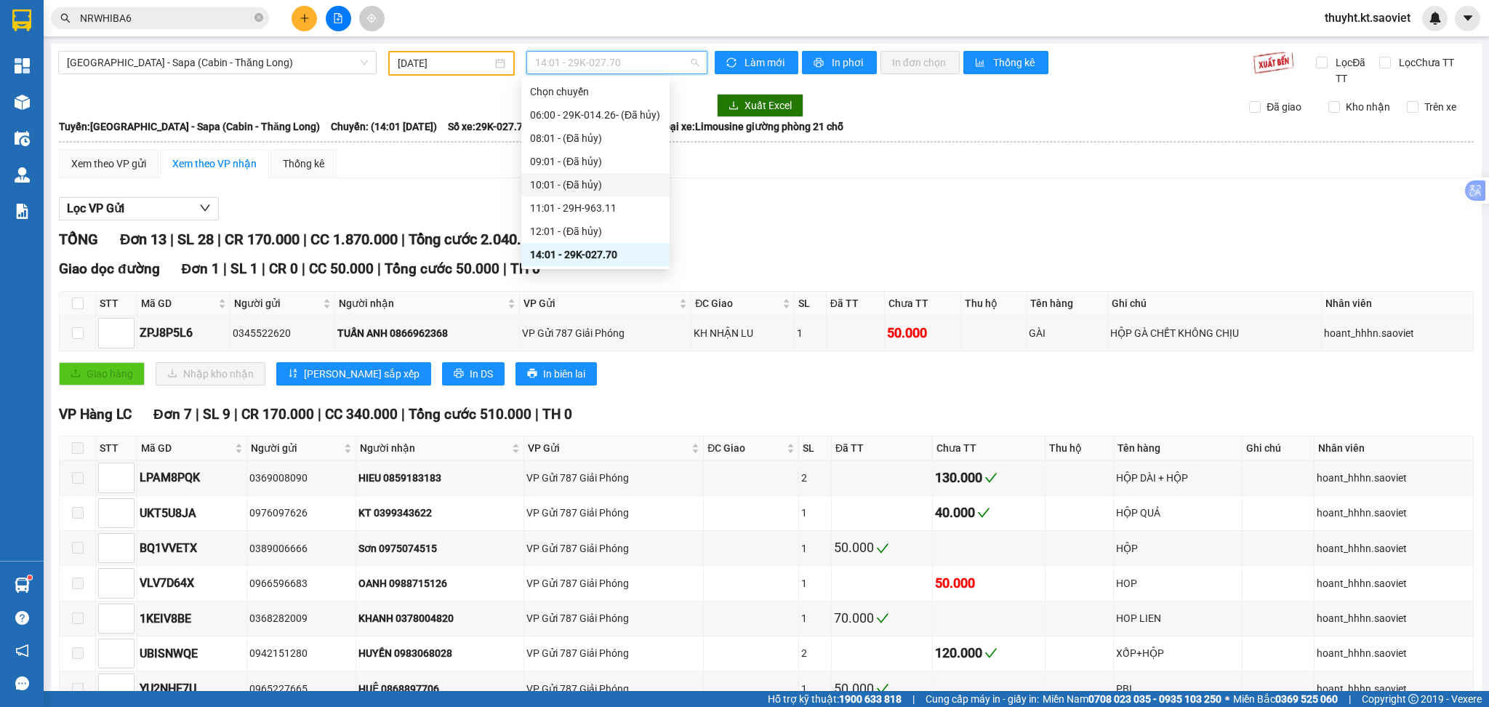
scroll to position [97, 0]
click at [599, 180] on div "21:00 - 29G-011.96" at bounding box center [595, 181] width 131 height 16
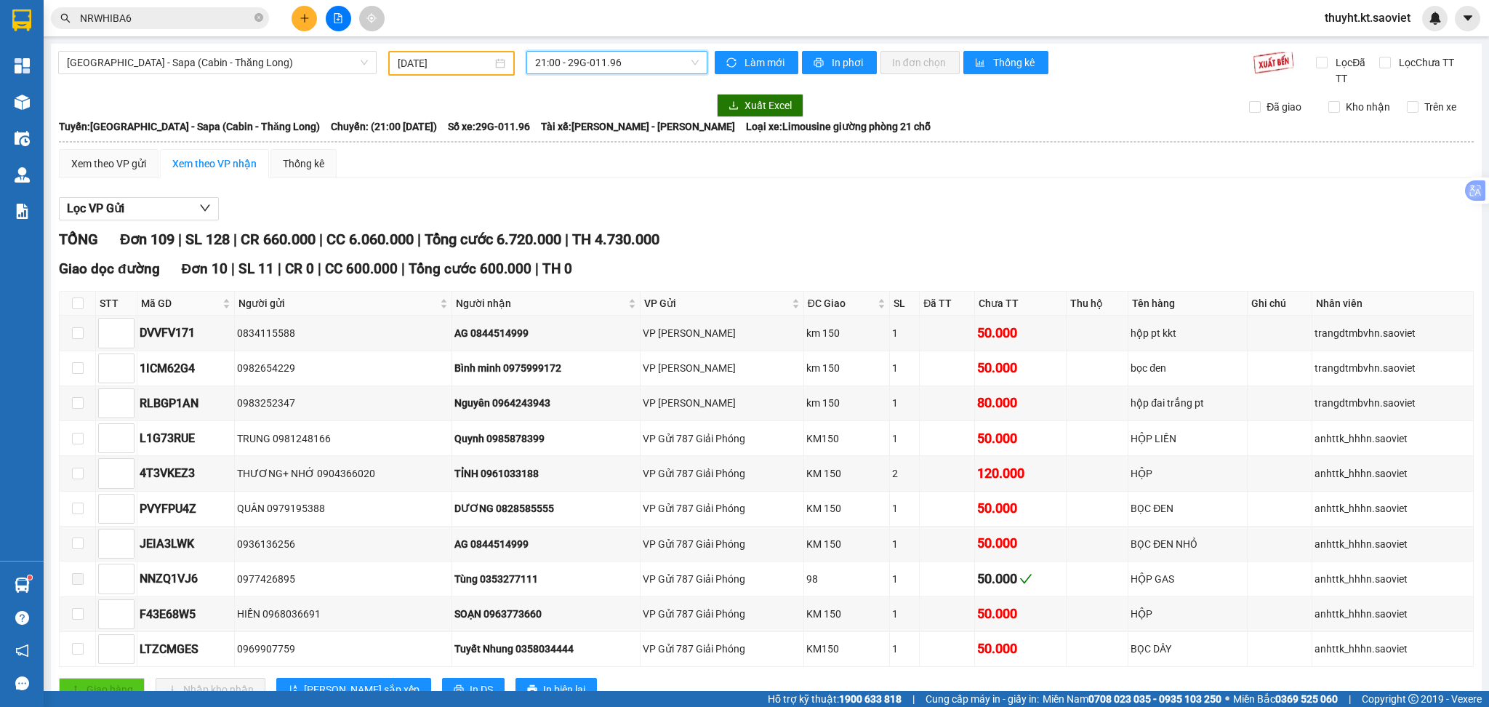
click at [542, 68] on span "21:00 - 29G-011.96" at bounding box center [617, 63] width 164 height 22
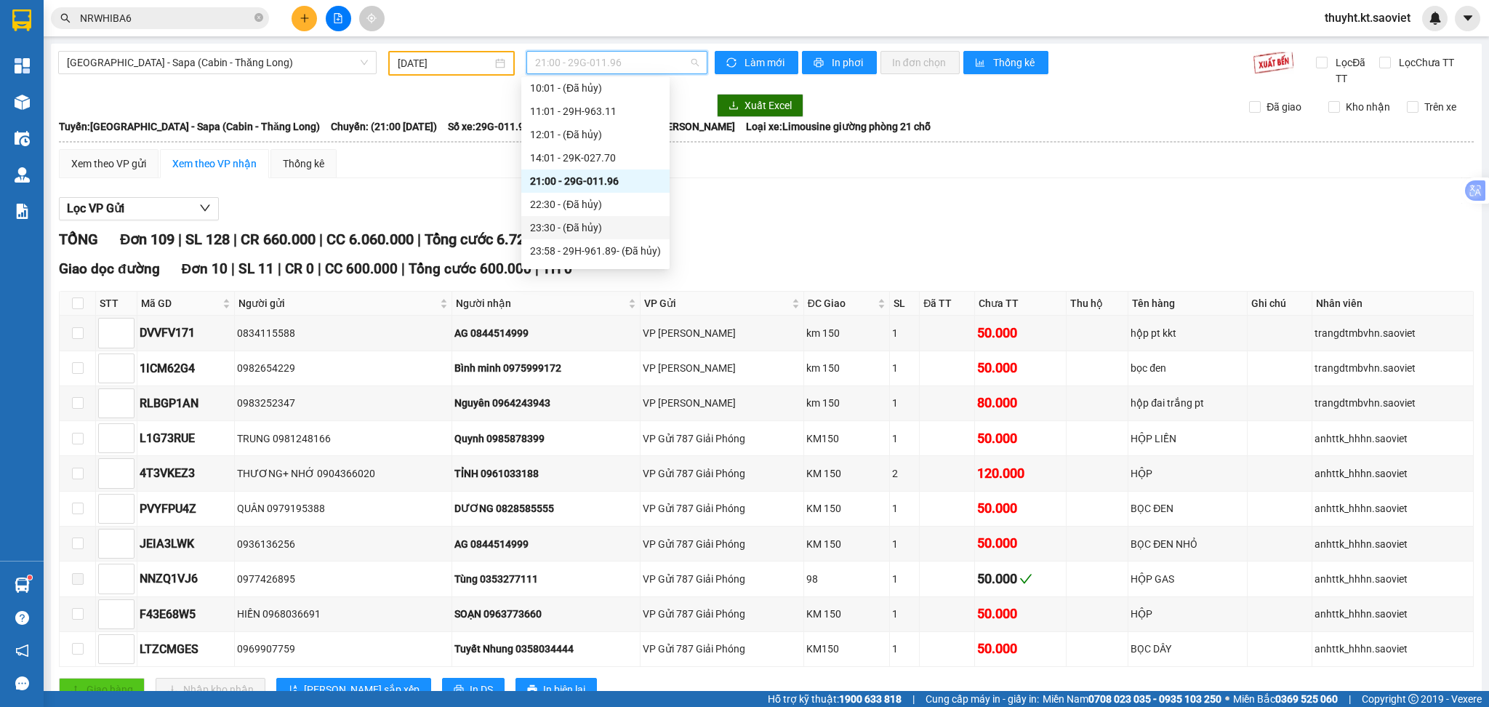
scroll to position [116, 0]
click at [615, 245] on div "23:59 - 29F-031.83" at bounding box center [595, 254] width 148 height 23
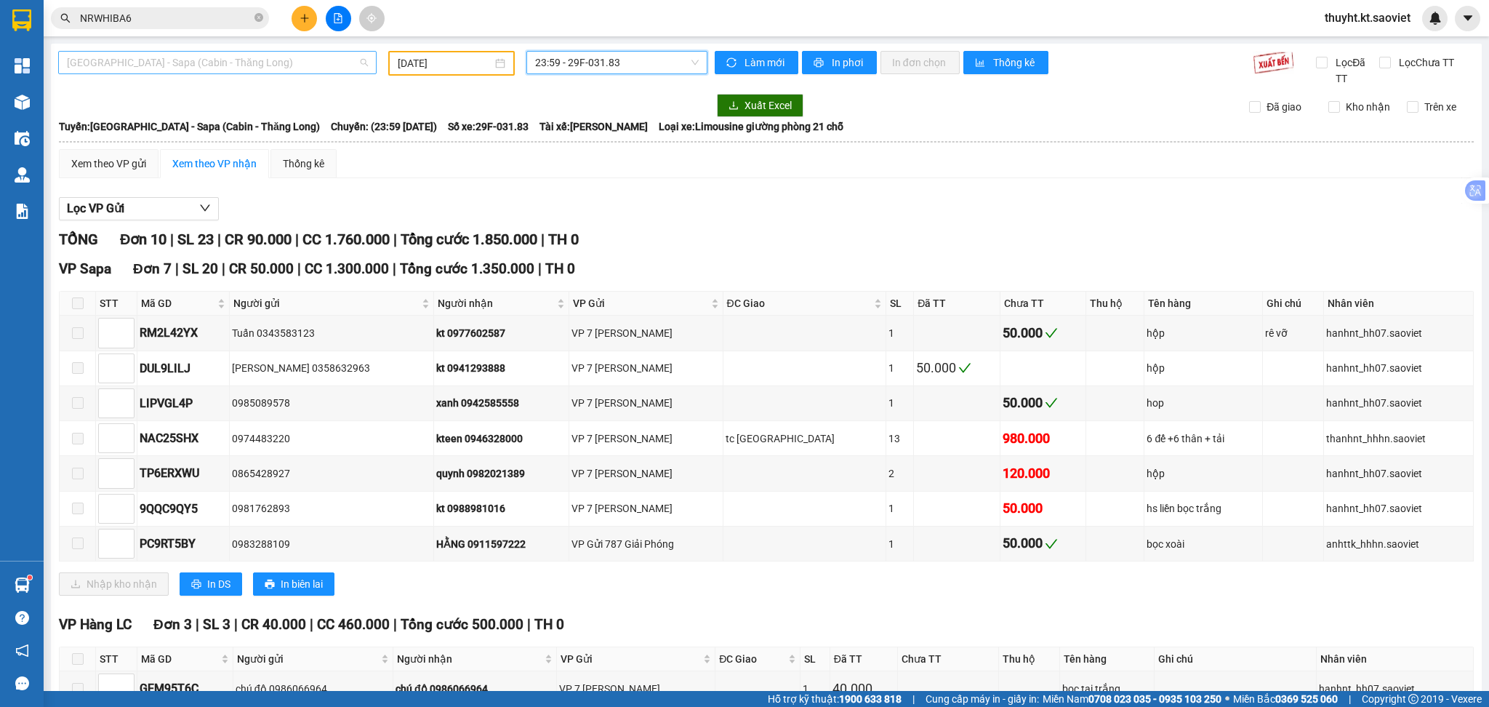
click at [252, 68] on span "[GEOGRAPHIC_DATA] - Sapa (Cabin - Thăng Long)" at bounding box center [217, 63] width 301 height 22
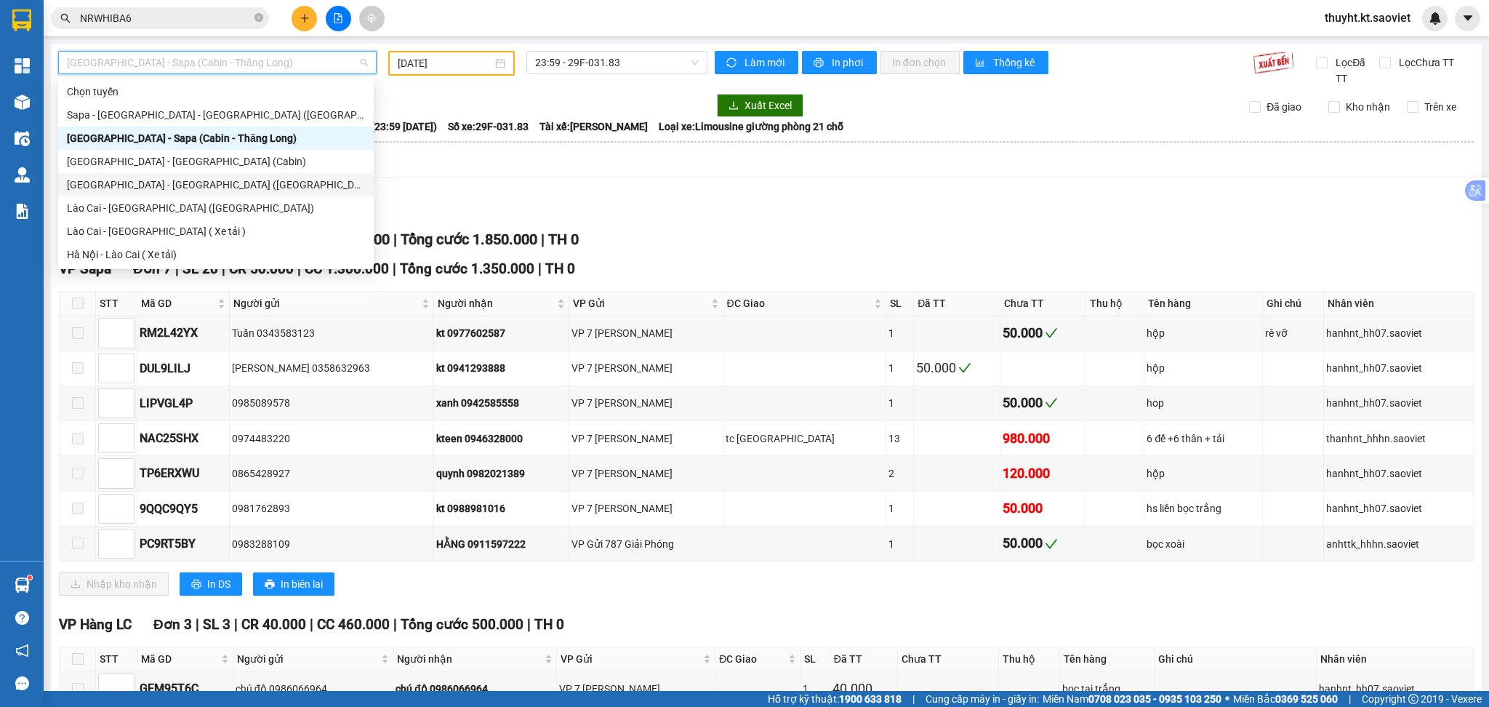
click at [153, 179] on div "[GEOGRAPHIC_DATA] - [GEOGRAPHIC_DATA] ([GEOGRAPHIC_DATA])" at bounding box center [216, 185] width 298 height 16
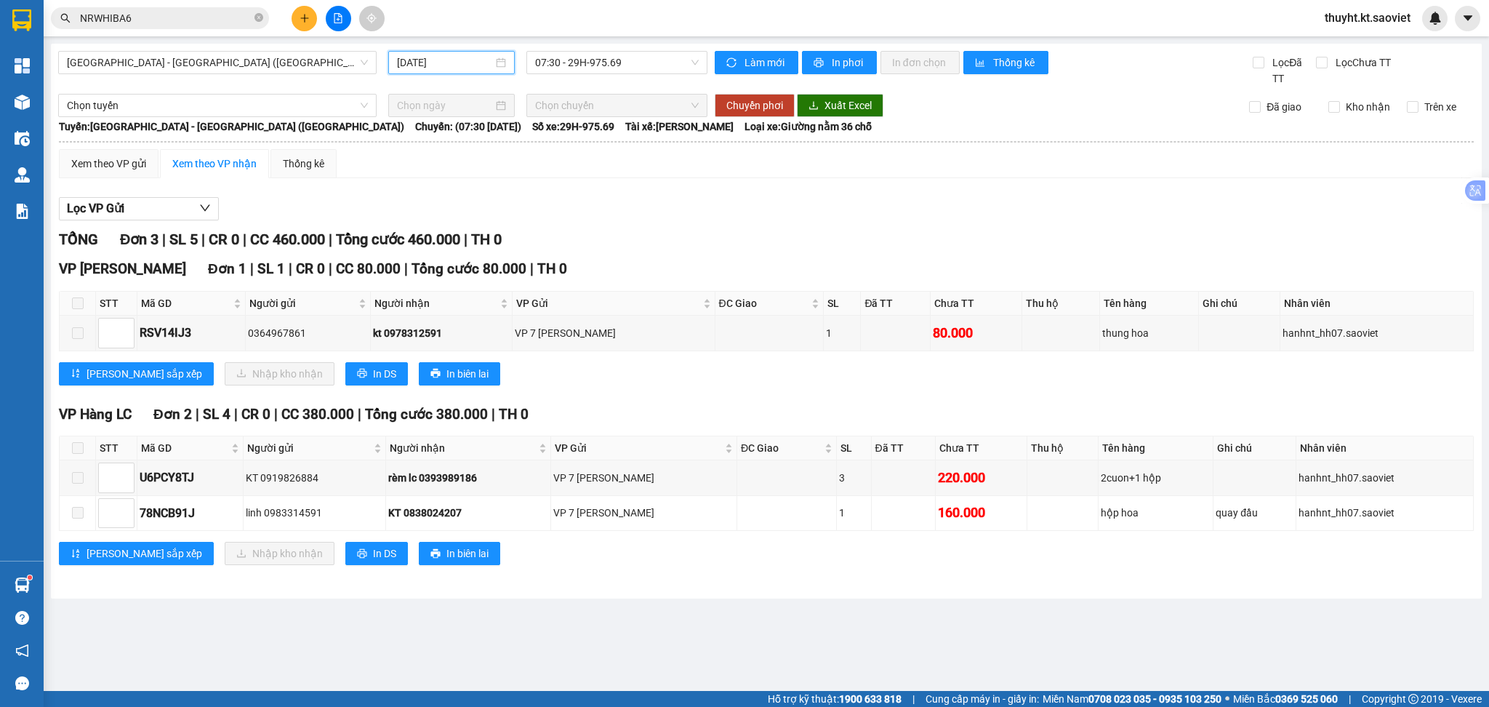
click at [459, 64] on input "14/10/2025" at bounding box center [444, 63] width 95 height 16
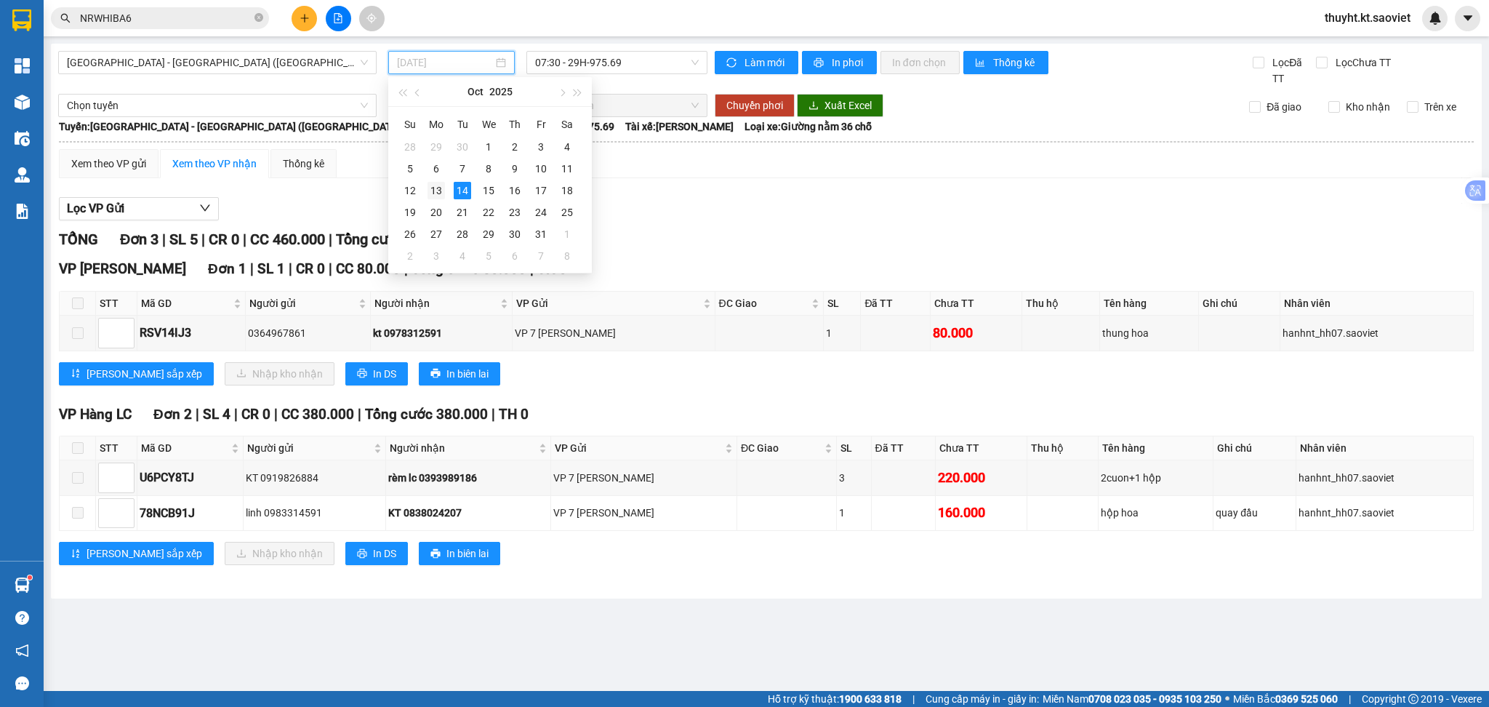
click at [433, 196] on div "13" at bounding box center [435, 190] width 17 height 17
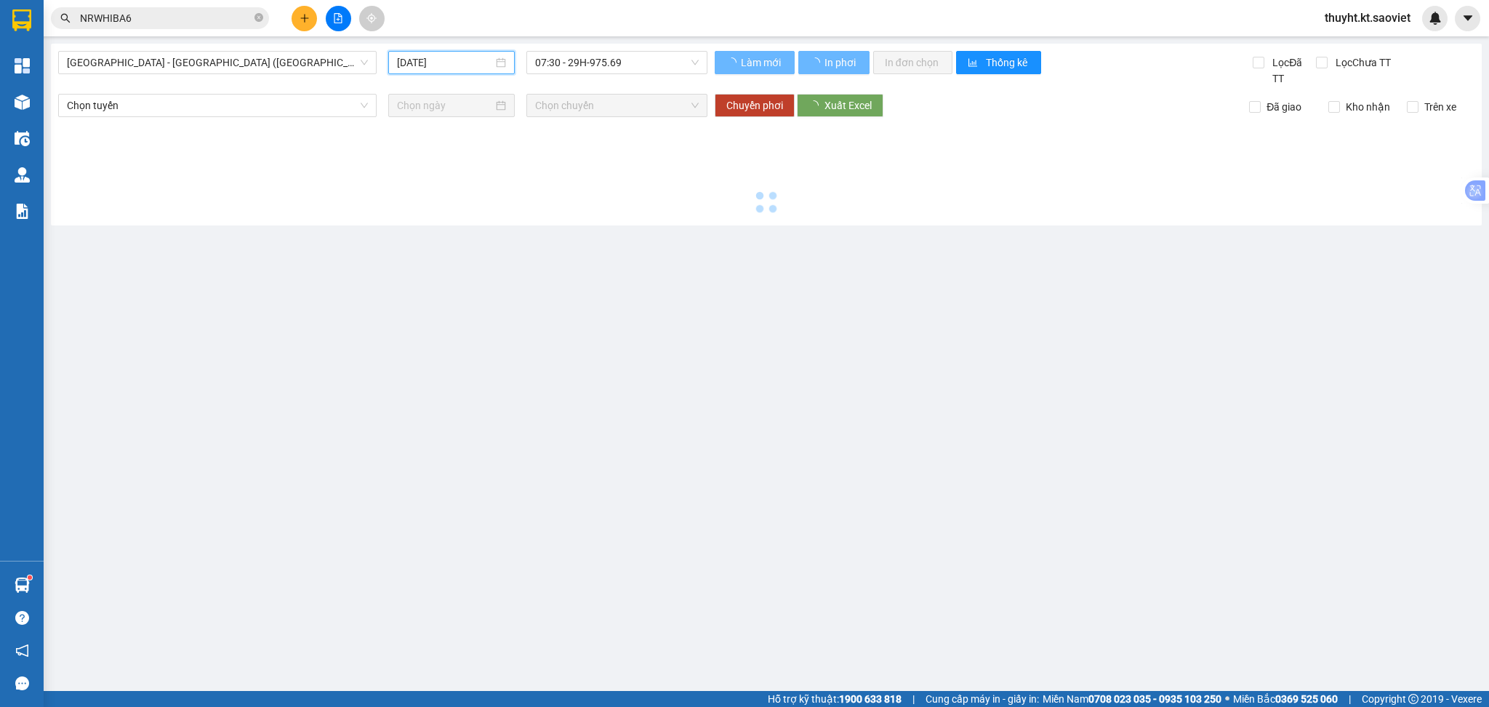
type input "[DATE]"
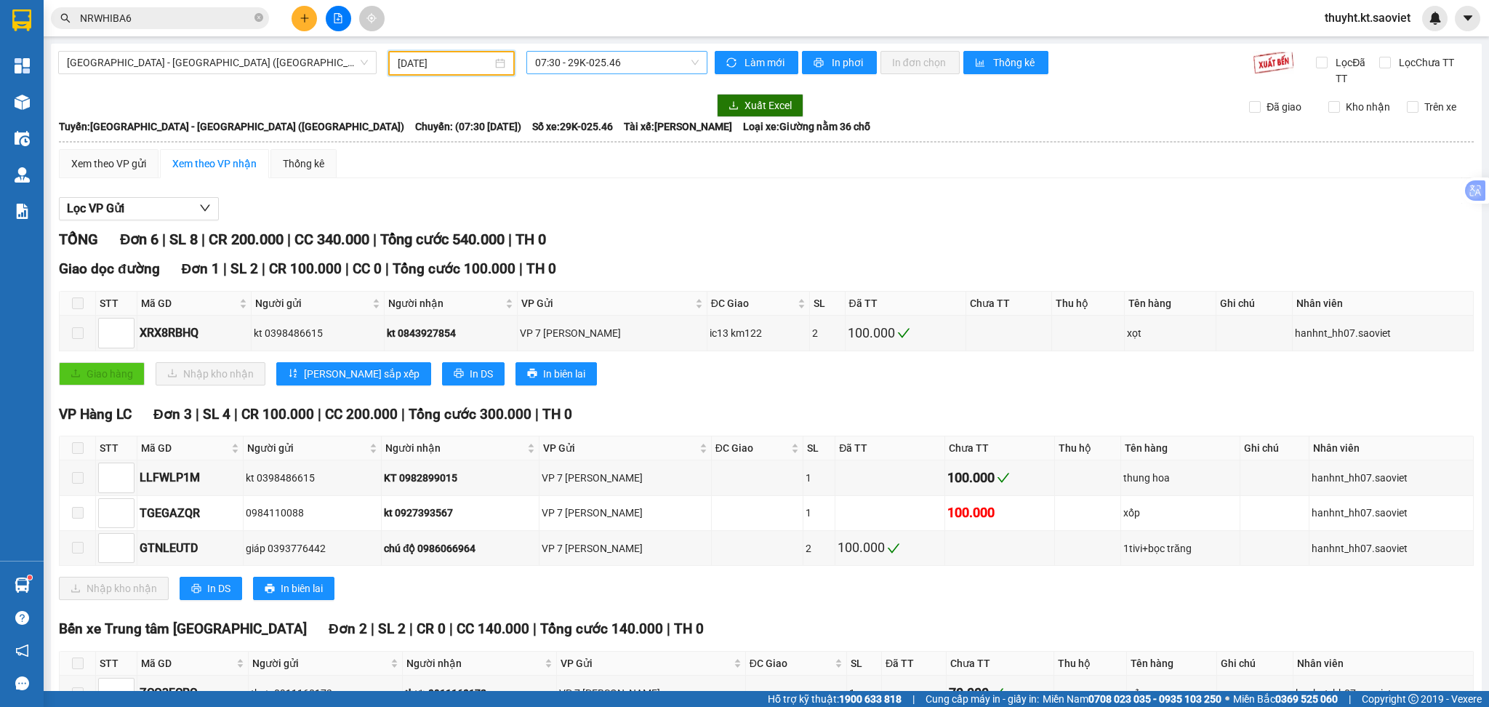
scroll to position [23, 0]
click at [620, 65] on span "07:30 - 29K-025.46" at bounding box center [617, 63] width 164 height 22
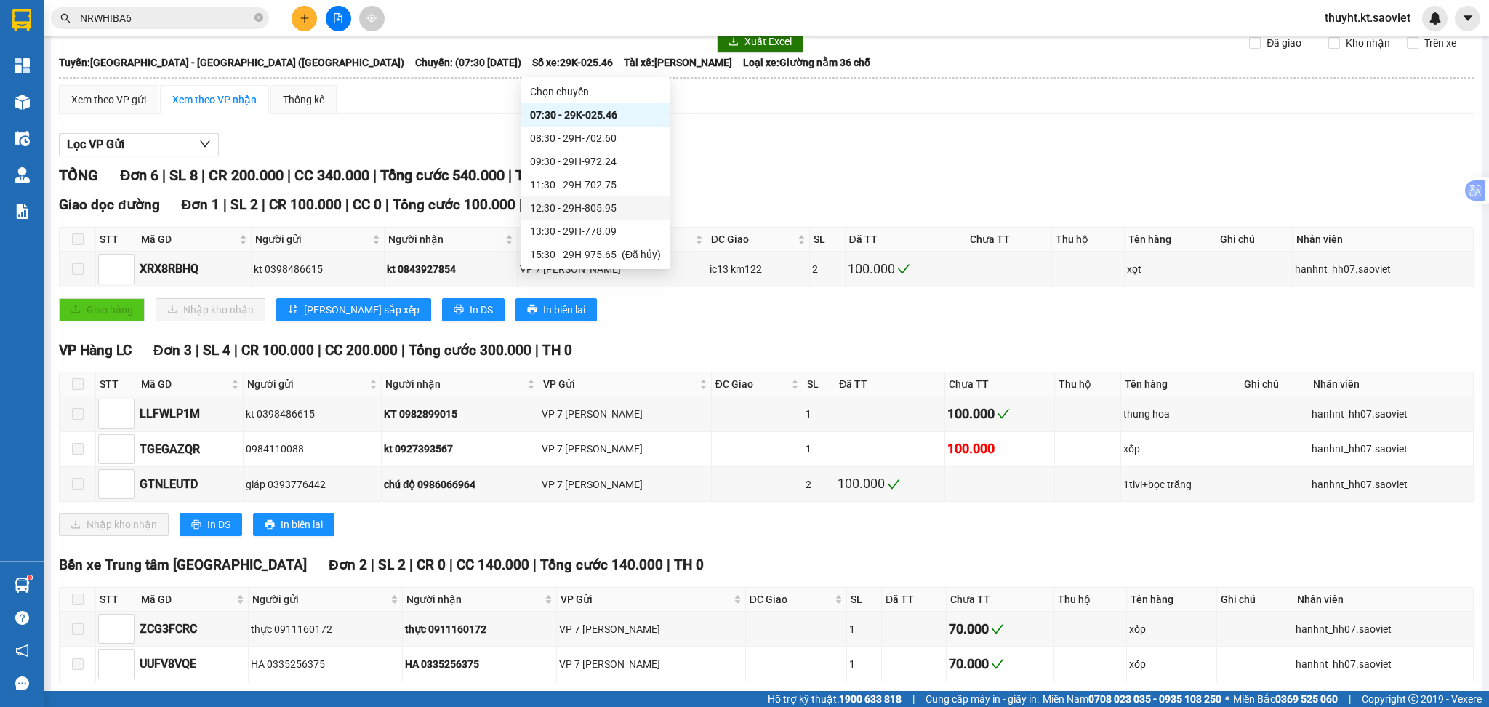
scroll to position [131, 0]
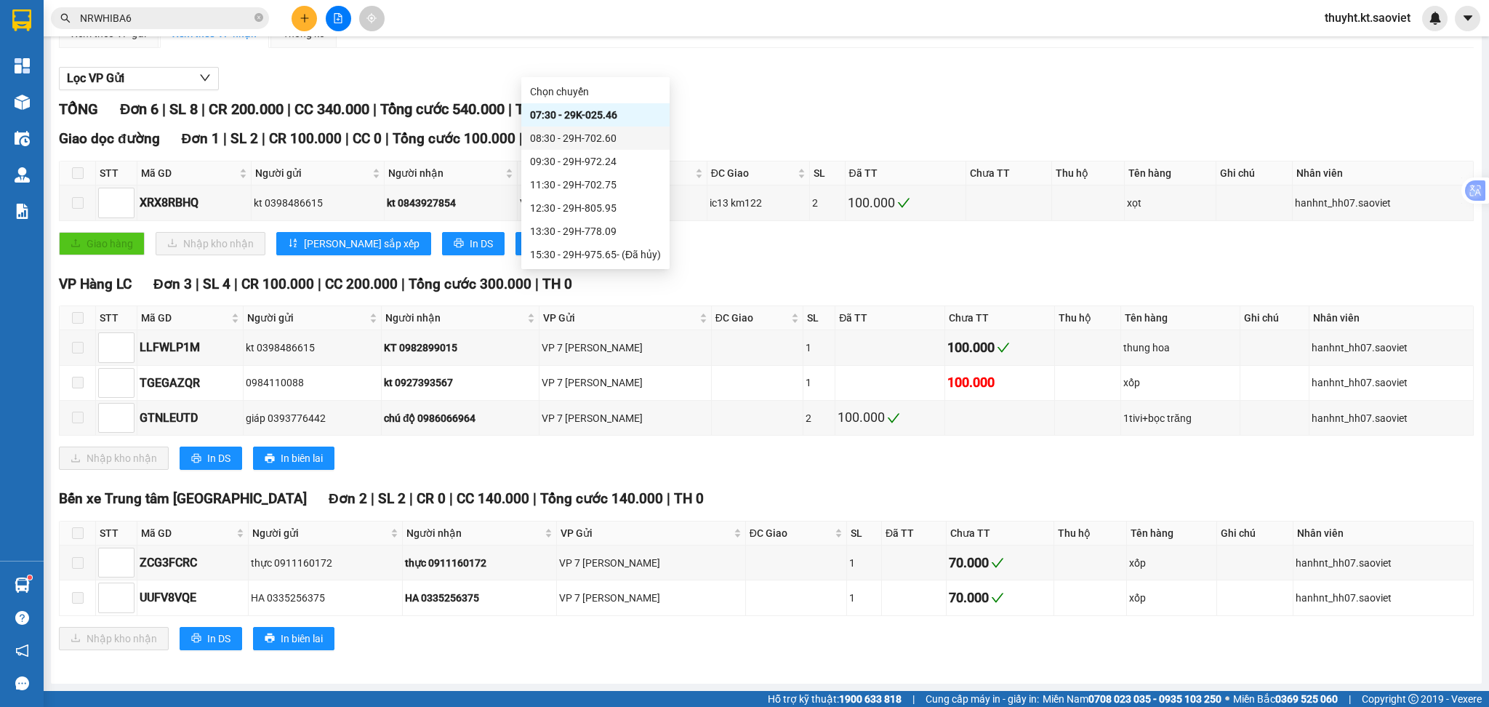
click at [608, 134] on div "08:30 - 29H-702.60" at bounding box center [595, 138] width 131 height 16
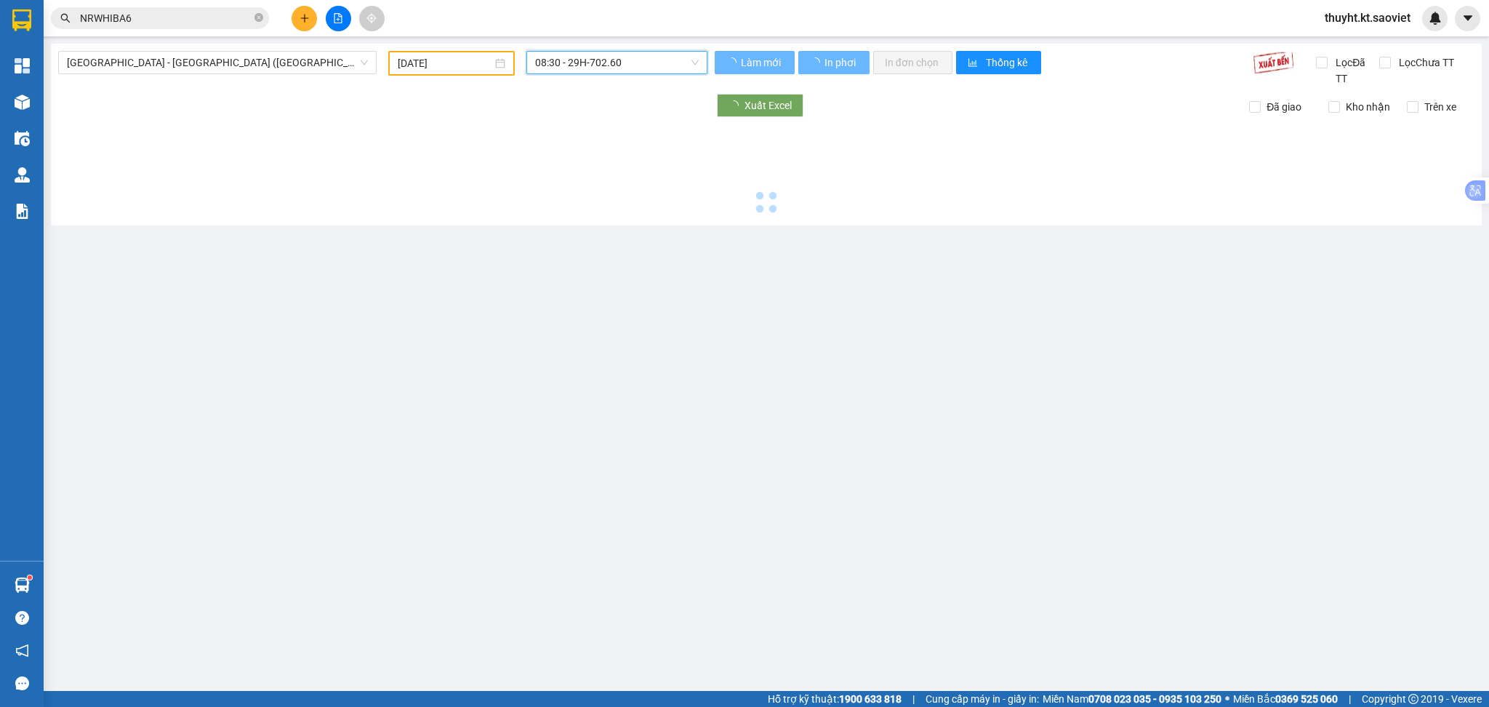
scroll to position [0, 0]
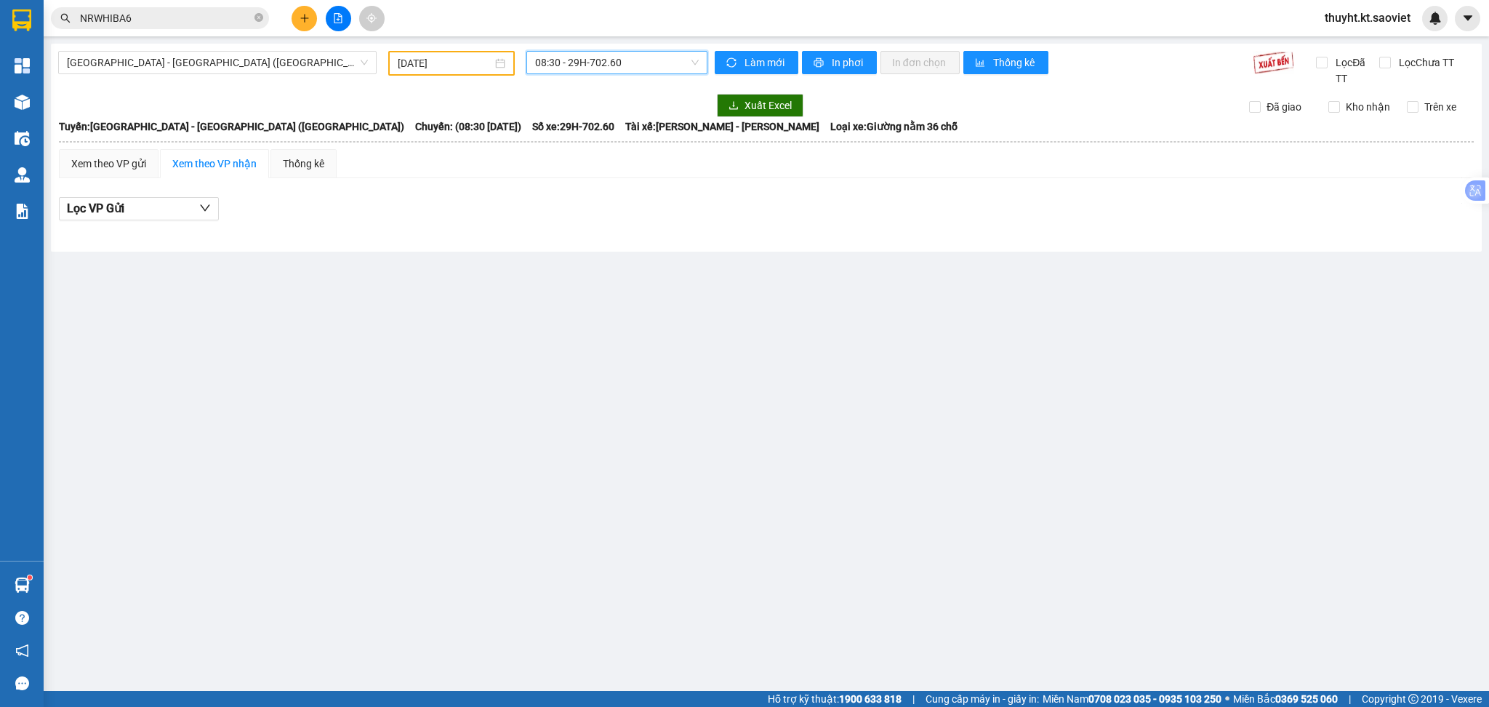
click at [645, 71] on span "08:30 - 29H-702.60" at bounding box center [617, 63] width 164 height 22
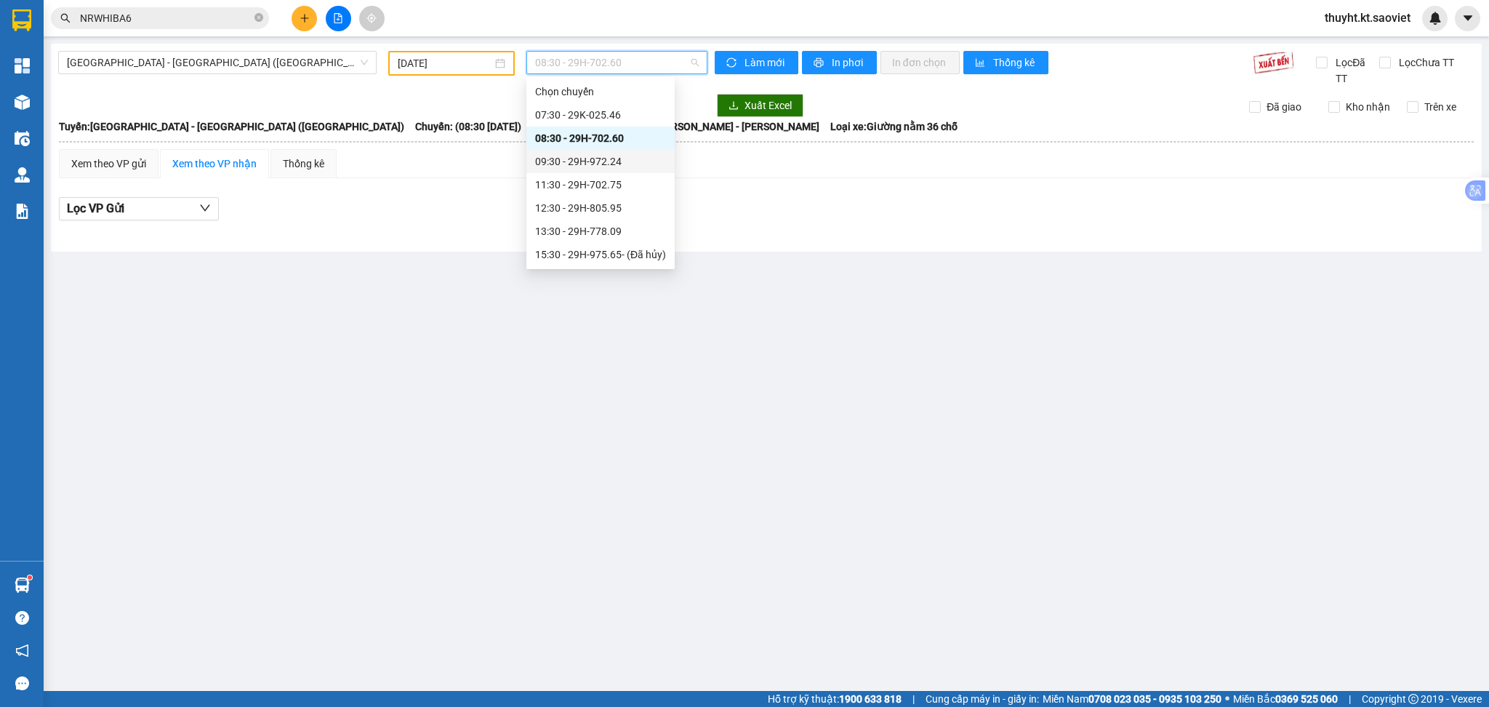
click at [641, 158] on div "09:30 - 29H-972.24" at bounding box center [600, 161] width 131 height 16
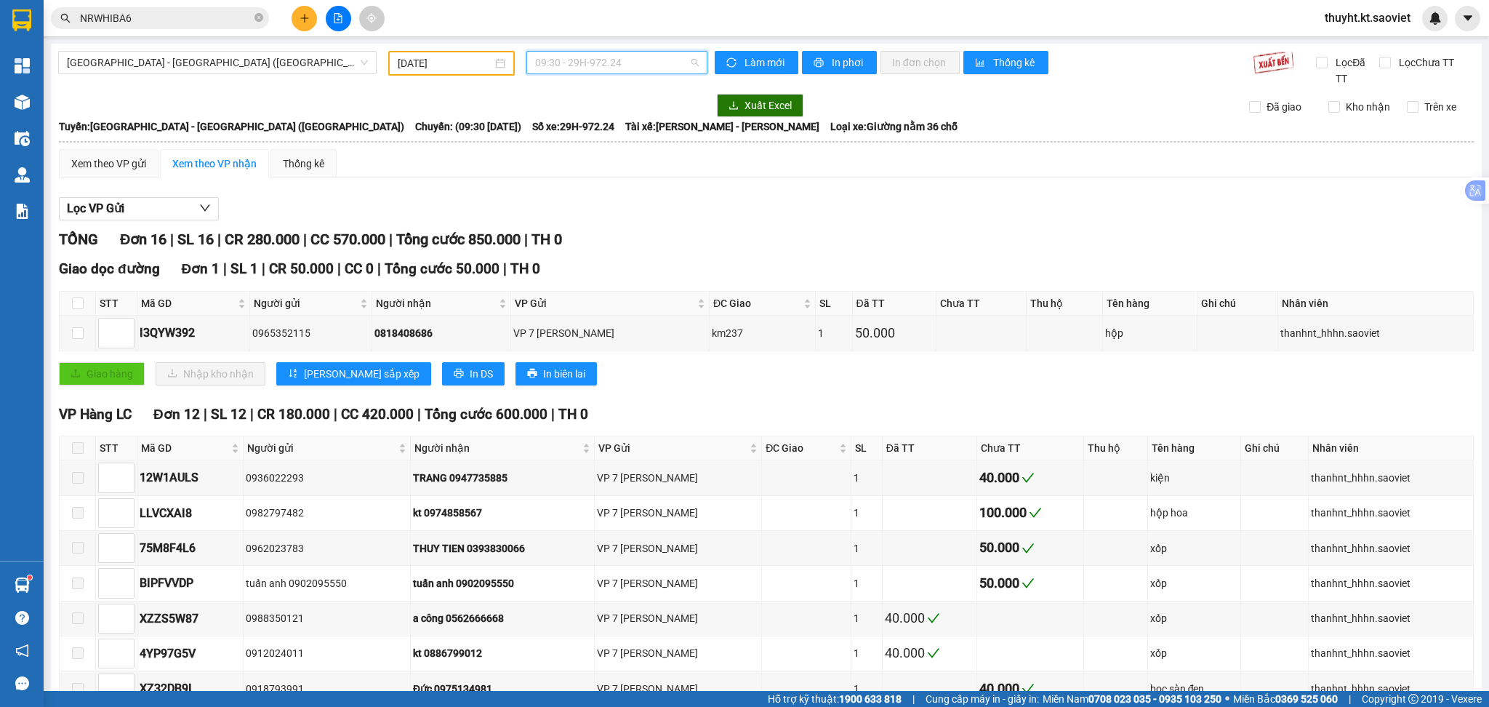
click at [598, 65] on span "09:30 - 29H-972.24" at bounding box center [617, 63] width 164 height 22
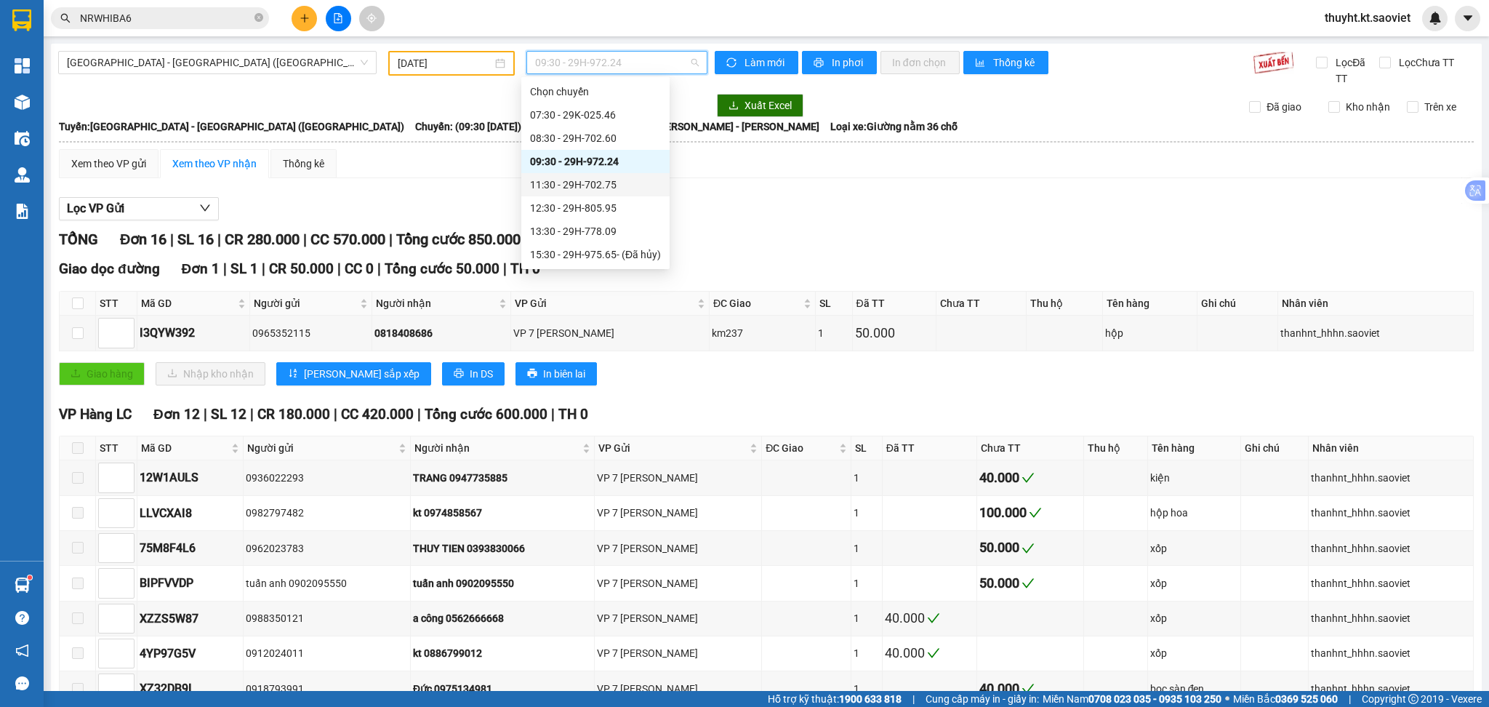
click at [595, 177] on div "11:30 - 29H-702.75" at bounding box center [595, 185] width 131 height 16
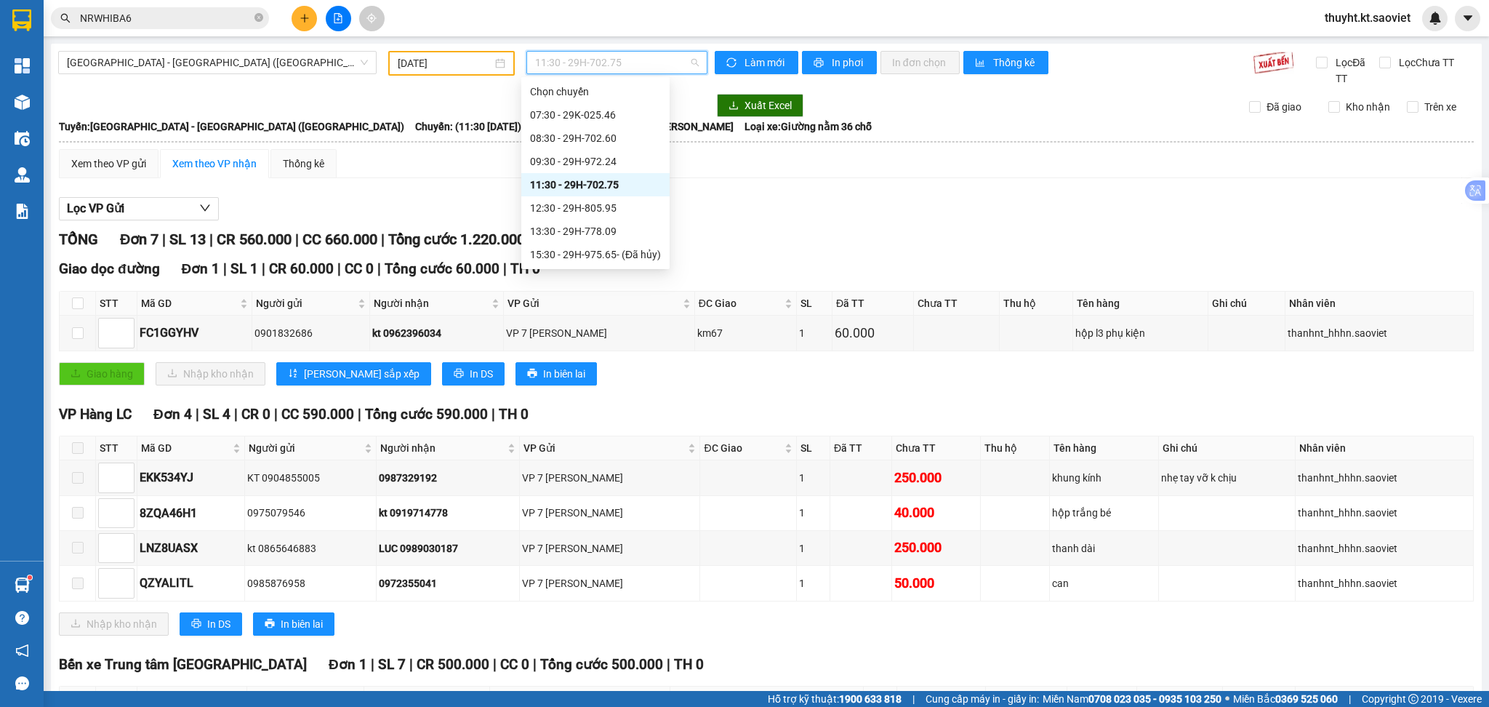
click at [672, 56] on span "11:30 - 29H-702.75" at bounding box center [617, 63] width 164 height 22
click at [616, 203] on div "12:30 - 29H-805.95" at bounding box center [595, 208] width 131 height 16
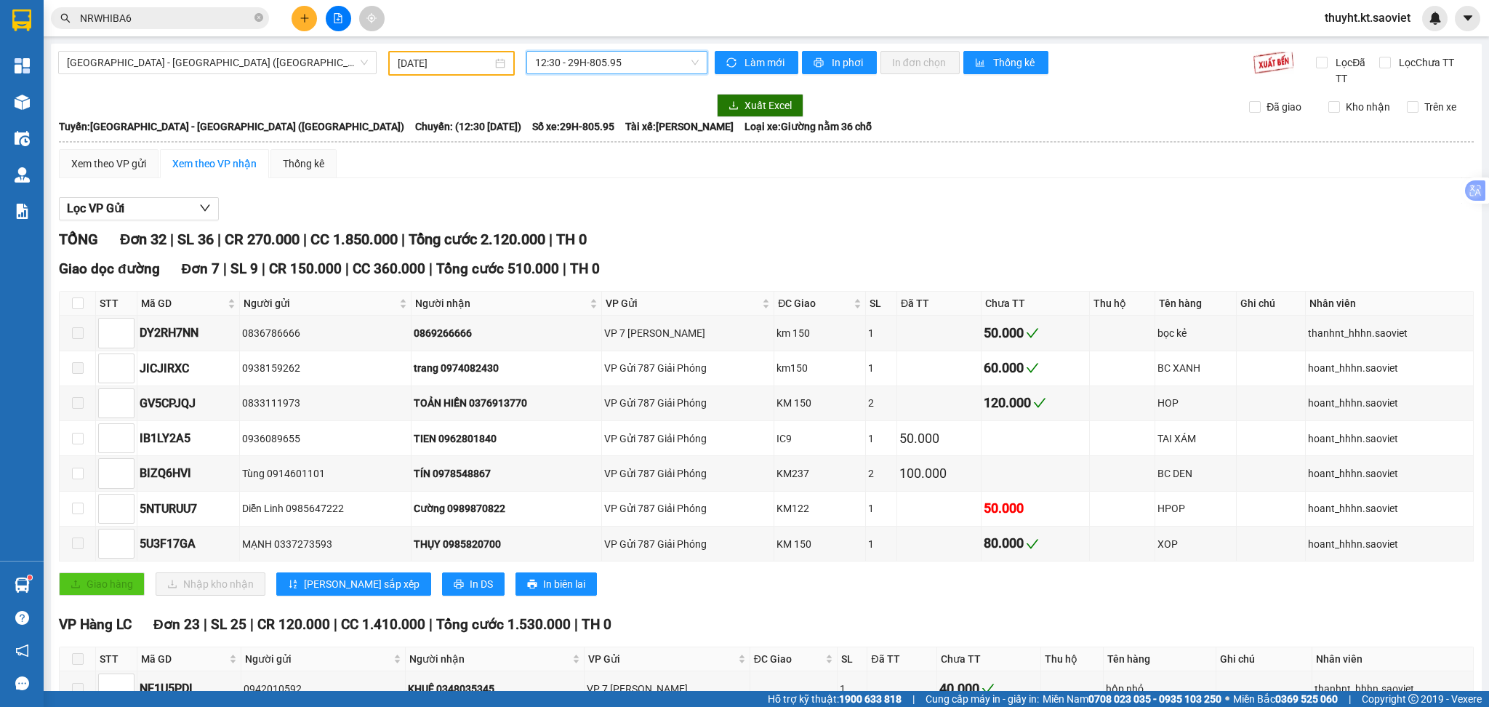
click at [651, 60] on span "12:30 - 29H-805.95" at bounding box center [617, 63] width 164 height 22
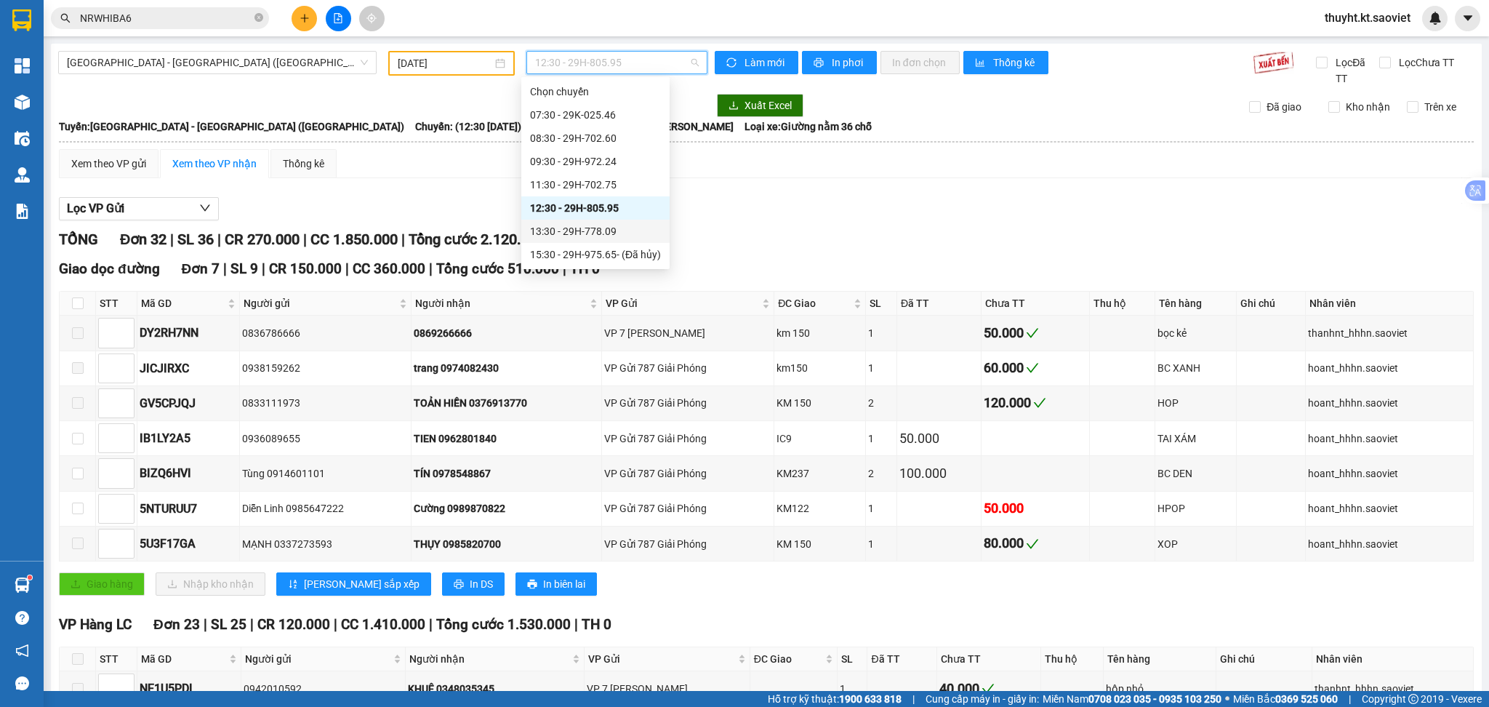
click at [598, 228] on div "13:30 - 29H-778.09" at bounding box center [595, 231] width 131 height 16
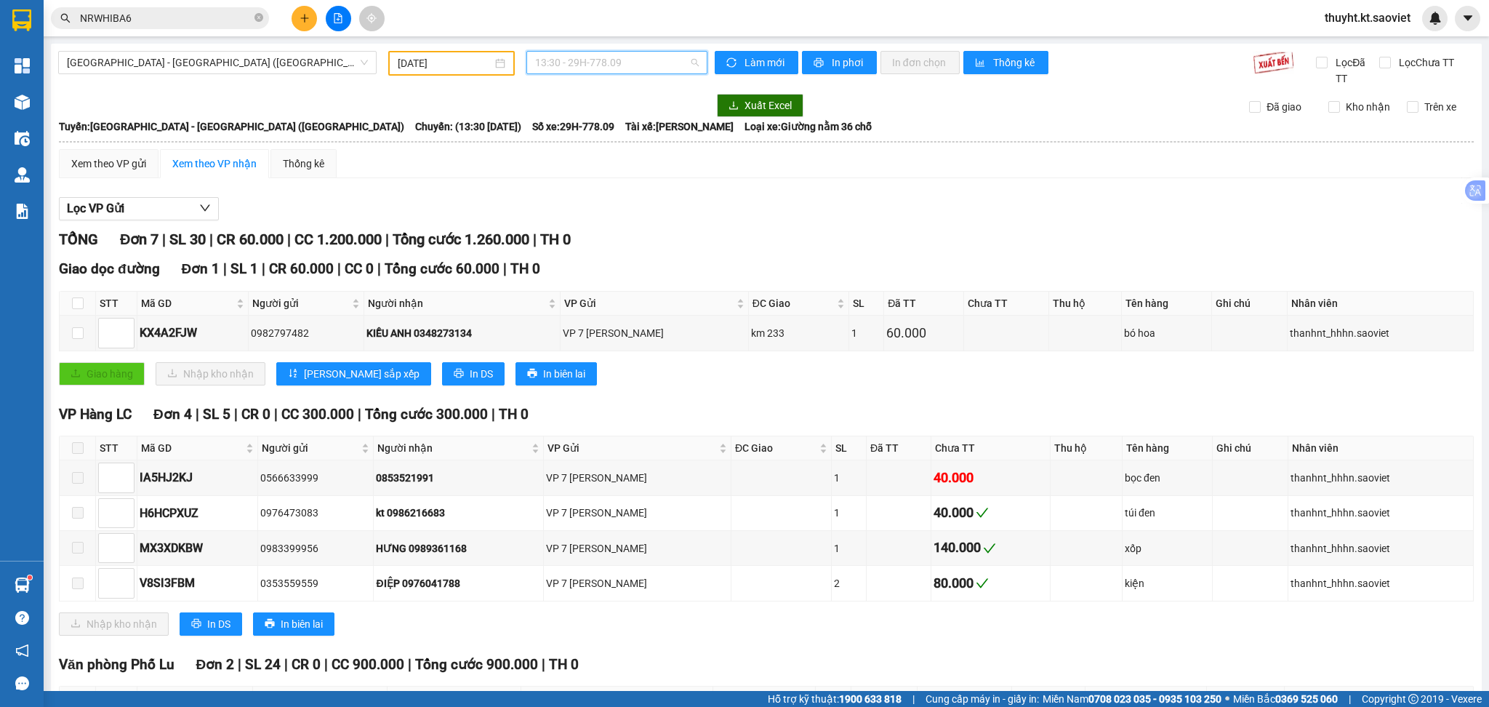
click at [554, 70] on span "13:30 - 29H-778.09" at bounding box center [617, 63] width 164 height 22
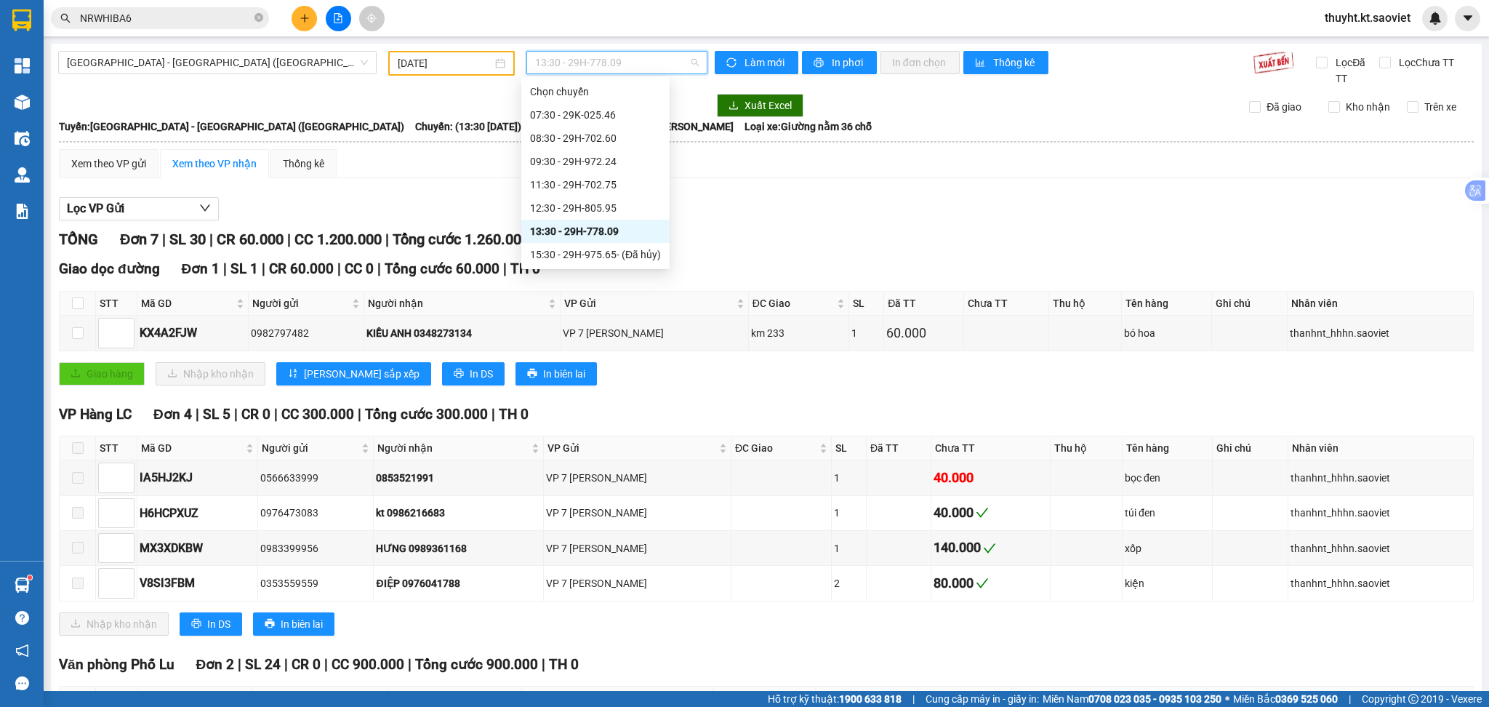
scroll to position [97, 0]
click at [589, 185] on div "16:30 - 29H-975.65" at bounding box center [595, 181] width 131 height 16
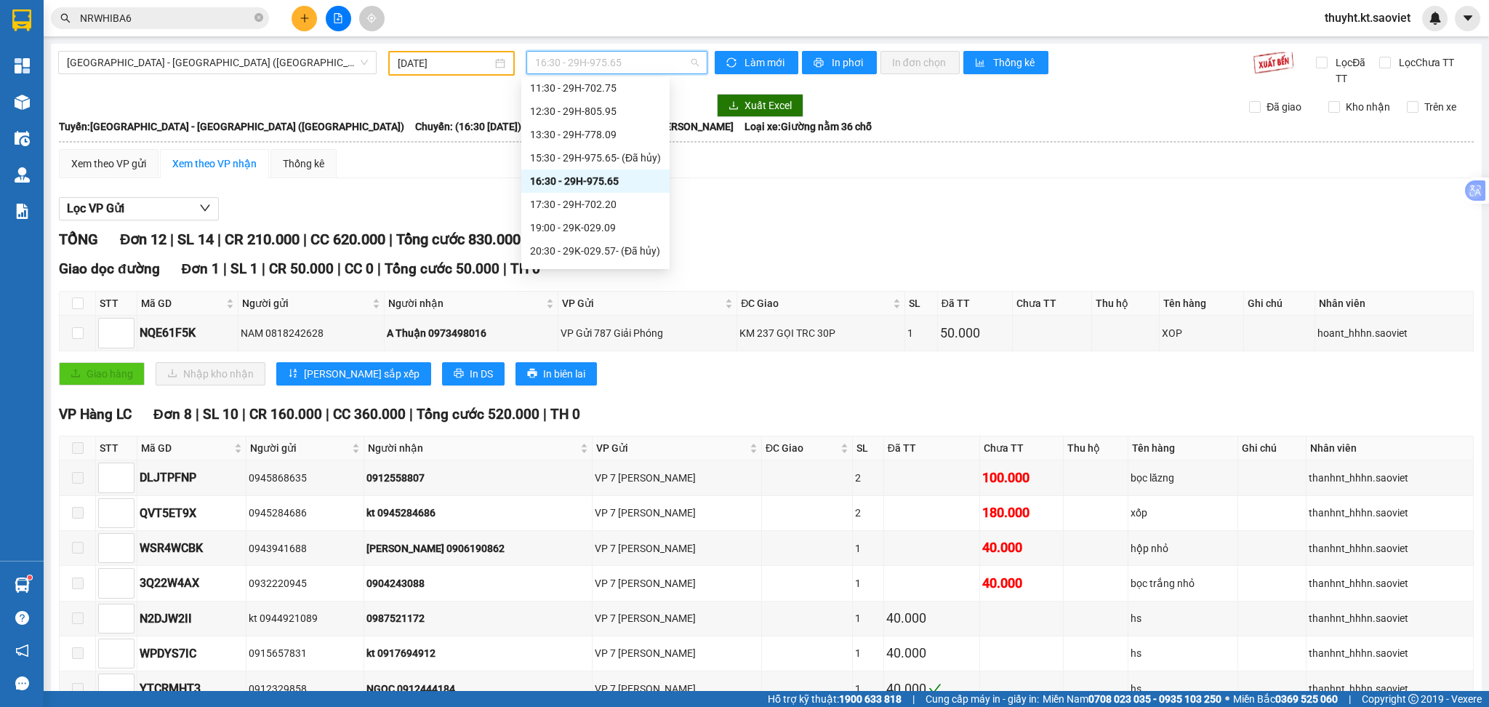
click at [606, 68] on span "16:30 - 29H-975.65" at bounding box center [617, 63] width 164 height 22
click at [590, 198] on div "17:30 - 29H-702.20" at bounding box center [595, 204] width 131 height 16
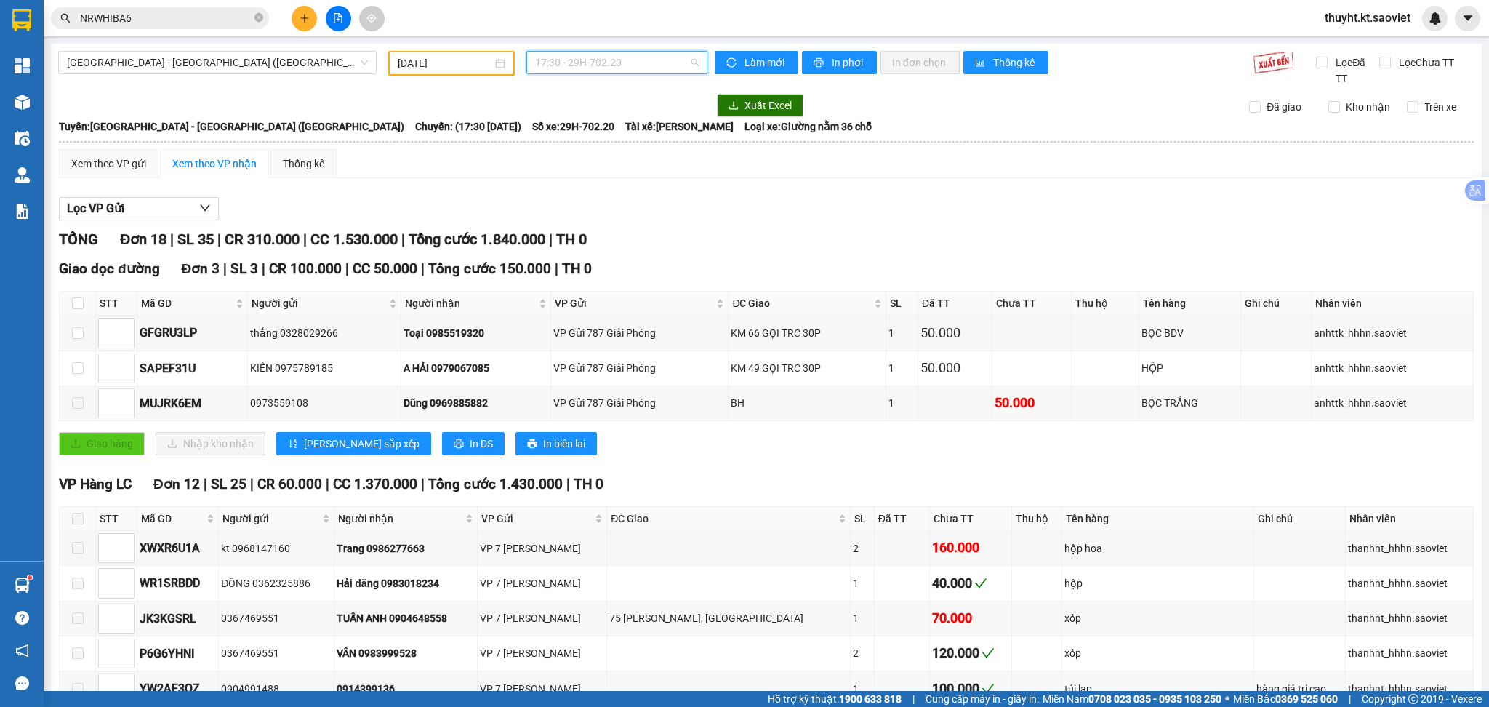
click at [576, 61] on span "17:30 - 29H-702.20" at bounding box center [617, 63] width 164 height 22
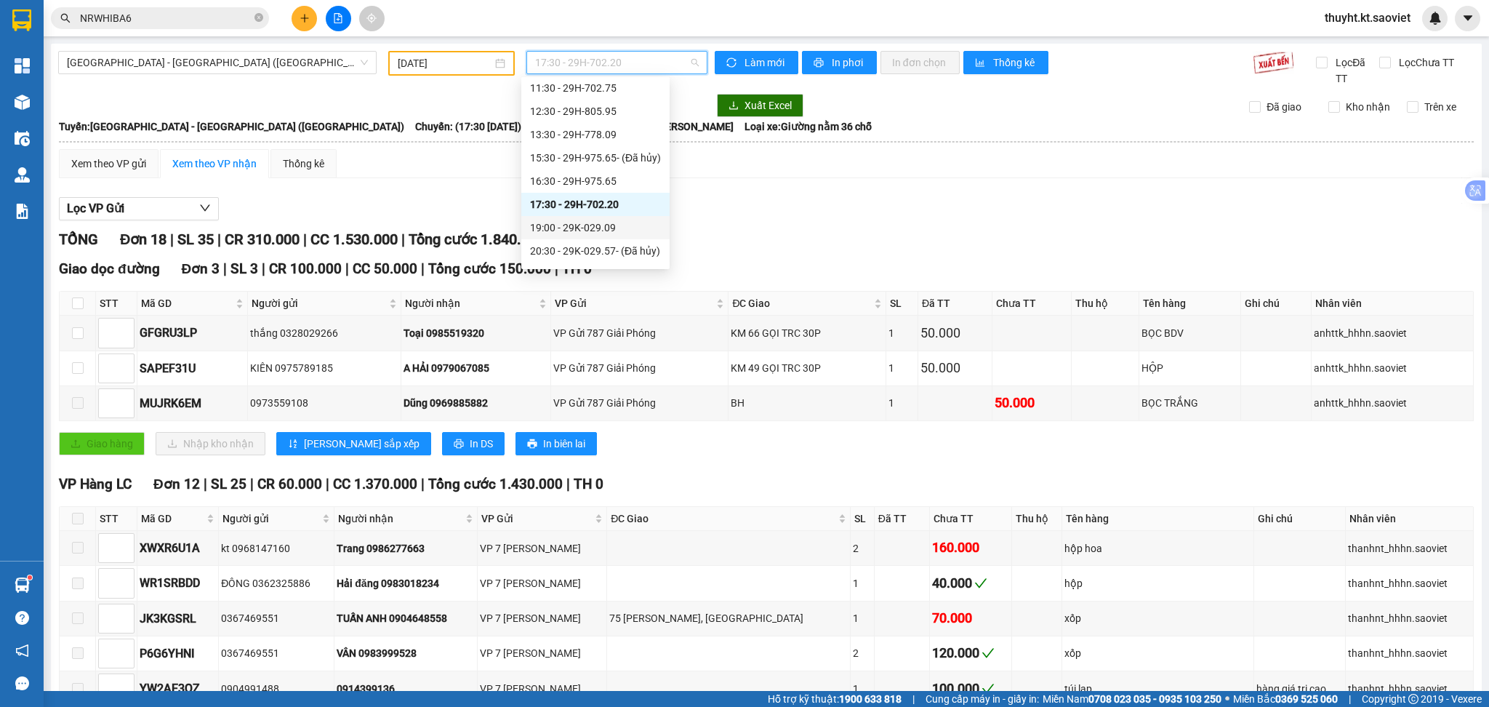
click at [583, 222] on div "19:00 - 29K-029.09" at bounding box center [595, 228] width 131 height 16
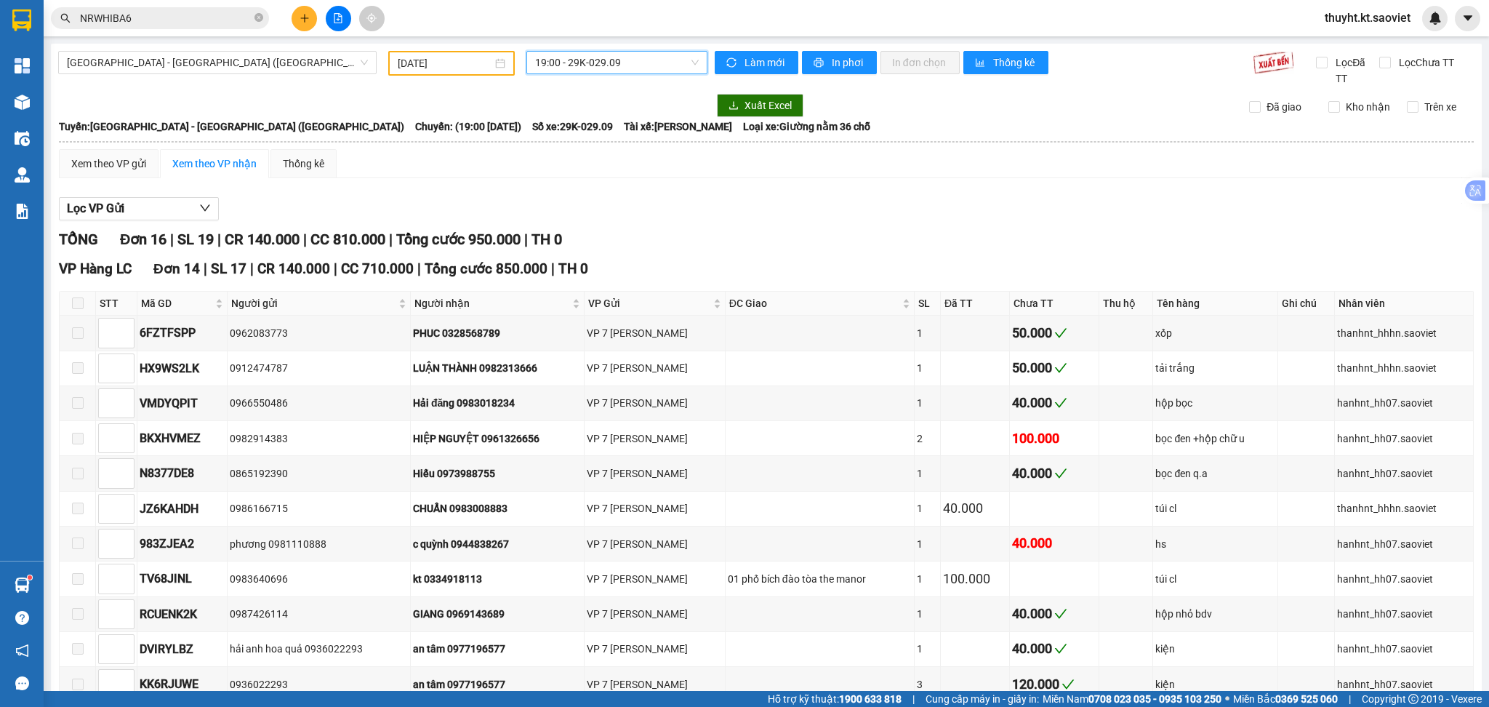
click at [597, 59] on span "19:00 - 29K-029.09" at bounding box center [617, 63] width 164 height 22
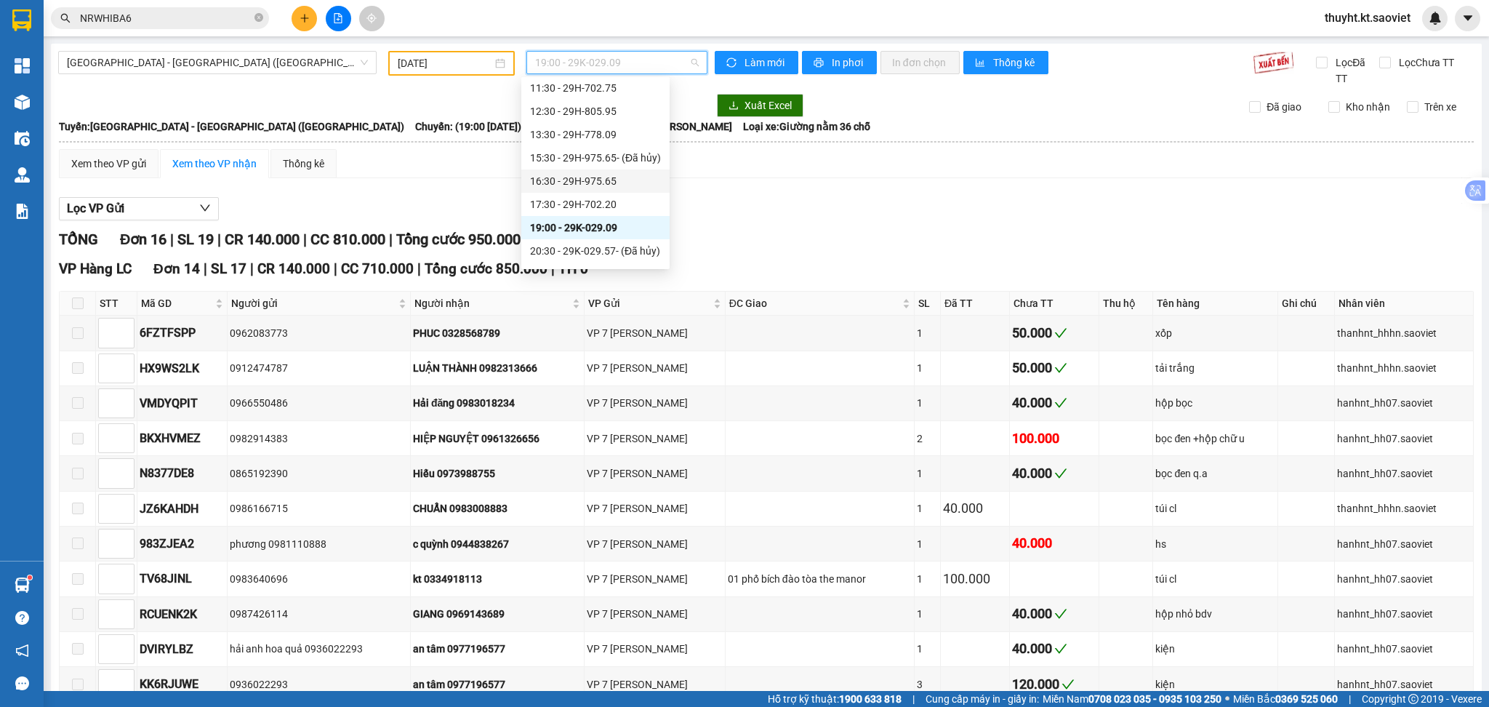
scroll to position [116, 0]
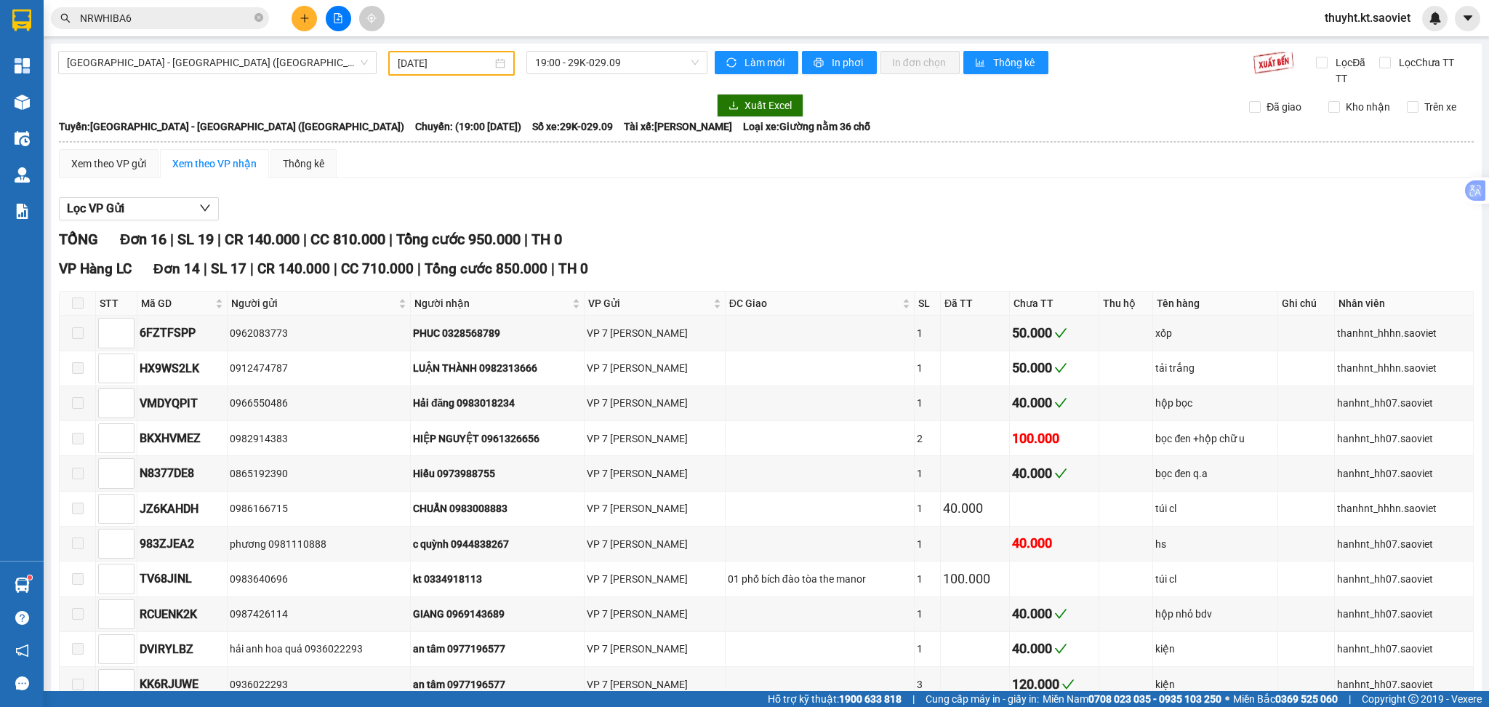
click at [968, 185] on div "Xem theo VP gửi Xem theo VP nhận Thống kê Lọc VP Gửi TỔNG Đơn 16 | SL 19 | CR …" at bounding box center [766, 594] width 1415 height 891
click at [226, 65] on span "[GEOGRAPHIC_DATA] - [GEOGRAPHIC_DATA] ([GEOGRAPHIC_DATA])" at bounding box center [217, 63] width 301 height 22
click at [742, 221] on div "Lọc VP Gửi TỔNG Đơn 16 | SL 19 | CR 140.000 | CC 810.000 | Tổng cước 950.000 |…" at bounding box center [766, 615] width 1415 height 850
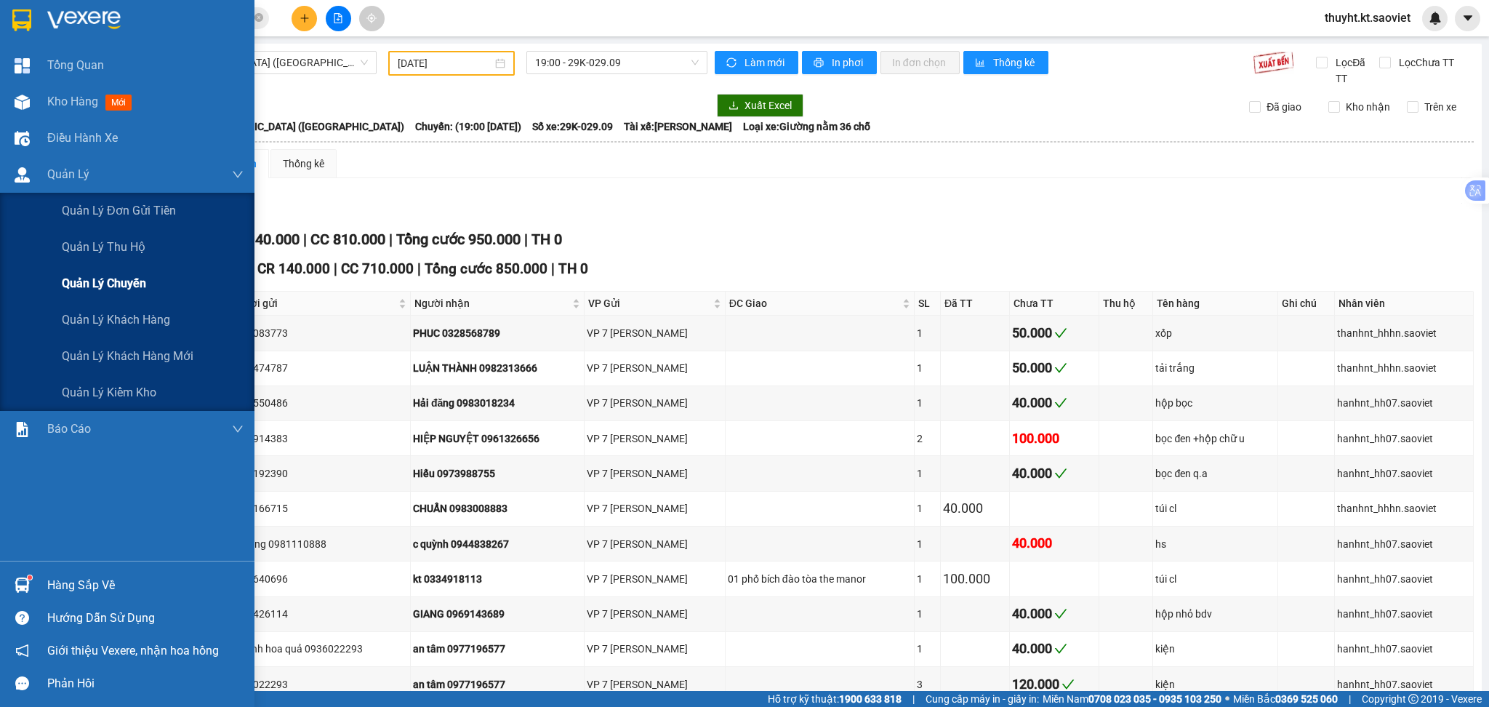
click at [116, 291] on span "Quản lý chuyến" at bounding box center [104, 283] width 84 height 18
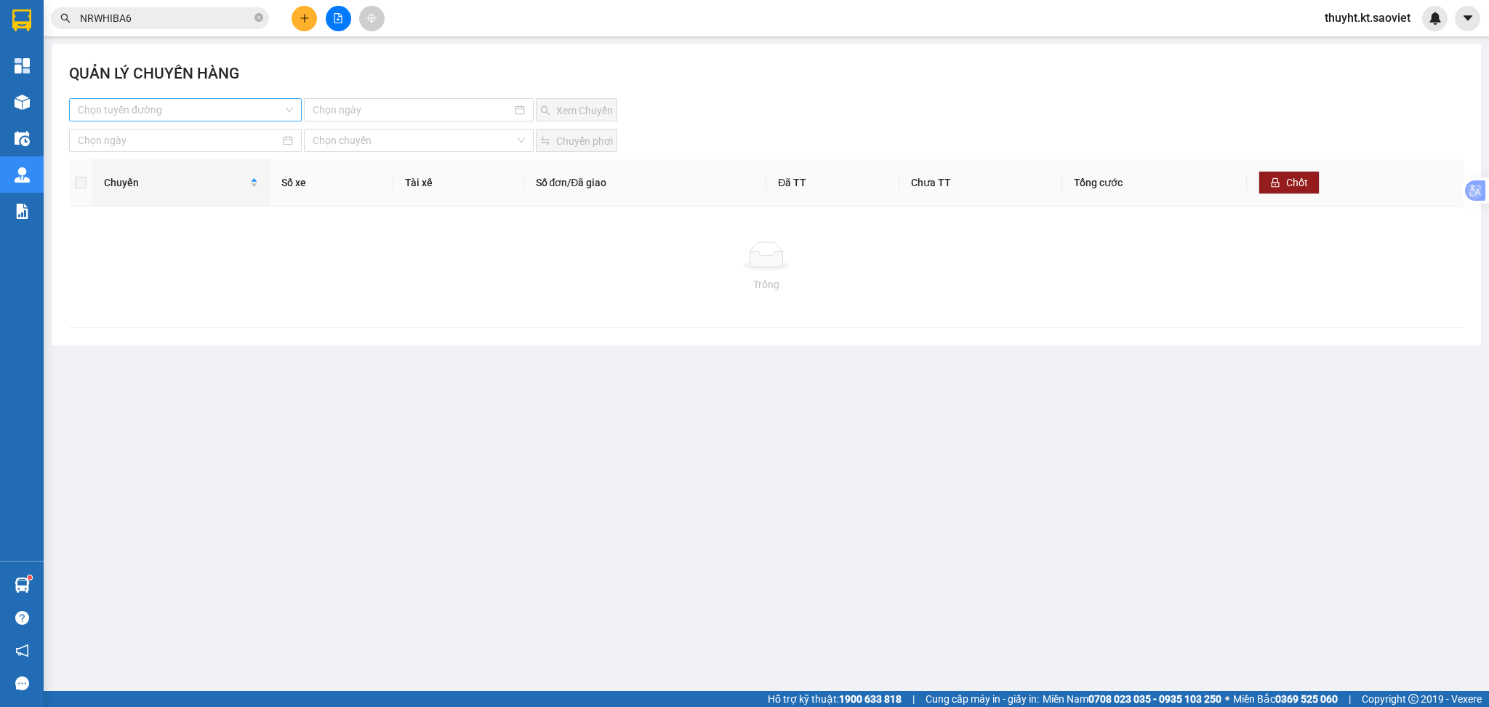
click at [222, 110] on input "search" at bounding box center [180, 110] width 205 height 22
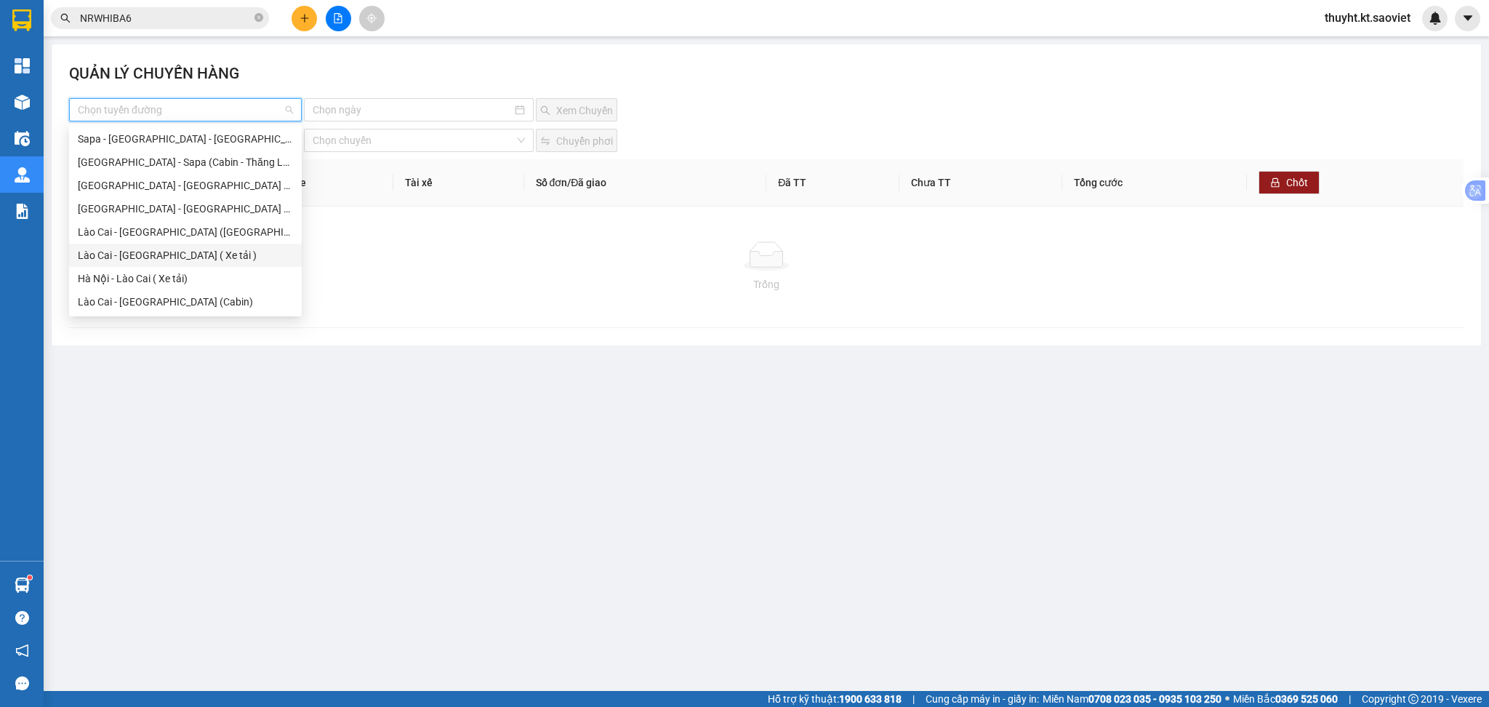
click at [174, 261] on div "Lào Cai - [GEOGRAPHIC_DATA] ( Xe tải )" at bounding box center [185, 255] width 215 height 16
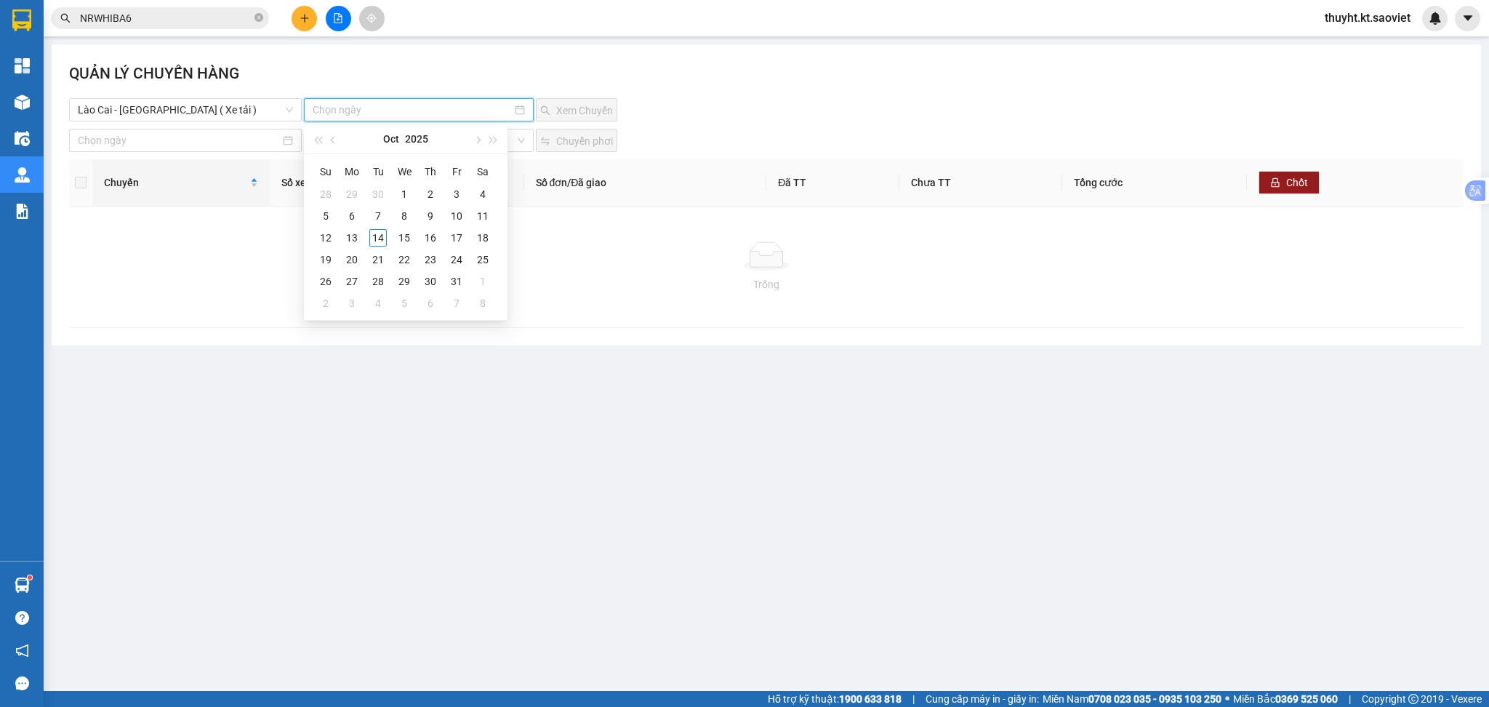
click at [374, 117] on input at bounding box center [413, 110] width 200 height 16
type input "[DATE]"
click at [356, 236] on div "13" at bounding box center [351, 237] width 17 height 17
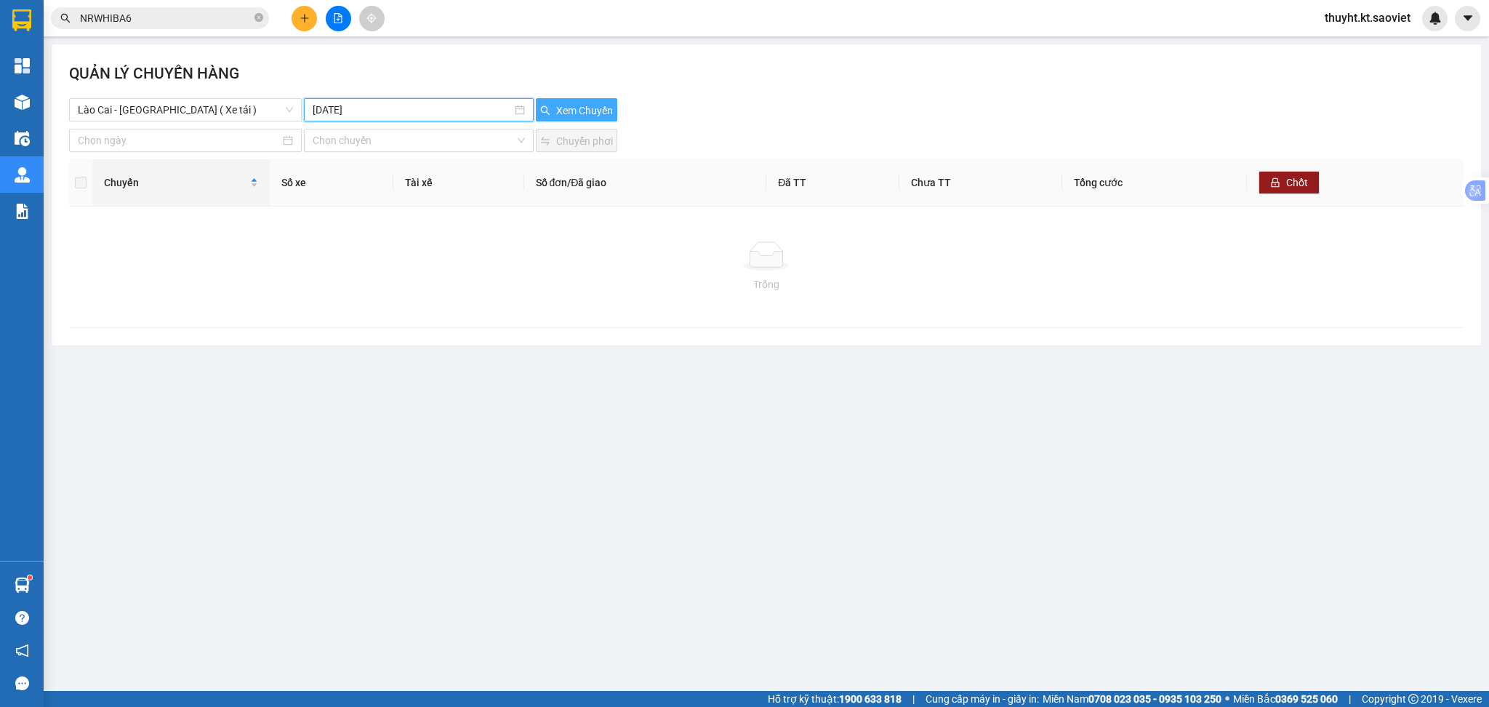
click at [571, 110] on span "Xem Chuyến" at bounding box center [584, 111] width 57 height 16
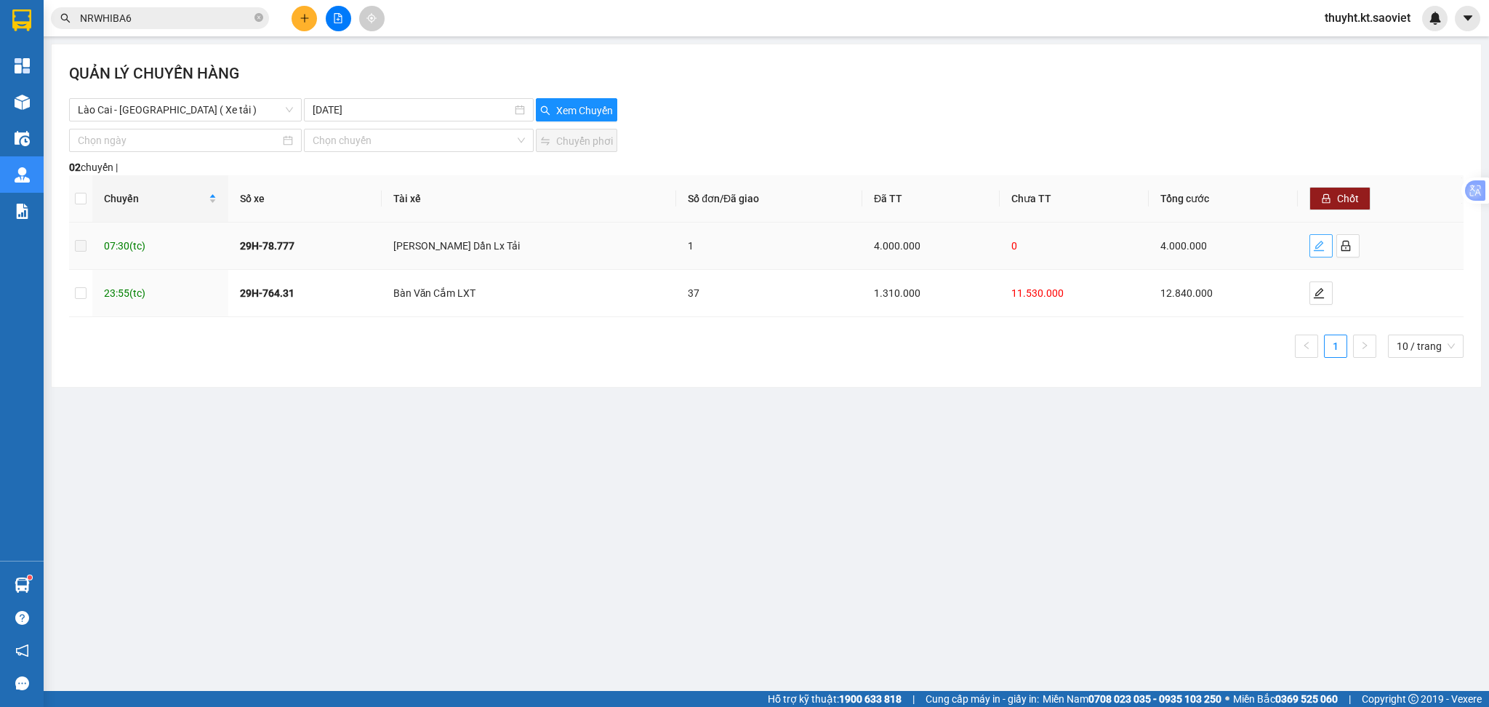
click at [1314, 250] on icon "edit" at bounding box center [1319, 246] width 10 height 10
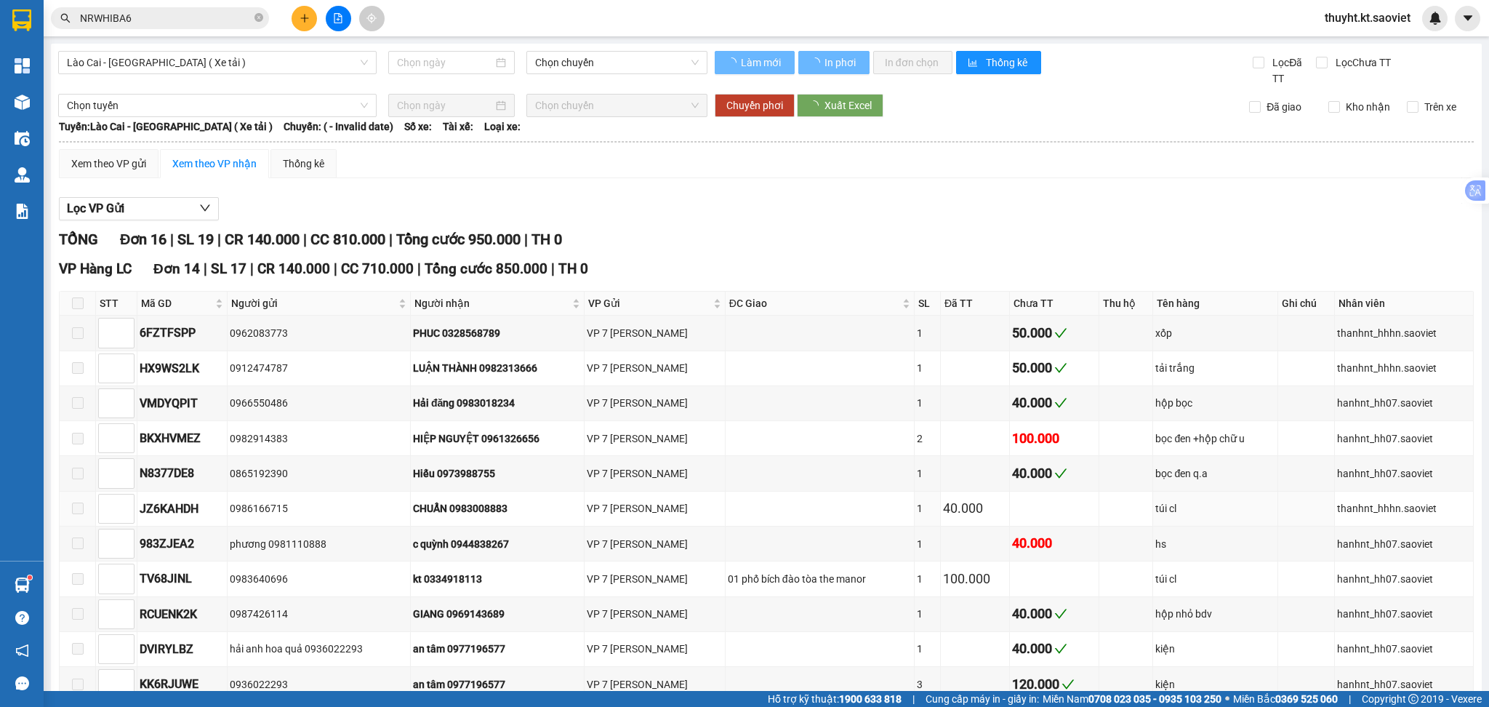
type input "[DATE]"
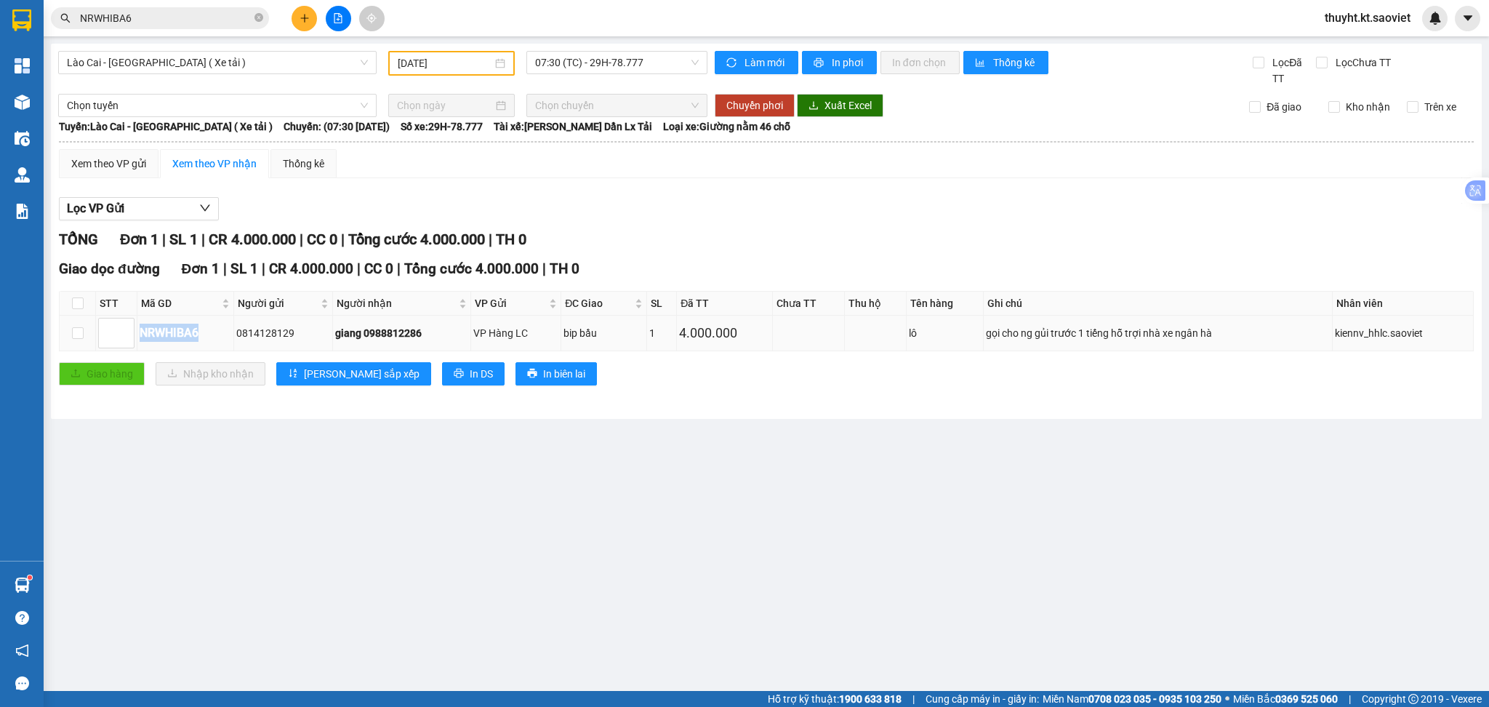
drag, startPoint x: 142, startPoint y: 335, endPoint x: 201, endPoint y: 333, distance: 58.2
click at [201, 333] on div "NRWHIBA6" at bounding box center [186, 332] width 92 height 18
copy div "NRWHIBA6"
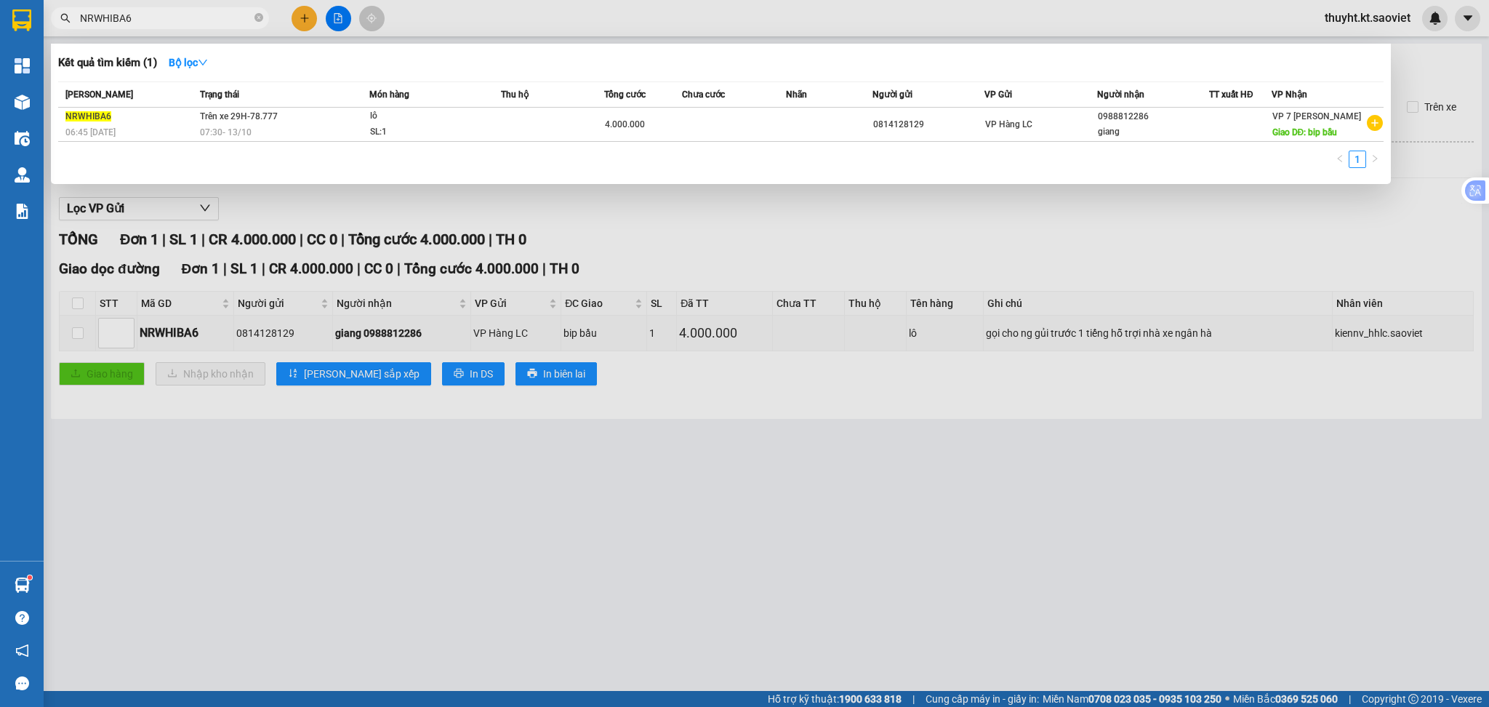
click at [145, 15] on input "NRWHIBA6" at bounding box center [166, 18] width 172 height 16
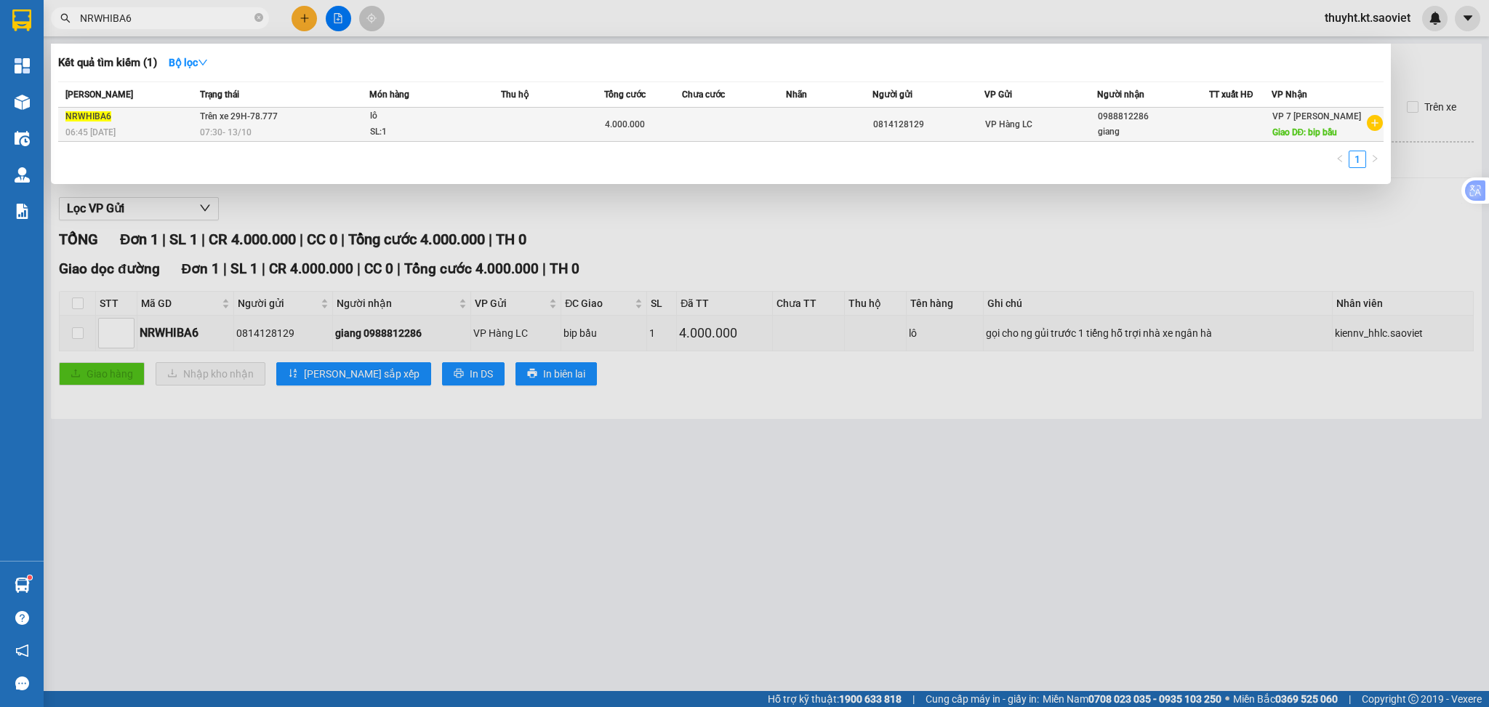
click at [243, 132] on span "07:30 - 13/10" at bounding box center [226, 132] width 52 height 10
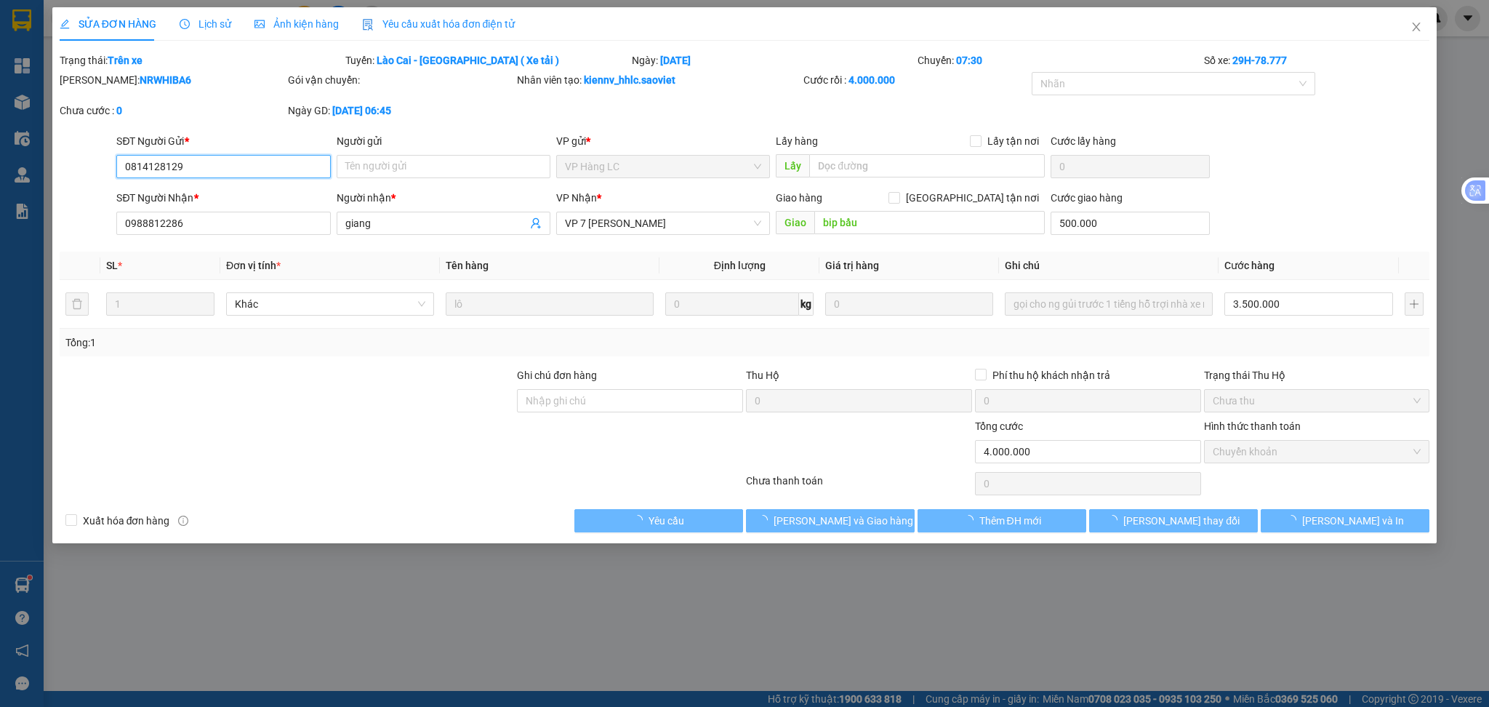
type input "0814128129"
type input "0988812286"
type input "giang"
type input "bip bầu"
type input "500.000"
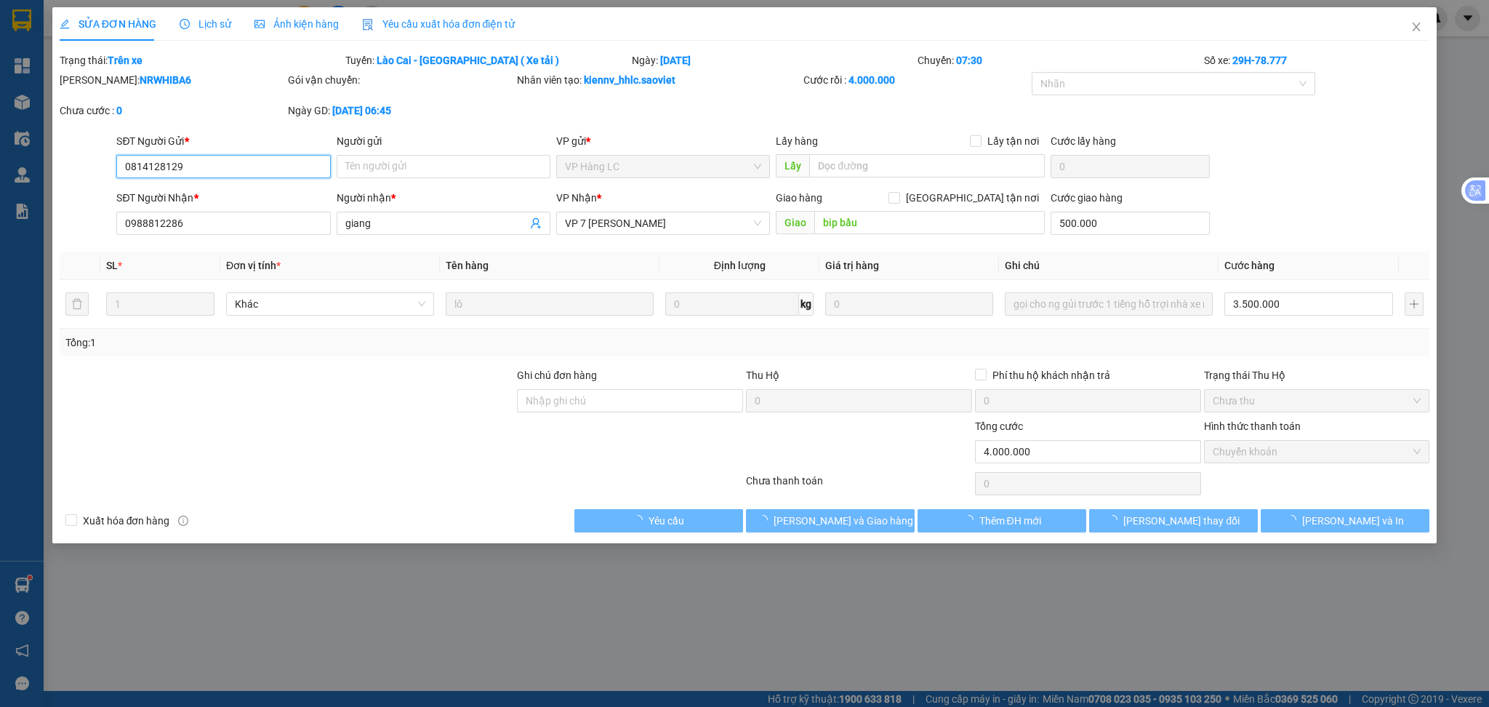
type input "0"
type input "4.000.000"
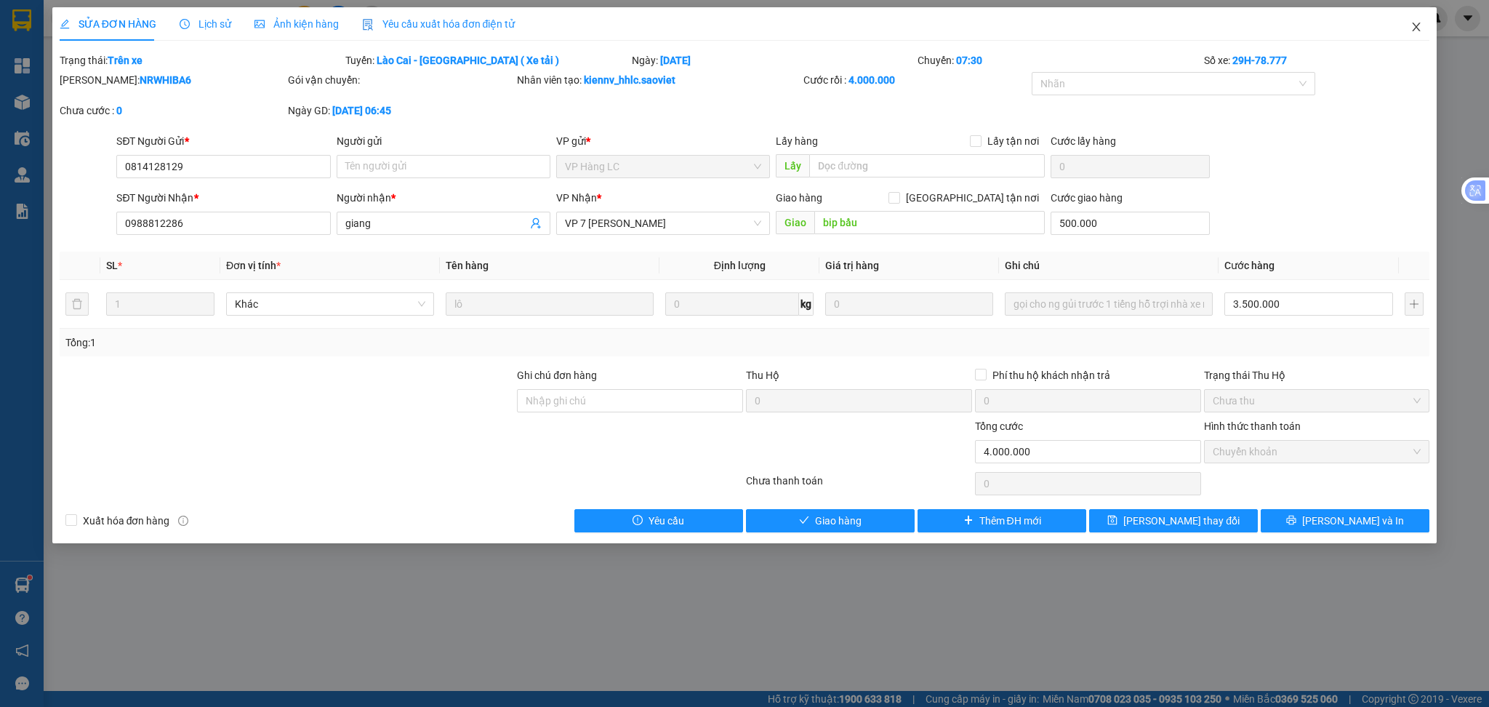
click at [1410, 27] on span "Close" at bounding box center [1416, 27] width 41 height 41
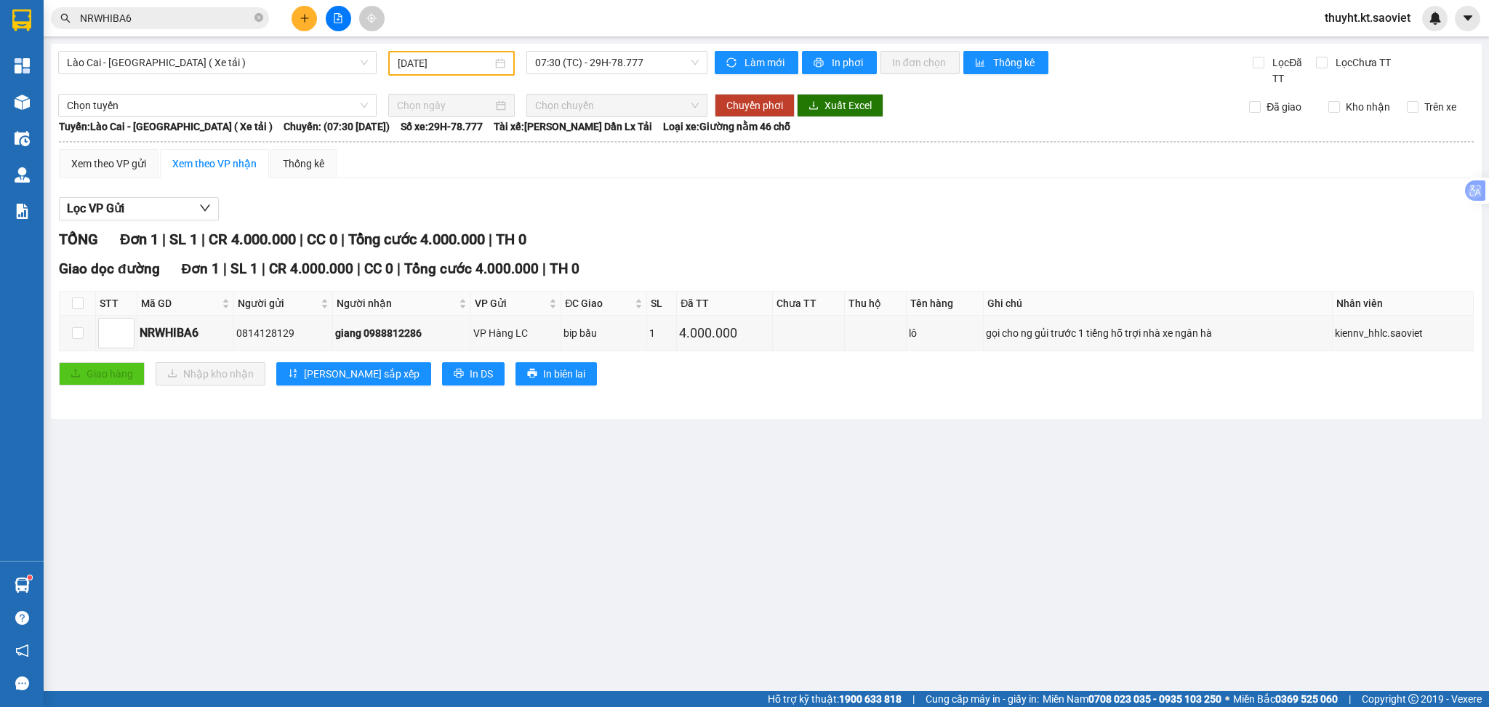
click at [48, 96] on main "Lào Cai - Hà Nội ( Xe tải ) 13/10/2025 07:30 (TC) - 29H-78.777 Làm mới In phơi …" at bounding box center [744, 345] width 1489 height 691
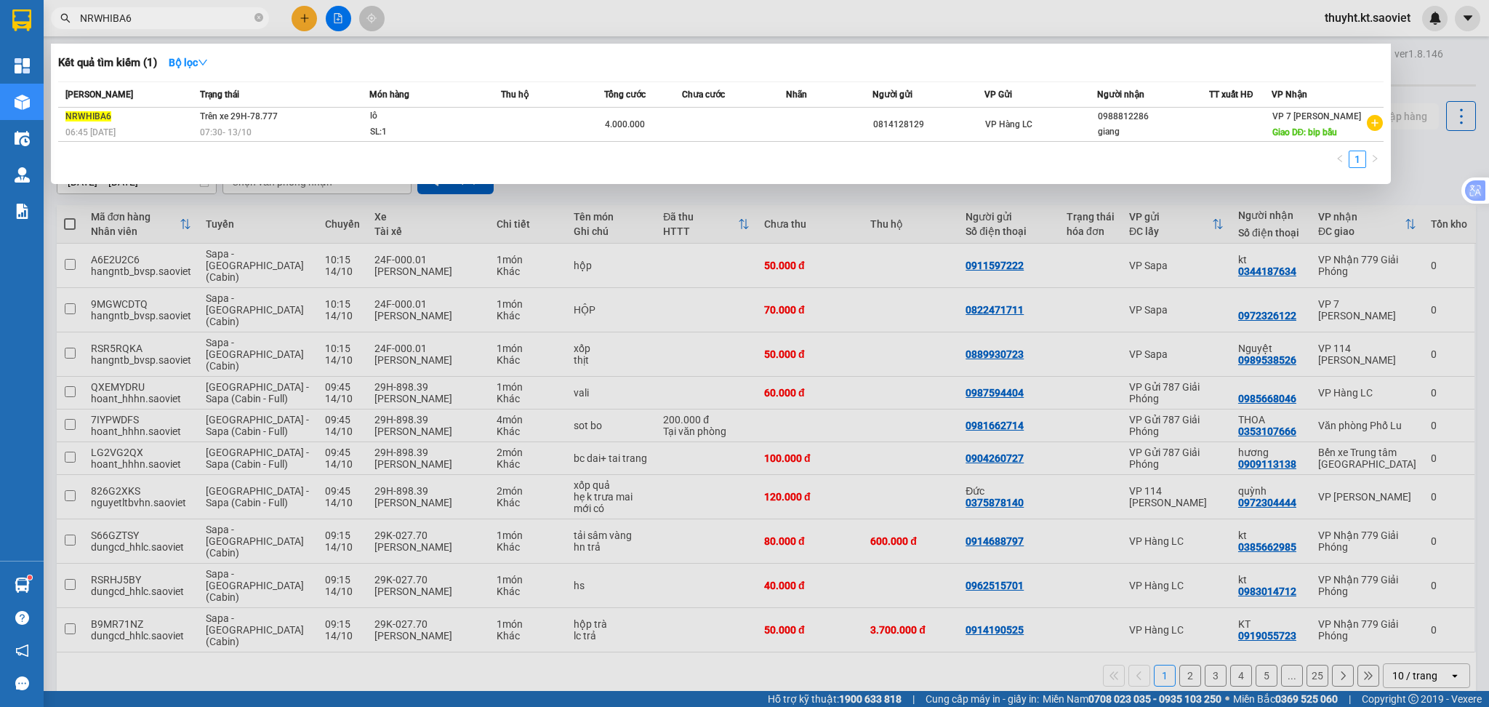
drag, startPoint x: 188, startPoint y: 17, endPoint x: 63, endPoint y: 17, distance: 125.0
click at [63, 17] on div "NRWHIBA6" at bounding box center [142, 18] width 284 height 22
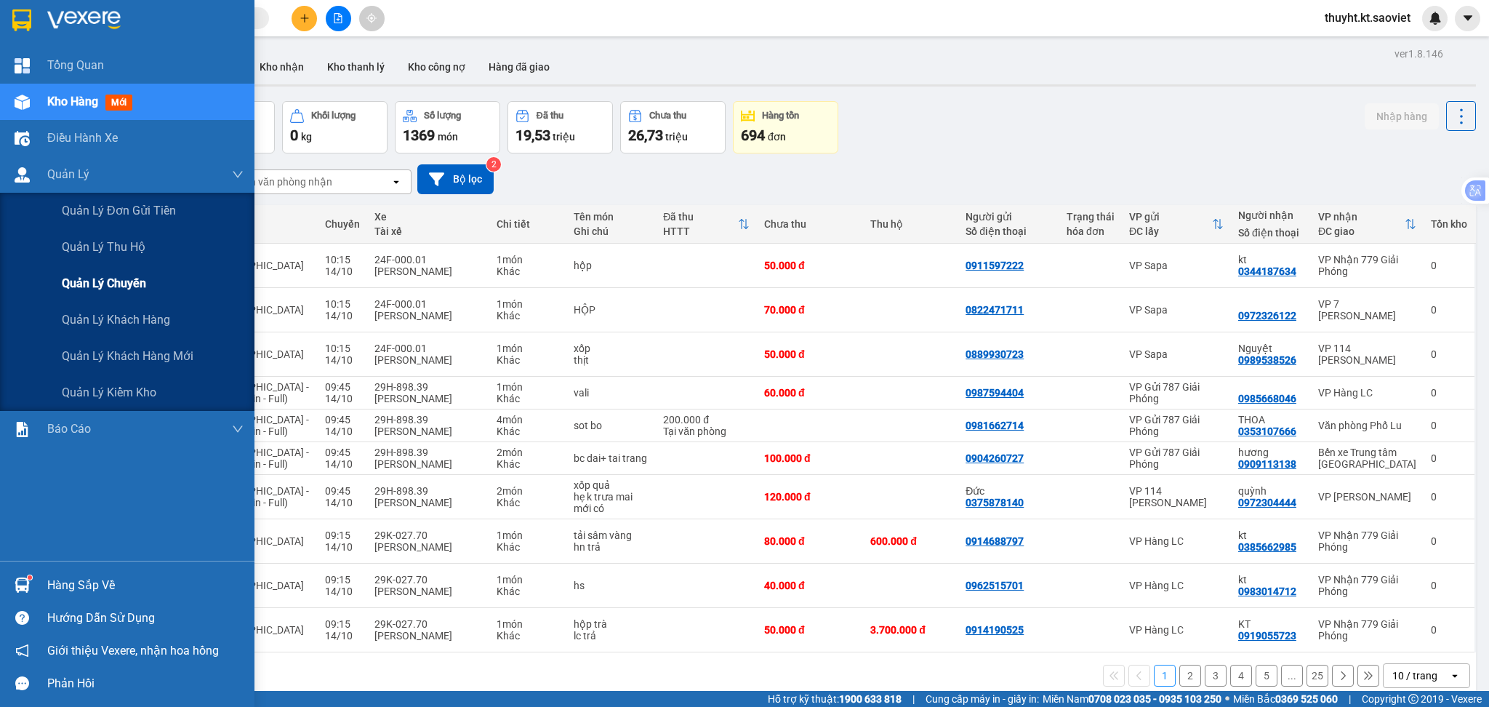
click at [134, 282] on span "Quản lý chuyến" at bounding box center [104, 283] width 84 height 18
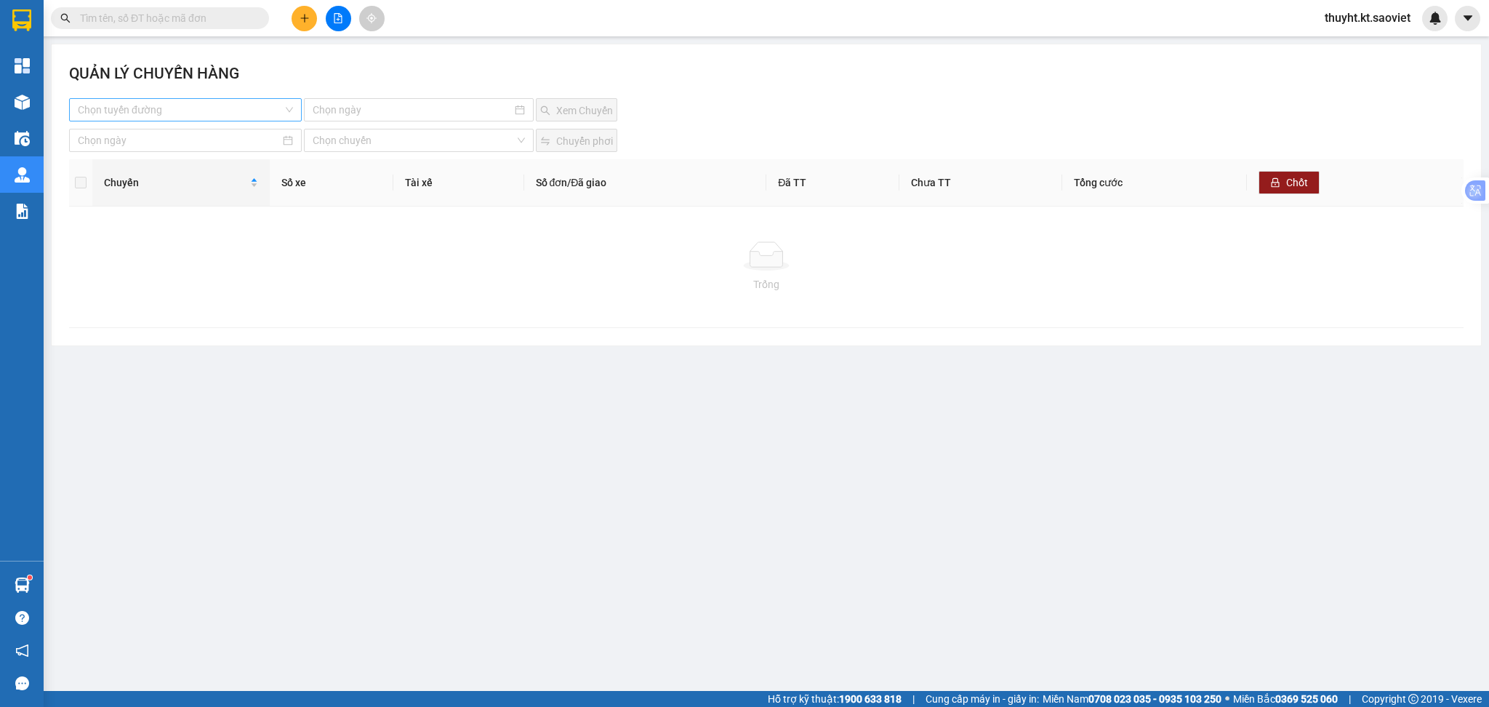
click at [163, 109] on input "search" at bounding box center [180, 110] width 205 height 22
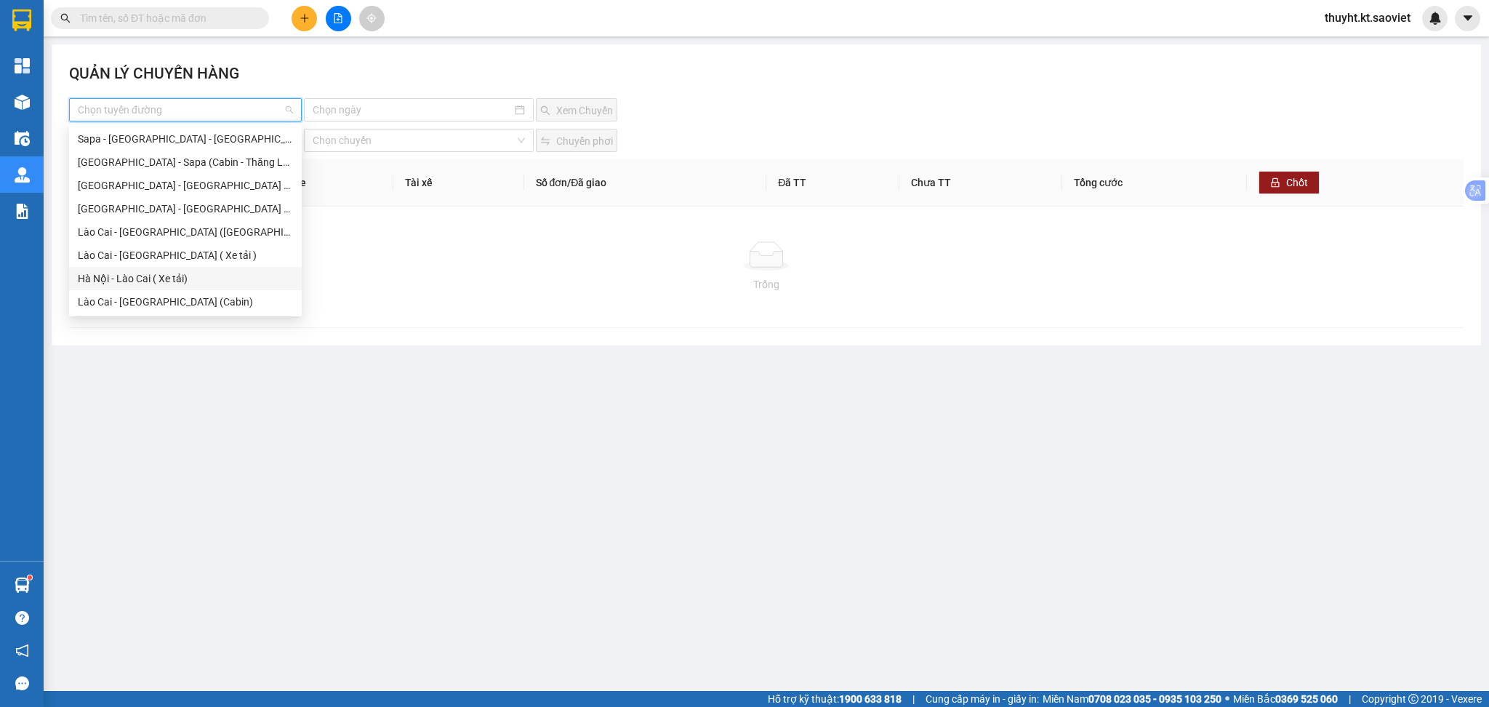
click at [170, 282] on div "Hà Nội - Lào Cai ( Xe tải)" at bounding box center [185, 278] width 215 height 16
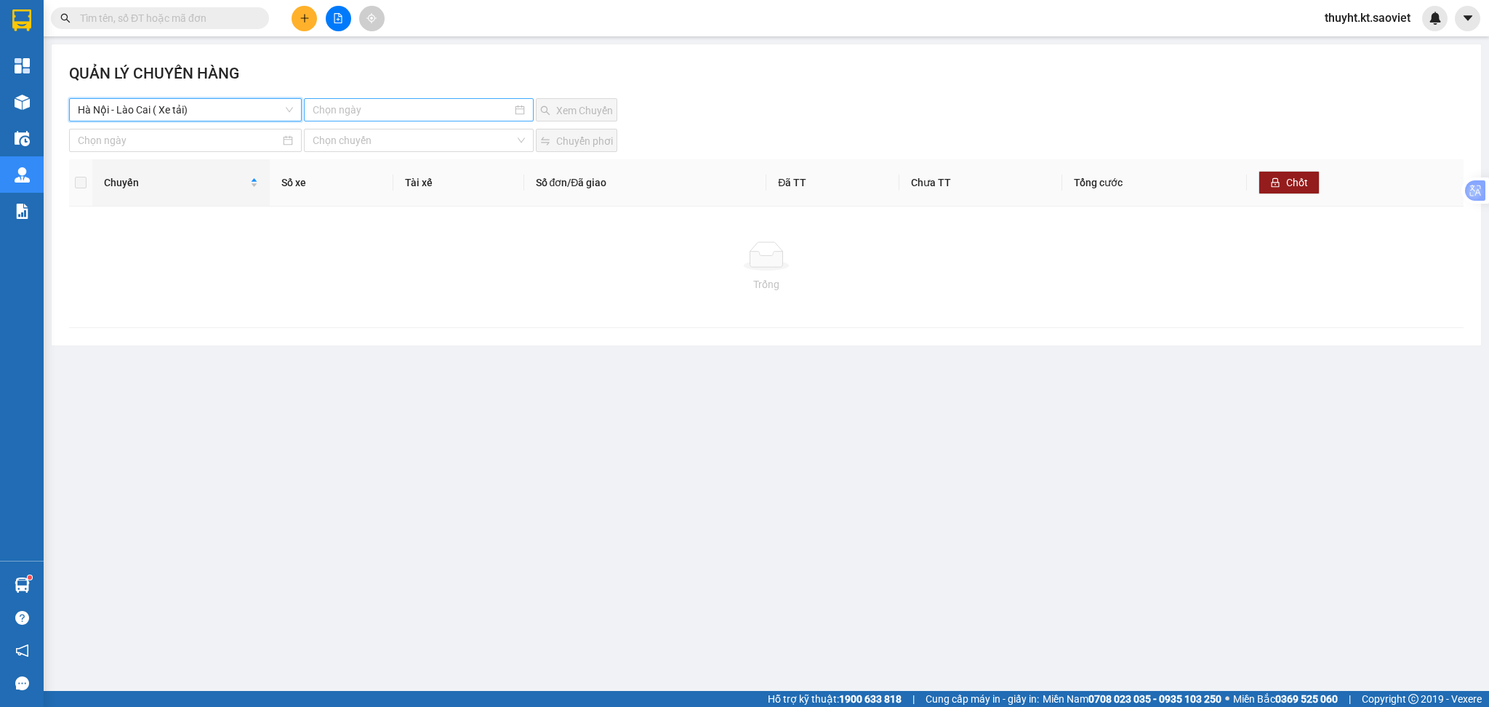
click at [381, 113] on input at bounding box center [413, 110] width 200 height 16
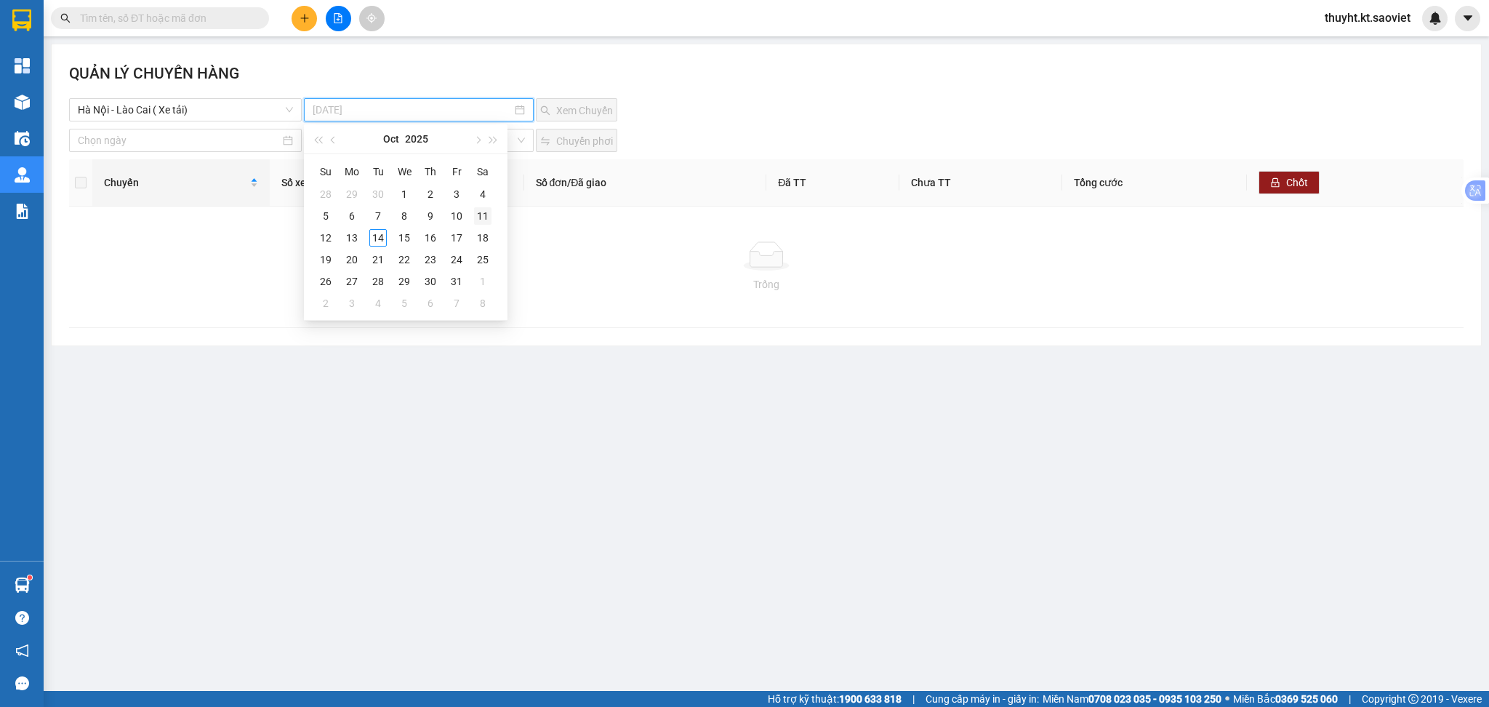
type input "[DATE]"
click at [475, 213] on div "11" at bounding box center [482, 215] width 17 height 17
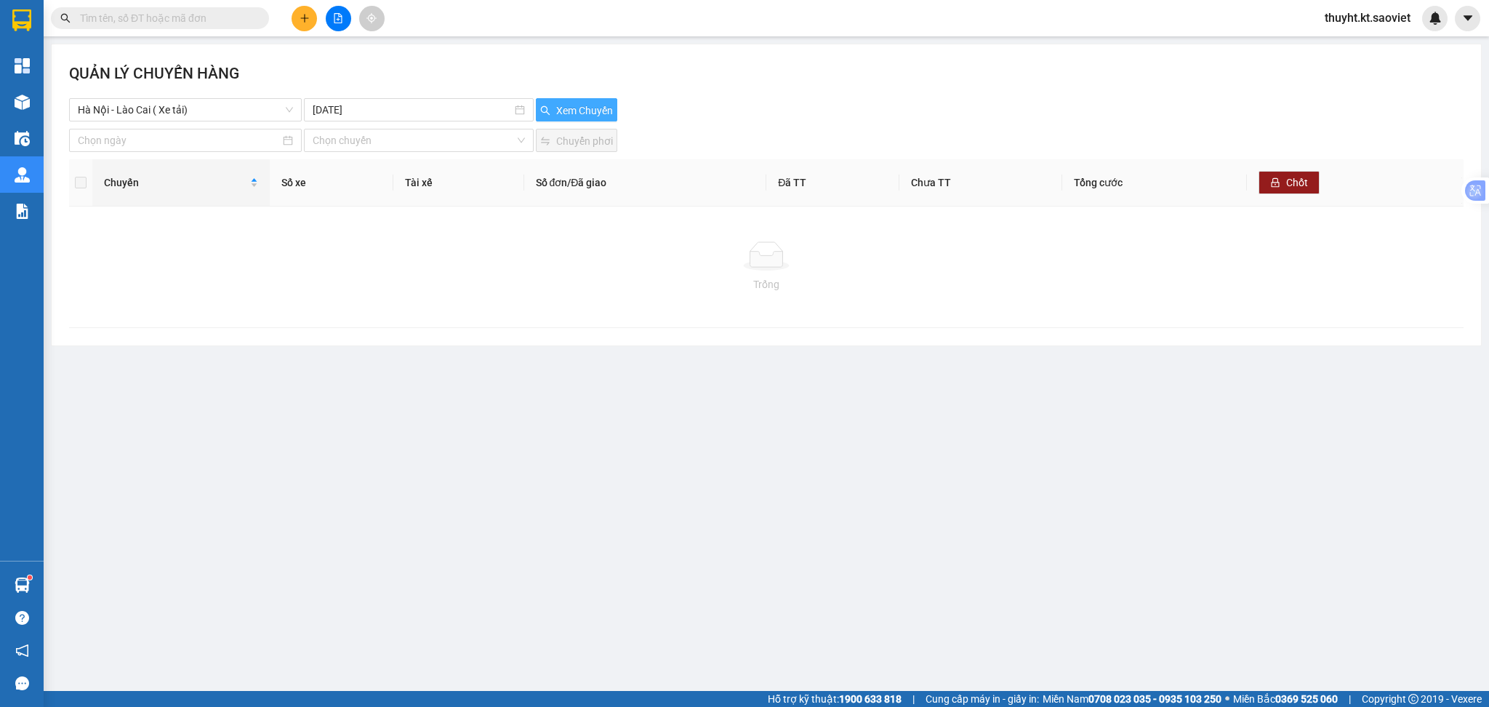
click at [560, 111] on span "Xem Chuyến" at bounding box center [584, 111] width 57 height 16
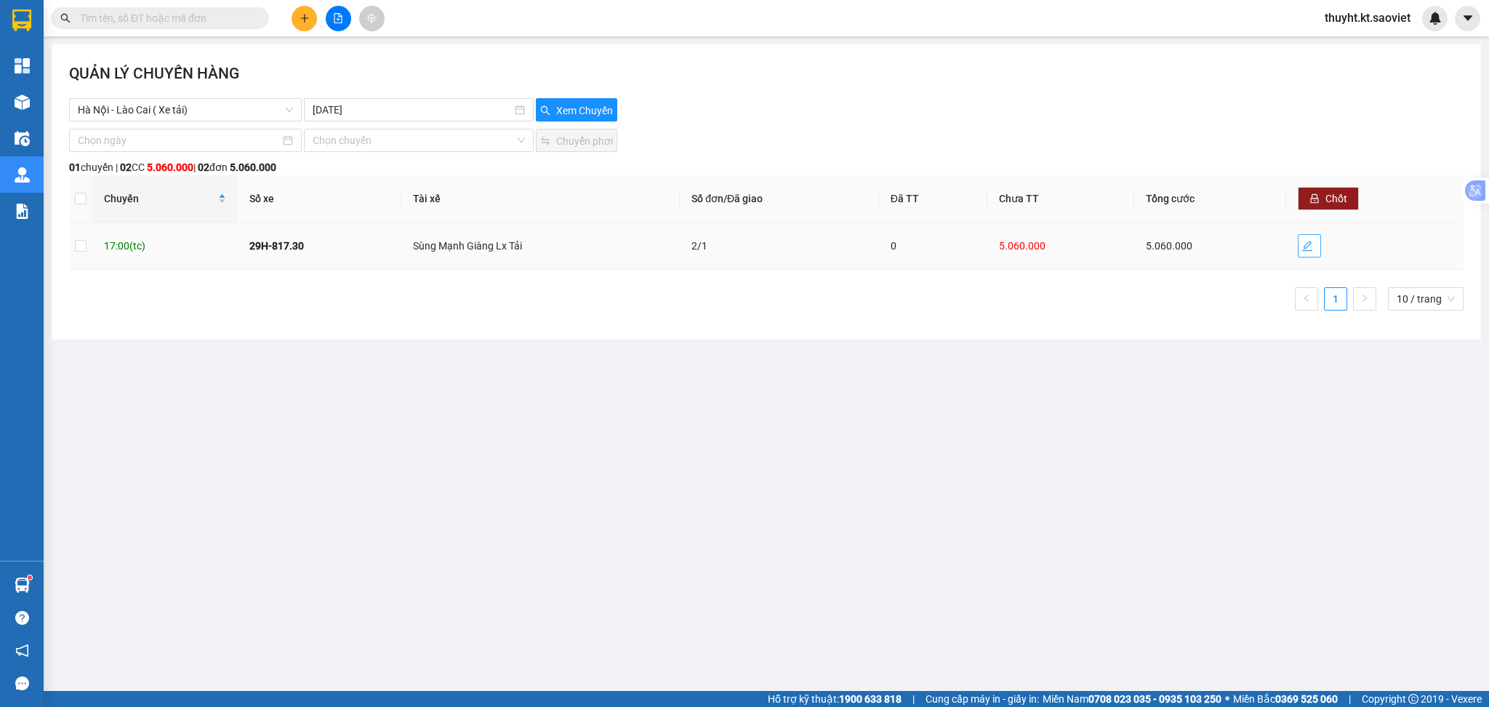
click at [1303, 248] on icon "edit" at bounding box center [1307, 246] width 12 height 12
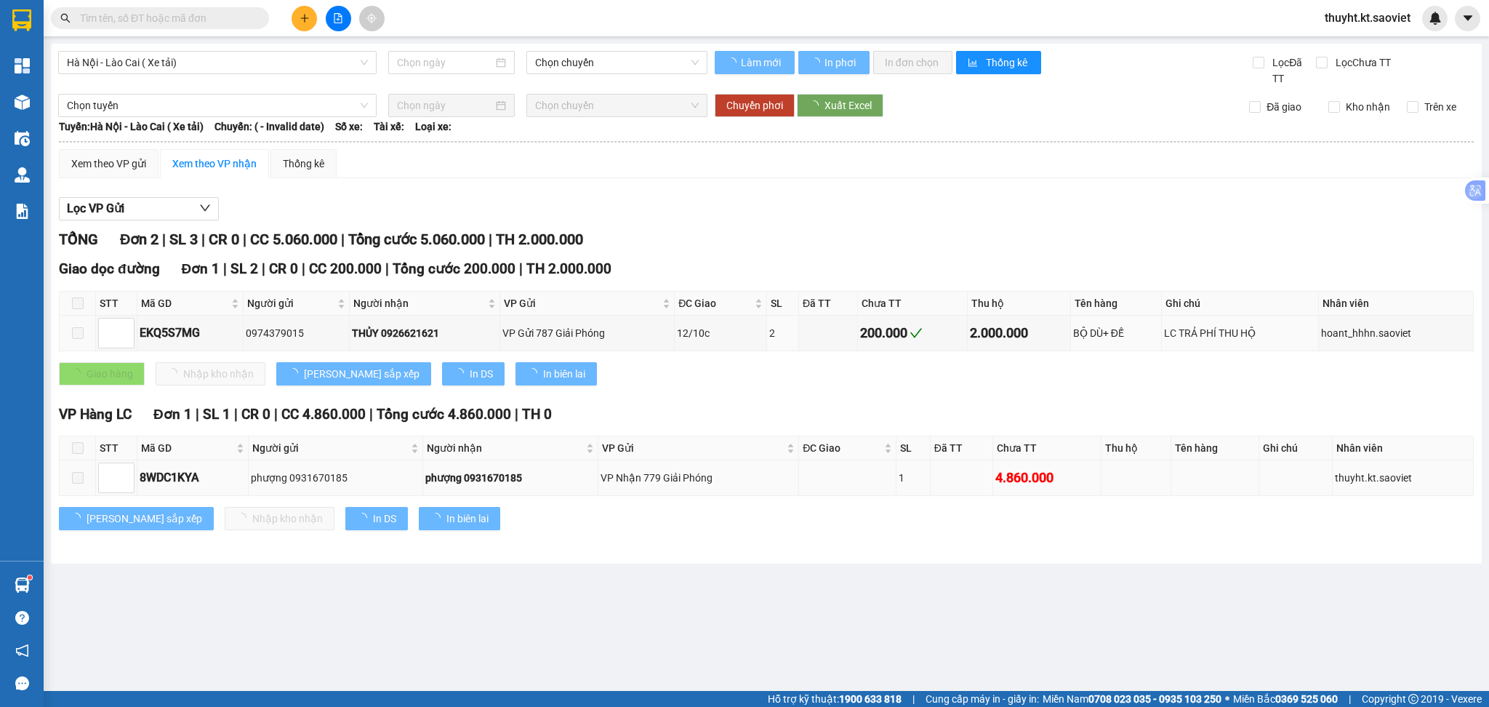
type input "[DATE]"
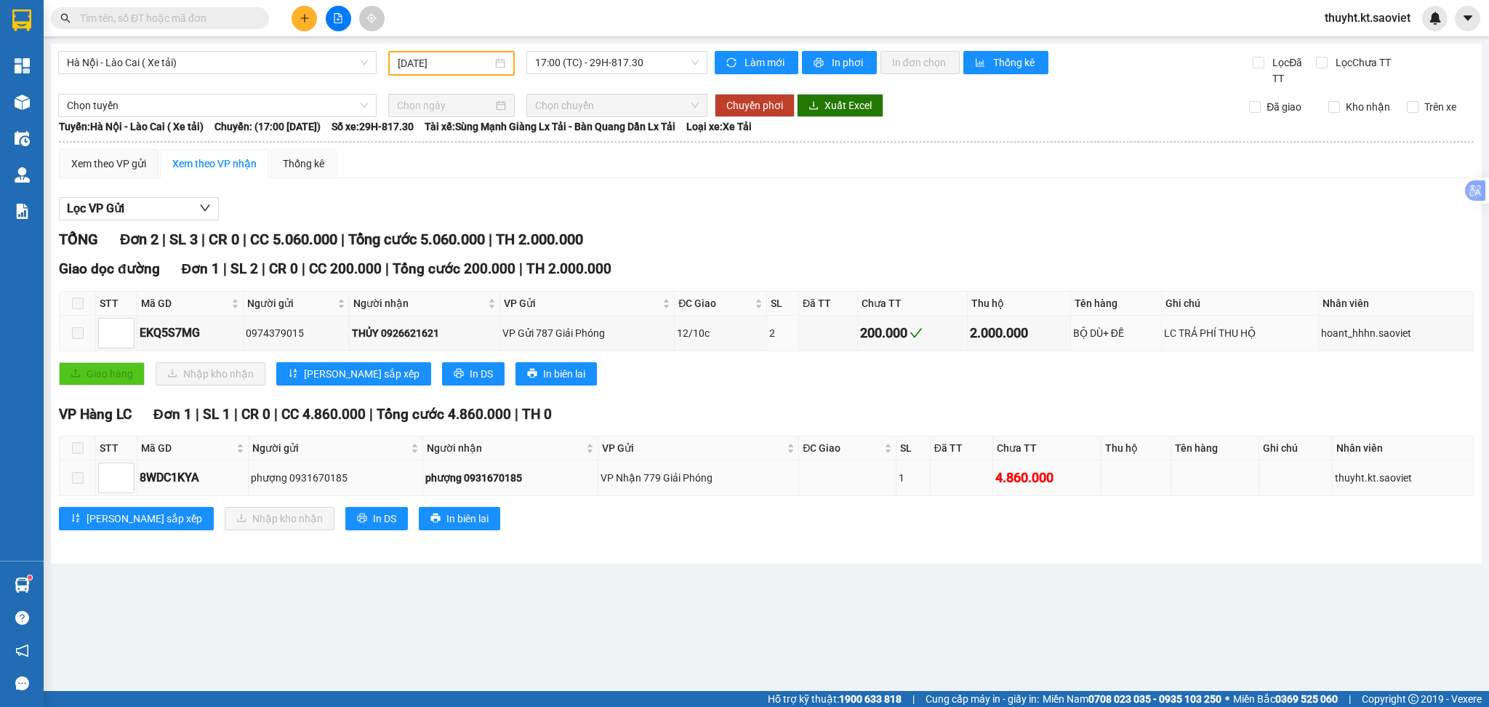
click at [215, 481] on div "8WDC1KYA" at bounding box center [193, 477] width 106 height 18
click at [207, 478] on div "8WDC1KYA" at bounding box center [193, 477] width 106 height 18
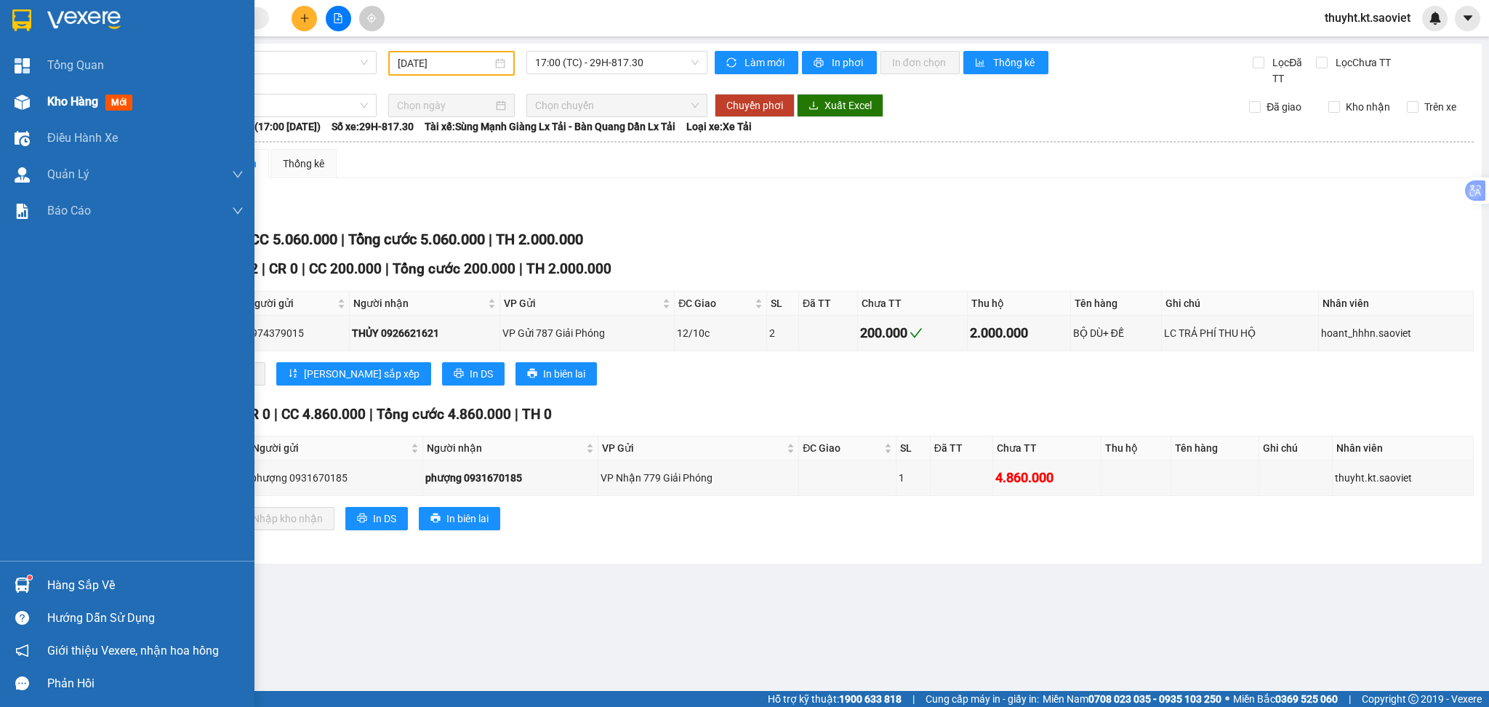
click at [103, 104] on div "Kho hàng mới" at bounding box center [92, 101] width 91 height 18
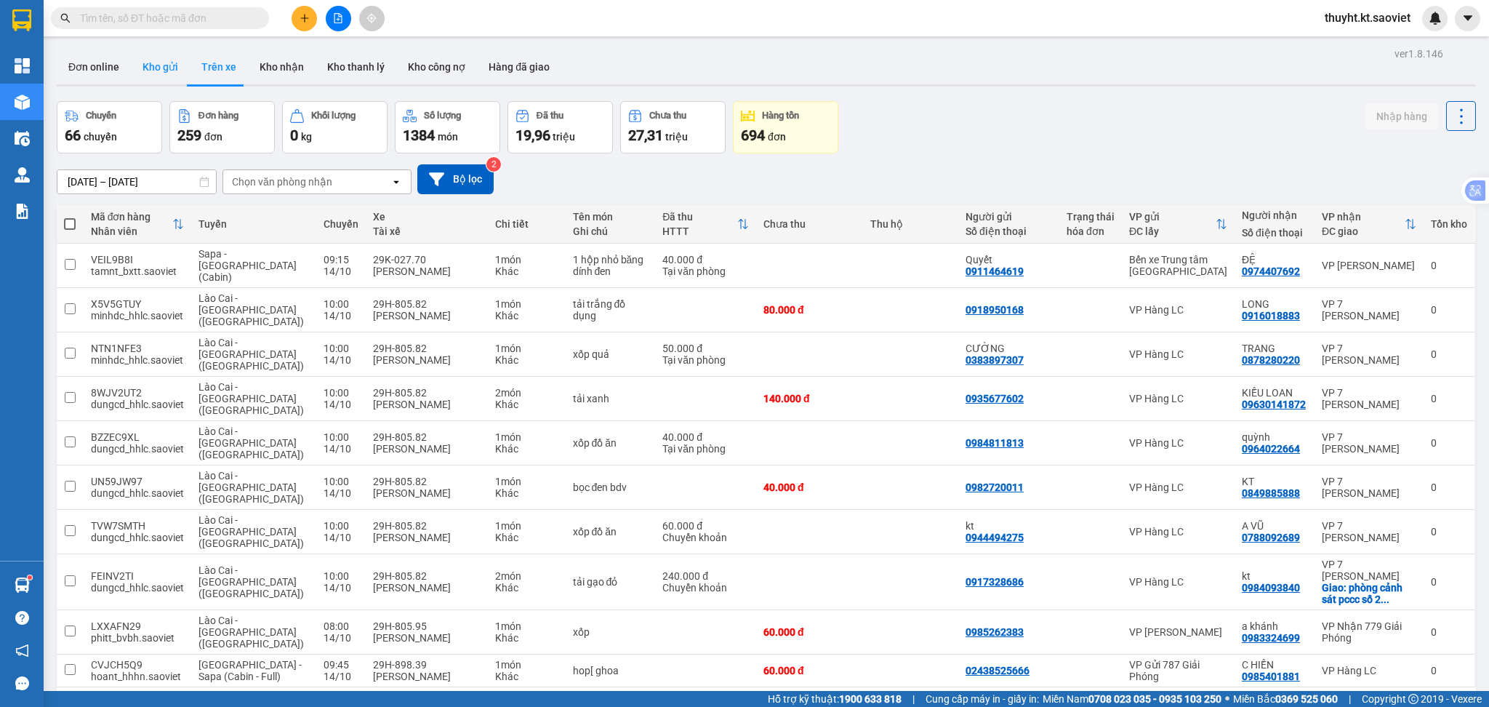
click at [156, 62] on button "Kho gửi" at bounding box center [160, 66] width 59 height 35
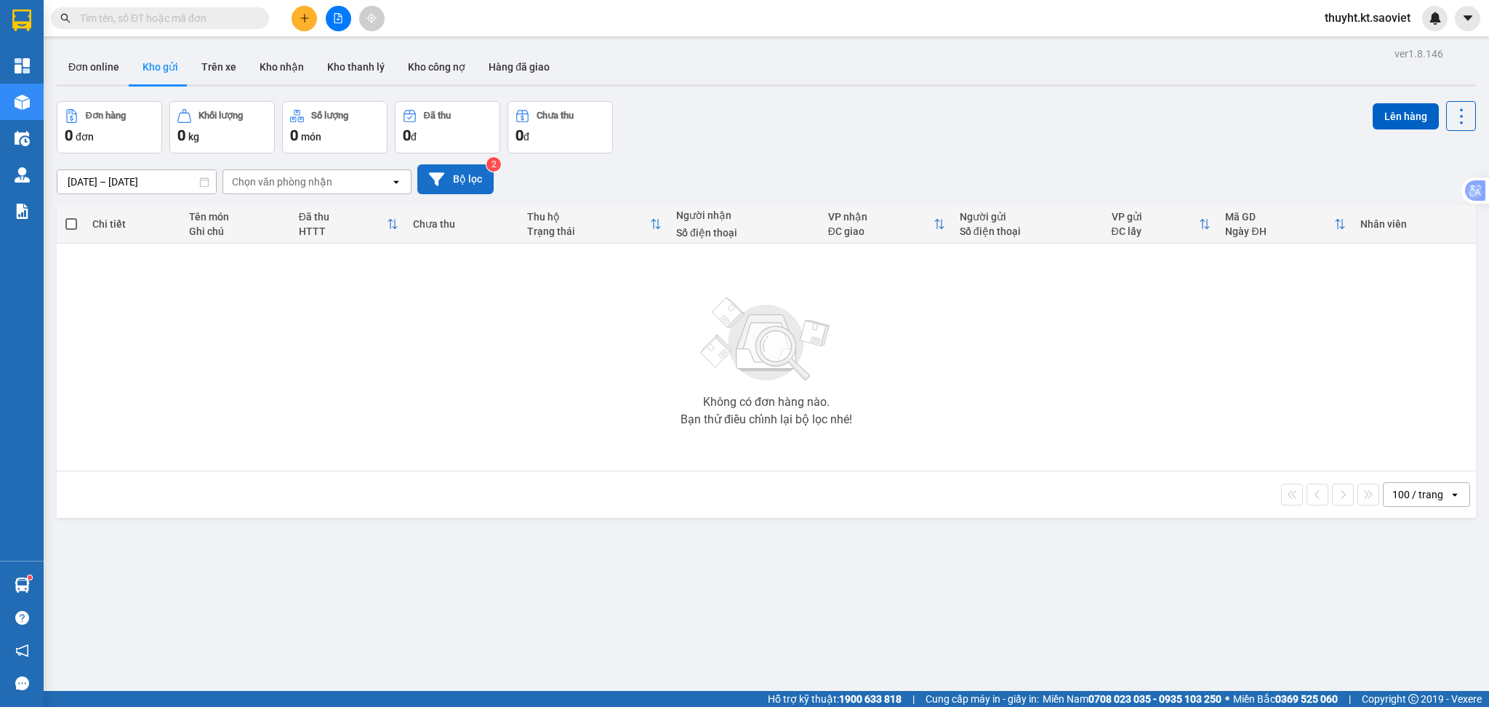
click at [464, 186] on button "Bộ lọc" at bounding box center [455, 179] width 76 height 30
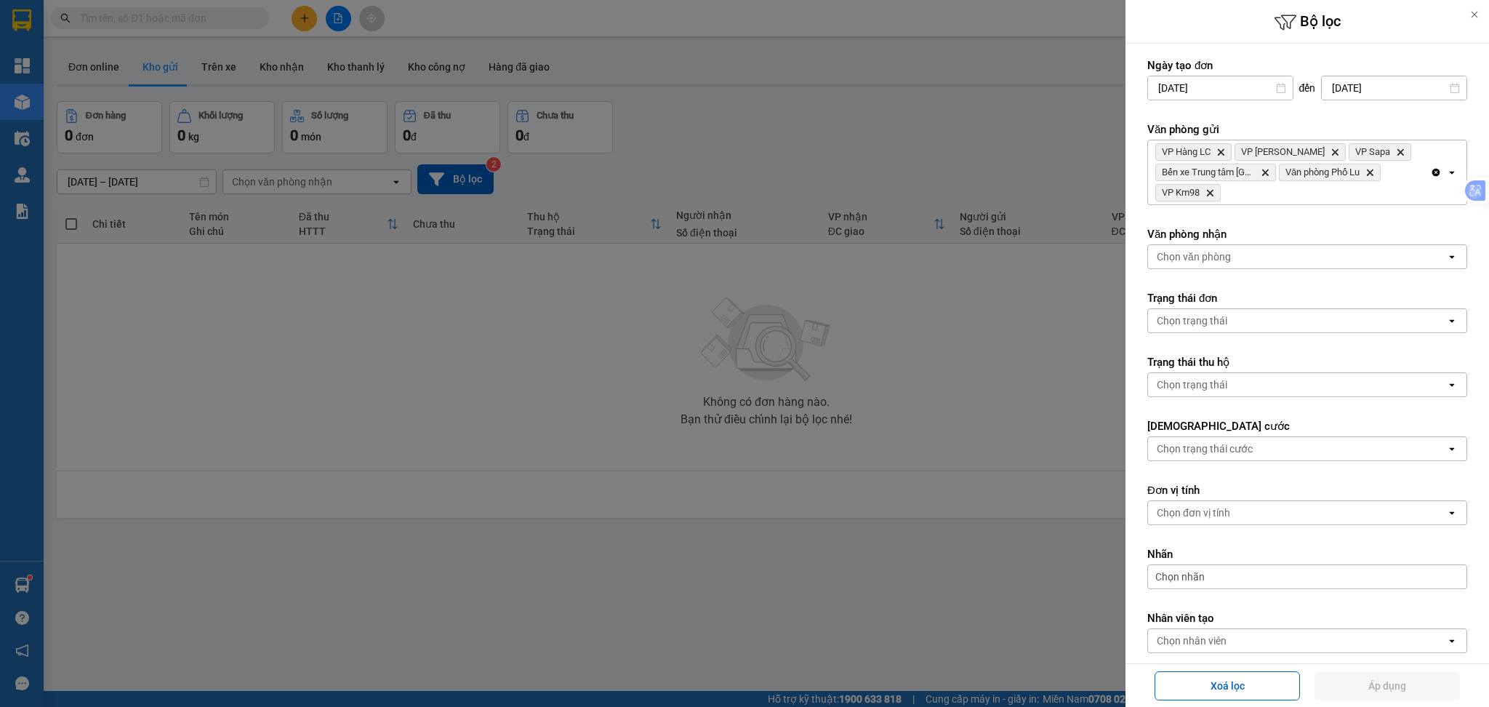
click at [1262, 203] on div "VP Hàng LC Delete VP Bảo Hà Delete VP Sapa Delete Bến xe Trung tâm Lào Cai Dele…" at bounding box center [1289, 172] width 282 height 64
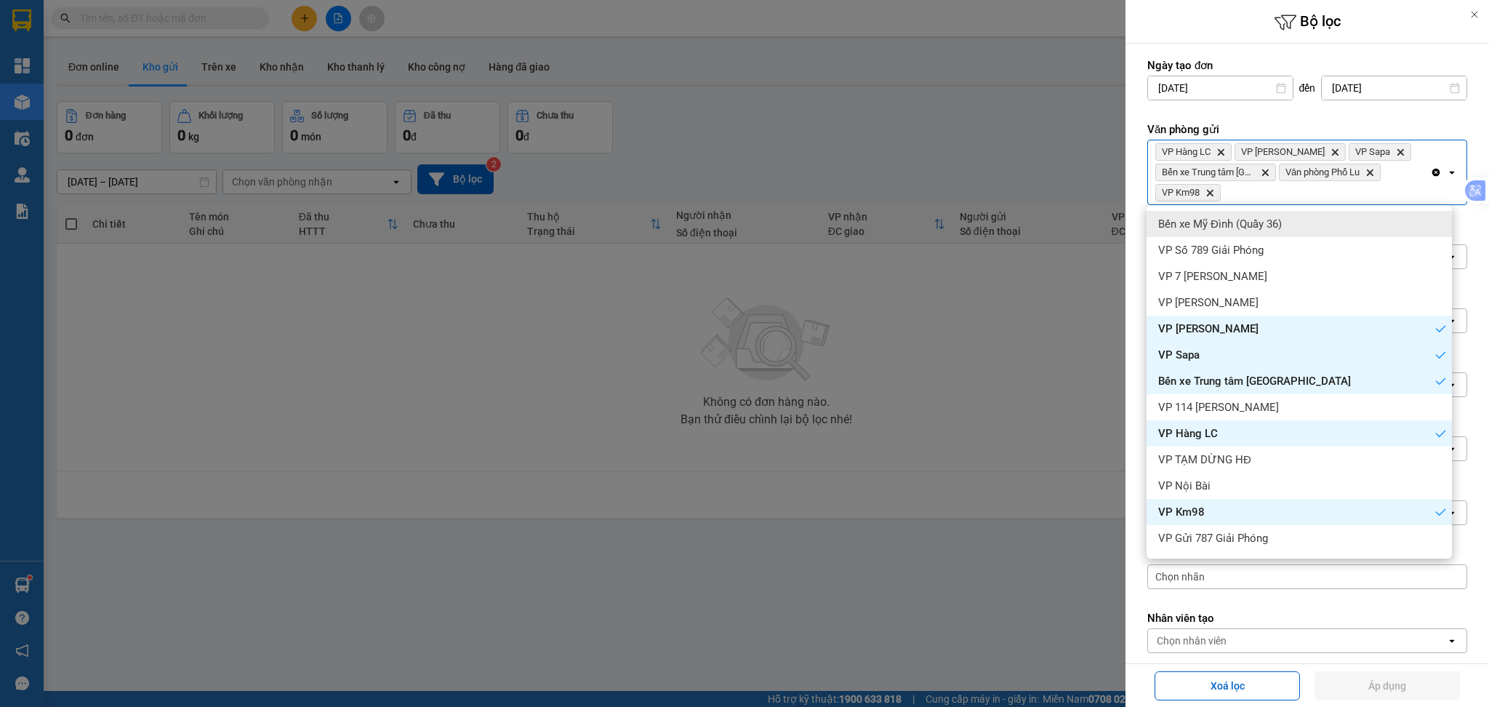
click at [1255, 227] on span "Bến xe Mỹ Đình (Quầy 36)" at bounding box center [1220, 224] width 124 height 15
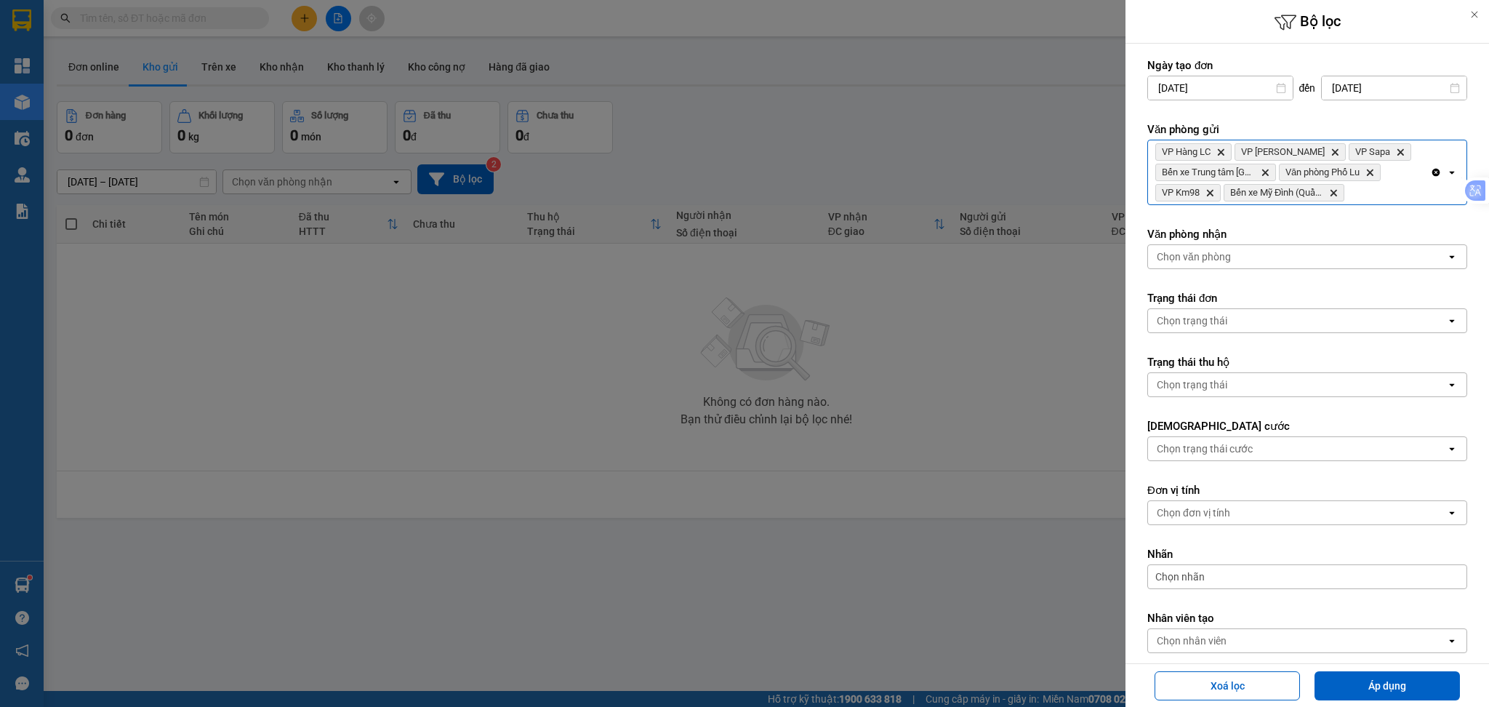
click at [1430, 201] on div "Clear all open" at bounding box center [1448, 172] width 36 height 64
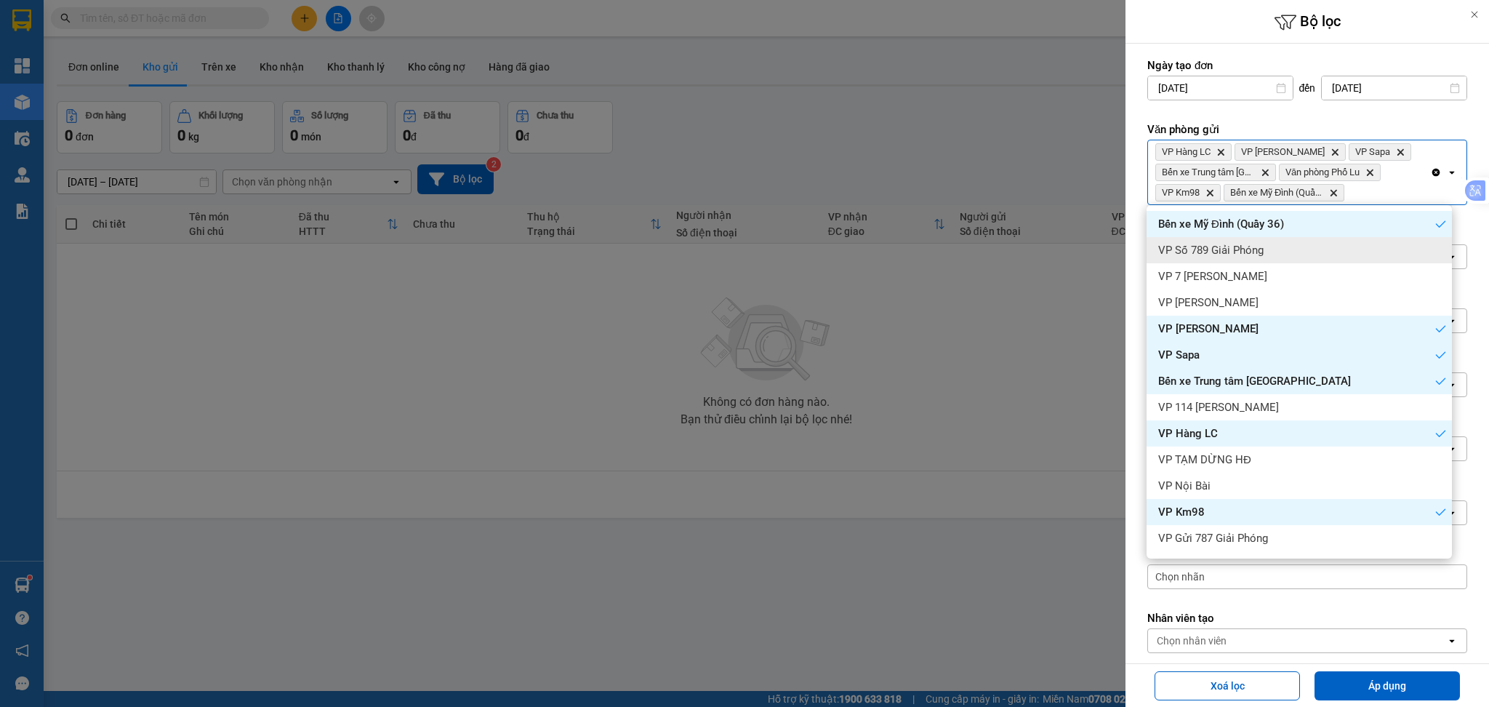
click at [1380, 257] on div "VP Số 789 Giải Phóng" at bounding box center [1298, 250] width 305 height 26
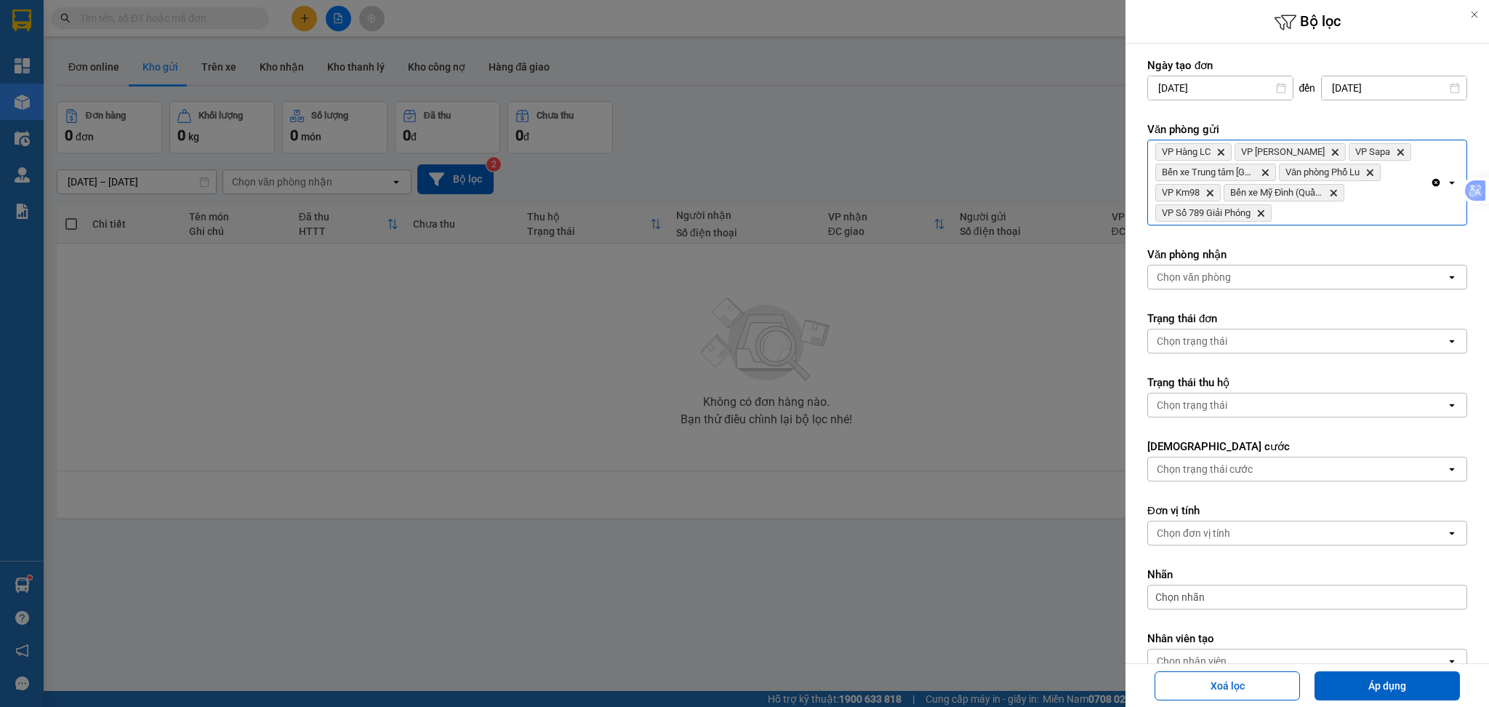
click at [1373, 214] on div "VP Hàng LC Delete VP Bảo Hà Delete VP Sapa Delete Bến xe Trung tâm Lào Cai Dele…" at bounding box center [1289, 182] width 282 height 84
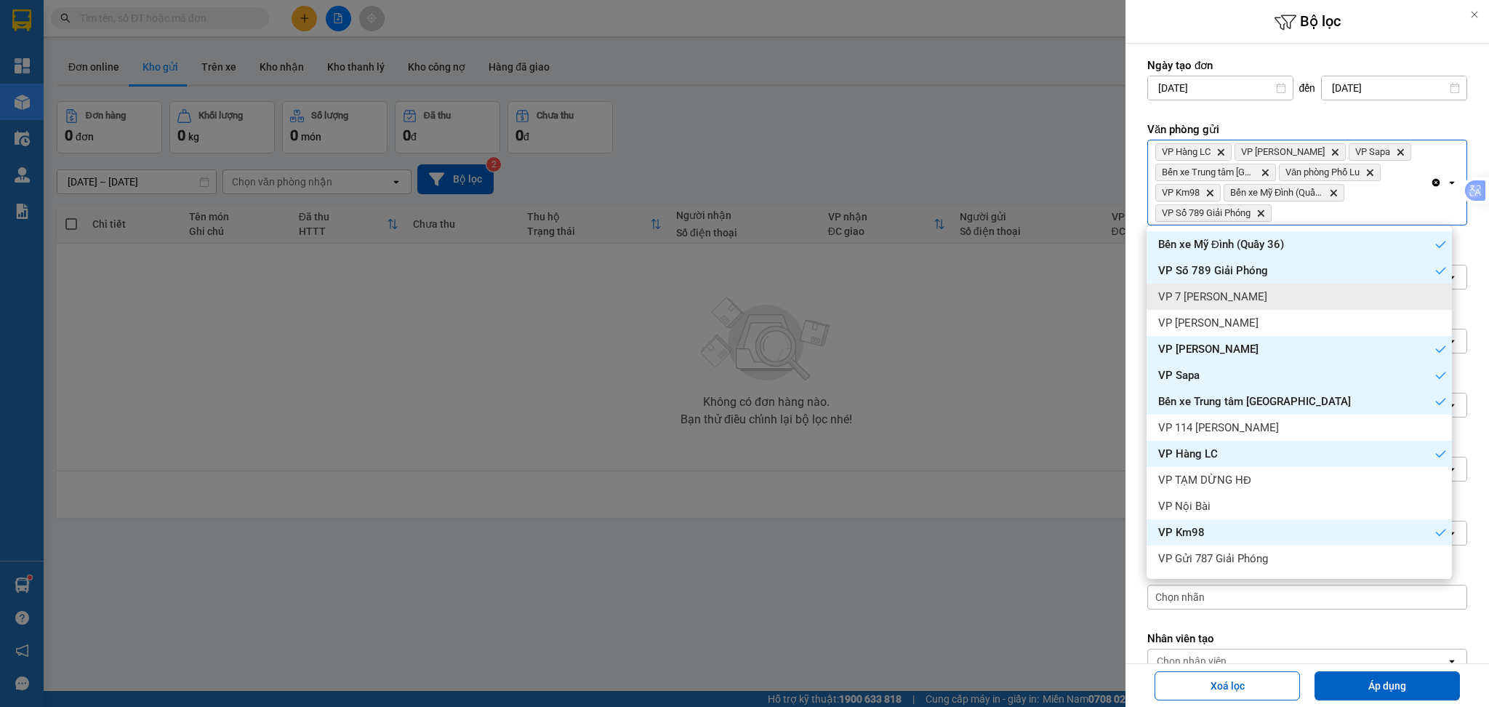
click at [1317, 286] on div "VP 7 [PERSON_NAME]" at bounding box center [1298, 297] width 305 height 26
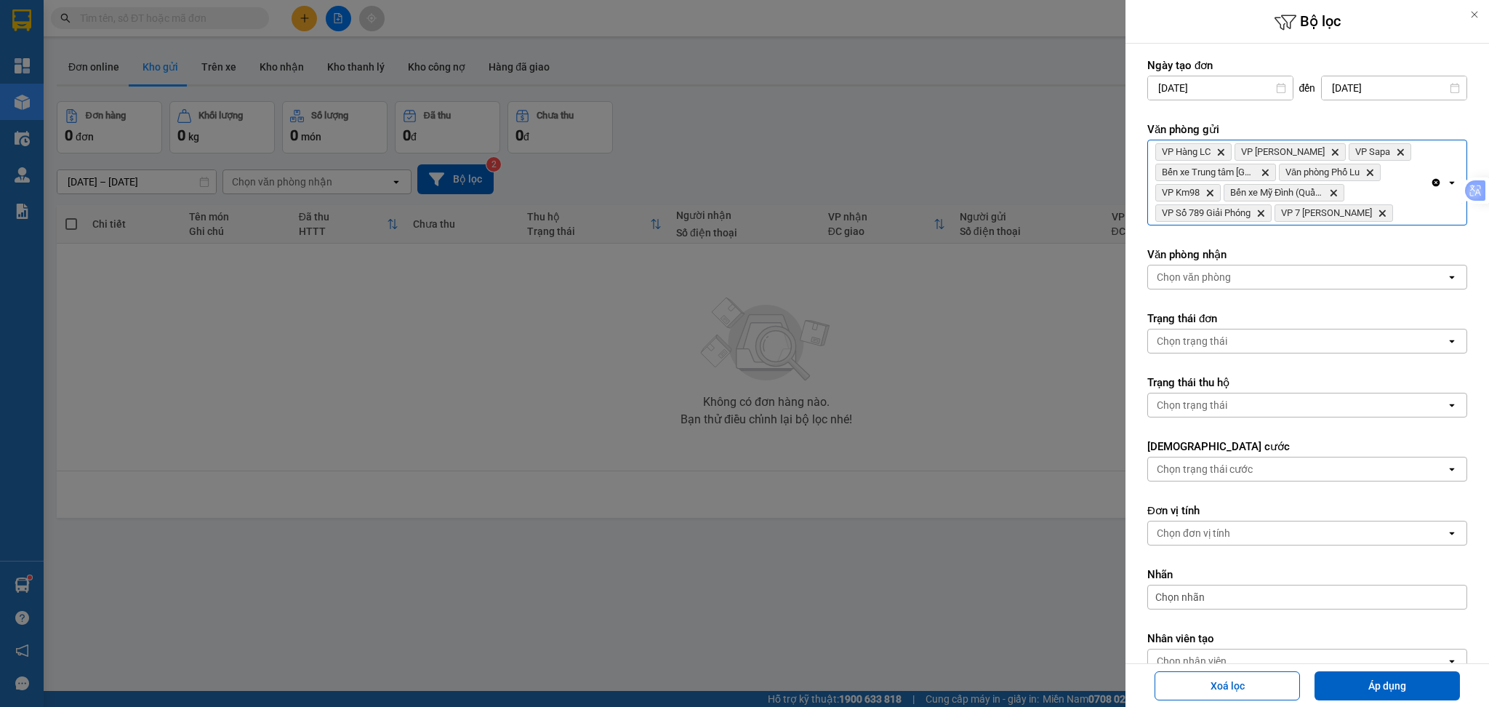
click at [1397, 219] on input "Selected VP Hàng LC, VP Bảo Hà, VP Sapa, Bến xe Trung tâm Lào Cai, Văn phòng Ph…" at bounding box center [1396, 213] width 1 height 15
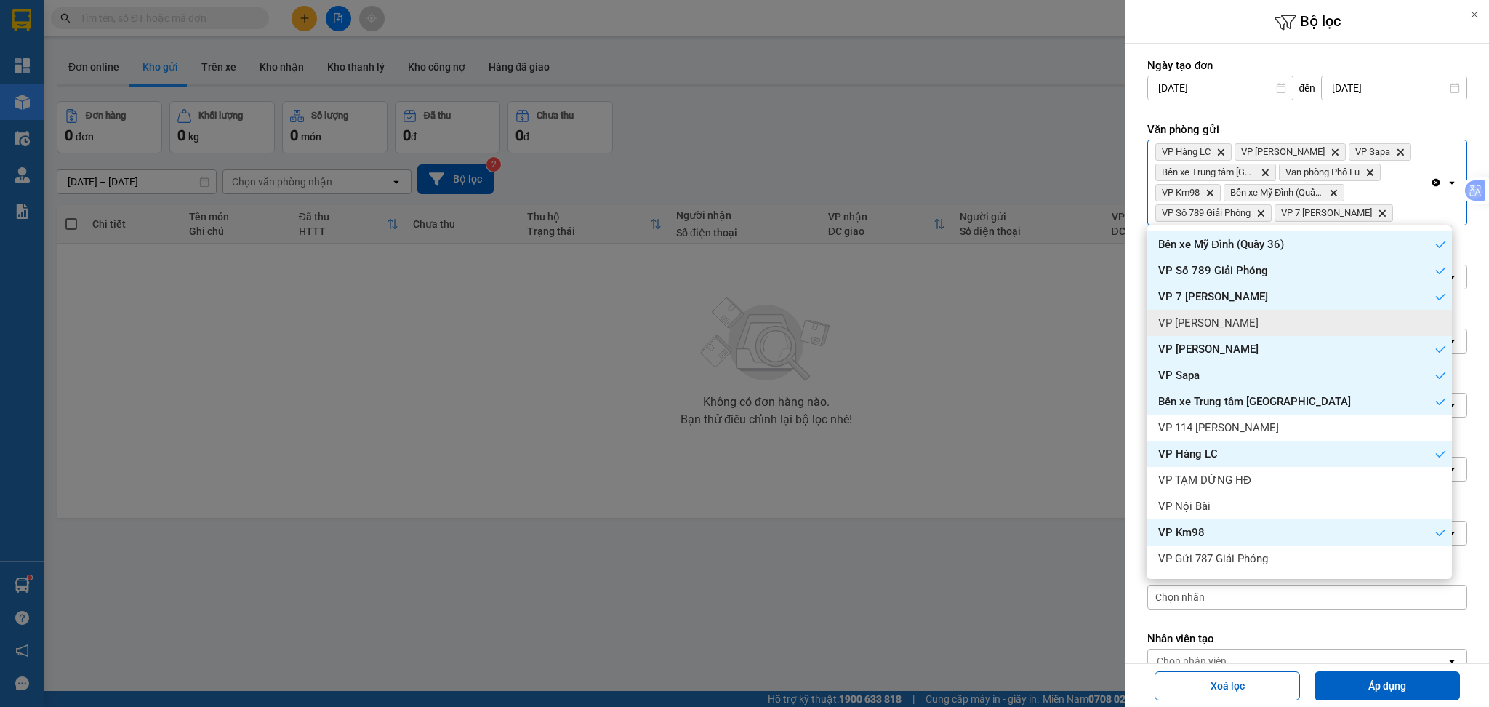
click at [1263, 313] on div "VP [PERSON_NAME]" at bounding box center [1298, 323] width 305 height 26
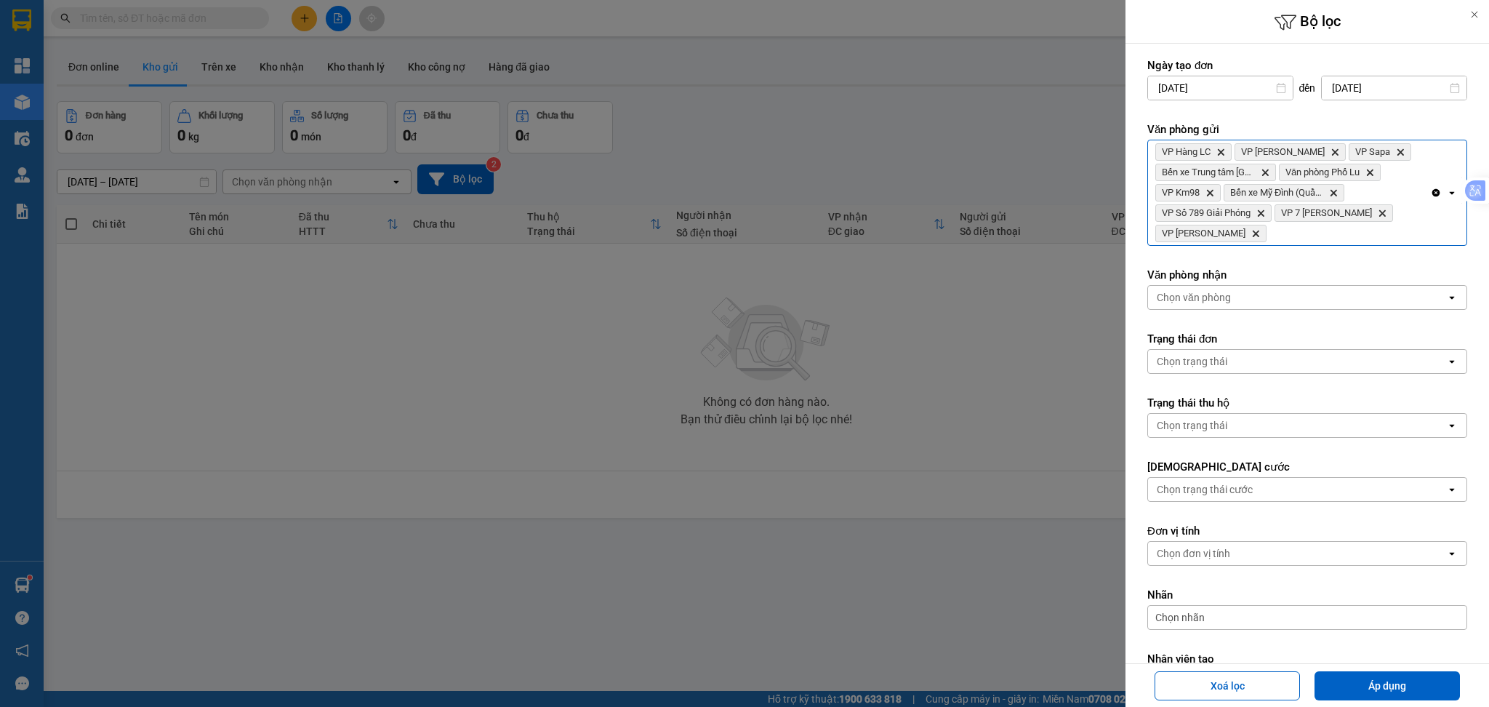
click at [1320, 238] on div "VP Hàng LC Delete VP [PERSON_NAME] Delete VP Sapa Delete Bến xe Trung tâm Lào C…" at bounding box center [1289, 192] width 282 height 105
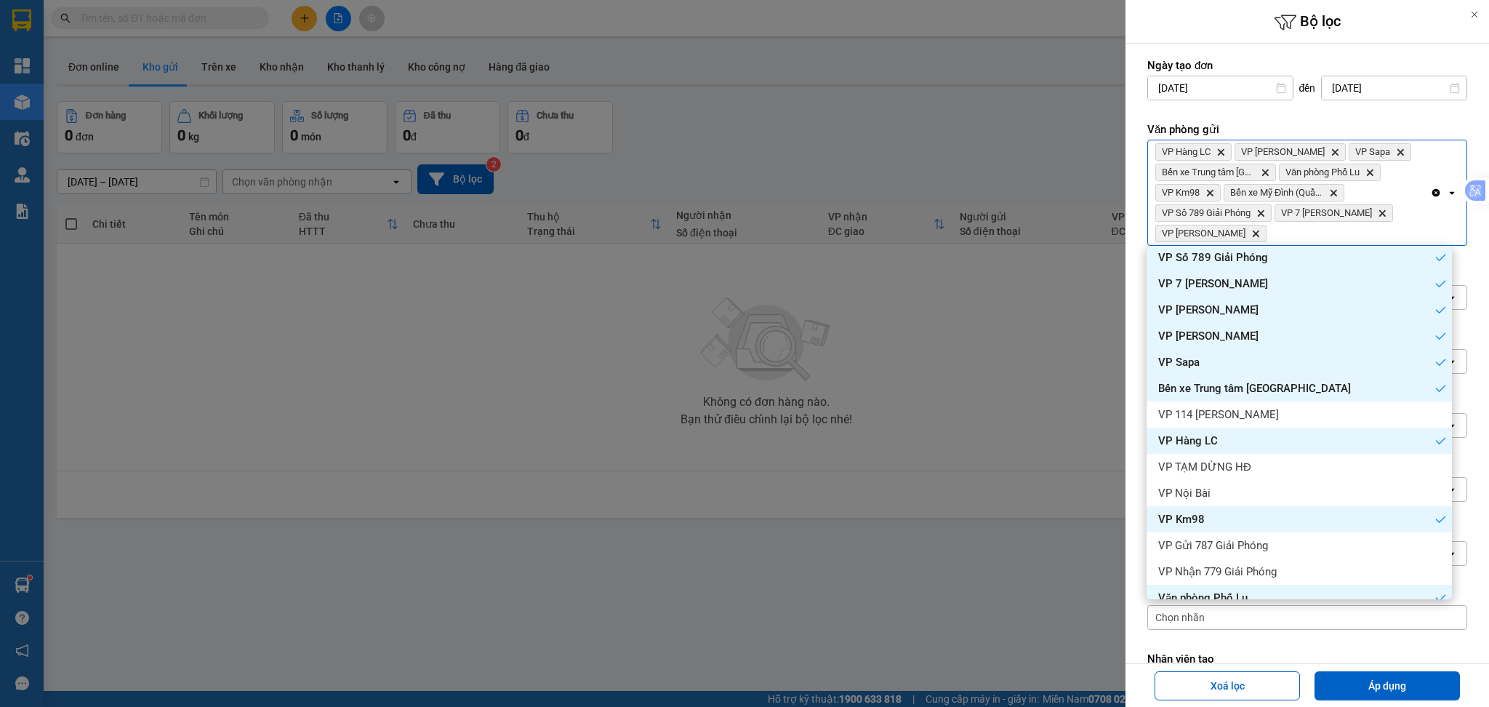
scroll to position [50, 0]
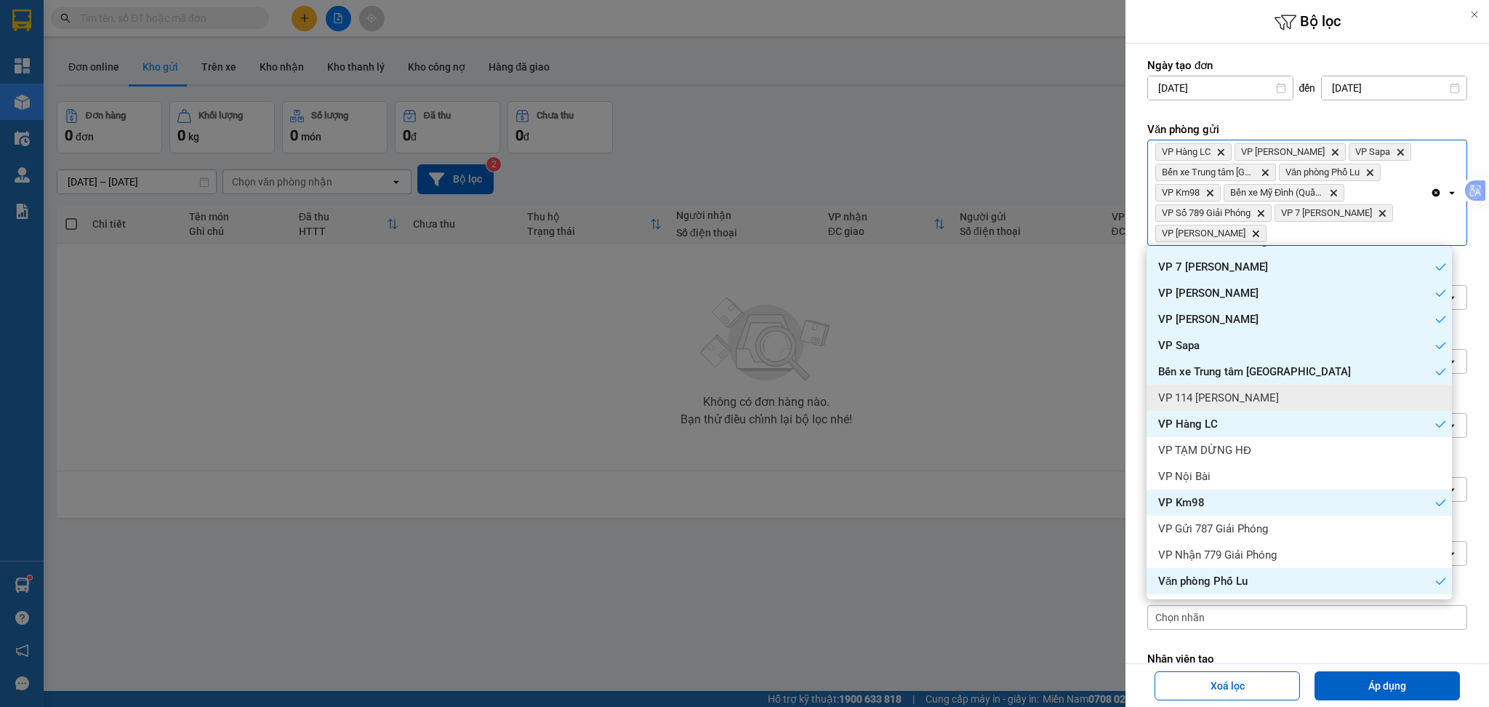
click at [1285, 388] on div "VP 114 [PERSON_NAME]" at bounding box center [1298, 398] width 305 height 26
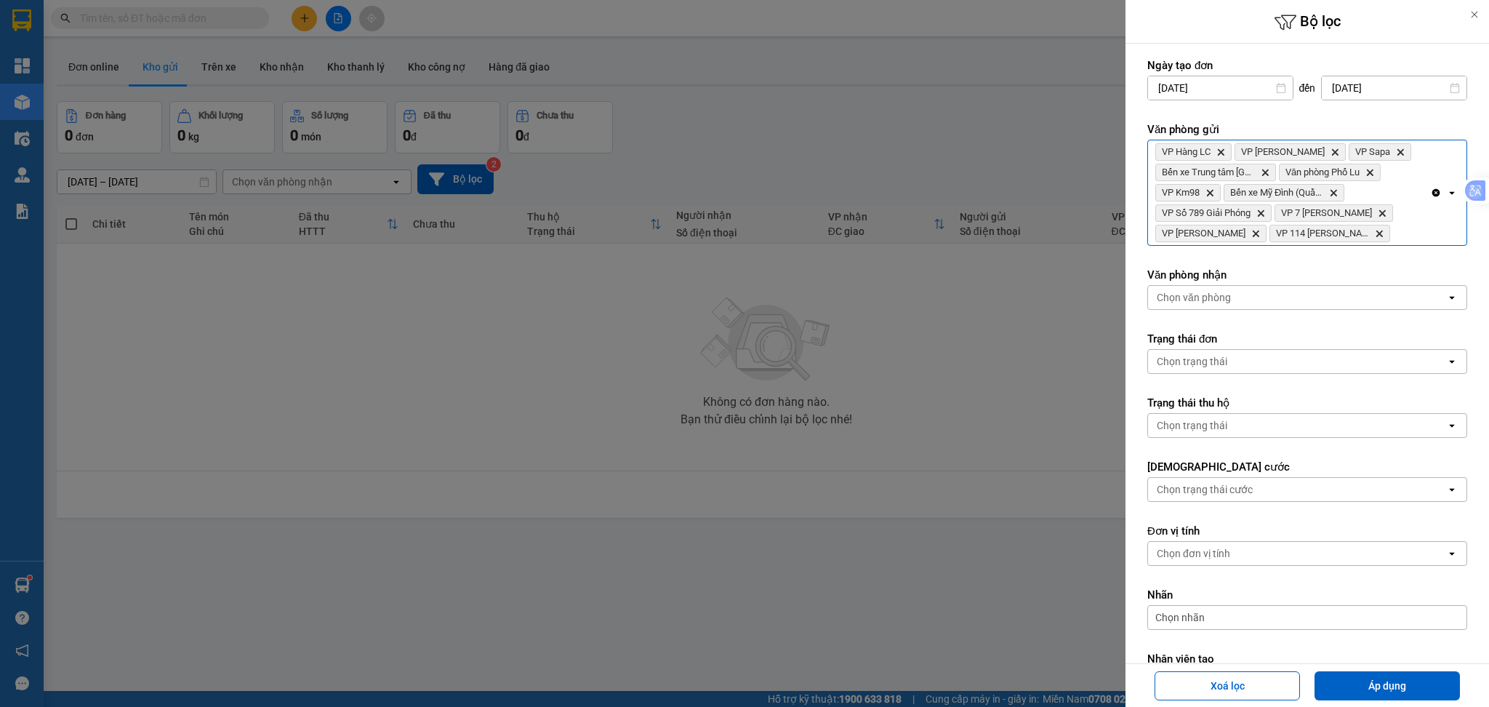
click at [1385, 240] on div "VP Hàng LC Delete VP [PERSON_NAME] Delete VP Sapa Delete Bến xe Trung tâm Lào C…" at bounding box center [1289, 192] width 282 height 105
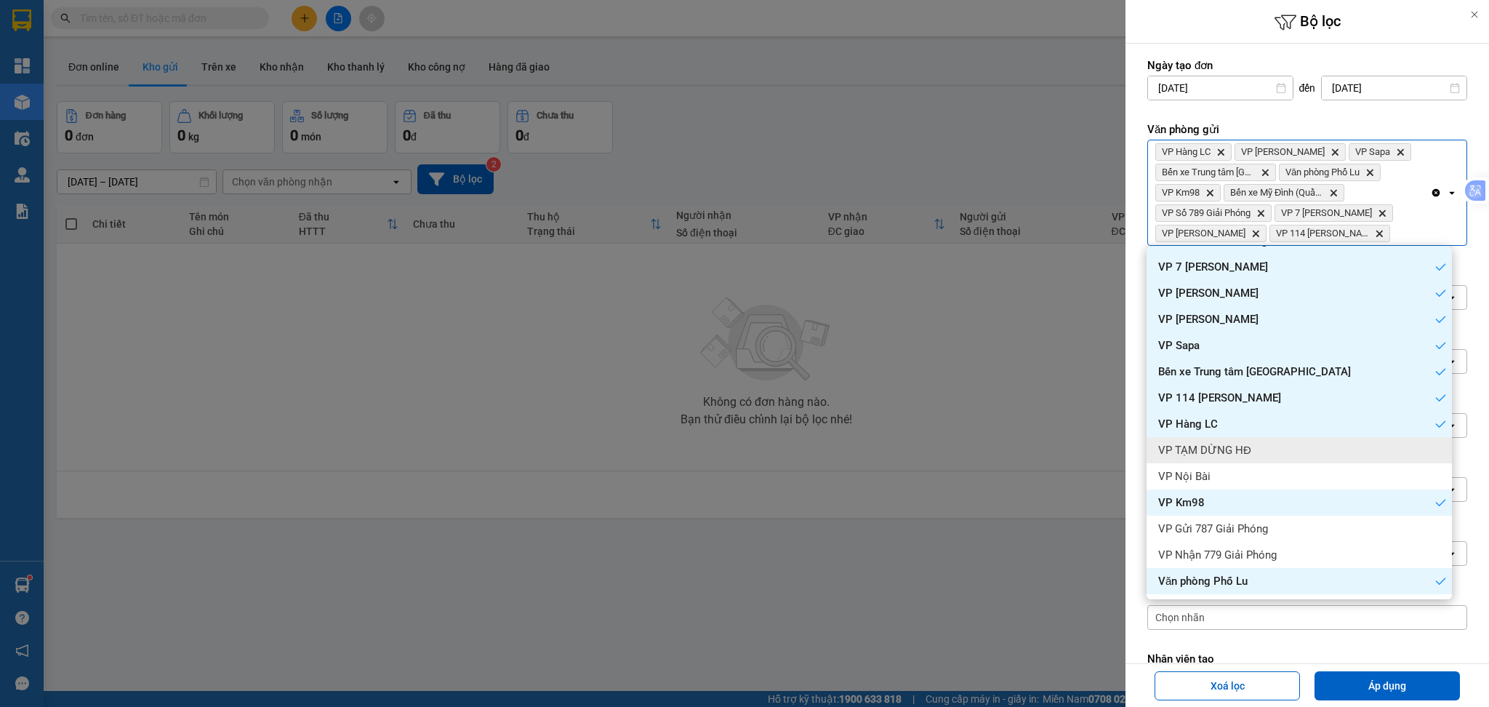
click at [1330, 443] on div "VP TẠM DỪNG HĐ" at bounding box center [1298, 450] width 305 height 26
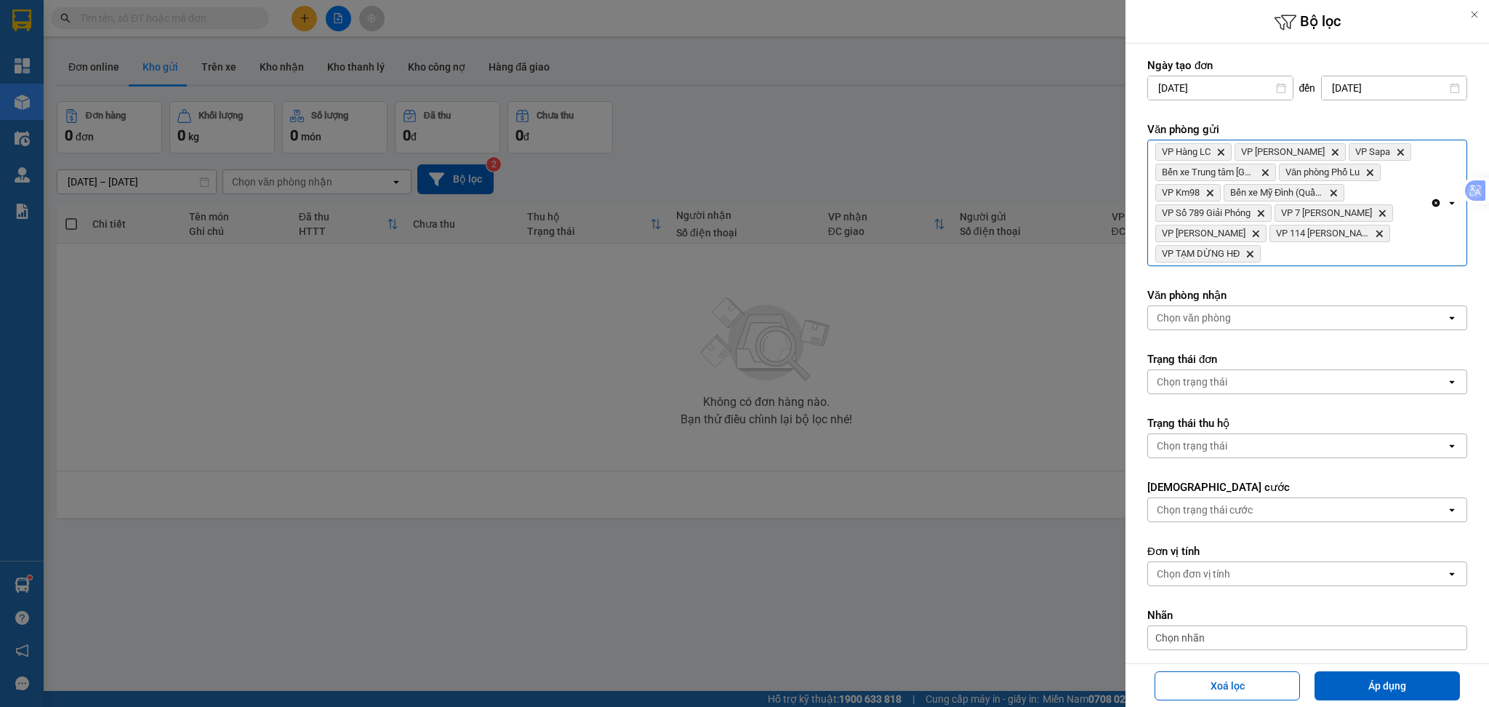
click at [1405, 235] on div "VP Hàng LC Delete VP [PERSON_NAME] Delete VP Sapa Delete Bến xe Trung tâm Lào C…" at bounding box center [1289, 202] width 282 height 125
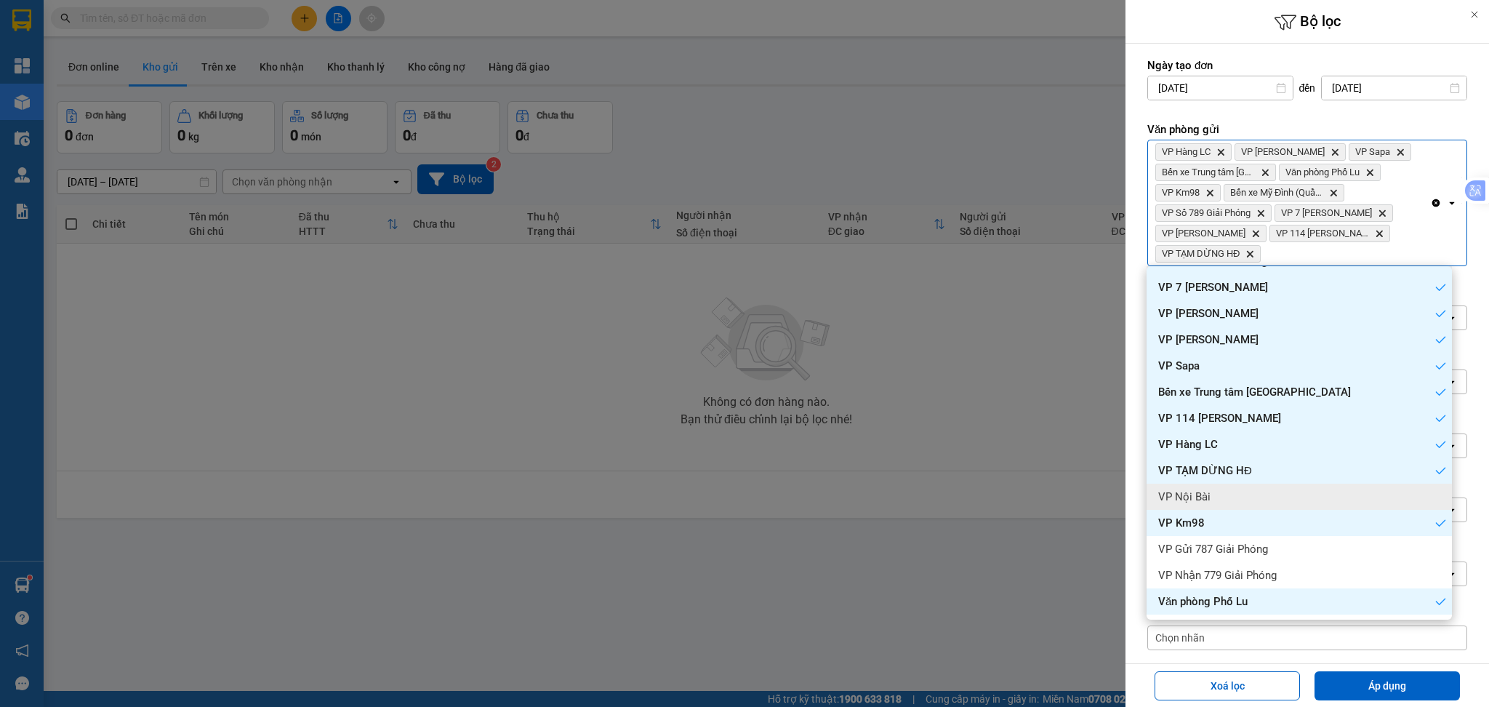
click at [1313, 488] on div "VP Nội Bài" at bounding box center [1298, 496] width 305 height 26
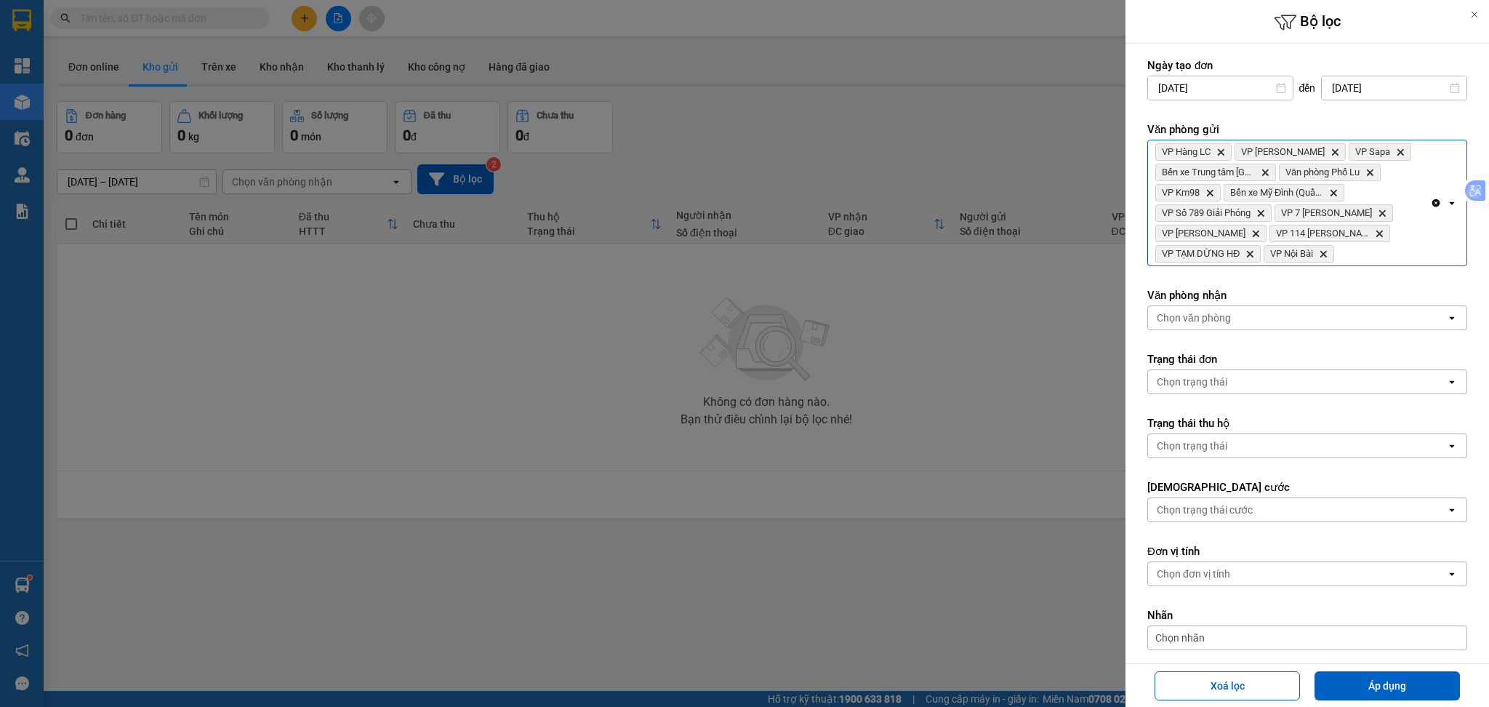
click at [1368, 259] on div "VP Hàng LC Delete VP [PERSON_NAME] Delete VP Sapa Delete Bến xe Trung tâm Lào C…" at bounding box center [1289, 202] width 282 height 125
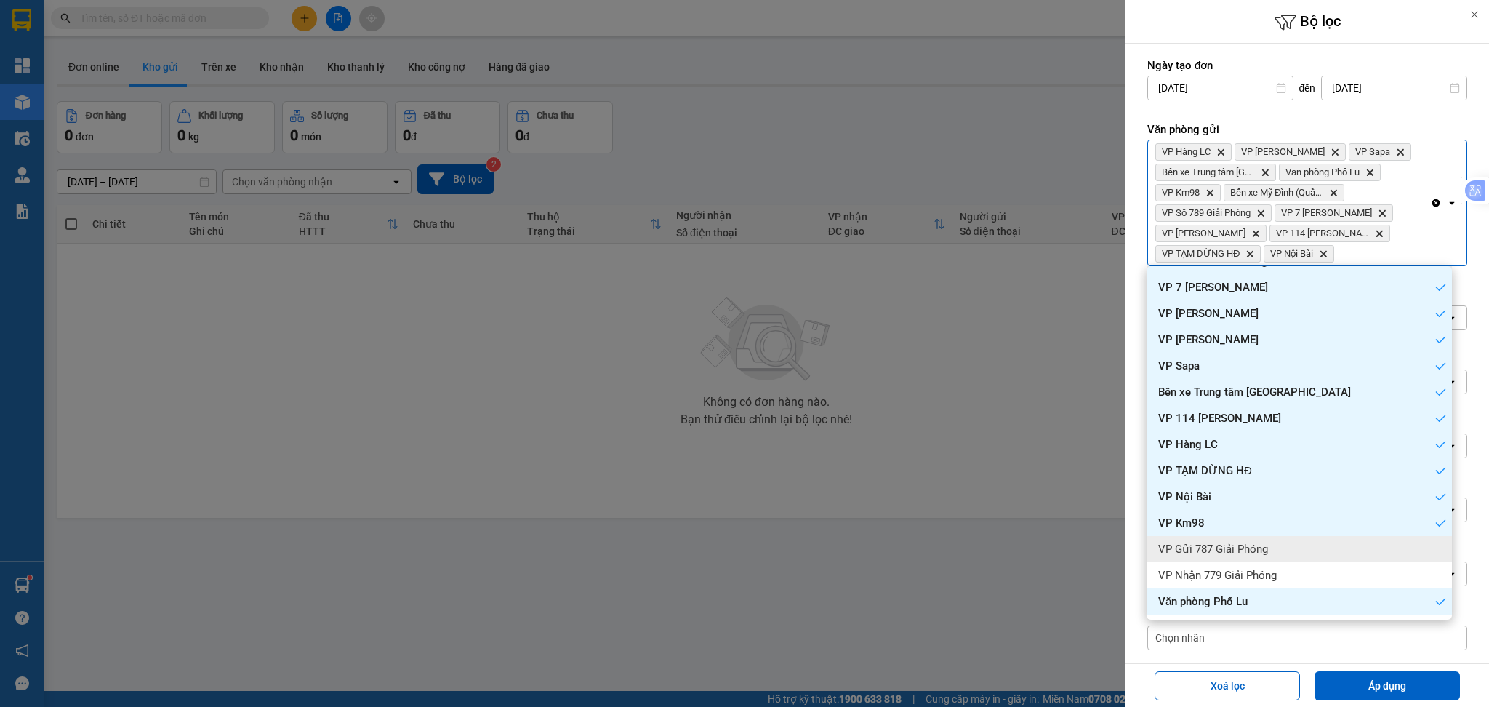
click at [1287, 550] on div "VP Gửi 787 Giải Phóng" at bounding box center [1298, 549] width 305 height 26
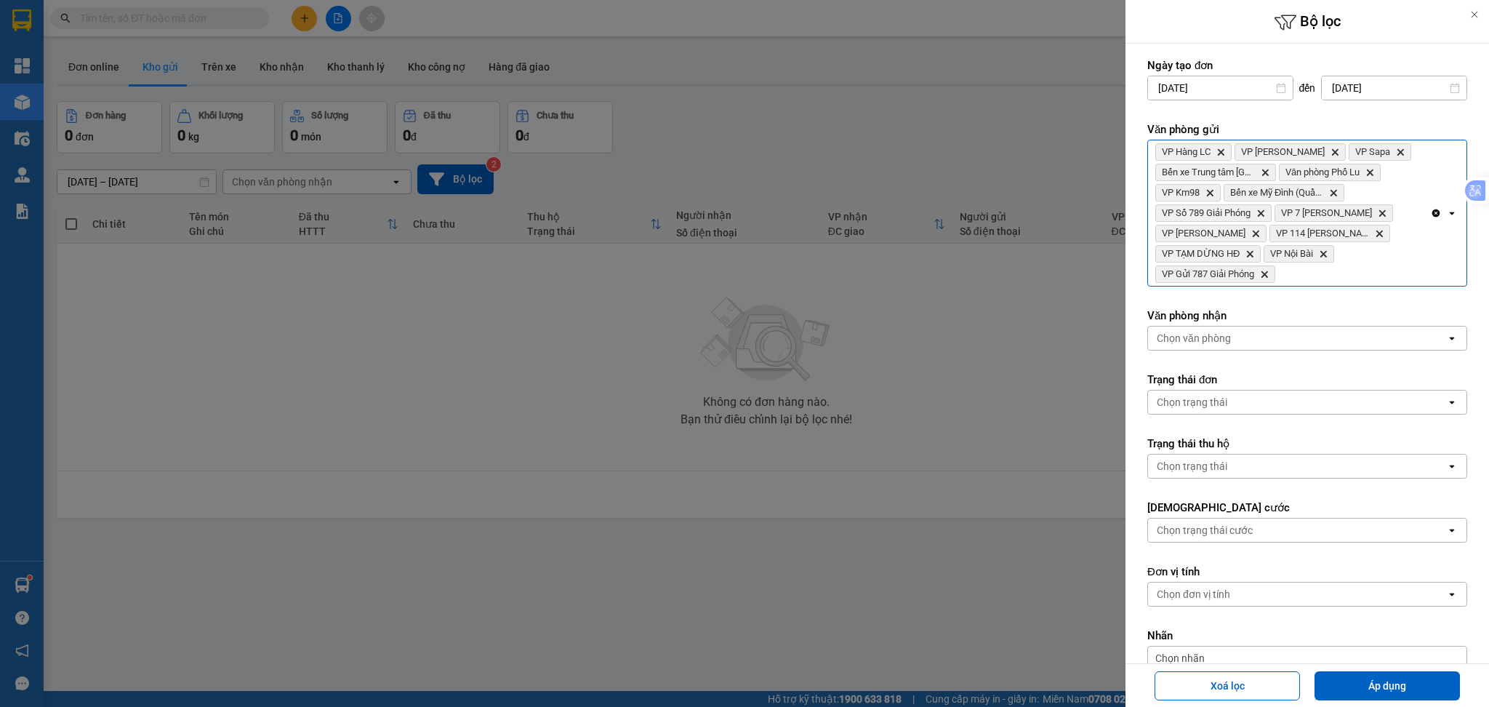
click at [1345, 265] on div "VP Hàng LC Delete VP [PERSON_NAME] Delete VP Sapa Delete Bến xe Trung tâm Lào C…" at bounding box center [1289, 212] width 282 height 145
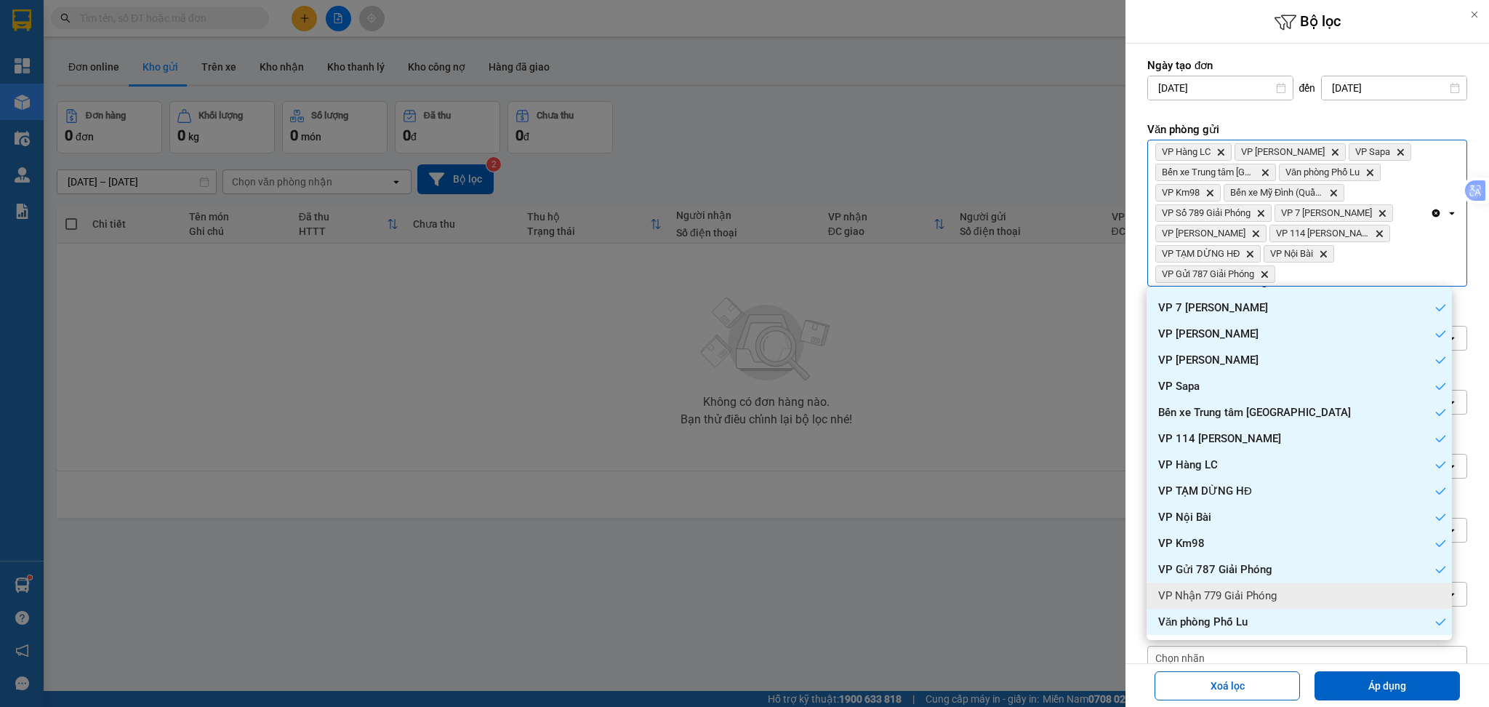
click at [1292, 589] on div "VP Nhận 779 Giải Phóng" at bounding box center [1298, 595] width 305 height 26
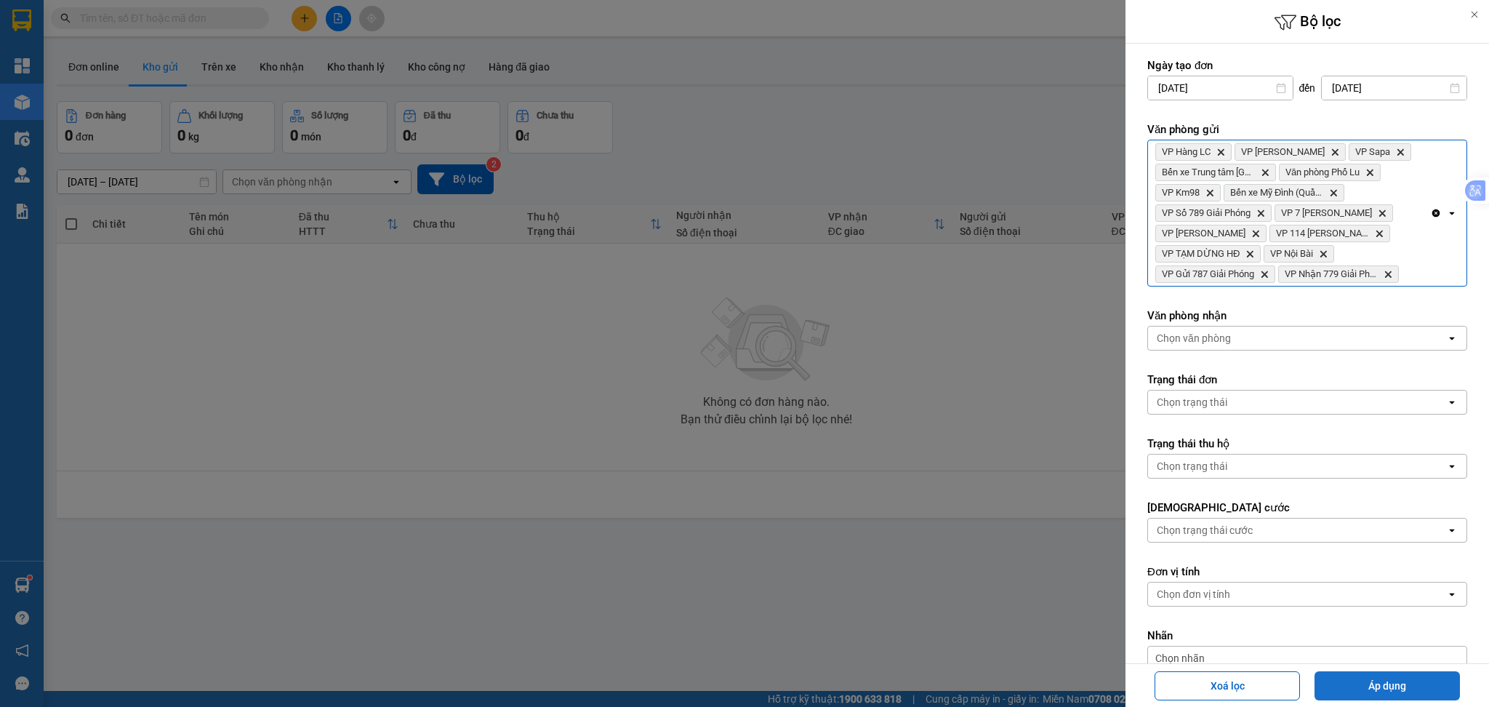
click at [1378, 696] on button "Áp dụng" at bounding box center [1386, 685] width 145 height 29
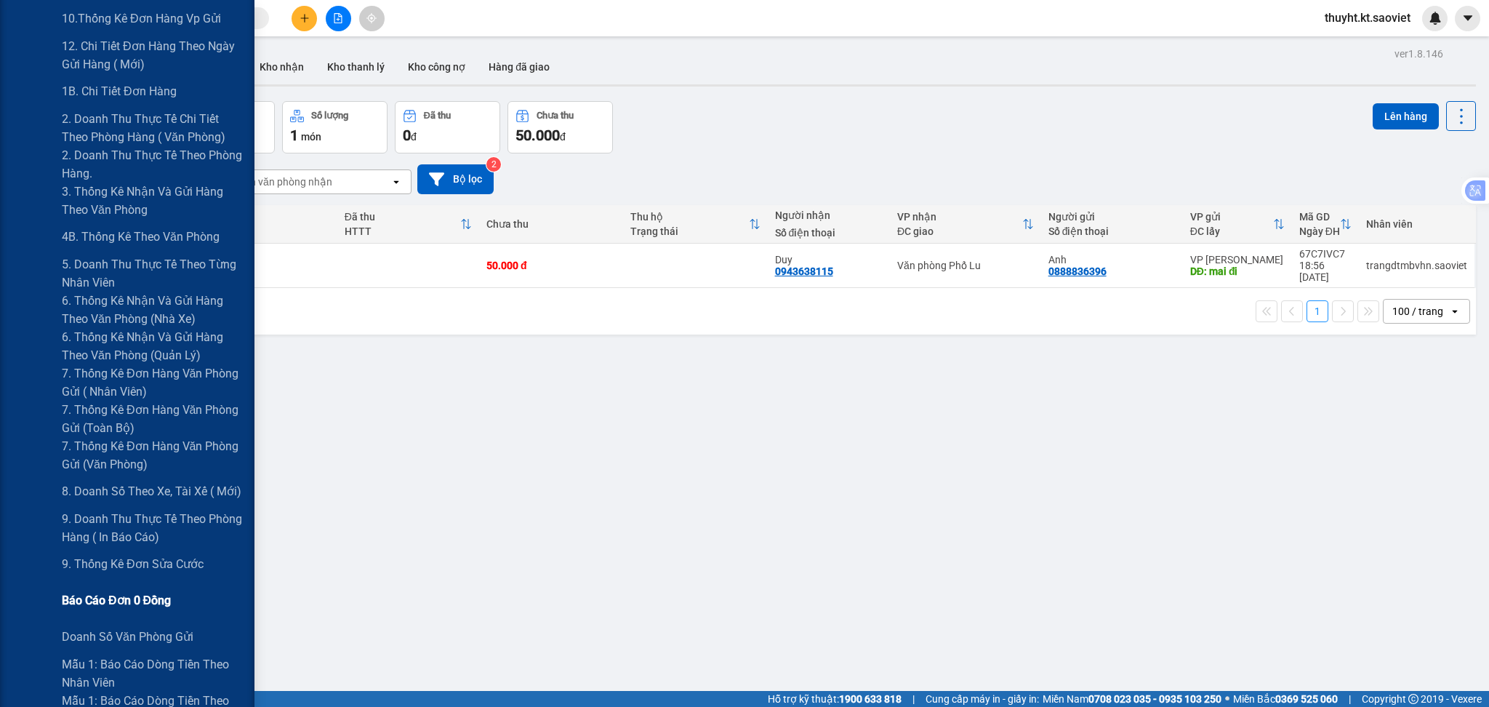
scroll to position [291, 0]
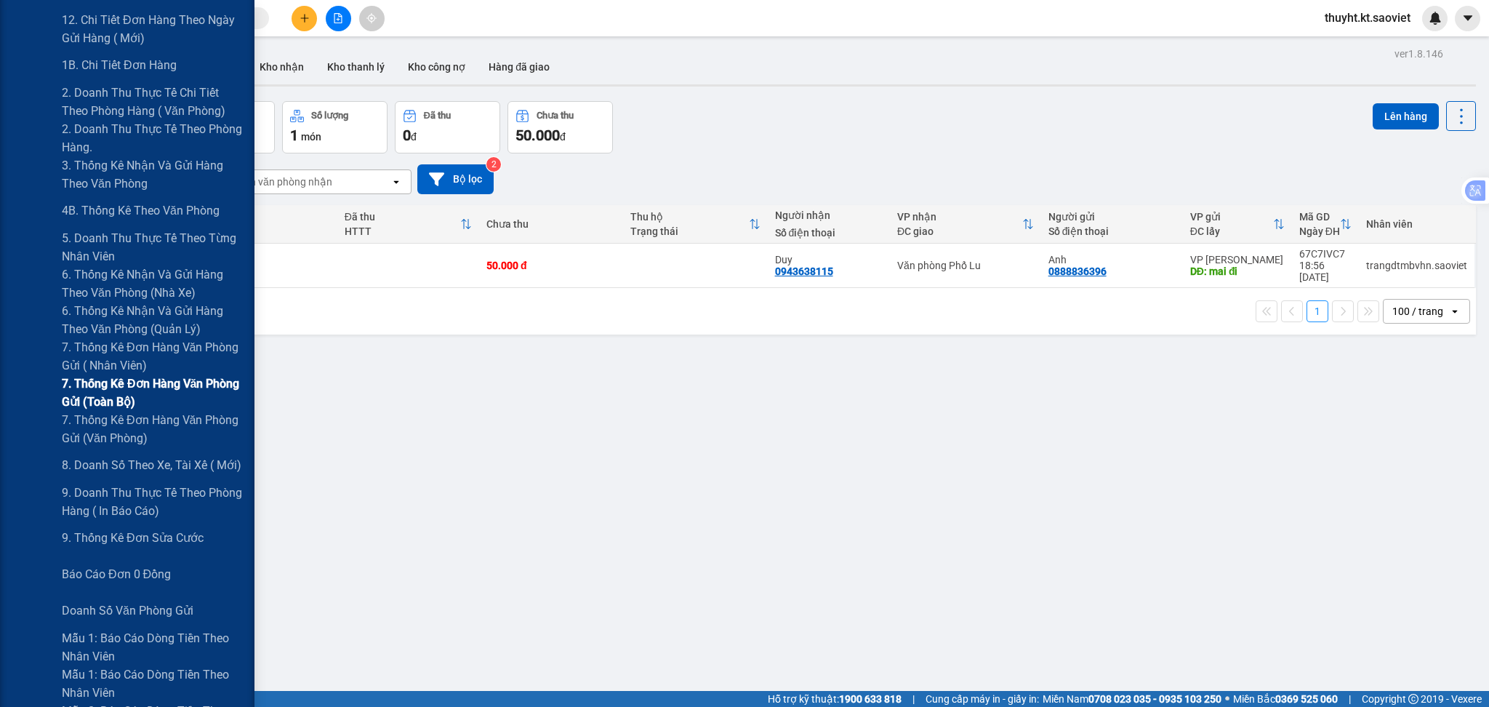
click at [142, 402] on span "7. Thống kê đơn hàng văn phòng gửi (toàn bộ)" at bounding box center [153, 392] width 182 height 36
